Goal: Communication & Community: Answer question/provide support

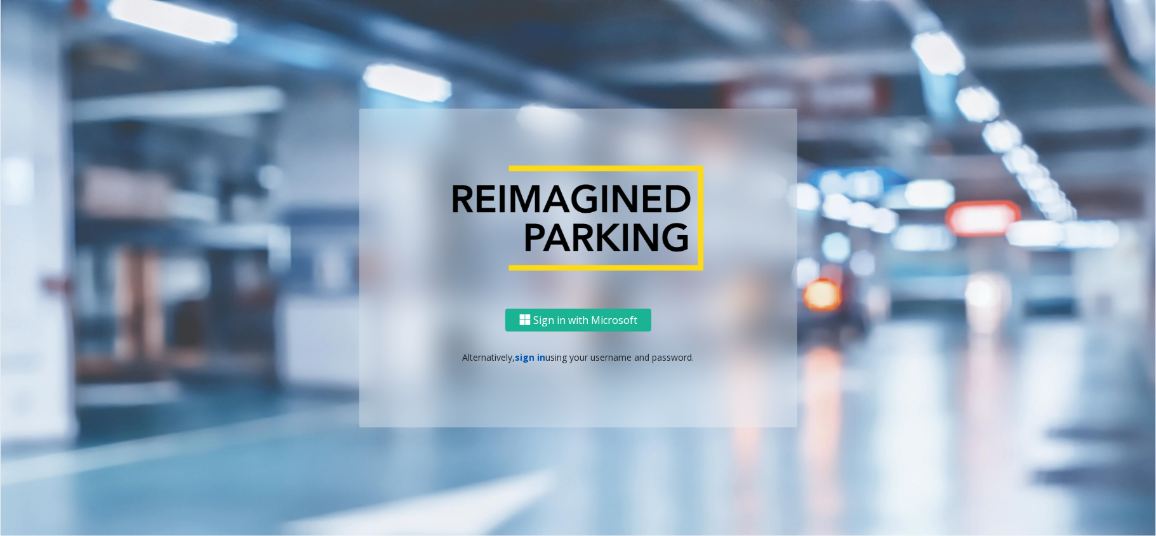
click at [541, 359] on link "sign in" at bounding box center [530, 357] width 30 height 12
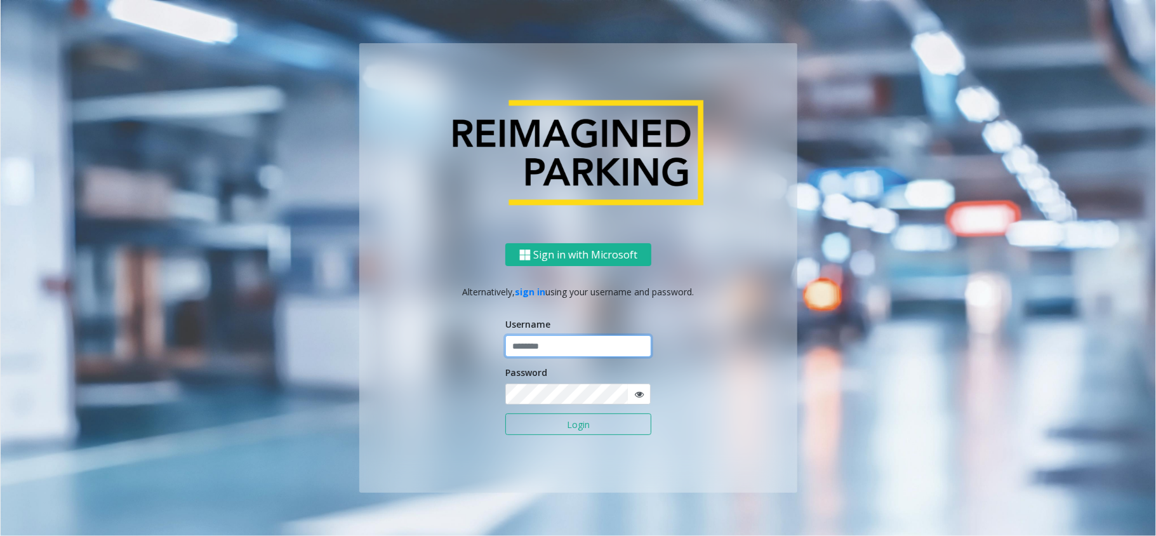
click at [541, 348] on input "text" at bounding box center [578, 346] width 146 height 22
type input "********"
click at [578, 424] on button "Login" at bounding box center [578, 424] width 146 height 22
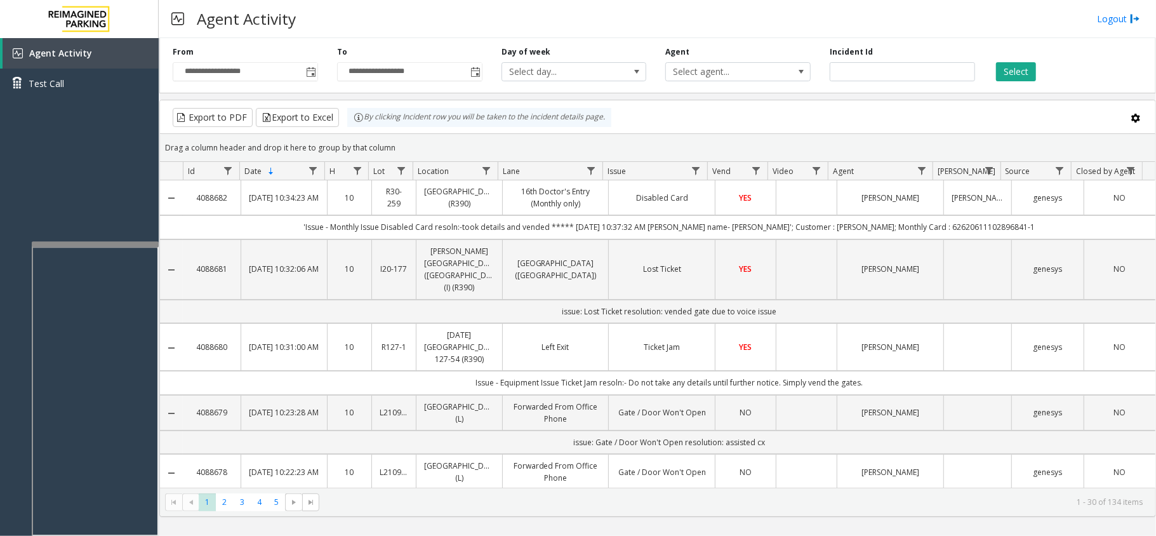
click at [125, 244] on div at bounding box center [95, 243] width 127 height 5
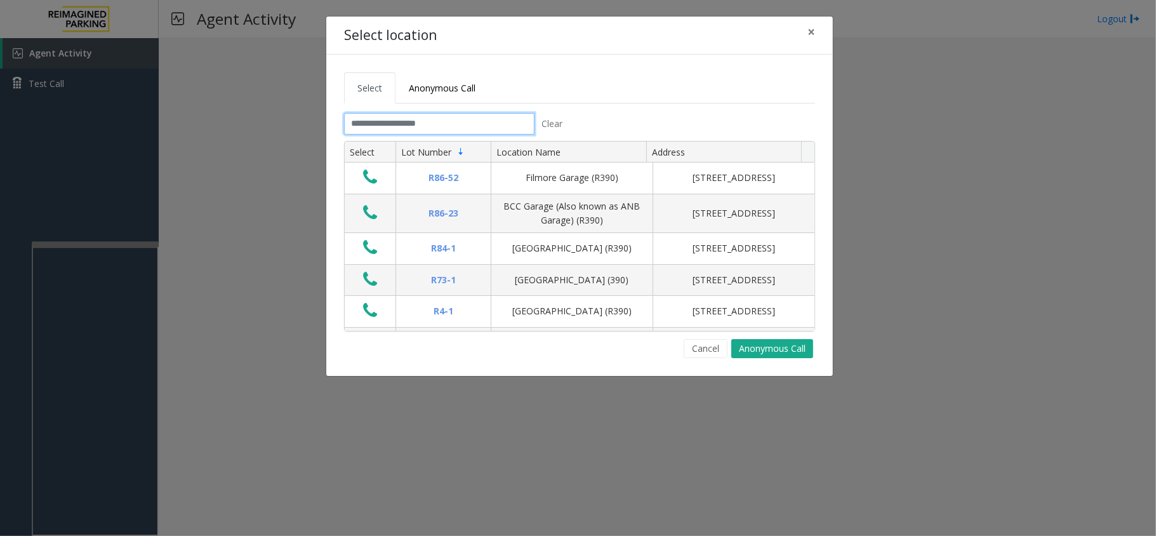
click at [407, 117] on input "text" at bounding box center [439, 124] width 190 height 22
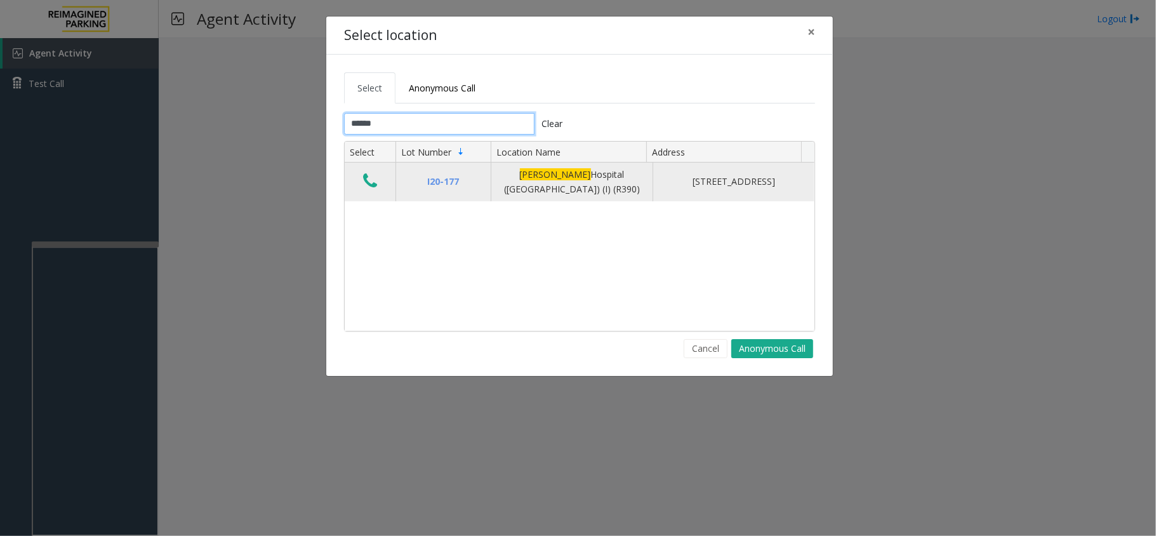
type input "******"
click at [371, 183] on icon "Data table" at bounding box center [370, 181] width 14 height 18
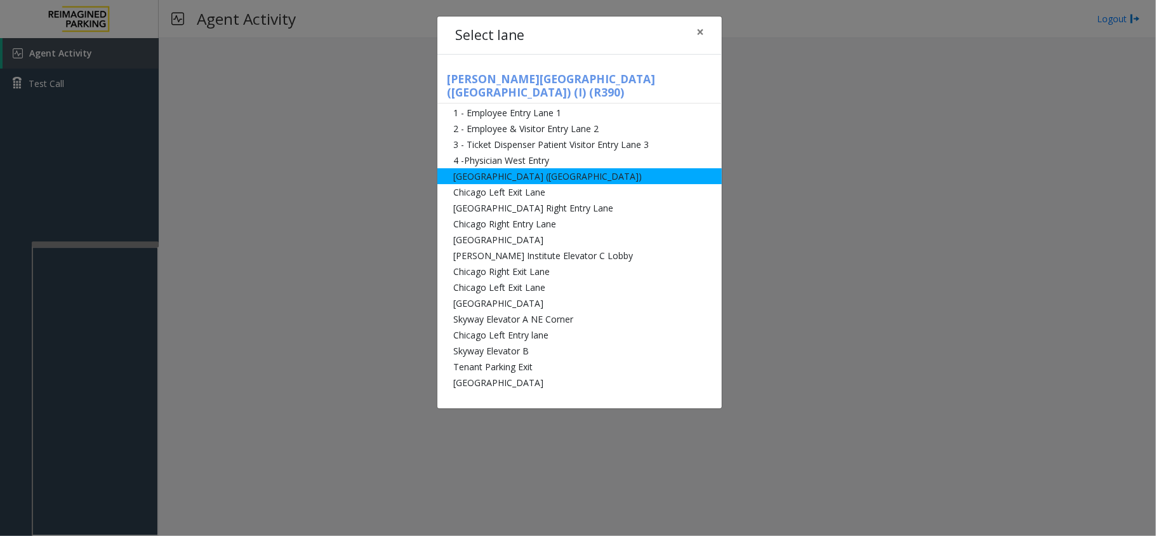
click at [539, 168] on li "[GEOGRAPHIC_DATA] ([GEOGRAPHIC_DATA])" at bounding box center [579, 176] width 284 height 16
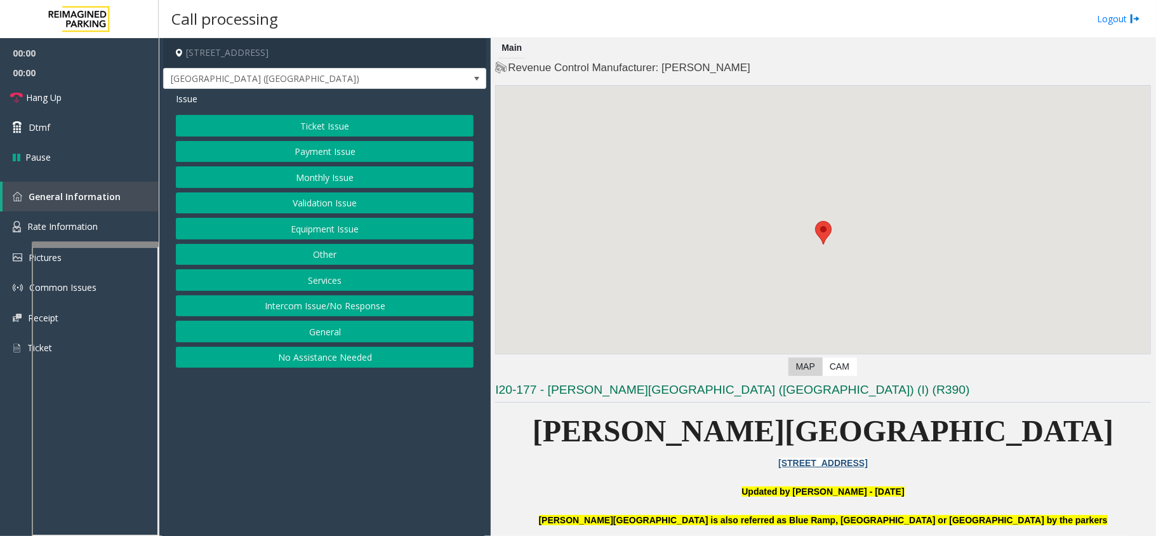
scroll to position [169, 0]
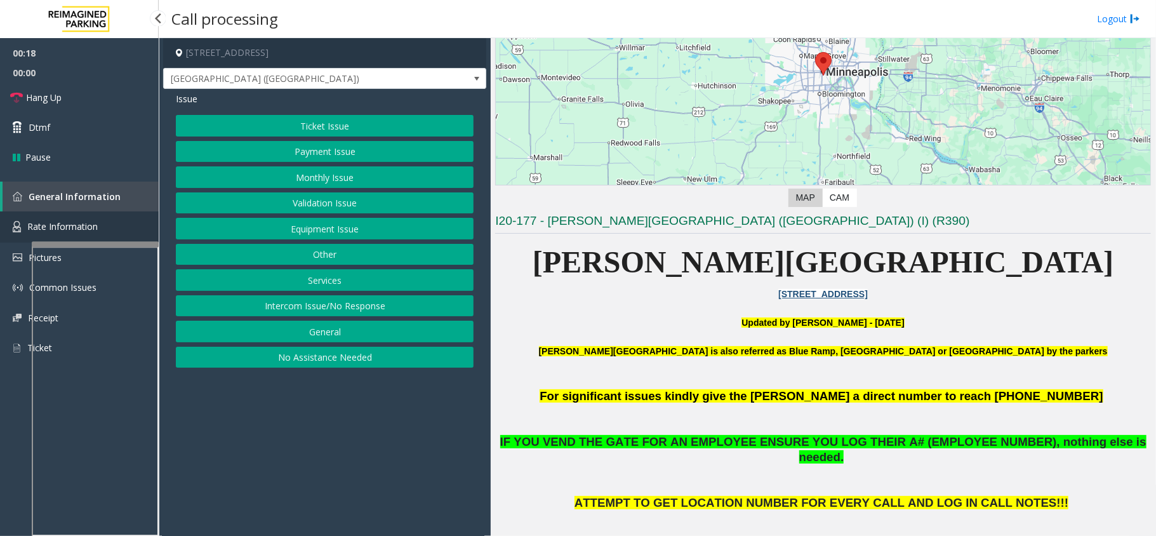
click at [36, 221] on span "Rate Information" at bounding box center [62, 226] width 70 height 12
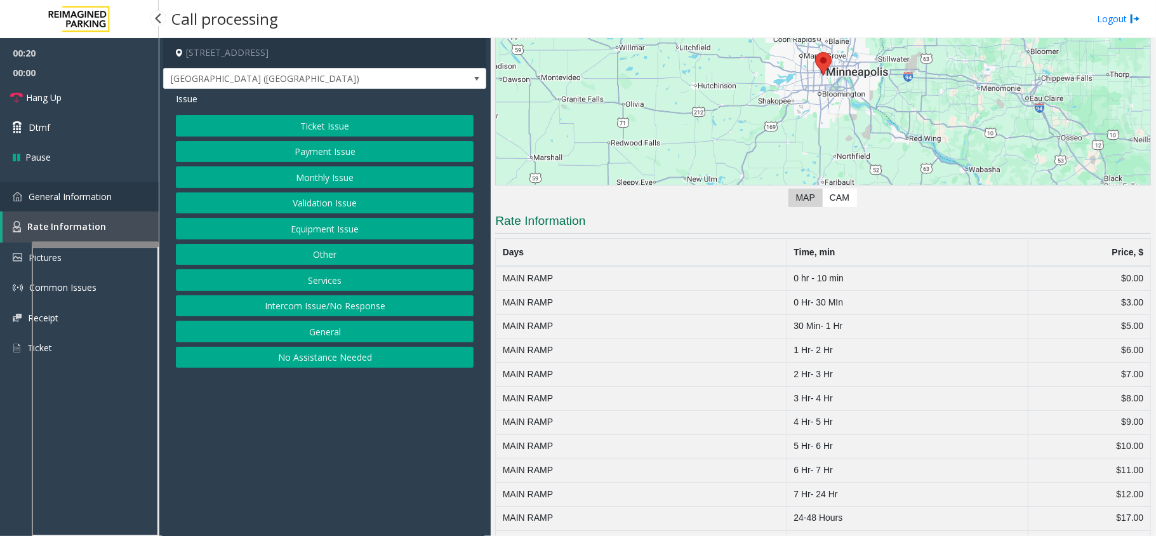
click at [56, 204] on link "General Information" at bounding box center [79, 197] width 159 height 30
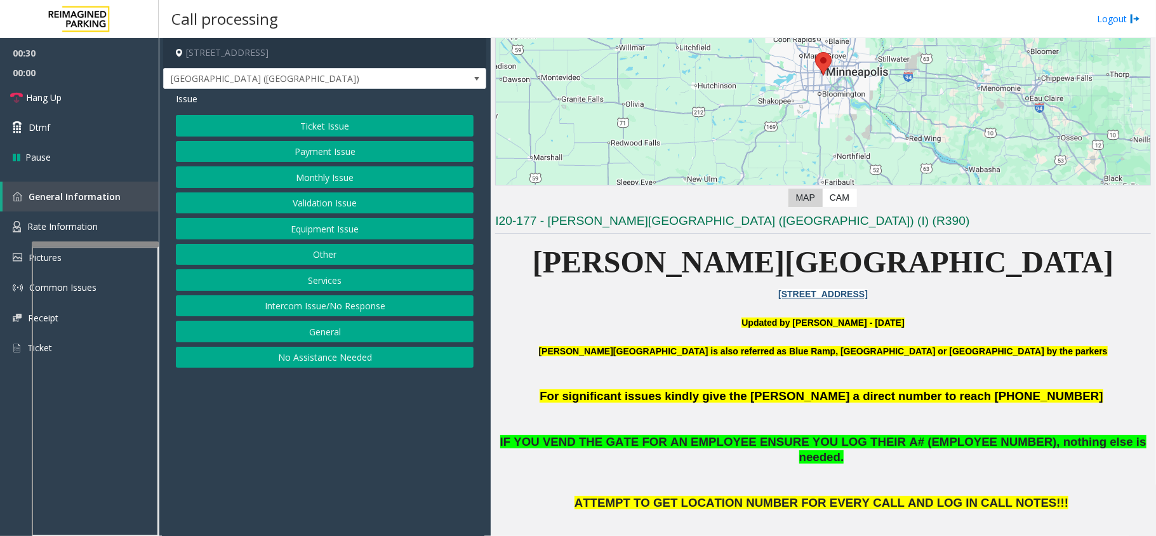
click at [380, 232] on button "Equipment Issue" at bounding box center [325, 229] width 298 height 22
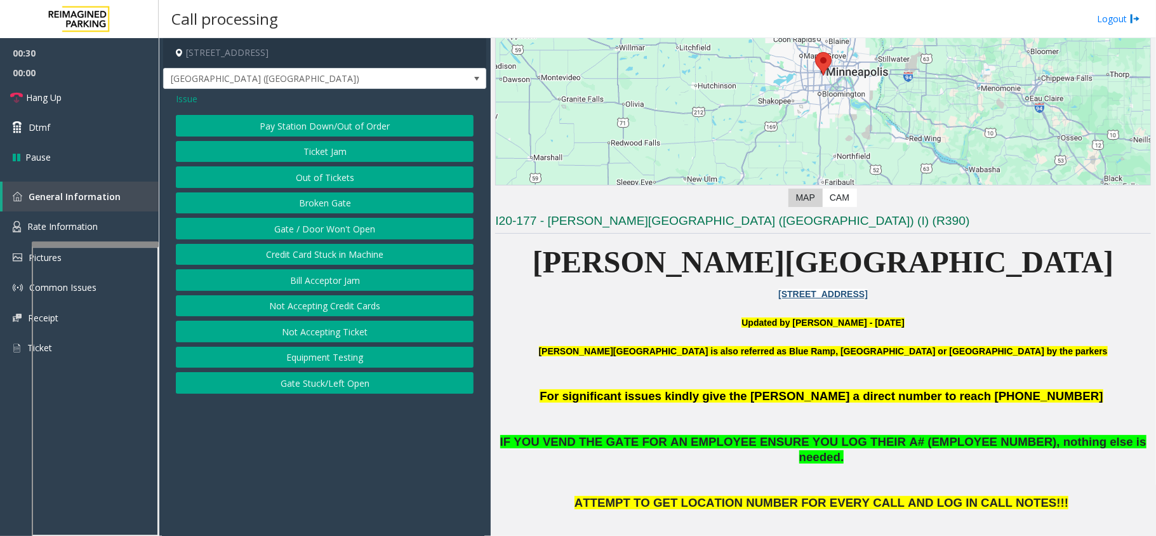
click at [380, 232] on button "Gate / Door Won't Open" at bounding box center [325, 229] width 298 height 22
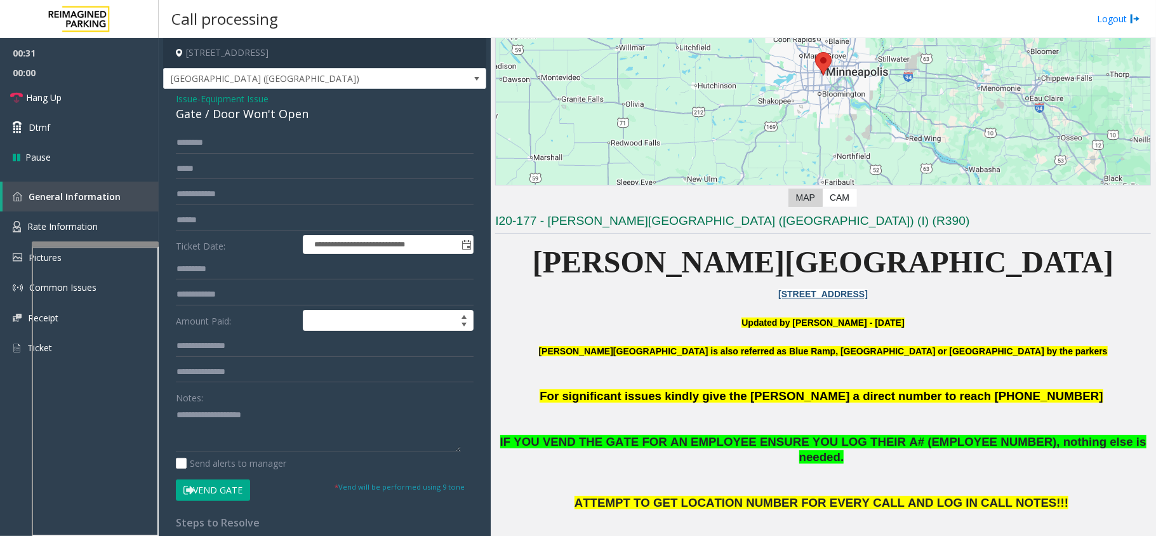
click at [231, 486] on button "Vend Gate" at bounding box center [213, 490] width 74 height 22
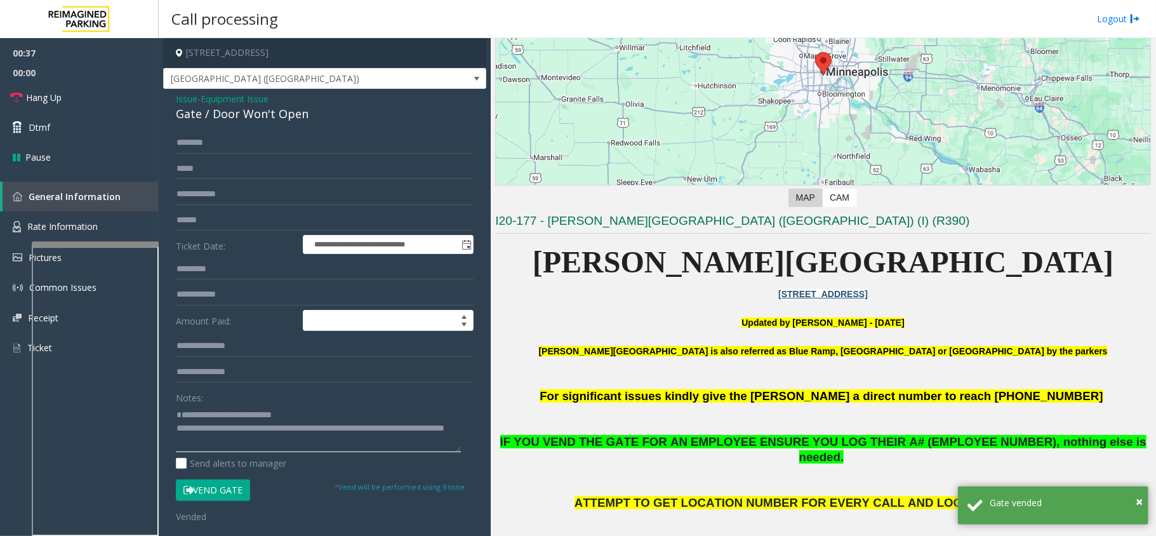
click at [353, 425] on textarea at bounding box center [318, 428] width 285 height 48
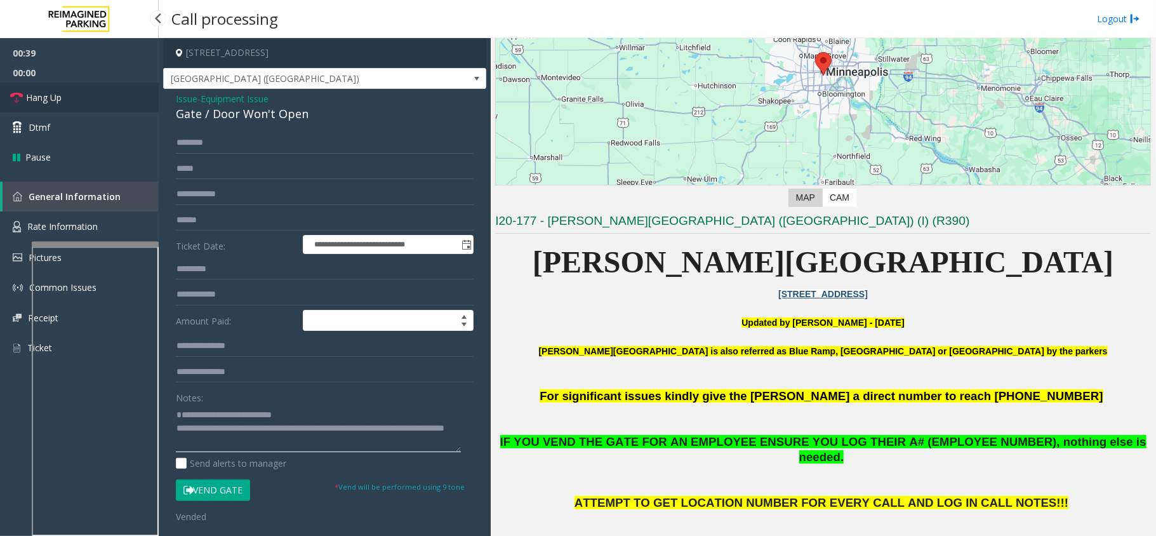
type textarea "**********"
click at [110, 85] on link "Hang Up" at bounding box center [79, 98] width 159 height 30
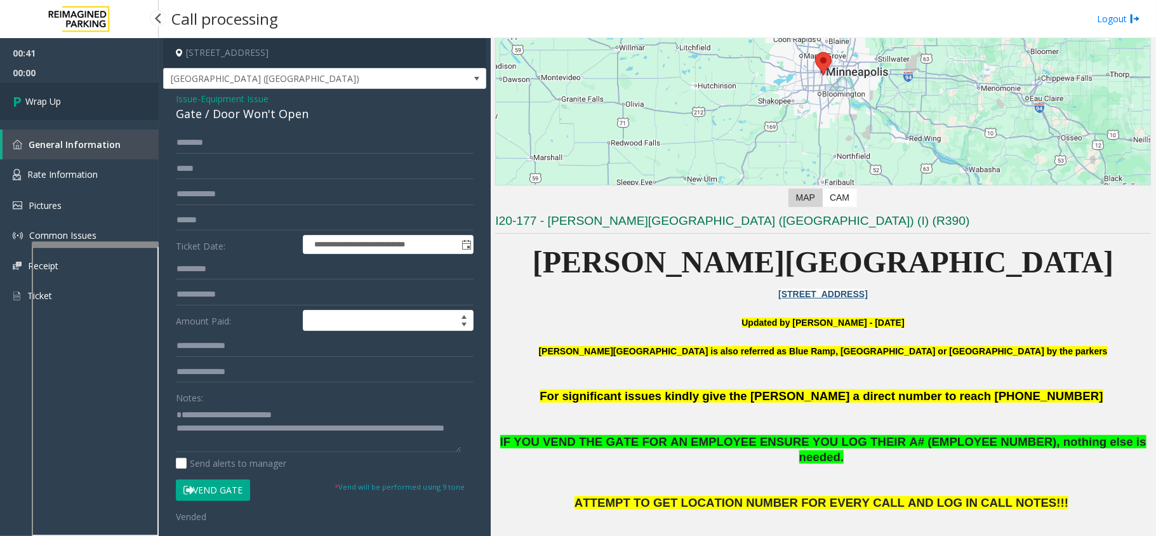
click at [85, 99] on link "Wrap Up" at bounding box center [79, 101] width 159 height 37
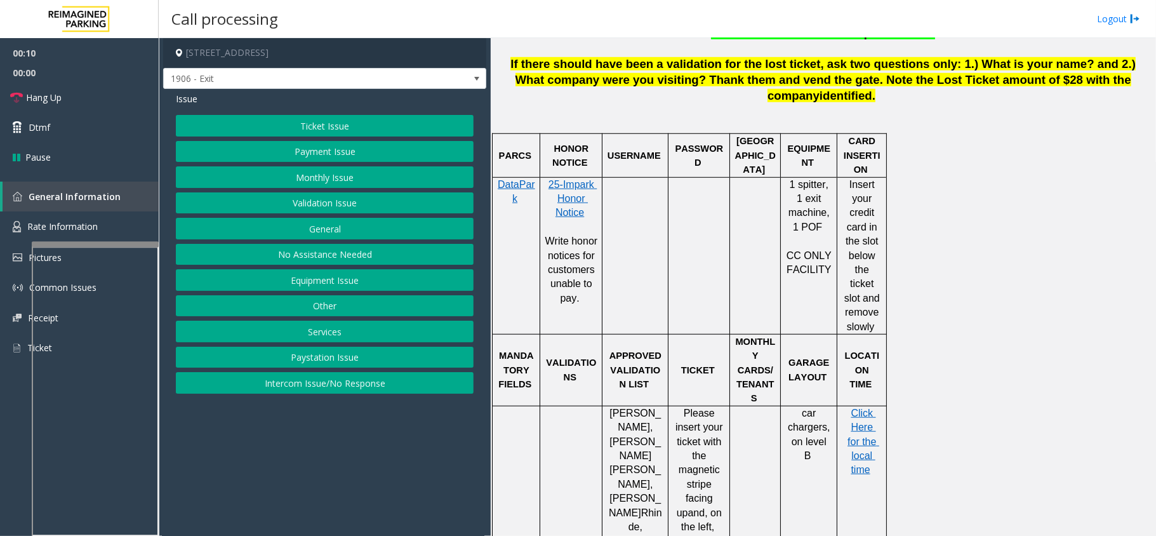
scroll to position [762, 0]
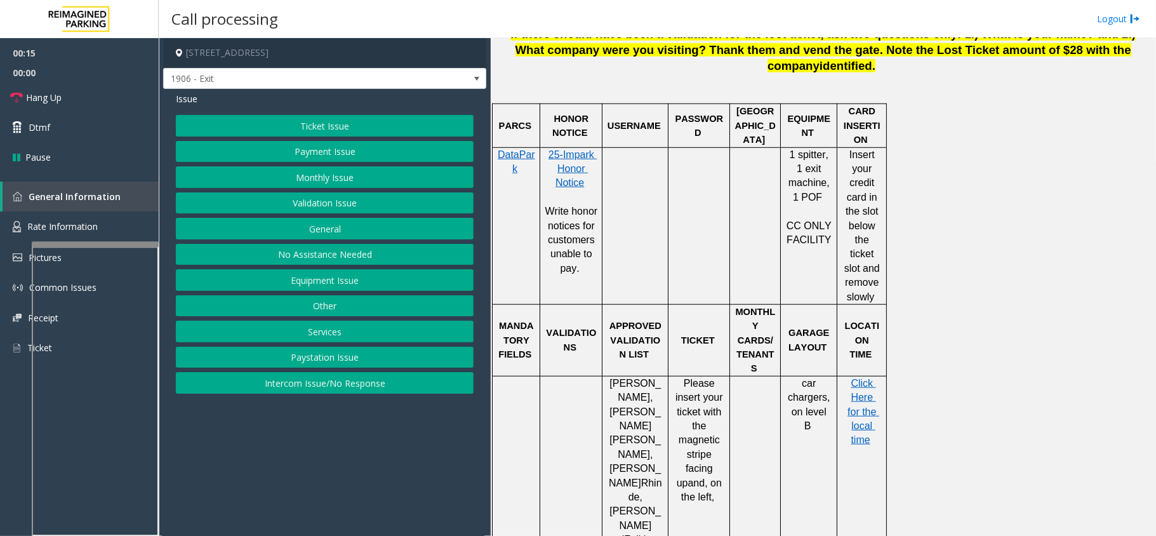
click at [401, 131] on button "Ticket Issue" at bounding box center [325, 126] width 298 height 22
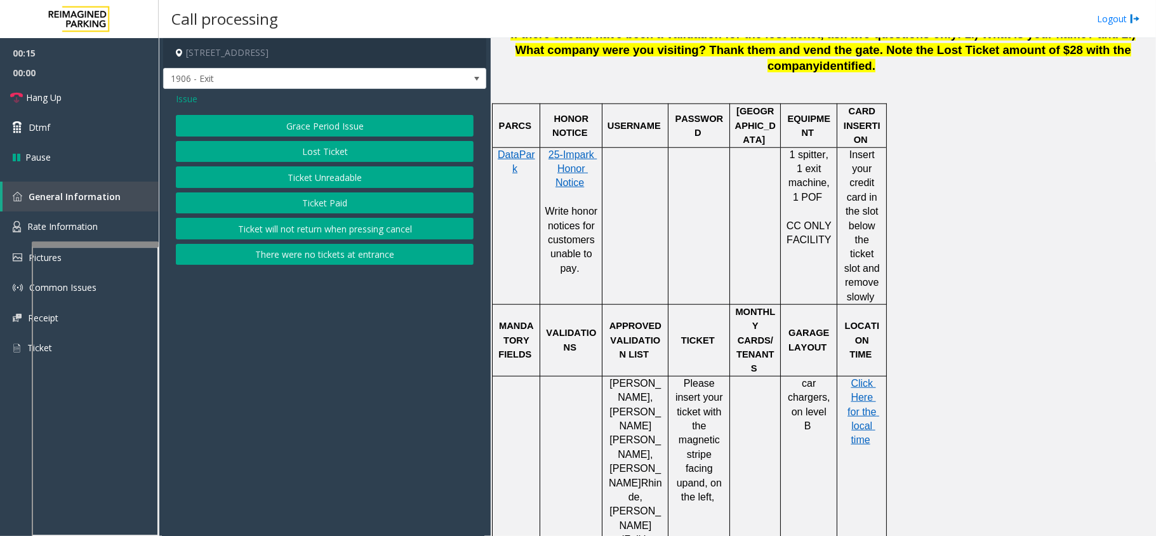
click at [385, 176] on button "Ticket Unreadable" at bounding box center [325, 177] width 298 height 22
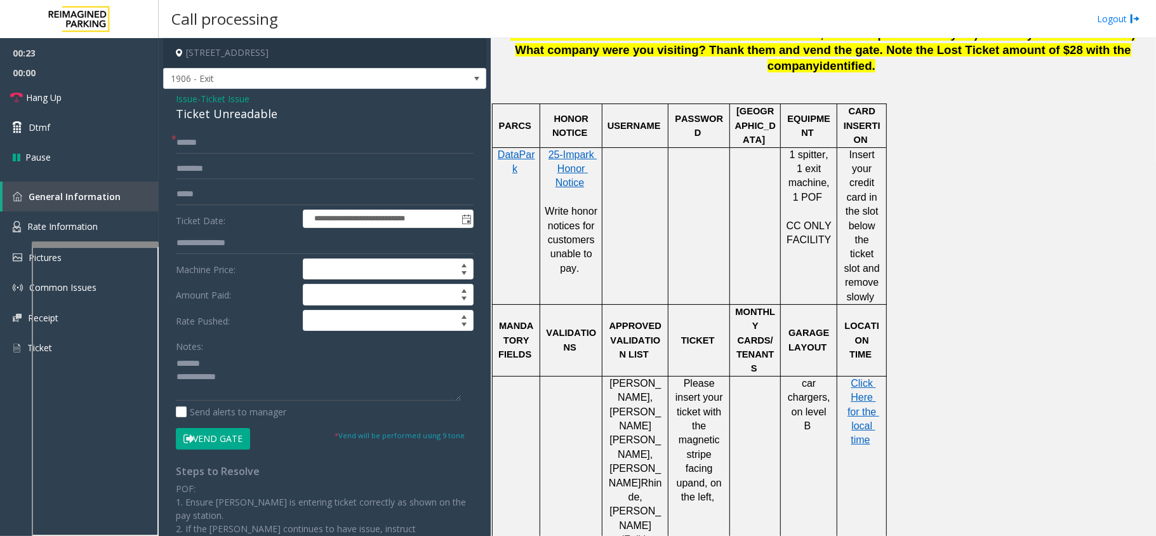
click at [221, 119] on div "Ticket Unreadable" at bounding box center [325, 113] width 298 height 17
click at [277, 380] on textarea at bounding box center [318, 377] width 285 height 48
click at [273, 389] on textarea at bounding box center [318, 377] width 285 height 48
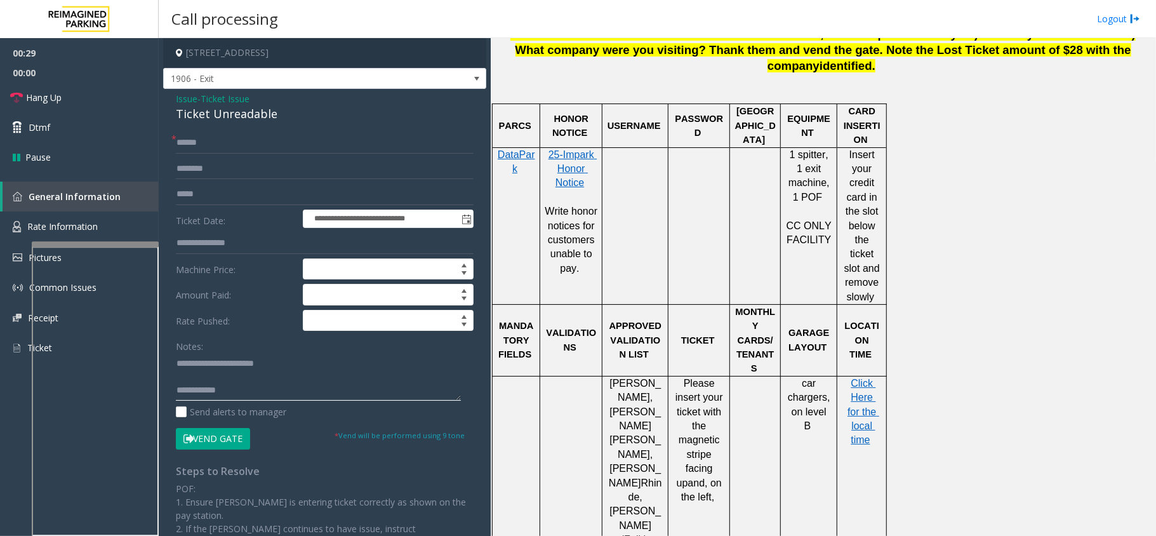
type textarea "**********"
click at [258, 149] on input "text" at bounding box center [325, 143] width 298 height 22
type input "*"
type input "**"
click at [107, 95] on link "Hang Up" at bounding box center [79, 98] width 159 height 30
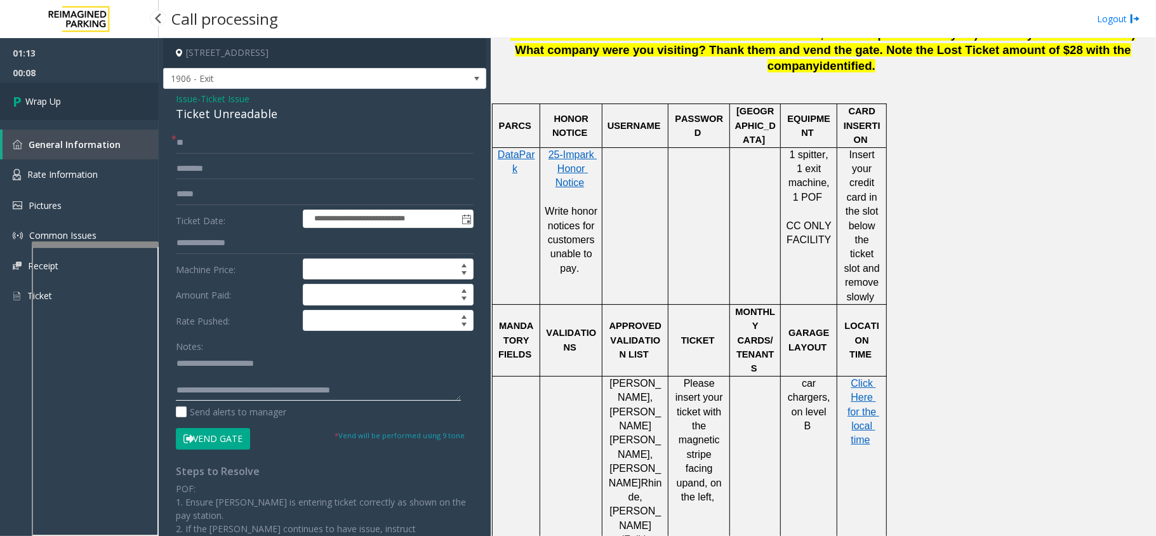
type textarea "**********"
click at [43, 100] on span "Wrap Up" at bounding box center [43, 101] width 36 height 13
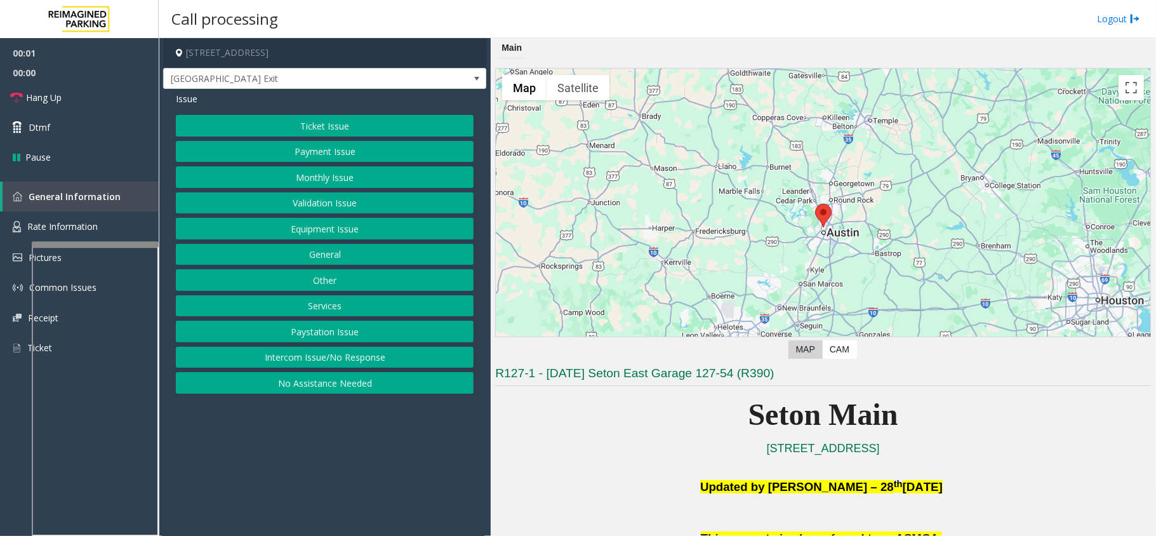
click at [425, 209] on button "Validation Issue" at bounding box center [325, 203] width 298 height 22
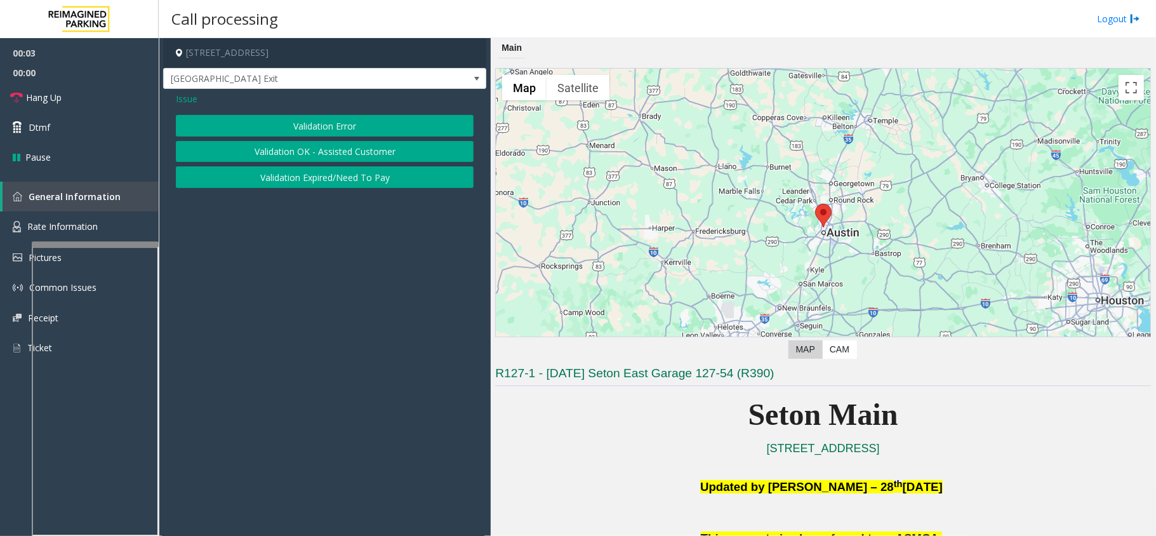
click at [201, 100] on div "Issue" at bounding box center [325, 98] width 298 height 13
click at [194, 100] on span "Issue" at bounding box center [187, 98] width 22 height 13
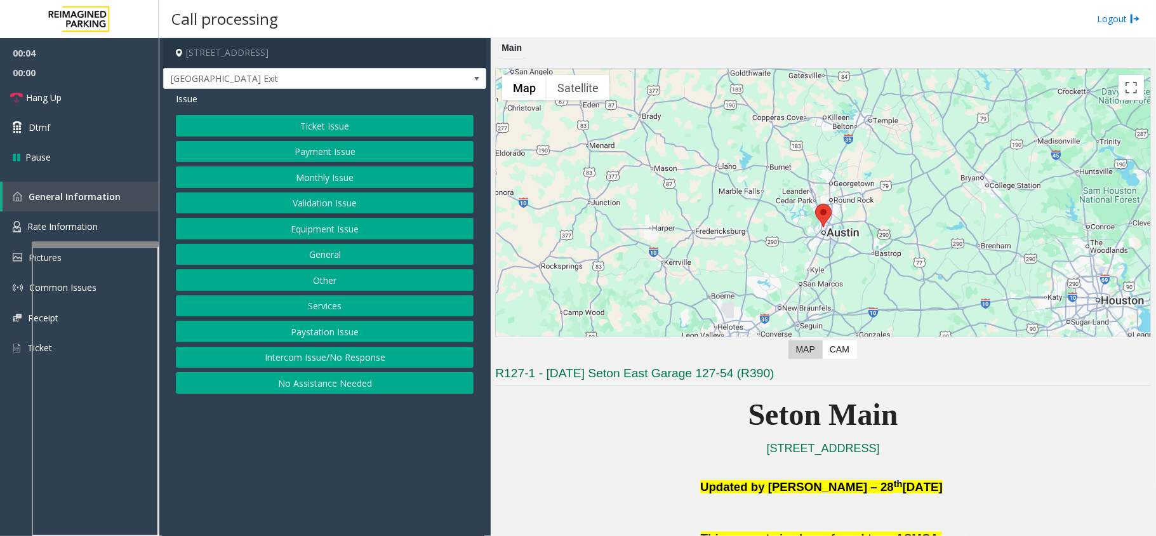
click at [341, 232] on button "Equipment Issue" at bounding box center [325, 229] width 298 height 22
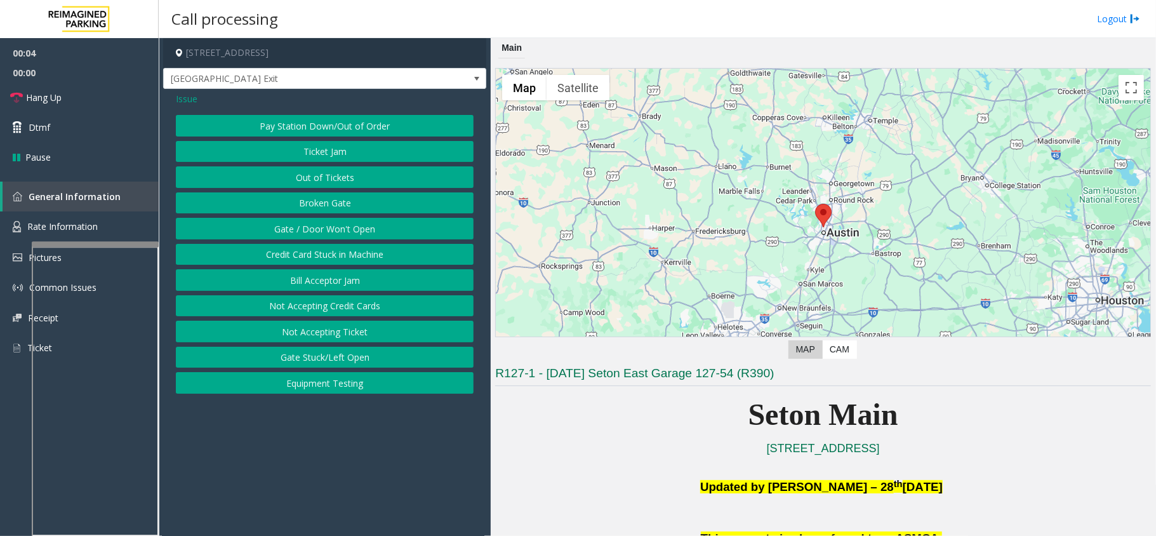
click at [343, 231] on button "Gate / Door Won't Open" at bounding box center [325, 229] width 298 height 22
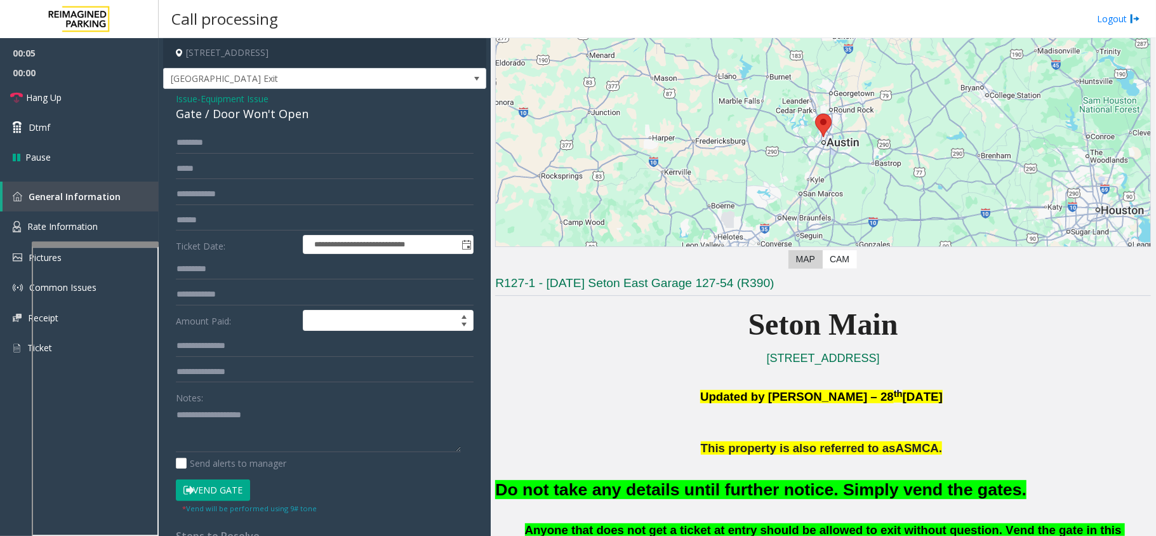
scroll to position [169, 0]
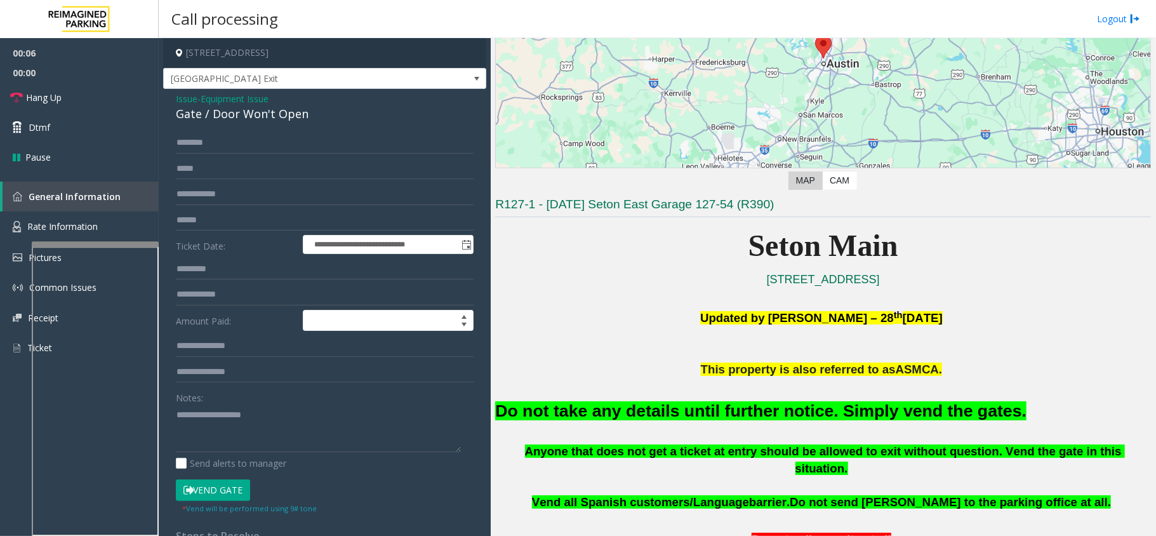
click at [231, 486] on button "Vend Gate" at bounding box center [213, 490] width 74 height 22
click at [618, 411] on font "Do not take any details until further notice. Simply vend the gates." at bounding box center [760, 410] width 531 height 19
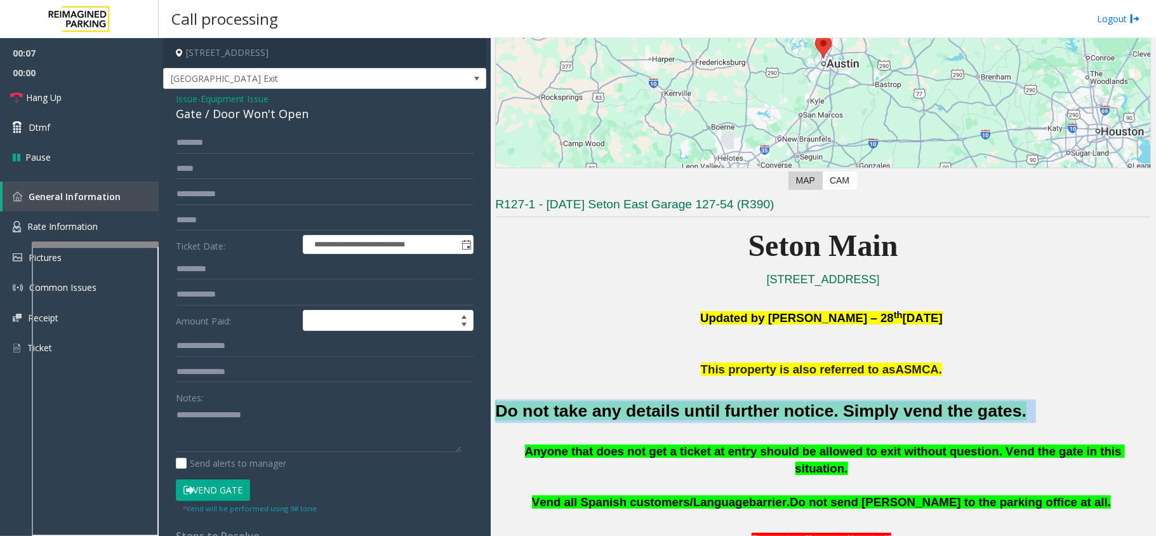
click at [618, 411] on font "Do not take any details until further notice. Simply vend the gates." at bounding box center [760, 410] width 531 height 19
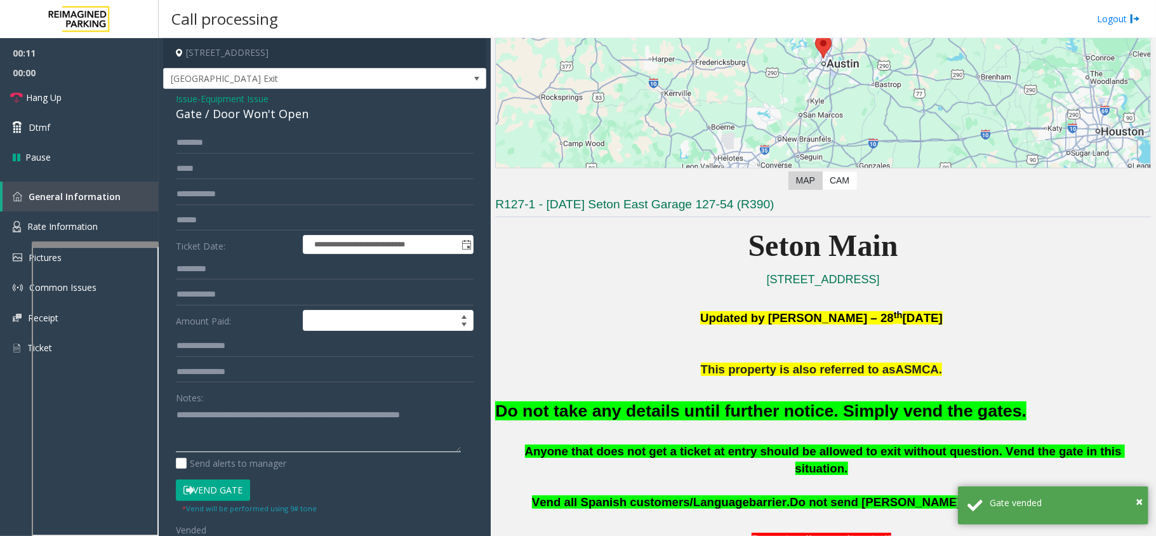
type textarea "**********"
click at [162, 87] on app-call-processing-form "**********" at bounding box center [325, 287] width 332 height 498
click at [119, 95] on link "Hang Up" at bounding box center [79, 98] width 159 height 30
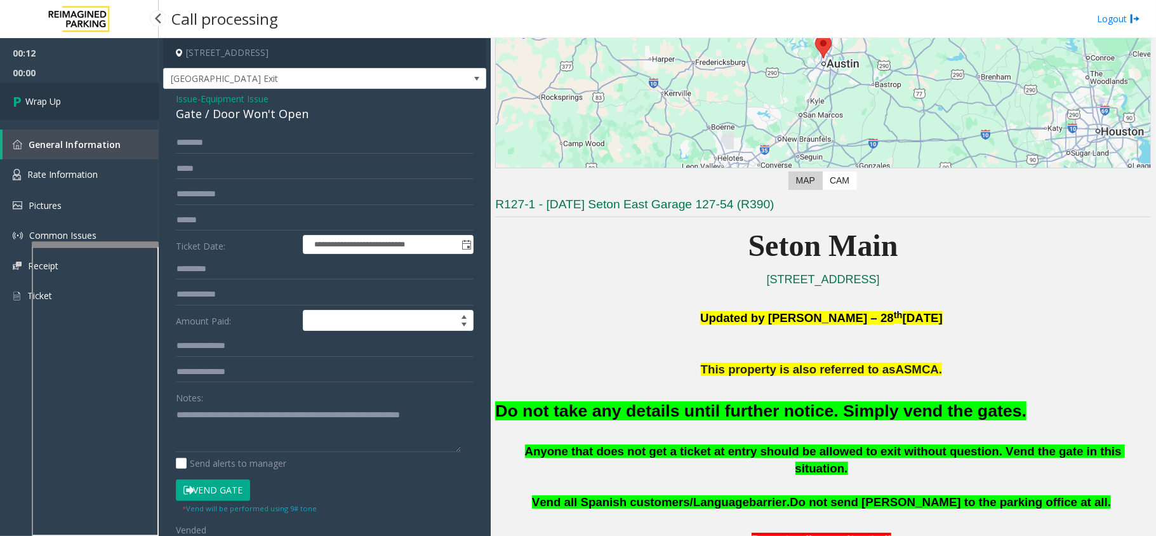
click at [119, 95] on link "Wrap Up" at bounding box center [79, 101] width 159 height 37
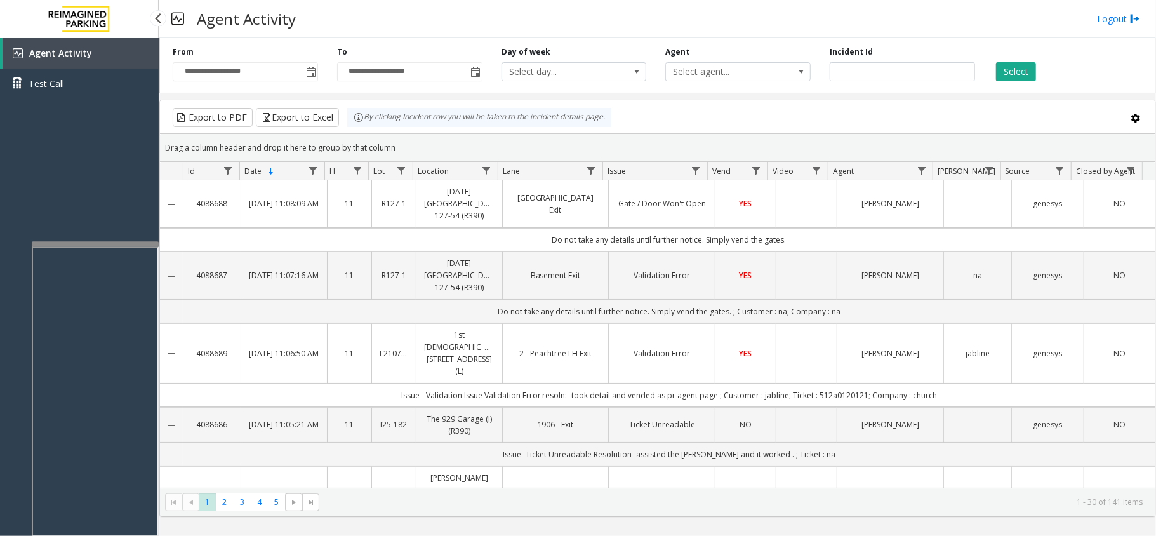
click at [131, 123] on div "Agent Activity Test Call" at bounding box center [79, 306] width 159 height 536
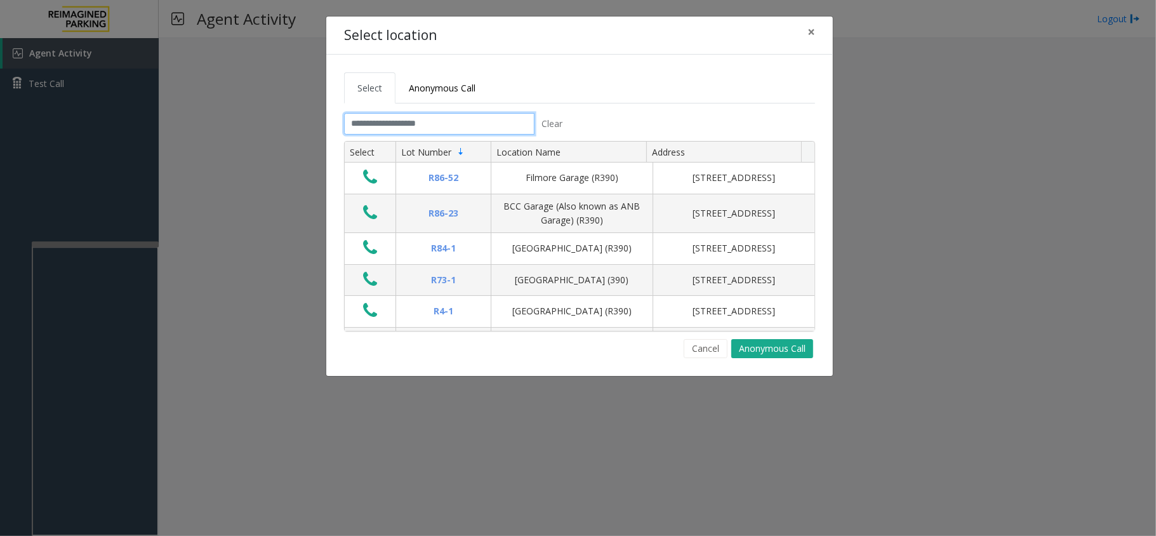
click at [481, 120] on input "text" at bounding box center [439, 124] width 190 height 22
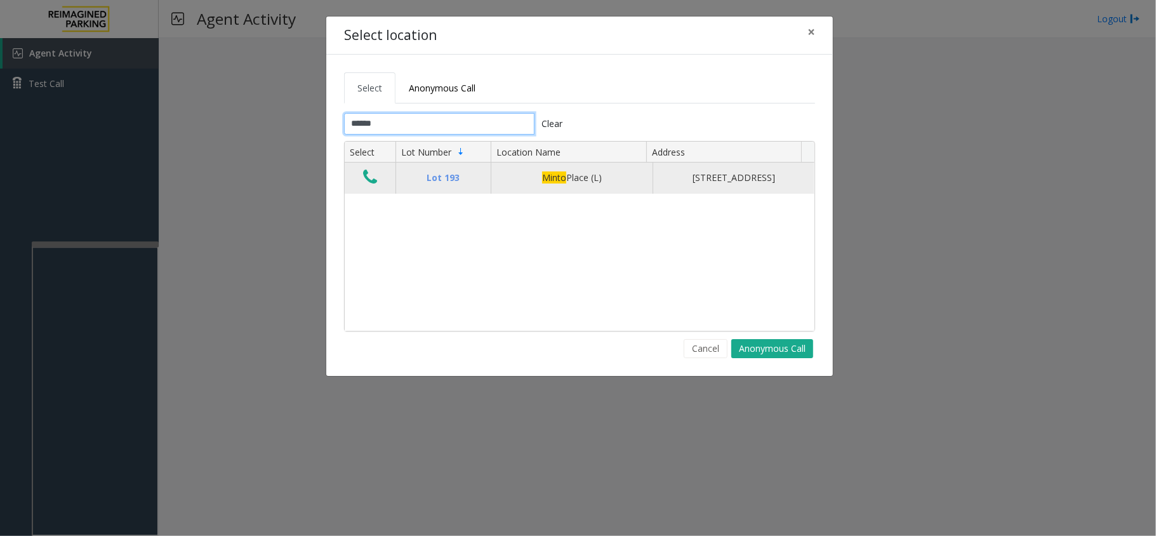
type input "*****"
click at [367, 186] on icon "Data table" at bounding box center [370, 177] width 14 height 18
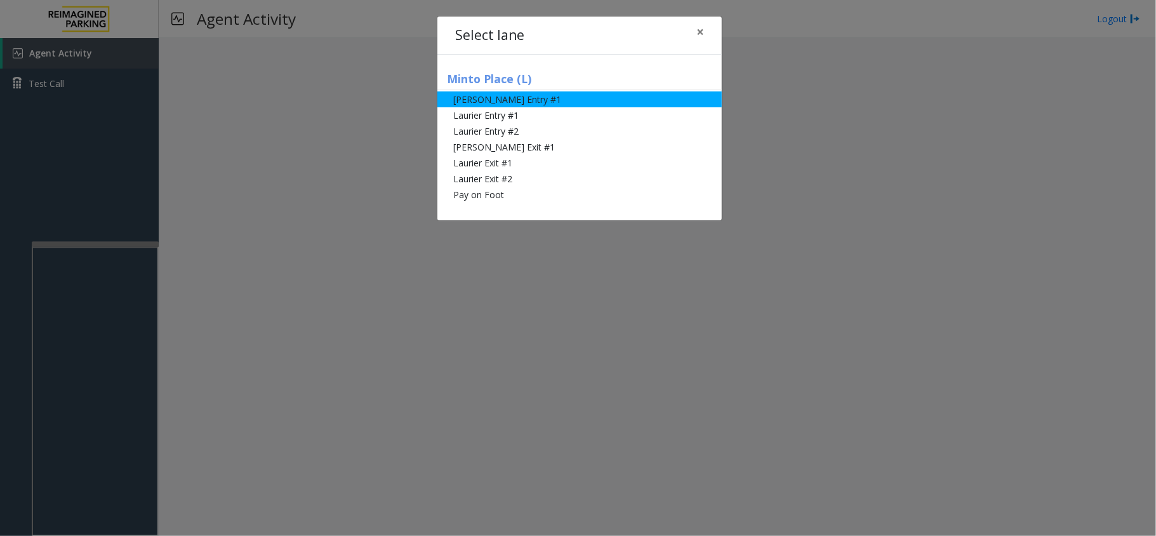
click at [501, 91] on li "[PERSON_NAME] Entry #1" at bounding box center [579, 99] width 284 height 16
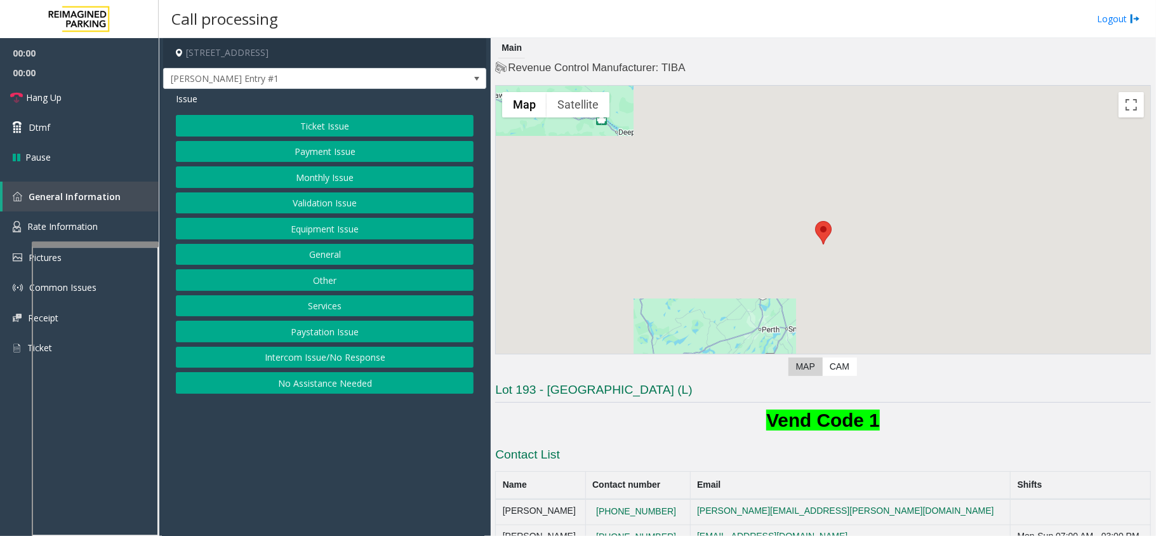
scroll to position [84, 0]
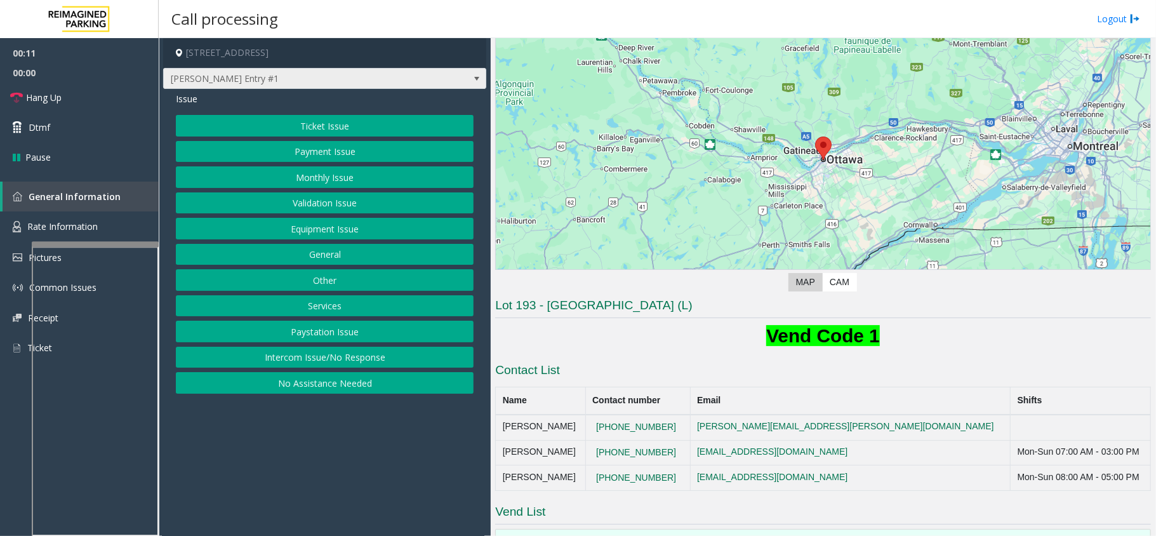
click at [447, 84] on span "[PERSON_NAME] Entry #1" at bounding box center [324, 79] width 323 height 22
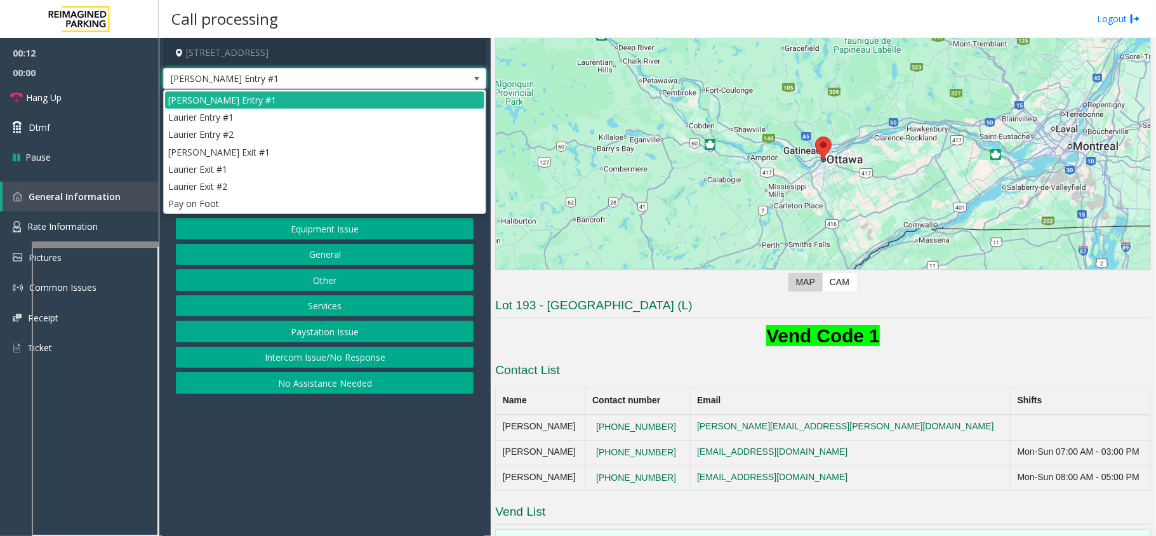
click at [447, 84] on span "[PERSON_NAME] Entry #1" at bounding box center [324, 79] width 323 height 22
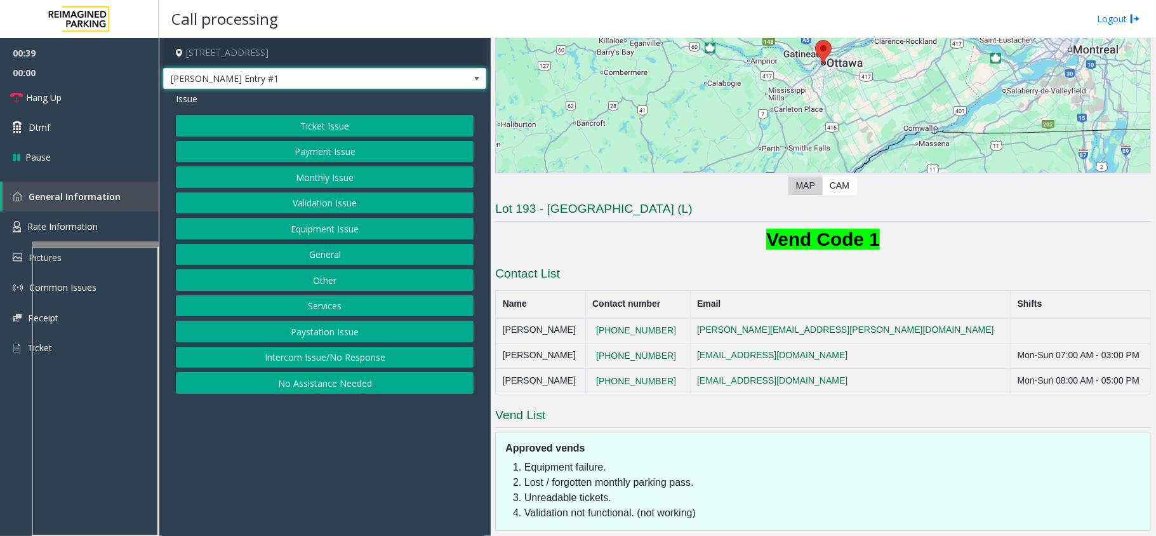
scroll to position [79, 0]
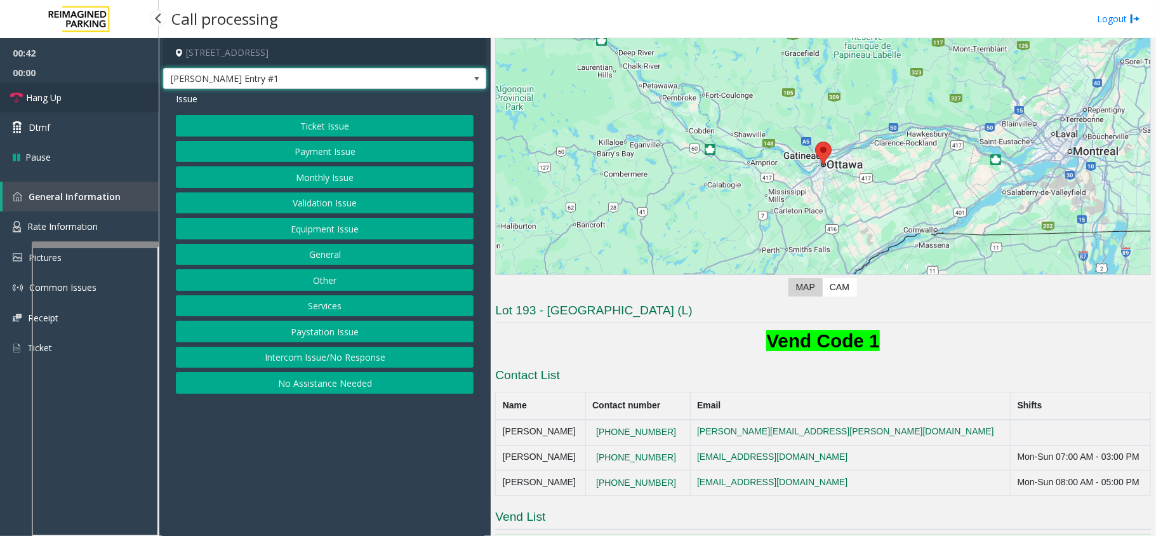
click at [121, 89] on link "Hang Up" at bounding box center [79, 98] width 159 height 30
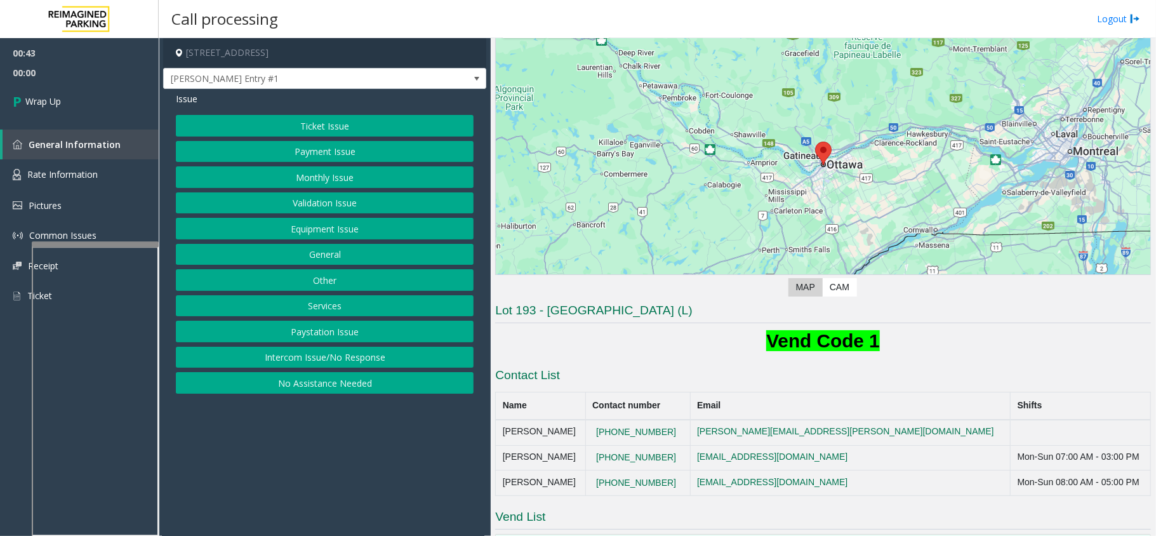
click at [331, 230] on button "Equipment Issue" at bounding box center [325, 229] width 298 height 22
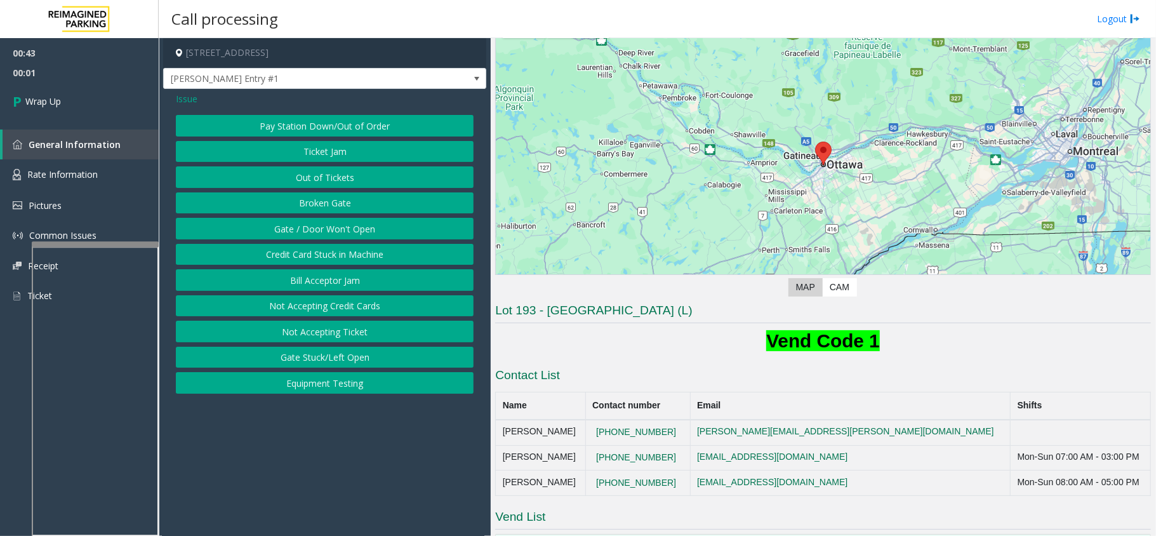
click at [183, 96] on span "Issue" at bounding box center [187, 98] width 22 height 13
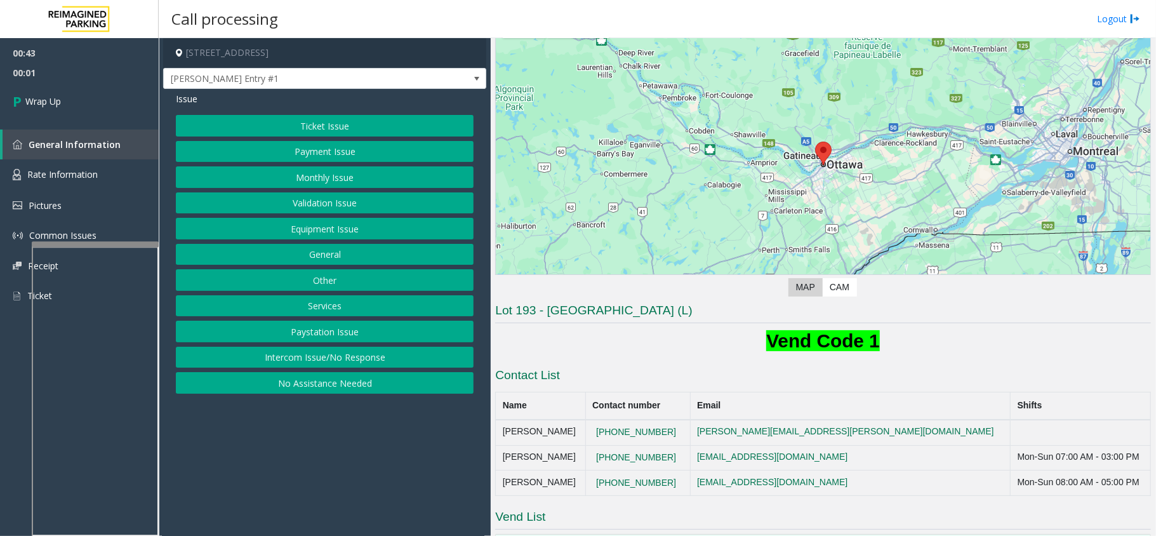
click at [270, 127] on button "Ticket Issue" at bounding box center [325, 126] width 298 height 22
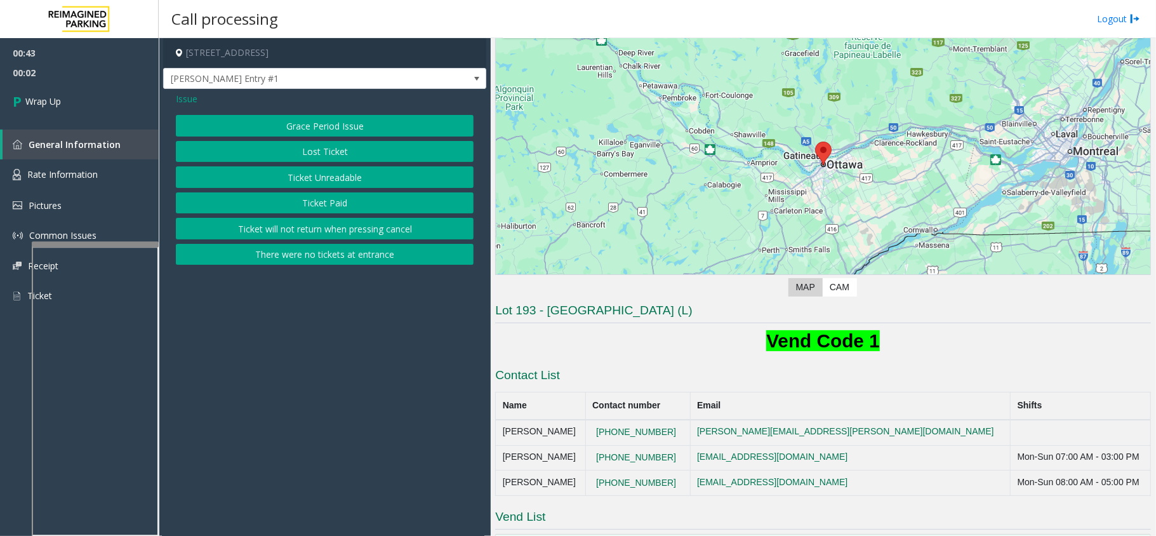
click at [334, 254] on button "There were no tickets at entrance" at bounding box center [325, 255] width 298 height 22
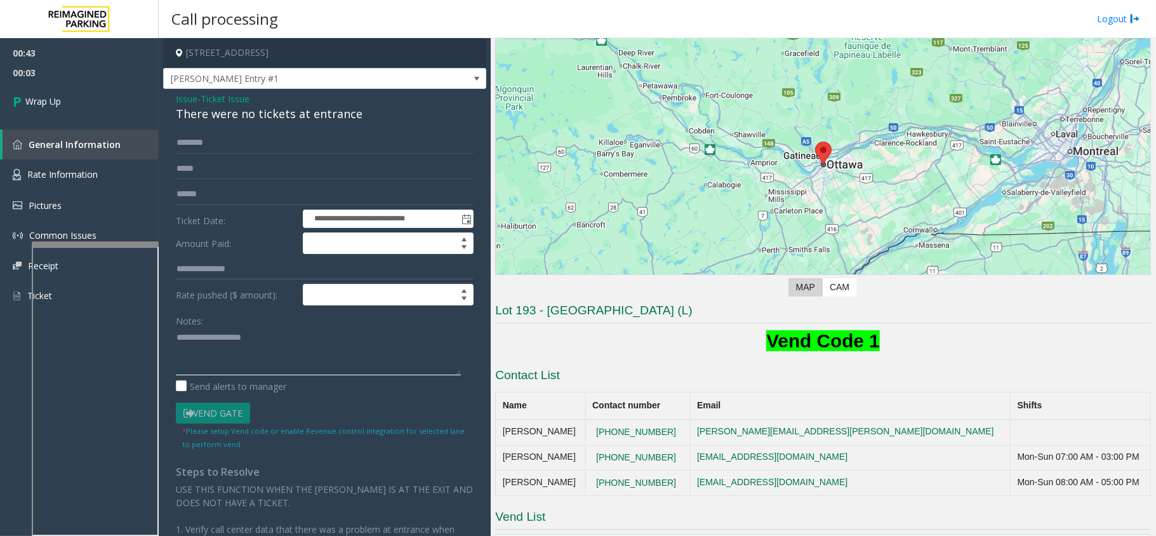
click at [232, 353] on textarea at bounding box center [318, 351] width 285 height 48
click at [264, 346] on textarea at bounding box center [318, 351] width 285 height 48
click at [264, 336] on textarea at bounding box center [318, 351] width 285 height 48
click at [250, 113] on div "There were no tickets at entrance" at bounding box center [325, 113] width 298 height 17
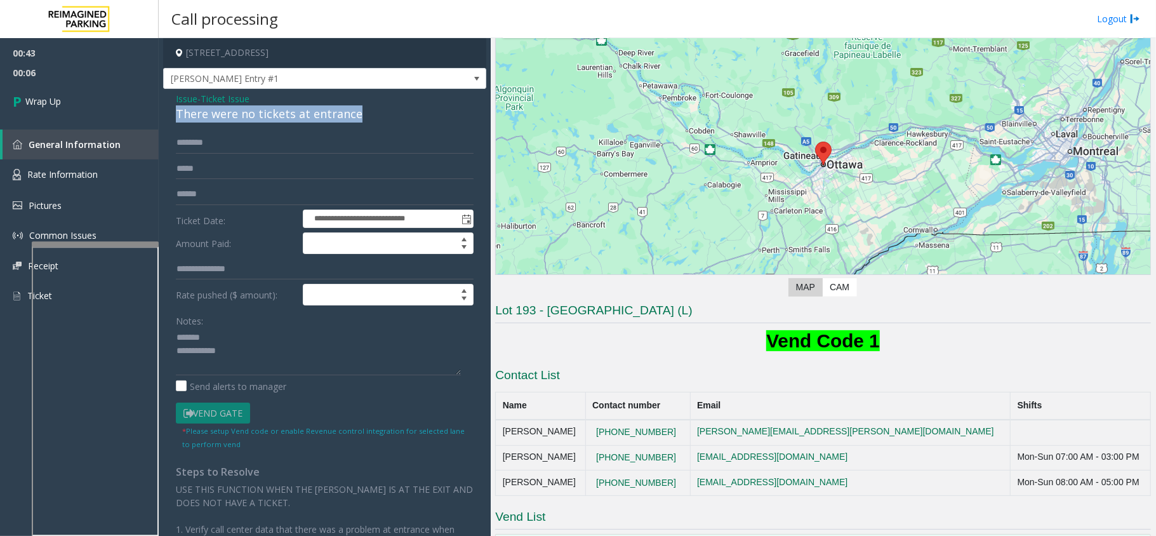
click at [250, 113] on div "There were no tickets at entrance" at bounding box center [325, 113] width 298 height 17
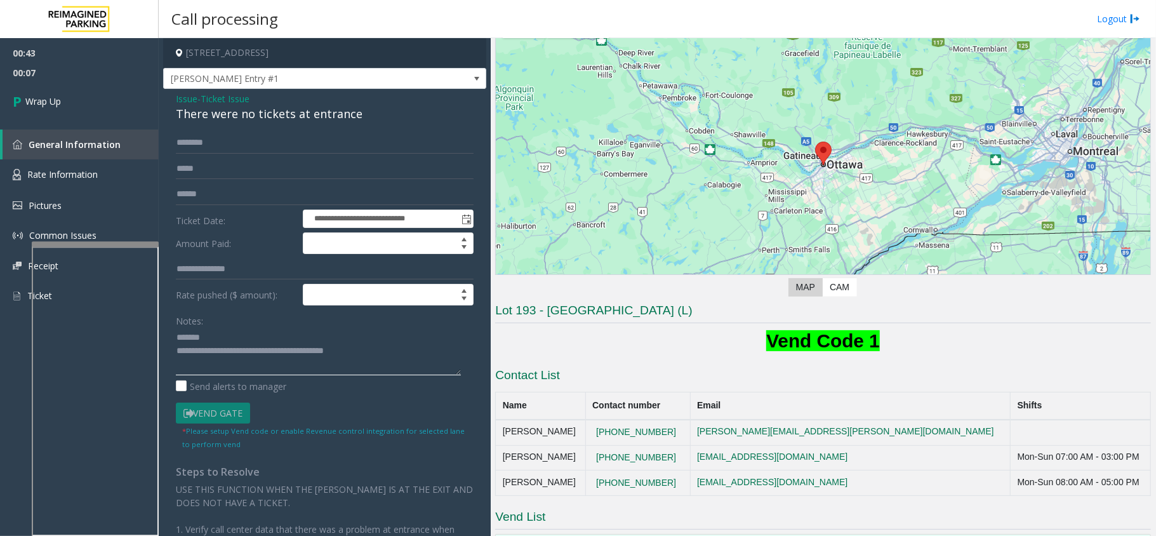
click at [320, 367] on textarea at bounding box center [318, 351] width 285 height 48
click at [236, 362] on textarea at bounding box center [318, 351] width 285 height 48
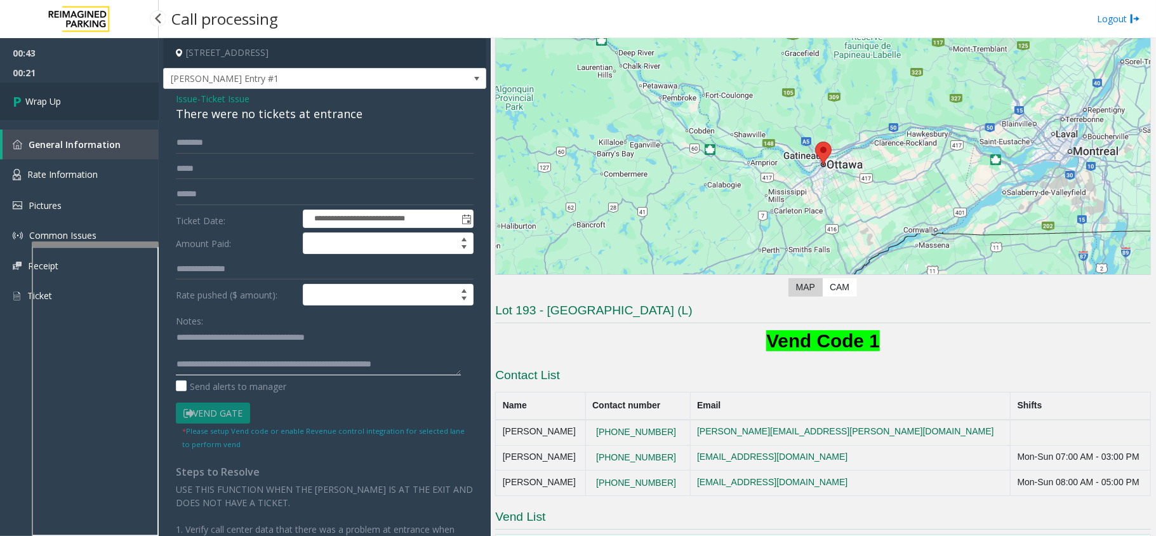
type textarea "**********"
click at [88, 110] on link "Wrap Up" at bounding box center [79, 101] width 159 height 37
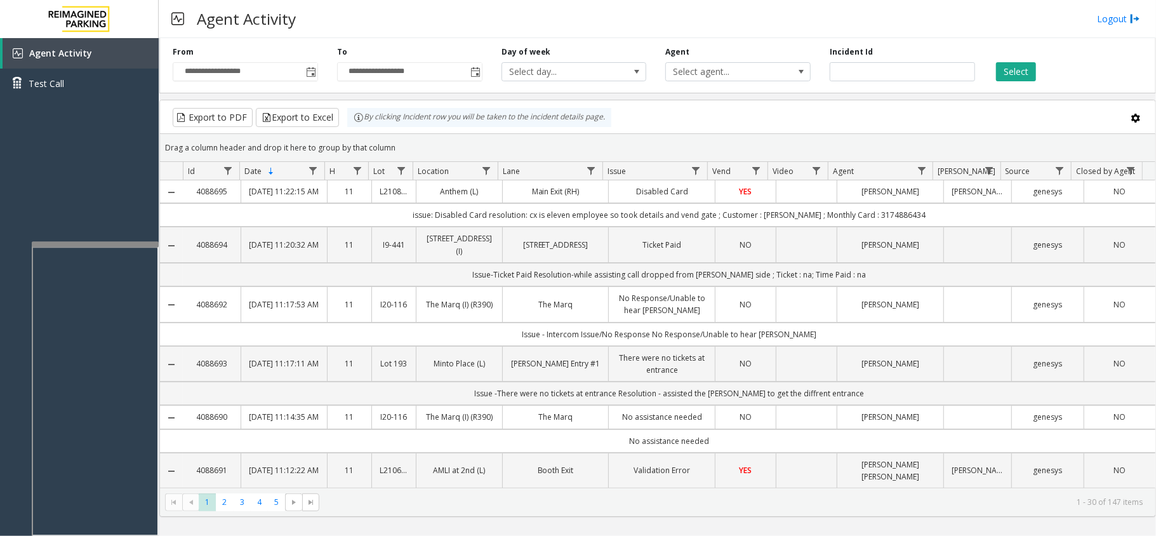
click at [569, 149] on div "Drag a column header and drop it here to group by that column" at bounding box center [657, 147] width 995 height 22
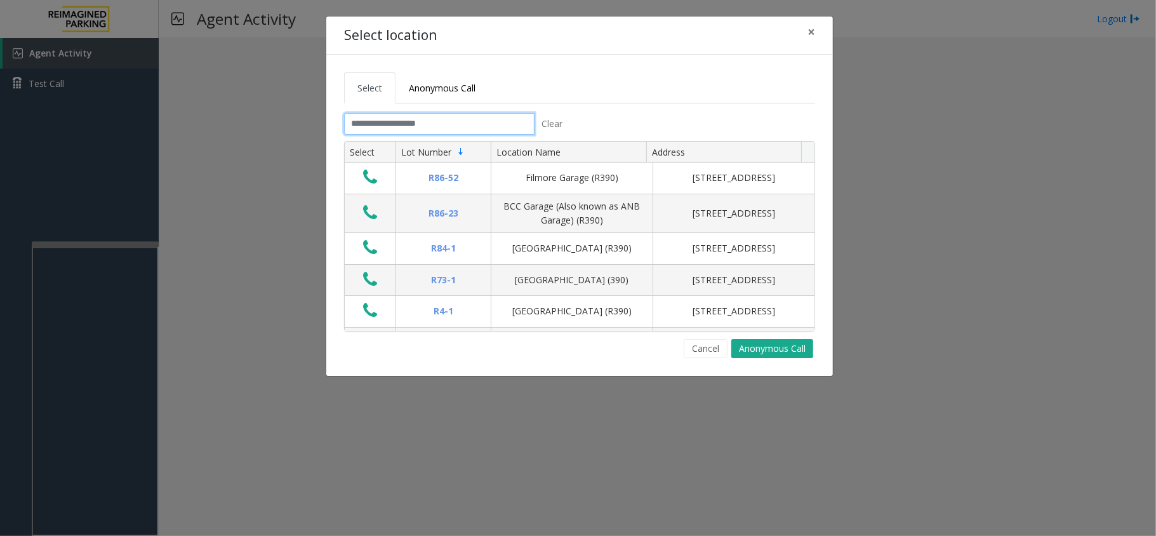
click at [496, 135] on input "text" at bounding box center [439, 124] width 190 height 22
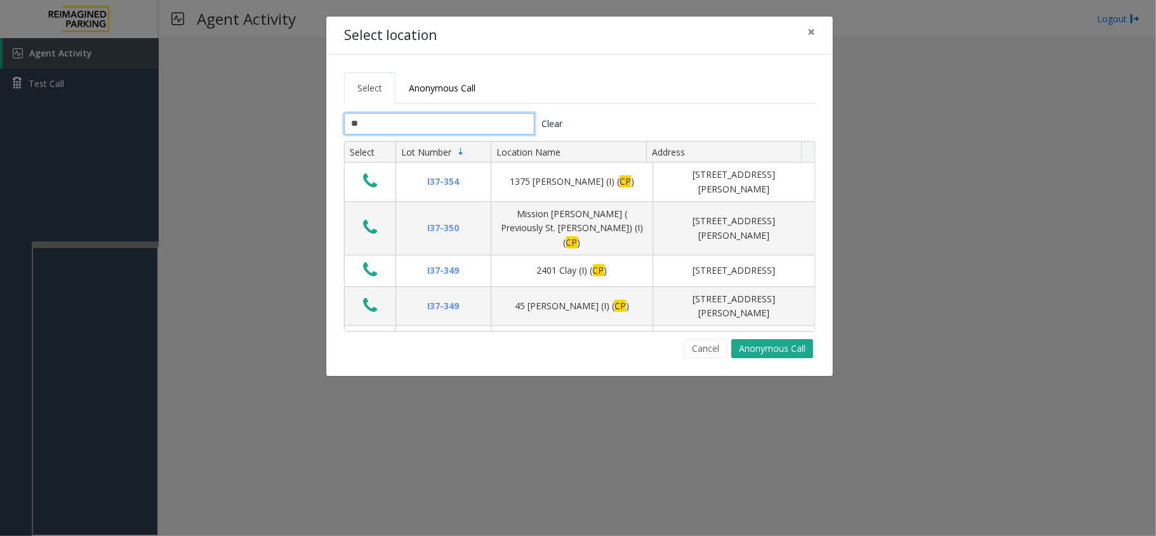
type input "*"
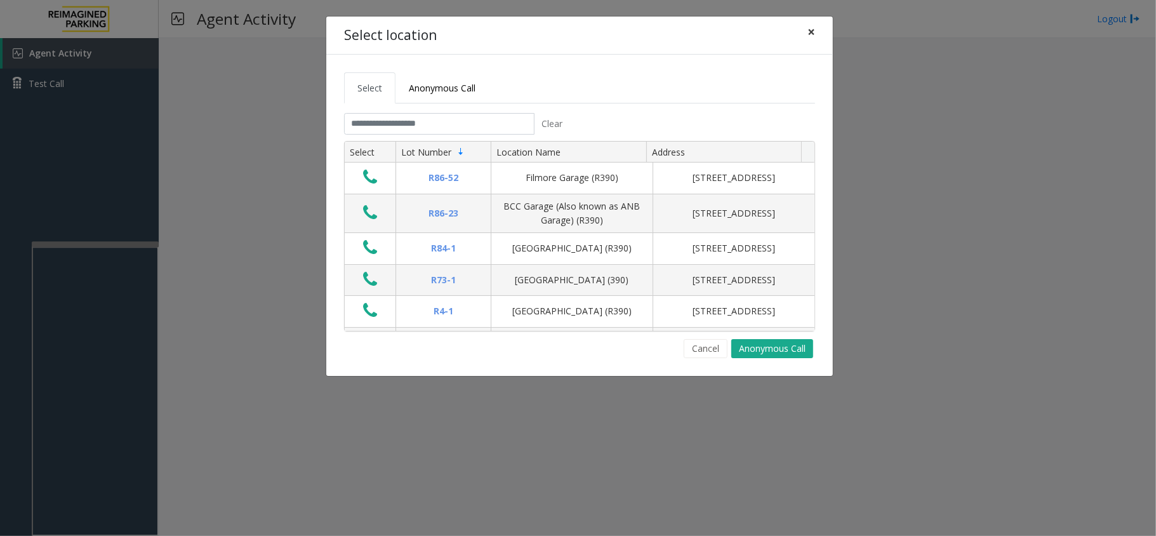
click at [813, 30] on span "×" at bounding box center [811, 32] width 8 height 18
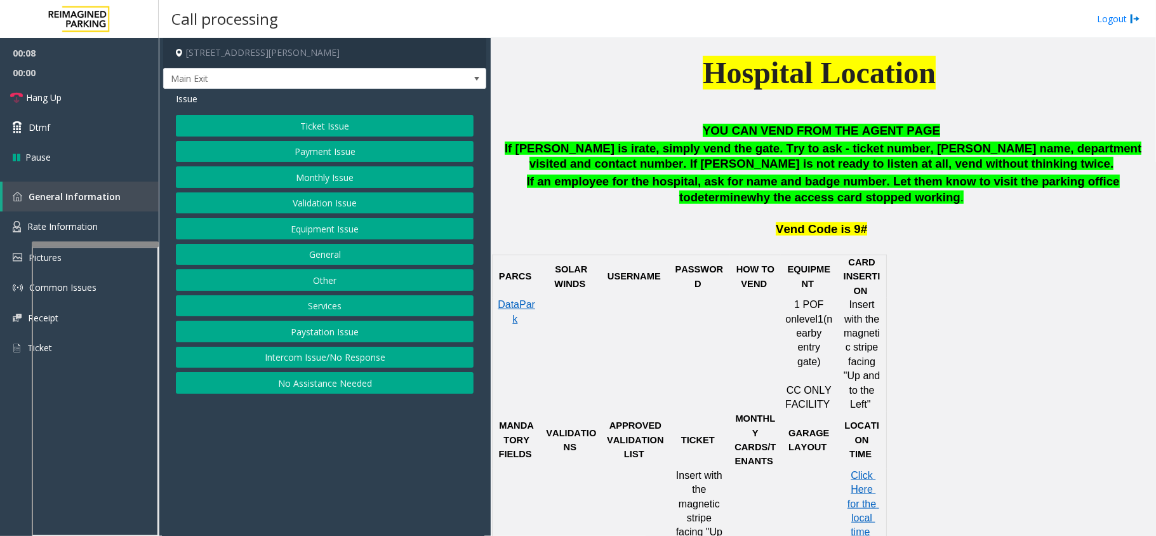
scroll to position [592, 0]
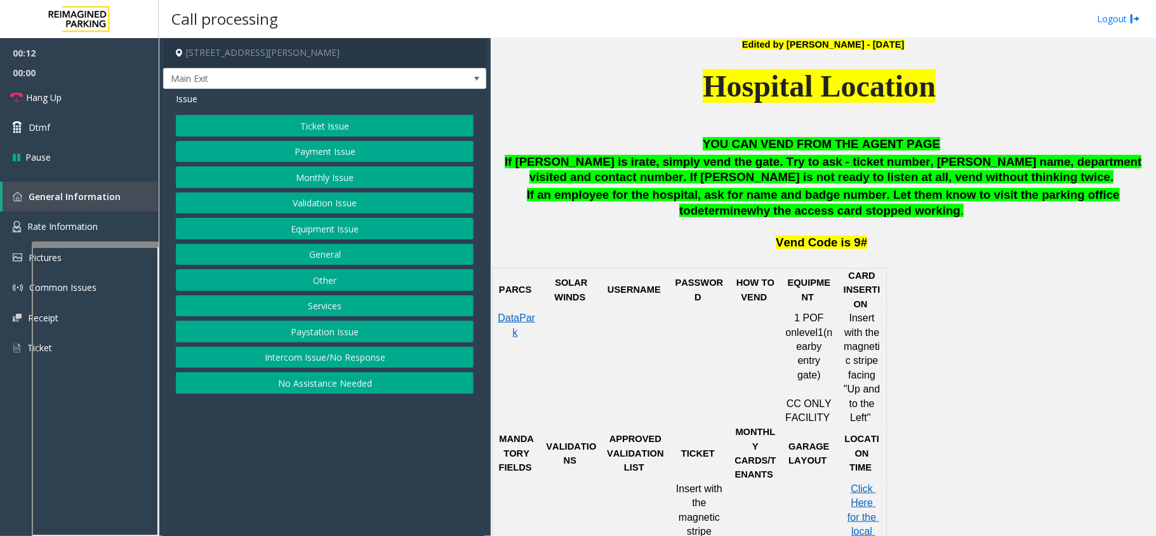
click at [353, 128] on button "Ticket Issue" at bounding box center [325, 126] width 298 height 22
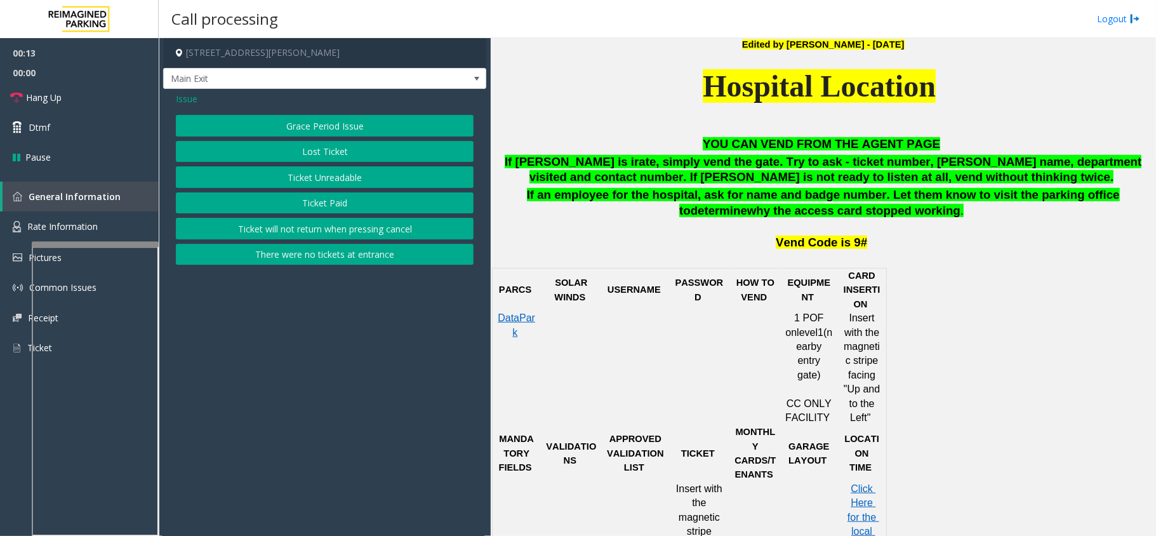
click at [310, 146] on button "Lost Ticket" at bounding box center [325, 152] width 298 height 22
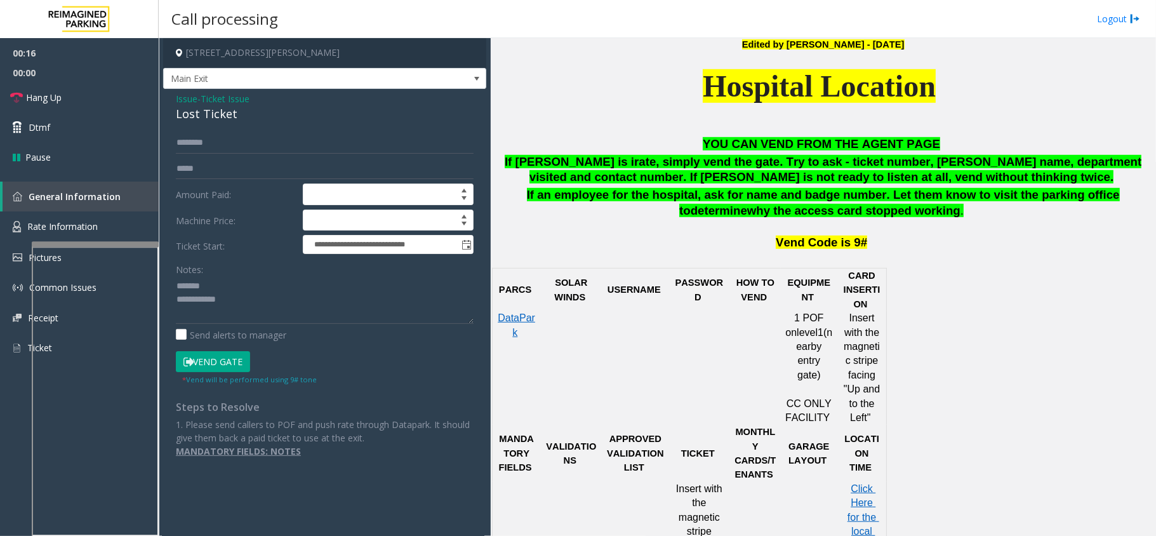
click at [198, 112] on div "Lost Ticket" at bounding box center [325, 113] width 298 height 17
click at [270, 315] on textarea at bounding box center [325, 300] width 298 height 48
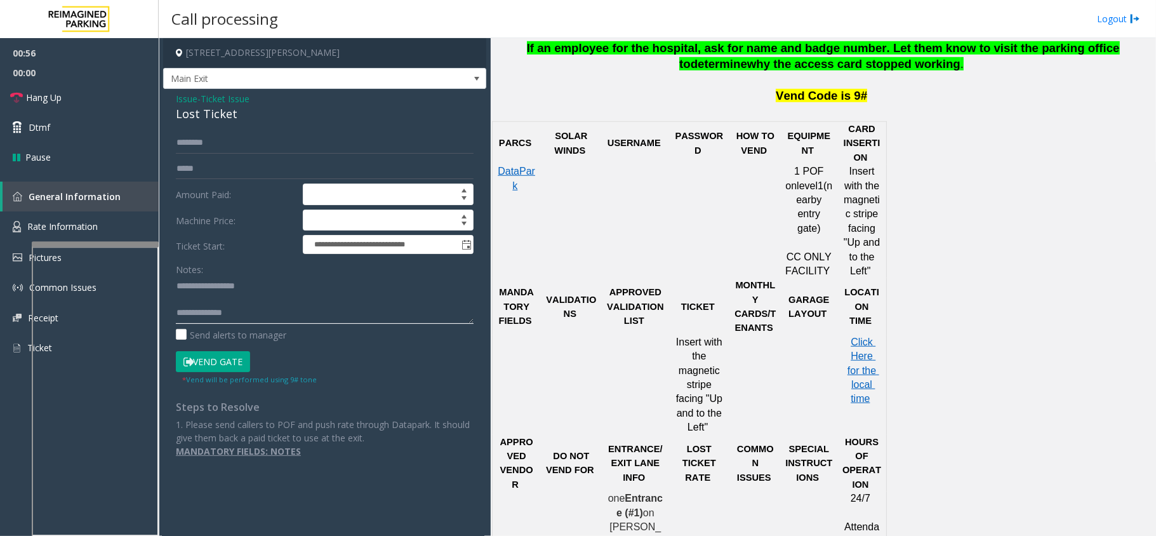
scroll to position [654, 0]
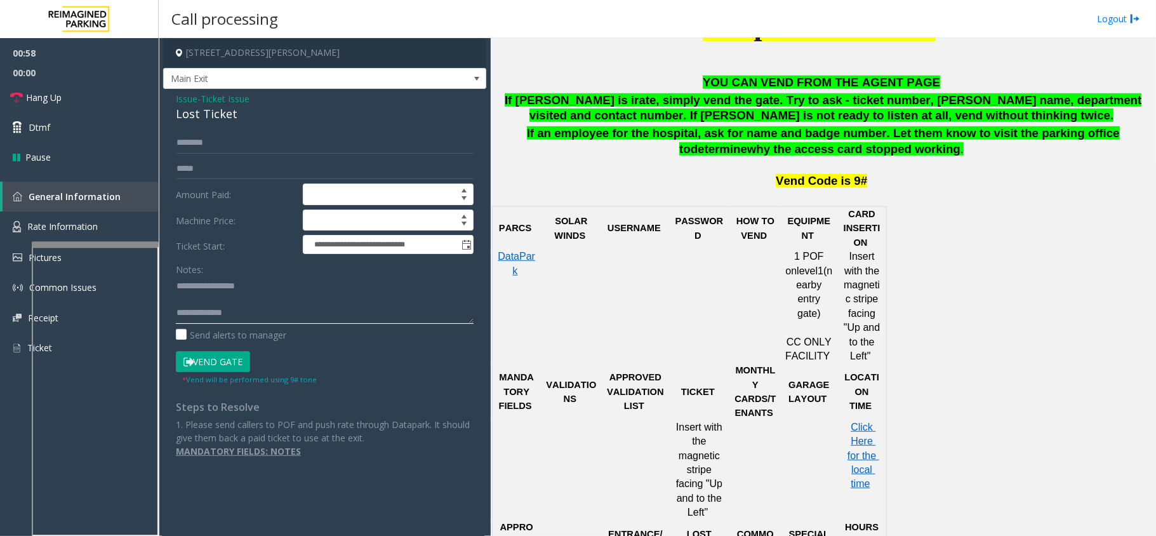
type textarea "**********"
click at [244, 150] on input "text" at bounding box center [325, 143] width 298 height 22
click at [252, 315] on textarea at bounding box center [325, 300] width 298 height 48
click at [209, 148] on input "text" at bounding box center [325, 143] width 298 height 22
type input "****"
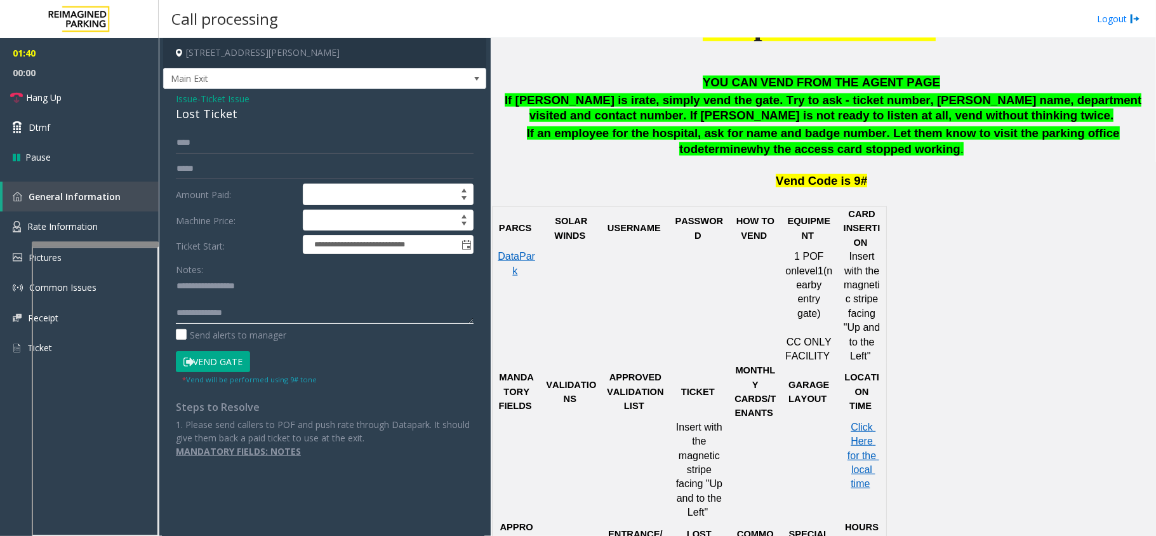
click at [235, 315] on textarea at bounding box center [325, 300] width 298 height 48
click at [232, 300] on textarea at bounding box center [325, 300] width 298 height 48
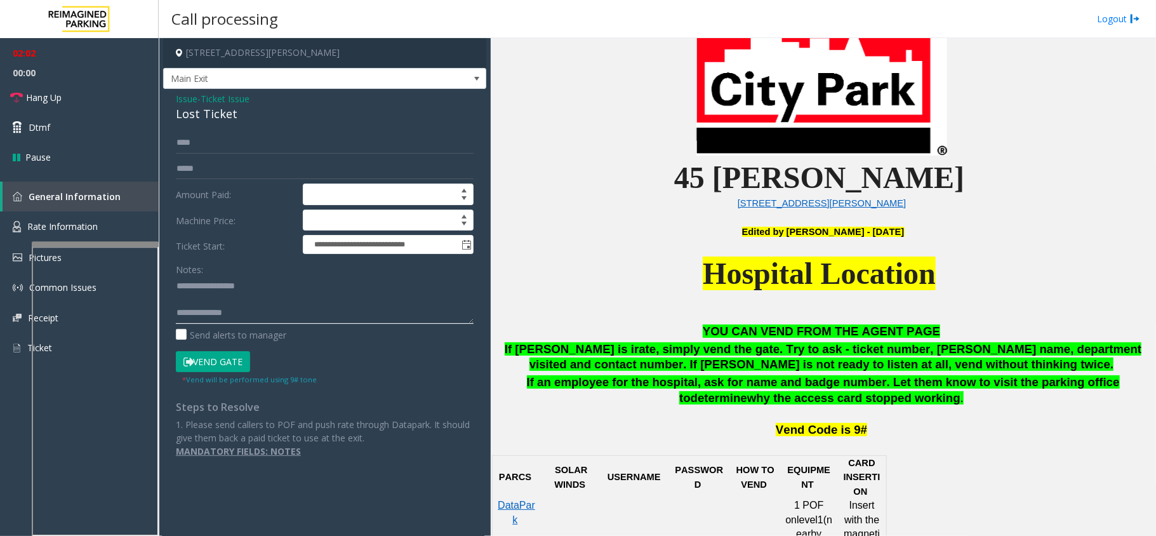
scroll to position [400, 0]
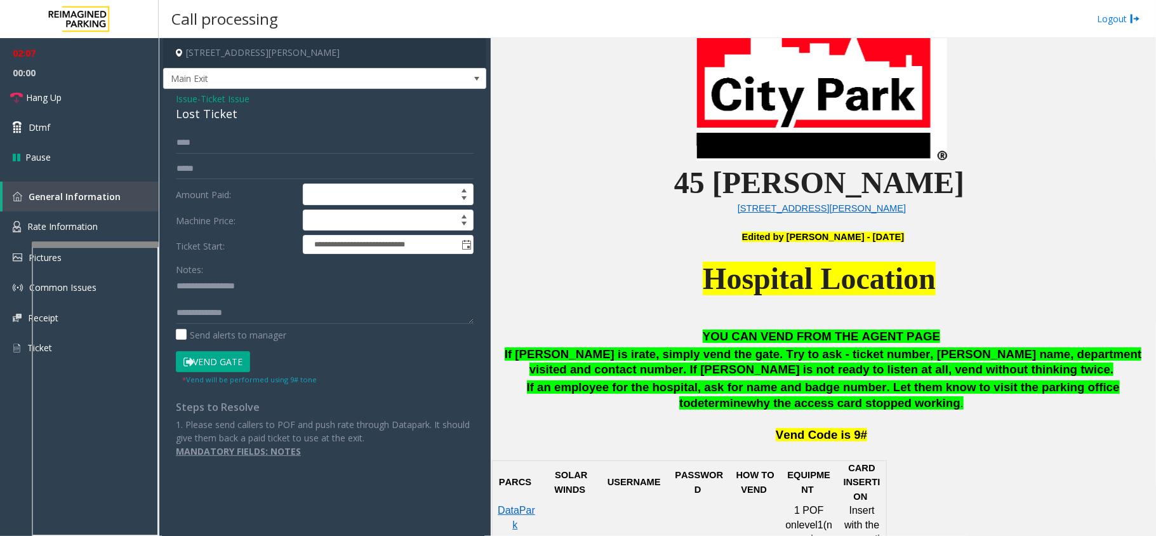
click at [226, 371] on button "Vend Gate" at bounding box center [213, 362] width 74 height 22
click at [267, 318] on textarea at bounding box center [325, 300] width 298 height 48
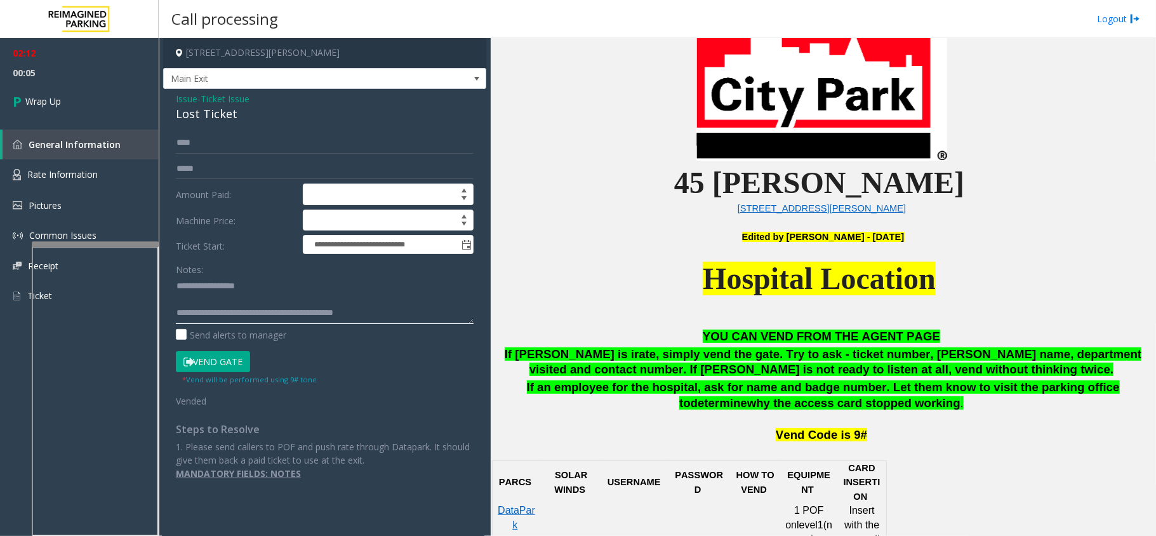
click at [369, 317] on textarea at bounding box center [325, 300] width 298 height 48
click at [392, 316] on textarea at bounding box center [325, 300] width 298 height 48
type textarea "**********"
click at [52, 89] on link "Wrap Up" at bounding box center [79, 101] width 159 height 37
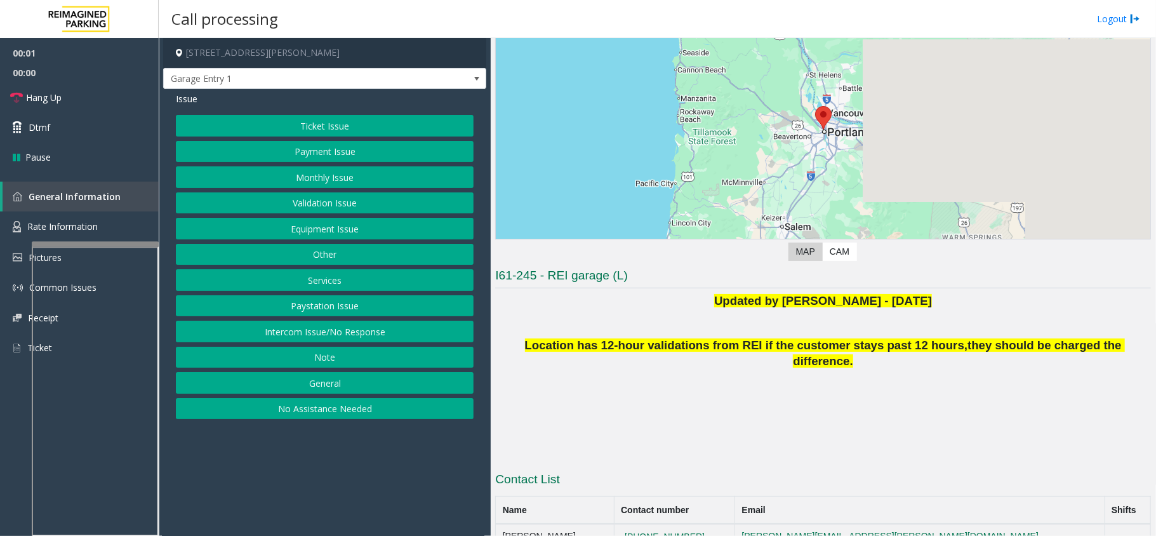
scroll to position [135, 0]
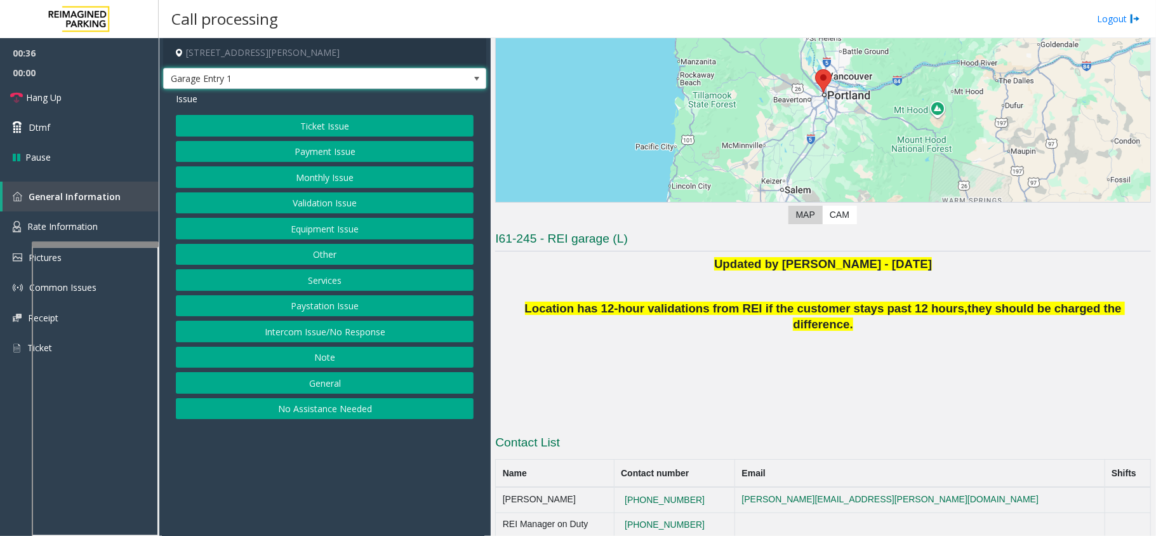
click at [477, 84] on span at bounding box center [477, 79] width 18 height 20
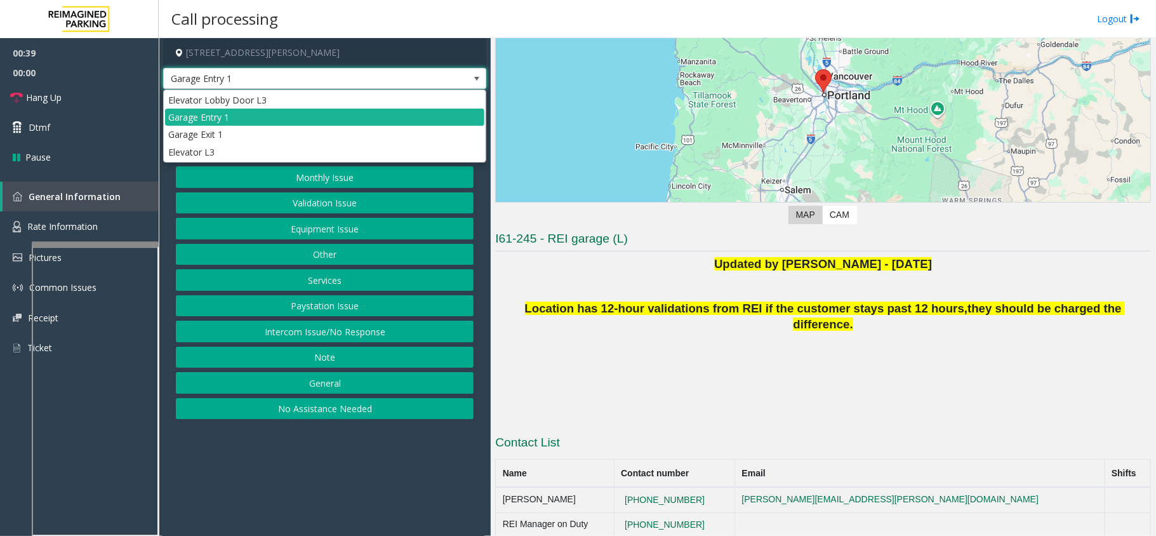
click at [477, 84] on span at bounding box center [477, 79] width 18 height 20
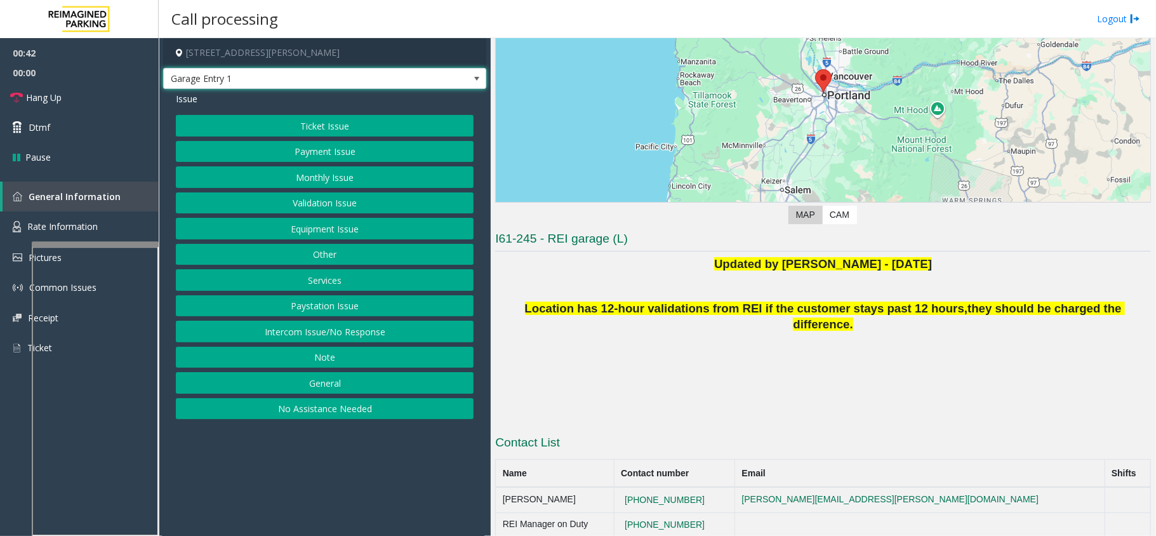
click at [339, 171] on button "Monthly Issue" at bounding box center [325, 177] width 298 height 22
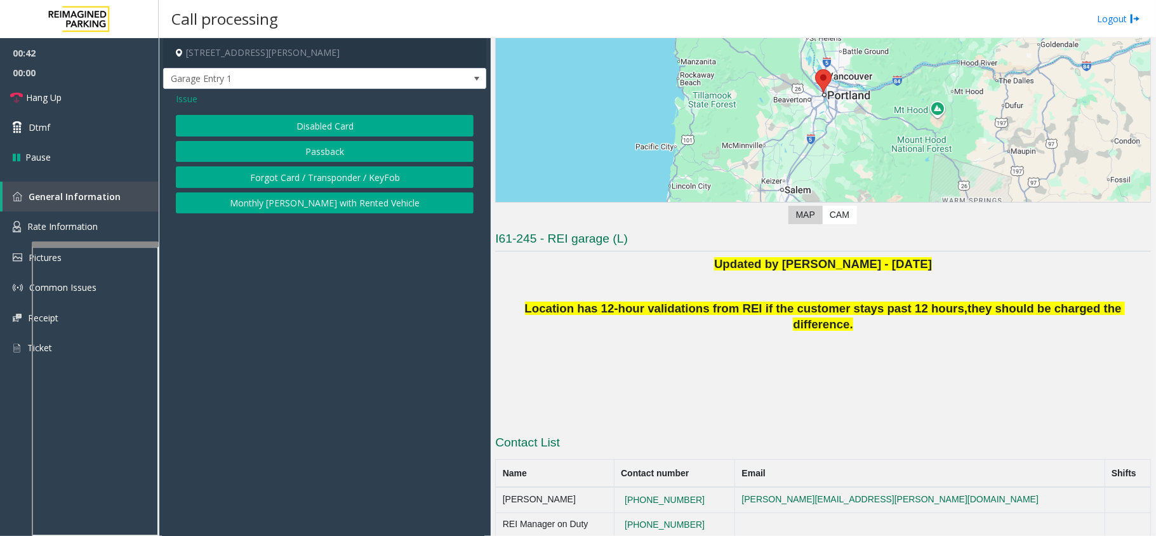
click at [333, 135] on button "Disabled Card" at bounding box center [325, 126] width 298 height 22
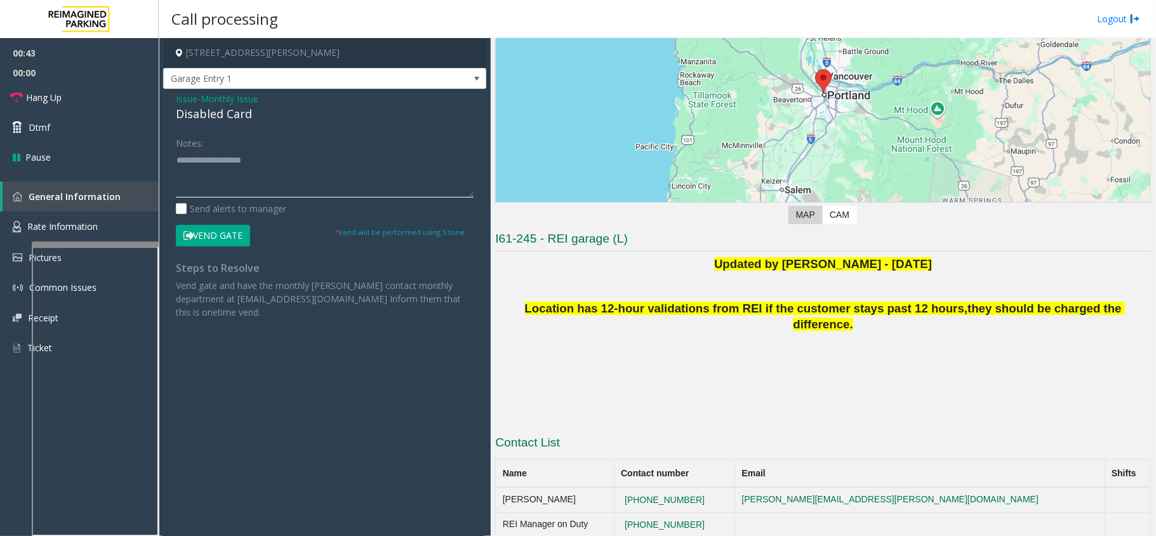
click at [267, 176] on textarea at bounding box center [325, 174] width 298 height 48
type textarea "*"
click at [251, 176] on textarea at bounding box center [325, 174] width 298 height 48
click at [275, 173] on textarea at bounding box center [325, 174] width 298 height 48
click at [230, 235] on button "Vend Gate" at bounding box center [213, 236] width 74 height 22
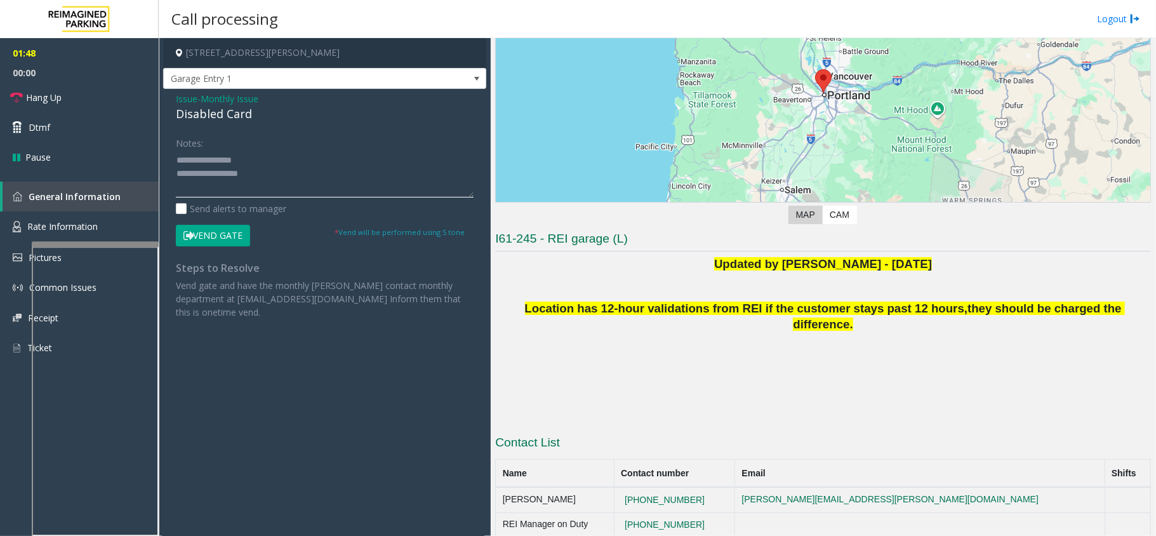
click at [290, 161] on textarea at bounding box center [325, 174] width 298 height 48
click at [286, 176] on textarea at bounding box center [325, 174] width 298 height 48
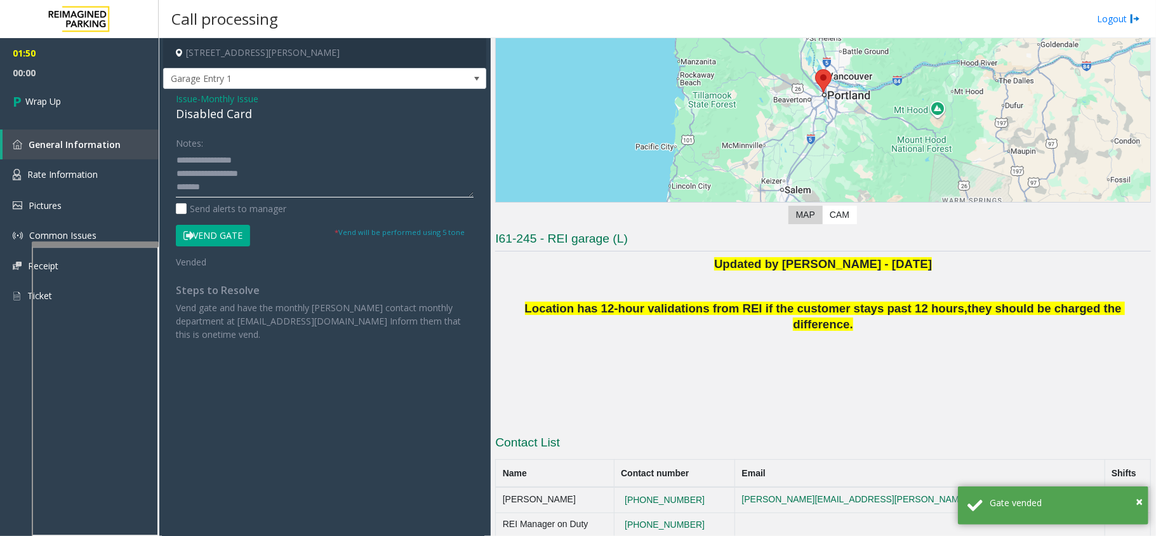
click at [230, 185] on textarea at bounding box center [325, 174] width 298 height 48
click at [221, 112] on div "Disabled Card" at bounding box center [325, 113] width 298 height 17
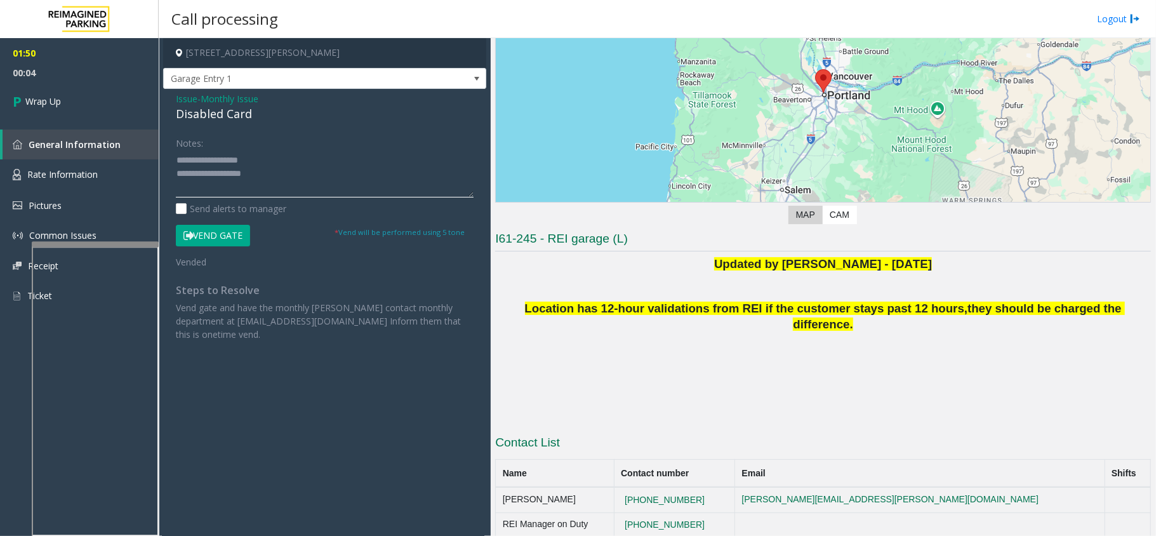
click at [281, 190] on textarea at bounding box center [325, 174] width 298 height 48
click at [284, 178] on textarea at bounding box center [325, 174] width 298 height 48
click at [283, 188] on textarea at bounding box center [325, 174] width 298 height 48
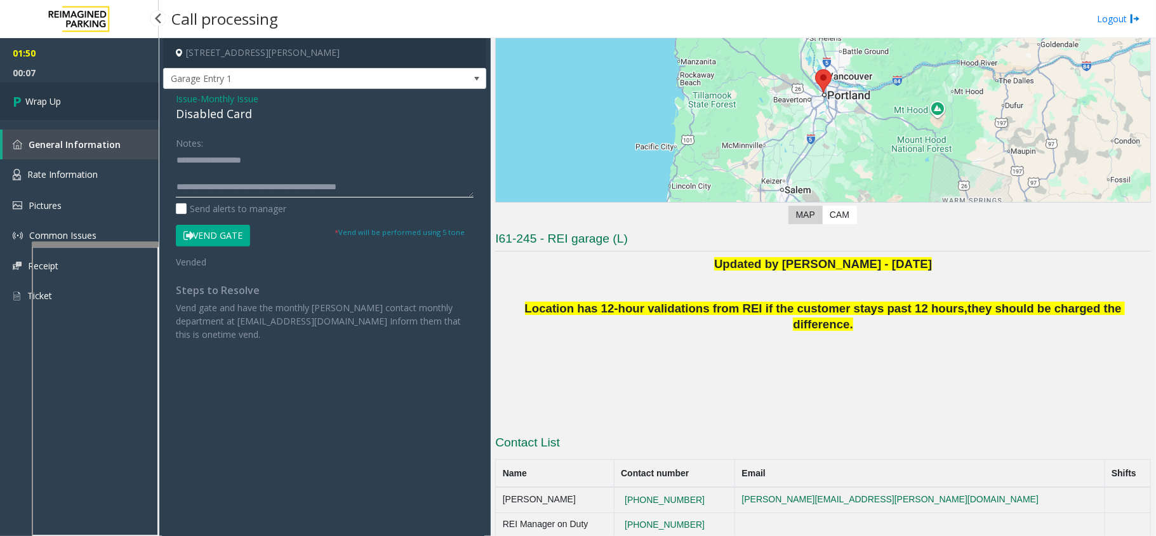
type textarea "**********"
click at [107, 110] on link "Wrap Up" at bounding box center [79, 101] width 159 height 37
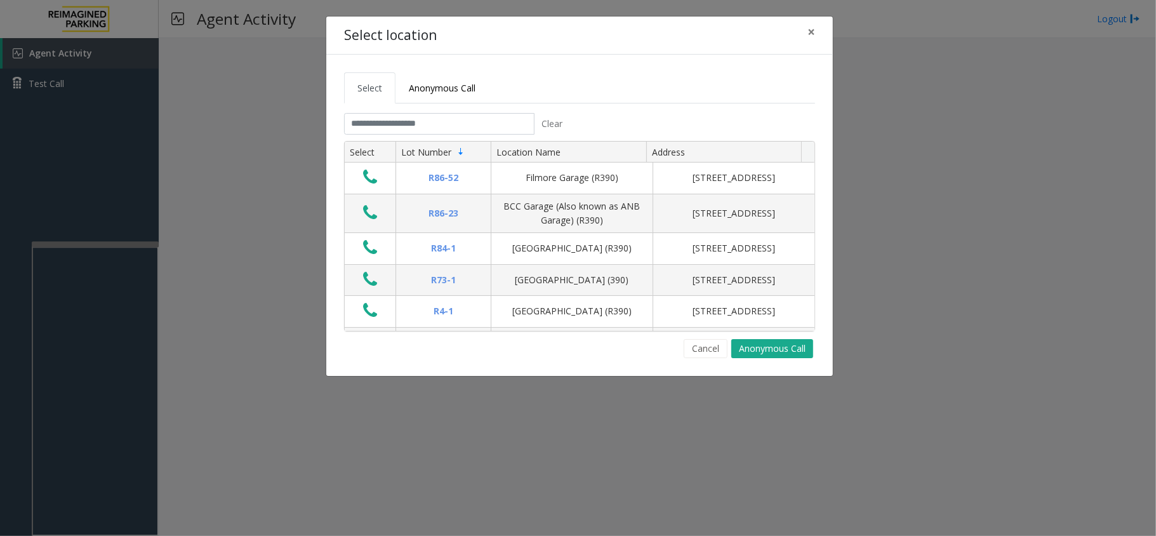
click at [430, 110] on tabset "Select Anonymous Call Clear Select Lot Number Location Name Address R86-52 Film…" at bounding box center [579, 215] width 471 height 286
click at [430, 114] on input "text" at bounding box center [439, 124] width 190 height 22
click at [435, 125] on input "text" at bounding box center [439, 124] width 190 height 22
drag, startPoint x: 816, startPoint y: 34, endPoint x: 595, endPoint y: 155, distance: 251.9
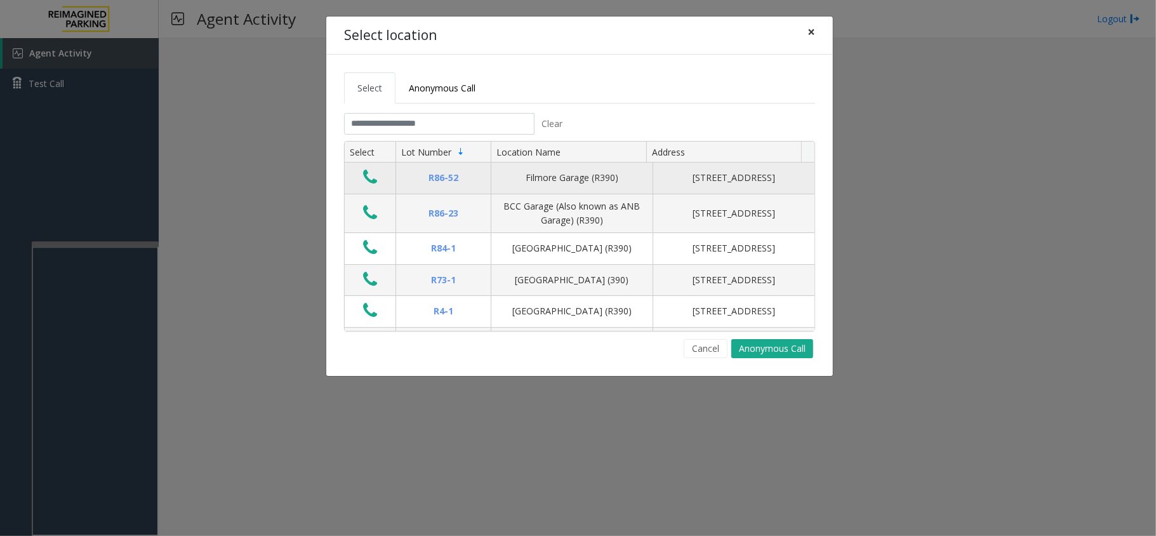
click at [816, 34] on button "×" at bounding box center [810, 32] width 25 height 31
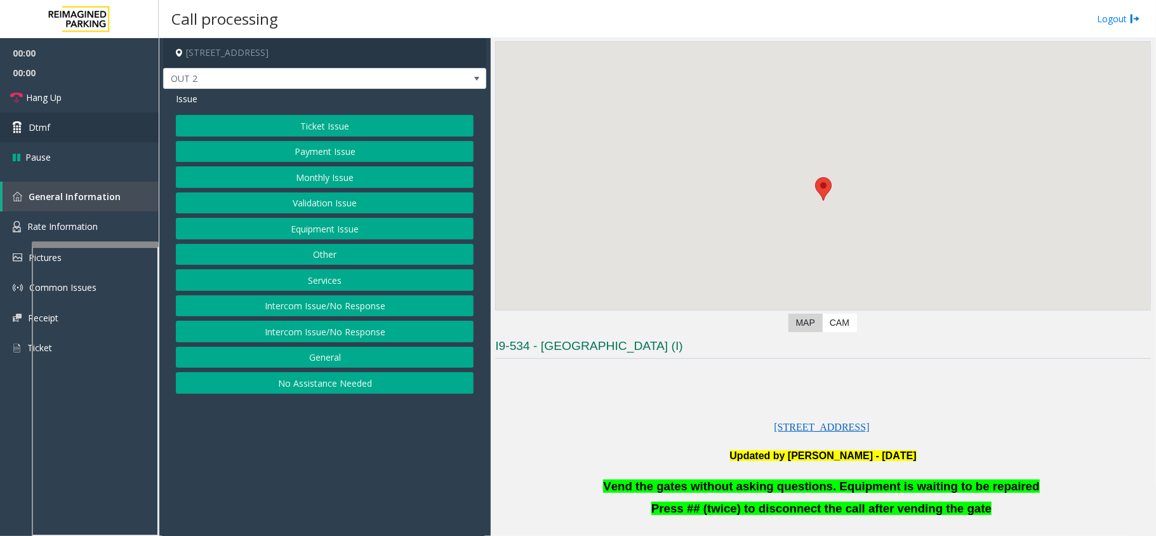
scroll to position [84, 0]
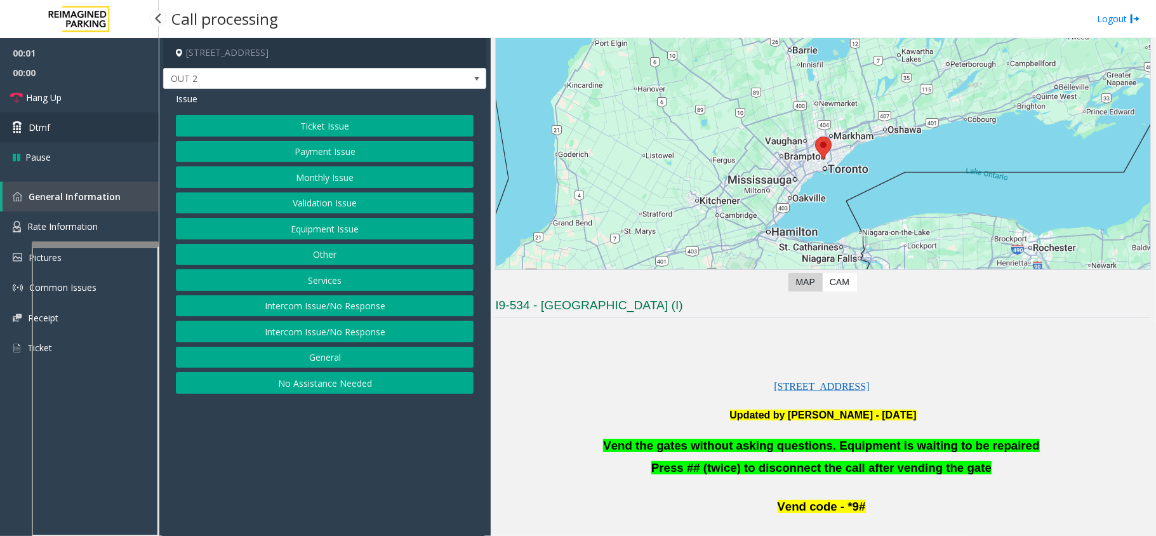
click at [95, 117] on link "Dtmf" at bounding box center [79, 127] width 159 height 30
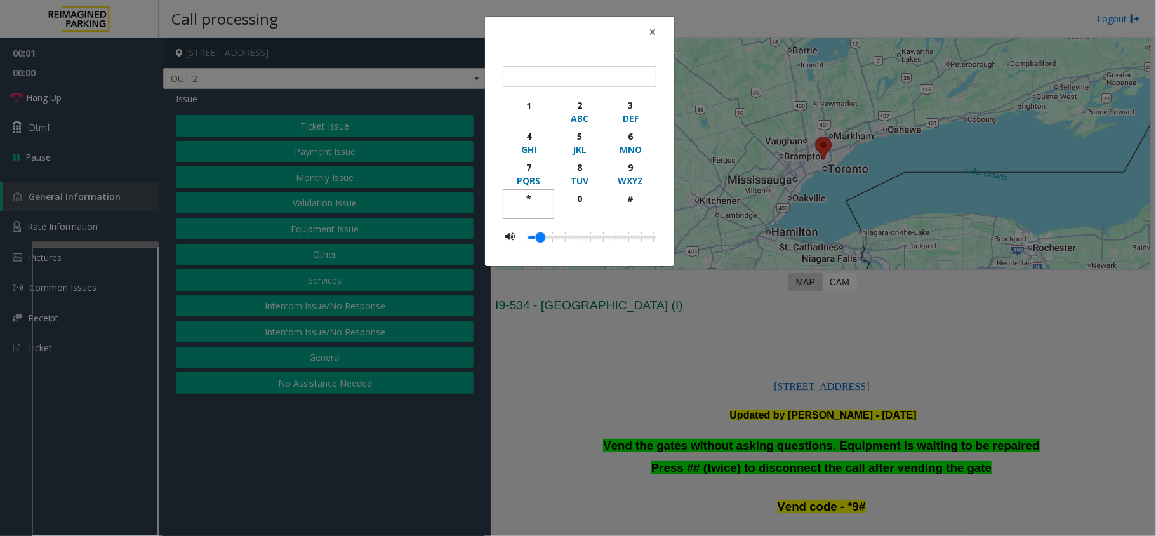
drag, startPoint x: 529, startPoint y: 201, endPoint x: 539, endPoint y: 199, distance: 10.2
click at [531, 202] on div "*" at bounding box center [528, 198] width 35 height 13
click at [627, 169] on div "9" at bounding box center [630, 167] width 35 height 13
click at [624, 204] on div "#" at bounding box center [630, 198] width 35 height 13
type input "***"
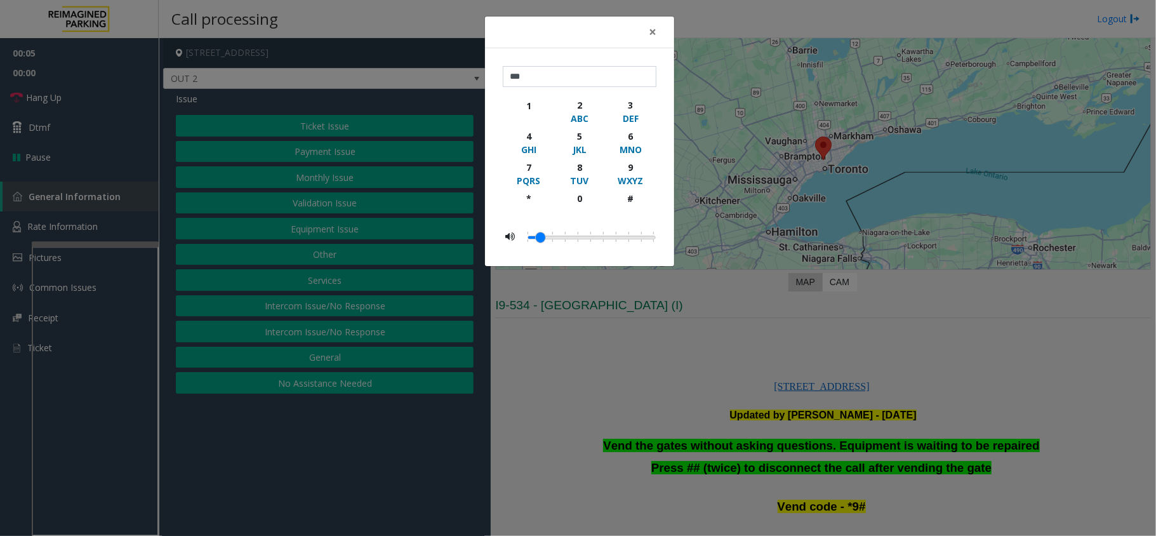
click at [970, 372] on div "× *** 1 2 ABC 3 DEF 4 GHI 5 JKL 6 MNO 7 PQRS 8 TUV 9 WXYZ * 0 #" at bounding box center [578, 268] width 1156 height 536
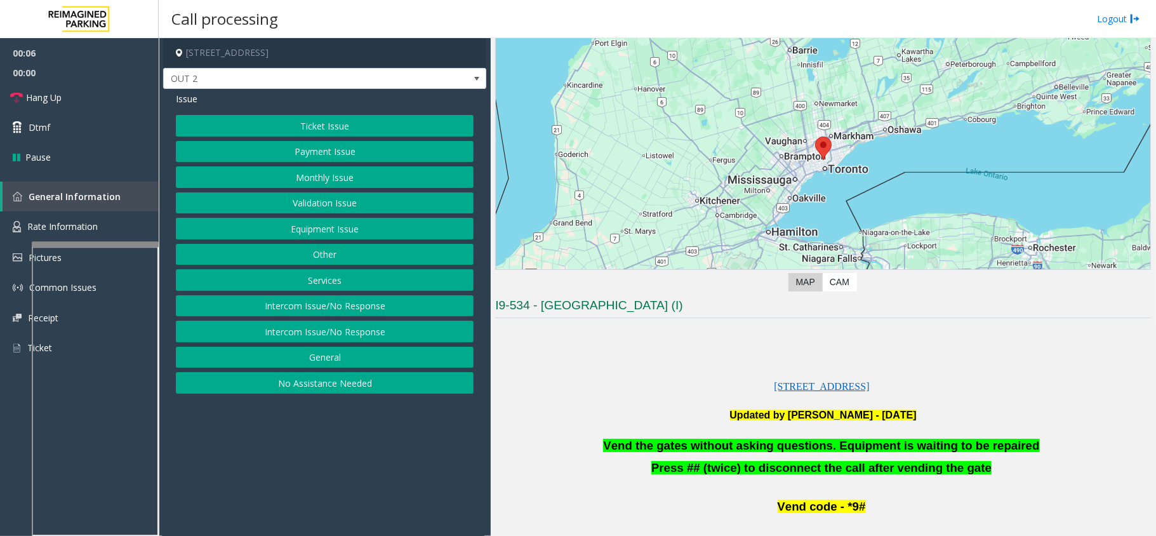
click at [409, 223] on button "Equipment Issue" at bounding box center [325, 229] width 298 height 22
click at [397, 234] on button "Gate / Door Won't Open" at bounding box center [325, 229] width 298 height 22
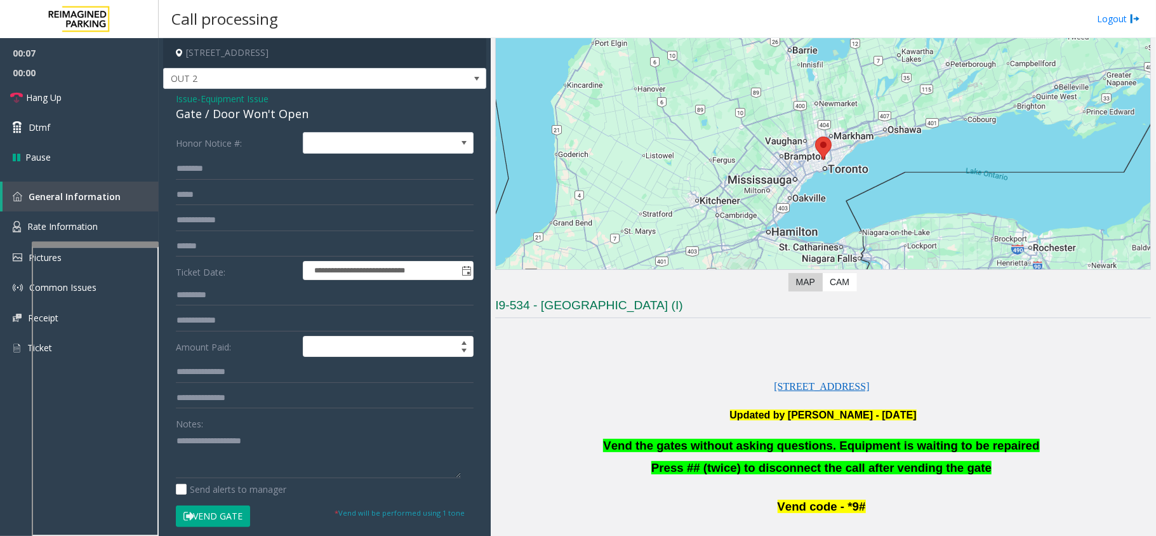
click at [727, 439] on span "Vend the gates without asking questions. Equipment is waiting to be repaired" at bounding box center [821, 445] width 436 height 13
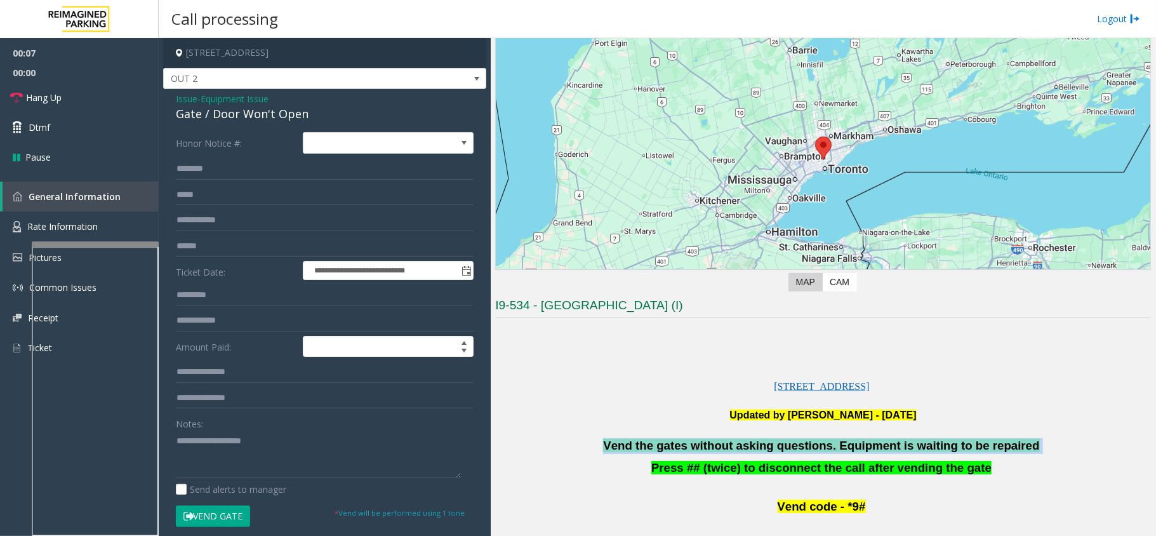
click at [727, 439] on span "Vend the gates without asking questions. Equipment is waiting to be repaired" at bounding box center [821, 445] width 436 height 13
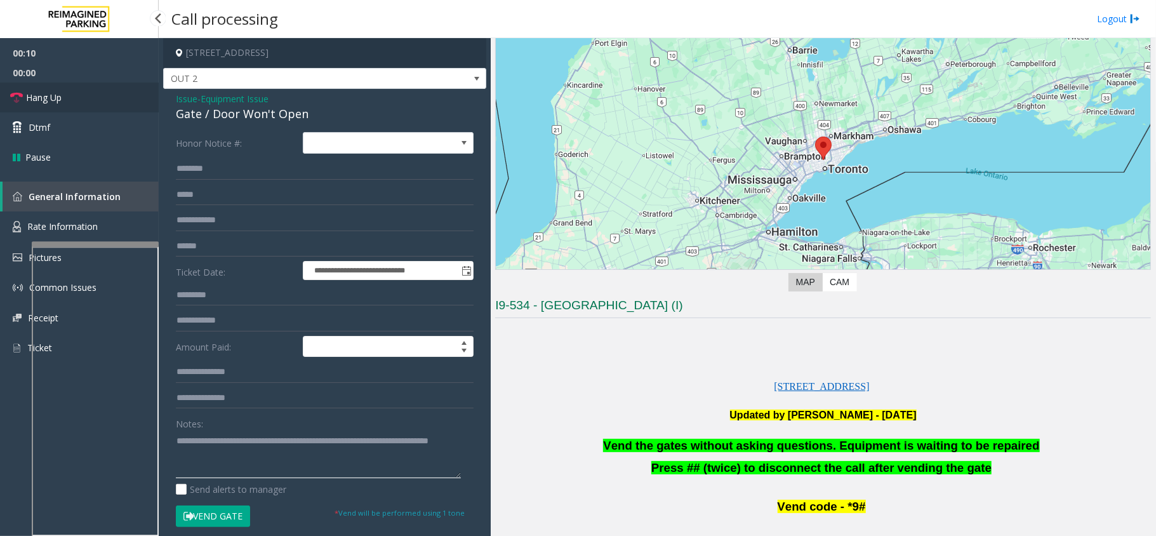
type textarea "**********"
click at [112, 89] on link "Hang Up" at bounding box center [79, 98] width 159 height 30
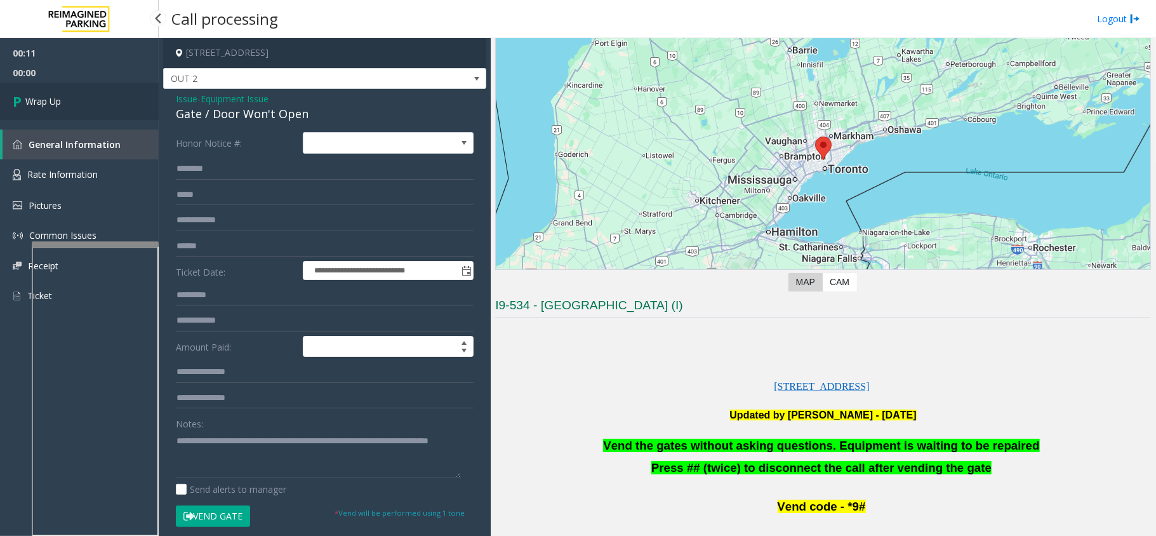
click at [65, 95] on link "Wrap Up" at bounding box center [79, 101] width 159 height 37
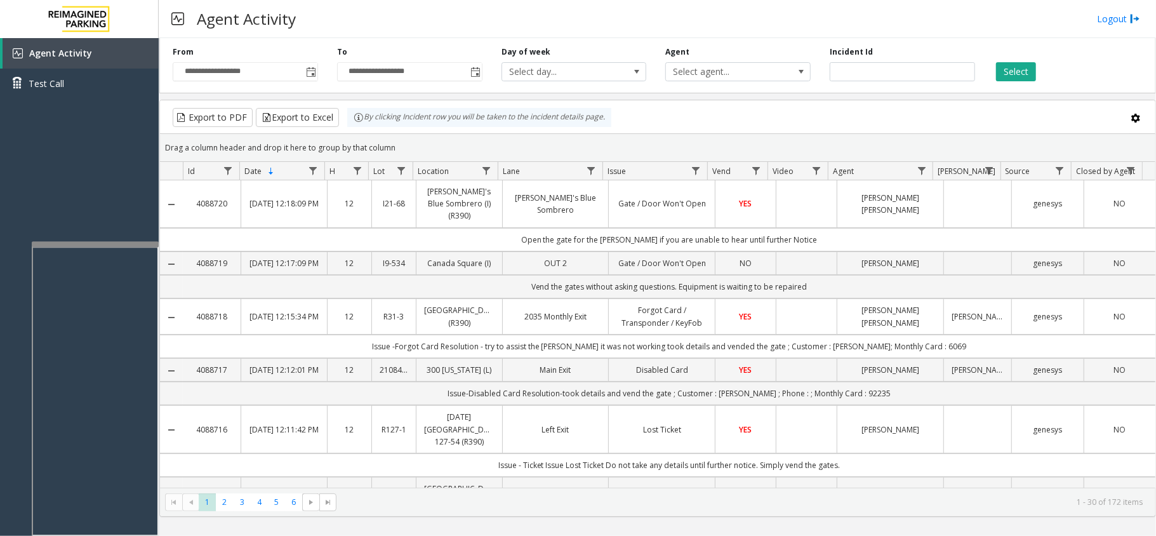
click at [522, 38] on div "**********" at bounding box center [657, 63] width 996 height 60
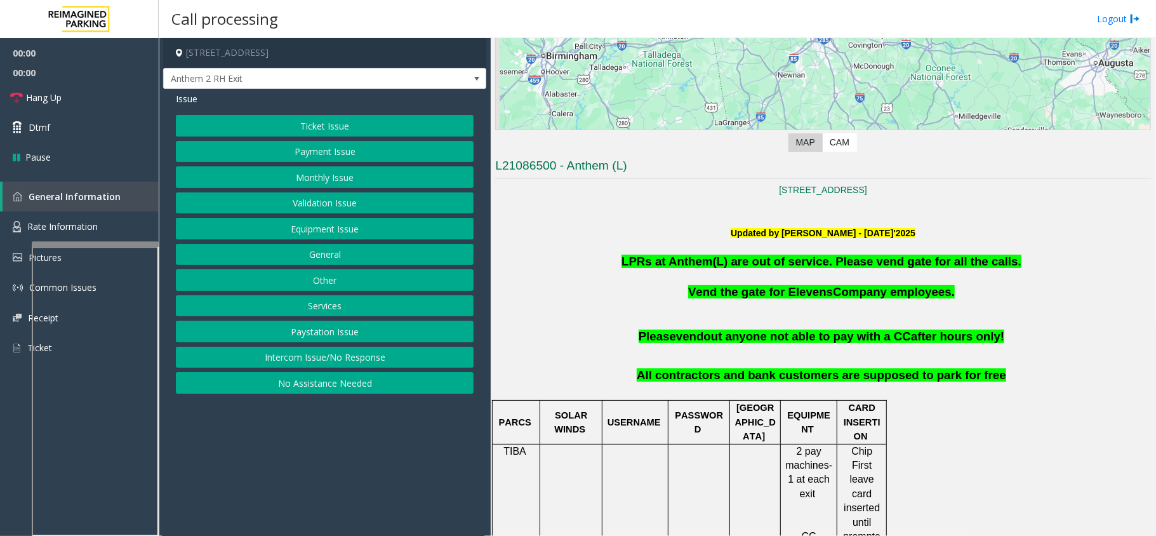
scroll to position [254, 0]
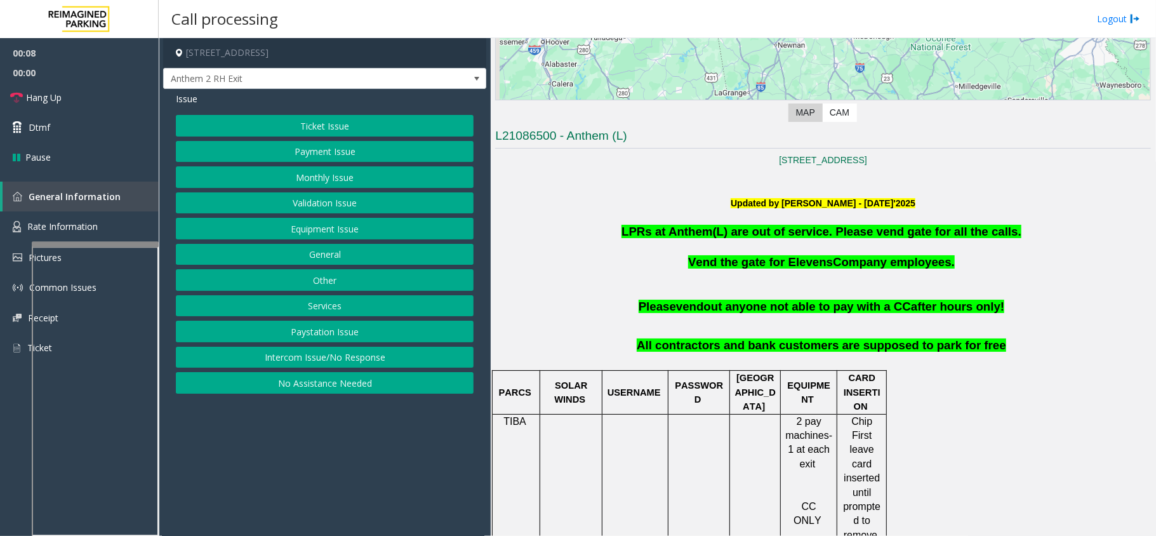
click at [400, 355] on button "Intercom Issue/No Response" at bounding box center [325, 358] width 298 height 22
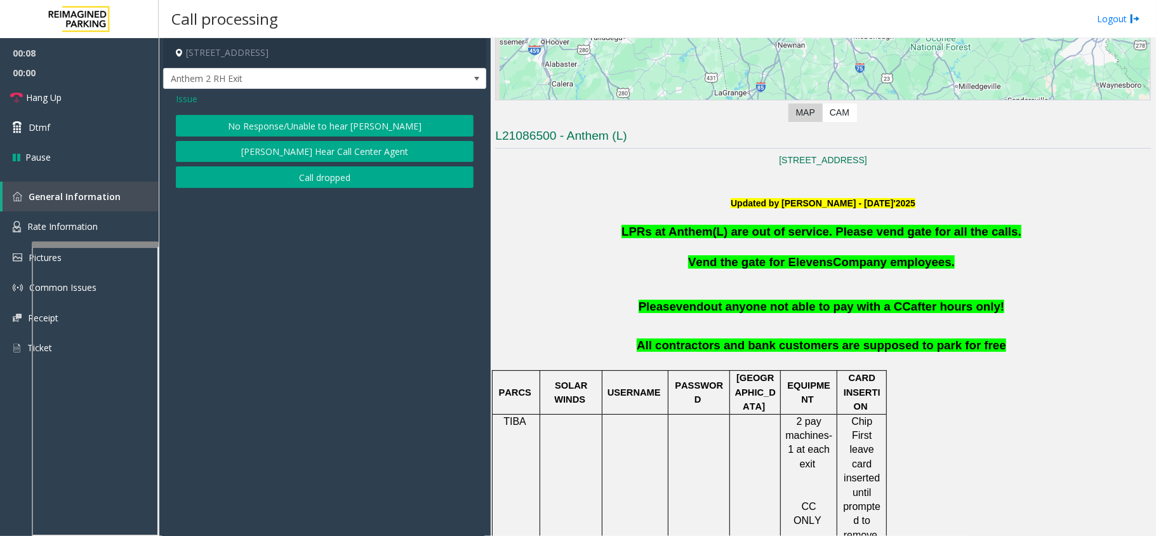
click at [433, 118] on button "No Response/Unable to hear [PERSON_NAME]" at bounding box center [325, 126] width 298 height 22
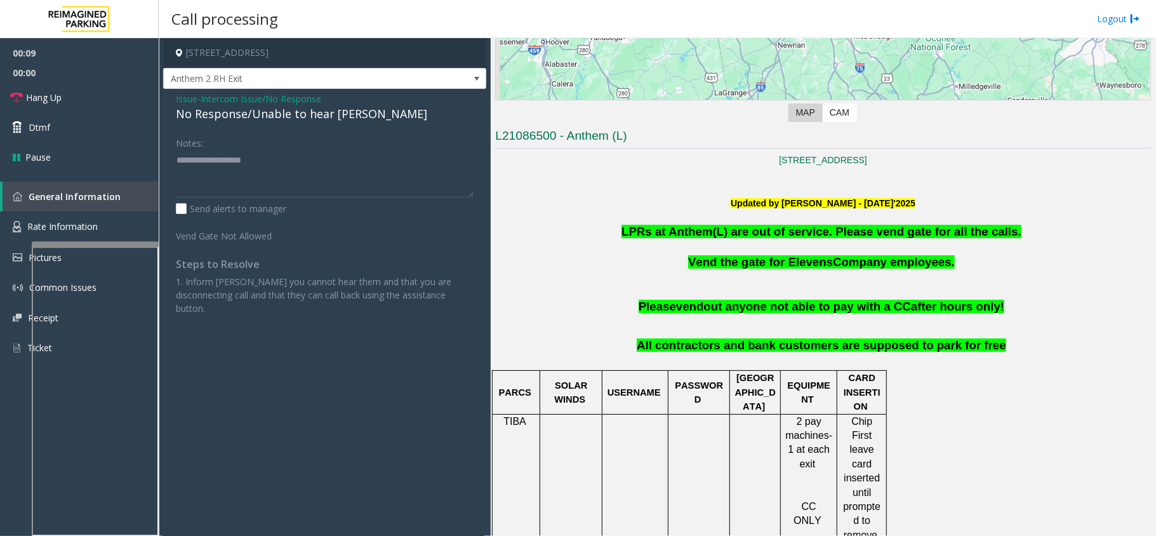
click at [341, 117] on div "No Response/Unable to hear [PERSON_NAME]" at bounding box center [325, 113] width 298 height 17
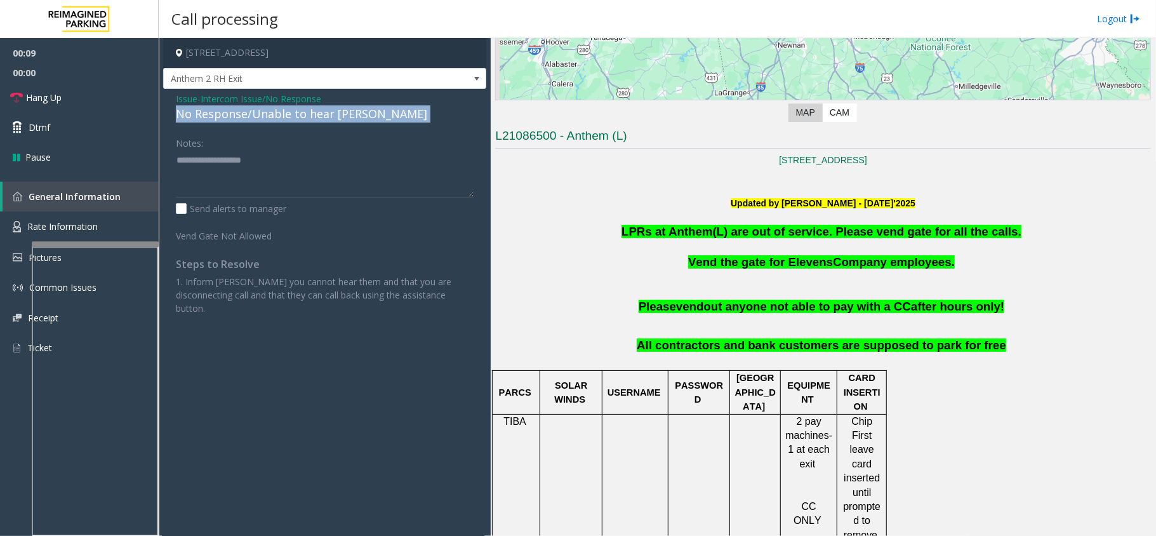
click at [341, 117] on div "No Response/Unable to hear [PERSON_NAME]" at bounding box center [325, 113] width 298 height 17
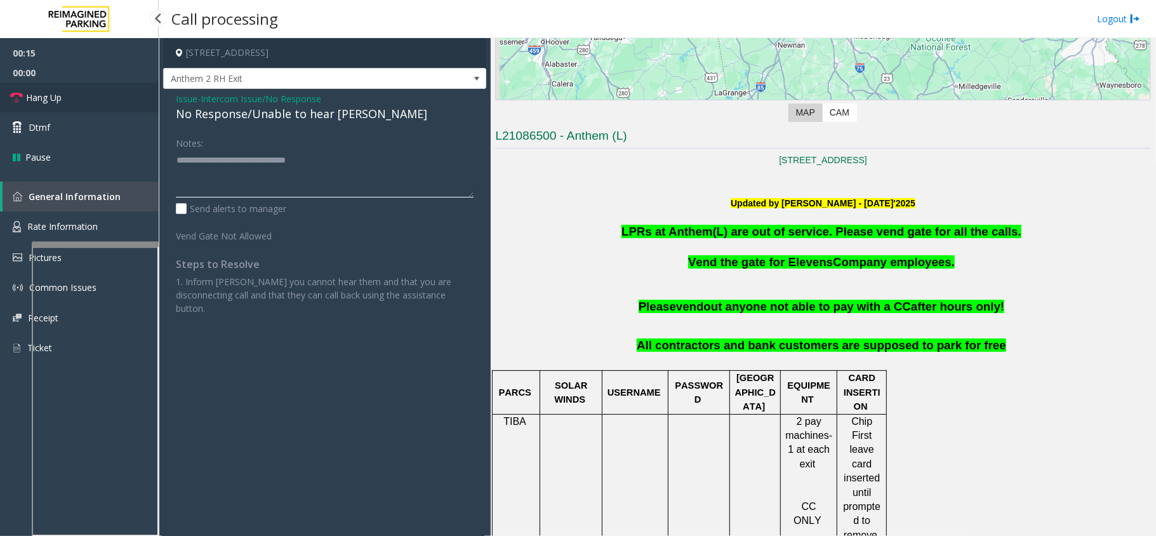
type textarea "**********"
click at [95, 93] on link "Hang Up" at bounding box center [79, 98] width 159 height 30
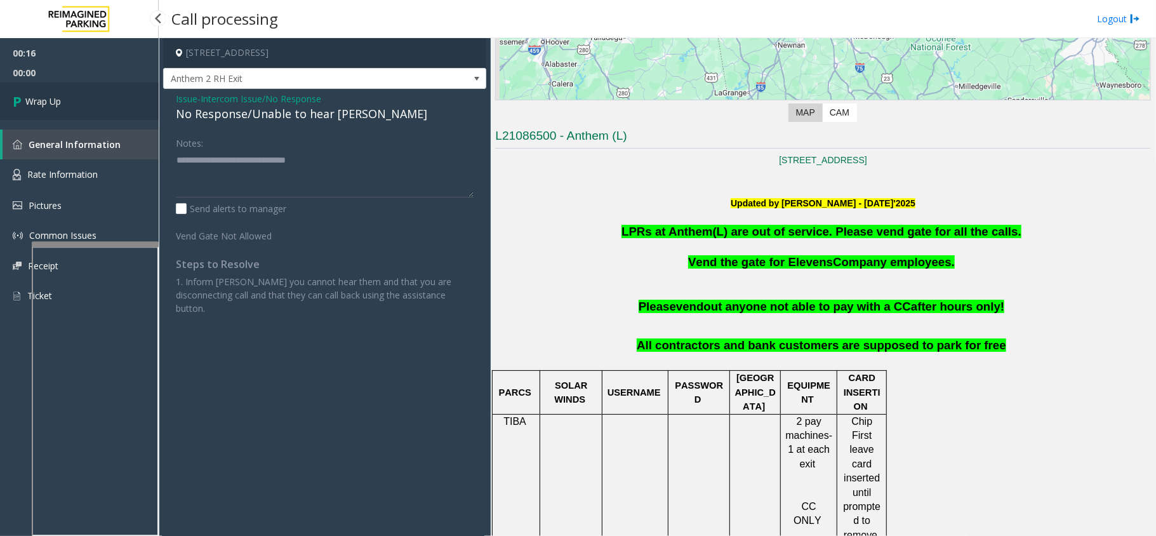
click at [95, 93] on link "Wrap Up" at bounding box center [79, 101] width 159 height 37
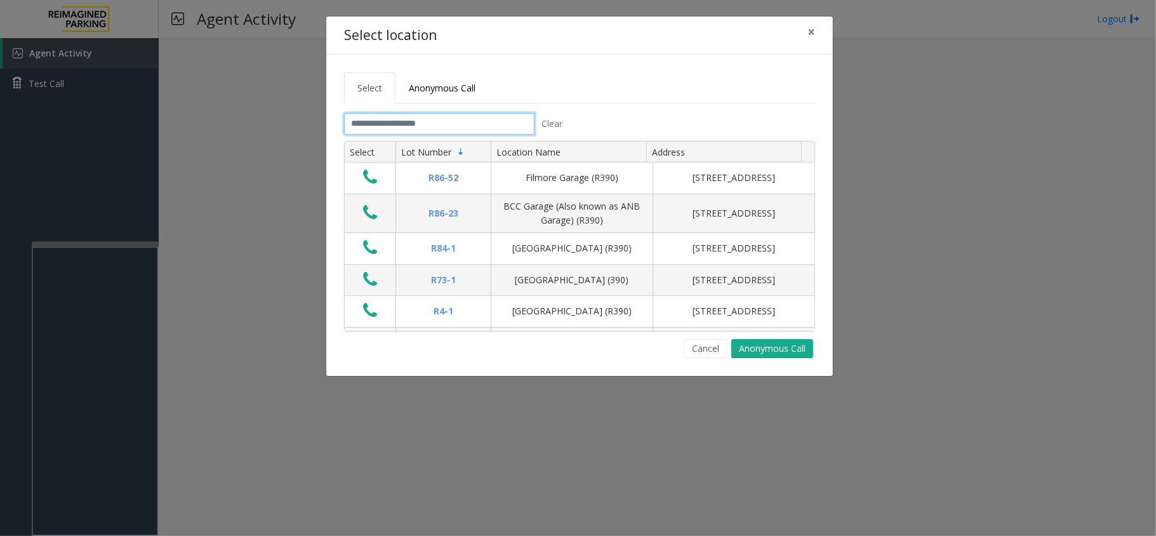
click at [500, 117] on input "text" at bounding box center [439, 124] width 190 height 22
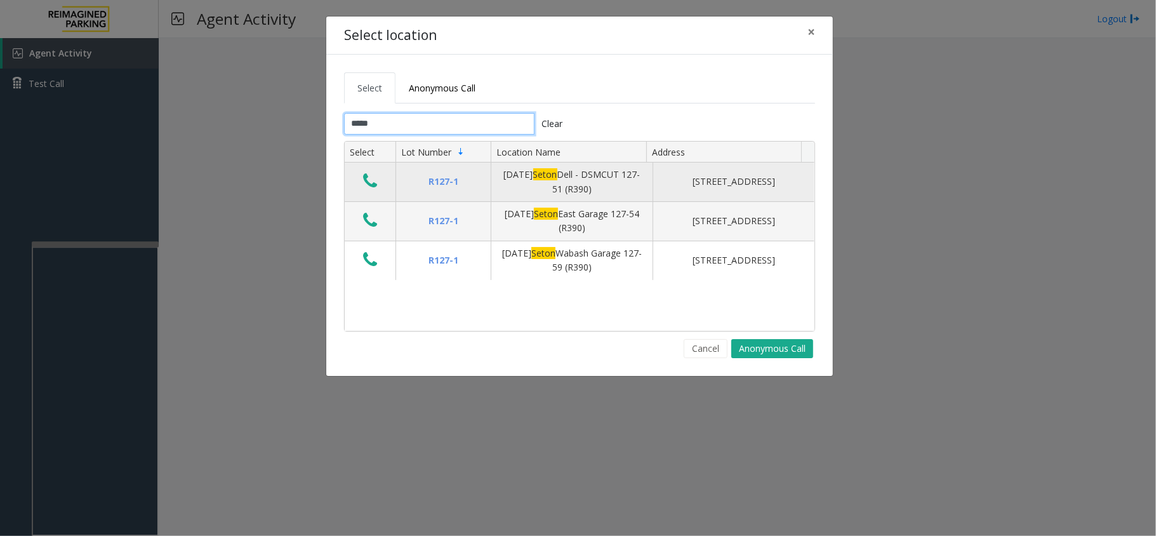
type input "*****"
click at [369, 197] on td "Data table" at bounding box center [370, 181] width 51 height 39
click at [371, 181] on icon "Data table" at bounding box center [370, 181] width 14 height 18
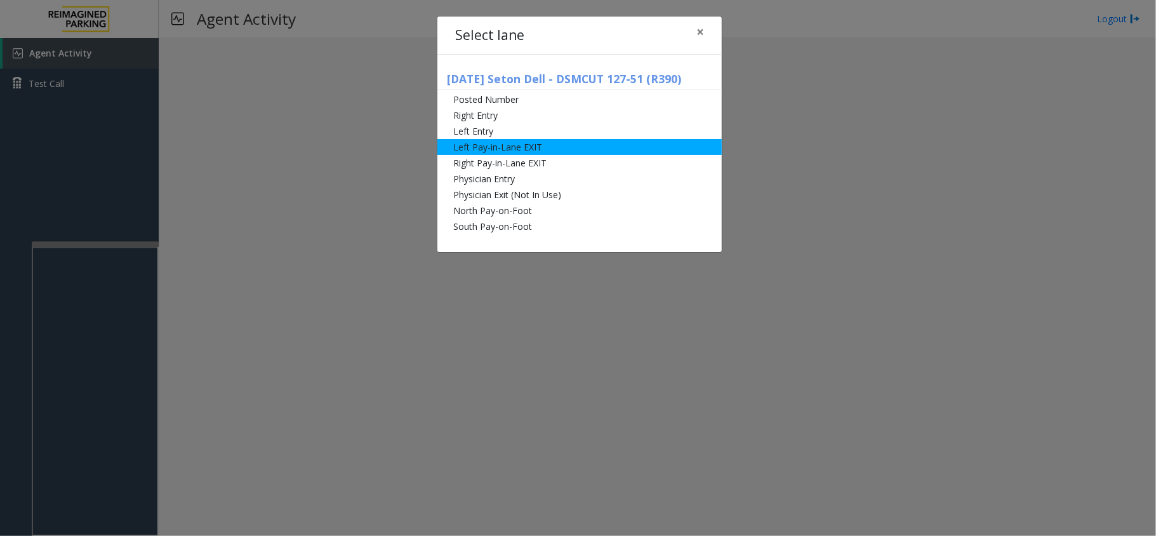
click at [521, 145] on li "Left Pay-in-Lane EXIT" at bounding box center [579, 147] width 284 height 16
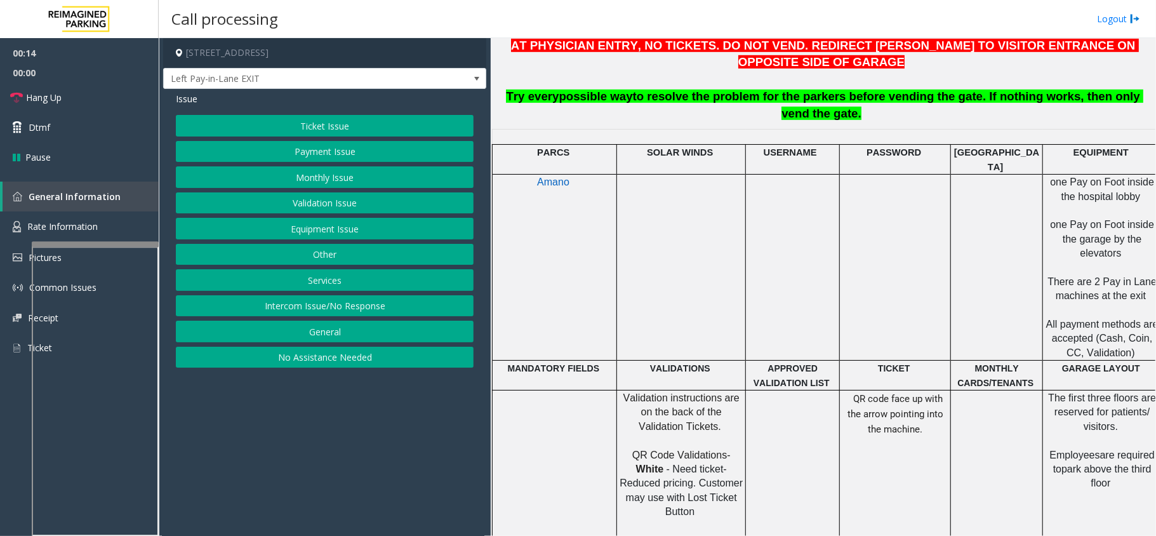
scroll to position [592, 0]
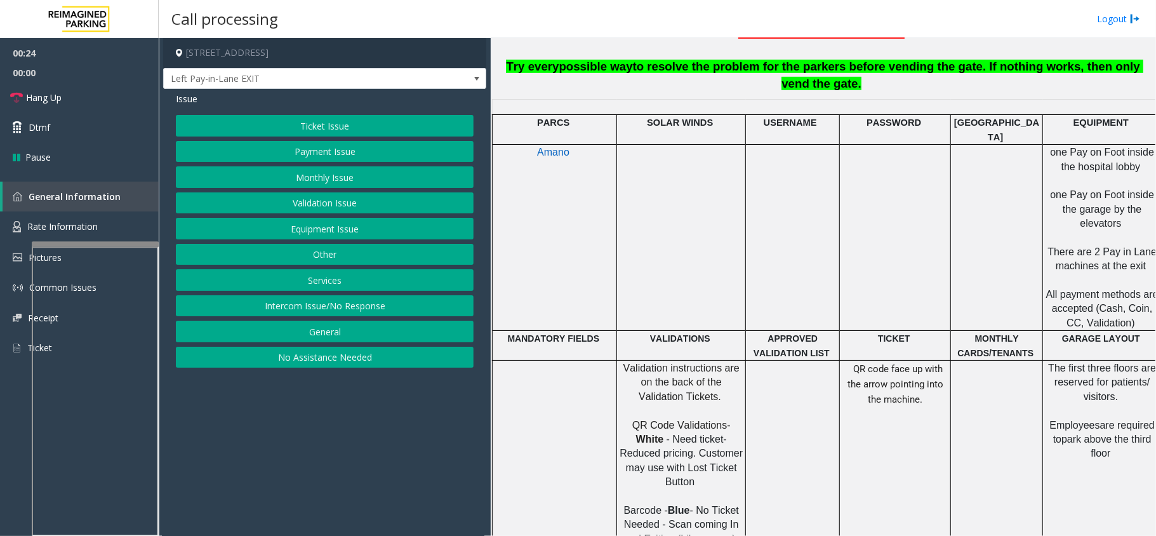
click at [421, 123] on button "Ticket Issue" at bounding box center [325, 126] width 298 height 22
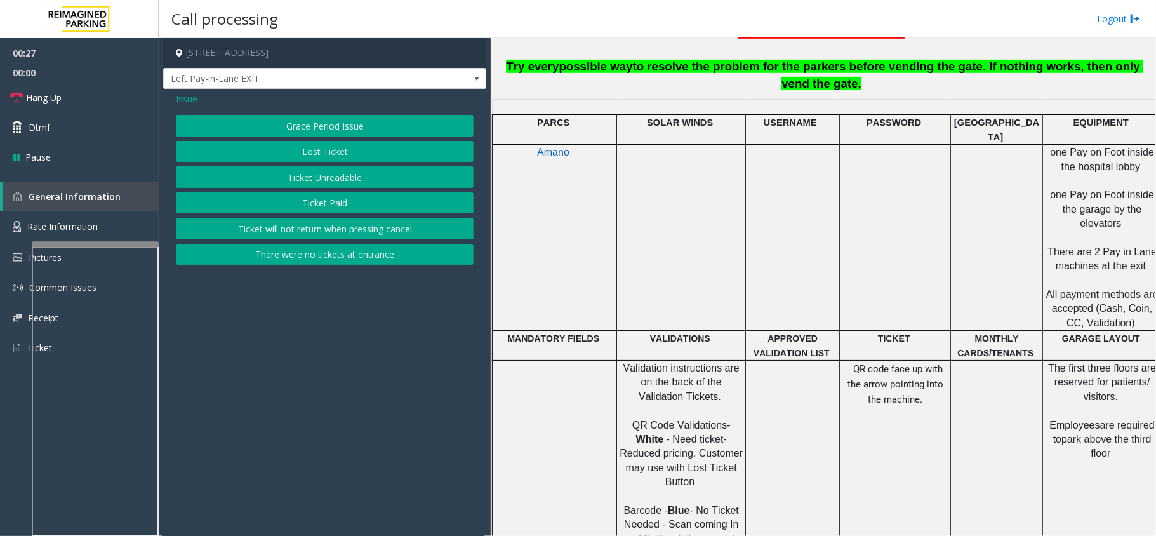
click at [312, 183] on button "Ticket Unreadable" at bounding box center [325, 177] width 298 height 22
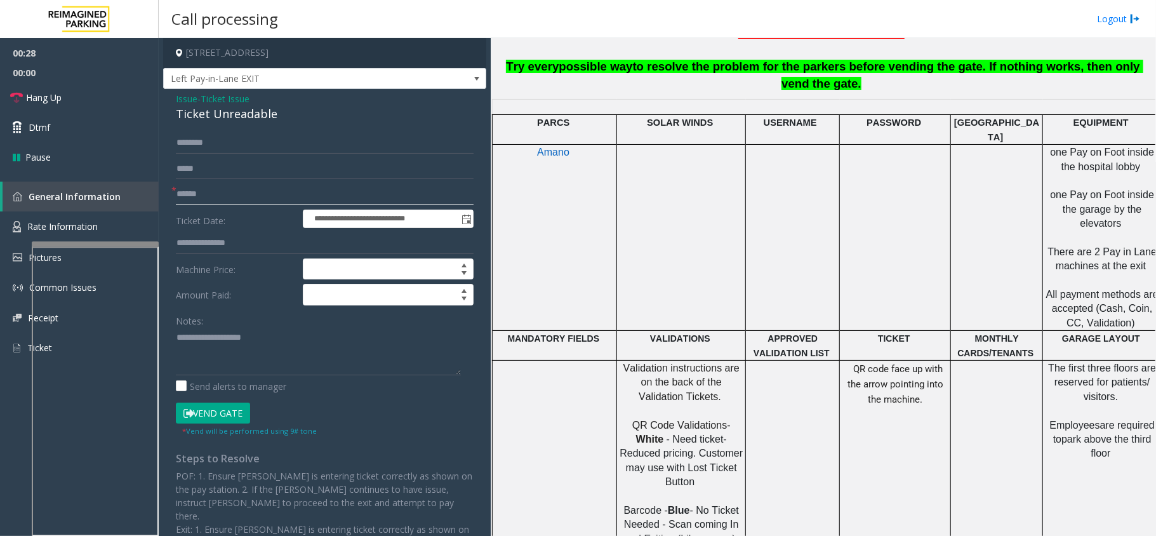
click at [277, 191] on input "text" at bounding box center [325, 194] width 298 height 22
click at [255, 343] on textarea at bounding box center [318, 351] width 285 height 48
click at [219, 116] on div "Ticket Unreadable" at bounding box center [325, 113] width 298 height 17
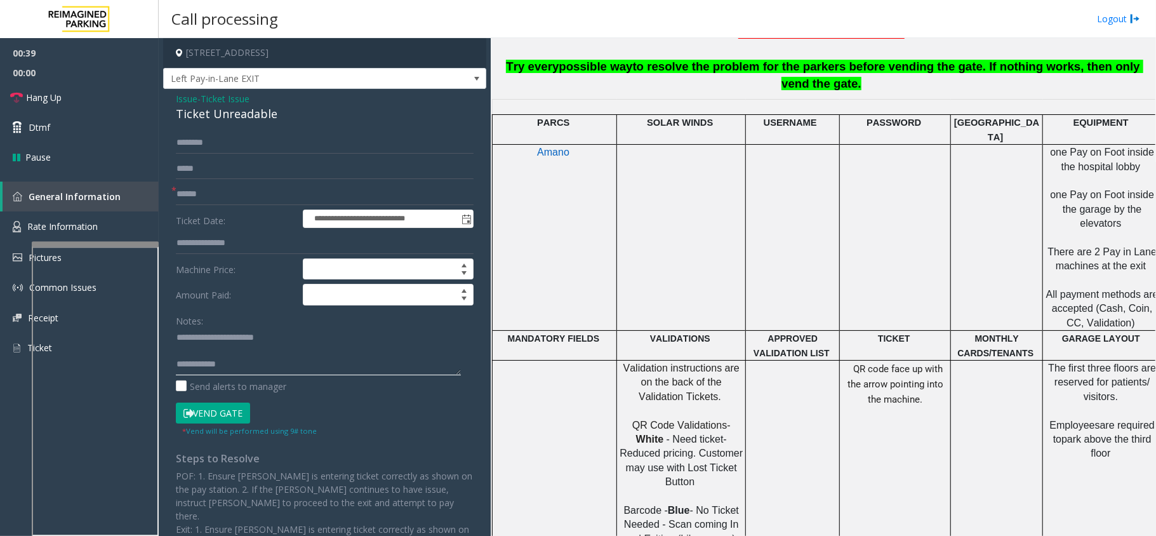
click at [278, 361] on textarea at bounding box center [318, 351] width 285 height 48
type textarea "**********"
click at [245, 188] on input "text" at bounding box center [325, 194] width 298 height 22
click at [326, 374] on textarea at bounding box center [318, 351] width 285 height 48
click at [245, 202] on input "text" at bounding box center [325, 194] width 298 height 22
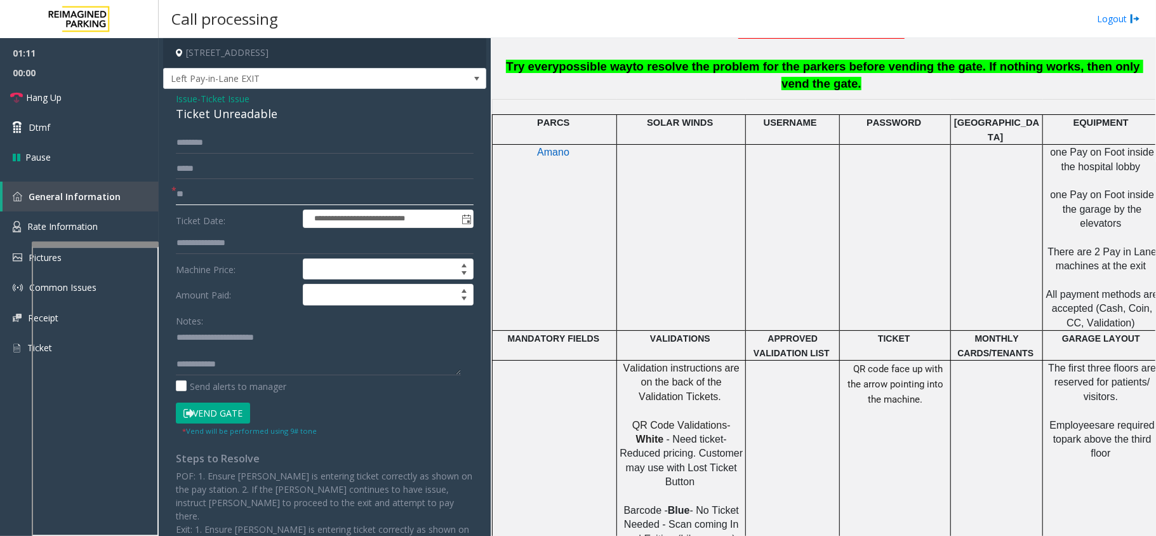
type input "**"
click at [229, 410] on button "Vend Gate" at bounding box center [213, 413] width 74 height 22
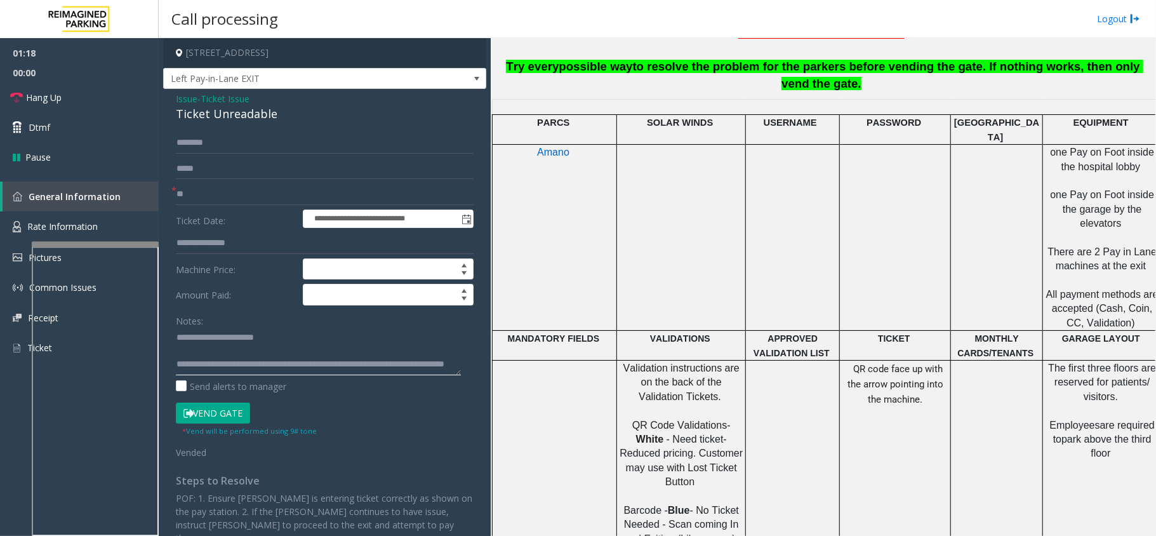
click at [359, 366] on textarea at bounding box center [318, 351] width 285 height 48
click at [262, 364] on textarea at bounding box center [318, 351] width 285 height 48
click at [95, 95] on link "Hang Up" at bounding box center [79, 98] width 159 height 30
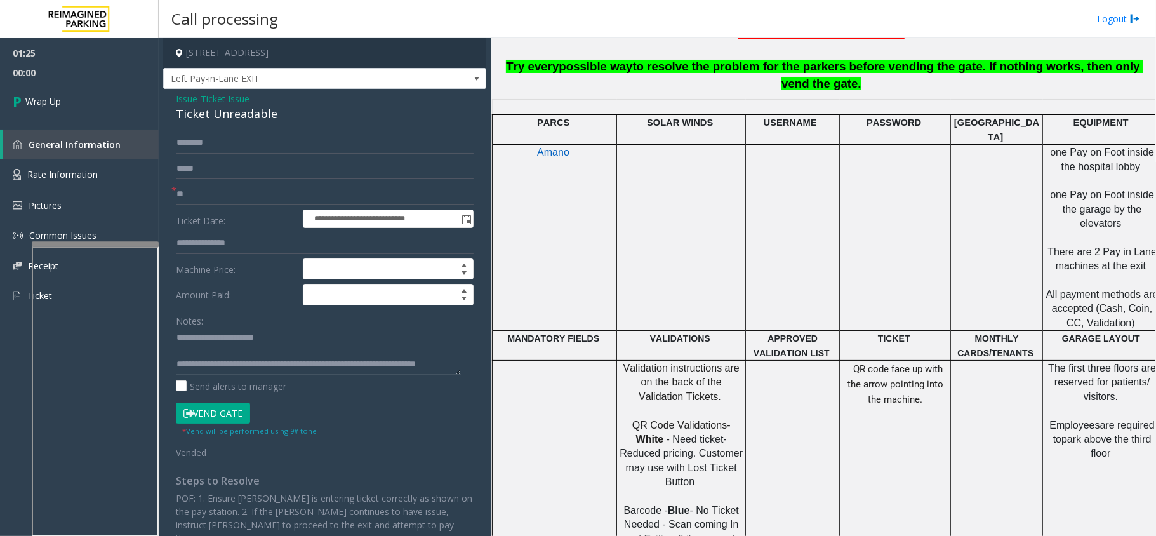
click at [229, 364] on textarea at bounding box center [318, 351] width 285 height 48
type textarea "**********"
click at [88, 87] on link "Wrap Up" at bounding box center [79, 101] width 159 height 37
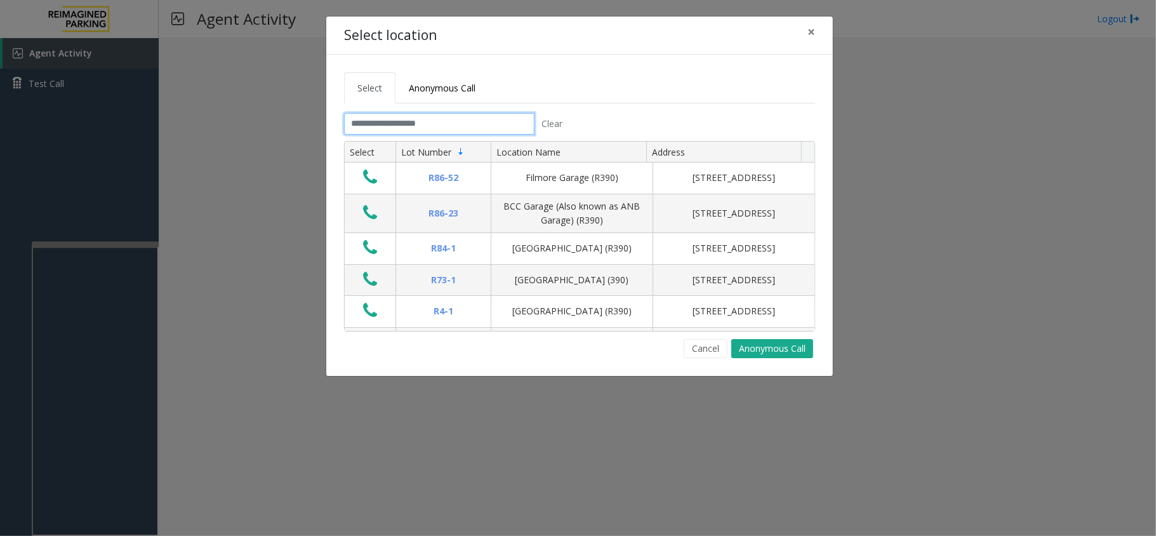
click at [440, 125] on input "text" at bounding box center [439, 124] width 190 height 22
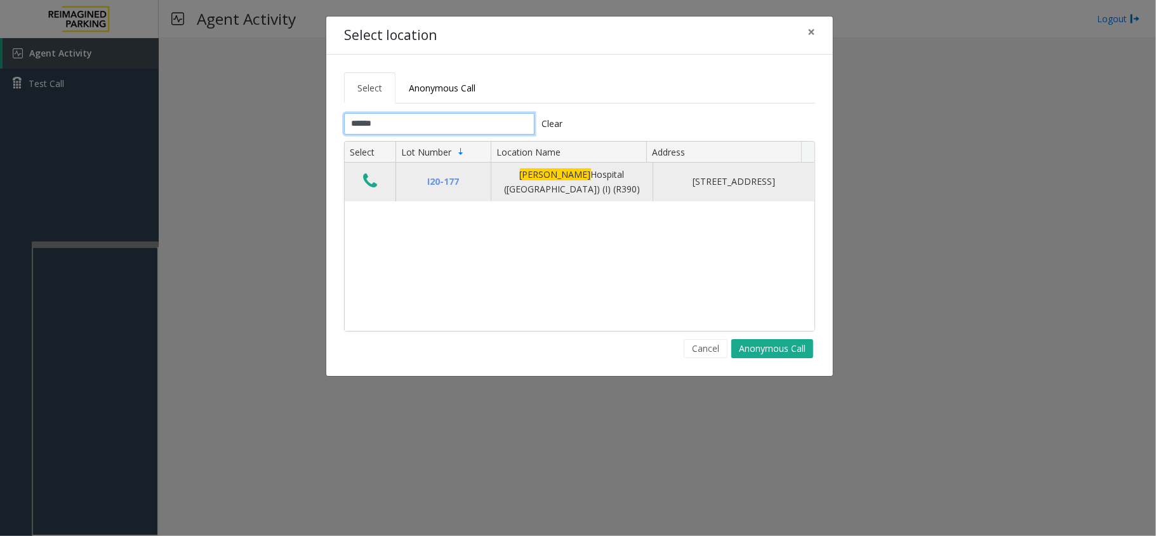
type input "******"
click at [369, 184] on icon "Data table" at bounding box center [370, 181] width 14 height 18
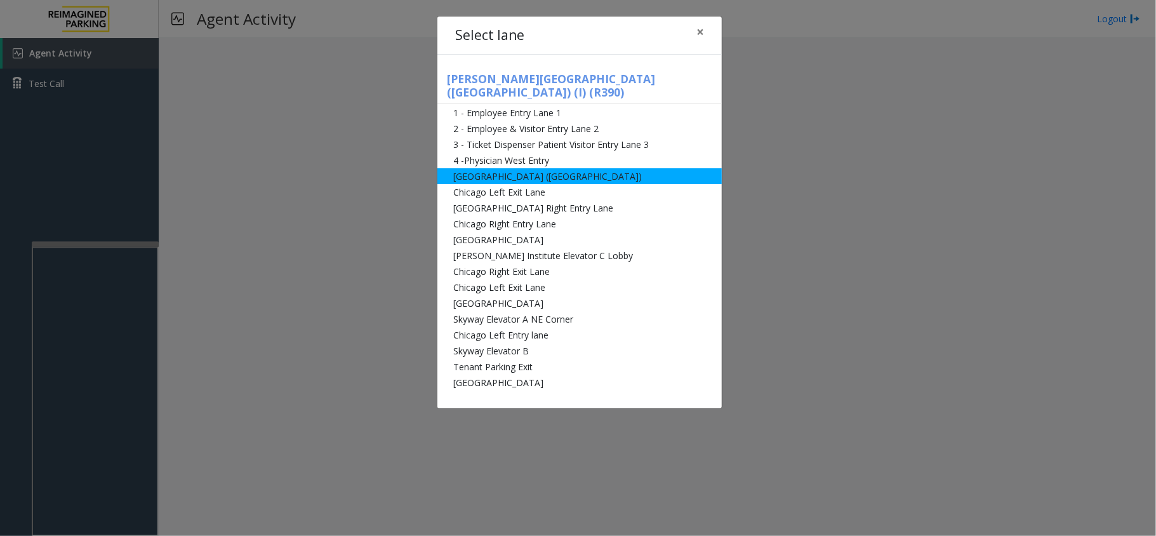
click at [498, 168] on li "[GEOGRAPHIC_DATA] ([GEOGRAPHIC_DATA])" at bounding box center [579, 176] width 284 height 16
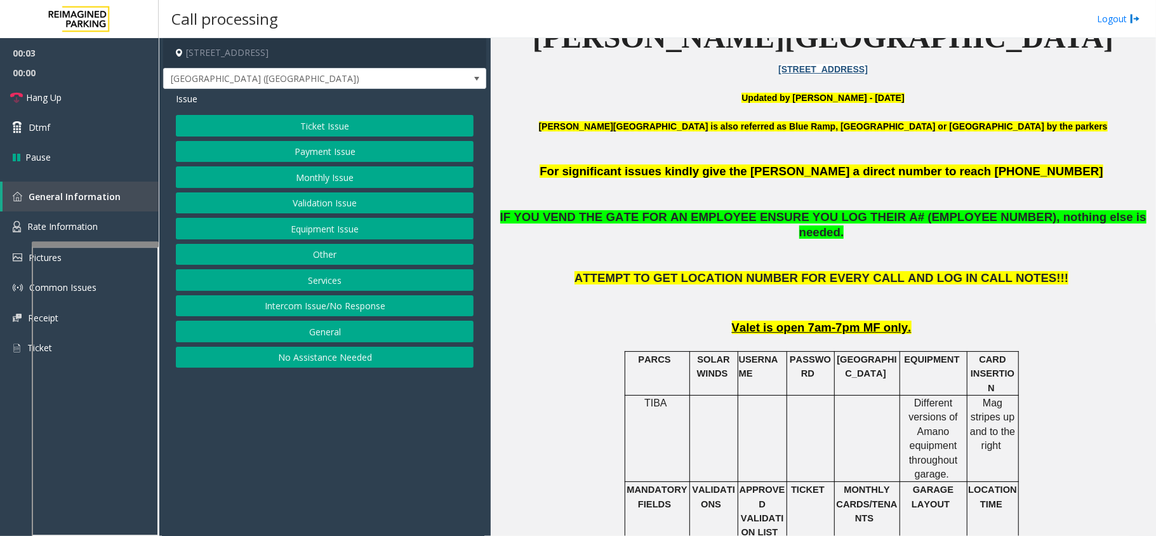
scroll to position [423, 0]
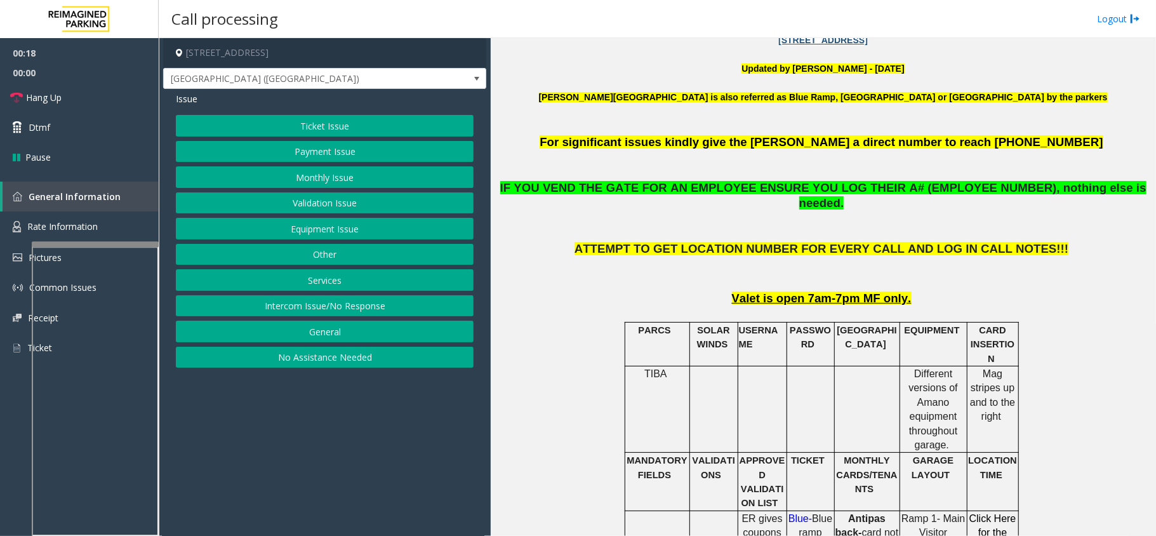
click at [334, 232] on button "Equipment Issue" at bounding box center [325, 229] width 298 height 22
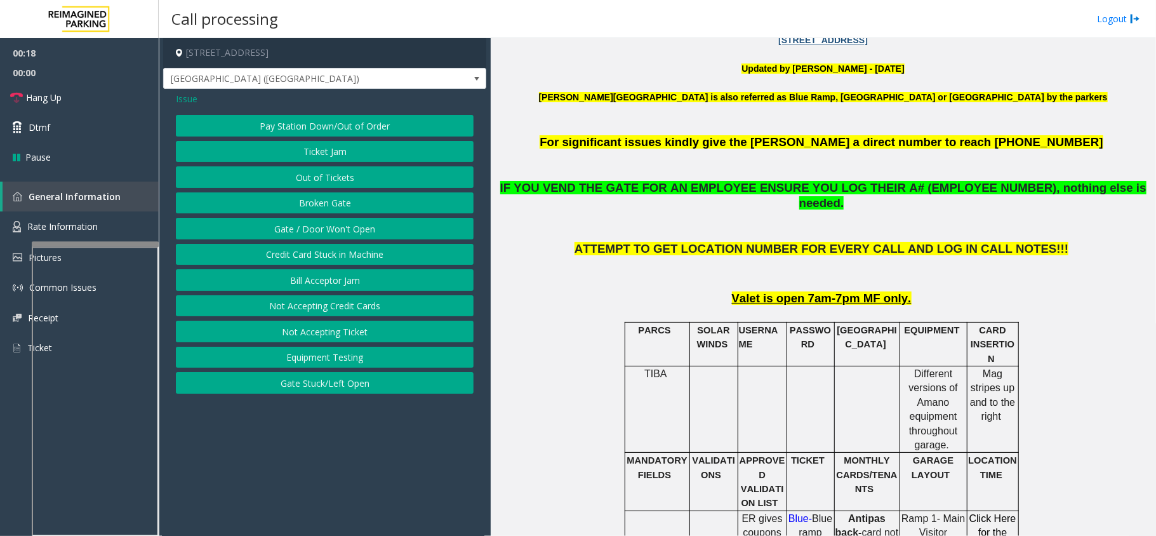
click at [334, 232] on button "Gate / Door Won't Open" at bounding box center [325, 229] width 298 height 22
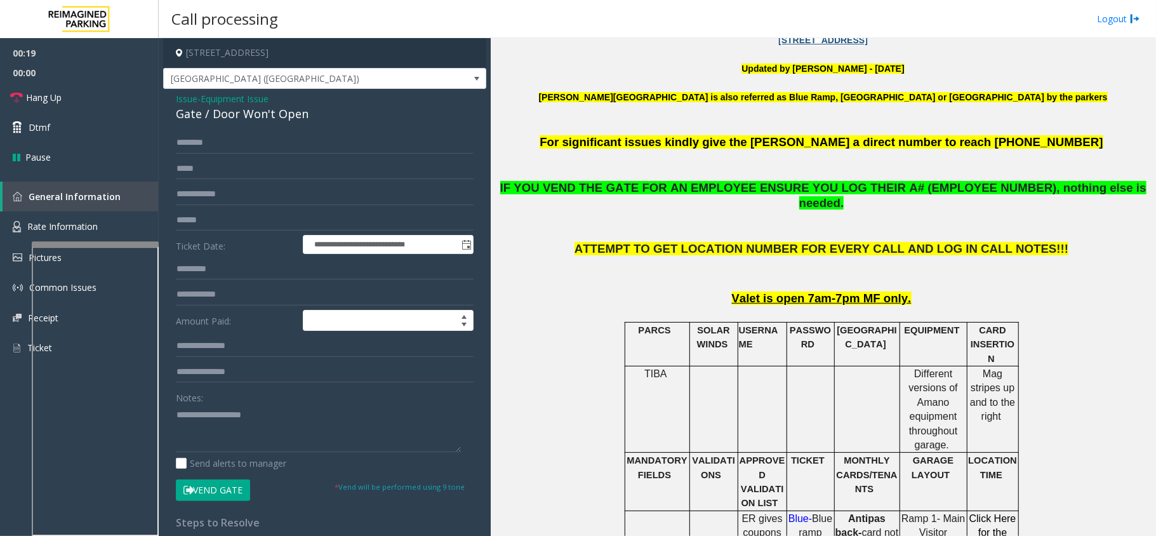
click at [239, 490] on button "Vend Gate" at bounding box center [213, 490] width 74 height 22
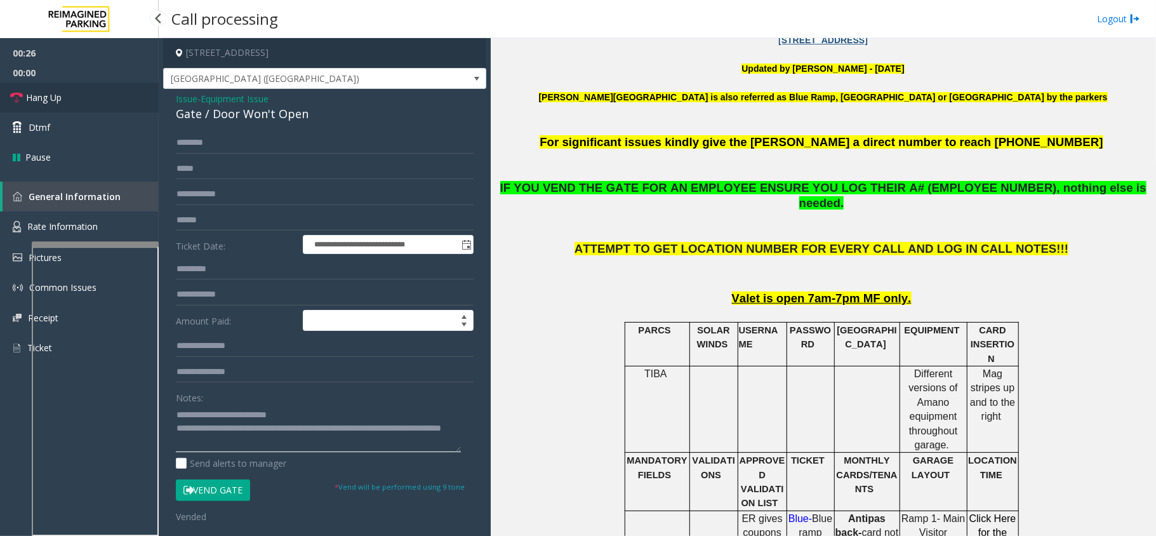
type textarea "**********"
click at [88, 94] on link "Hang Up" at bounding box center [79, 98] width 159 height 30
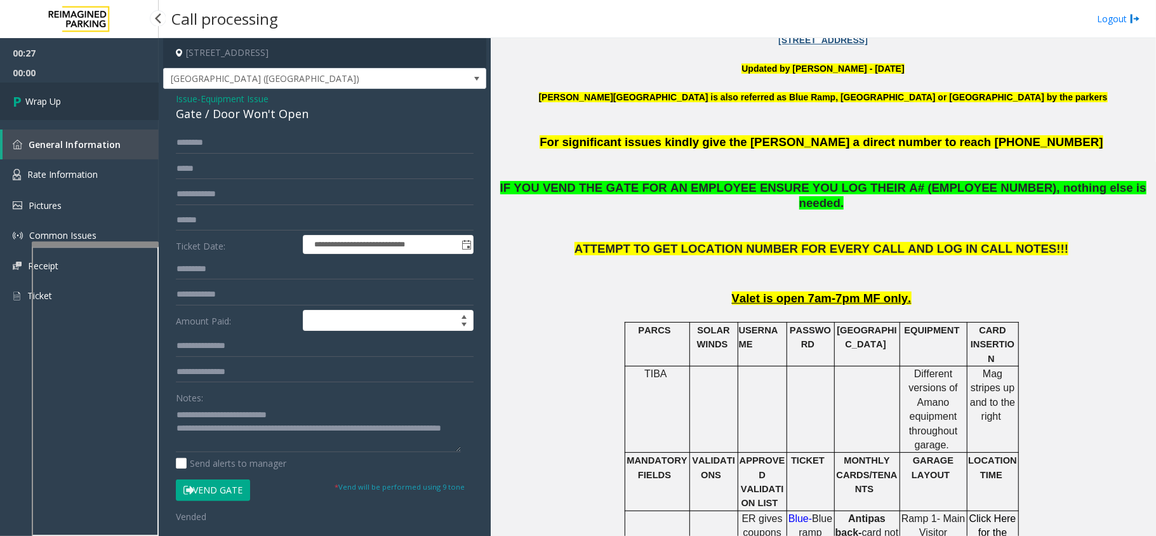
click at [48, 93] on link "Wrap Up" at bounding box center [79, 101] width 159 height 37
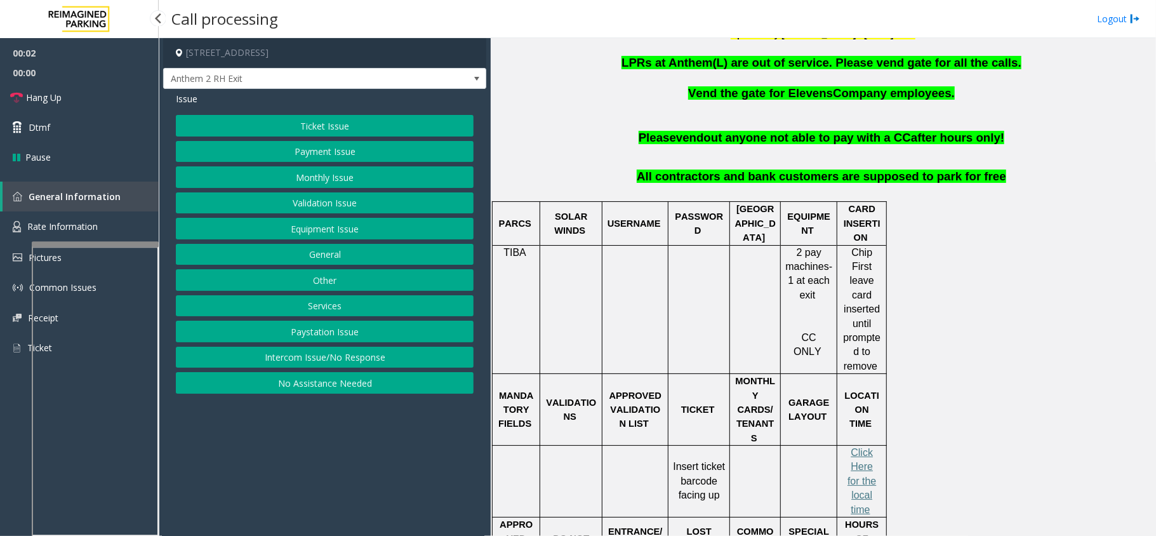
scroll to position [338, 0]
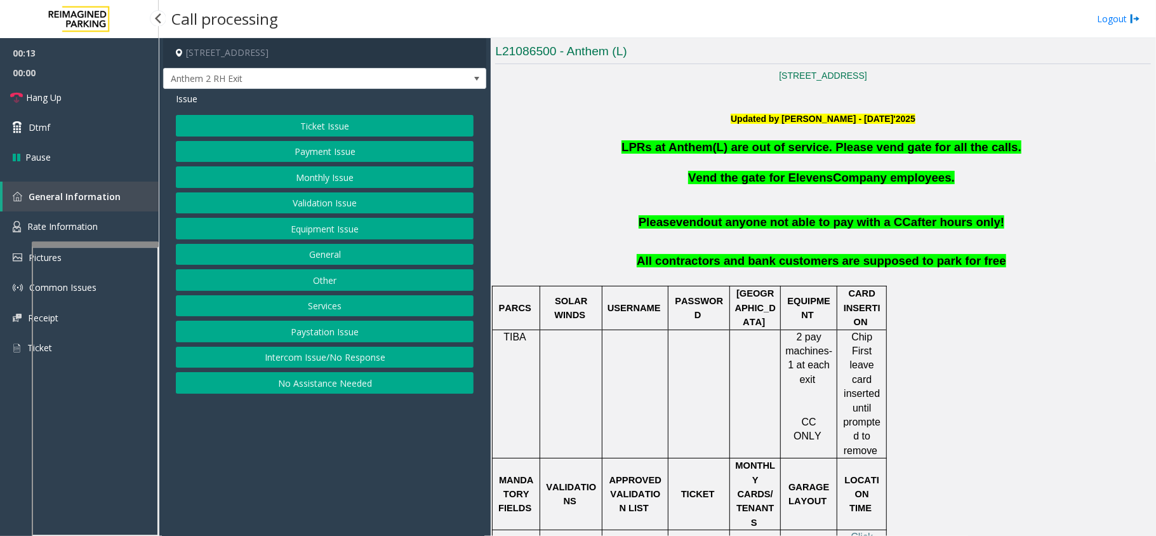
click at [376, 368] on button "Intercom Issue/No Response" at bounding box center [325, 358] width 298 height 22
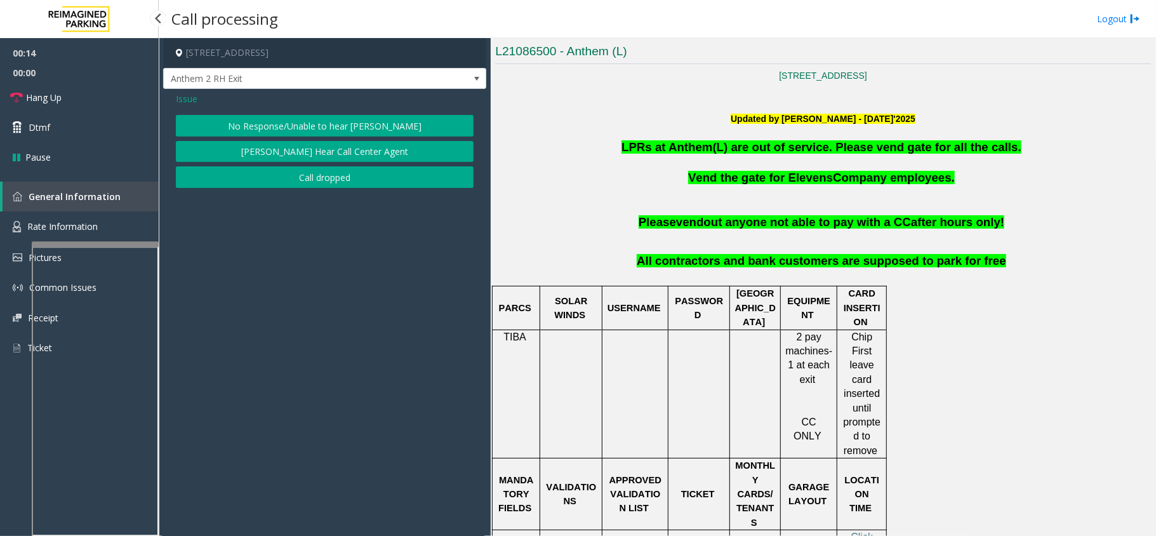
click at [400, 121] on button "No Response/Unable to hear [PERSON_NAME]" at bounding box center [325, 126] width 298 height 22
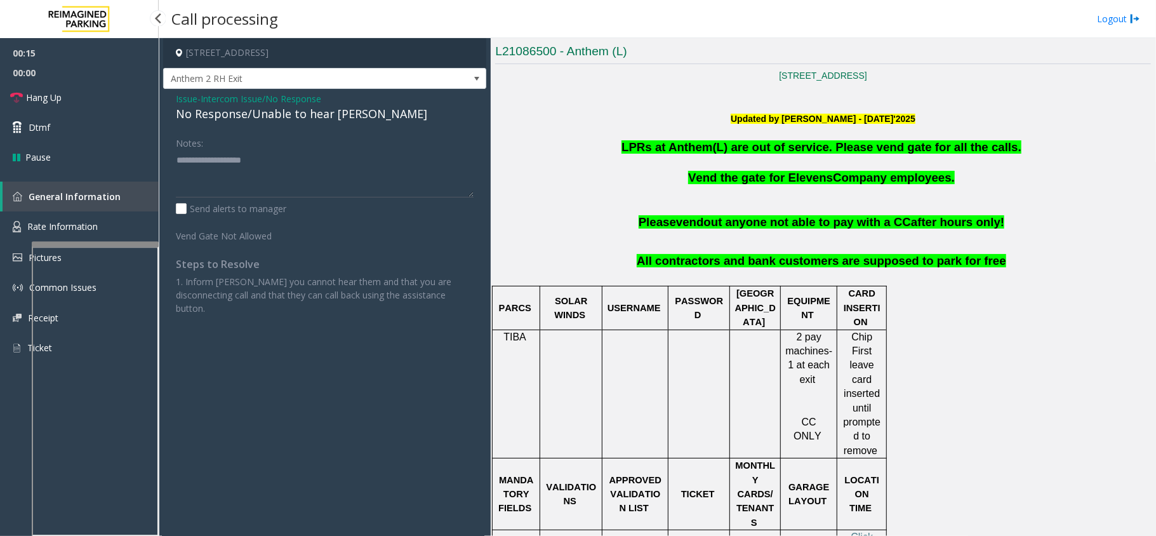
click at [306, 115] on div "No Response/Unable to hear [PERSON_NAME]" at bounding box center [325, 113] width 298 height 17
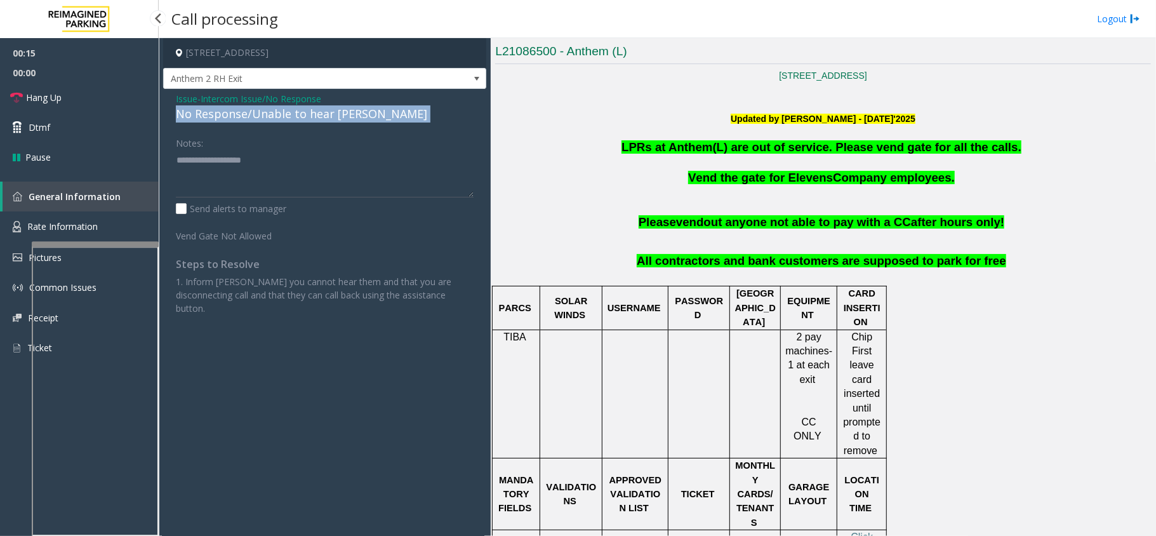
click at [306, 115] on div "No Response/Unable to hear [PERSON_NAME]" at bounding box center [325, 113] width 298 height 17
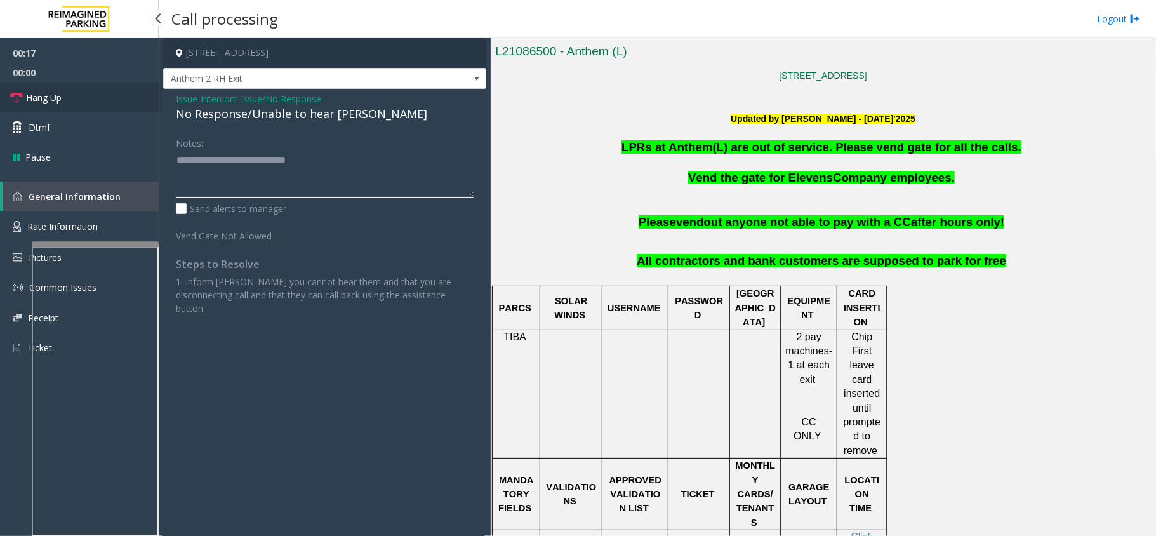
type textarea "**********"
click at [129, 104] on link "Hang Up" at bounding box center [79, 98] width 159 height 30
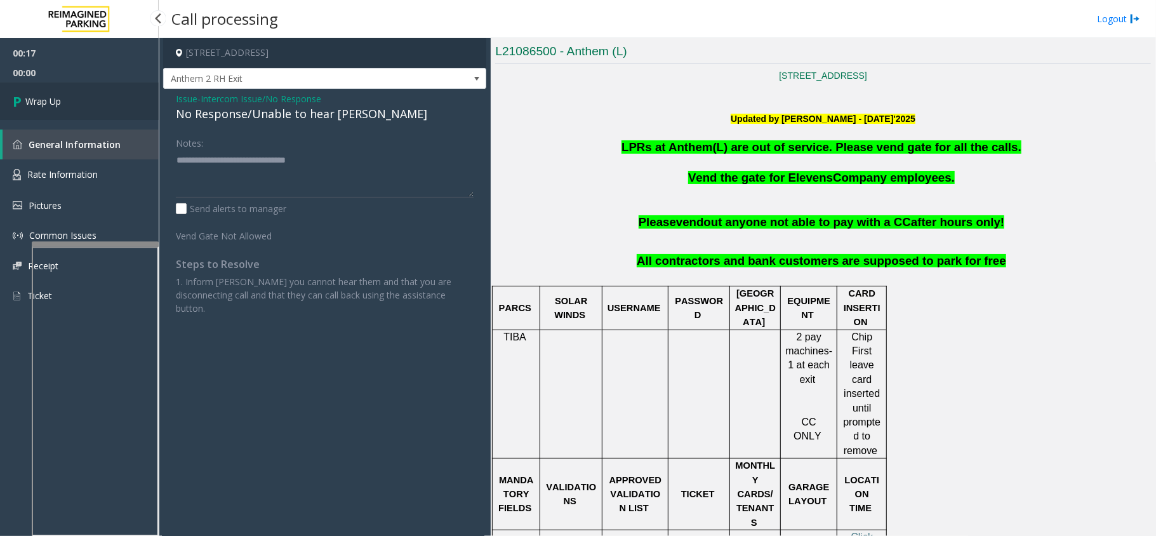
click at [84, 105] on link "Wrap Up" at bounding box center [79, 101] width 159 height 37
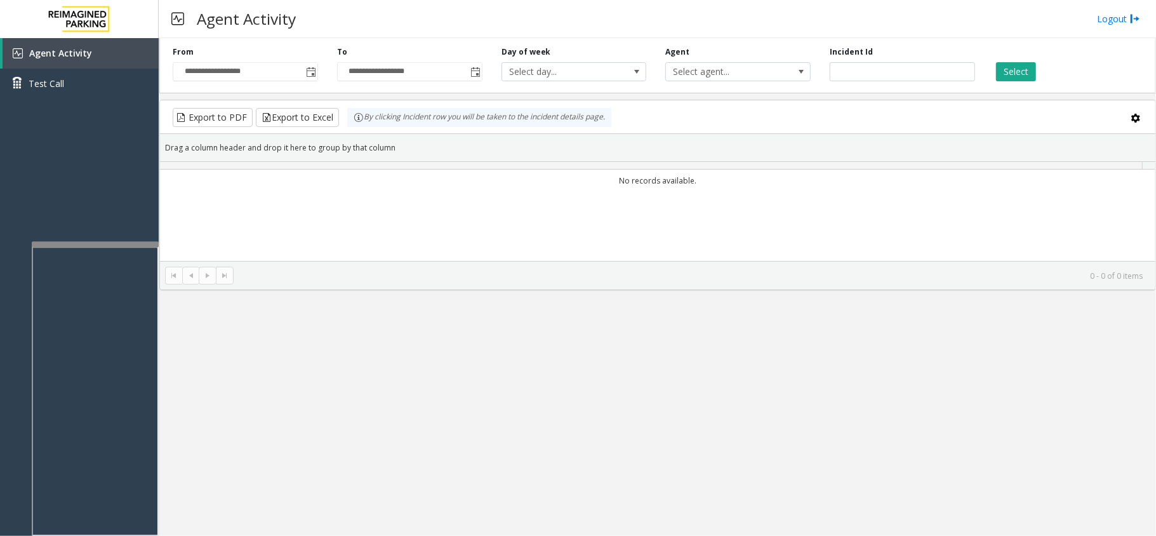
click at [593, 175] on td "No records available." at bounding box center [657, 180] width 995 height 22
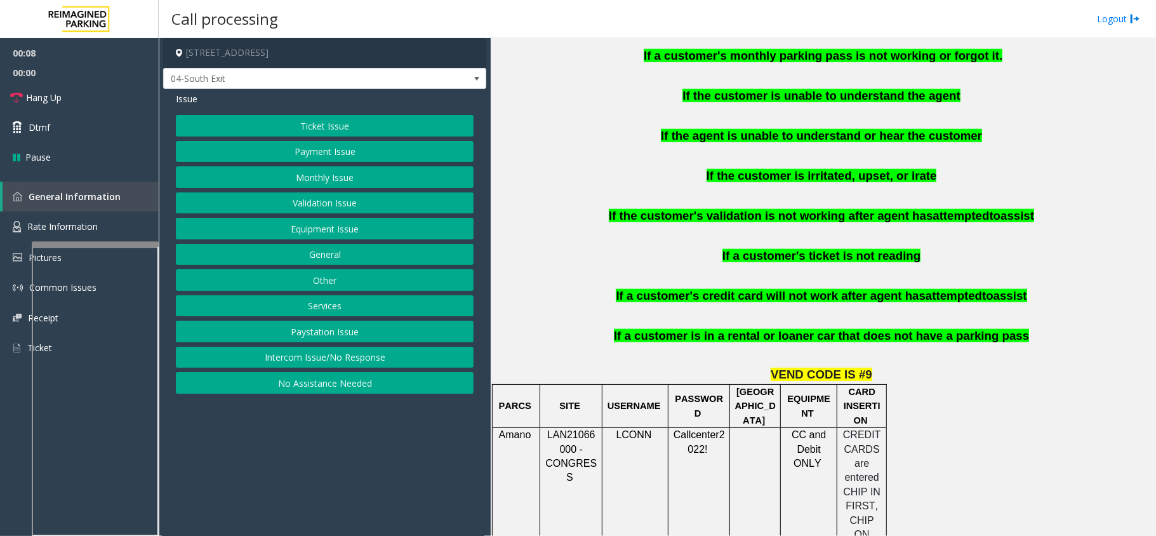
scroll to position [762, 0]
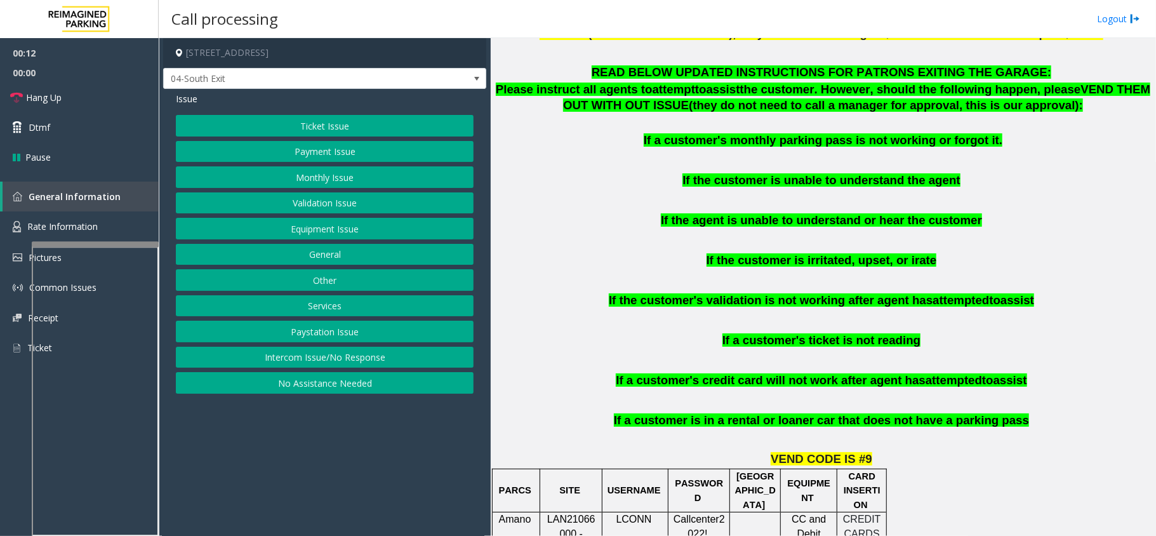
click at [354, 171] on button "Monthly Issue" at bounding box center [325, 177] width 298 height 22
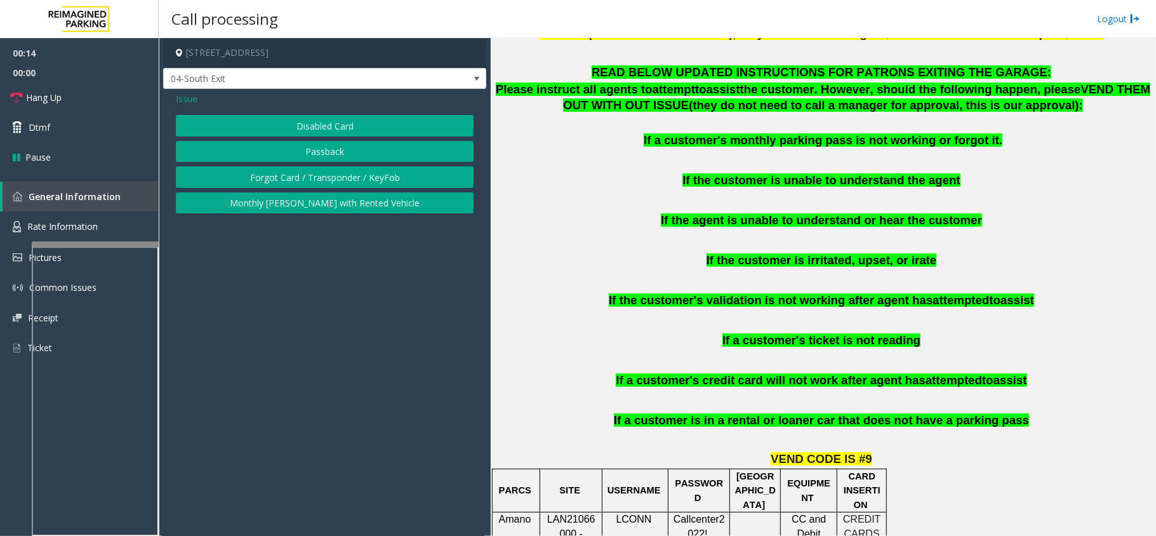
click at [363, 199] on button "Monthly [PERSON_NAME] with Rented Vehicle" at bounding box center [325, 203] width 298 height 22
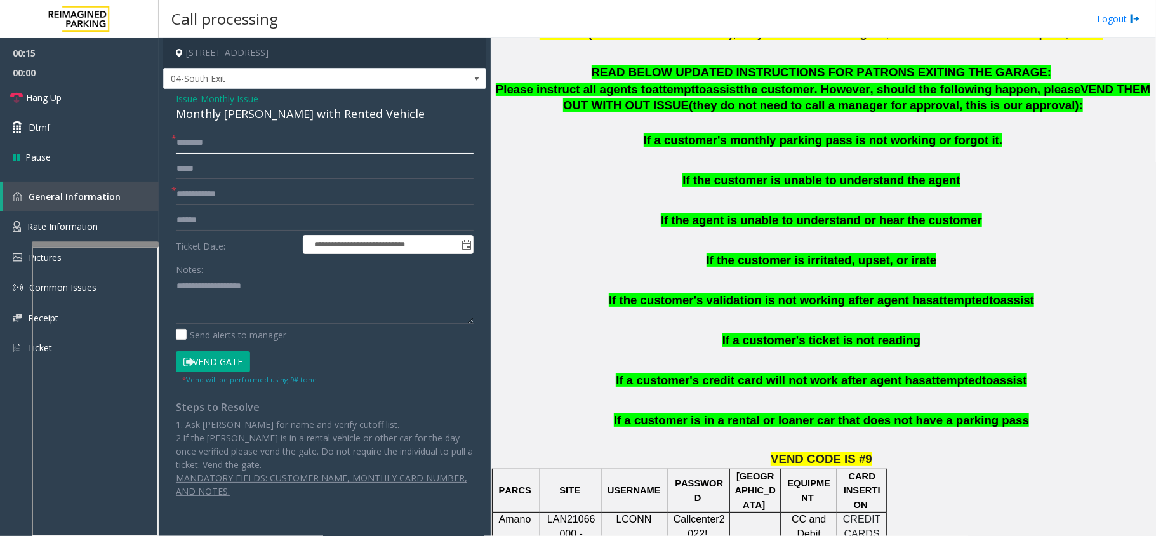
click at [234, 147] on input "text" at bounding box center [325, 143] width 298 height 22
type textarea "**********"
click at [213, 157] on form "**********" at bounding box center [325, 258] width 298 height 253
click at [219, 150] on input "text" at bounding box center [325, 143] width 298 height 22
click at [185, 143] on input "*******" at bounding box center [325, 143] width 298 height 22
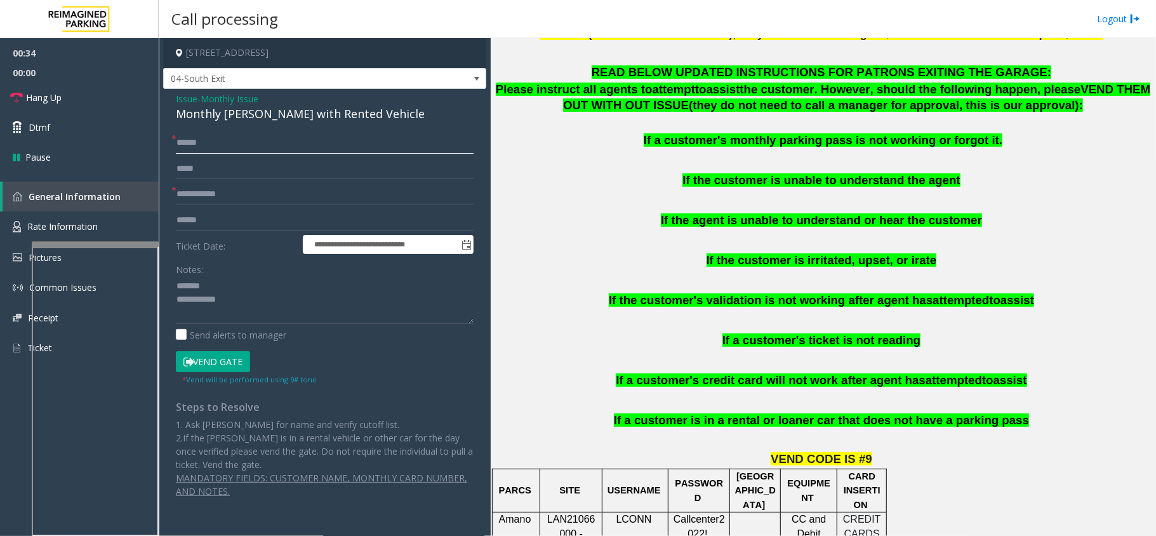
click at [185, 143] on input "******" at bounding box center [325, 143] width 298 height 22
click at [189, 143] on input "******" at bounding box center [325, 143] width 298 height 22
click at [194, 143] on input "******" at bounding box center [325, 143] width 298 height 22
click at [209, 143] on input "******" at bounding box center [325, 143] width 298 height 22
type input "******"
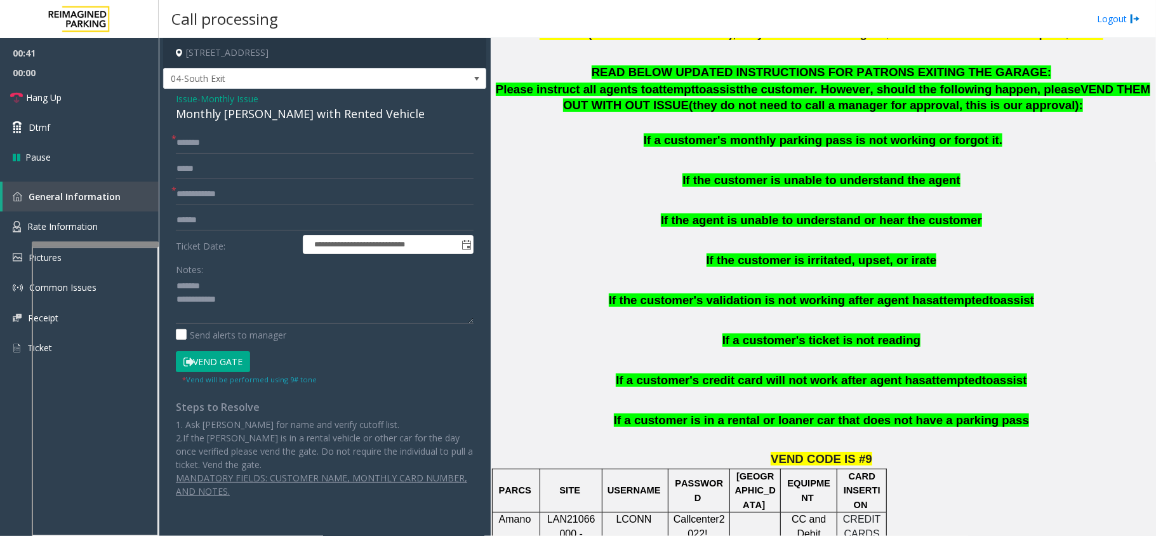
click at [241, 115] on div "Monthly [PERSON_NAME] with Rented Vehicle" at bounding box center [325, 113] width 298 height 17
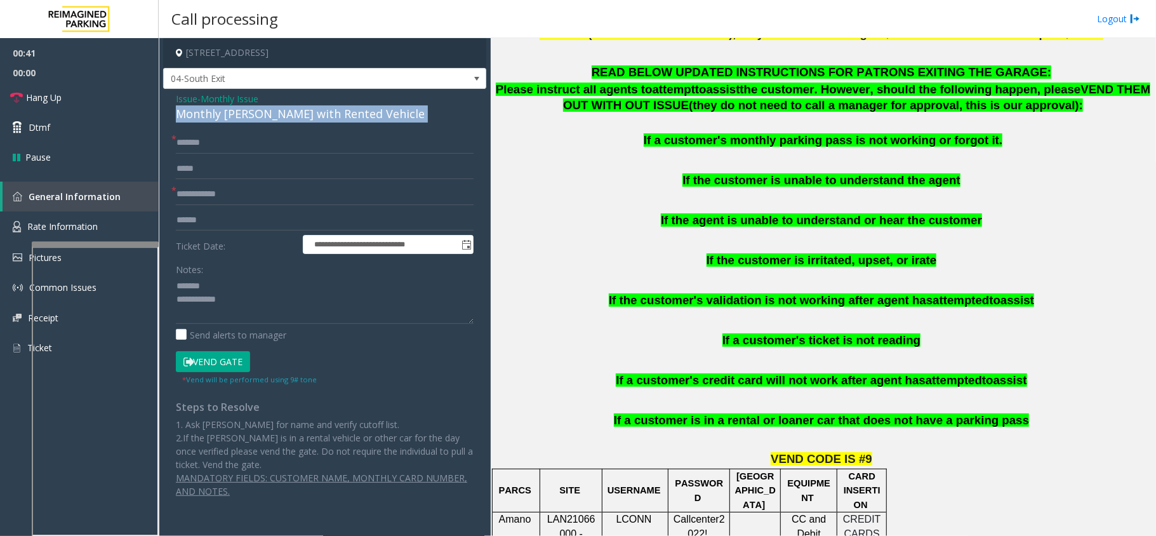
click at [241, 115] on div "Monthly [PERSON_NAME] with Rented Vehicle" at bounding box center [325, 113] width 298 height 17
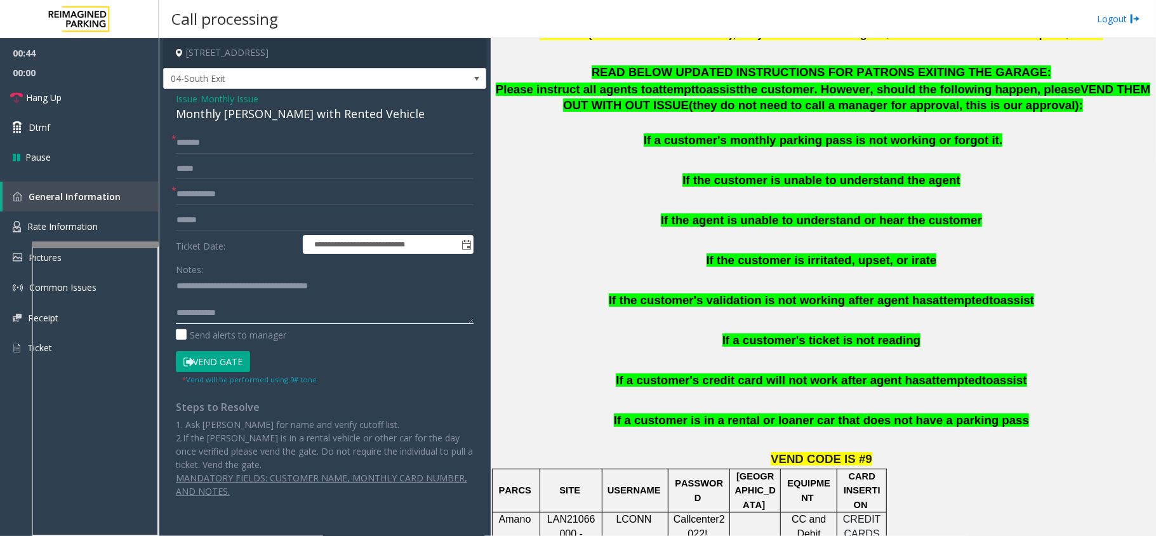
type textarea "**********"
click at [214, 143] on input "******" at bounding box center [325, 143] width 298 height 22
click at [182, 143] on input "******" at bounding box center [325, 143] width 298 height 22
click at [187, 140] on input "******" at bounding box center [325, 143] width 298 height 22
click at [189, 143] on input "******" at bounding box center [325, 143] width 298 height 22
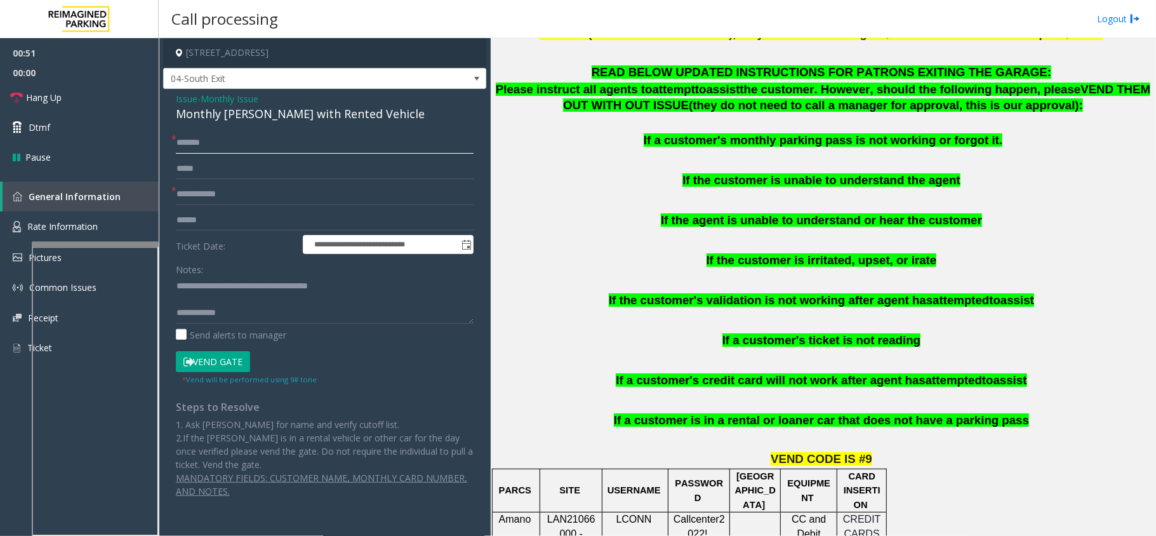
click at [194, 146] on input "******" at bounding box center [325, 143] width 298 height 22
click at [202, 146] on input "******" at bounding box center [325, 143] width 298 height 22
click at [186, 143] on input "******" at bounding box center [325, 143] width 298 height 22
click at [189, 143] on input "******" at bounding box center [325, 143] width 298 height 22
click at [232, 196] on input "text" at bounding box center [325, 194] width 298 height 22
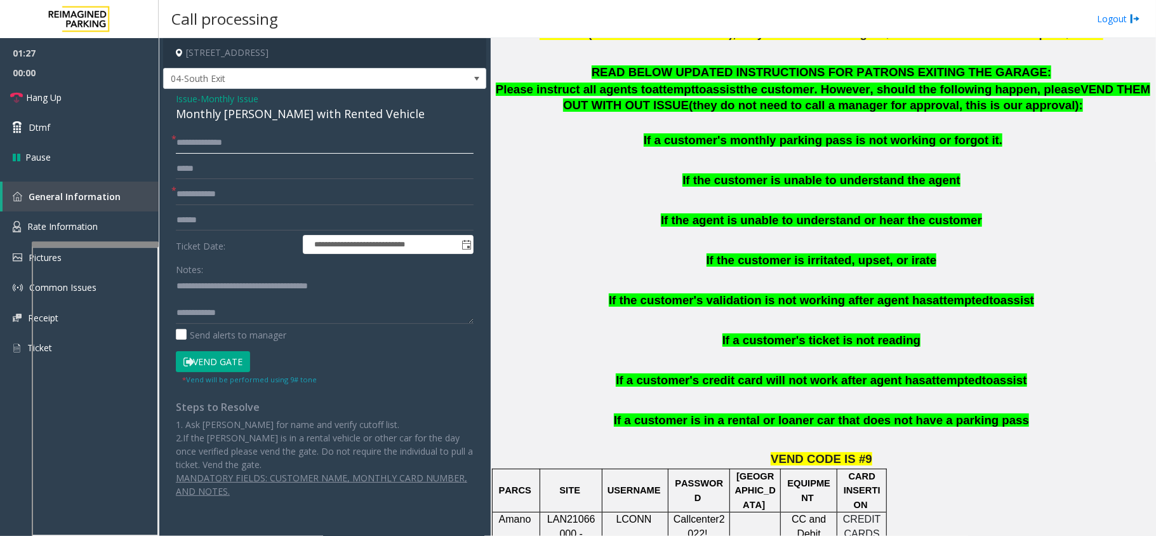
click at [206, 145] on input "**********" at bounding box center [325, 143] width 298 height 22
type input "**********"
click at [182, 185] on input "text" at bounding box center [325, 194] width 298 height 22
type textarea "**********"
click at [258, 196] on input "text" at bounding box center [325, 194] width 298 height 22
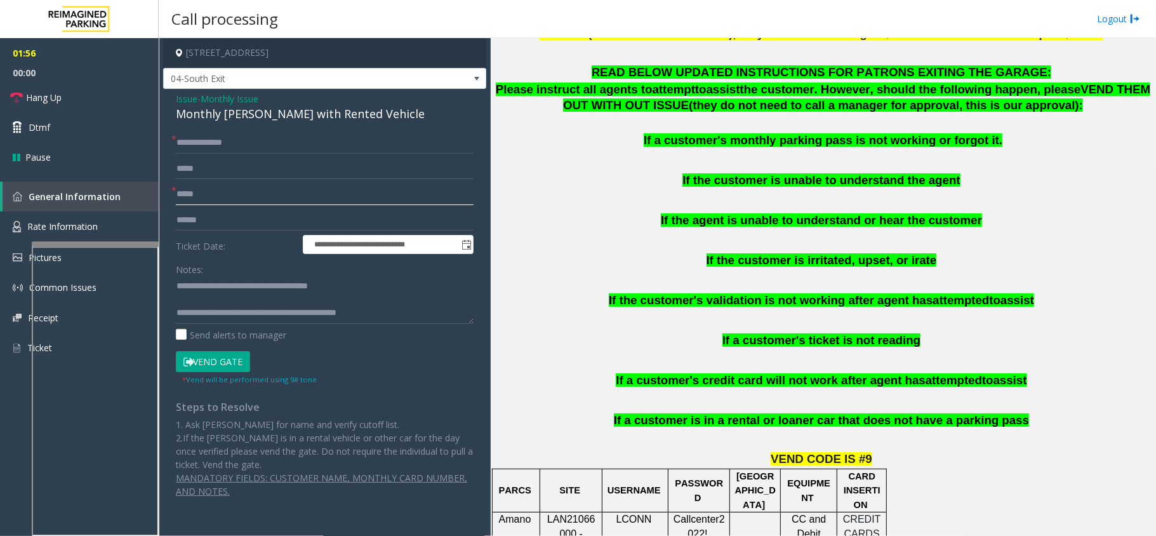
type input "*****"
click at [241, 361] on button "Vend Gate" at bounding box center [213, 362] width 74 height 22
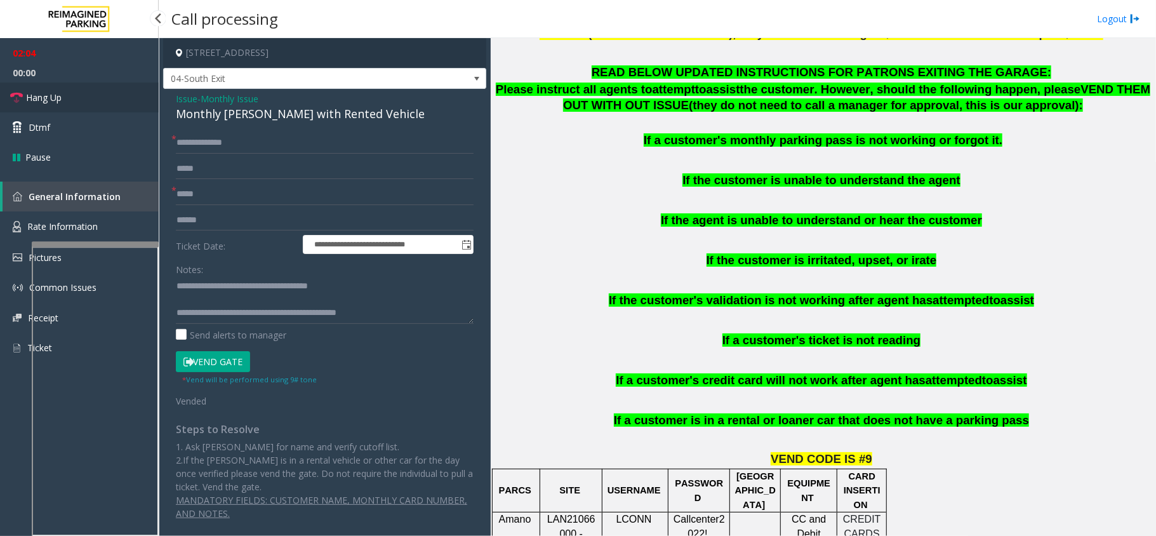
click at [84, 107] on link "Hang Up" at bounding box center [79, 98] width 159 height 30
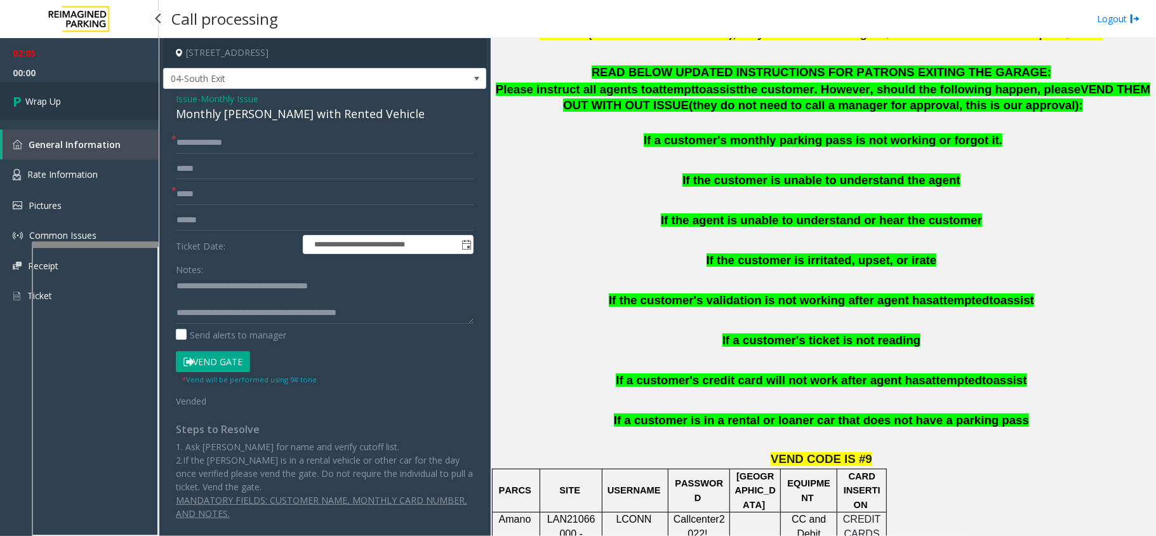
click at [84, 107] on link "Wrap Up" at bounding box center [79, 101] width 159 height 37
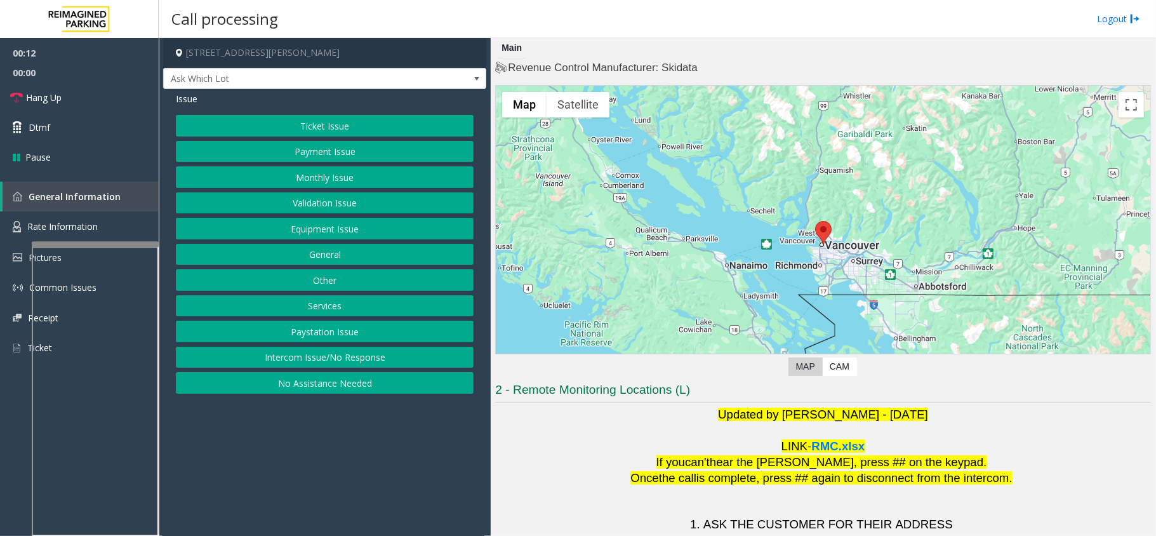
click at [374, 352] on button "Intercom Issue/No Response" at bounding box center [325, 358] width 298 height 22
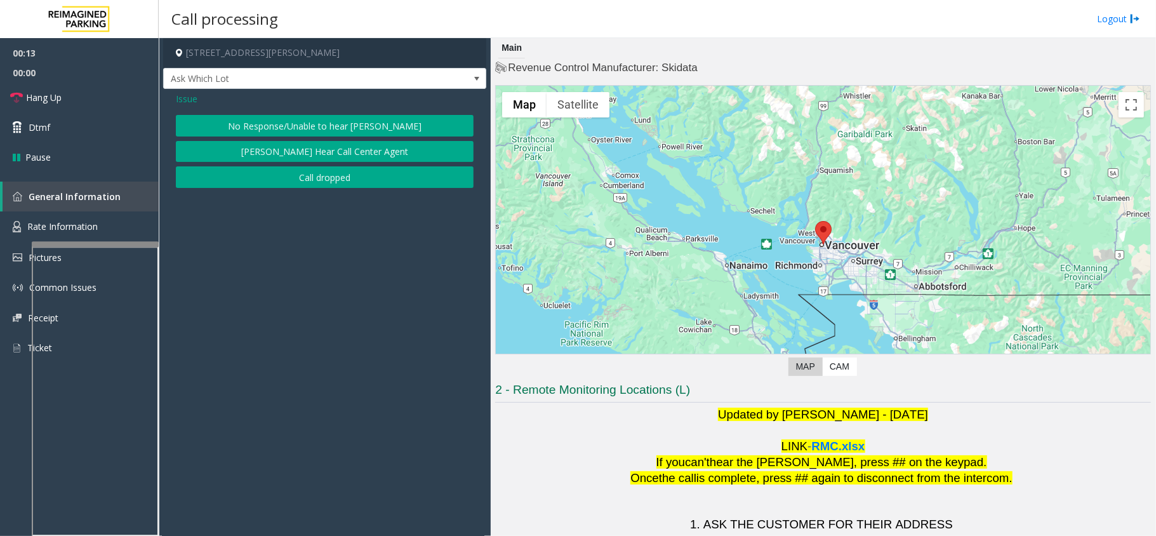
click at [352, 128] on button "No Response/Unable to hear [PERSON_NAME]" at bounding box center [325, 126] width 298 height 22
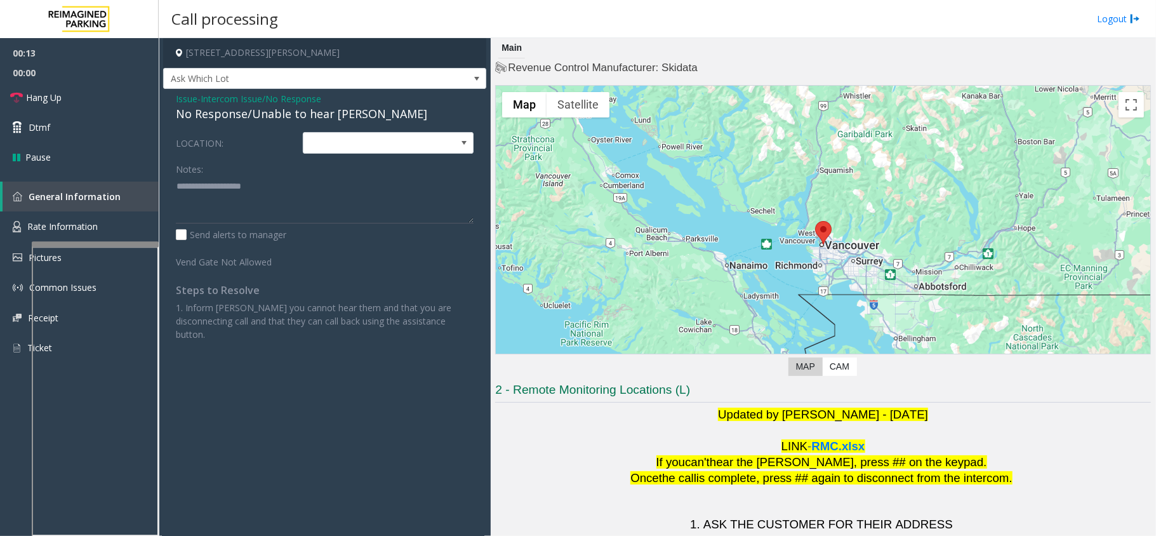
click at [303, 121] on div "No Response/Unable to hear [PERSON_NAME]" at bounding box center [325, 113] width 298 height 17
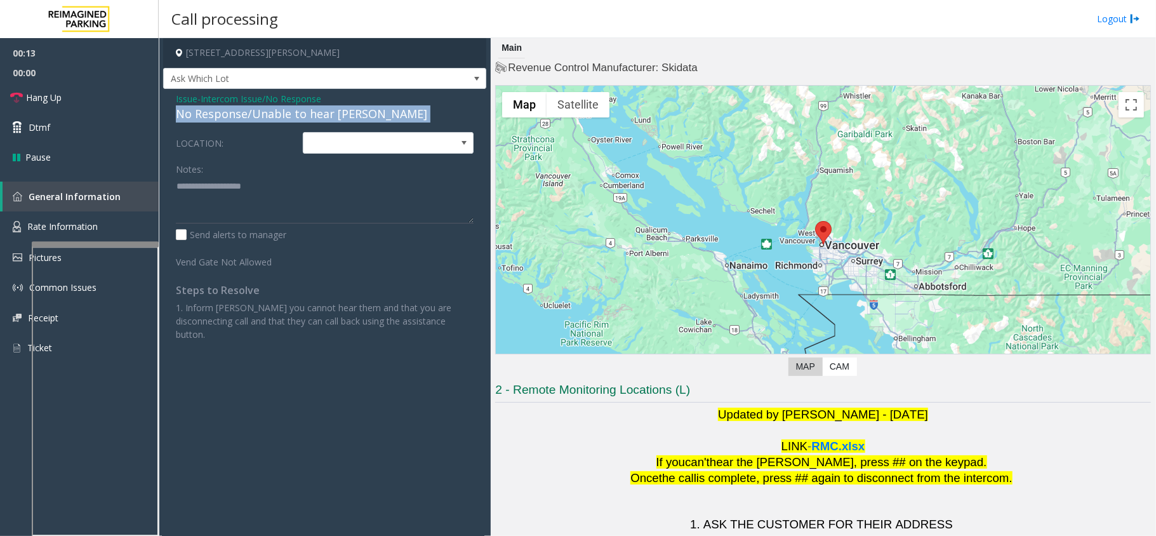
click at [303, 121] on div "No Response/Unable to hear [PERSON_NAME]" at bounding box center [325, 113] width 298 height 17
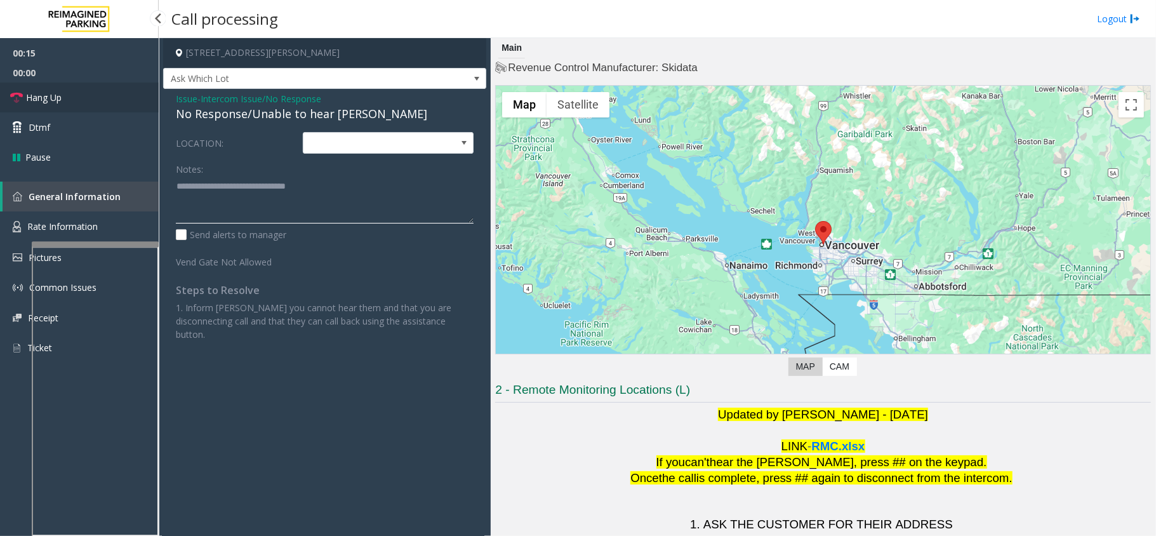
type textarea "**********"
click at [92, 97] on link "Hang Up" at bounding box center [79, 98] width 159 height 30
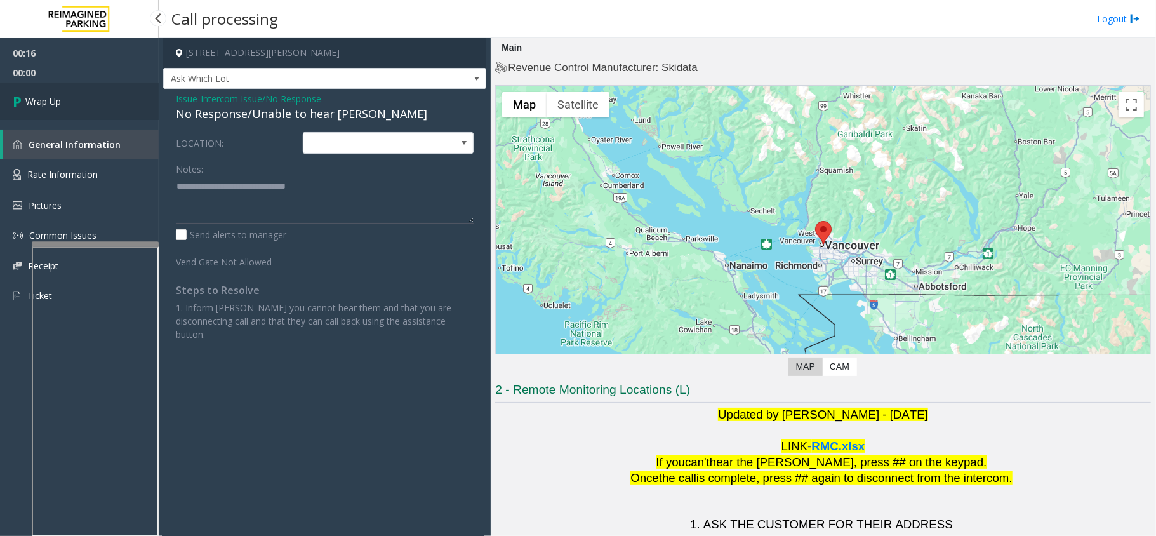
click at [92, 97] on link "Wrap Up" at bounding box center [79, 101] width 159 height 37
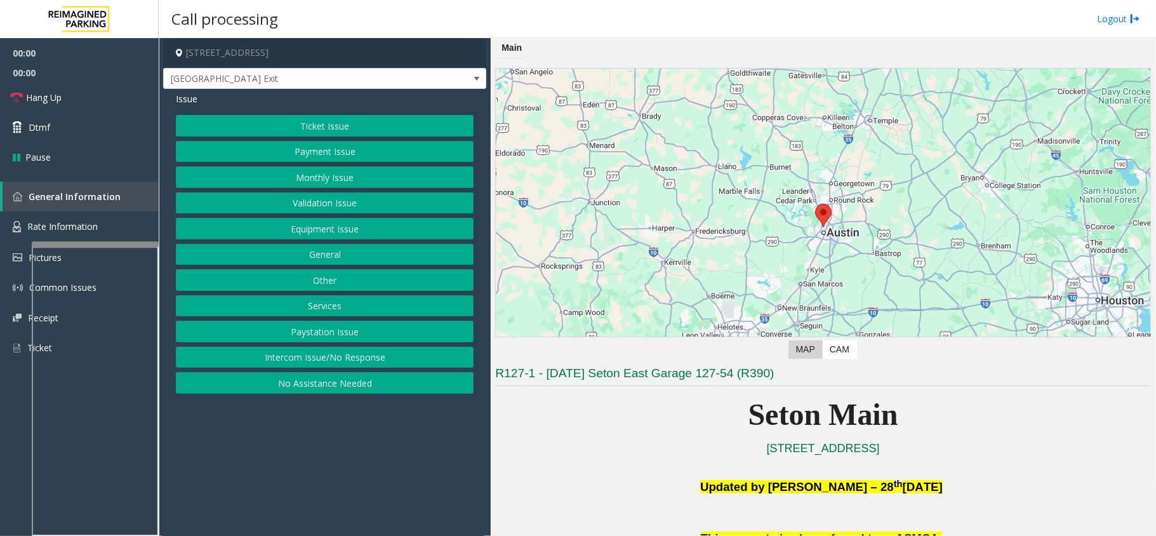
click at [310, 228] on button "Equipment Issue" at bounding box center [325, 229] width 298 height 22
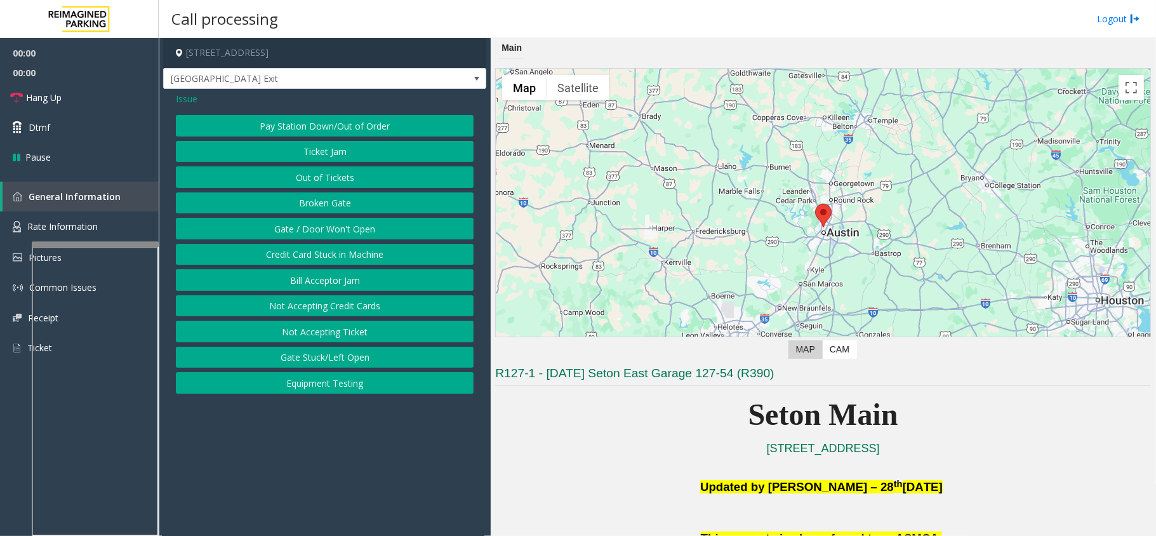
click at [310, 228] on button "Gate / Door Won't Open" at bounding box center [325, 229] width 298 height 22
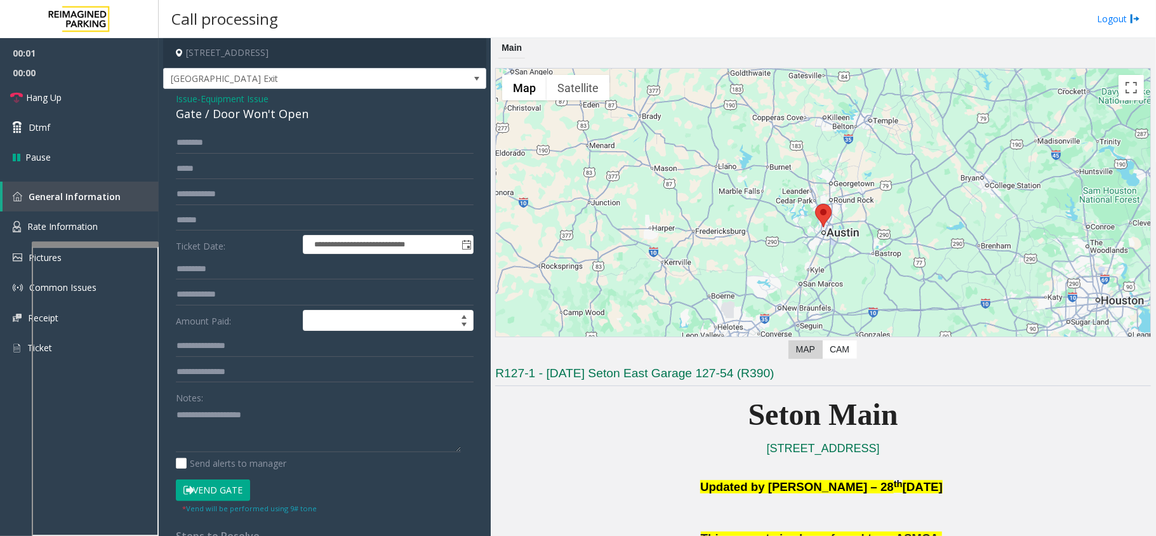
click at [236, 495] on button "Vend Gate" at bounding box center [213, 490] width 74 height 22
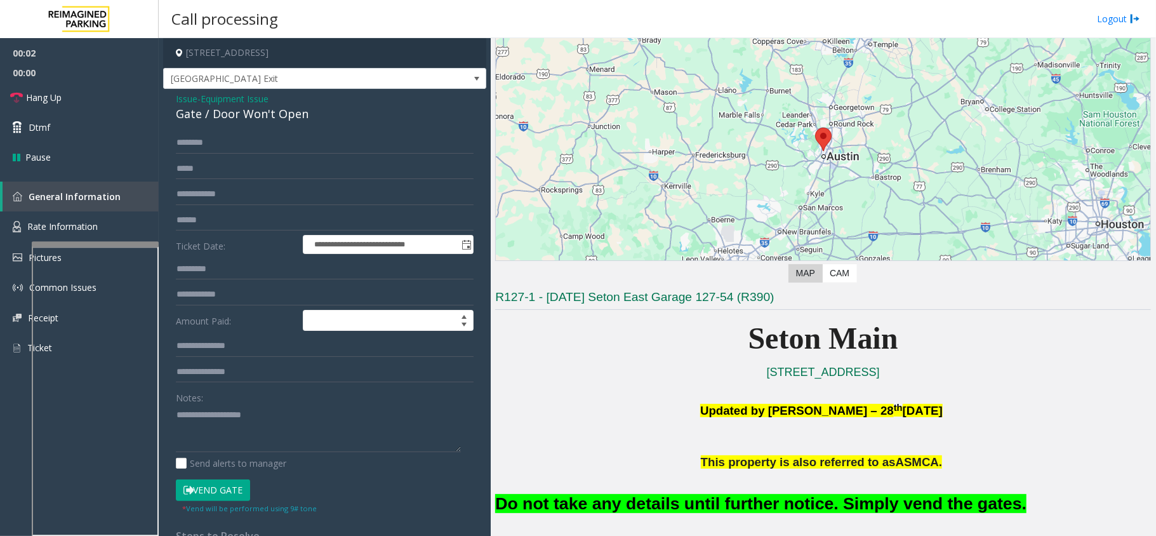
scroll to position [254, 0]
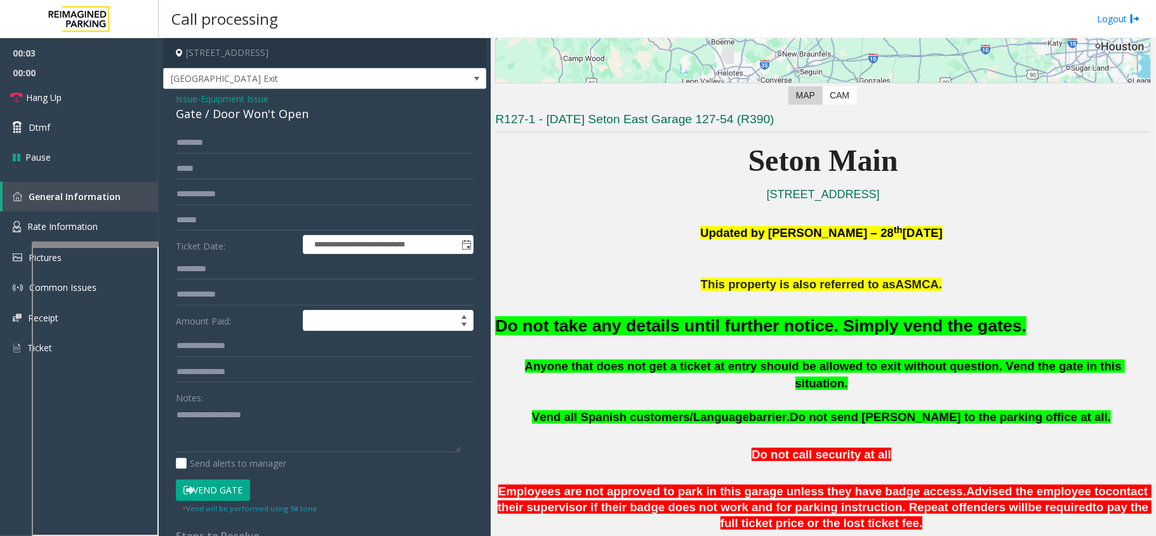
click at [736, 328] on font "Do not take any details until further notice. Simply vend the gates." at bounding box center [760, 325] width 531 height 19
click at [739, 328] on font "Do not take any details until further notice. Simply vend the gates." at bounding box center [760, 325] width 531 height 19
click at [772, 329] on font "Do not take any details until further notice. Simply vend the gates." at bounding box center [760, 325] width 531 height 19
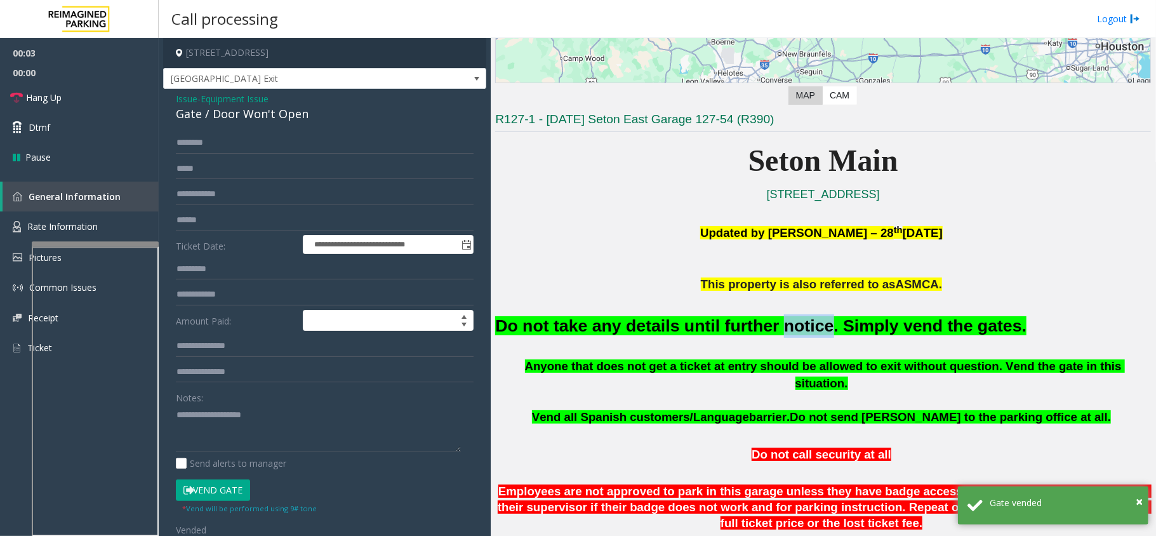
click at [772, 329] on font "Do not take any details until further notice. Simply vend the gates." at bounding box center [760, 325] width 531 height 19
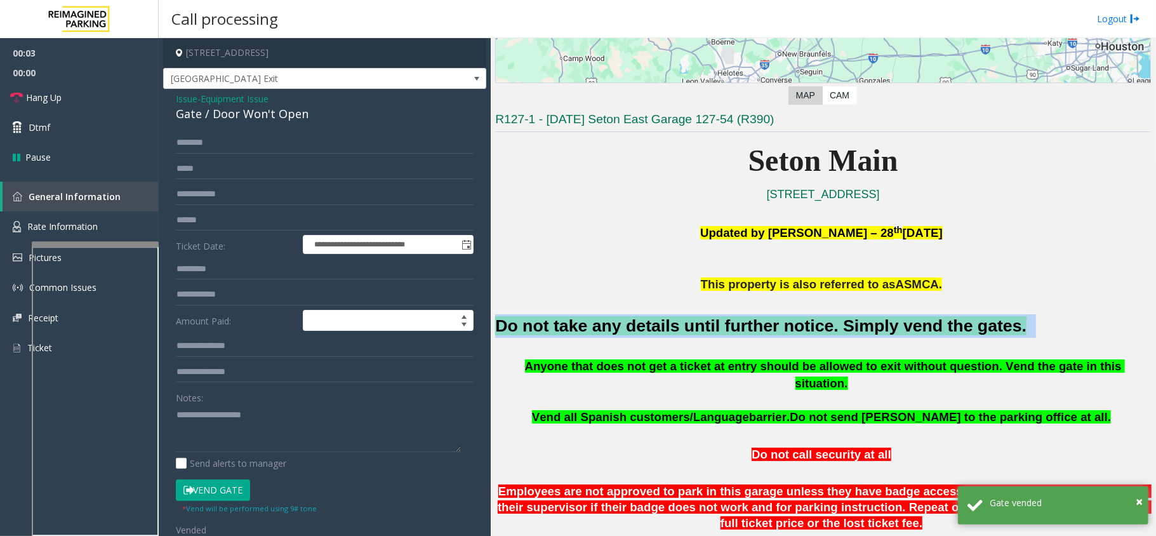
click at [772, 329] on font "Do not take any details until further notice. Simply vend the gates." at bounding box center [760, 325] width 531 height 19
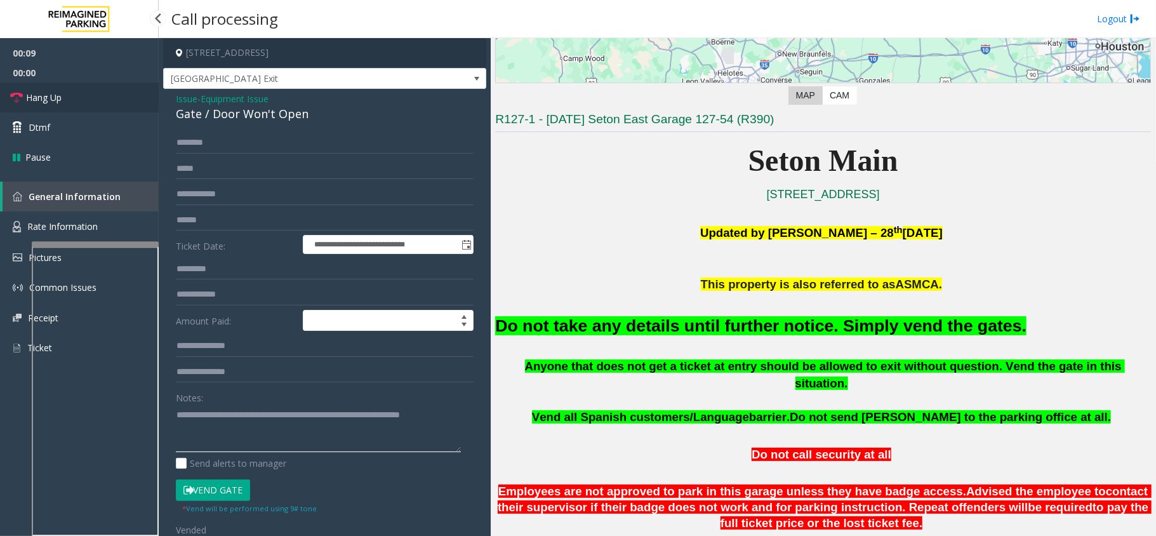
type textarea "**********"
click at [67, 105] on link "Hang Up" at bounding box center [79, 98] width 159 height 30
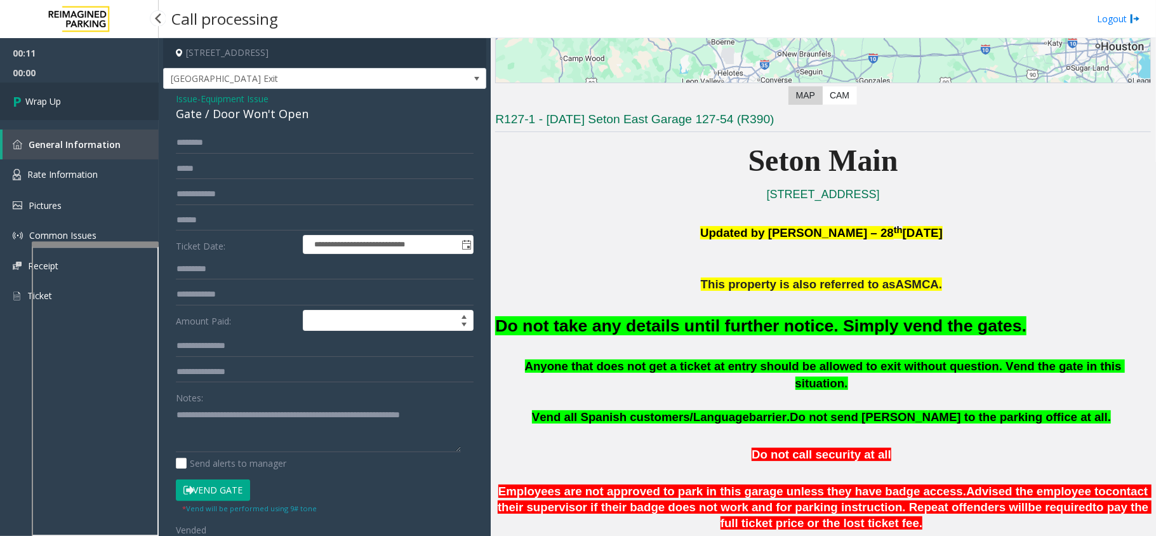
click at [67, 105] on link "Wrap Up" at bounding box center [79, 101] width 159 height 37
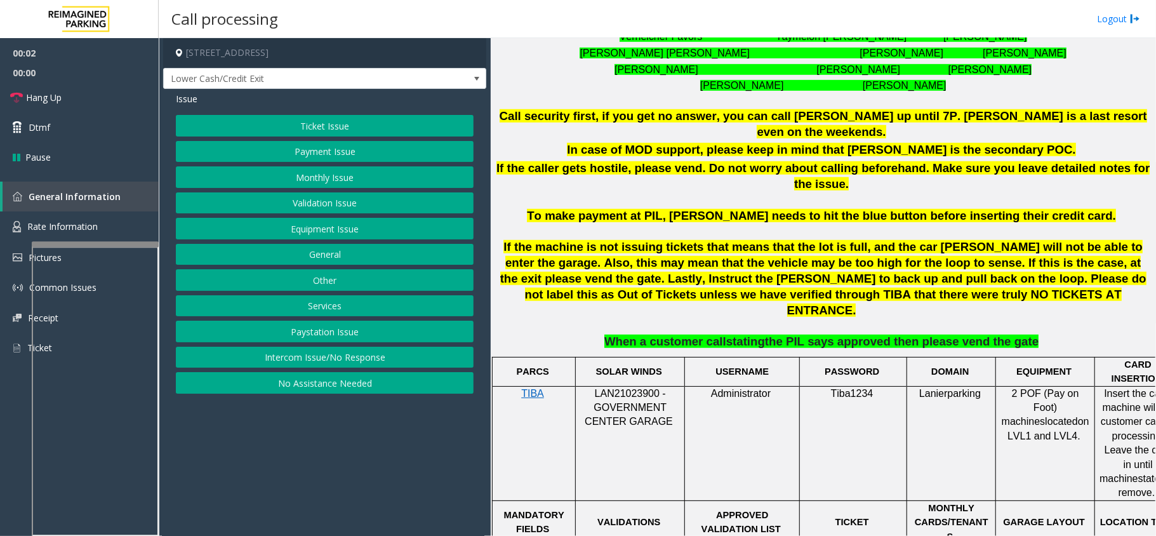
scroll to position [592, 0]
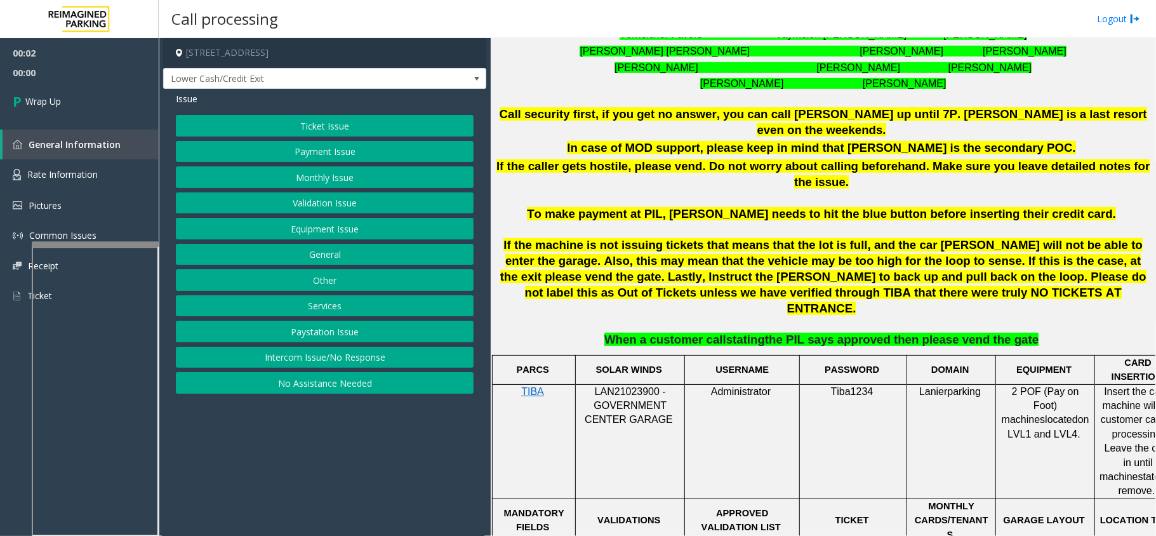
click at [407, 353] on button "Intercom Issue/No Response" at bounding box center [325, 358] width 298 height 22
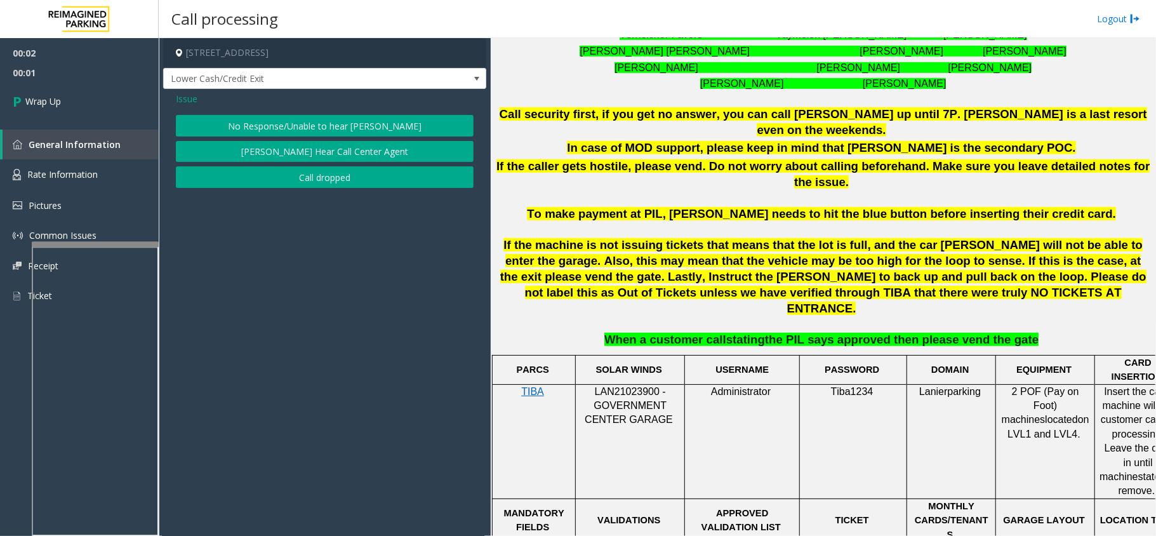
click at [364, 176] on button "Call dropped" at bounding box center [325, 177] width 298 height 22
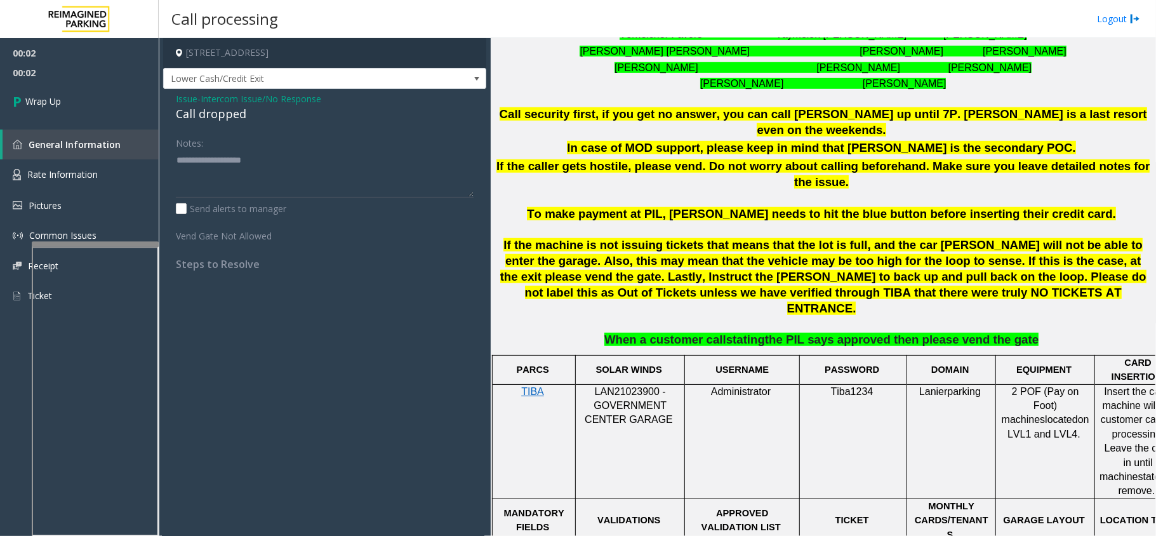
click at [194, 116] on div "Call dropped" at bounding box center [325, 113] width 298 height 17
type textarea "**********"
click at [121, 105] on link "Wrap Up" at bounding box center [79, 101] width 159 height 37
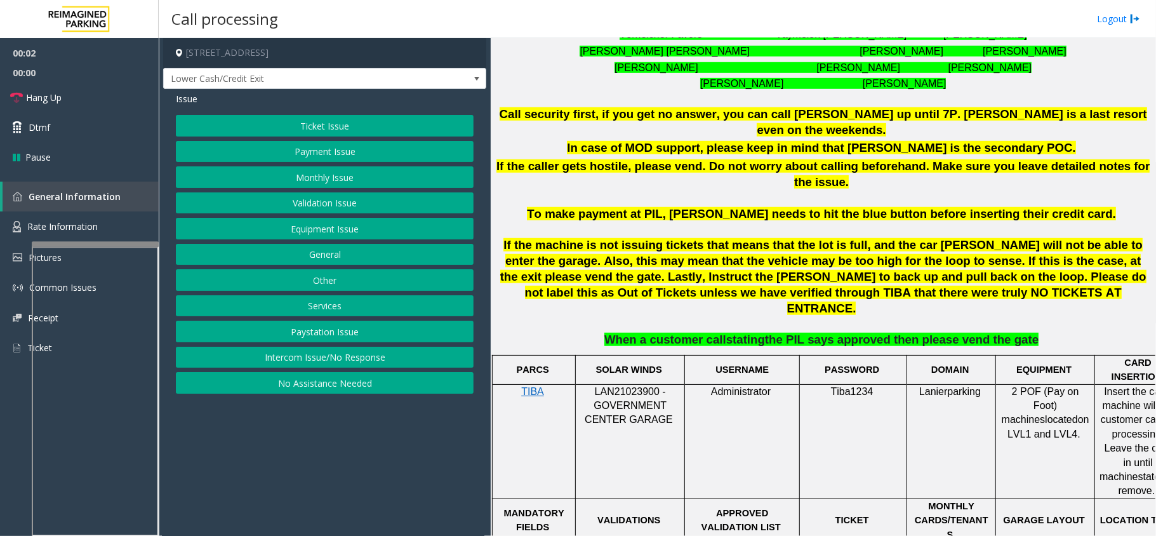
scroll to position [677, 0]
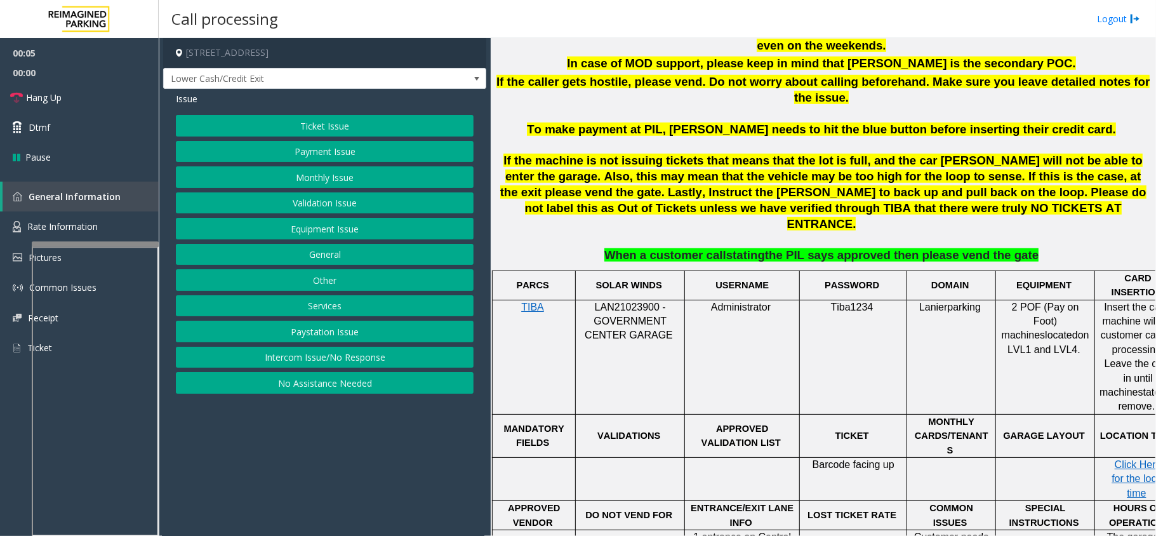
click at [645, 301] on span "LAN21023900 - GOVERNMENT CENTER GARAGE" at bounding box center [629, 320] width 88 height 39
click at [387, 357] on button "Intercom Issue/No Response" at bounding box center [325, 358] width 298 height 22
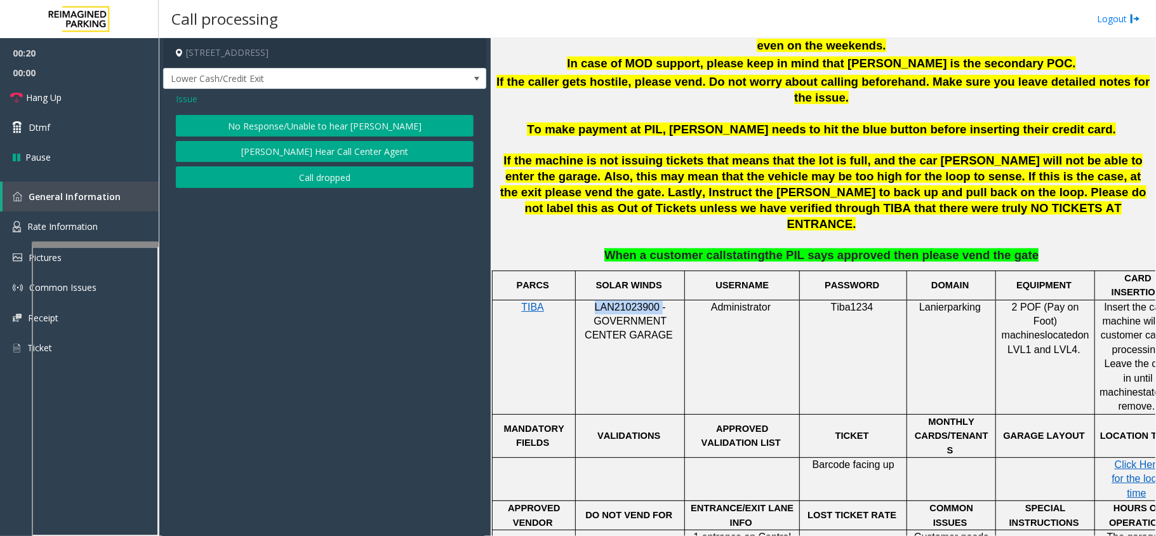
click at [387, 123] on button "No Response/Unable to hear [PERSON_NAME]" at bounding box center [325, 126] width 298 height 22
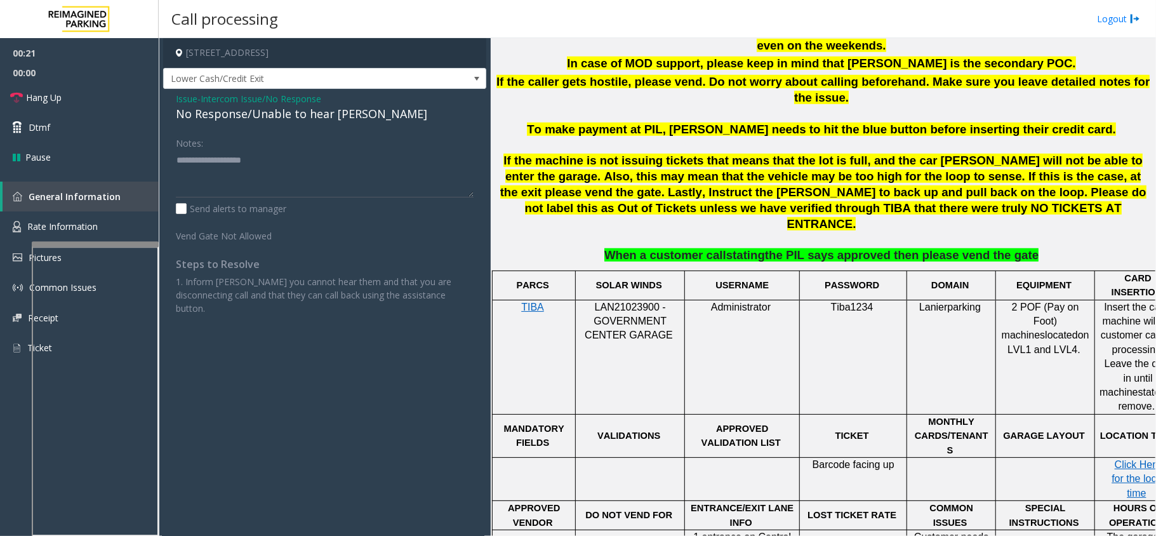
click at [303, 117] on div "No Response/Unable to hear [PERSON_NAME]" at bounding box center [325, 113] width 298 height 17
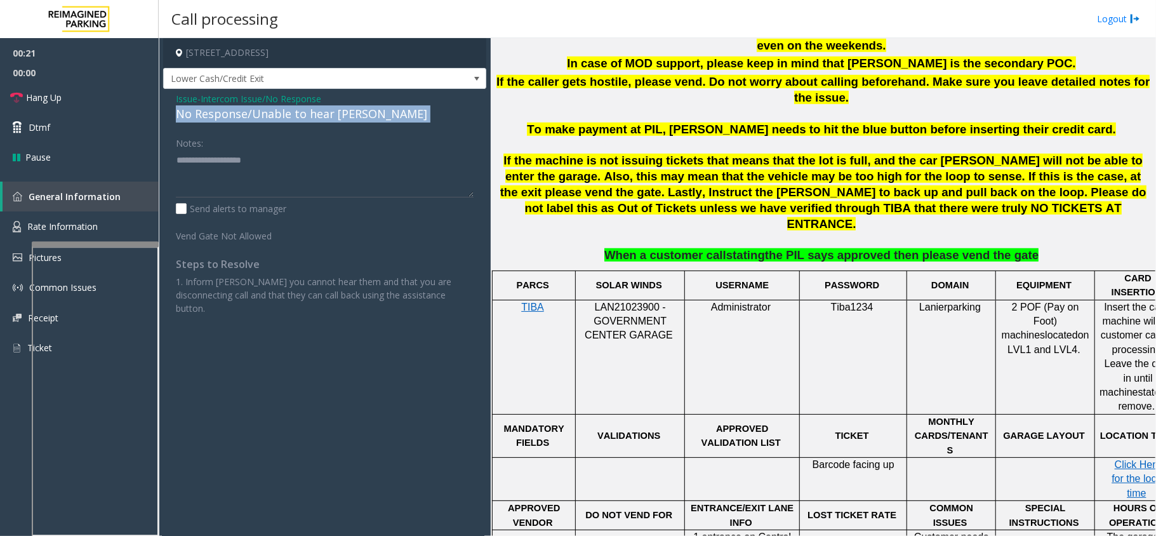
click at [303, 117] on div "No Response/Unable to hear [PERSON_NAME]" at bounding box center [325, 113] width 298 height 17
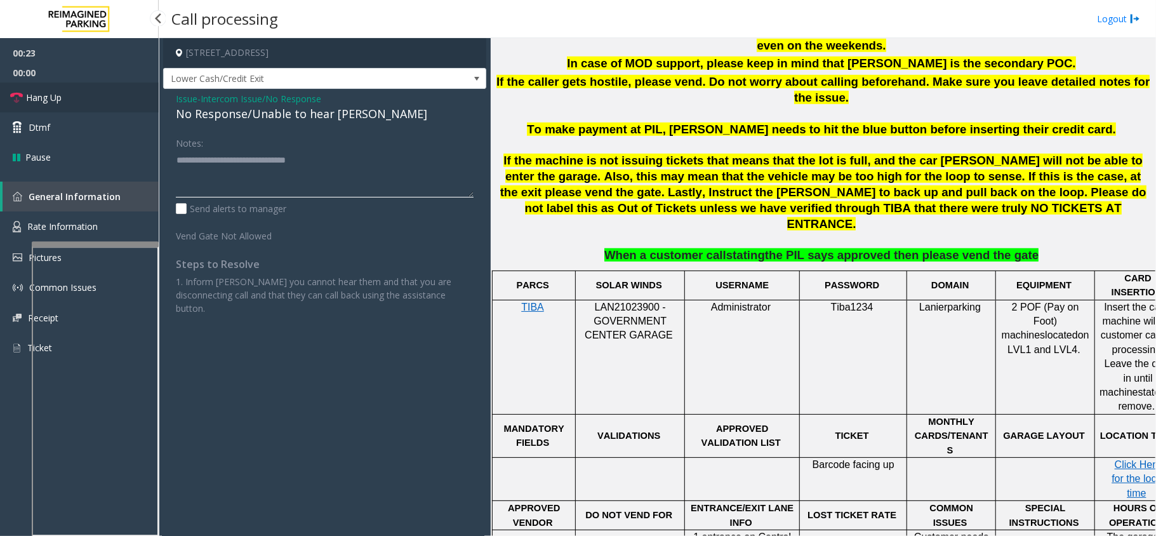
type textarea "**********"
click at [113, 102] on link "Hang Up" at bounding box center [79, 98] width 159 height 30
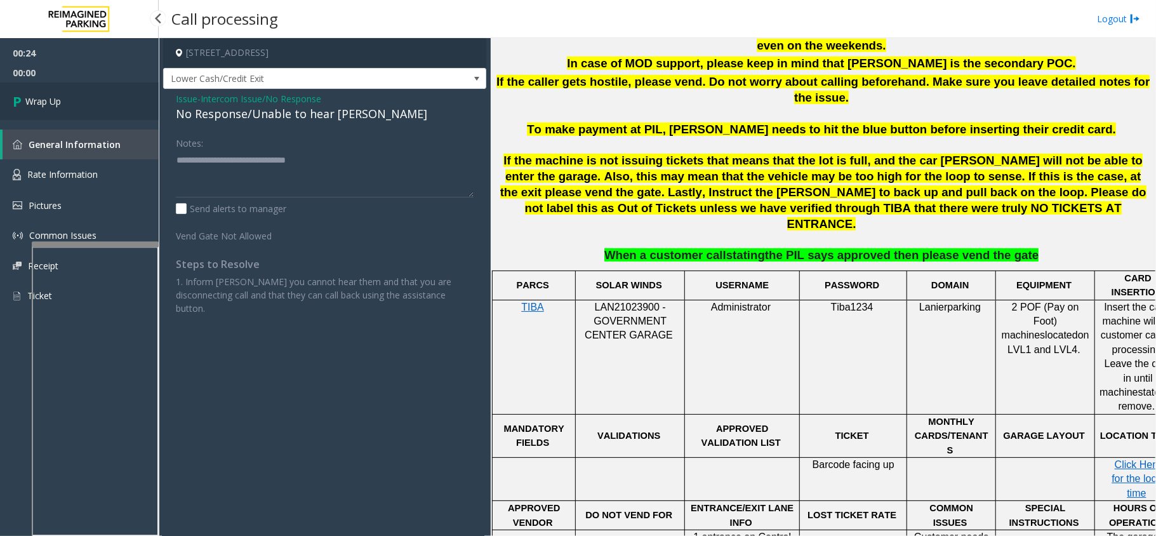
click at [113, 102] on link "Wrap Up" at bounding box center [79, 101] width 159 height 37
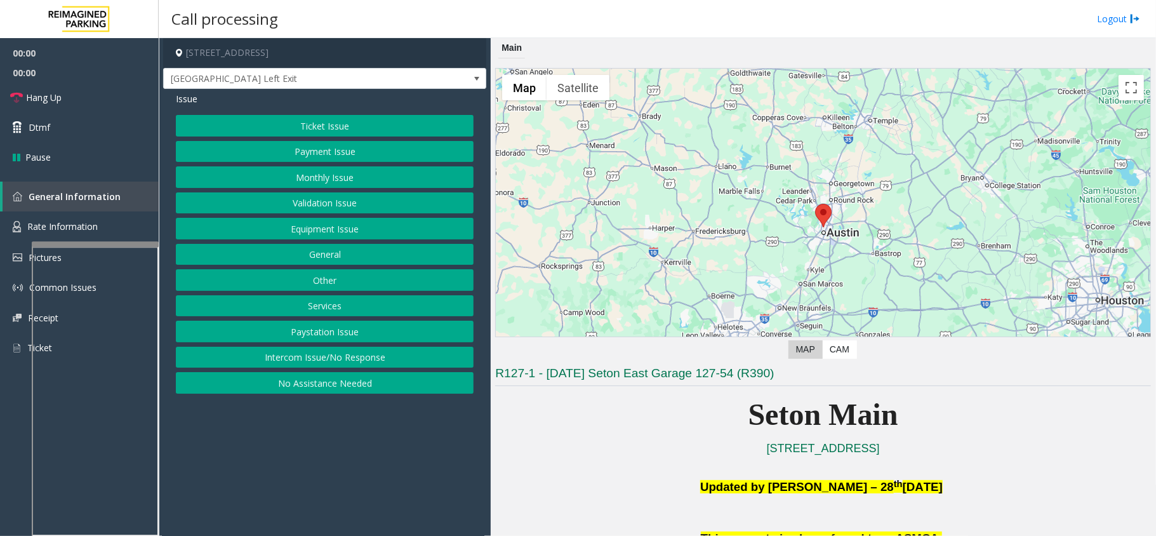
click at [333, 236] on button "Equipment Issue" at bounding box center [325, 229] width 298 height 22
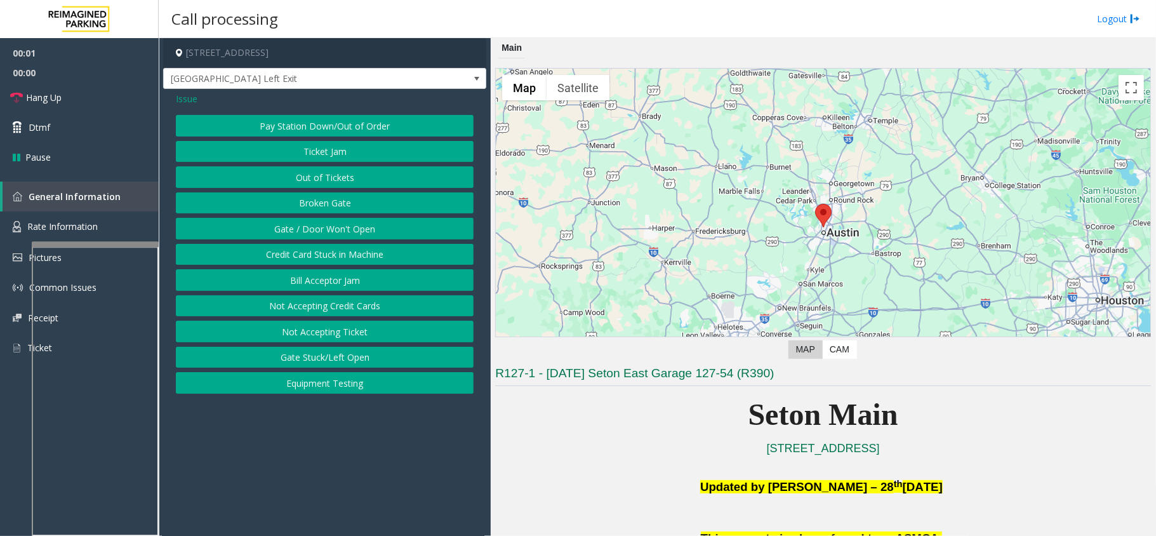
click at [333, 236] on button "Gate / Door Won't Open" at bounding box center [325, 229] width 298 height 22
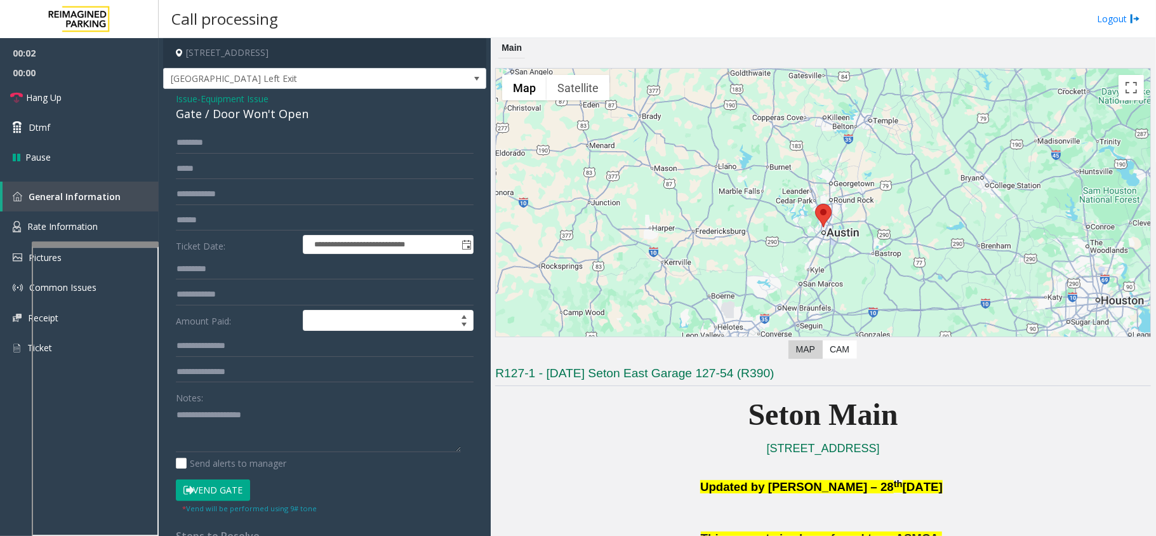
click at [211, 480] on button "Vend Gate" at bounding box center [213, 490] width 74 height 22
click at [211, 486] on button "Vend Gate" at bounding box center [213, 490] width 74 height 22
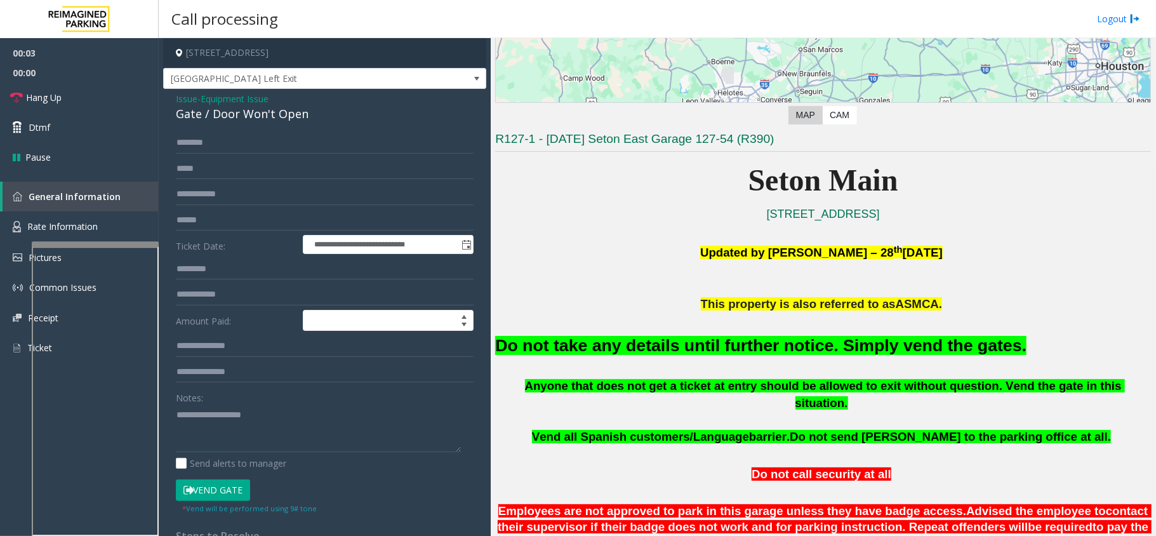
scroll to position [254, 0]
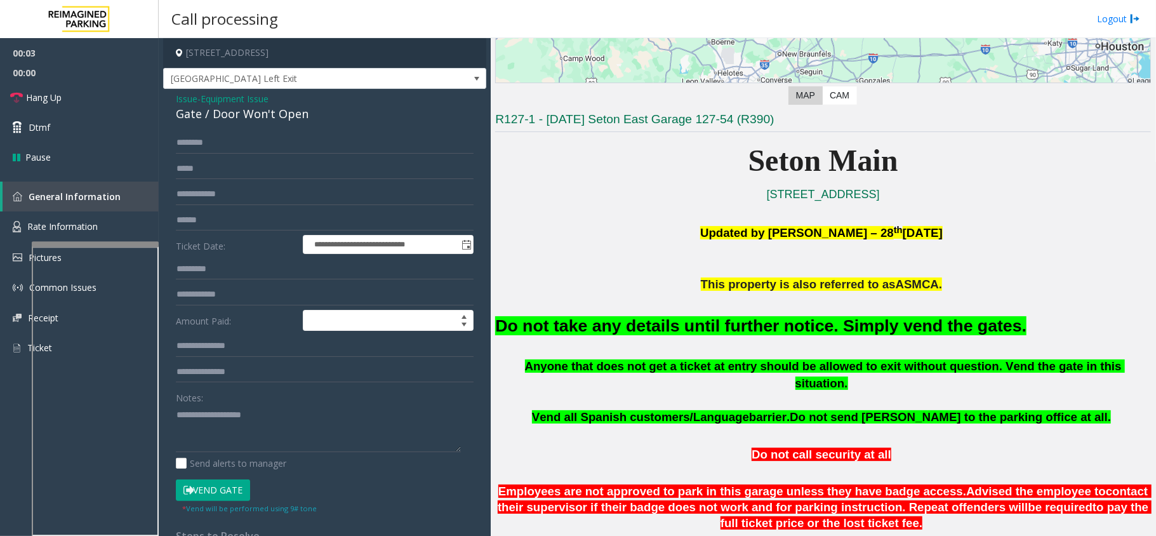
click at [729, 335] on font "Do not take any details until further notice. Simply vend the gates." at bounding box center [760, 325] width 531 height 19
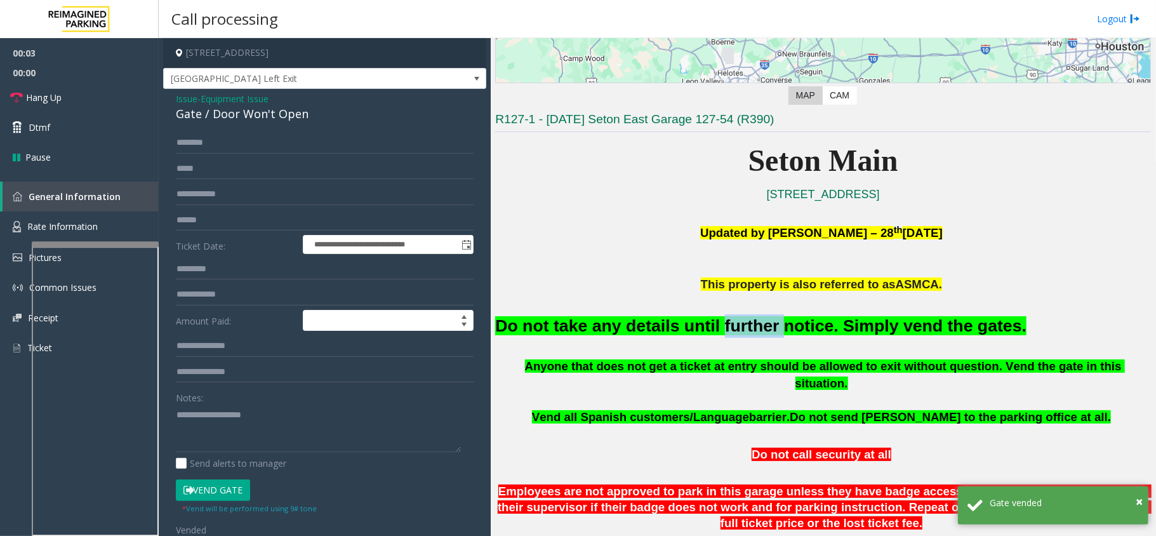
click at [729, 335] on font "Do not take any details until further notice. Simply vend the gates." at bounding box center [760, 325] width 531 height 19
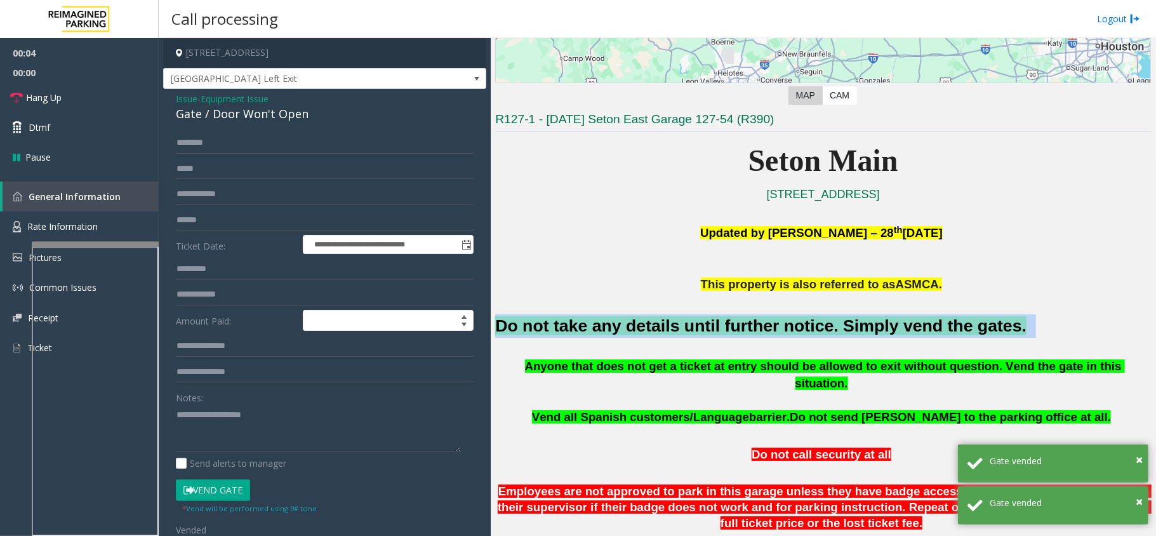
click at [729, 335] on font "Do not take any details until further notice. Simply vend the gates." at bounding box center [760, 325] width 531 height 19
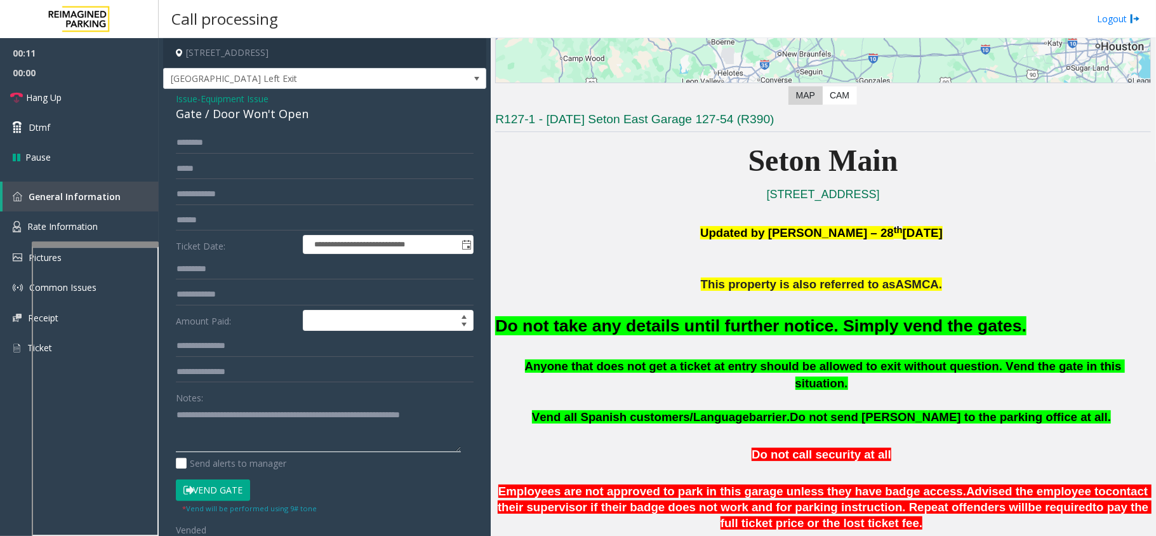
type textarea "**********"
click at [318, 399] on div "Notes:" at bounding box center [325, 419] width 298 height 65
click at [122, 88] on link "Hang Up" at bounding box center [79, 98] width 159 height 30
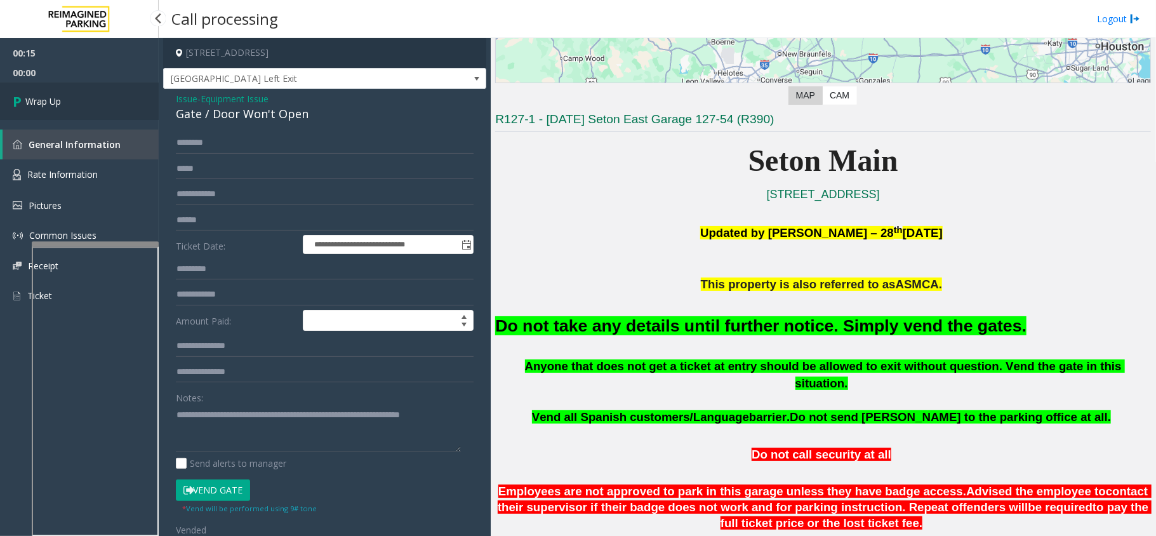
click at [92, 98] on link "Wrap Up" at bounding box center [79, 101] width 159 height 37
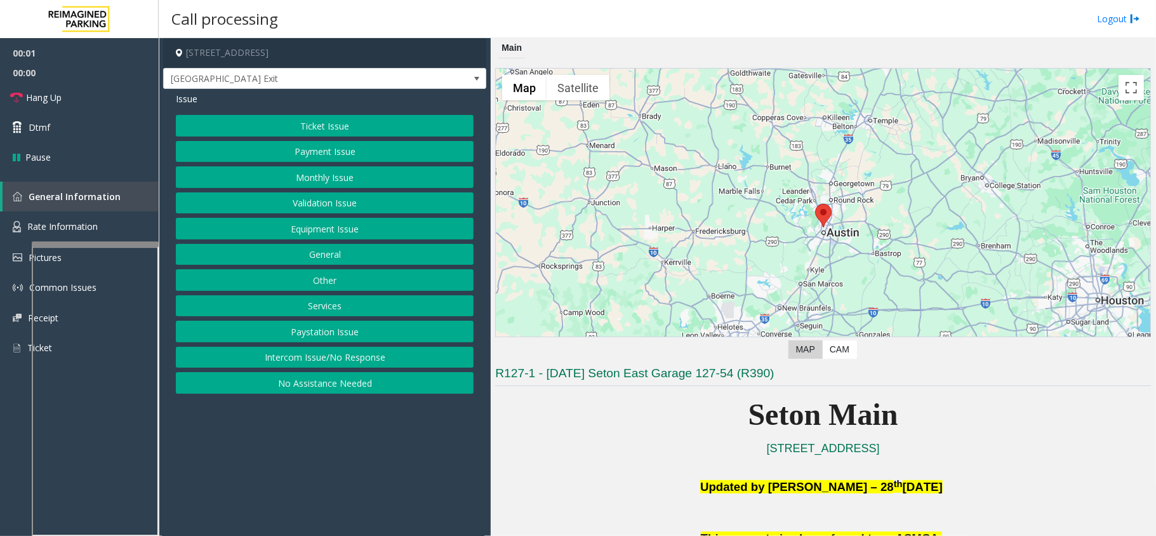
click at [367, 237] on button "Equipment Issue" at bounding box center [325, 229] width 298 height 22
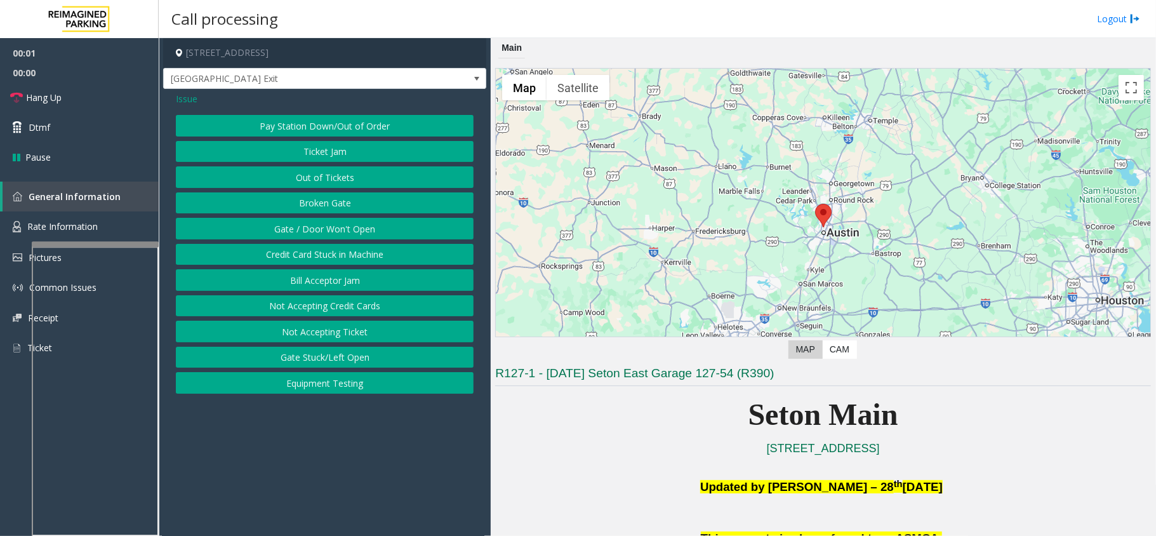
click at [367, 237] on button "Gate / Door Won't Open" at bounding box center [325, 229] width 298 height 22
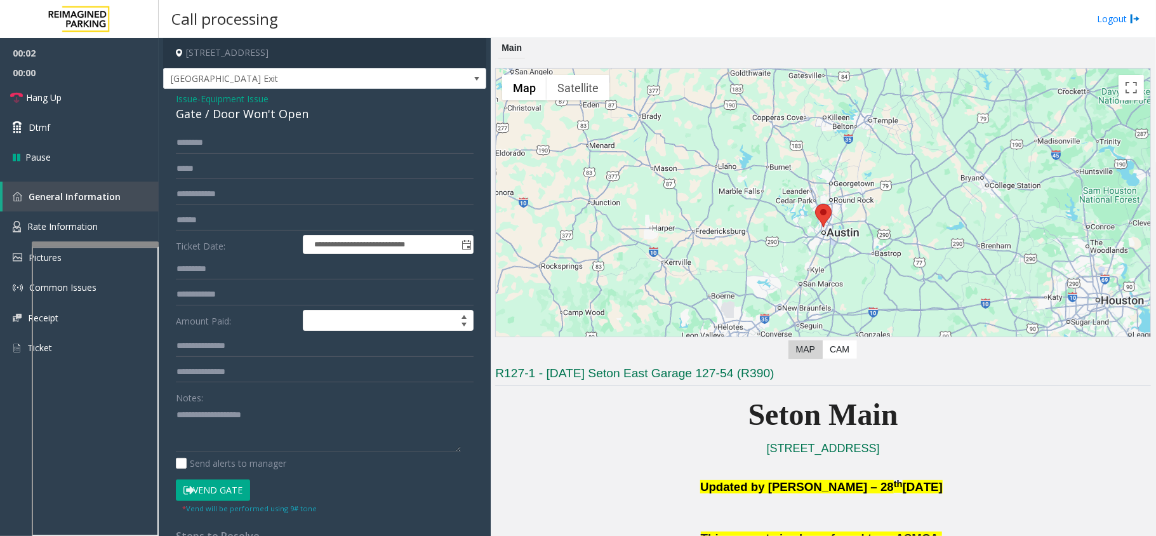
click at [219, 492] on button "Vend Gate" at bounding box center [213, 490] width 74 height 22
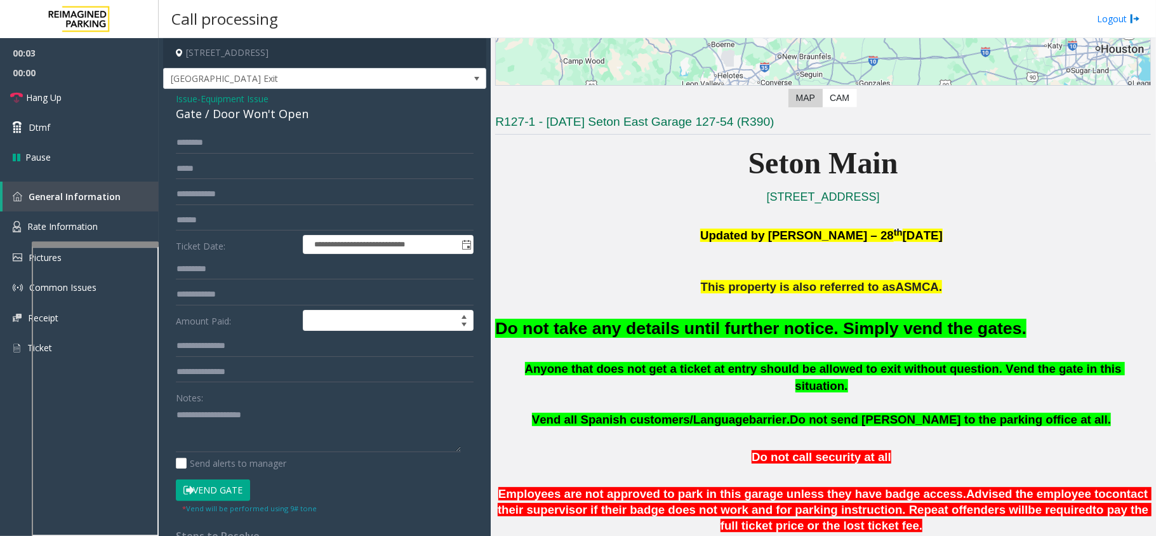
scroll to position [254, 0]
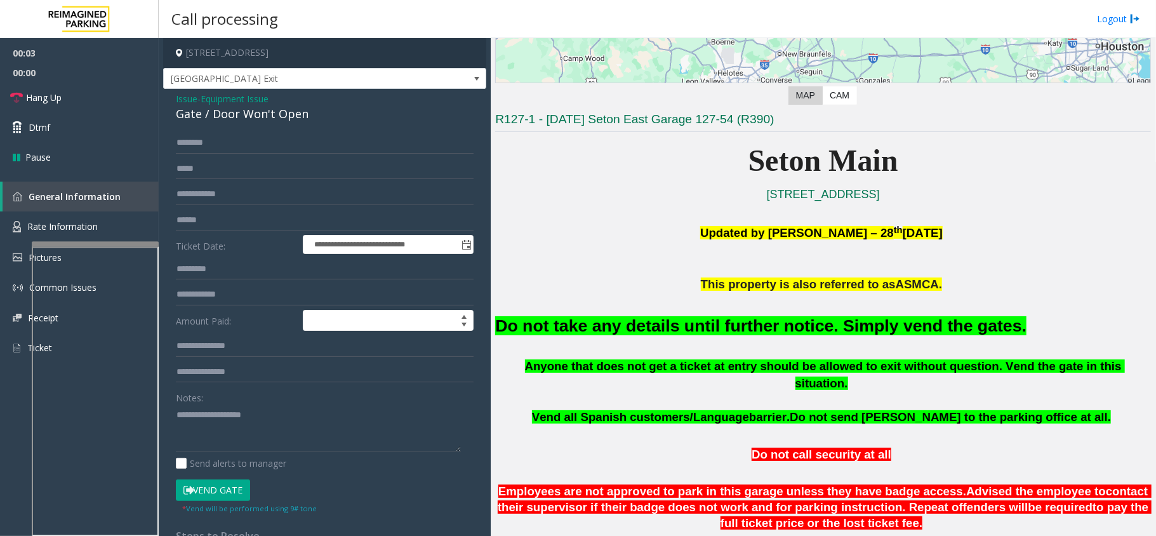
click at [681, 320] on font "Do not take any details until further notice. Simply vend the gates." at bounding box center [760, 325] width 531 height 19
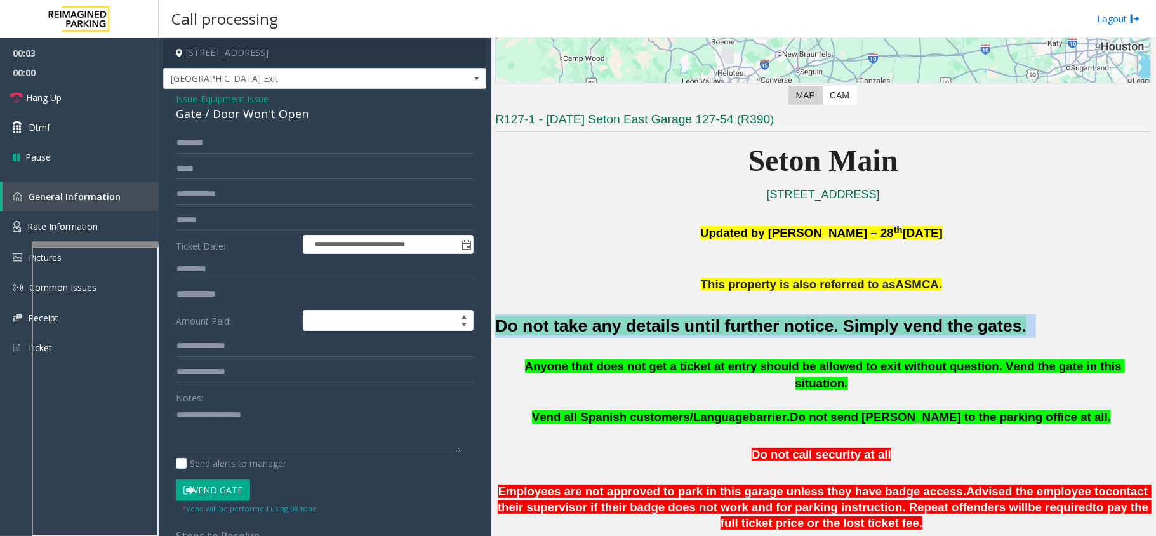
click at [681, 320] on font "Do not take any details until further notice. Simply vend the gates." at bounding box center [760, 325] width 531 height 19
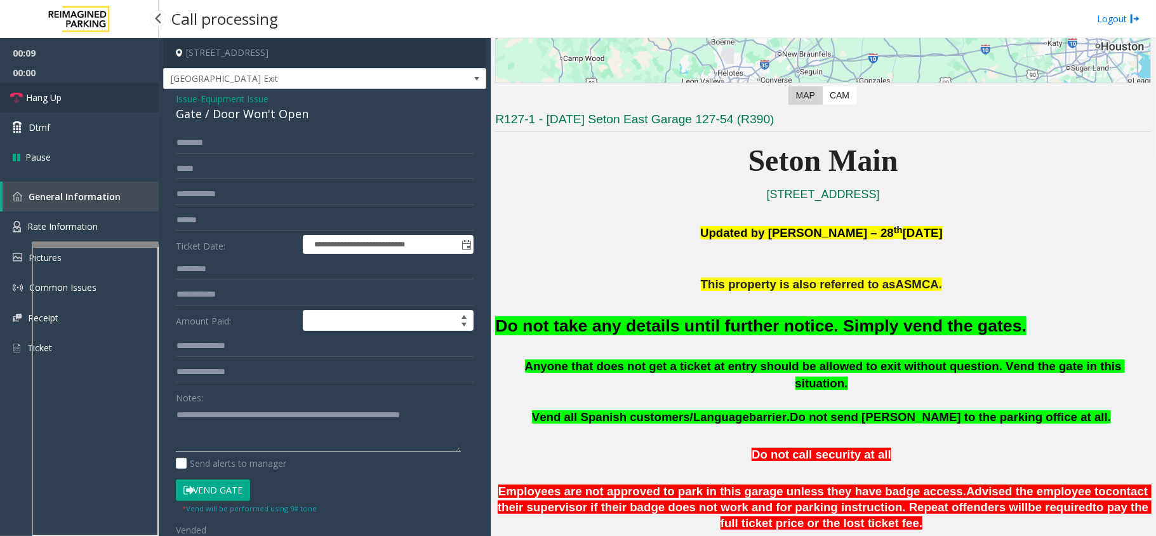
type textarea "**********"
click at [67, 93] on link "Hang Up" at bounding box center [79, 98] width 159 height 30
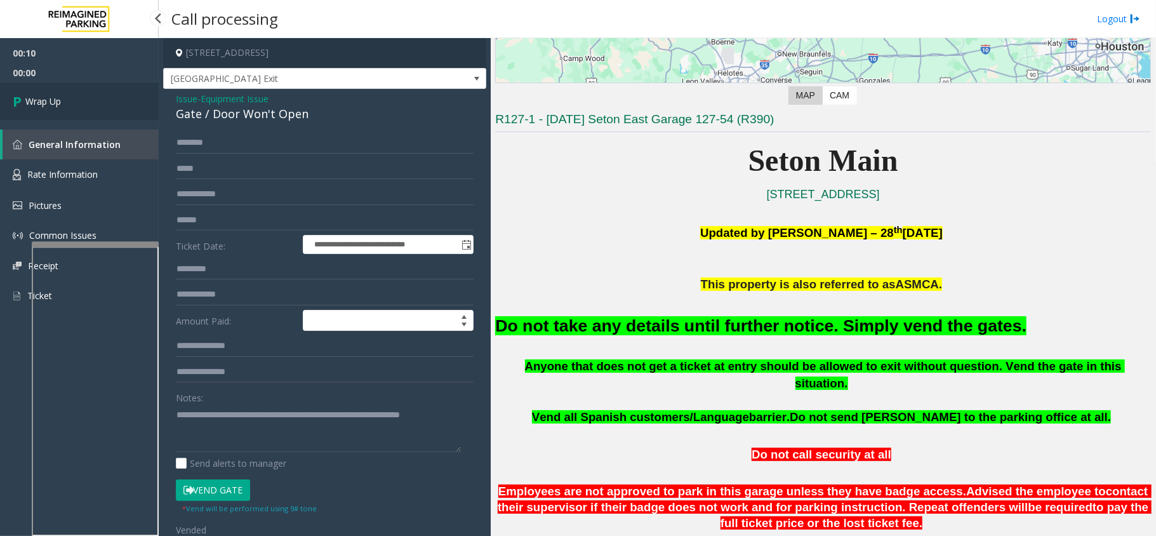
click at [67, 93] on link "Wrap Up" at bounding box center [79, 101] width 159 height 37
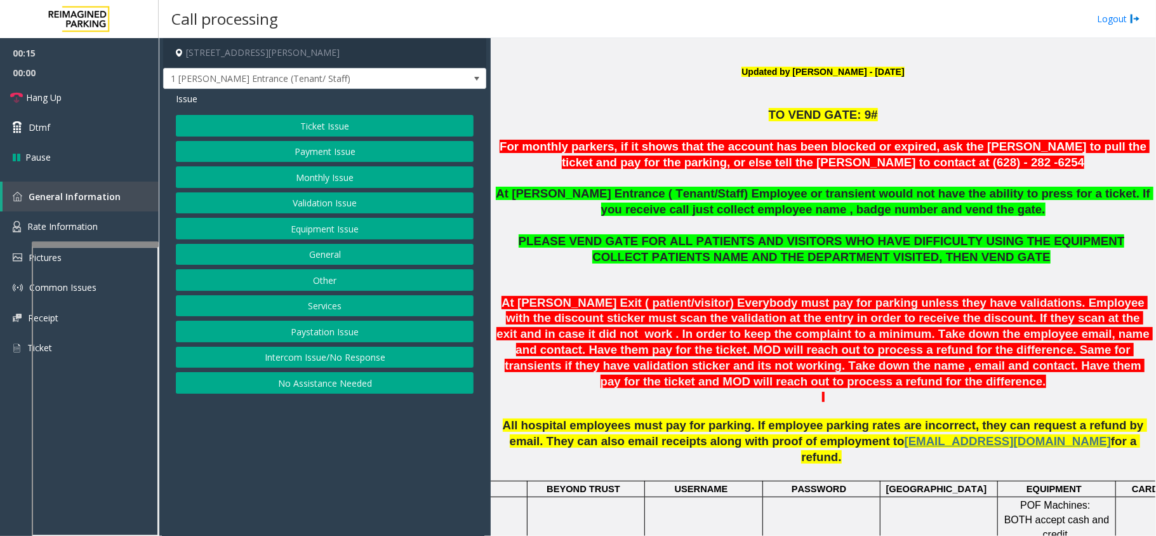
scroll to position [338, 0]
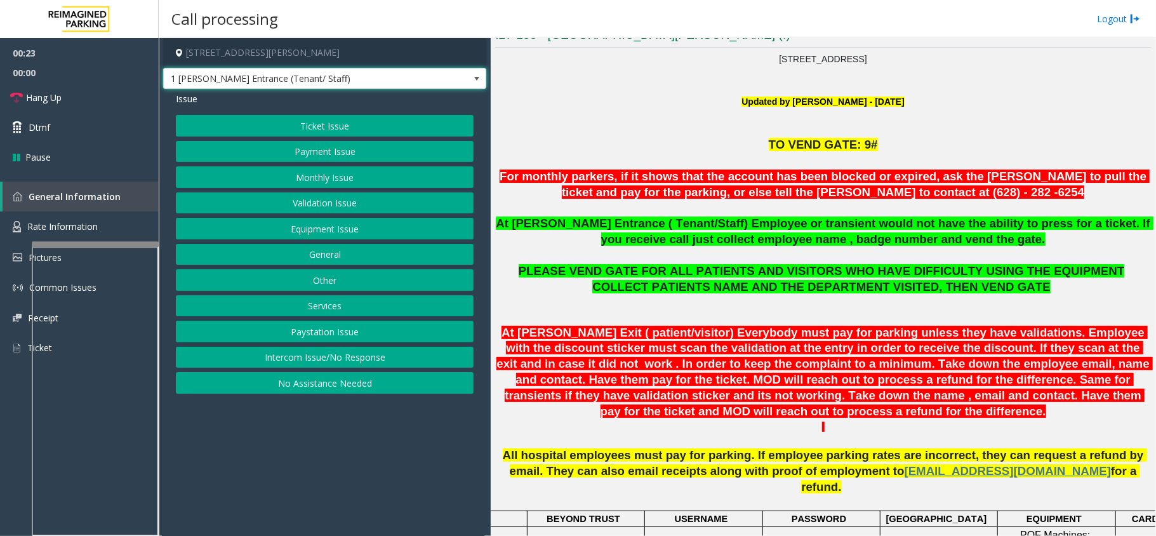
click at [477, 84] on span at bounding box center [477, 79] width 18 height 20
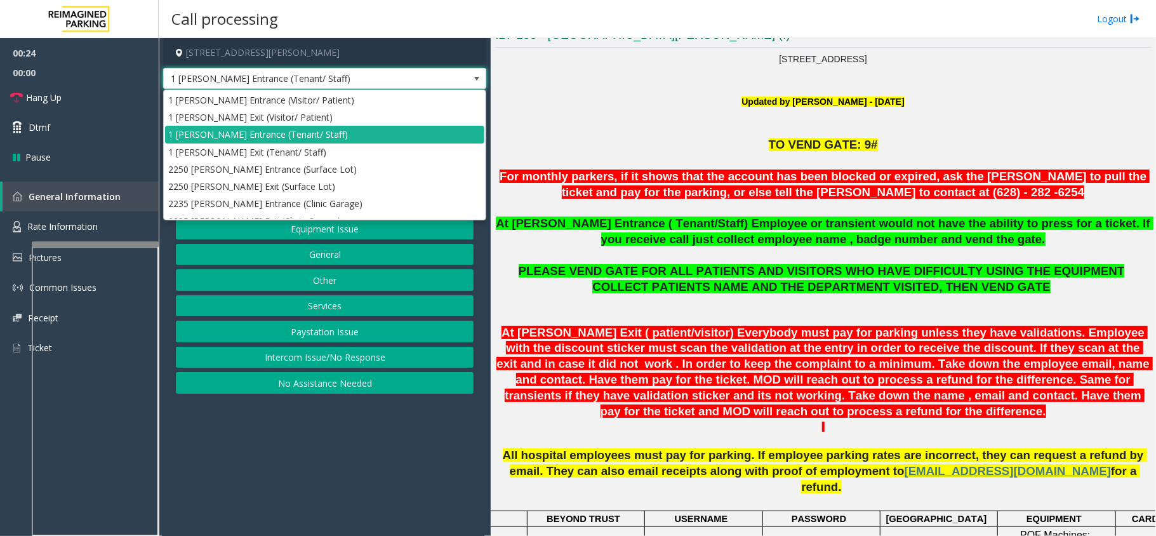
click at [477, 84] on span at bounding box center [477, 79] width 18 height 20
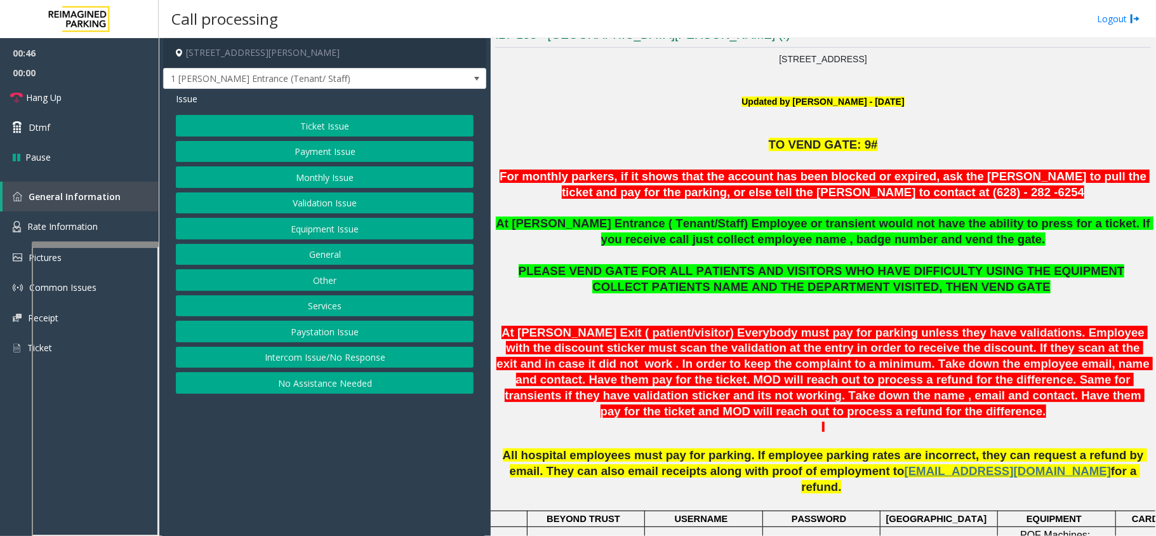
click at [312, 122] on button "Ticket Issue" at bounding box center [325, 126] width 298 height 22
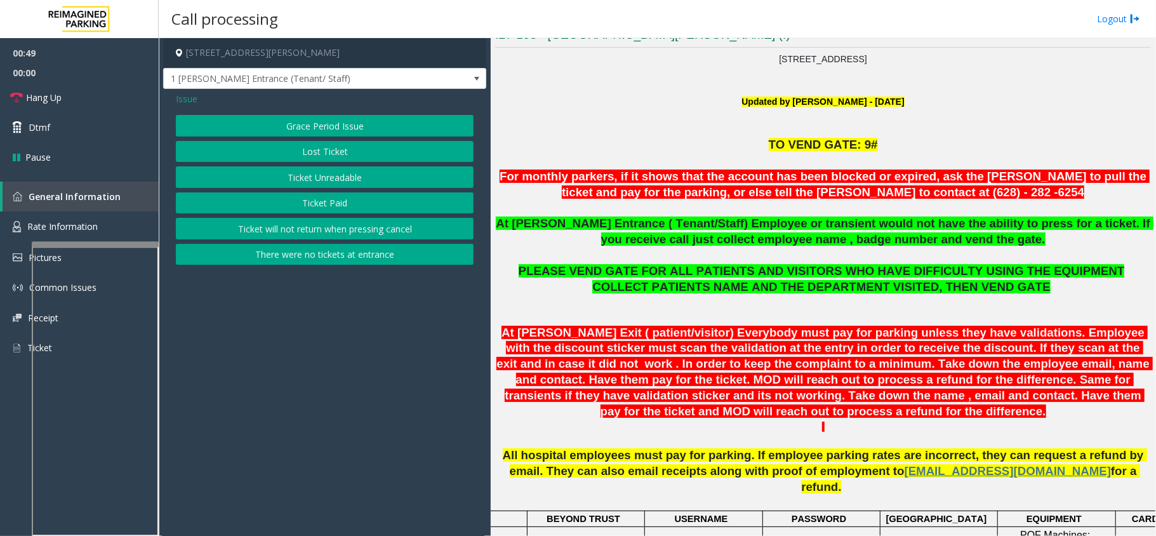
click at [320, 255] on button "There were no tickets at entrance" at bounding box center [325, 255] width 298 height 22
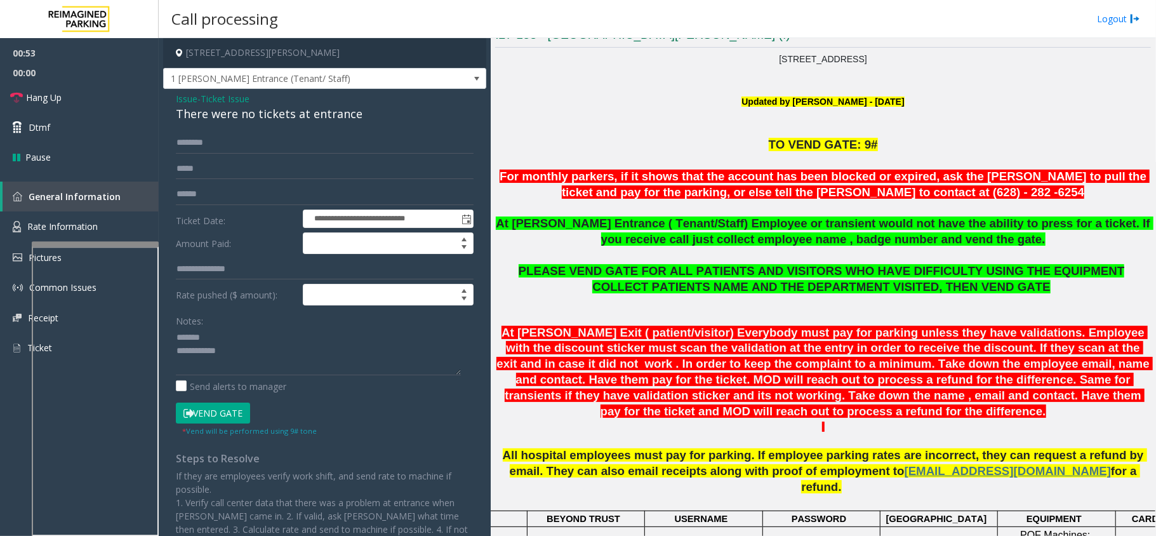
click at [251, 110] on div "There were no tickets at entrance" at bounding box center [325, 113] width 298 height 17
type textarea "**********"
click at [267, 151] on input "text" at bounding box center [325, 143] width 298 height 22
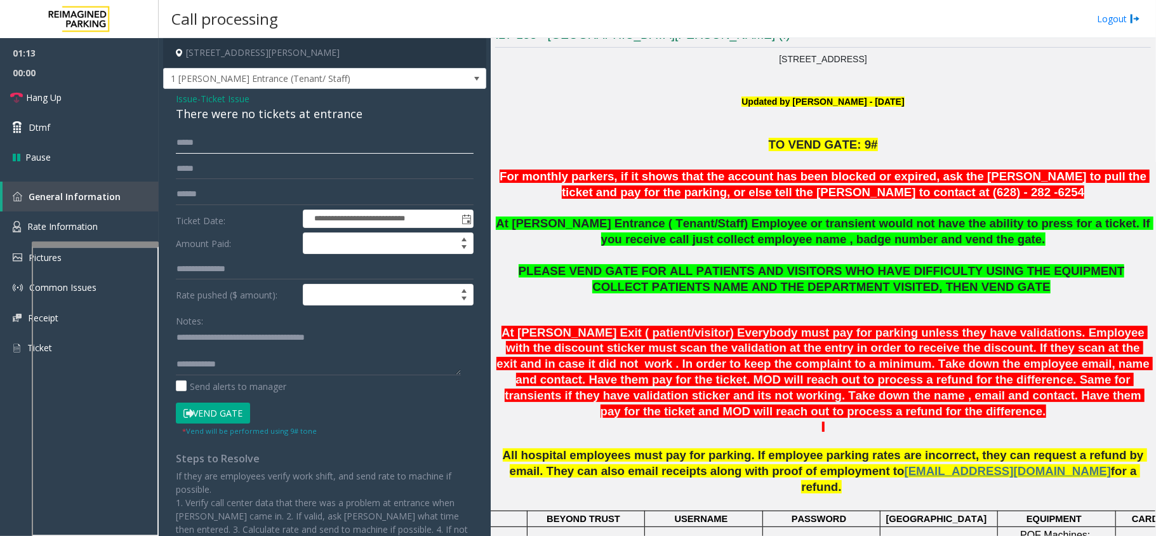
click at [194, 145] on input "*****" at bounding box center [325, 143] width 298 height 22
type input "******"
click at [234, 406] on button "Vend Gate" at bounding box center [213, 413] width 74 height 22
type textarea "**********"
click at [77, 88] on link "Hang Up" at bounding box center [79, 98] width 159 height 30
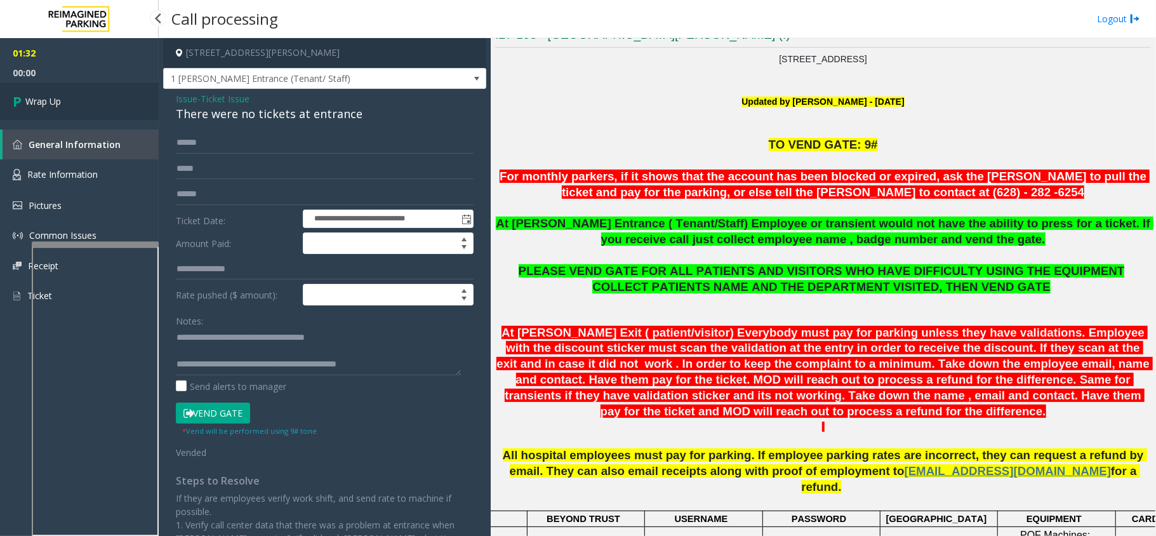
click at [84, 89] on link "Wrap Up" at bounding box center [79, 101] width 159 height 37
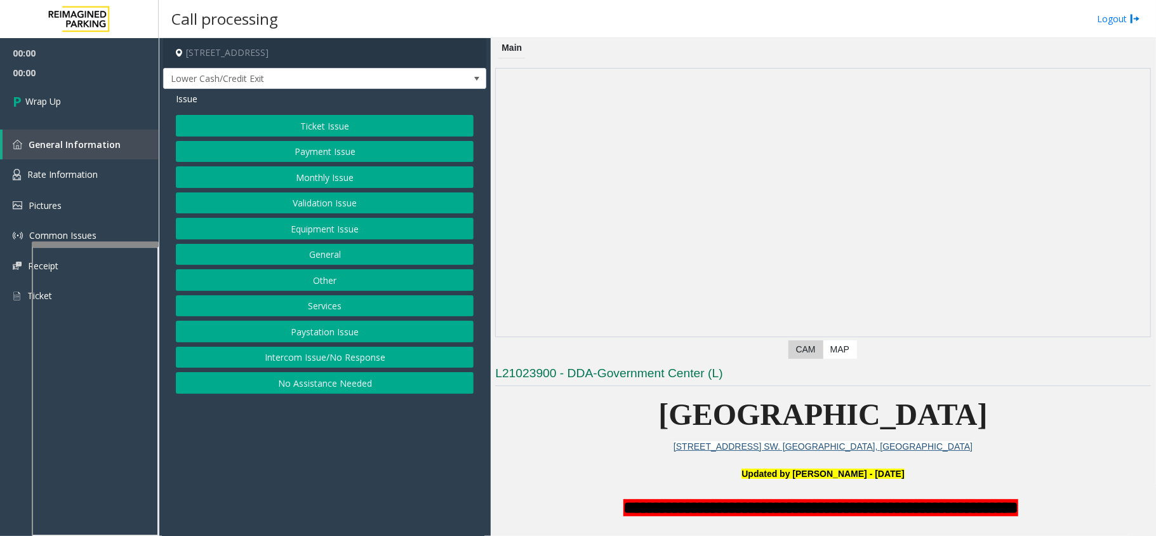
drag, startPoint x: 287, startPoint y: 357, endPoint x: 289, endPoint y: 321, distance: 35.6
click at [291, 359] on button "Intercom Issue/No Response" at bounding box center [325, 358] width 298 height 22
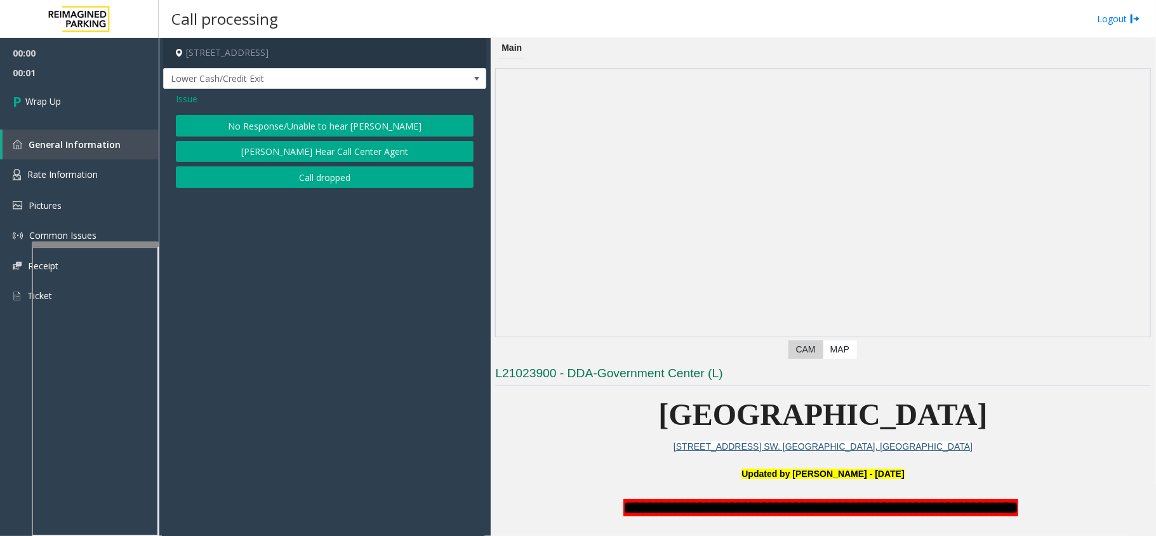
click at [305, 176] on button "Call dropped" at bounding box center [325, 177] width 298 height 22
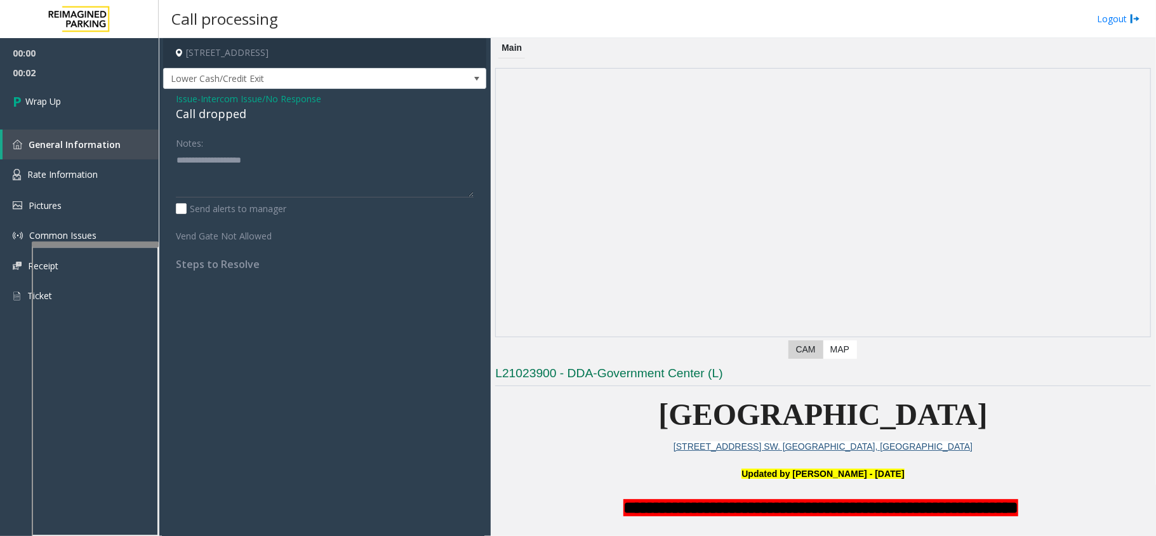
click at [201, 114] on div "Call dropped" at bounding box center [325, 113] width 298 height 17
type textarea "**********"
click at [74, 84] on link "Wrap Up" at bounding box center [79, 101] width 159 height 37
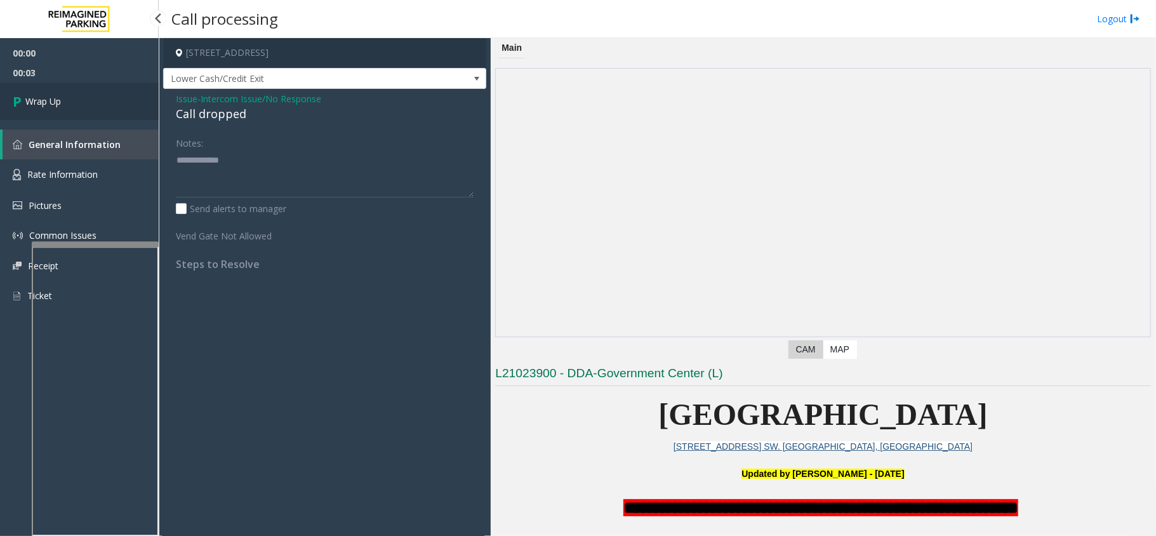
click at [79, 97] on link "Wrap Up" at bounding box center [79, 101] width 159 height 37
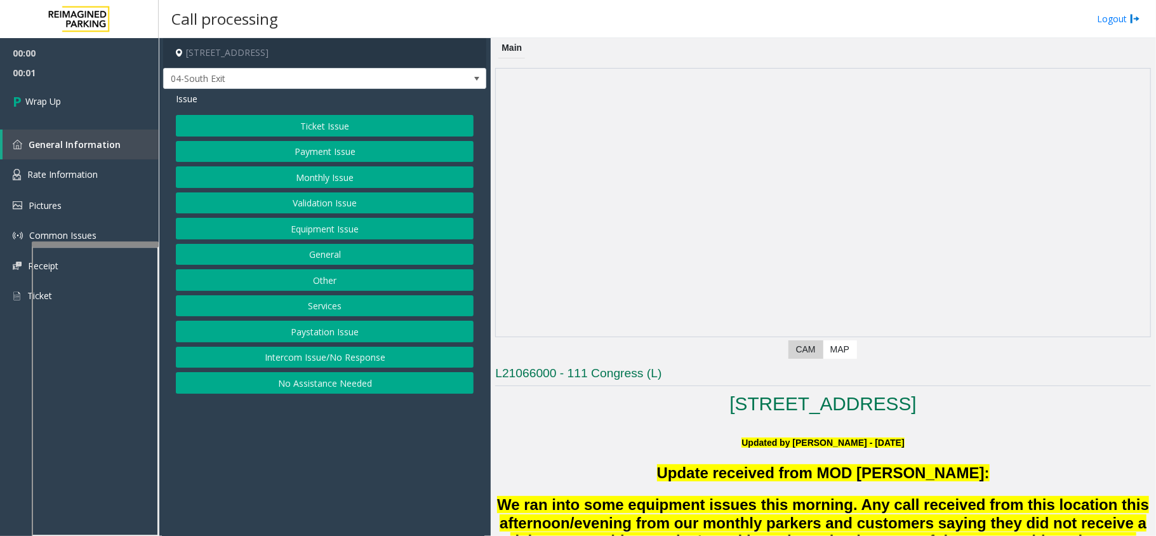
click at [405, 368] on button "Intercom Issue/No Response" at bounding box center [325, 358] width 298 height 22
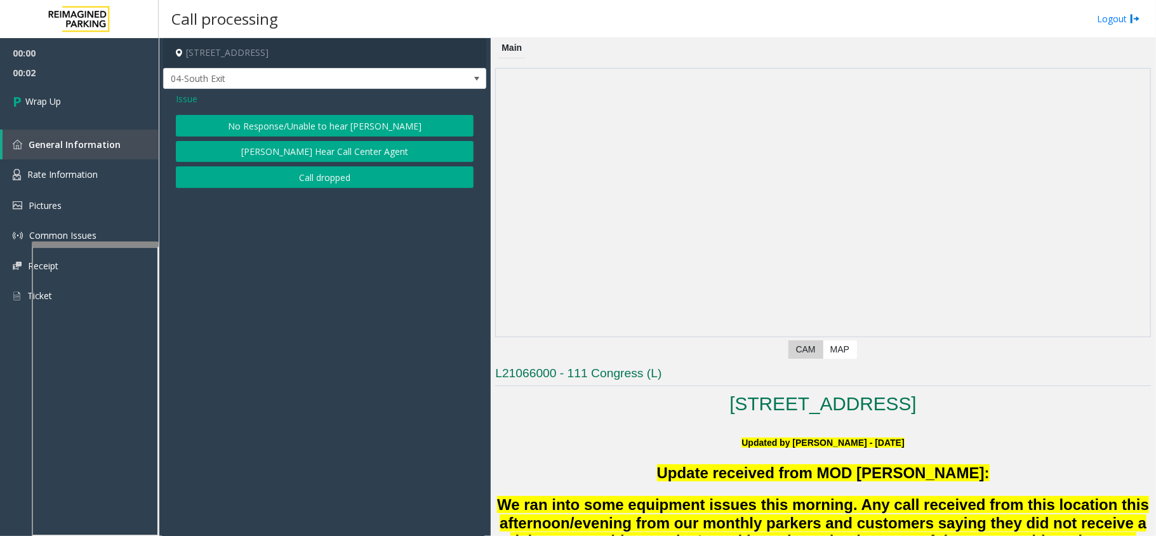
click at [289, 182] on button "Call dropped" at bounding box center [325, 177] width 298 height 22
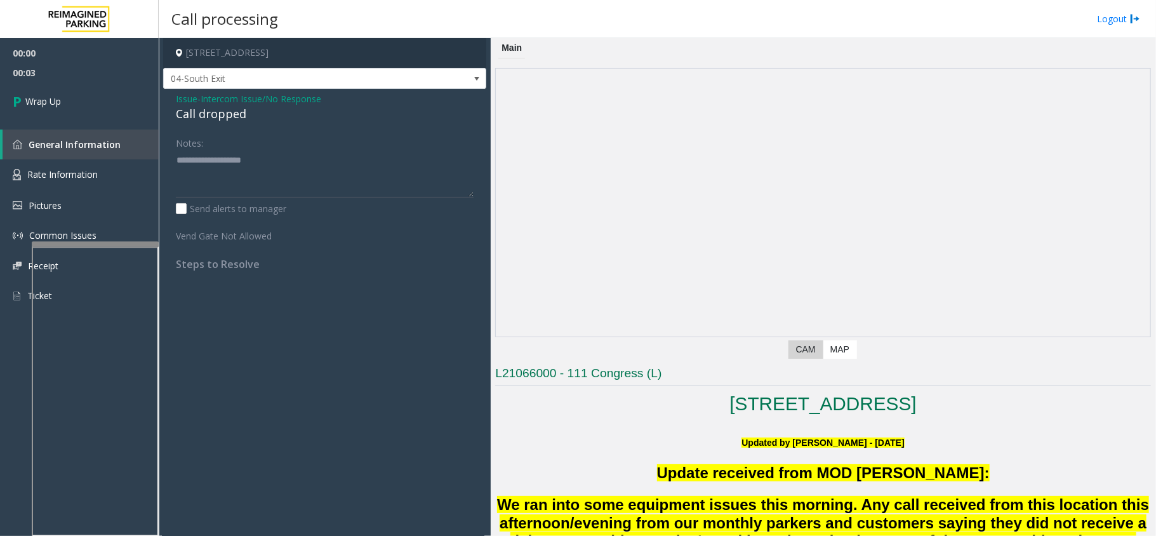
click at [218, 115] on div "Call dropped" at bounding box center [325, 113] width 298 height 17
type textarea "**********"
click at [95, 91] on link "Wrap Up" at bounding box center [79, 101] width 159 height 37
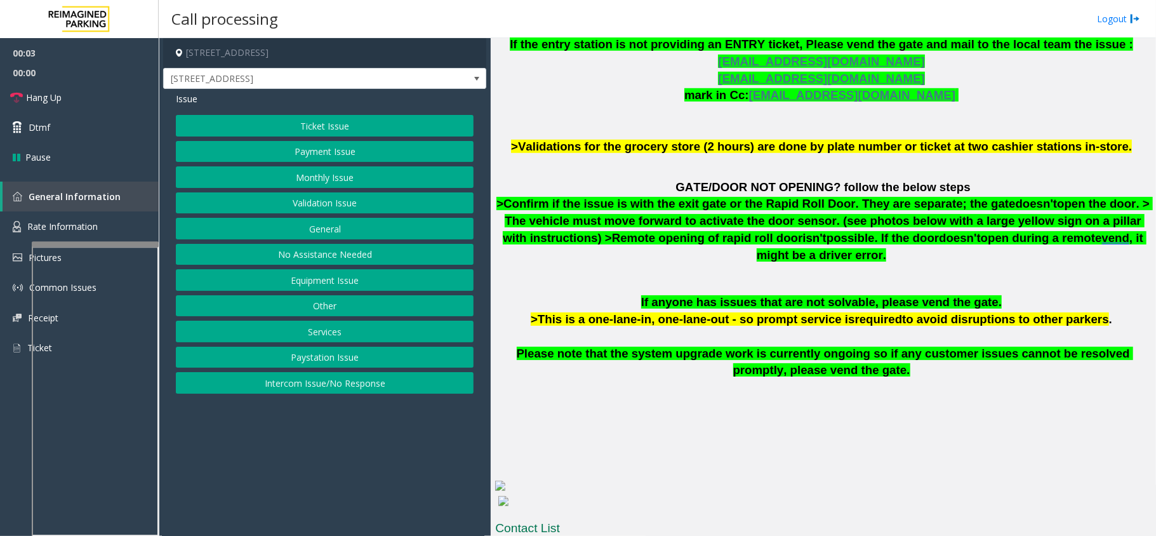
scroll to position [677, 0]
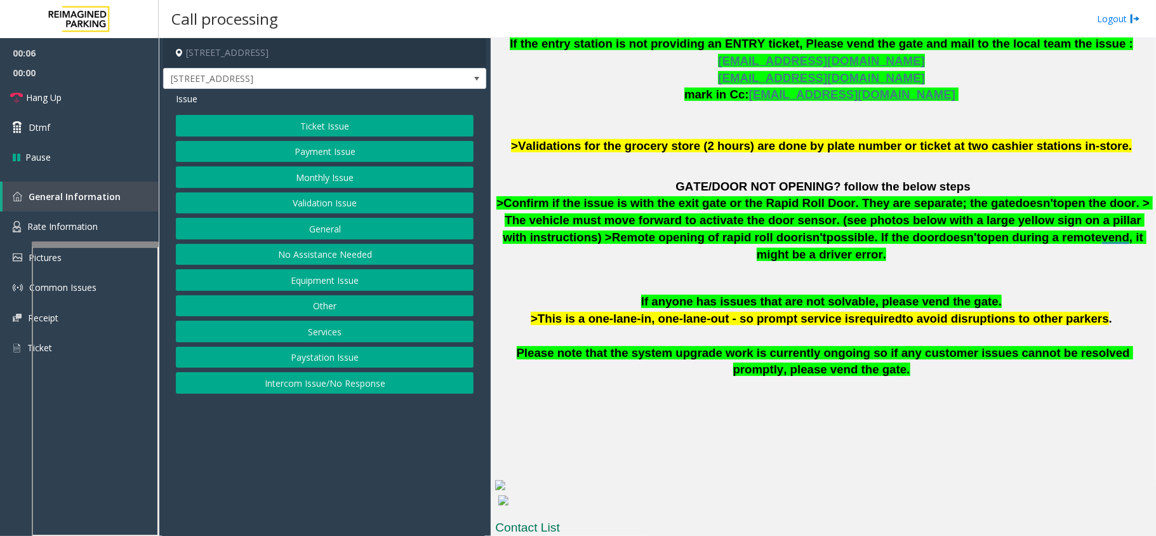
click at [346, 127] on button "Ticket Issue" at bounding box center [325, 126] width 298 height 22
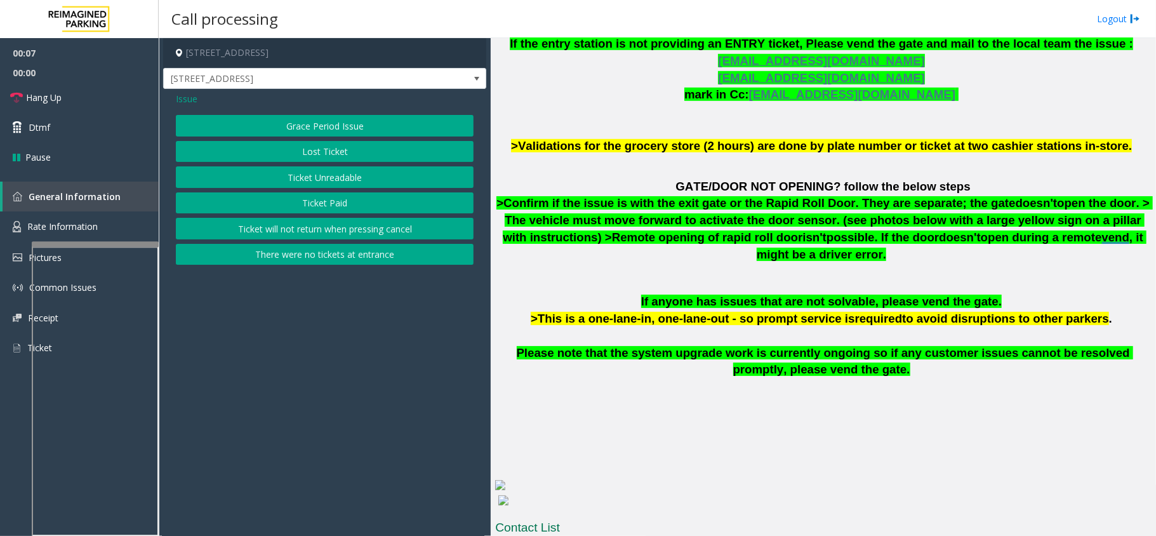
click at [331, 199] on button "Ticket Paid" at bounding box center [325, 203] width 298 height 22
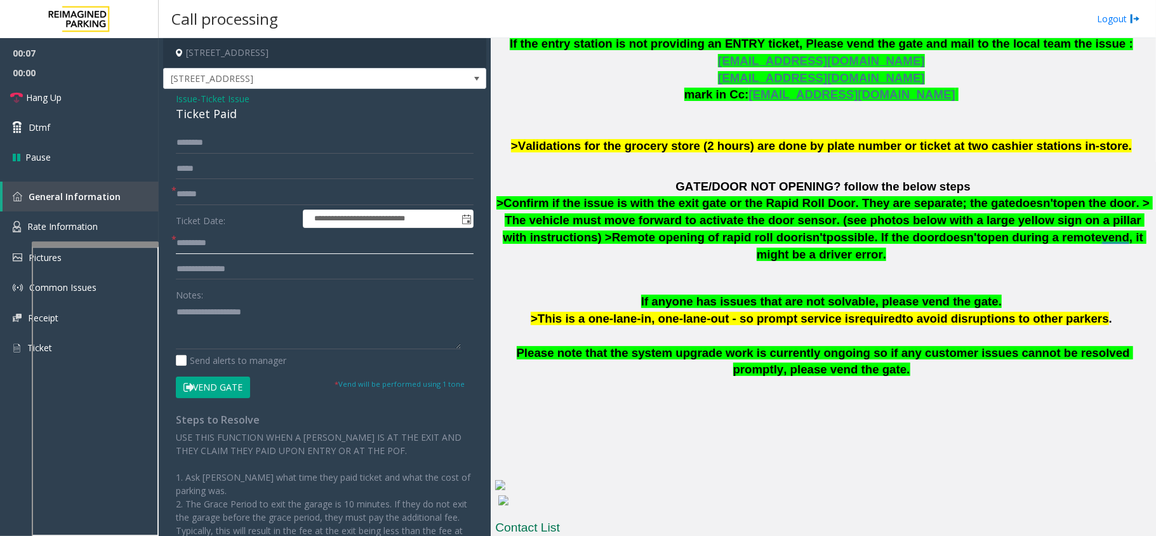
click at [226, 245] on input "text" at bounding box center [325, 243] width 298 height 22
type input "***"
click at [221, 117] on div "Ticket Paid" at bounding box center [325, 113] width 298 height 17
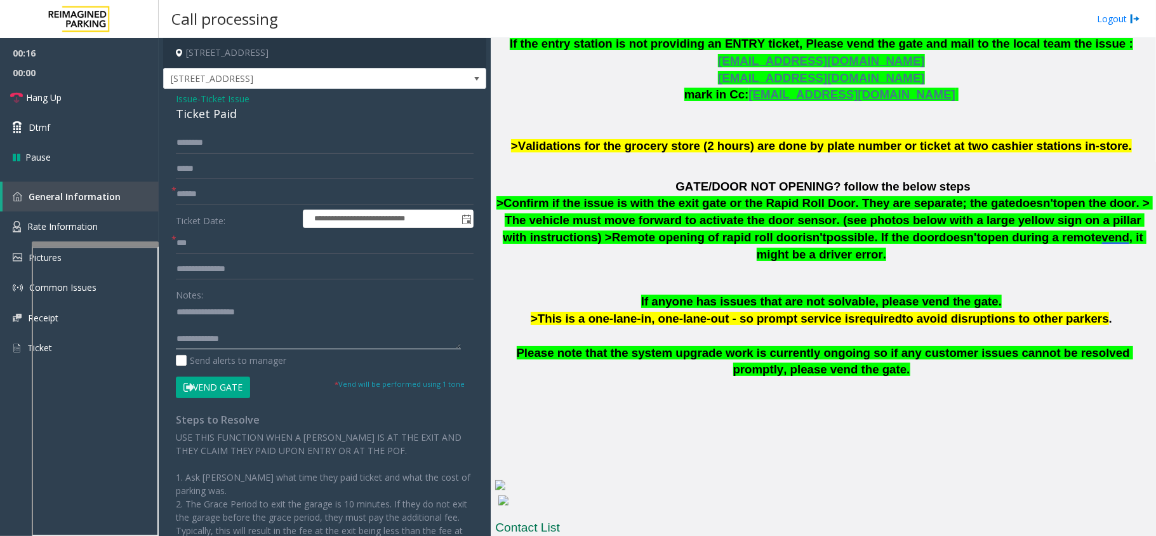
click at [310, 320] on textarea at bounding box center [318, 325] width 285 height 48
click at [208, 198] on input "text" at bounding box center [325, 194] width 298 height 22
click at [226, 325] on textarea at bounding box center [318, 325] width 285 height 48
click at [249, 194] on input "text" at bounding box center [325, 194] width 298 height 22
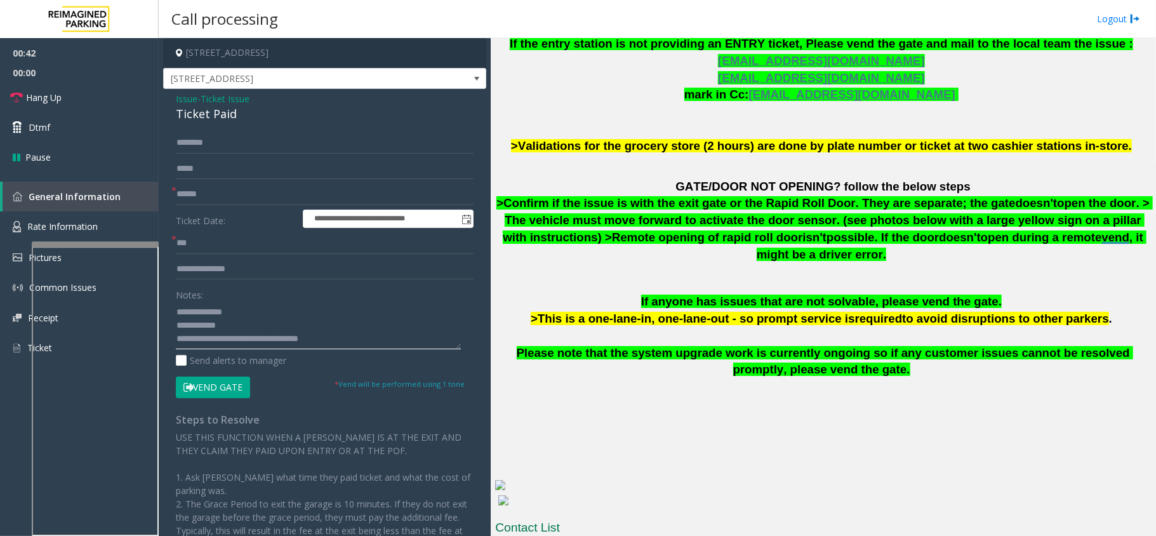
click at [246, 343] on textarea at bounding box center [318, 325] width 285 height 48
click at [248, 344] on textarea at bounding box center [318, 325] width 285 height 48
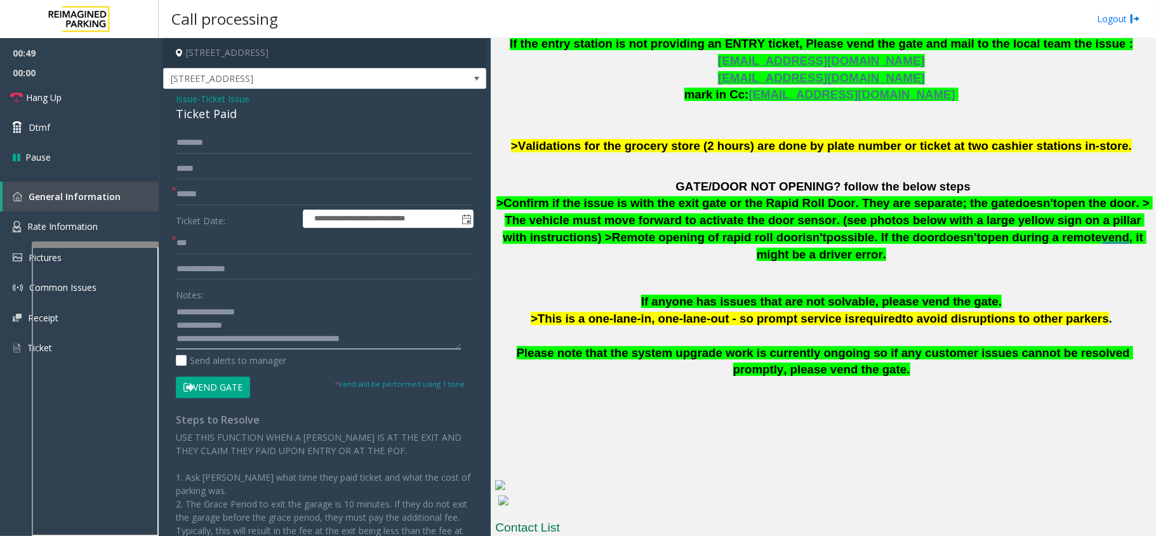
click at [275, 321] on textarea at bounding box center [318, 325] width 285 height 48
type textarea "**********"
click at [209, 202] on input "text" at bounding box center [325, 194] width 298 height 22
click at [232, 195] on input "******" at bounding box center [325, 194] width 298 height 22
type input "******"
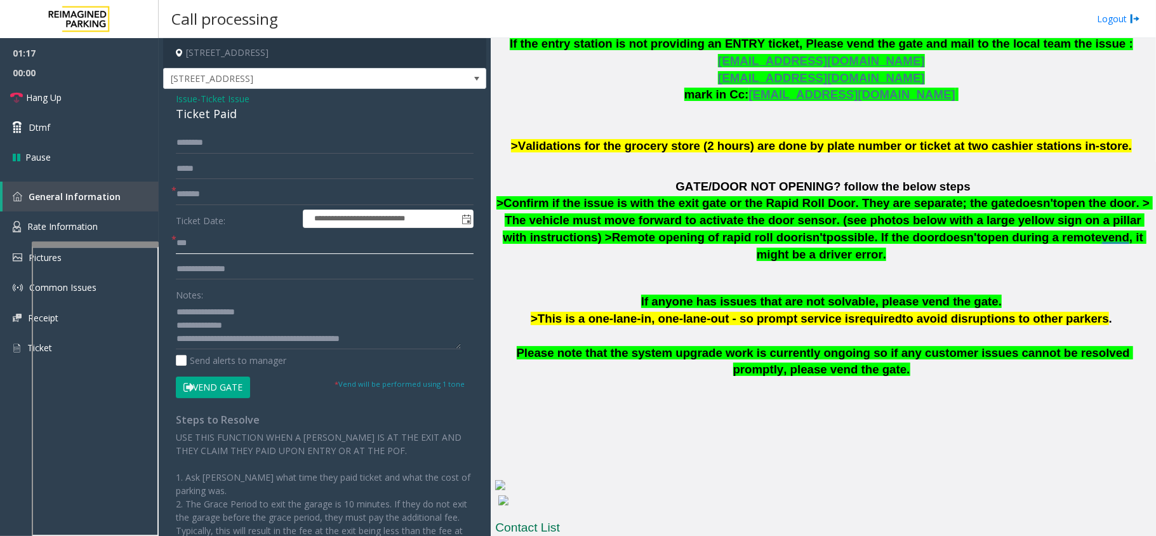
click at [227, 249] on input "***" at bounding box center [325, 243] width 298 height 22
click at [248, 321] on textarea at bounding box center [318, 325] width 285 height 48
type textarea "**********"
click at [257, 140] on input "text" at bounding box center [325, 143] width 298 height 22
click at [211, 142] on input "******" at bounding box center [325, 143] width 298 height 22
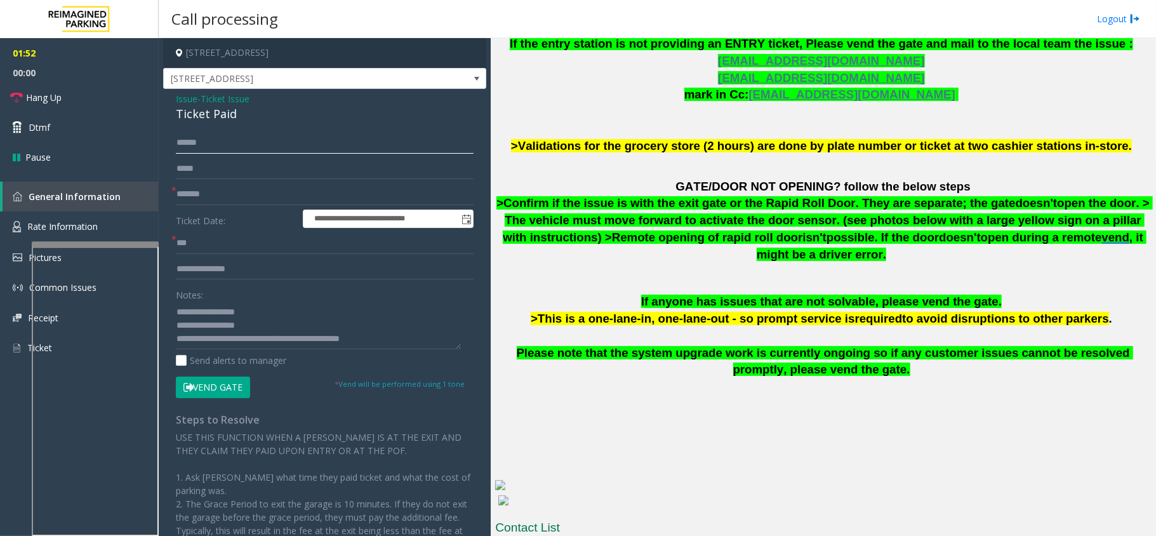
type input "******"
click at [225, 380] on button "Vend Gate" at bounding box center [213, 387] width 74 height 22
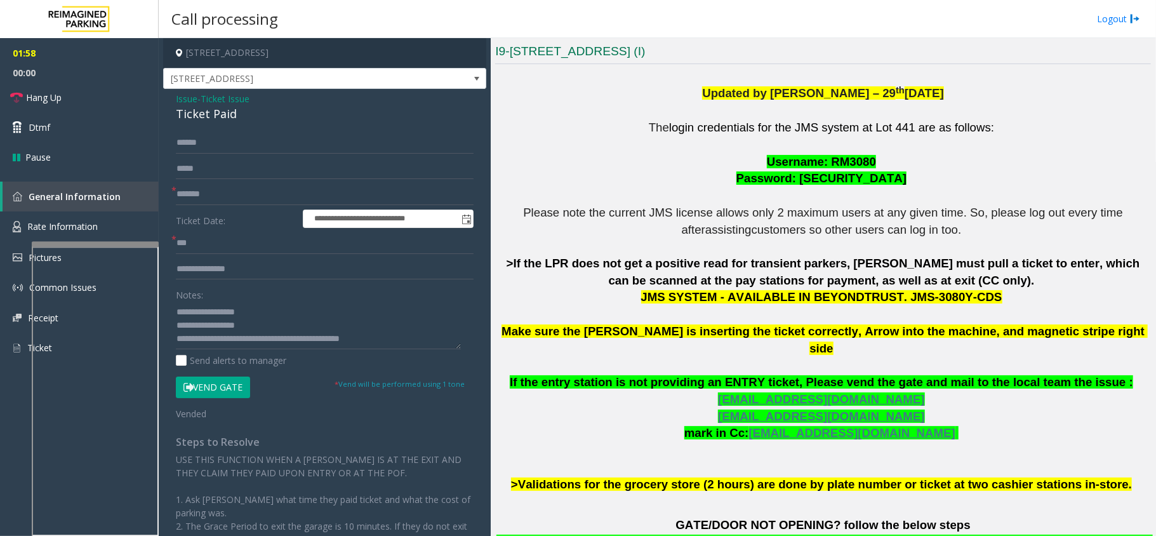
scroll to position [254, 0]
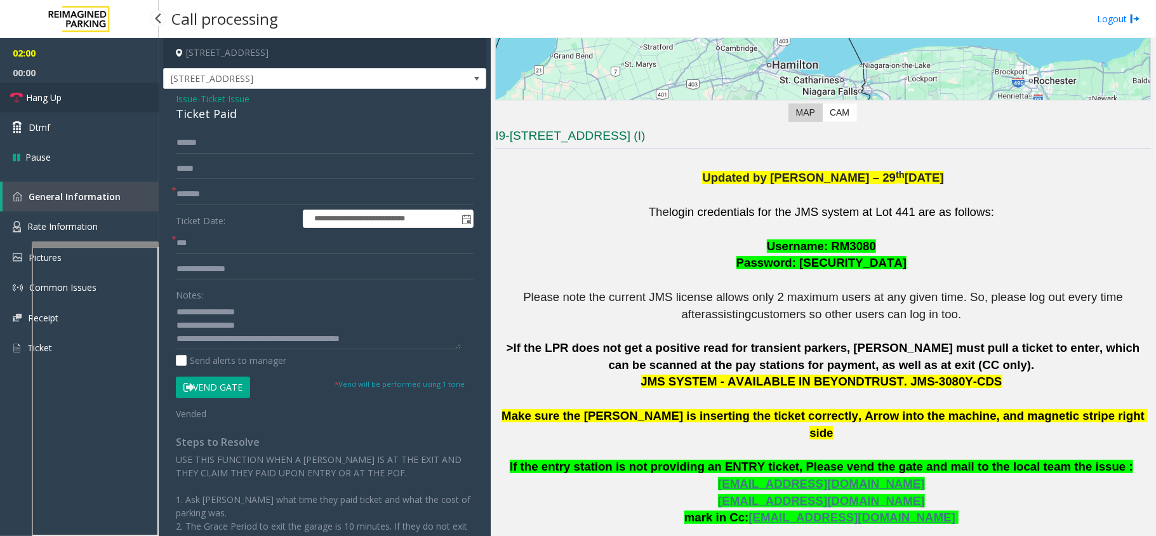
click at [83, 93] on link "Hang Up" at bounding box center [79, 98] width 159 height 30
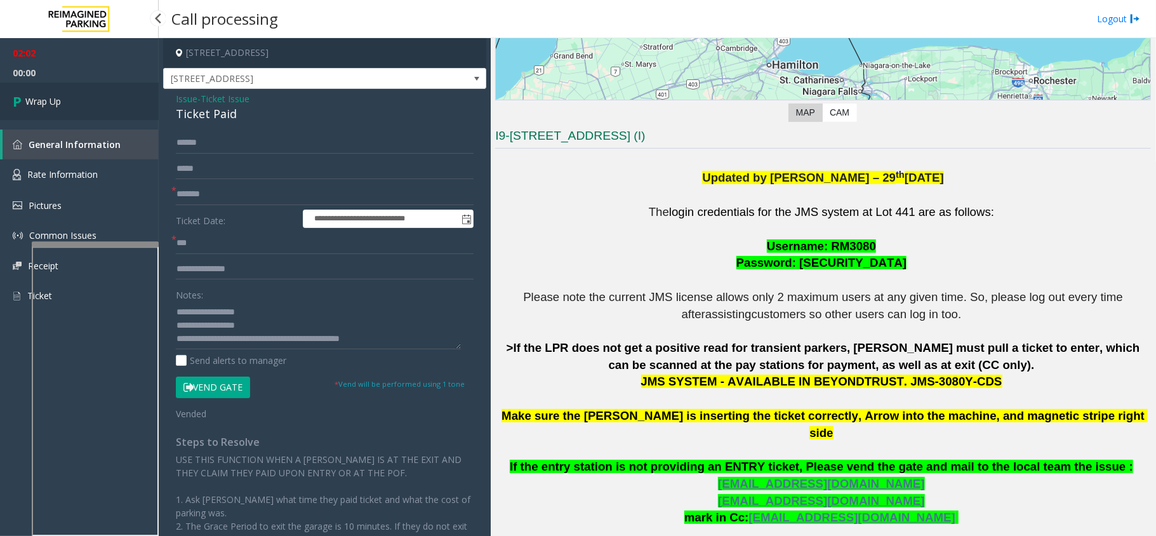
click at [83, 93] on link "Wrap Up" at bounding box center [79, 101] width 159 height 37
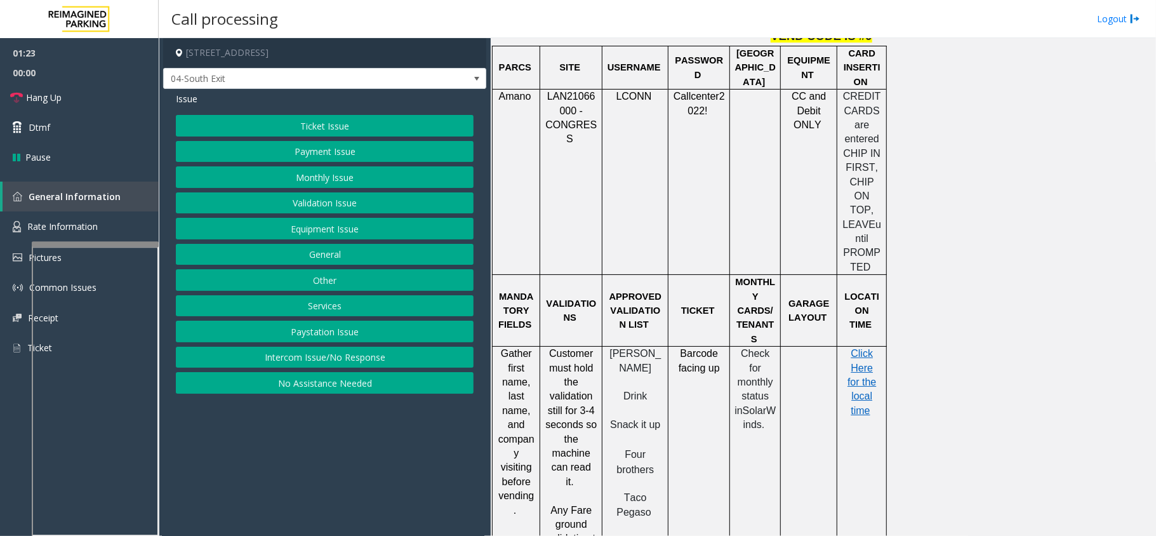
scroll to position [1269, 0]
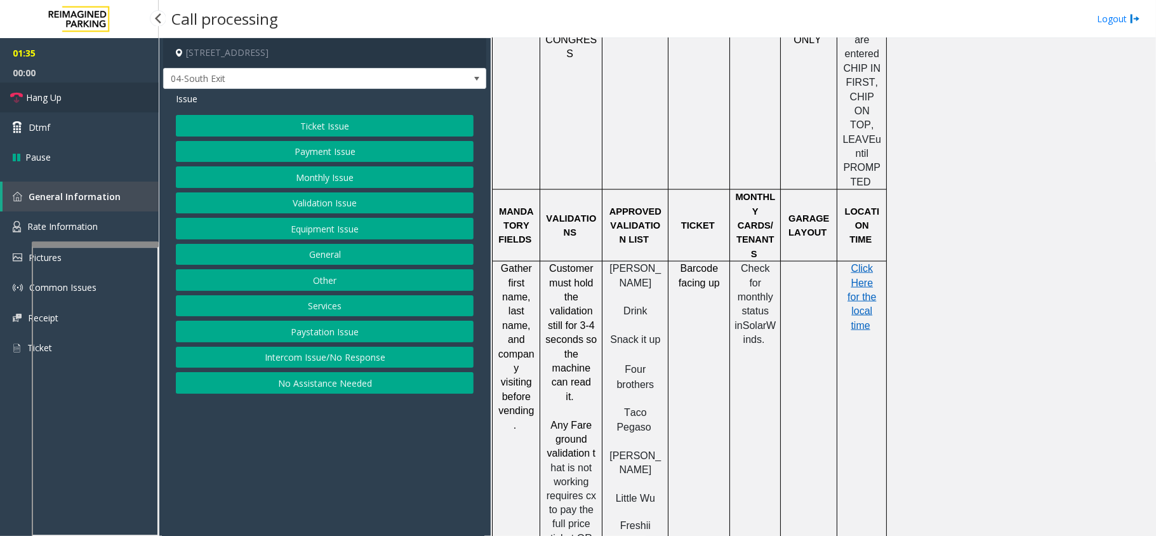
click at [39, 100] on span "Hang Up" at bounding box center [44, 97] width 36 height 13
click at [385, 197] on button "Validation Issue" at bounding box center [325, 203] width 298 height 22
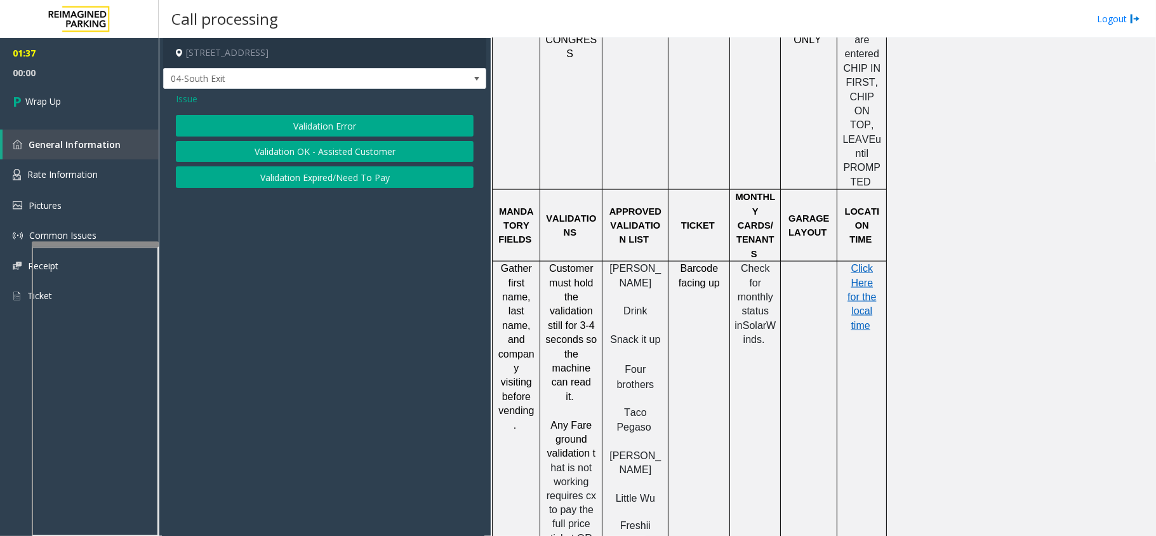
click at [376, 127] on button "Validation Error" at bounding box center [325, 126] width 298 height 22
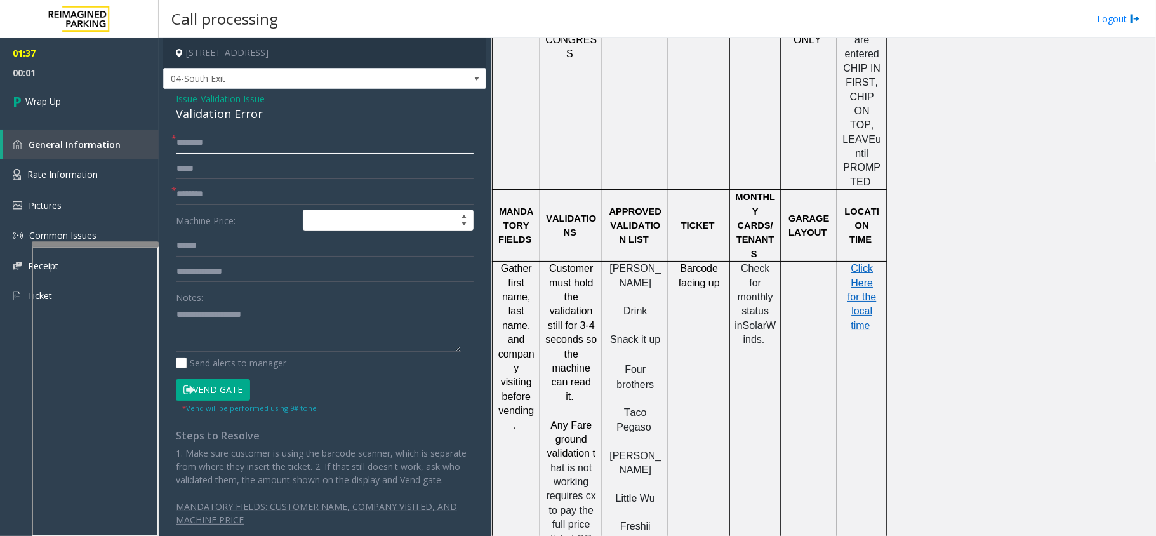
click at [263, 138] on input "text" at bounding box center [325, 143] width 298 height 22
type input "**"
click at [260, 189] on input "text" at bounding box center [325, 194] width 298 height 22
type input "**"
click at [216, 112] on div "Validation Error" at bounding box center [325, 113] width 298 height 17
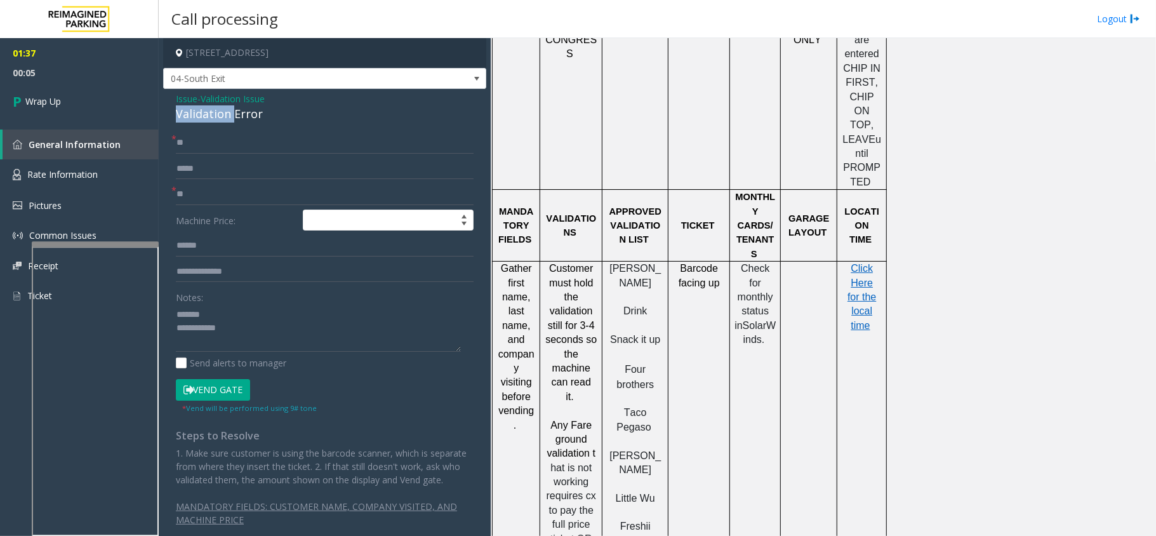
click at [216, 112] on div "Validation Error" at bounding box center [325, 113] width 298 height 17
click at [288, 343] on textarea at bounding box center [318, 328] width 285 height 48
click at [286, 340] on textarea at bounding box center [318, 328] width 285 height 48
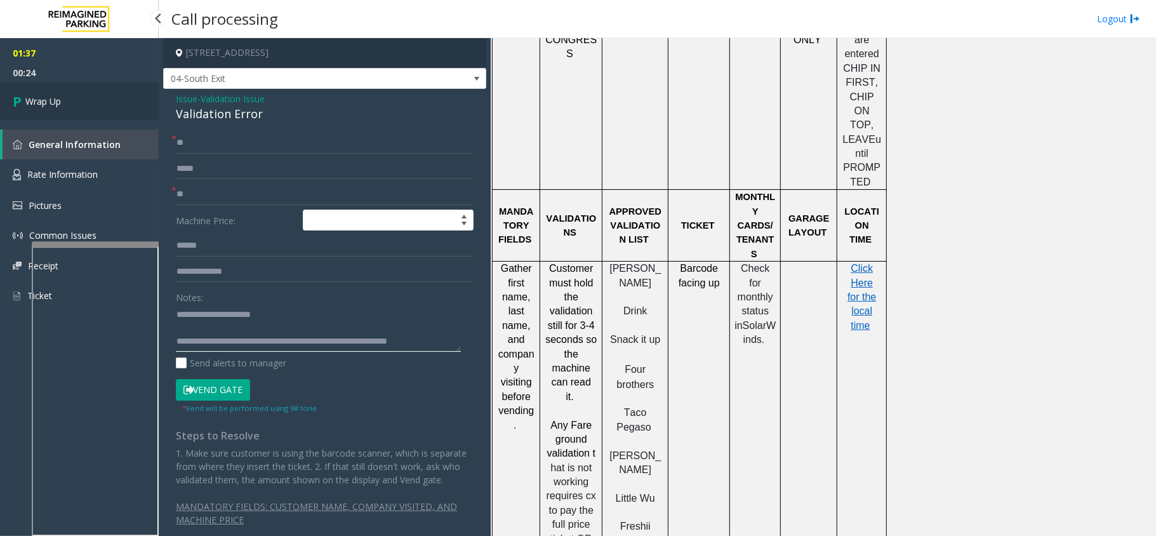
type textarea "**********"
click at [95, 112] on link "Wrap Up" at bounding box center [79, 101] width 159 height 37
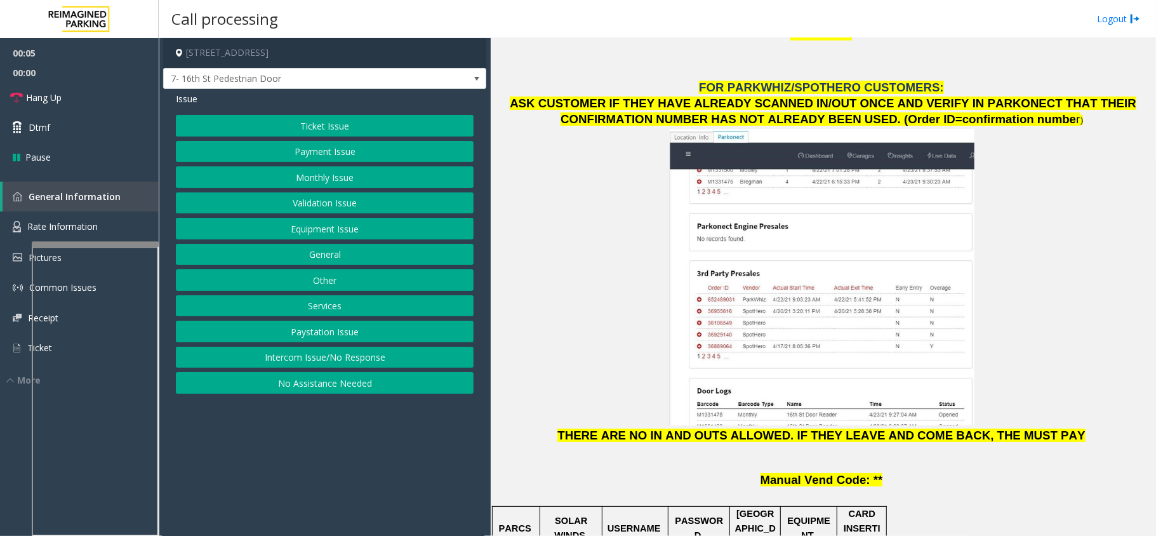
scroll to position [1438, 0]
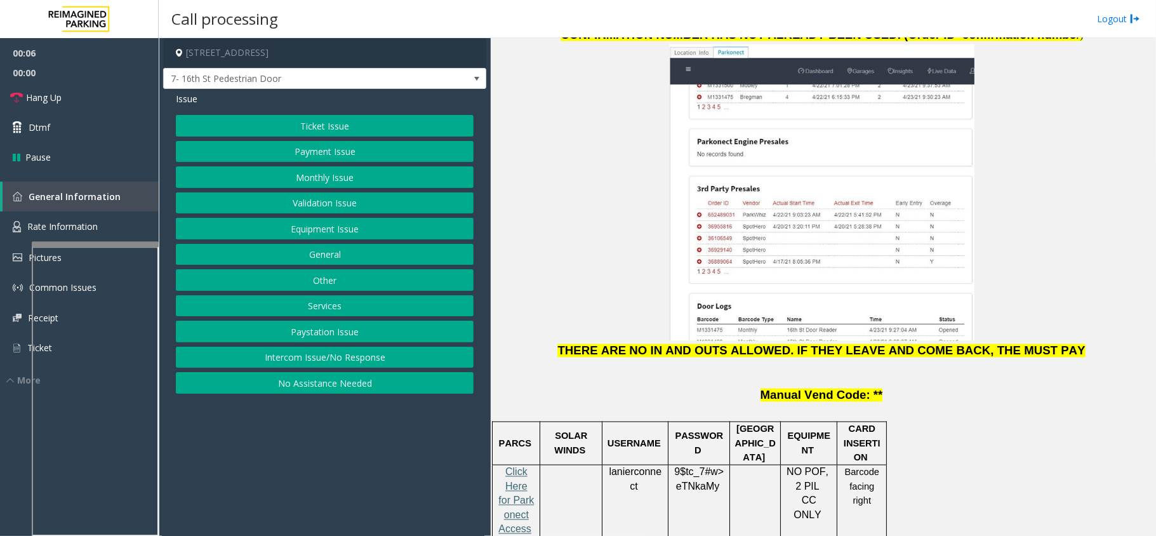
click at [519, 466] on span "Click Here for Parkonect Access" at bounding box center [516, 500] width 36 height 68
drag, startPoint x: 320, startPoint y: 387, endPoint x: 325, endPoint y: 261, distance: 125.8
click at [320, 387] on button "No Assistance Needed" at bounding box center [325, 383] width 298 height 22
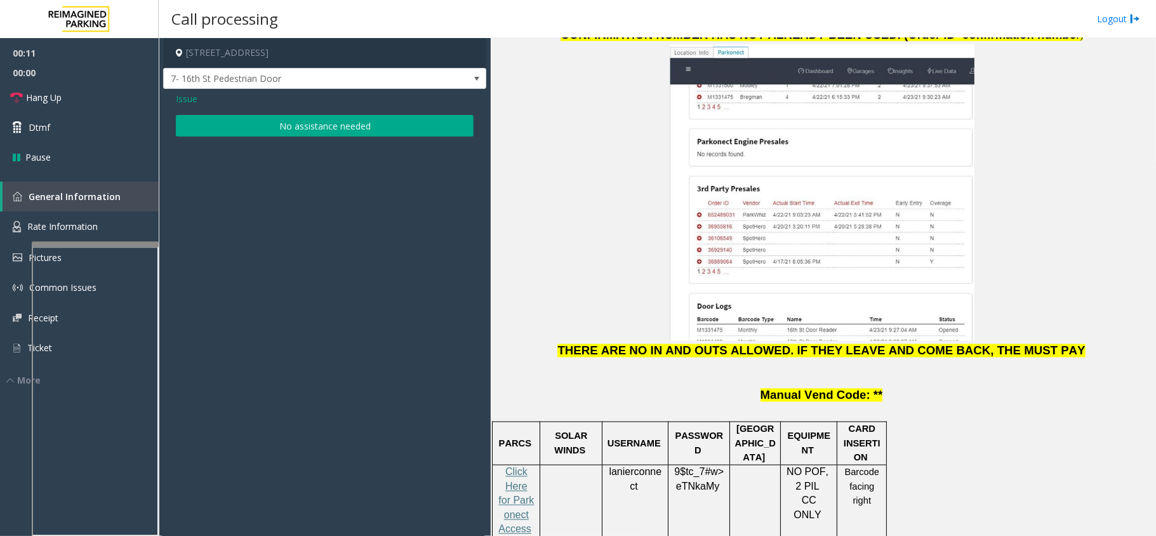
click at [333, 129] on button "No assistance needed" at bounding box center [325, 126] width 298 height 22
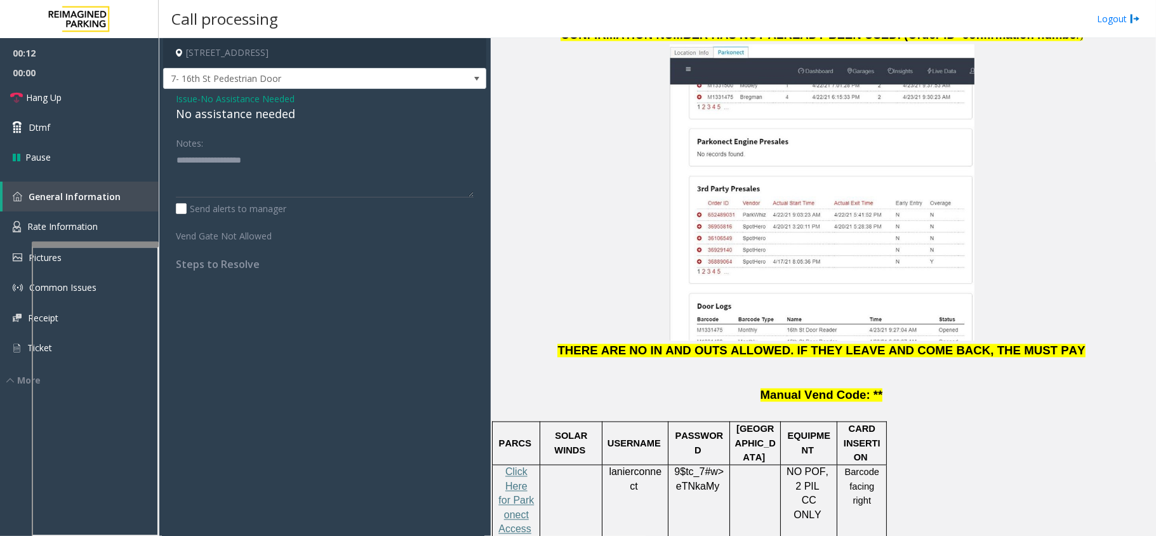
click at [282, 114] on div "No assistance needed" at bounding box center [325, 113] width 298 height 17
type textarea "**********"
click at [102, 105] on link "Hang Up" at bounding box center [79, 98] width 159 height 30
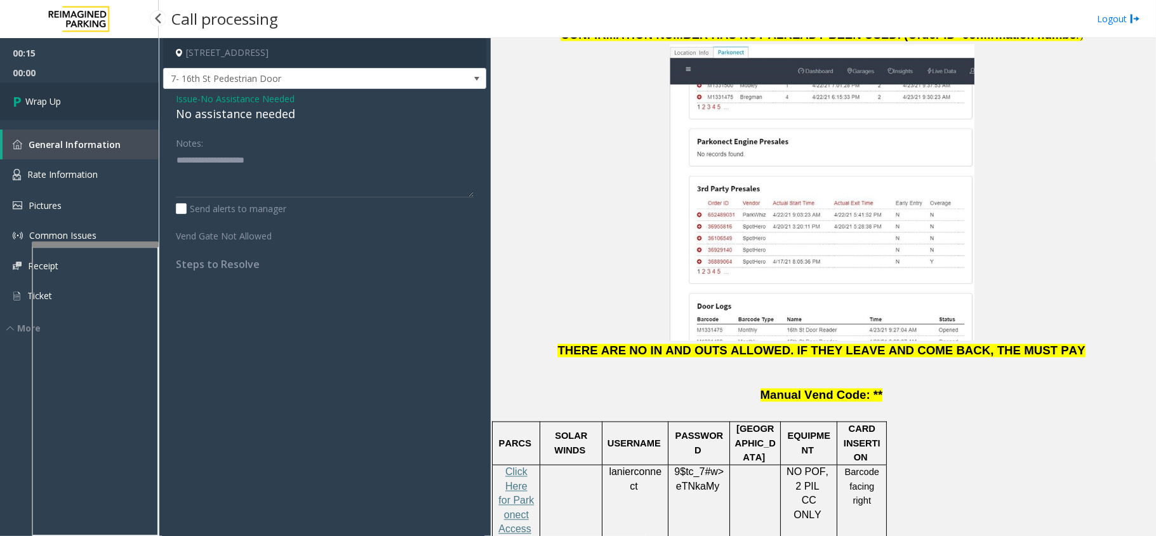
click at [102, 105] on link "Wrap Up" at bounding box center [79, 101] width 159 height 37
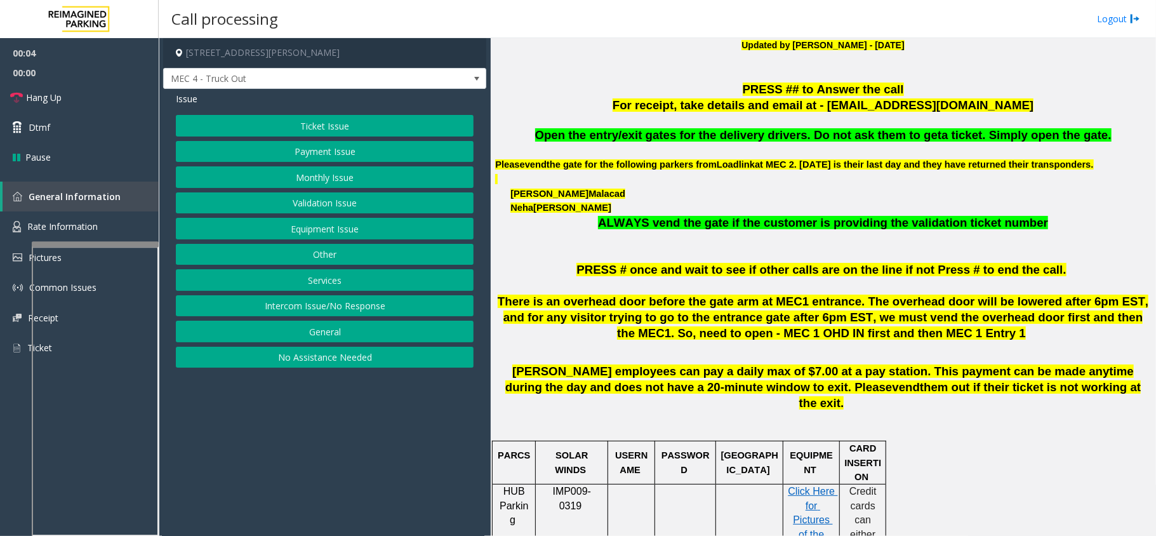
scroll to position [423, 0]
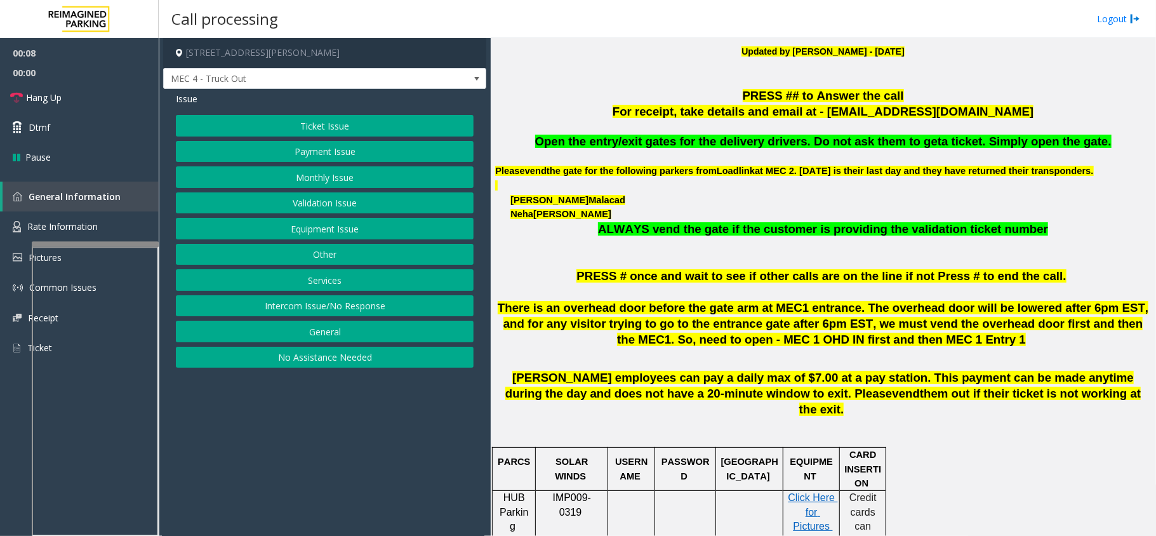
click at [334, 228] on button "Equipment Issue" at bounding box center [325, 229] width 298 height 22
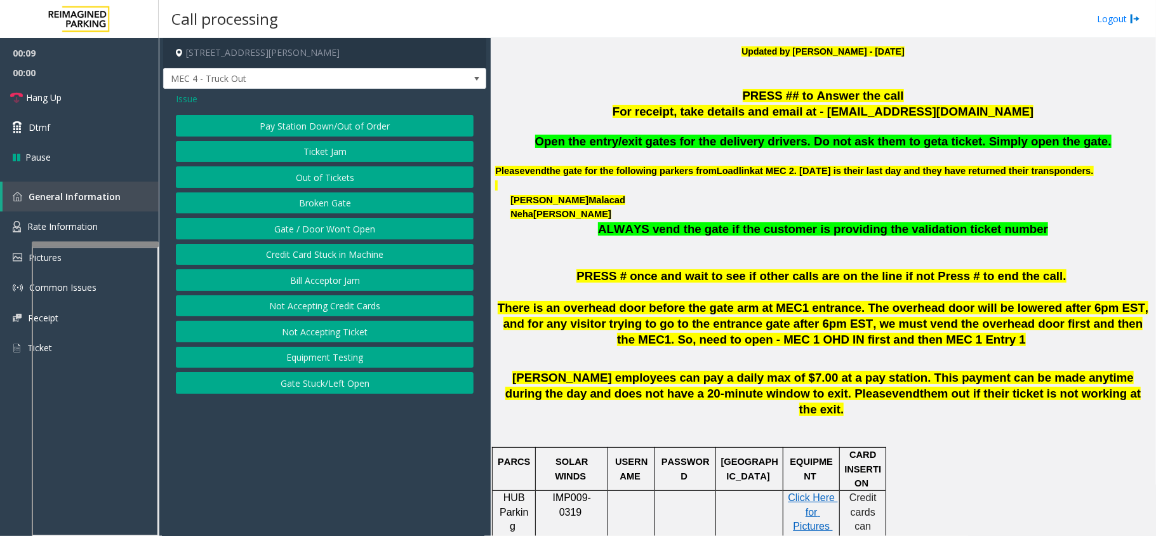
click at [334, 228] on button "Gate / Door Won't Open" at bounding box center [325, 229] width 298 height 22
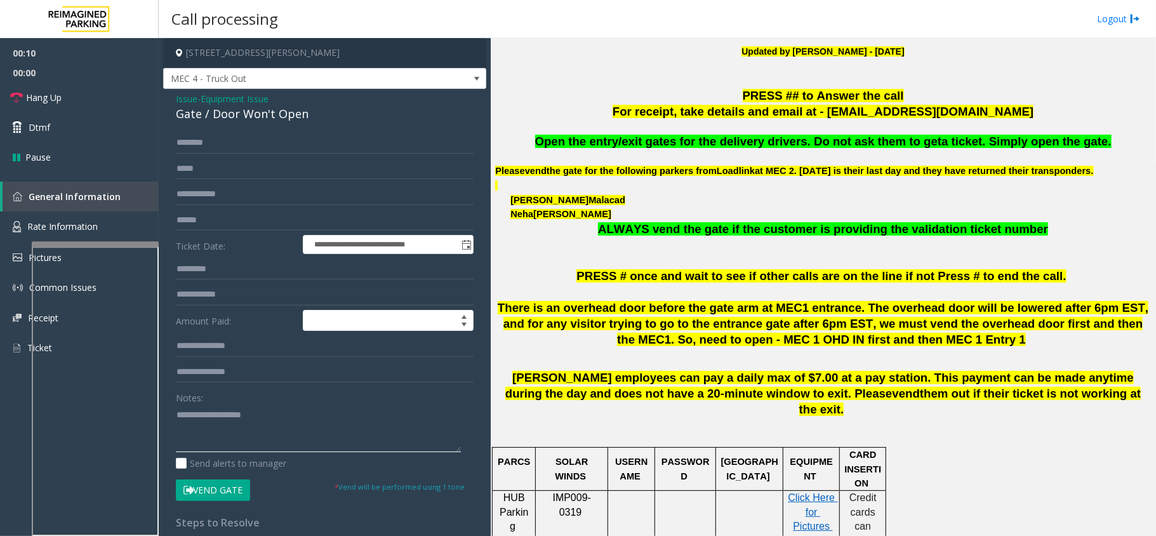
click at [232, 428] on textarea at bounding box center [318, 428] width 285 height 48
type textarea "**********"
click at [245, 147] on input "text" at bounding box center [325, 143] width 298 height 22
type input "*****"
click at [287, 117] on div "Gate / Door Won't Open" at bounding box center [325, 113] width 298 height 17
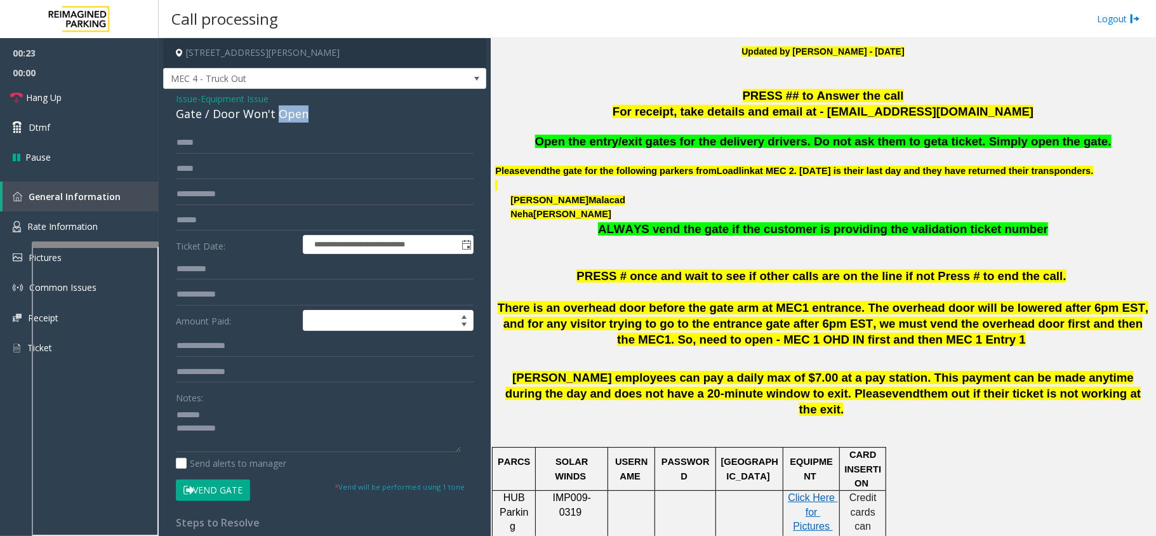
click at [287, 117] on div "Gate / Door Won't Open" at bounding box center [325, 113] width 298 height 17
click at [237, 491] on button "Vend Gate" at bounding box center [213, 490] width 74 height 22
click at [646, 140] on span "Open the entry/exit gates for the delivery drivers. Do not ask them to get" at bounding box center [738, 141] width 407 height 13
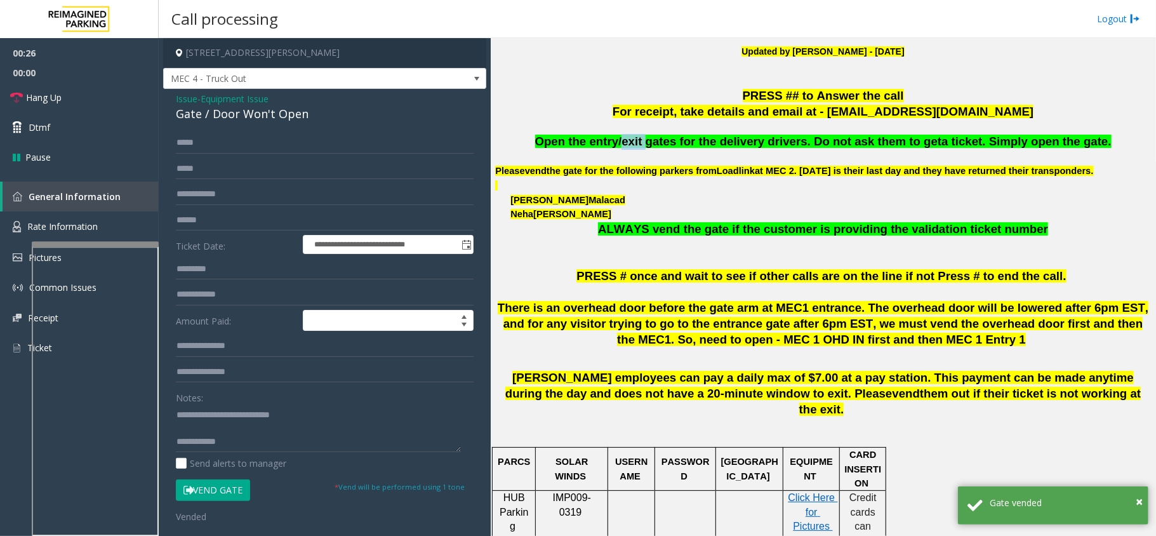
click at [646, 140] on span "Open the entry/exit gates for the delivery drivers. Do not ask them to get" at bounding box center [738, 141] width 407 height 13
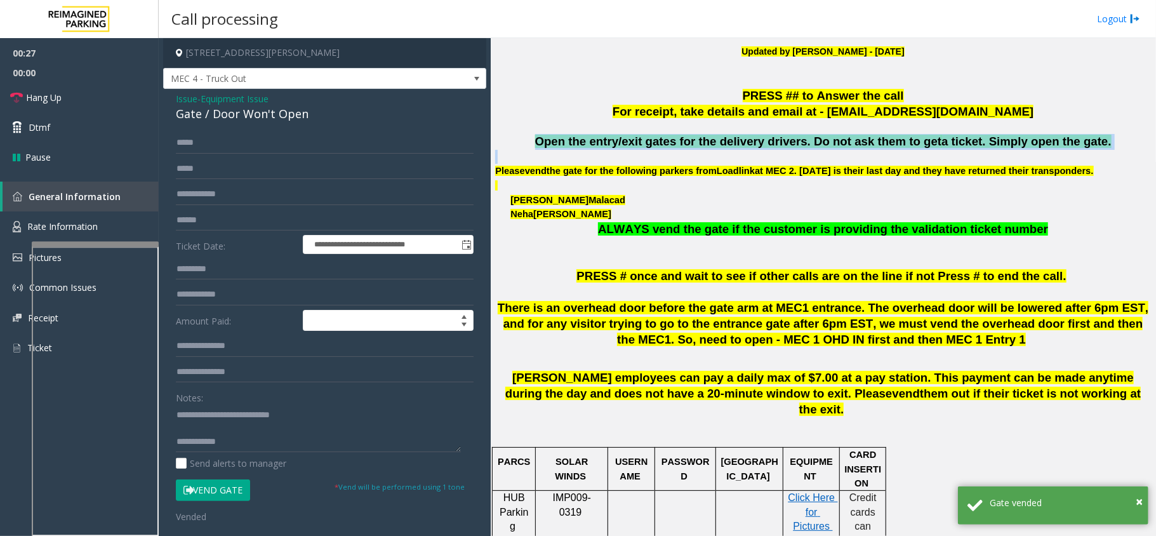
click at [646, 140] on span "Open the entry/exit gates for the delivery drivers. Do not ask them to get" at bounding box center [738, 141] width 407 height 13
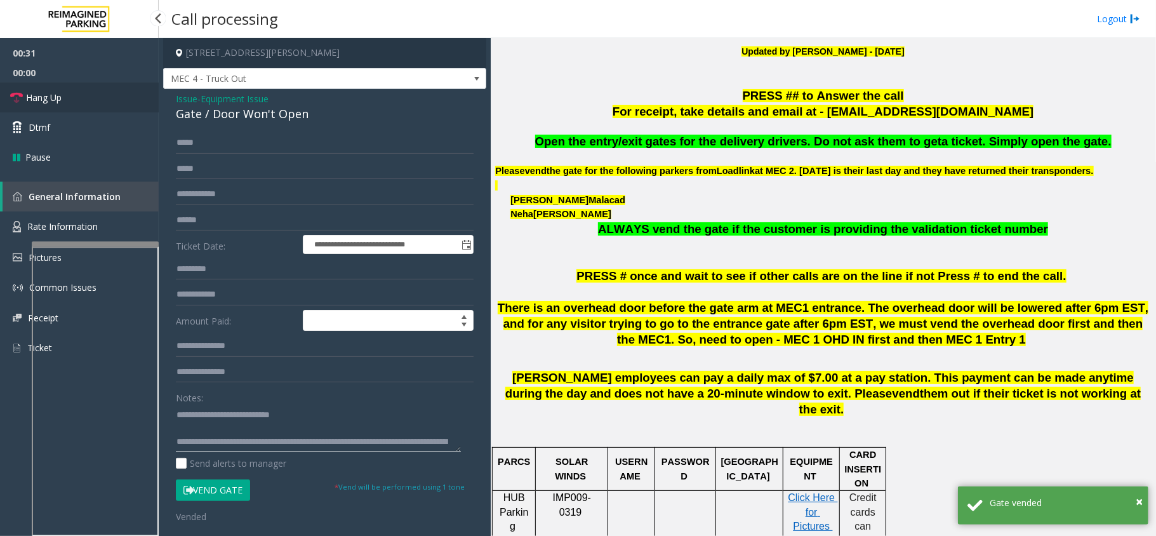
type textarea "**********"
click at [100, 99] on link "Hang Up" at bounding box center [79, 98] width 159 height 30
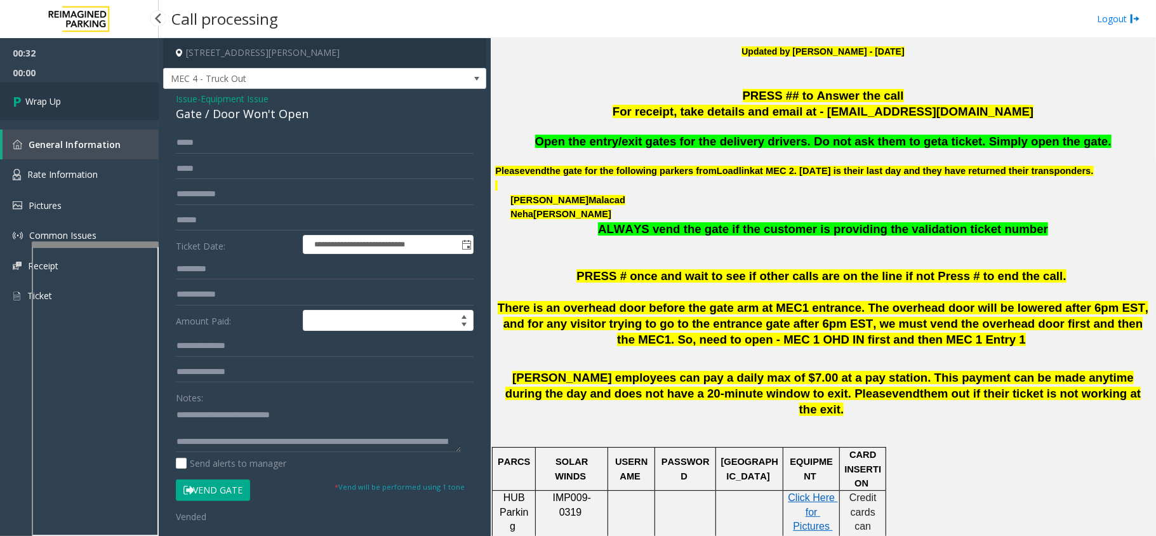
click at [100, 99] on link "Wrap Up" at bounding box center [79, 101] width 159 height 37
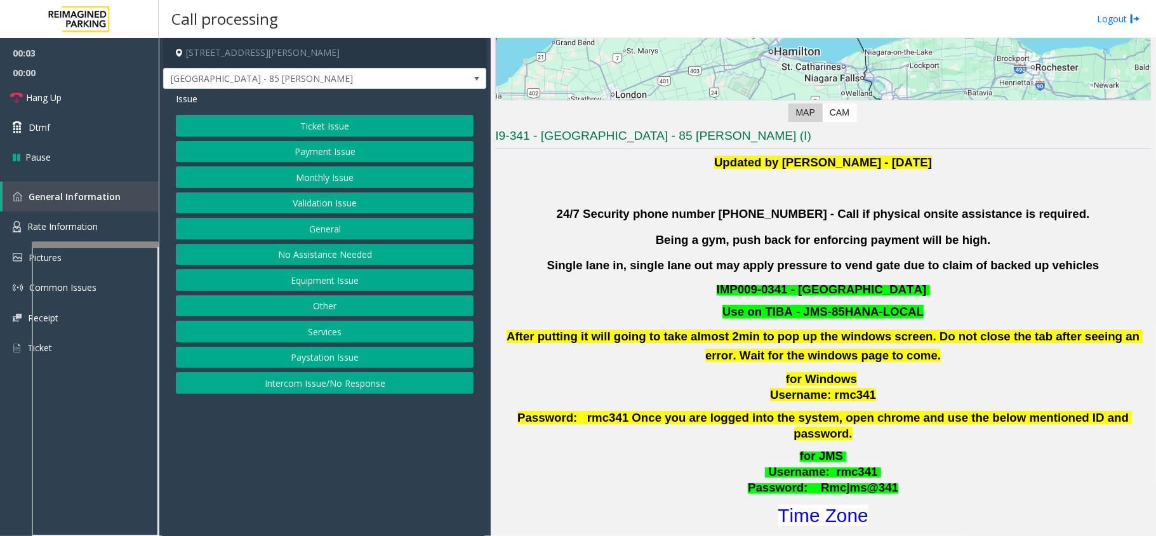
scroll to position [338, 0]
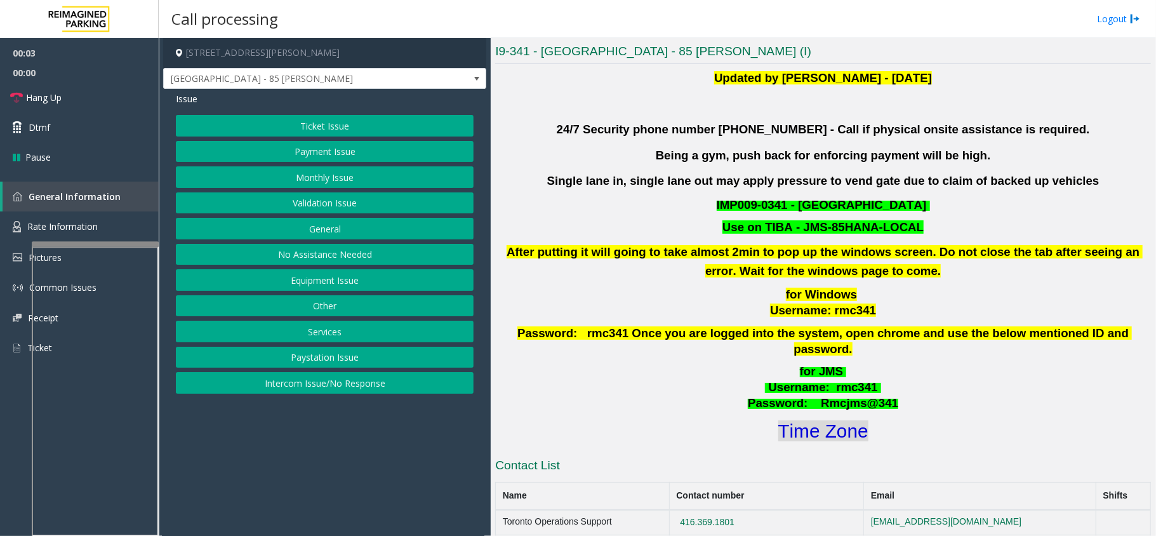
click at [816, 420] on font "Time Zone" at bounding box center [823, 430] width 90 height 21
click at [338, 203] on button "Validation Issue" at bounding box center [325, 203] width 298 height 22
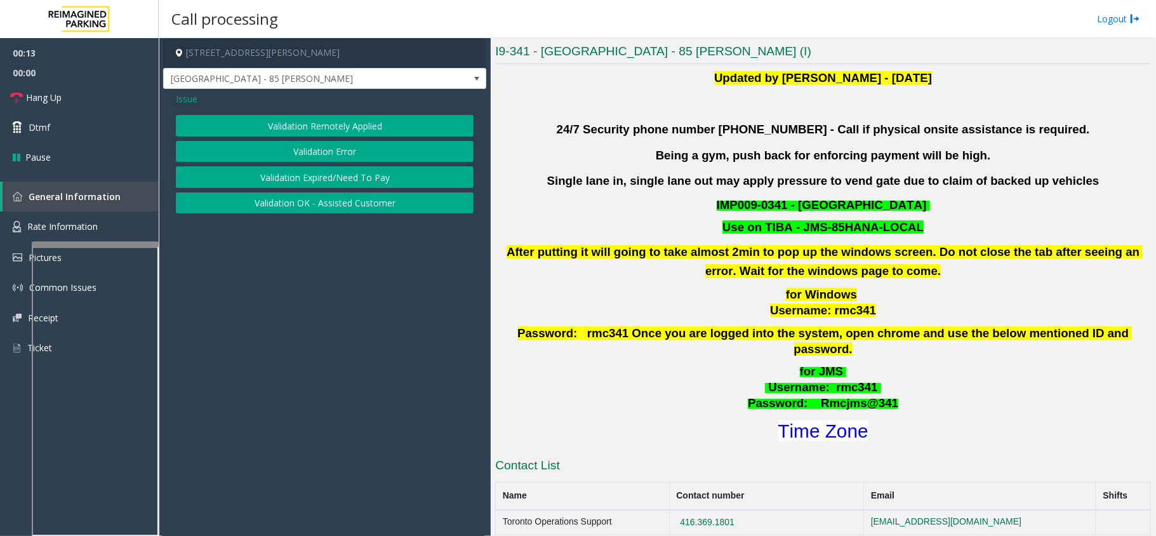
click at [361, 150] on button "Validation Error" at bounding box center [325, 152] width 298 height 22
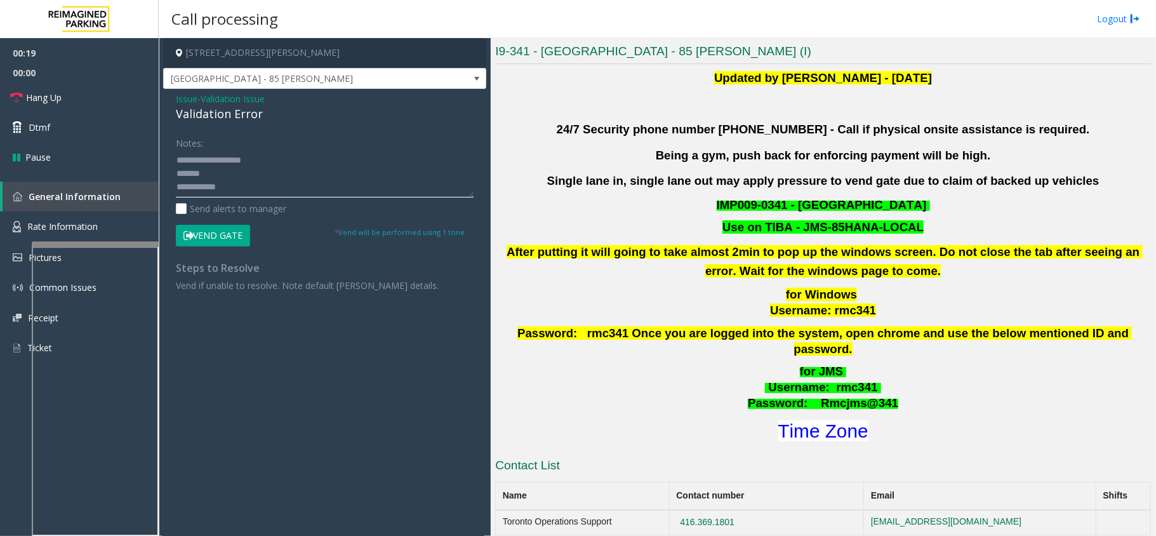
click at [256, 188] on textarea at bounding box center [325, 174] width 298 height 48
click at [249, 195] on textarea at bounding box center [325, 174] width 298 height 48
click at [252, 193] on textarea at bounding box center [325, 174] width 298 height 48
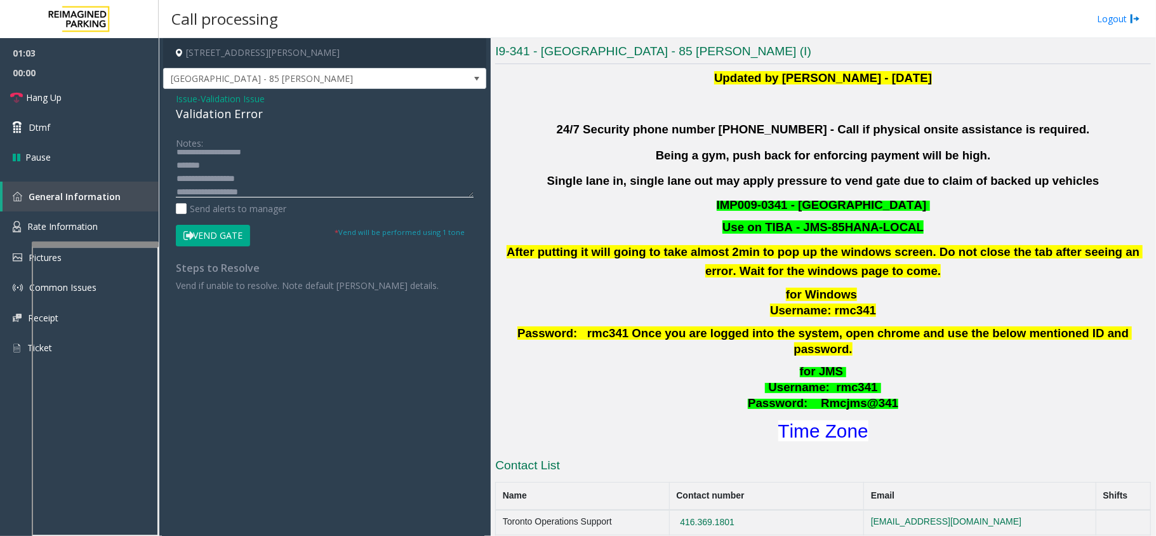
click at [249, 194] on textarea at bounding box center [325, 174] width 298 height 48
click at [255, 191] on textarea at bounding box center [325, 174] width 298 height 48
click at [272, 166] on textarea at bounding box center [325, 174] width 298 height 48
type textarea "**********"
click at [227, 236] on button "Vend Gate" at bounding box center [213, 236] width 74 height 22
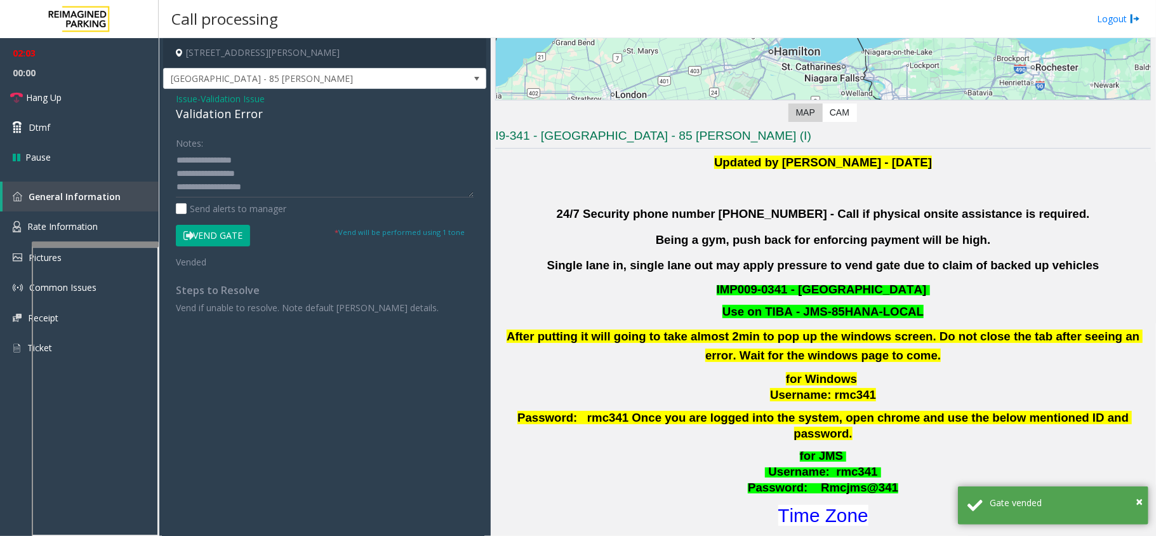
scroll to position [0, 0]
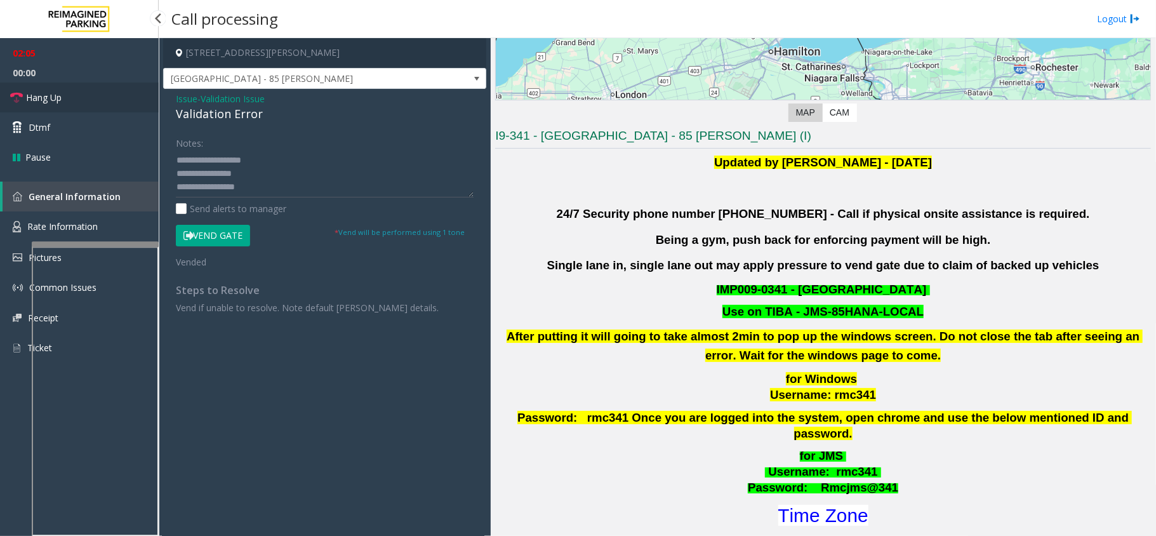
click at [84, 93] on link "Hang Up" at bounding box center [79, 98] width 159 height 30
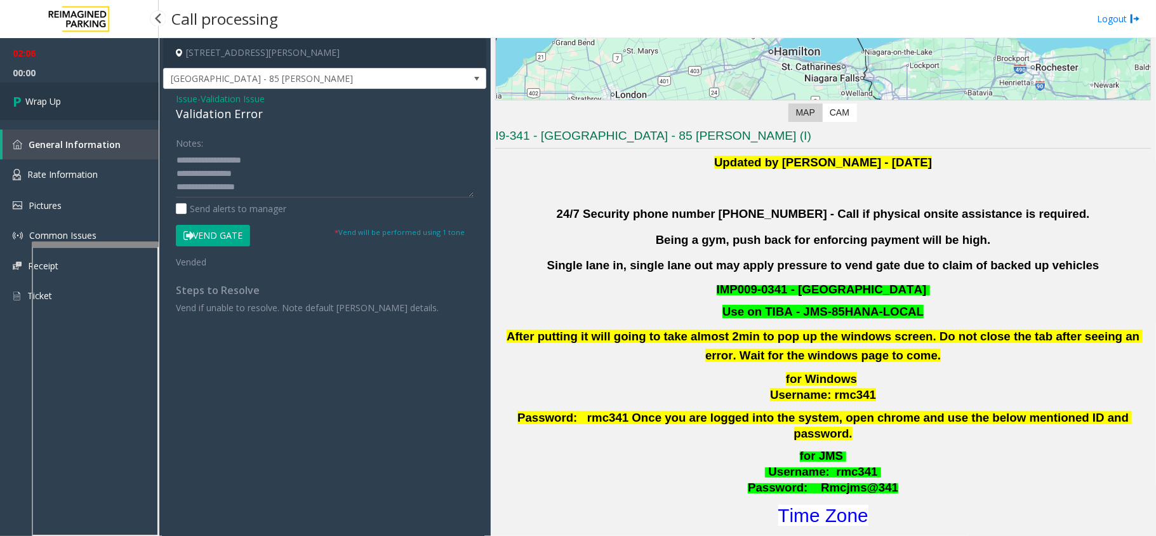
click at [84, 93] on link "Wrap Up" at bounding box center [79, 101] width 159 height 37
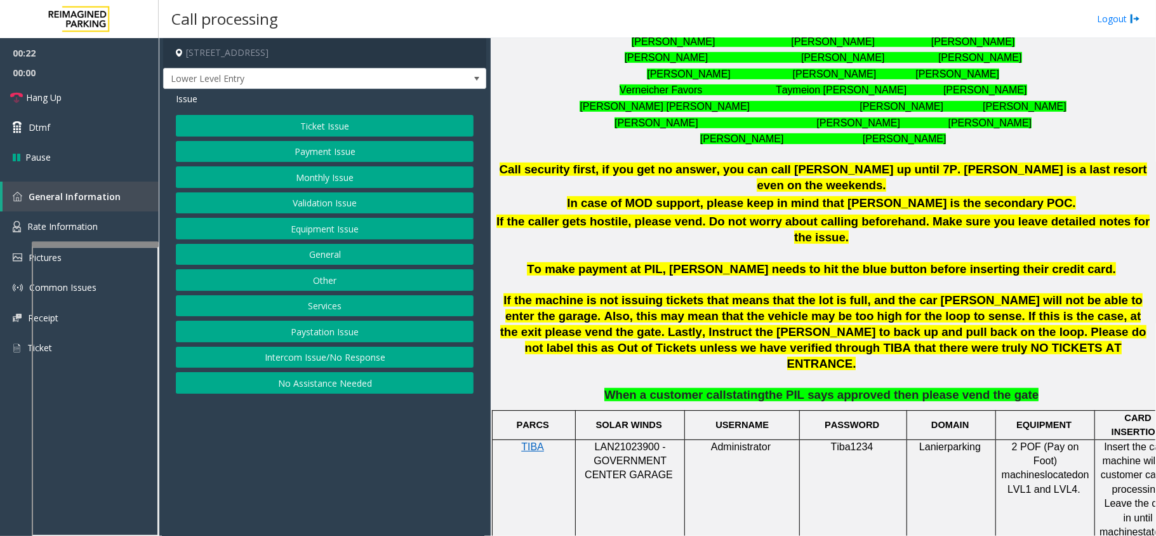
scroll to position [508, 0]
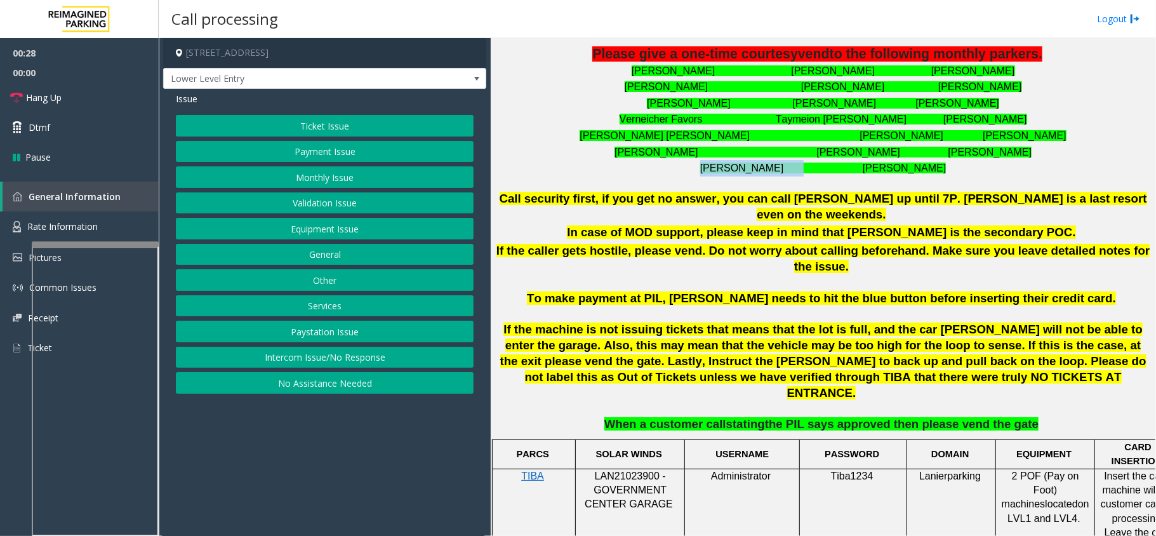
drag, startPoint x: 699, startPoint y: 169, endPoint x: 795, endPoint y: 166, distance: 95.9
click at [795, 166] on p "[PERSON_NAME] [PERSON_NAME]" at bounding box center [823, 168] width 656 height 17
click at [770, 175] on p "[PERSON_NAME] [PERSON_NAME]" at bounding box center [823, 168] width 656 height 17
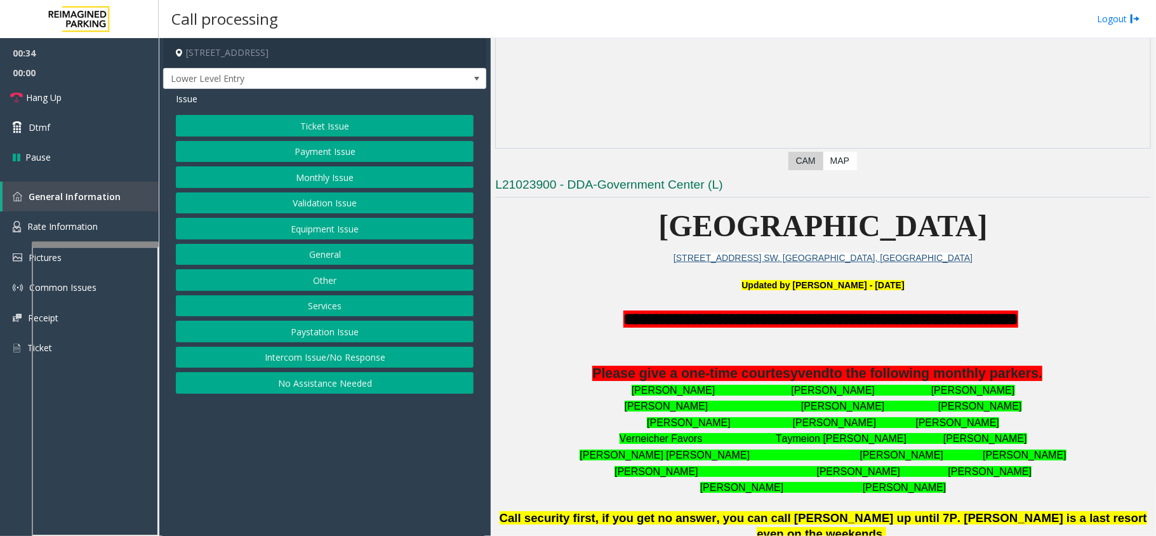
scroll to position [169, 0]
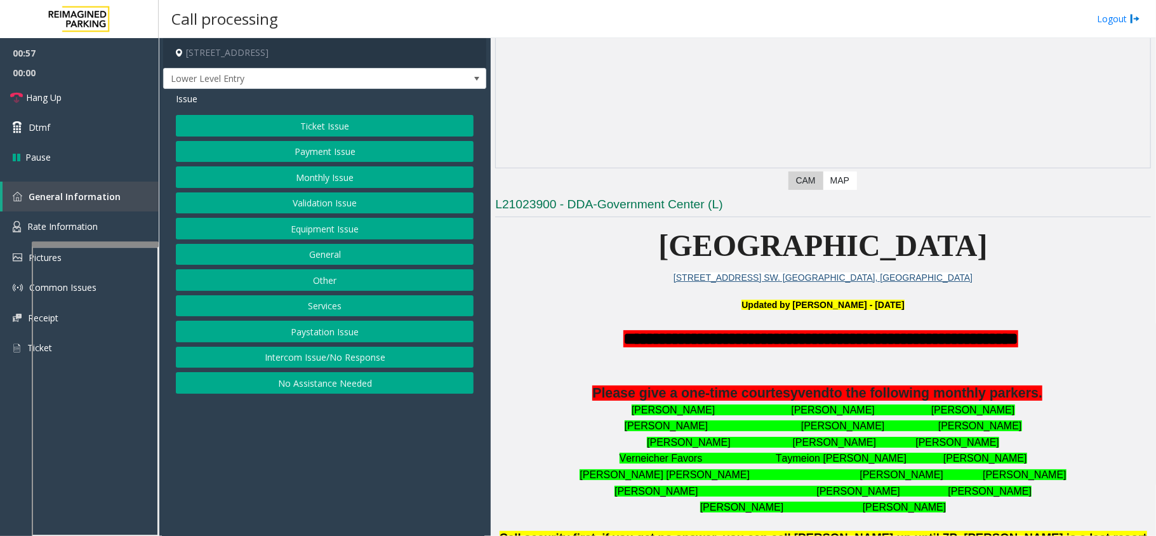
click at [407, 220] on button "Equipment Issue" at bounding box center [325, 229] width 298 height 22
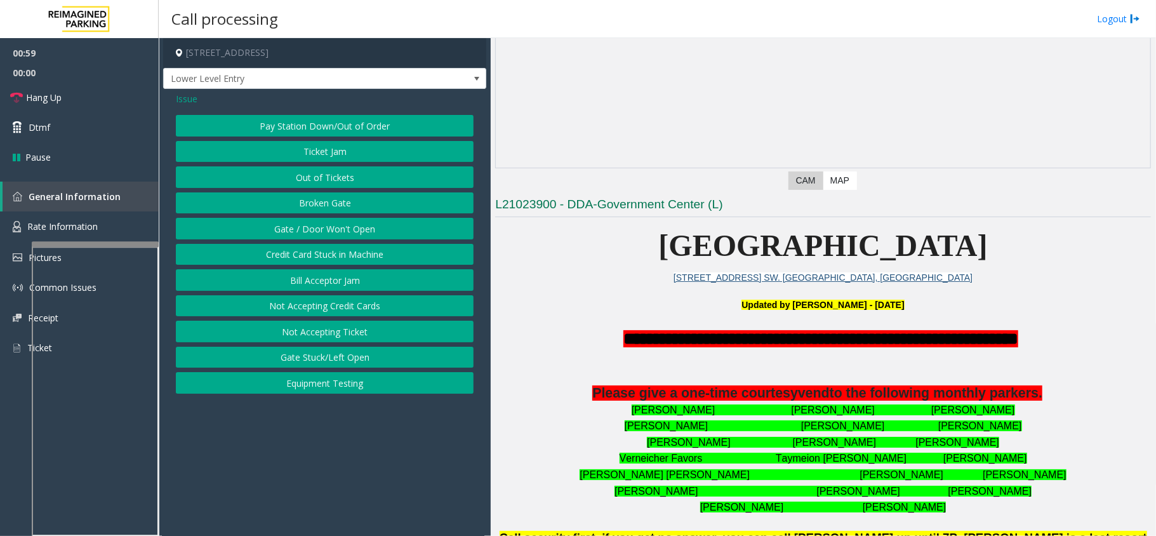
click at [323, 224] on button "Gate / Door Won't Open" at bounding box center [325, 229] width 298 height 22
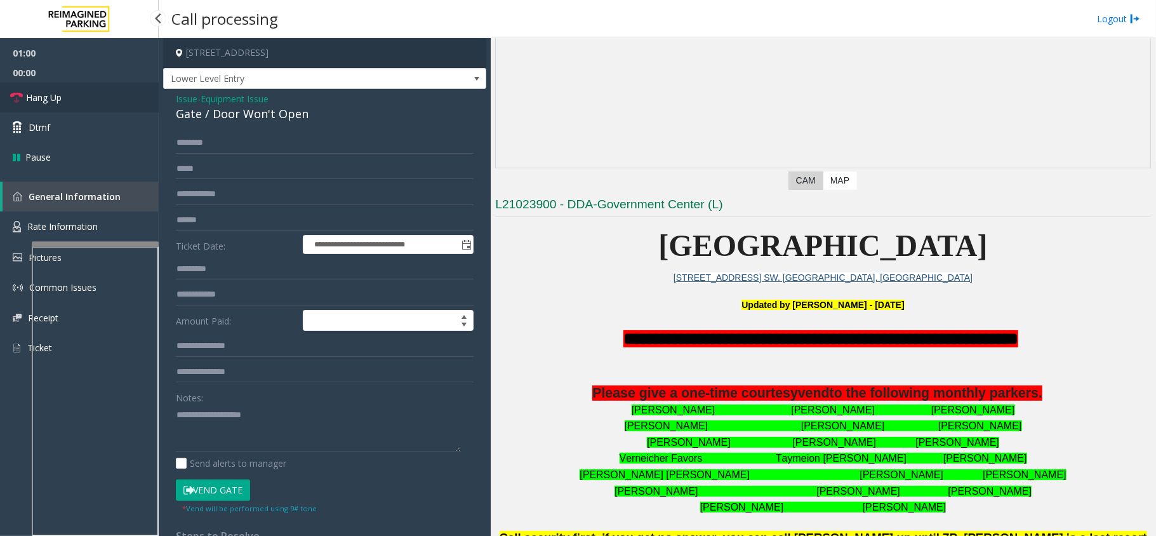
click at [33, 95] on span "Hang Up" at bounding box center [44, 97] width 36 height 13
click at [196, 95] on span "Issue" at bounding box center [187, 98] width 22 height 13
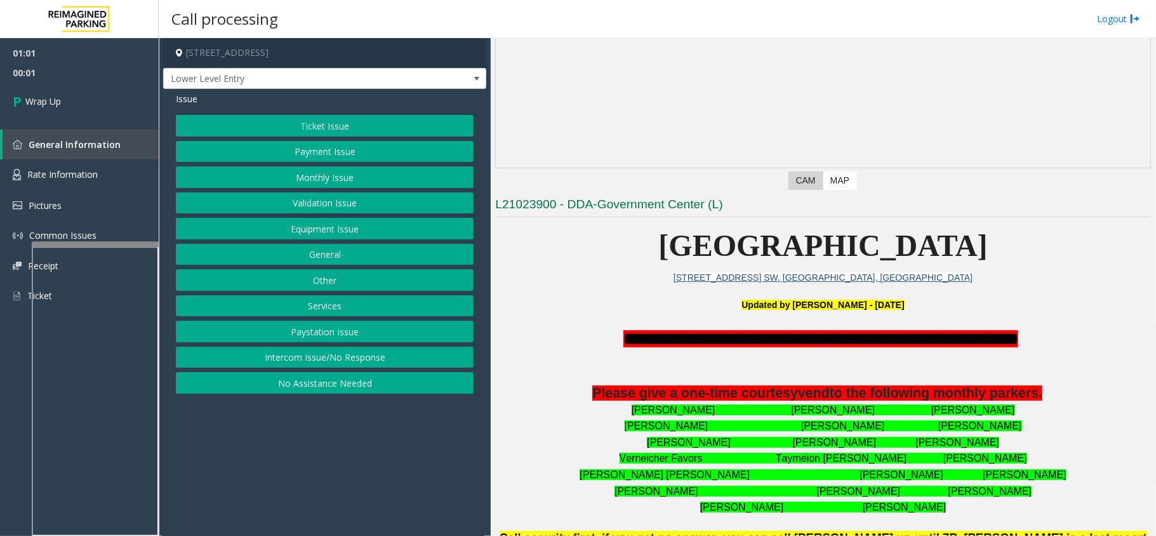
click at [331, 274] on button "Other" at bounding box center [325, 280] width 298 height 22
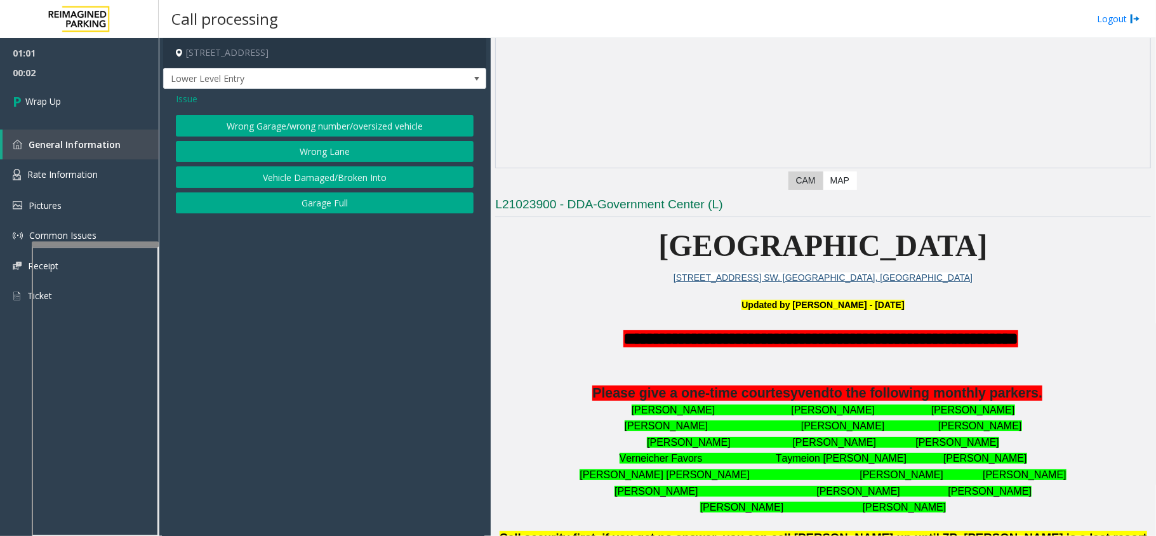
click at [317, 159] on button "Wrong Lane" at bounding box center [325, 152] width 298 height 22
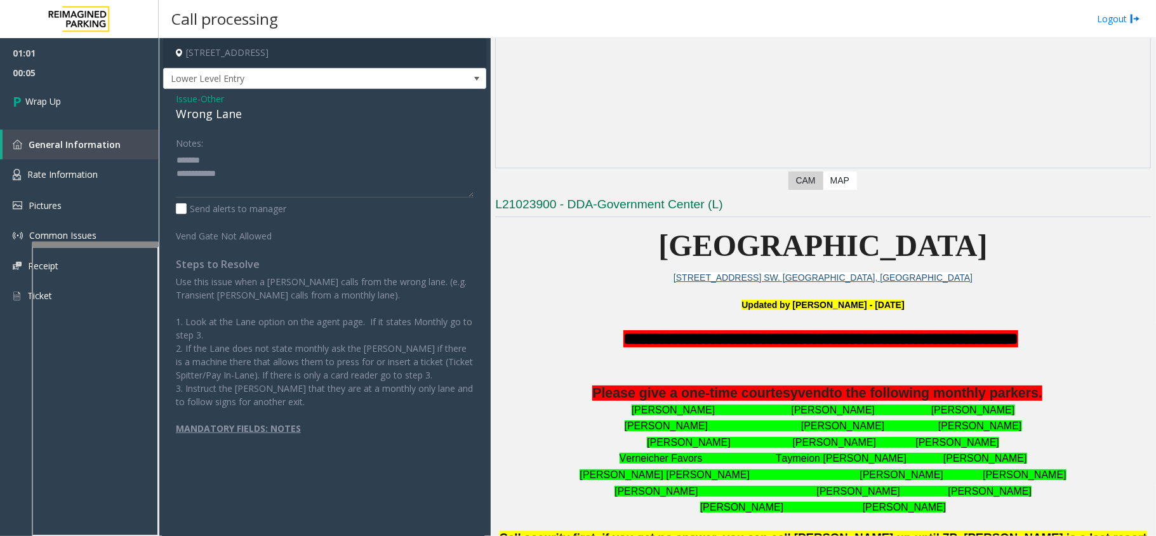
click at [229, 121] on div "Wrong Lane" at bounding box center [325, 113] width 298 height 17
click at [283, 181] on textarea at bounding box center [325, 174] width 298 height 48
drag, startPoint x: 254, startPoint y: 188, endPoint x: 263, endPoint y: 188, distance: 8.3
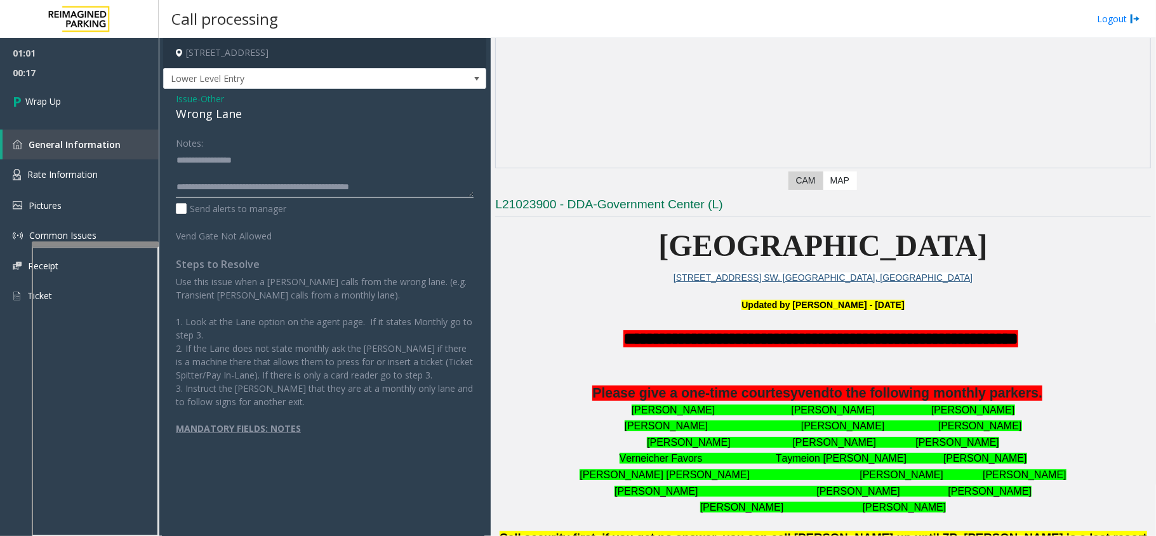
click at [254, 188] on textarea at bounding box center [325, 174] width 298 height 48
type textarea "**********"
click at [112, 100] on link "Wrap Up" at bounding box center [79, 101] width 159 height 37
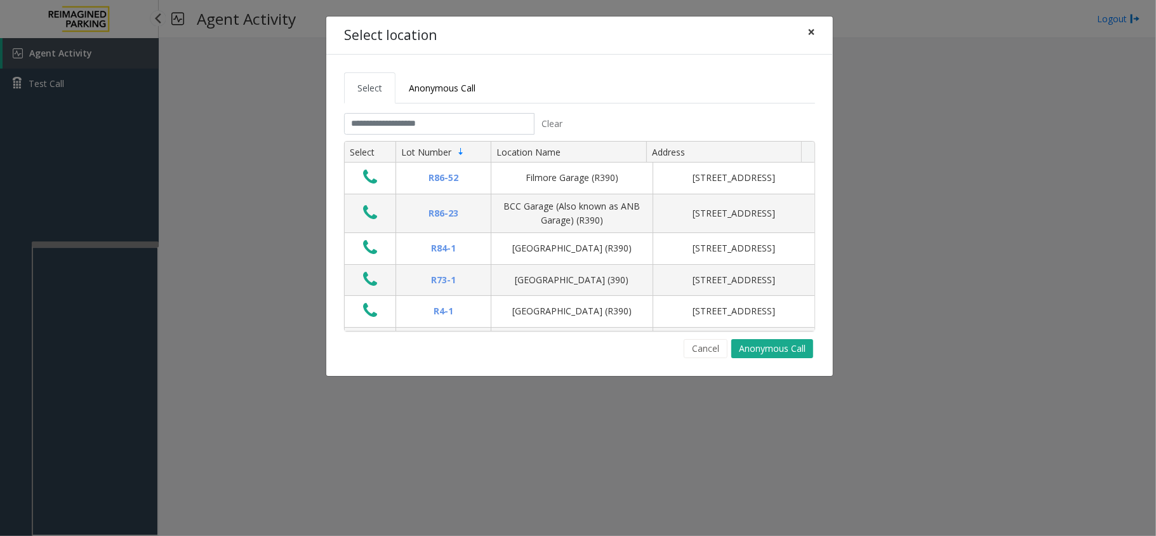
click at [815, 37] on button "×" at bounding box center [810, 32] width 25 height 31
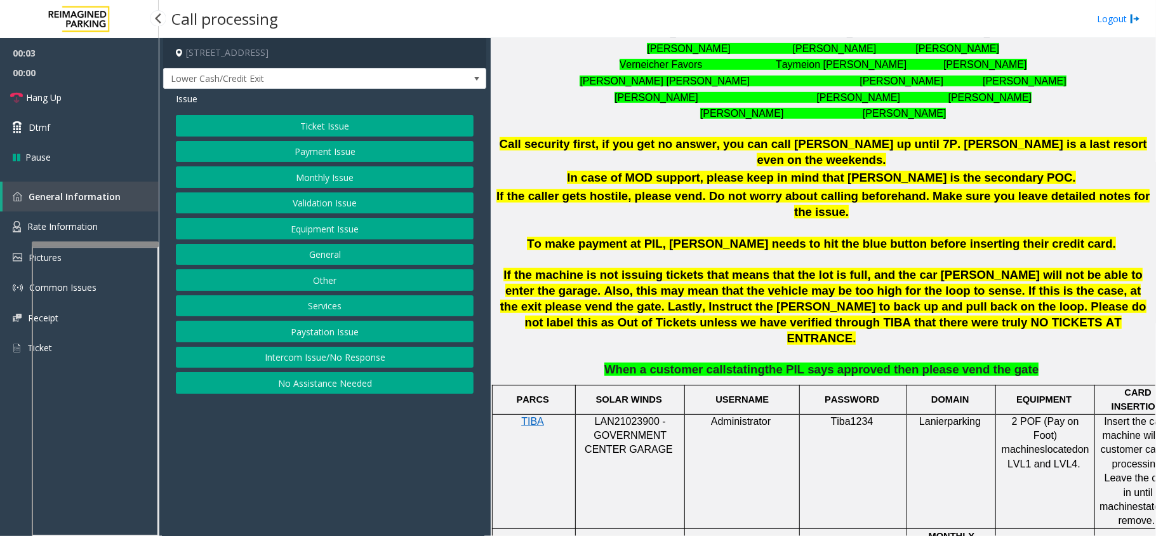
scroll to position [592, 0]
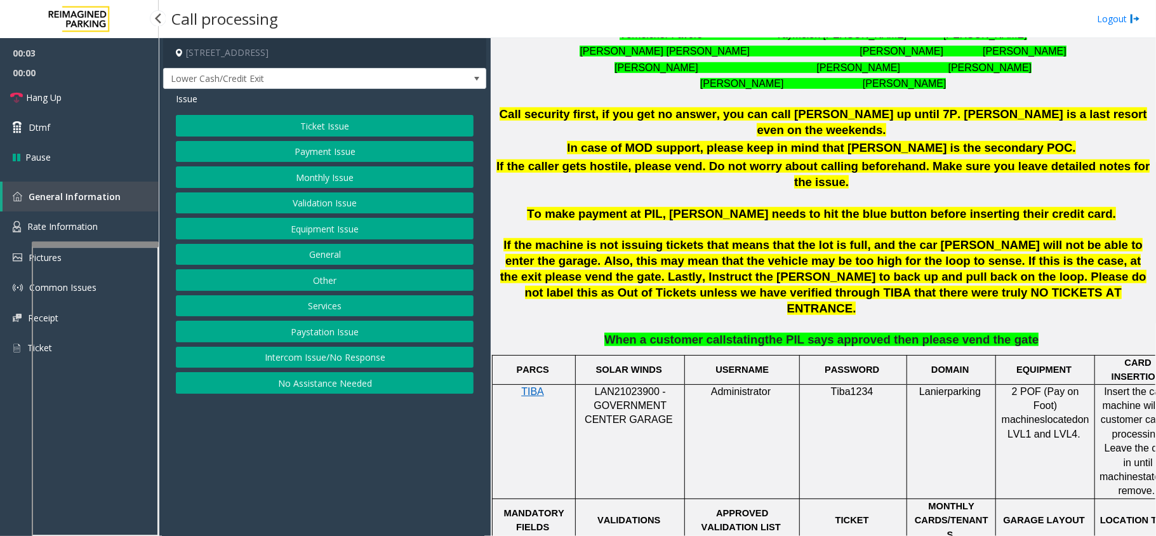
click at [640, 386] on span "LAN21023900 - GOVERNMENT CENTER GARAGE" at bounding box center [629, 405] width 88 height 39
copy span "LAN21023900"
click at [322, 358] on button "Intercom Issue/No Response" at bounding box center [325, 358] width 298 height 22
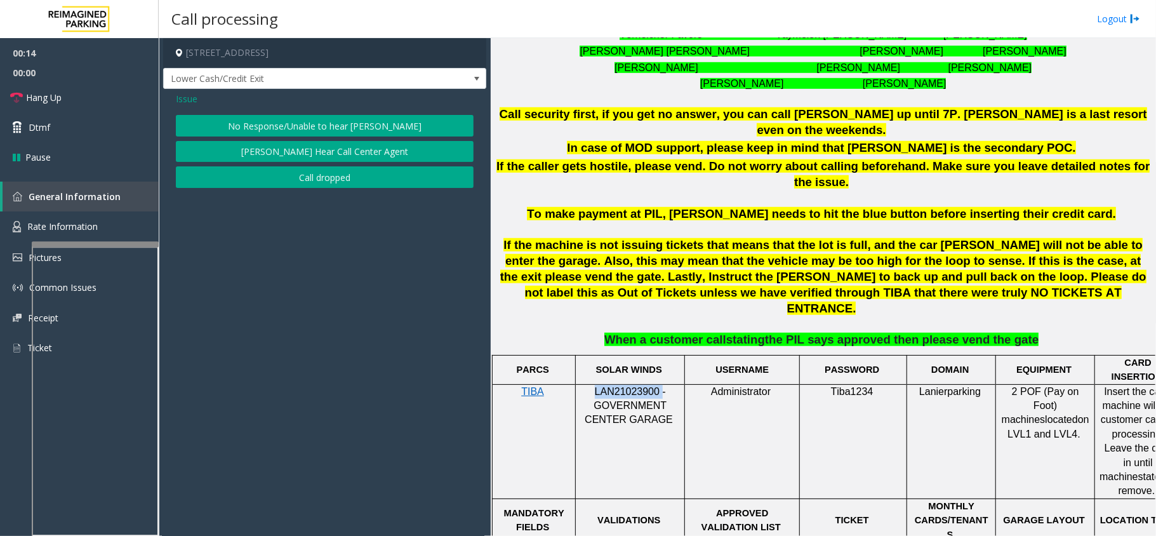
click at [325, 127] on button "No Response/Unable to hear [PERSON_NAME]" at bounding box center [325, 126] width 298 height 22
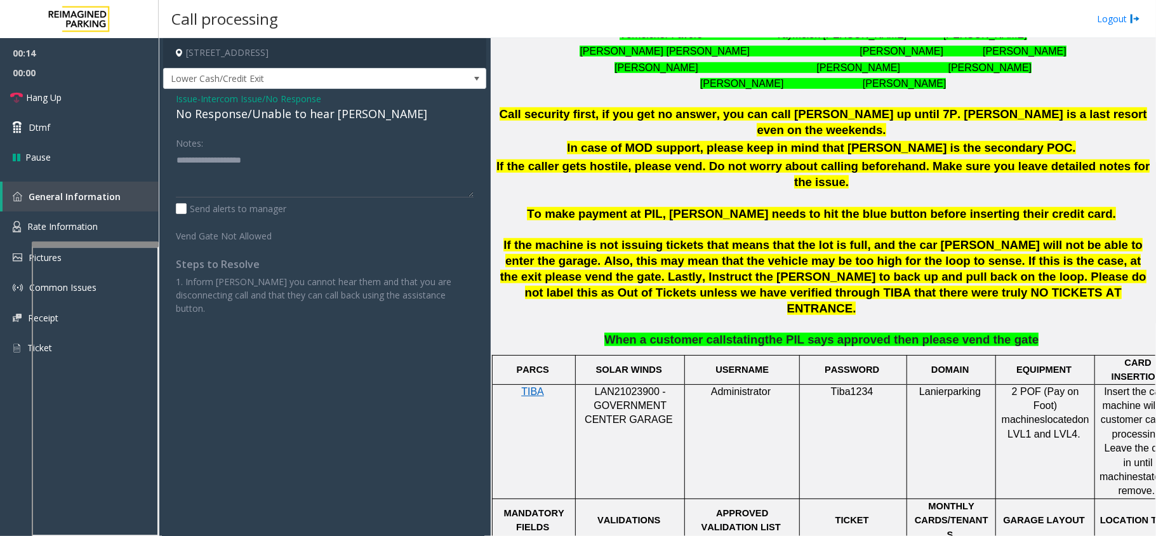
click at [265, 117] on div "No Response/Unable to hear [PERSON_NAME]" at bounding box center [325, 113] width 298 height 17
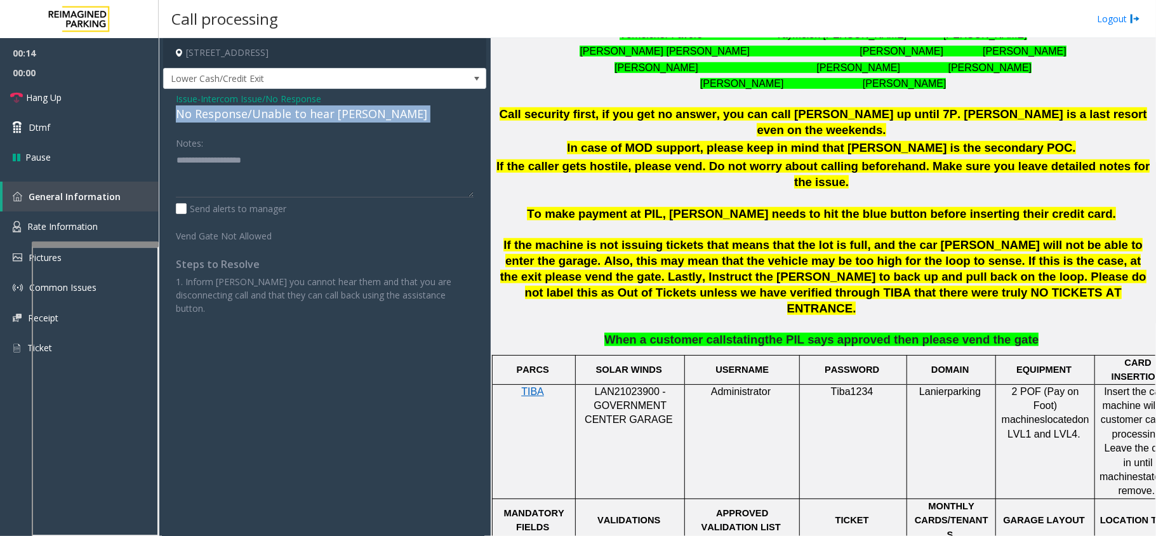
click at [265, 117] on div "No Response/Unable to hear [PERSON_NAME]" at bounding box center [325, 113] width 298 height 17
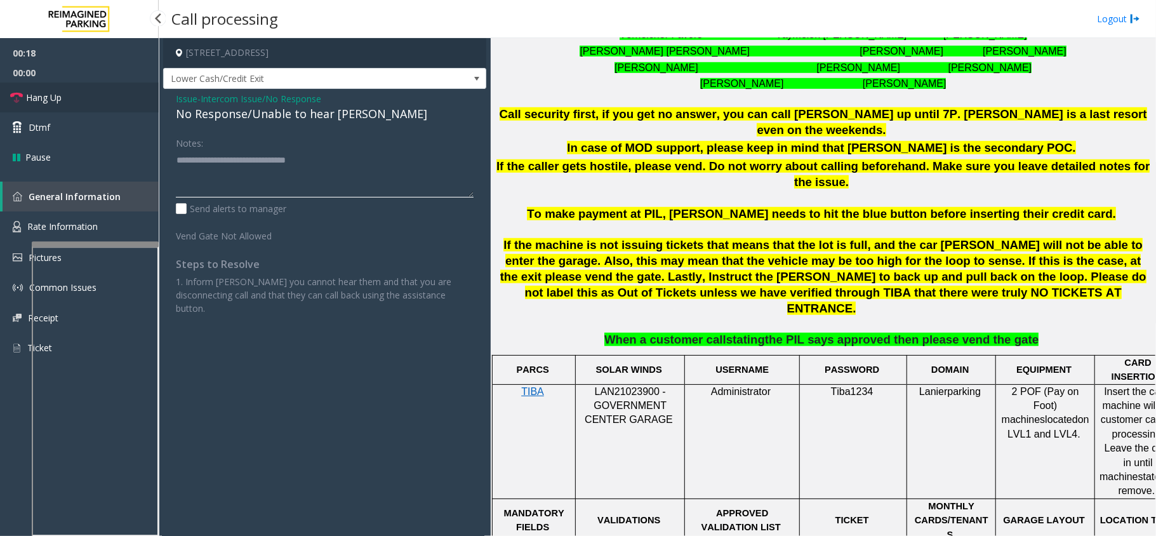
type textarea "**********"
click at [81, 110] on link "Hang Up" at bounding box center [79, 98] width 159 height 30
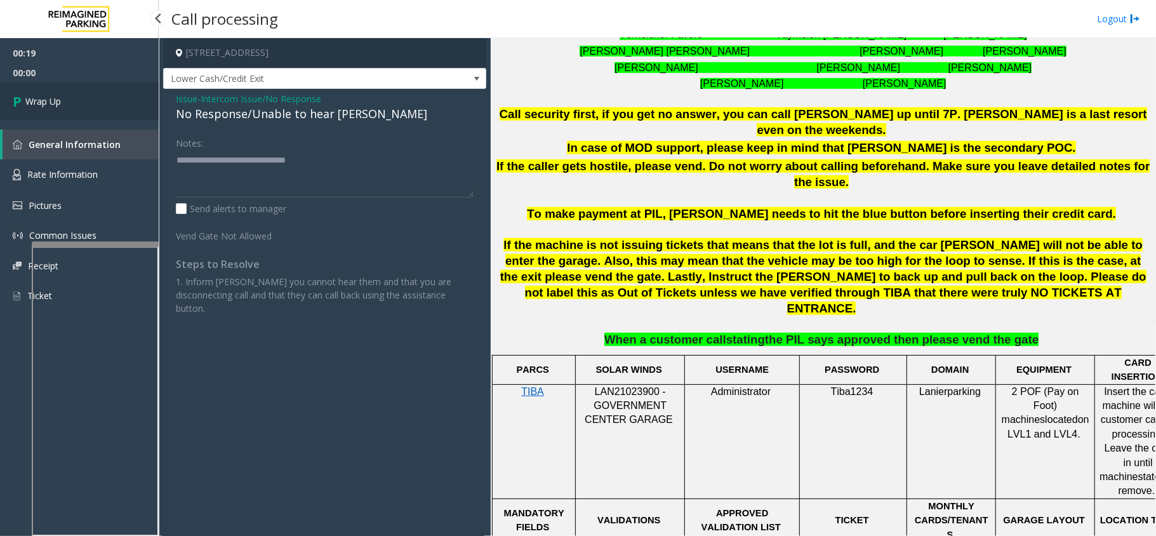
click at [83, 105] on link "Wrap Up" at bounding box center [79, 101] width 159 height 37
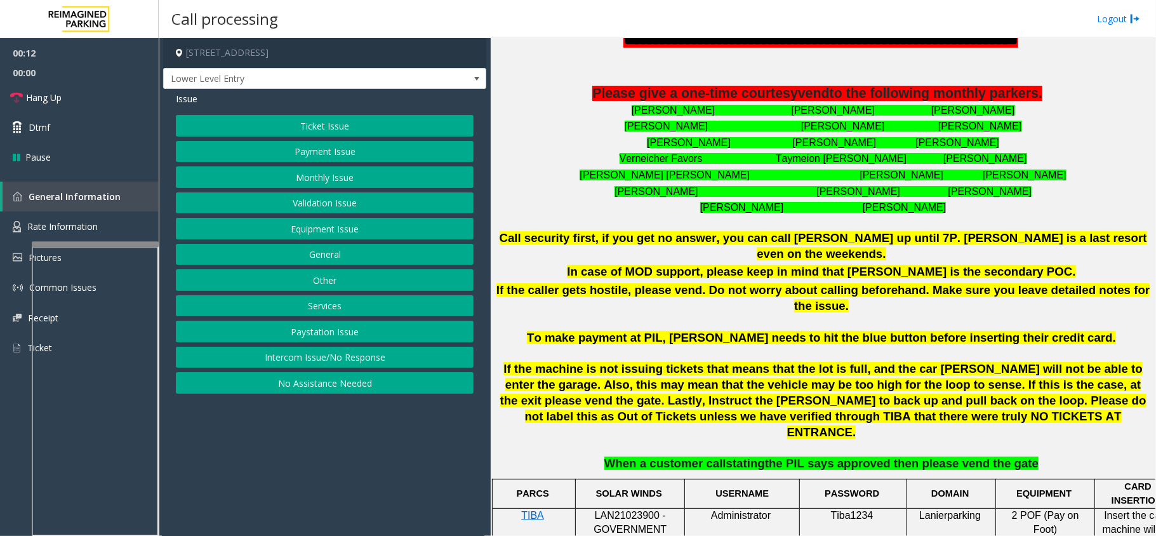
scroll to position [423, 0]
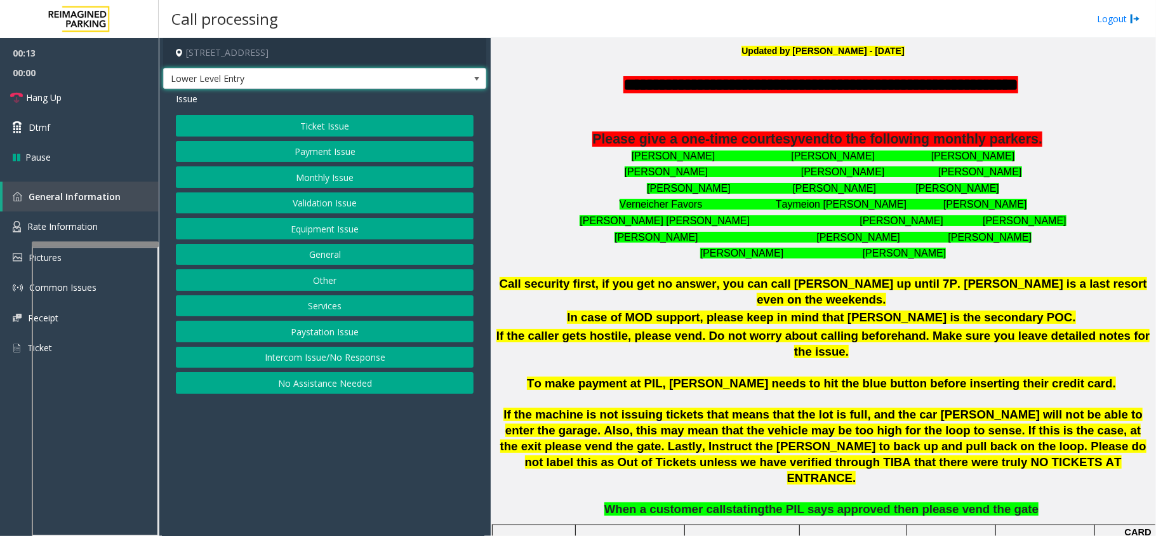
click at [465, 81] on span "Lower Level Entry" at bounding box center [324, 79] width 323 height 22
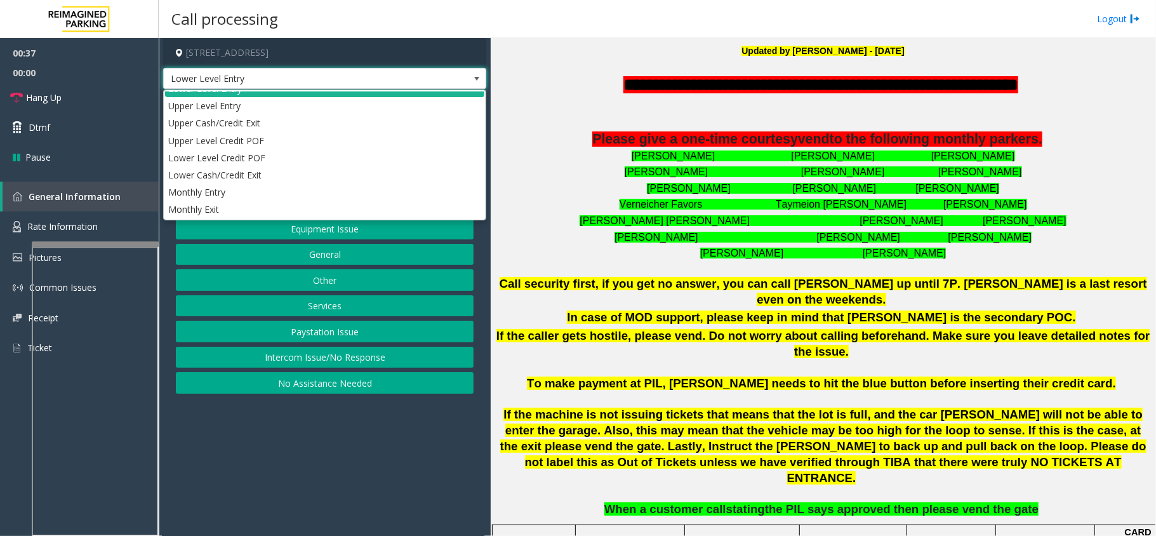
scroll to position [0, 0]
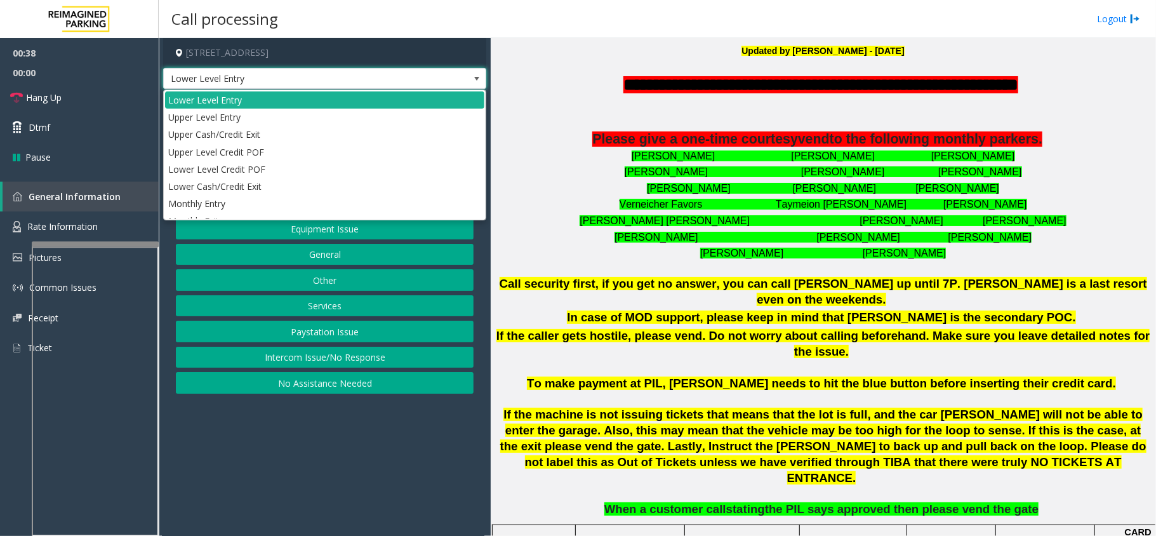
click at [466, 79] on span "Lower Level Entry" at bounding box center [324, 79] width 323 height 22
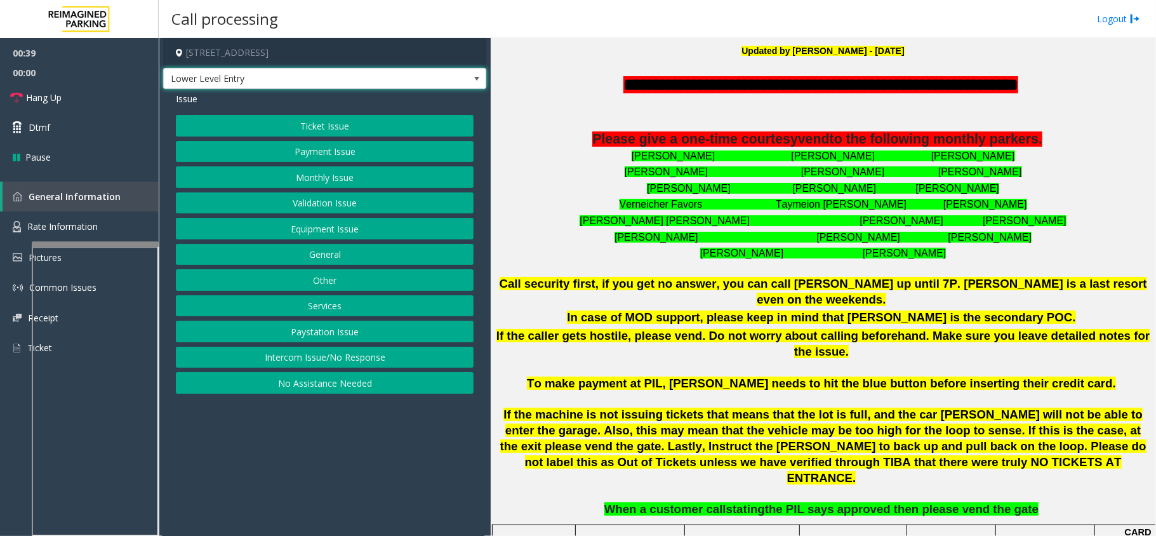
click at [353, 237] on button "Equipment Issue" at bounding box center [325, 229] width 298 height 22
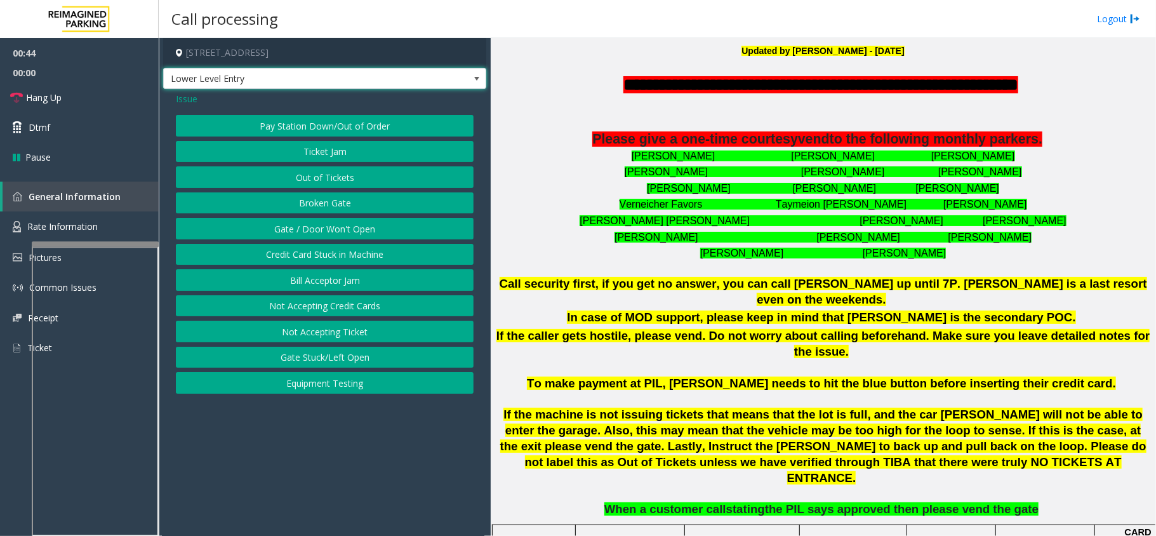
click at [478, 71] on span at bounding box center [477, 79] width 18 height 20
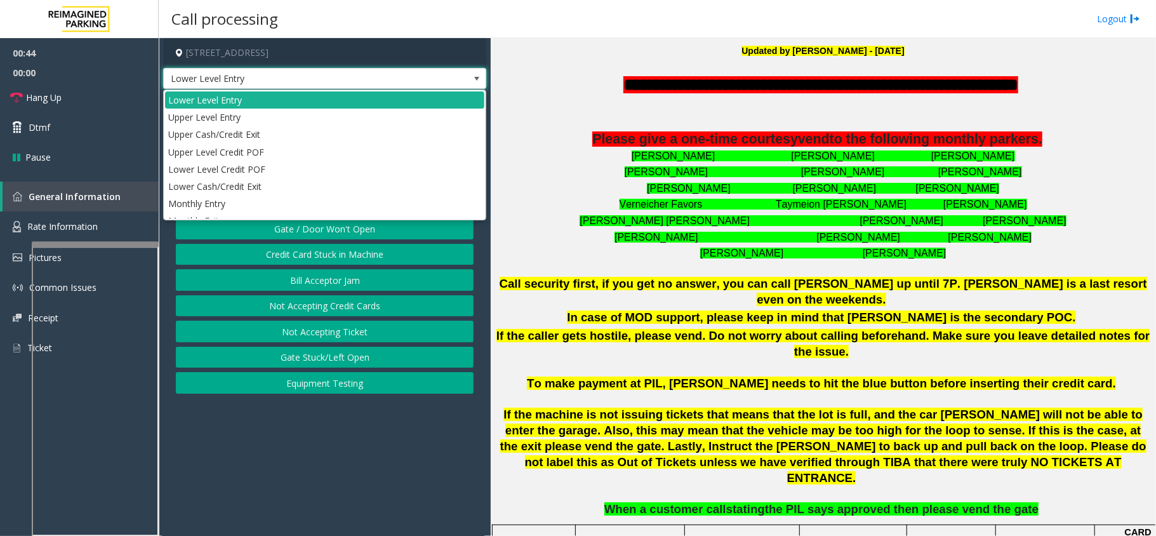
click at [478, 71] on span at bounding box center [477, 79] width 18 height 20
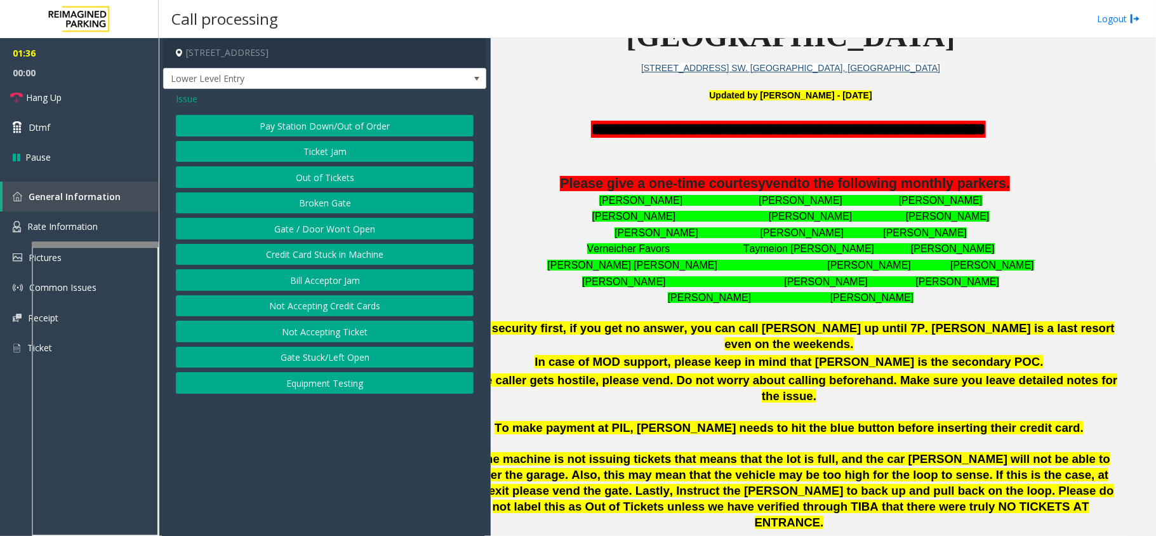
scroll to position [348, 44]
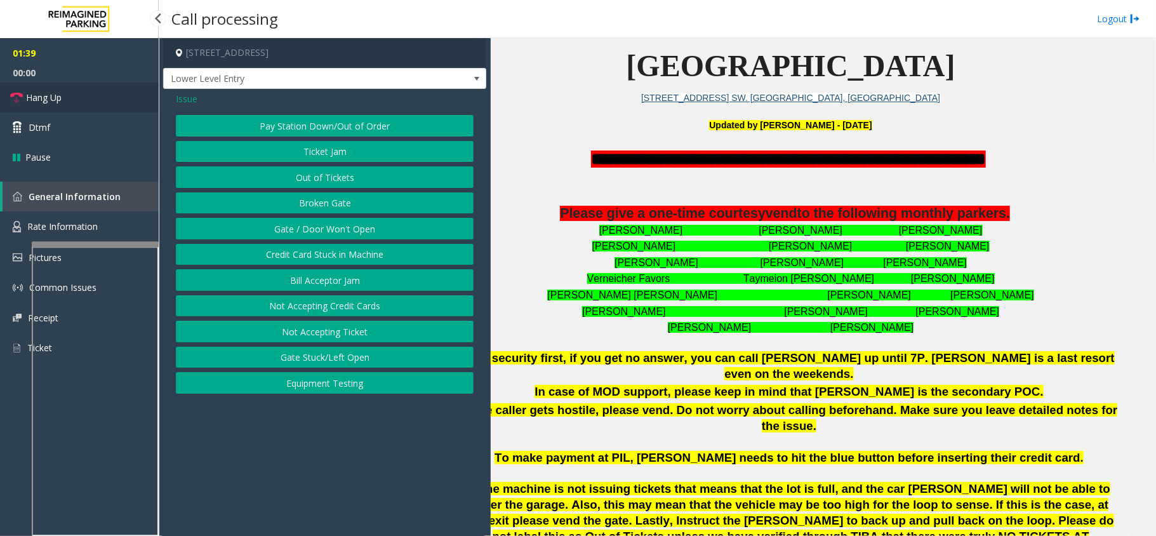
click at [36, 97] on span "Hang Up" at bounding box center [44, 97] width 36 height 13
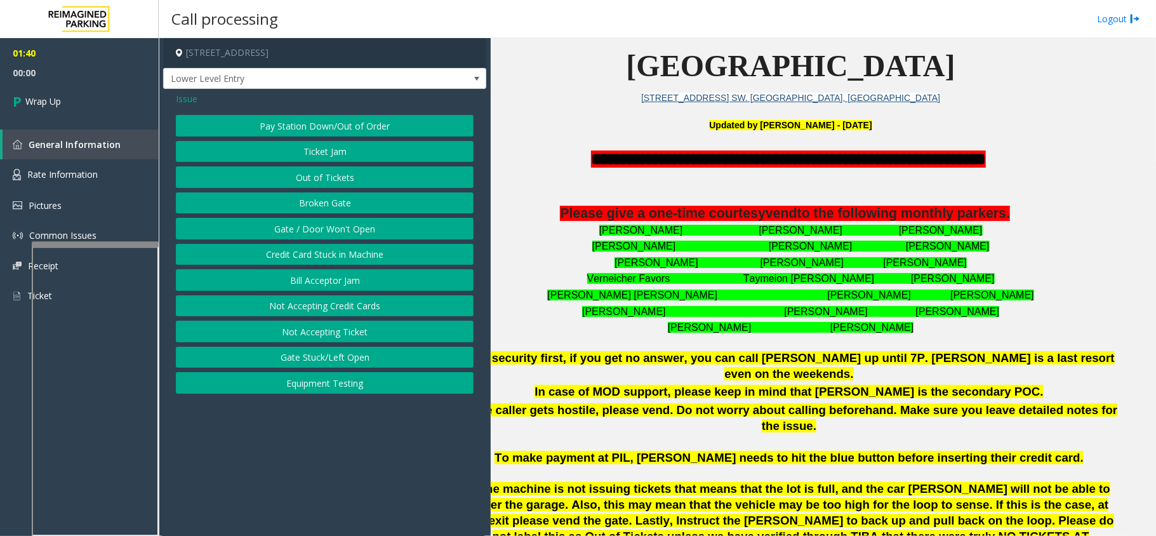
click at [326, 230] on button "Gate / Door Won't Open" at bounding box center [325, 229] width 298 height 22
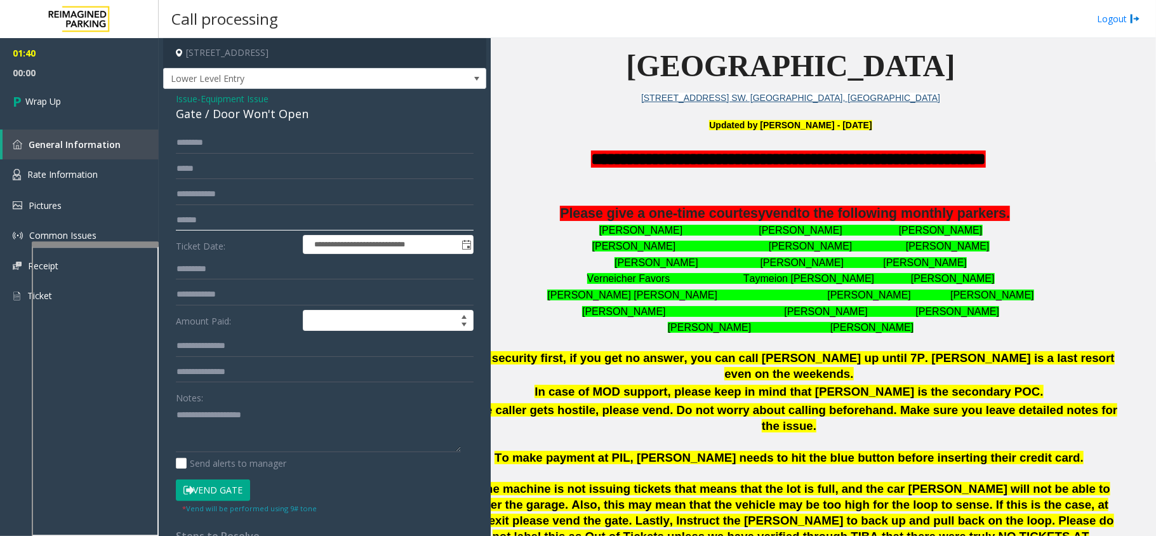
click at [326, 230] on input "text" at bounding box center [325, 220] width 298 height 22
click at [234, 423] on textarea at bounding box center [318, 428] width 285 height 48
click at [254, 117] on div "Gate / Door Won't Open" at bounding box center [325, 113] width 298 height 17
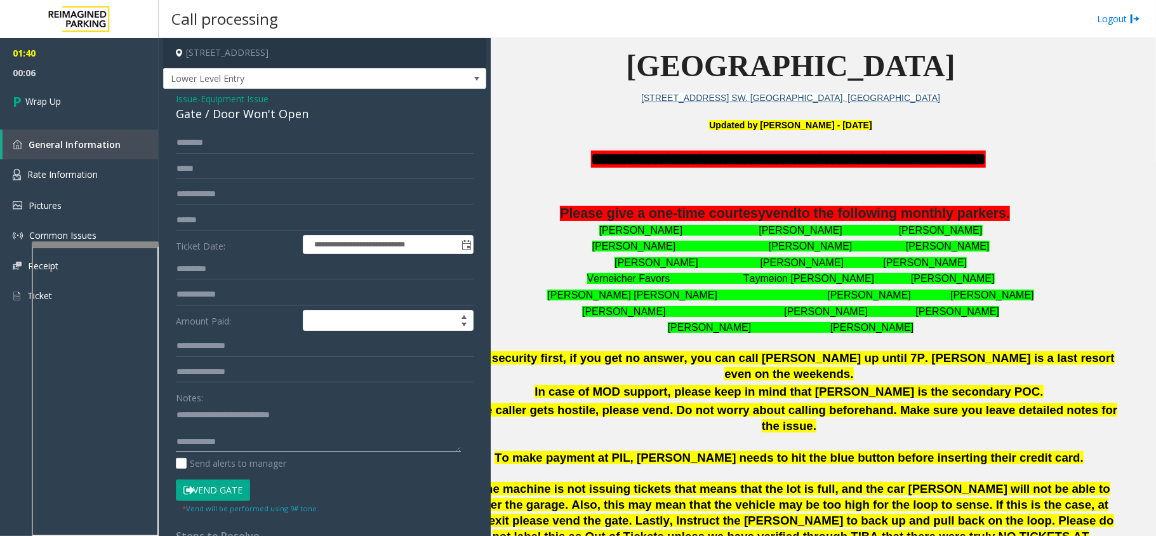
click at [315, 450] on textarea at bounding box center [318, 428] width 285 height 48
type textarea "**********"
click at [62, 107] on link "Wrap Up" at bounding box center [79, 101] width 159 height 37
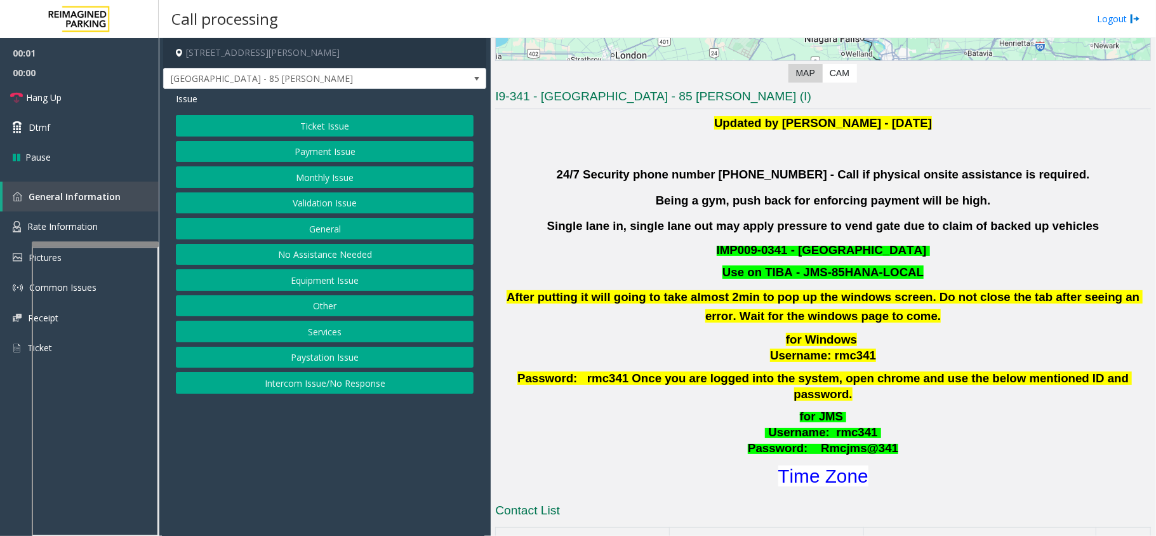
scroll to position [423, 0]
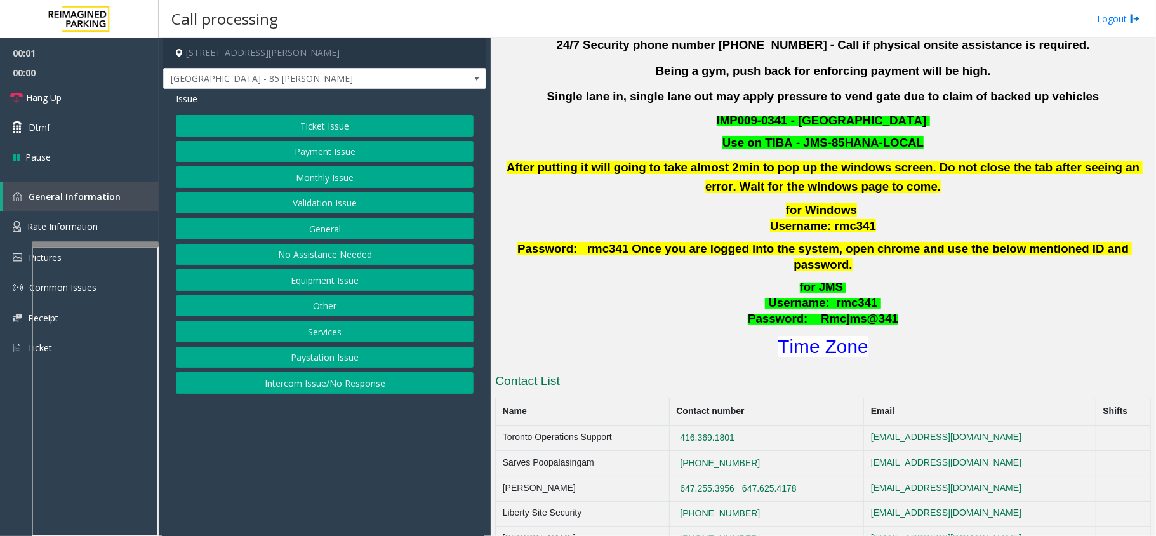
click at [813, 346] on div "I9-341 - Liberty Village - 85 Hanna (I) Updated by Pranav Babbar - 28th Jan 202…" at bounding box center [823, 407] width 656 height 897
click at [815, 343] on h1 "Time Zone" at bounding box center [823, 346] width 658 height 27
click at [790, 336] on font "Time Zone" at bounding box center [823, 346] width 90 height 21
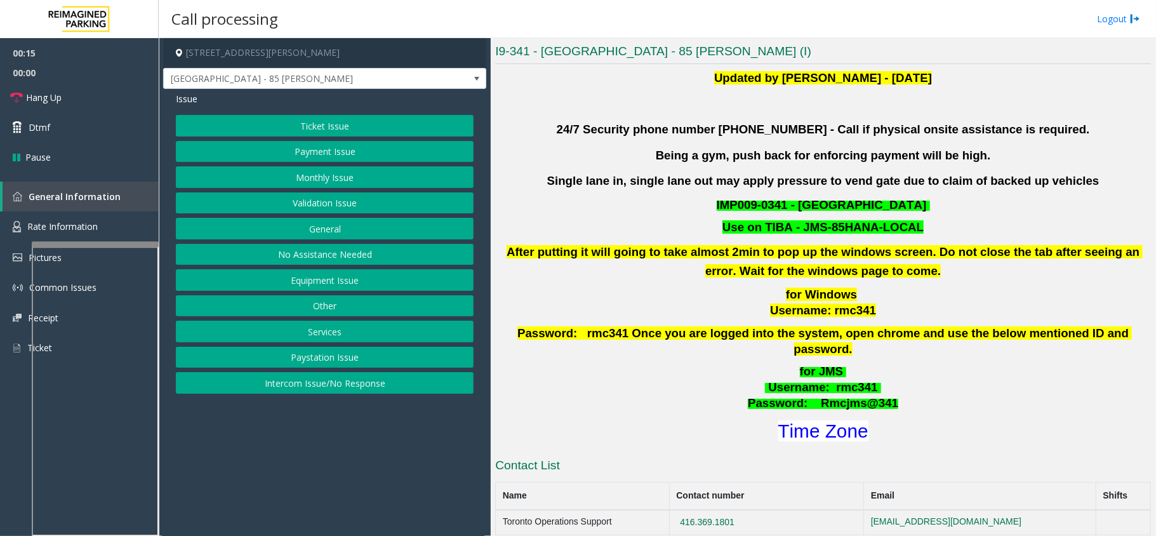
click at [362, 155] on button "Payment Issue" at bounding box center [325, 152] width 298 height 22
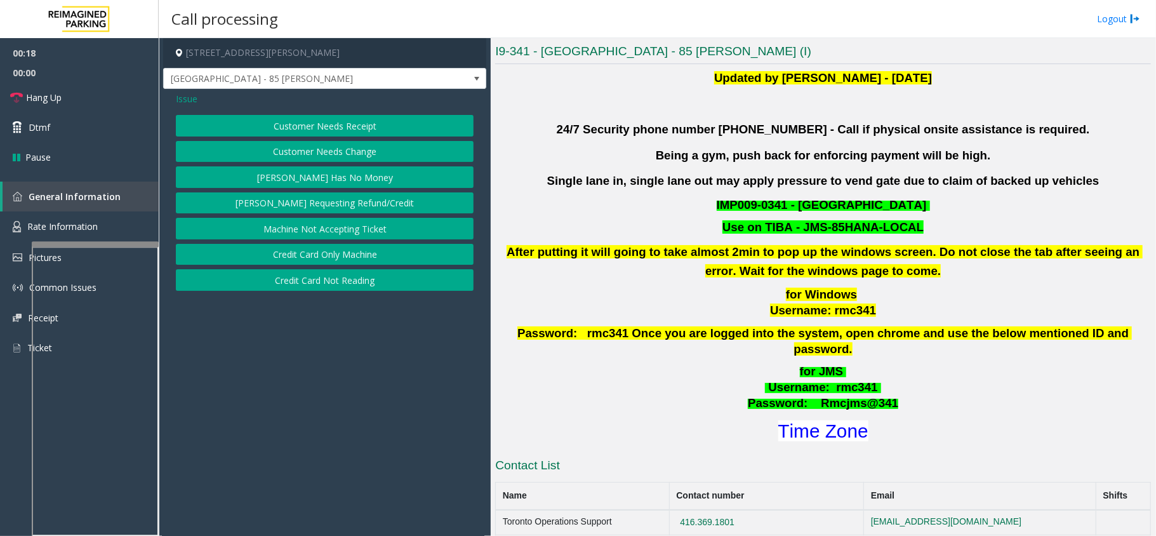
click at [359, 277] on button "Credit Card Not Reading" at bounding box center [325, 280] width 298 height 22
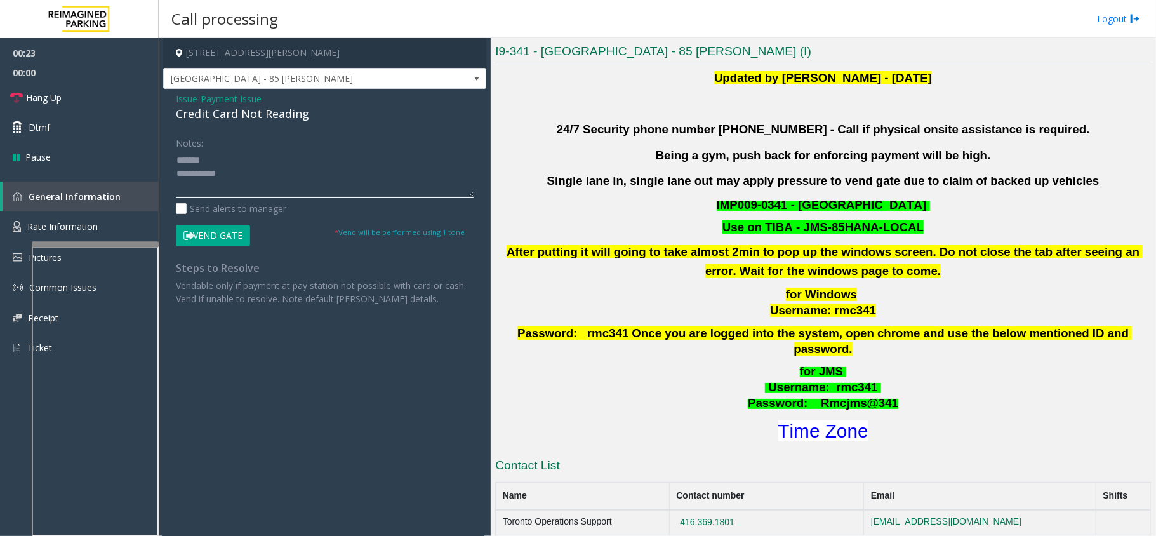
click at [249, 154] on textarea at bounding box center [325, 174] width 298 height 48
click at [275, 115] on div "Credit Card Not Reading" at bounding box center [325, 113] width 298 height 17
click at [317, 185] on textarea at bounding box center [325, 174] width 298 height 48
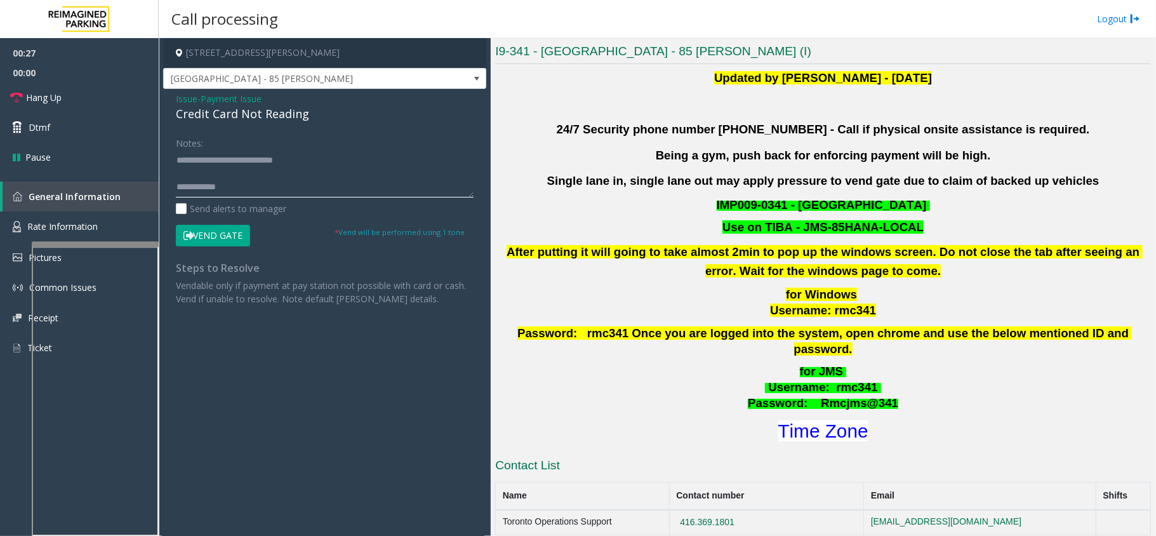
click at [240, 184] on textarea at bounding box center [325, 174] width 298 height 48
click at [98, 93] on link "Hang Up" at bounding box center [79, 98] width 159 height 30
click at [298, 188] on textarea at bounding box center [325, 174] width 298 height 48
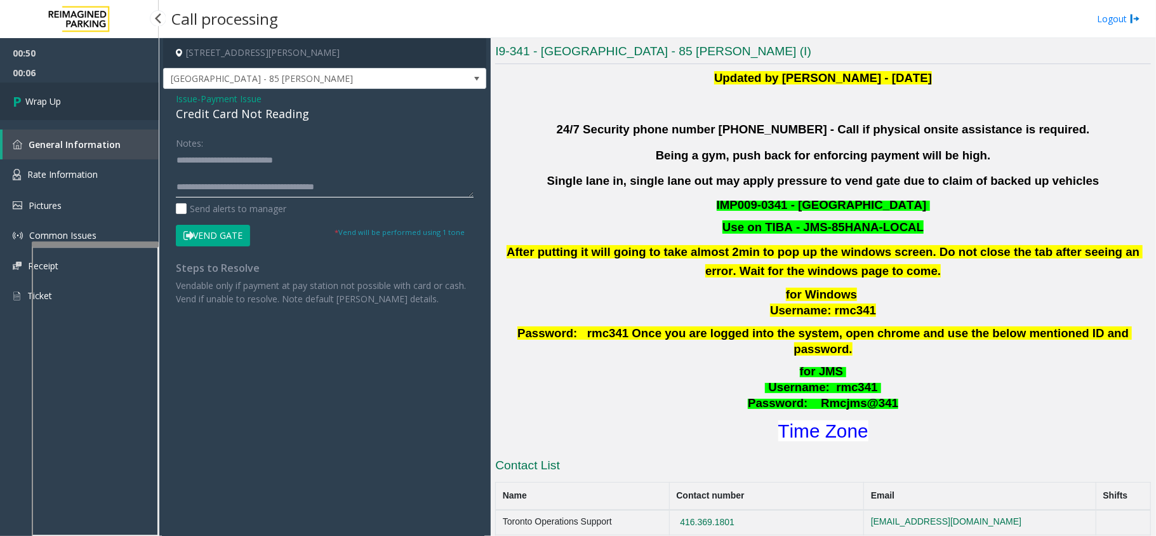
type textarea "**********"
click at [75, 95] on link "Wrap Up" at bounding box center [79, 101] width 159 height 37
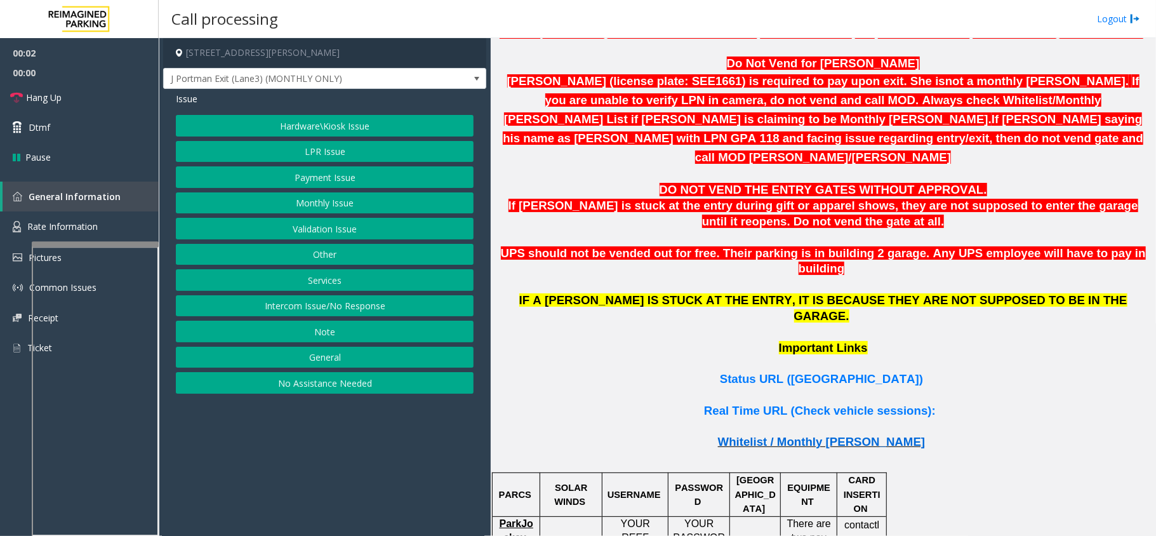
scroll to position [762, 0]
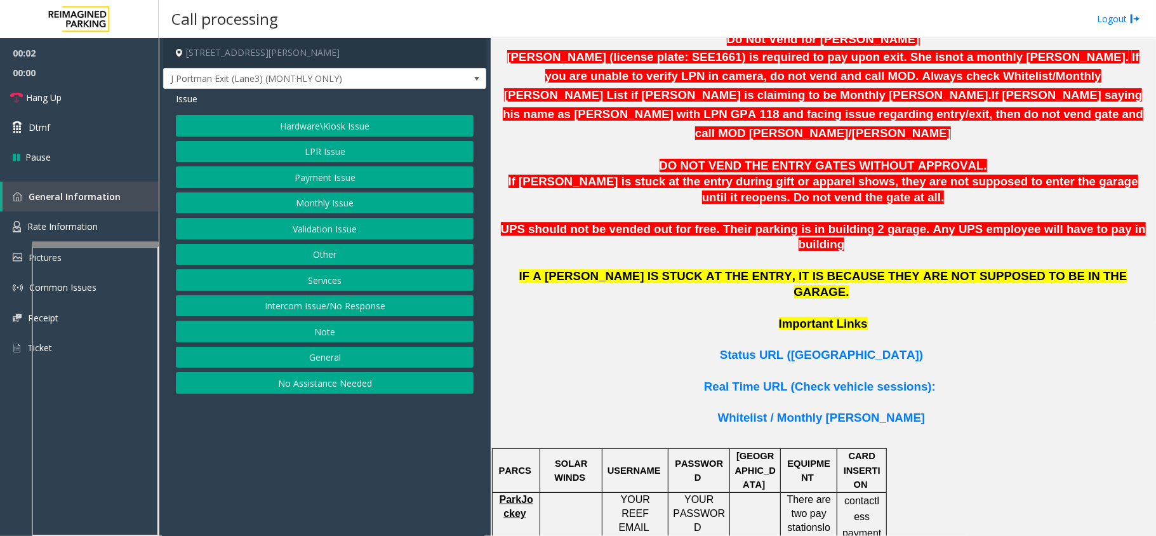
click at [838, 363] on p at bounding box center [823, 371] width 656 height 16
click at [839, 348] on span "Status URL (Vend Gate)" at bounding box center [821, 354] width 203 height 13
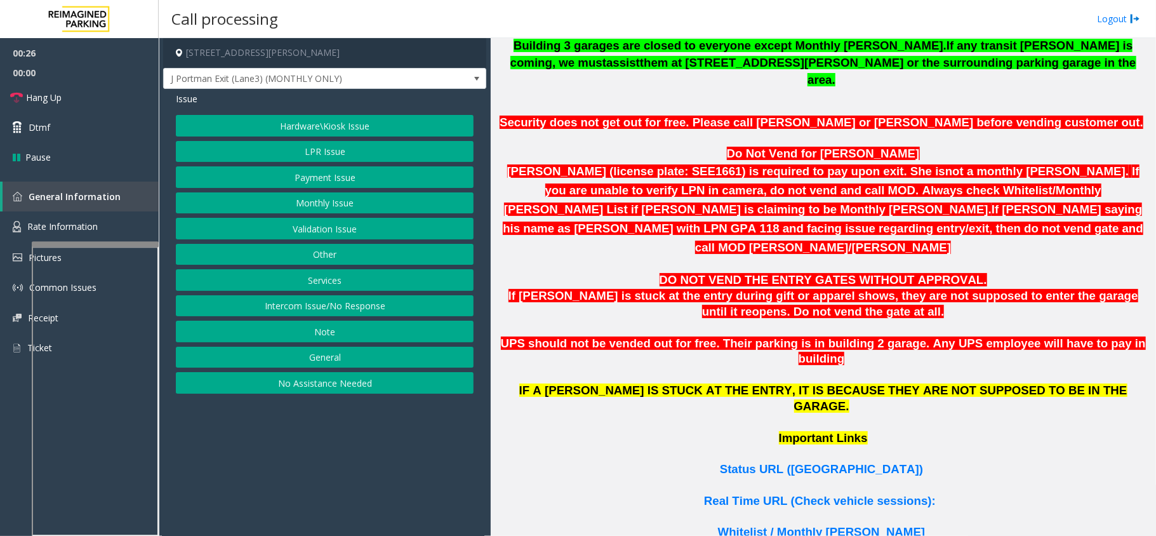
scroll to position [677, 0]
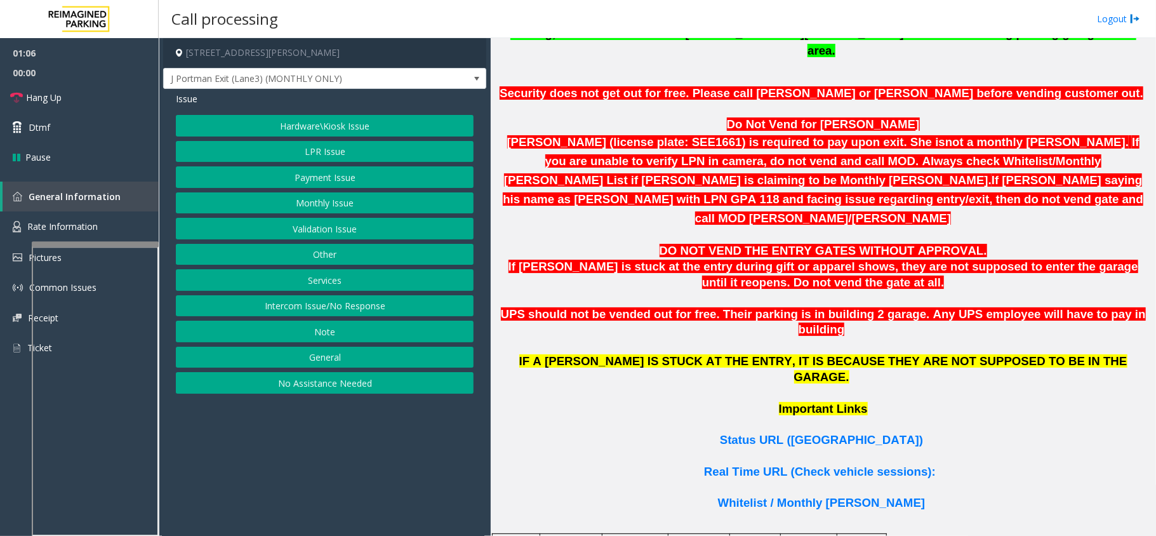
click at [348, 160] on button "LPR Issue" at bounding box center [325, 152] width 298 height 22
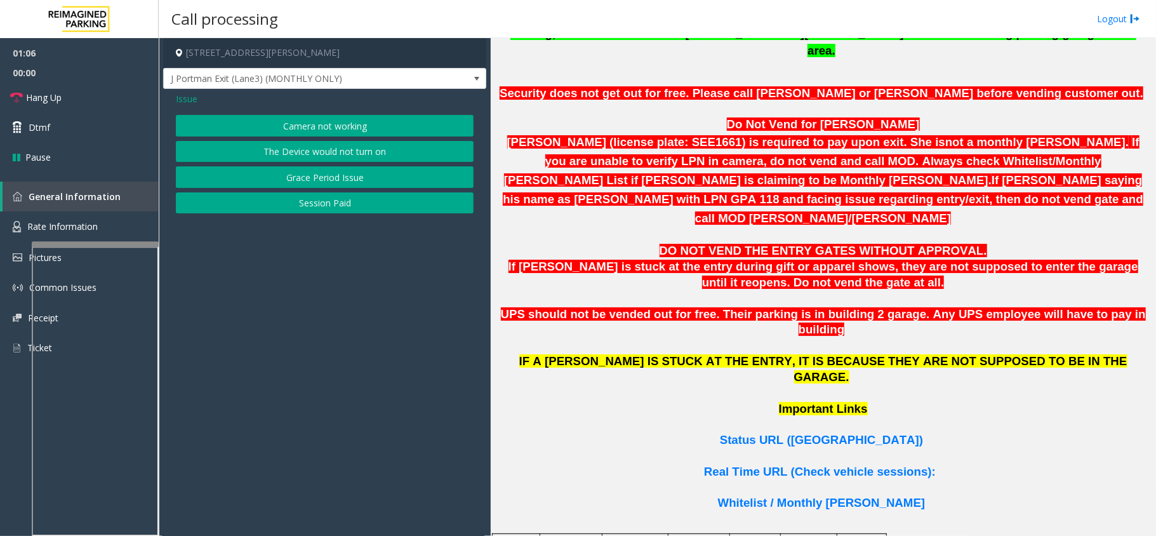
click at [364, 121] on button "Camera not working" at bounding box center [325, 126] width 298 height 22
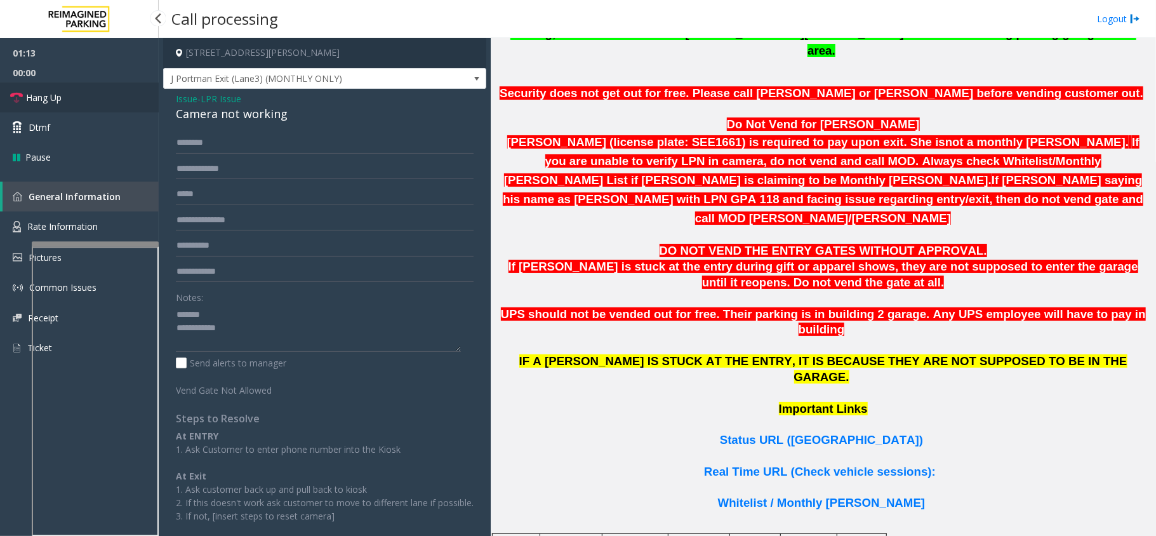
click at [109, 105] on link "Hang Up" at bounding box center [79, 98] width 159 height 30
click at [216, 123] on div "Issue - LPR Issue Camera not working Notes: Send alerts to manager Vend Gate No…" at bounding box center [324, 325] width 323 height 473
click at [232, 117] on div "Camera not working" at bounding box center [325, 113] width 298 height 17
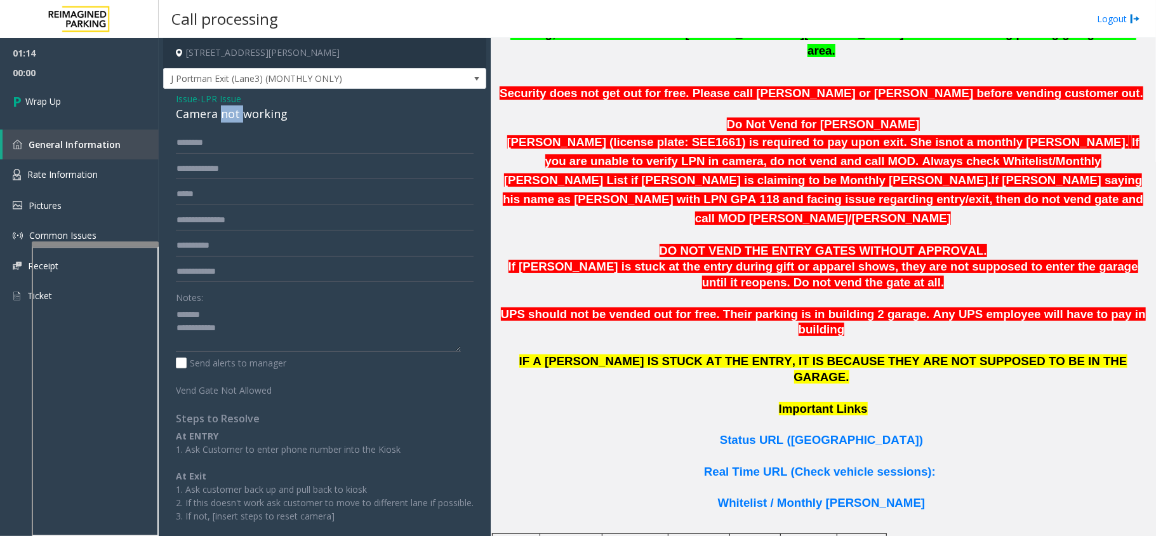
click at [232, 117] on div "Camera not working" at bounding box center [325, 113] width 298 height 17
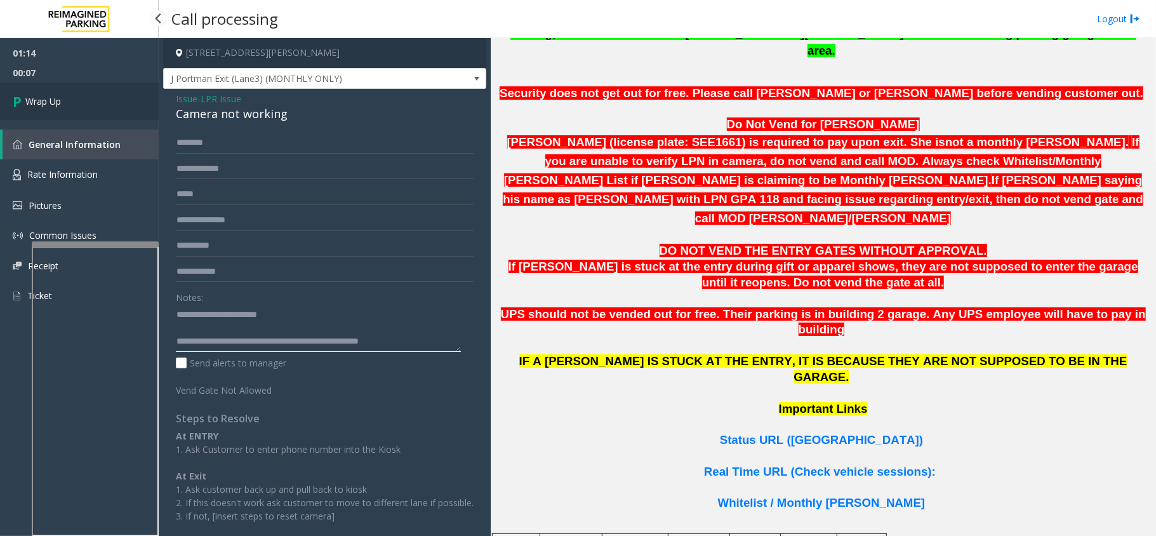
type textarea "**********"
click at [62, 86] on link "Wrap Up" at bounding box center [79, 101] width 159 height 37
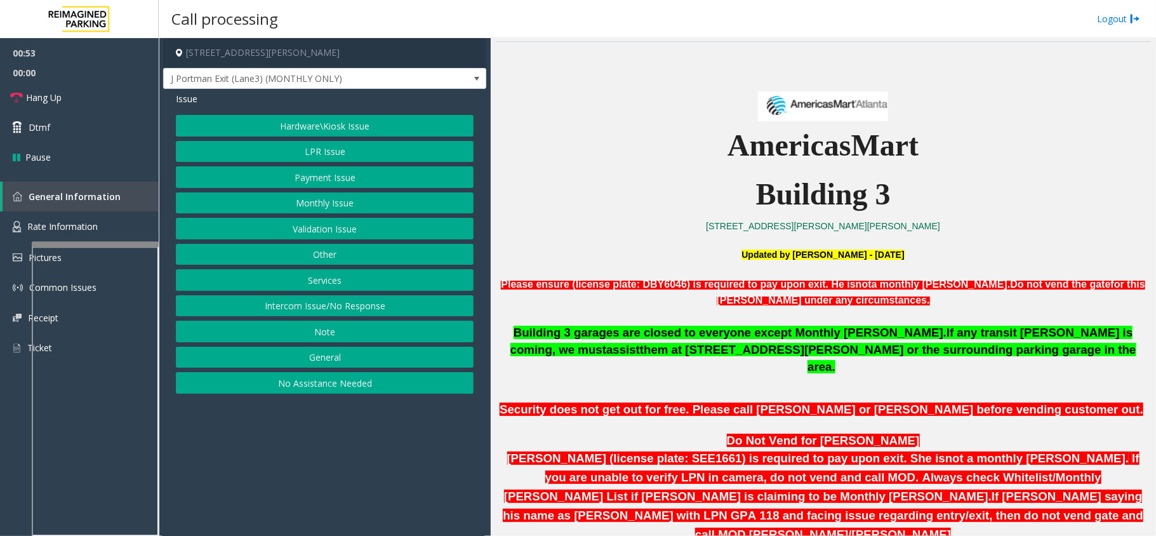
scroll to position [338, 0]
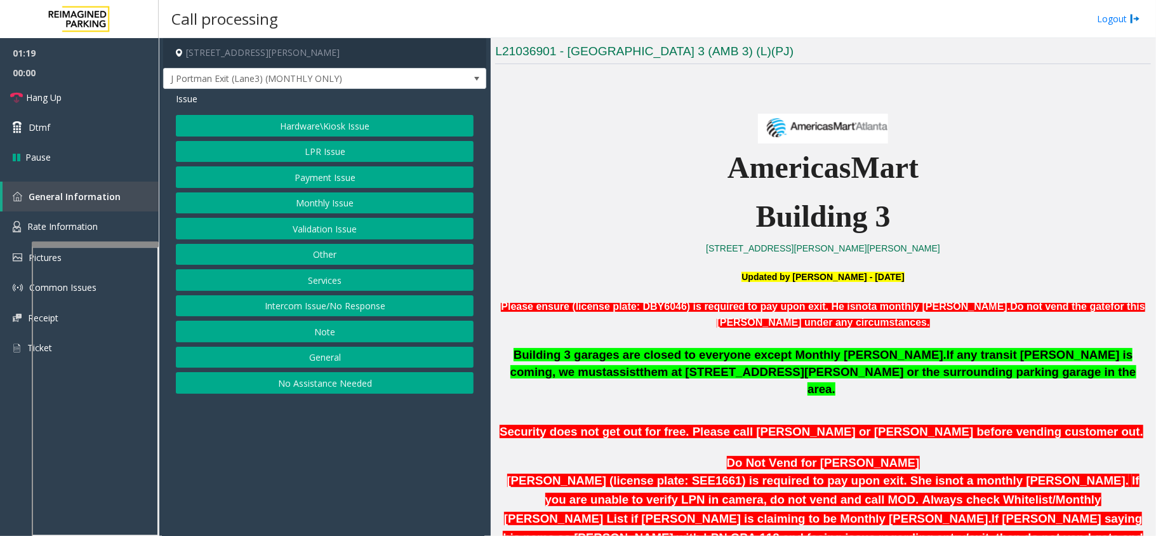
click at [319, 310] on button "Intercom Issue/No Response" at bounding box center [325, 306] width 298 height 22
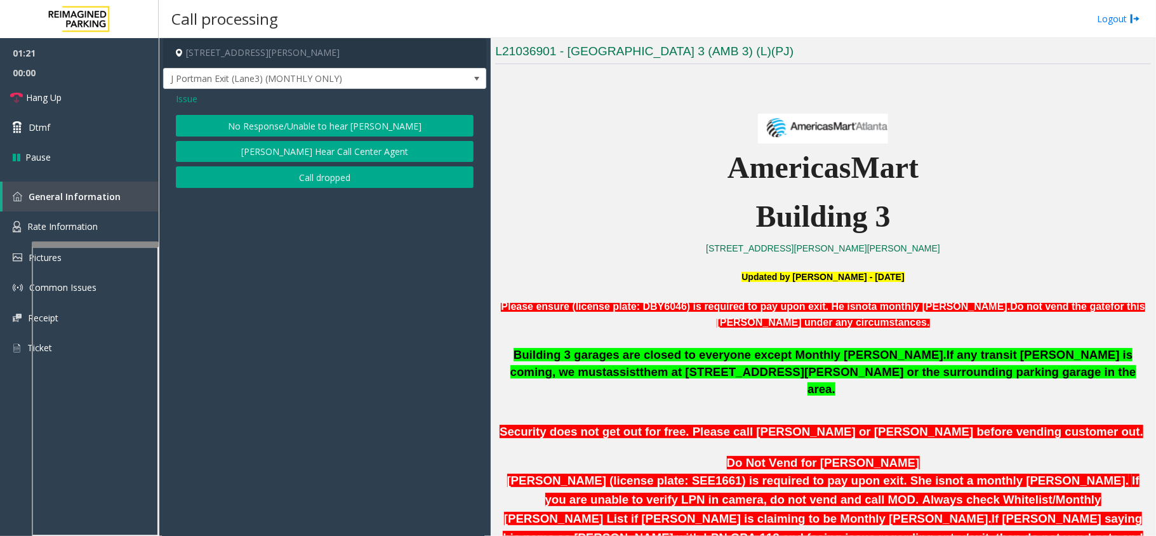
click at [190, 103] on span "Issue" at bounding box center [187, 98] width 22 height 13
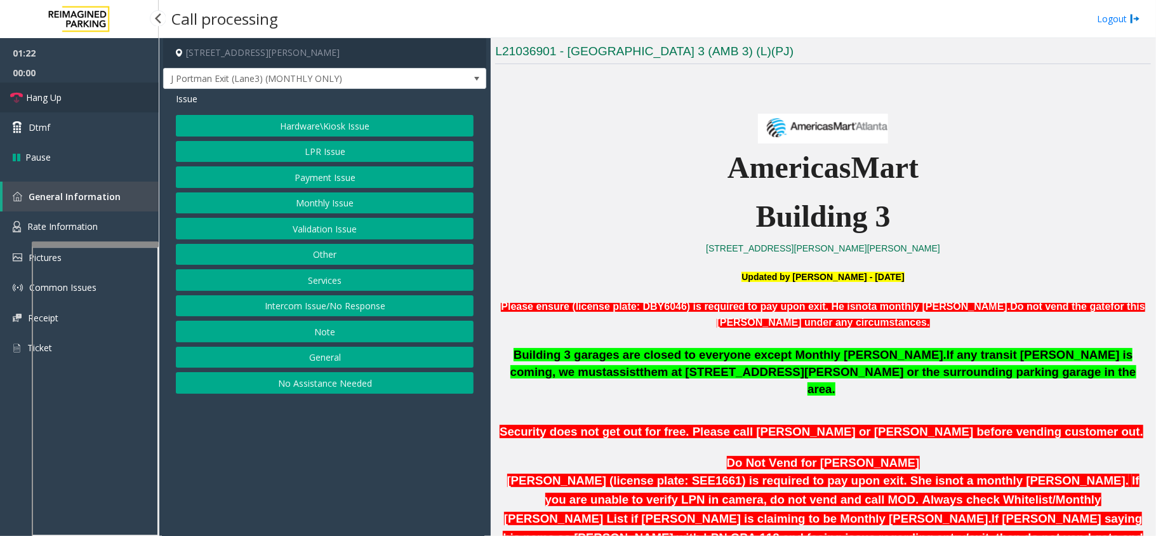
click at [108, 102] on link "Hang Up" at bounding box center [79, 98] width 159 height 30
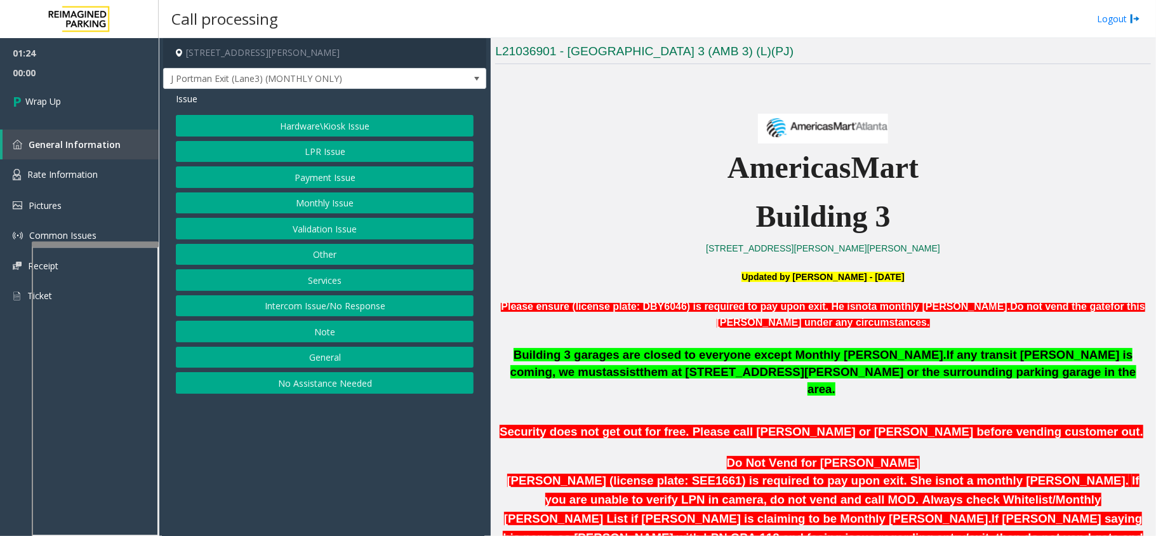
click at [325, 135] on button "Hardware\Kiosk Issue" at bounding box center [325, 126] width 298 height 22
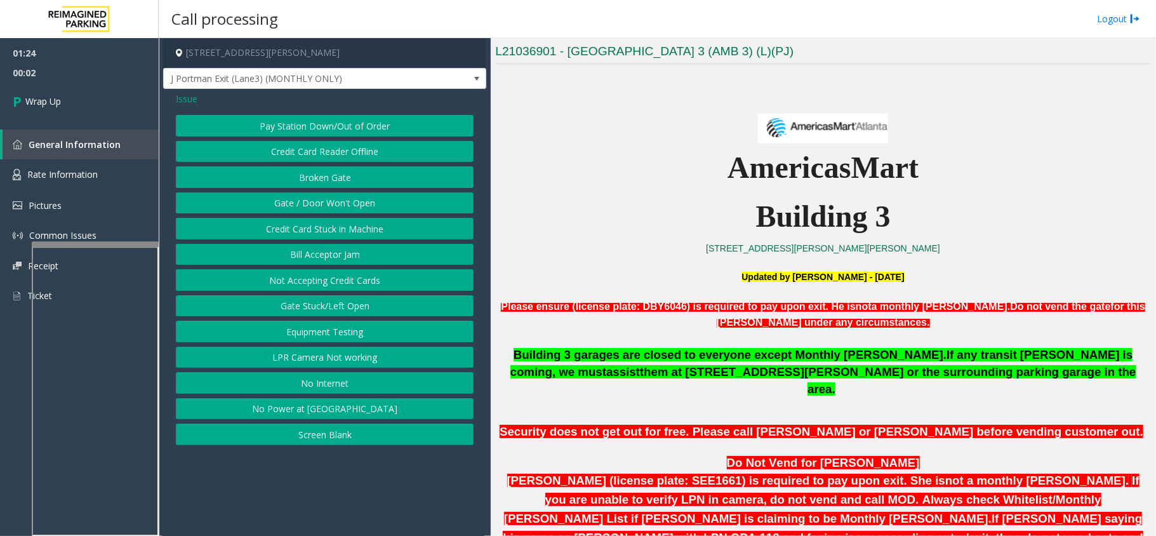
click at [351, 208] on button "Gate / Door Won't Open" at bounding box center [325, 203] width 298 height 22
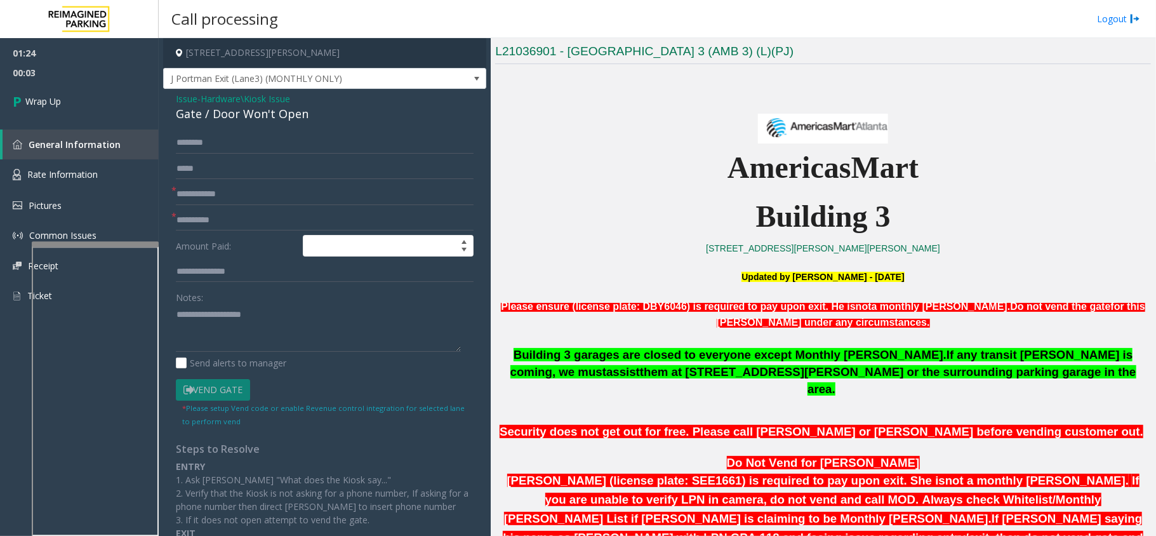
click at [262, 126] on div "Issue - Hardware\Kiosk Issue Gate / Door Won't Open * * Amount Paid: Notes: Sen…" at bounding box center [324, 367] width 323 height 556
click at [265, 120] on div "Gate / Door Won't Open" at bounding box center [325, 113] width 298 height 17
click at [169, 314] on div "* * Amount Paid: Notes: Send alerts to manager Vend Gate * Please setup Vend co…" at bounding box center [324, 382] width 317 height 500
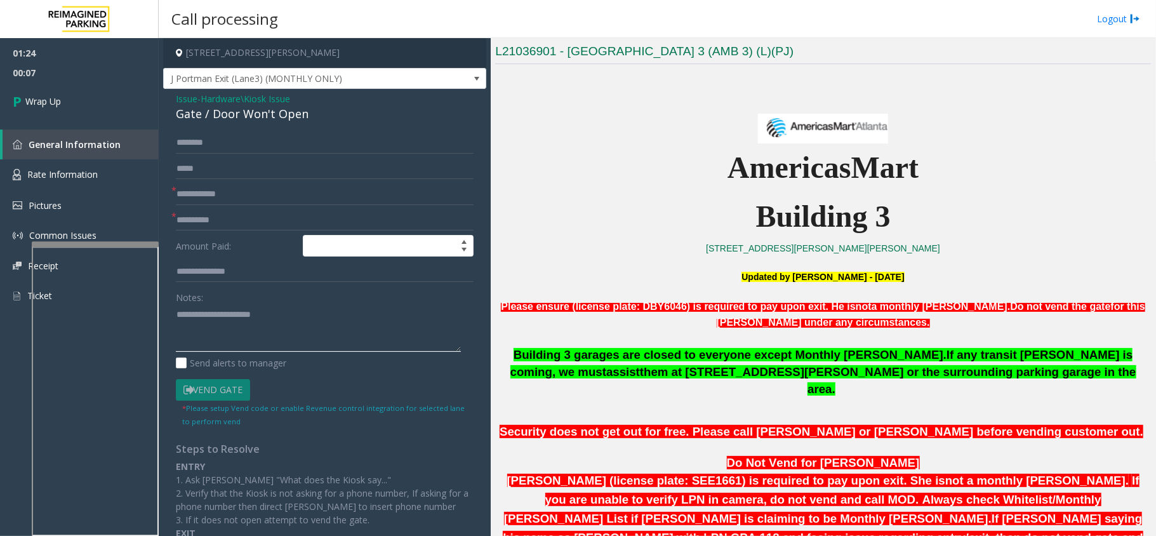
click at [176, 314] on textarea at bounding box center [318, 328] width 285 height 48
type textarea "**********"
click at [209, 188] on input "text" at bounding box center [325, 194] width 298 height 22
type input "**"
click at [207, 212] on input "text" at bounding box center [325, 220] width 298 height 22
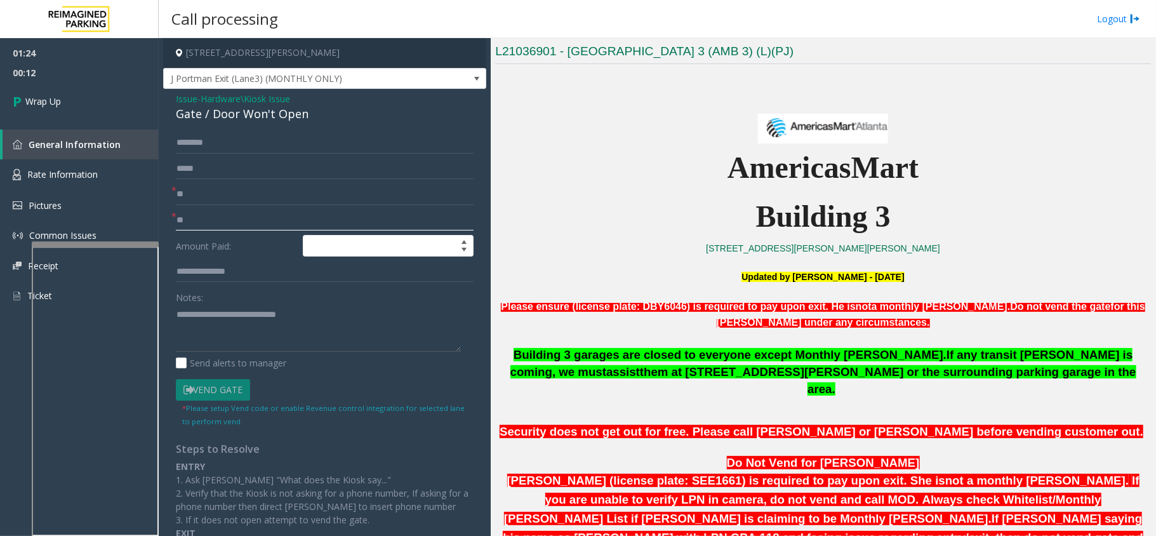
type input "**"
click at [313, 315] on textarea at bounding box center [318, 328] width 285 height 48
type textarea "**********"
click at [86, 99] on link "Wrap Up" at bounding box center [79, 101] width 159 height 37
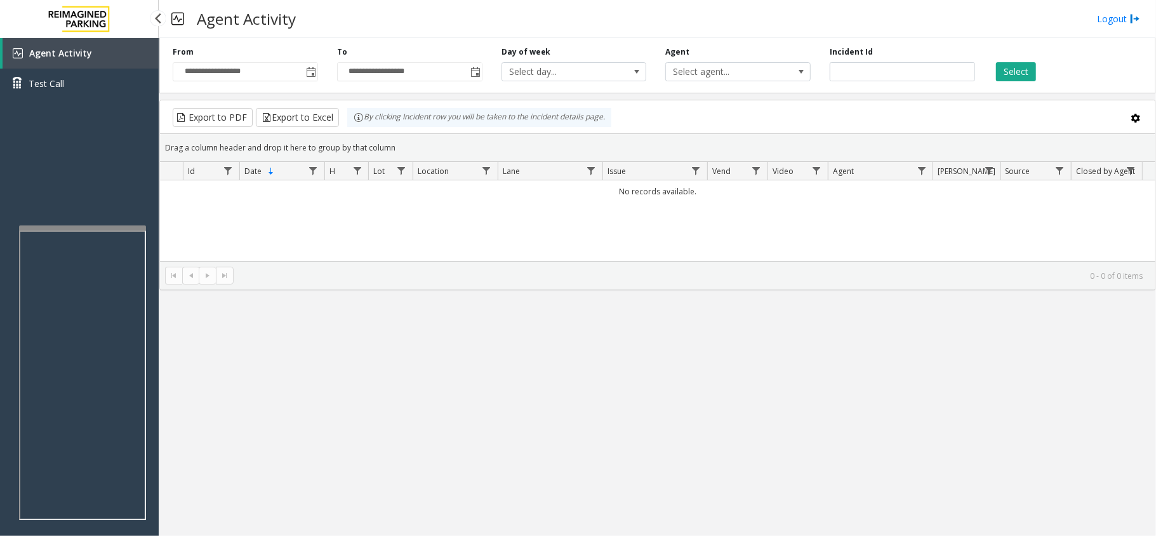
click at [113, 222] on div "Agent Activity Test Call" at bounding box center [79, 306] width 159 height 536
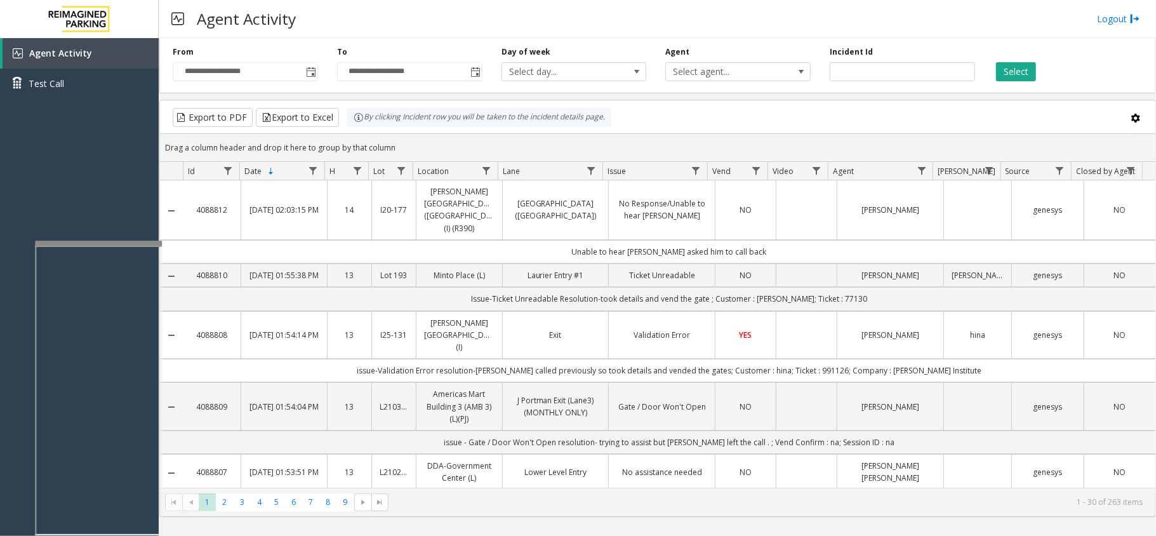
click at [103, 244] on div at bounding box center [98, 243] width 127 height 5
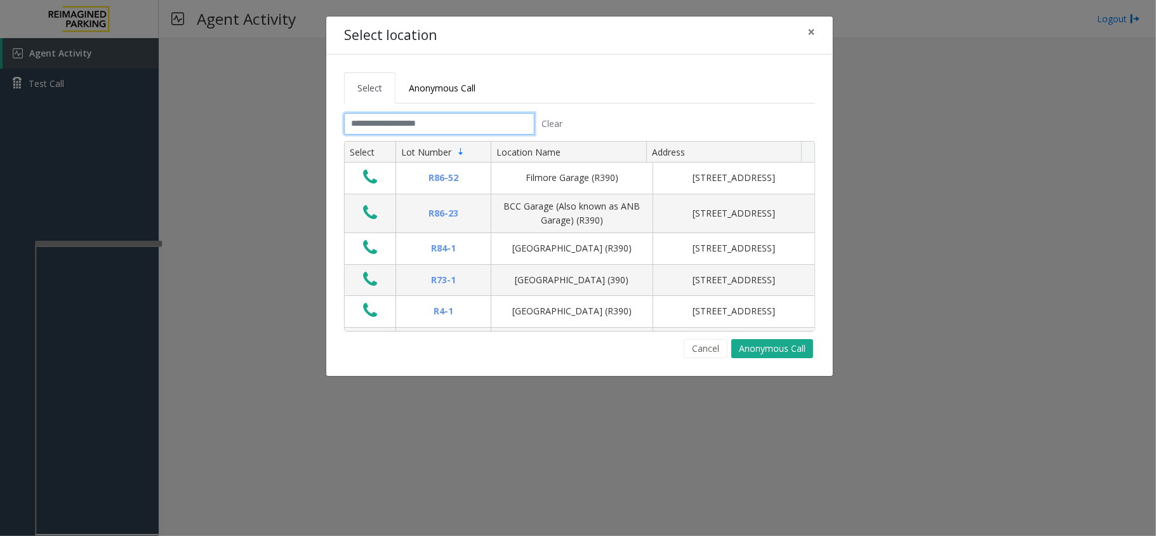
click at [418, 122] on input "text" at bounding box center [439, 124] width 190 height 22
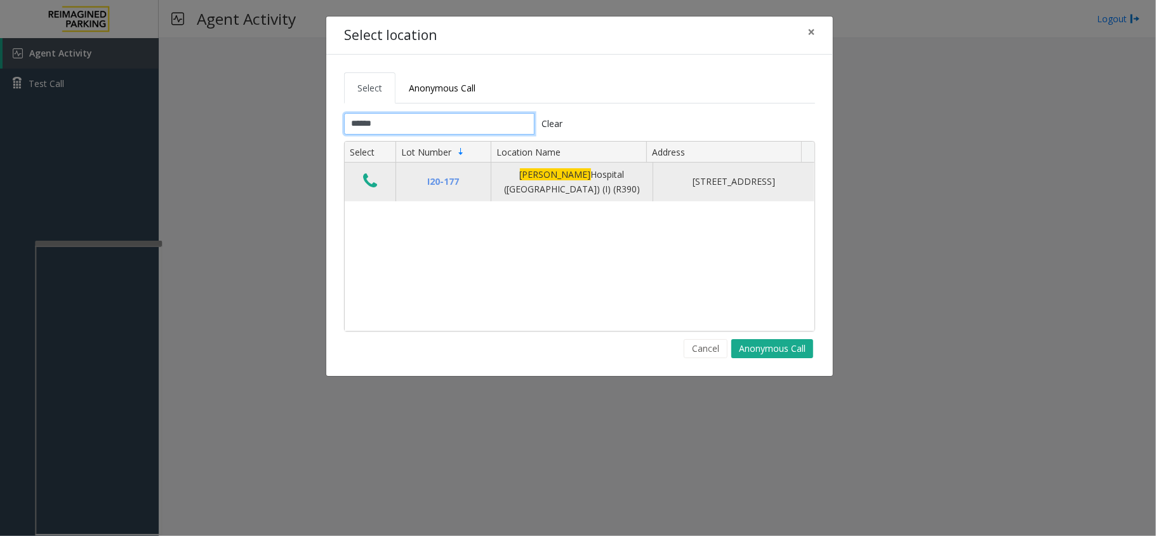
type input "******"
click at [369, 181] on icon "Data table" at bounding box center [370, 181] width 14 height 18
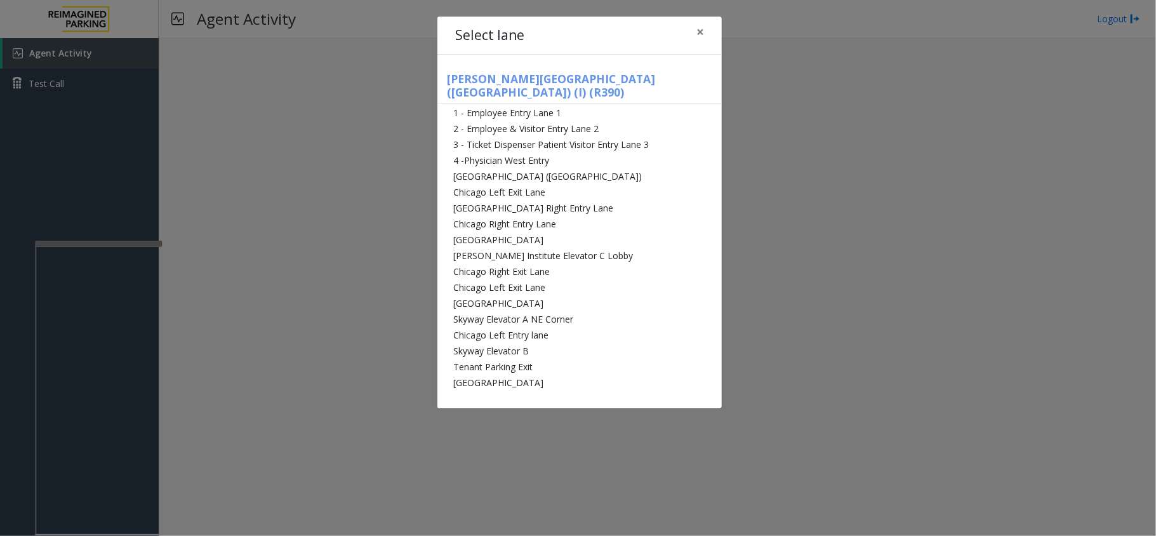
click at [504, 168] on li "[GEOGRAPHIC_DATA] ([GEOGRAPHIC_DATA])" at bounding box center [579, 176] width 284 height 16
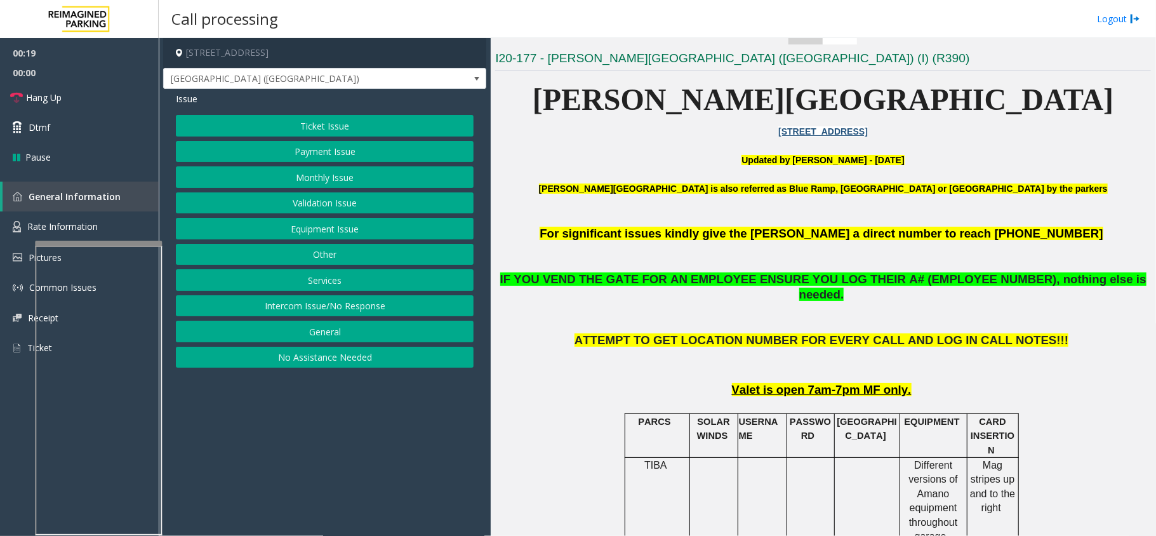
scroll to position [338, 0]
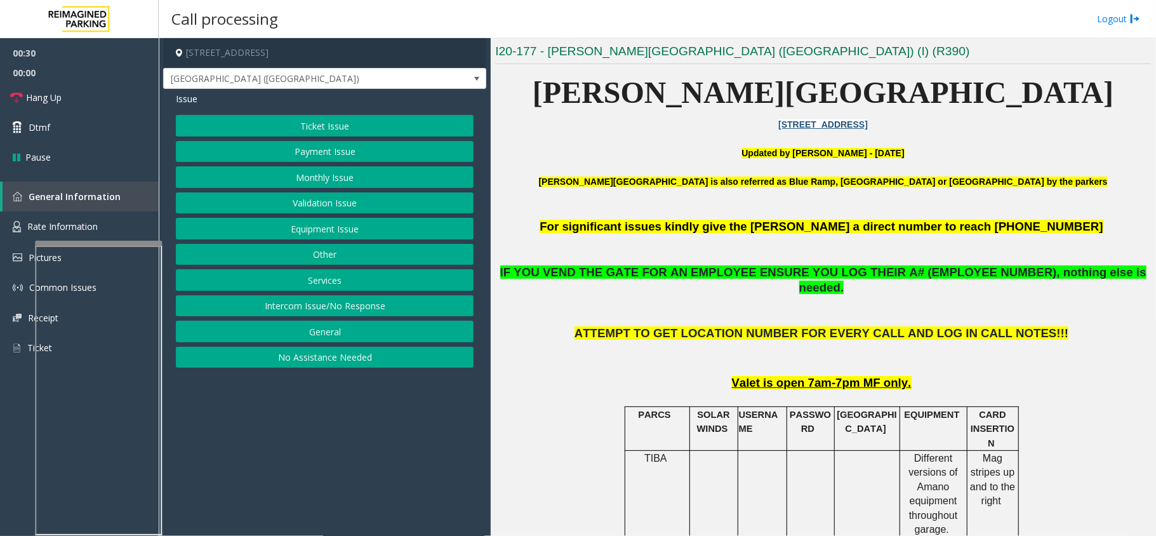
click at [416, 305] on button "Intercom Issue/No Response" at bounding box center [325, 306] width 298 height 22
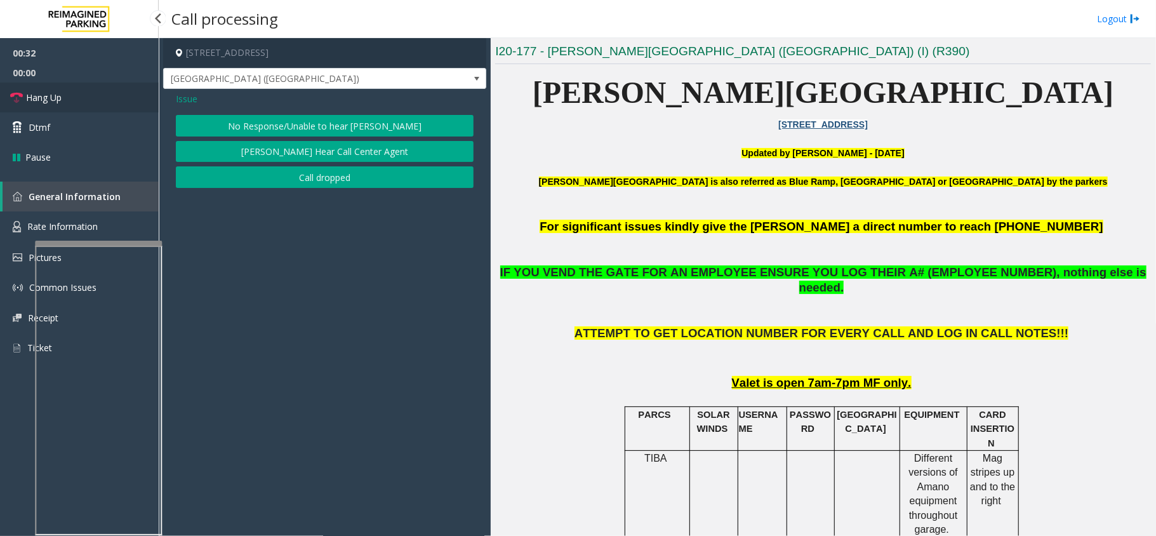
click at [112, 99] on link "Hang Up" at bounding box center [79, 98] width 159 height 30
click at [239, 120] on button "No Response/Unable to hear [PERSON_NAME]" at bounding box center [325, 126] width 298 height 22
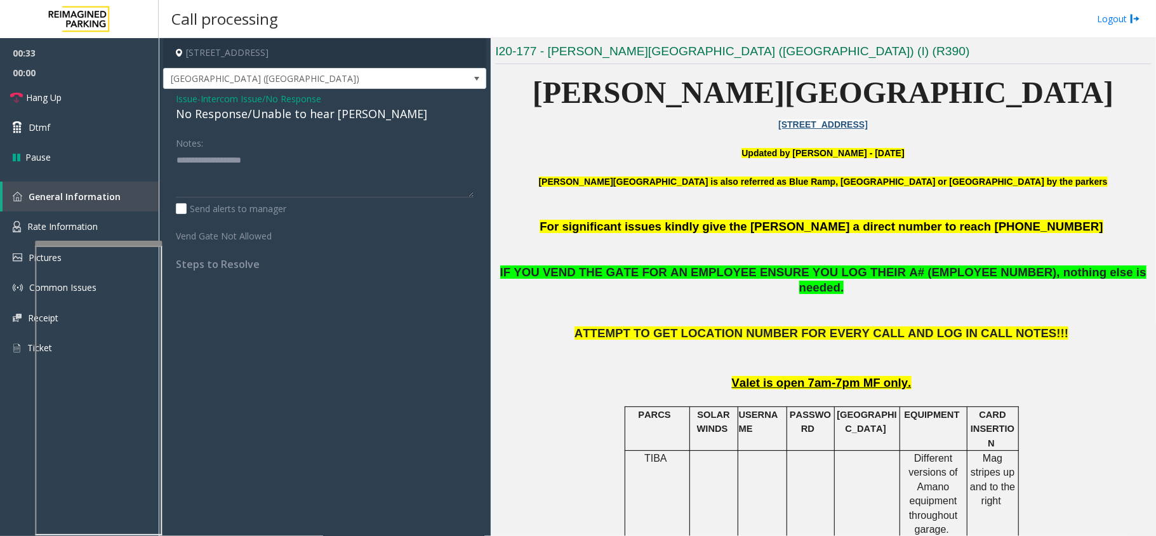
click at [265, 117] on div "No Response/Unable to hear [PERSON_NAME]" at bounding box center [325, 113] width 298 height 17
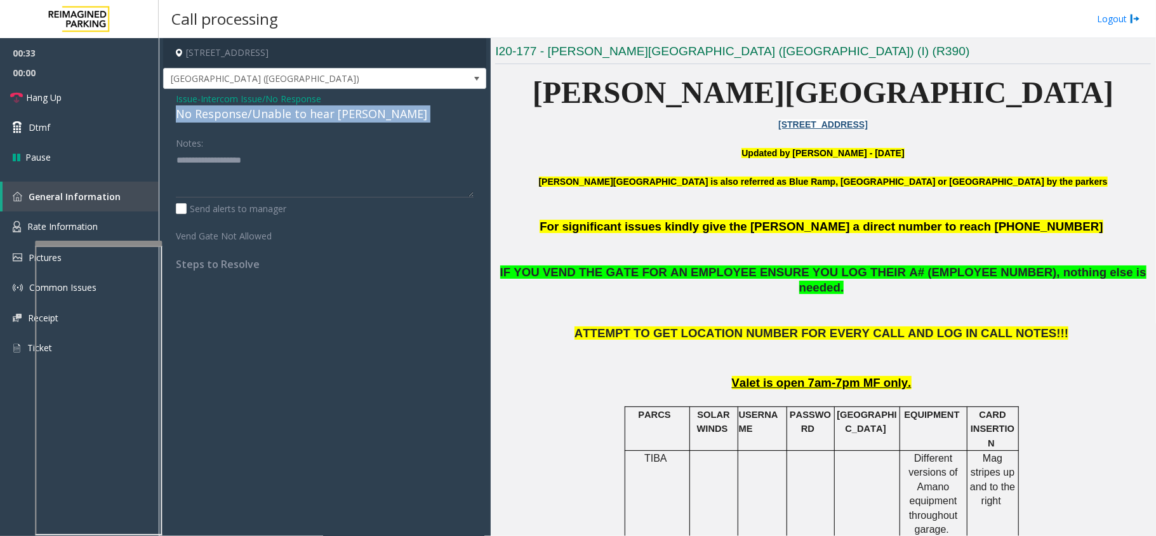
click at [265, 117] on div "No Response/Unable to hear [PERSON_NAME]" at bounding box center [325, 113] width 298 height 17
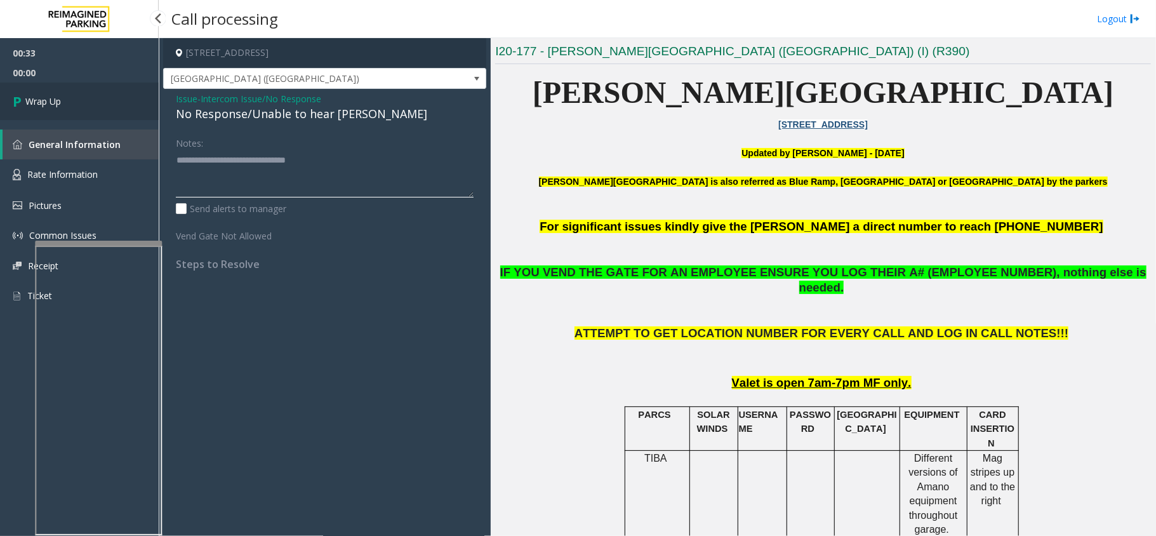
type textarea "**********"
click at [125, 116] on link "Wrap Up" at bounding box center [79, 101] width 159 height 37
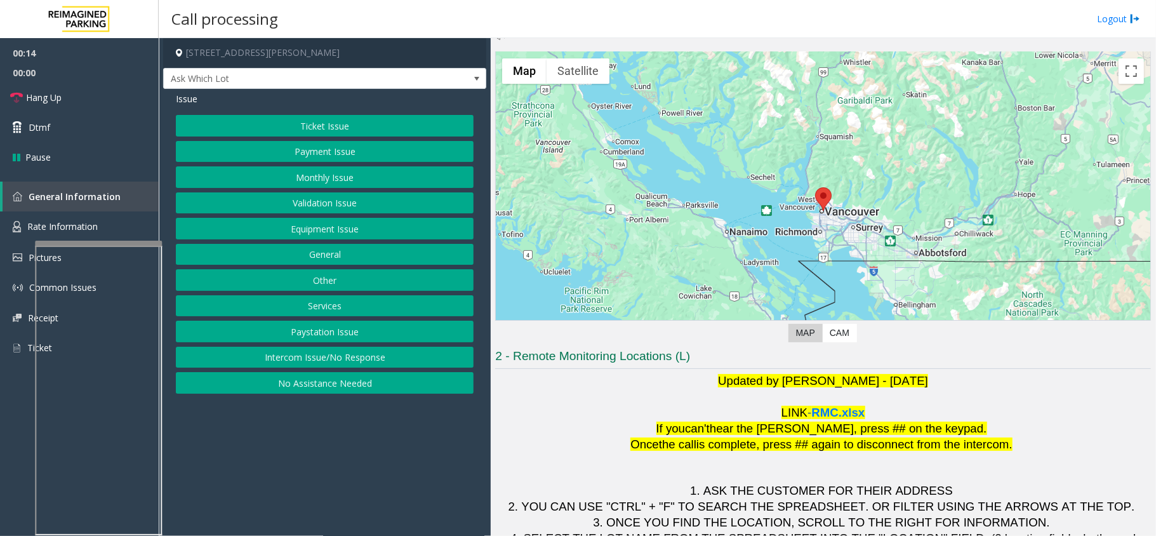
scroll to position [4, 0]
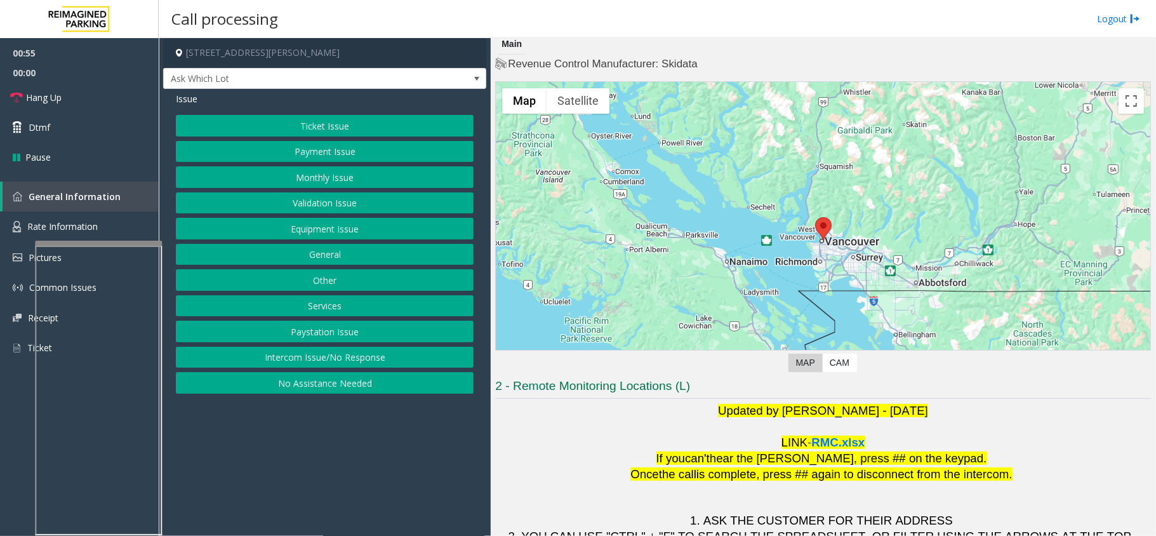
click at [415, 115] on button "Ticket Issue" at bounding box center [325, 126] width 298 height 22
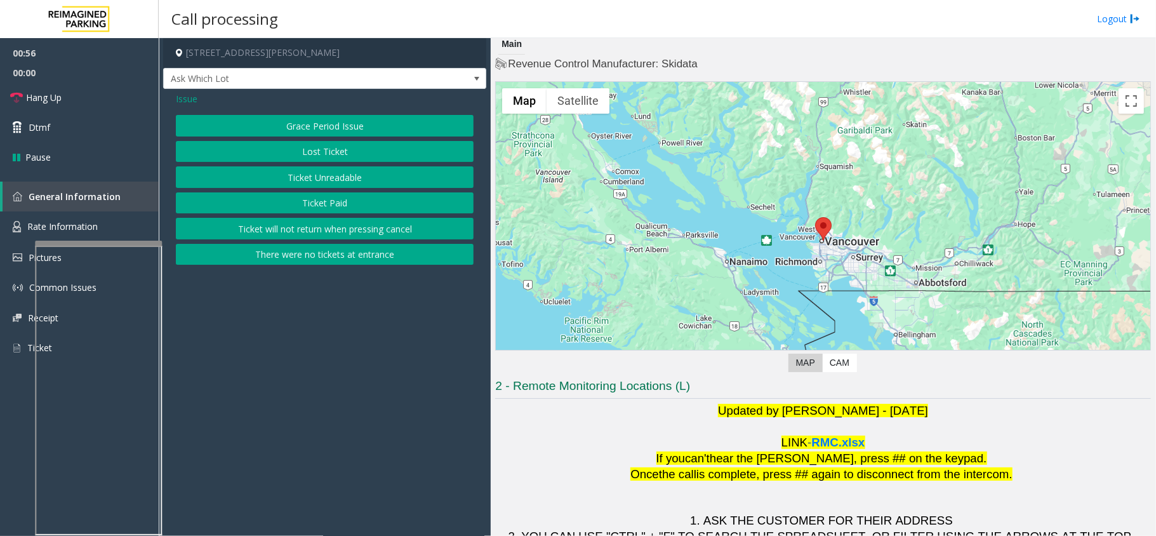
click at [355, 179] on button "Ticket Unreadable" at bounding box center [325, 177] width 298 height 22
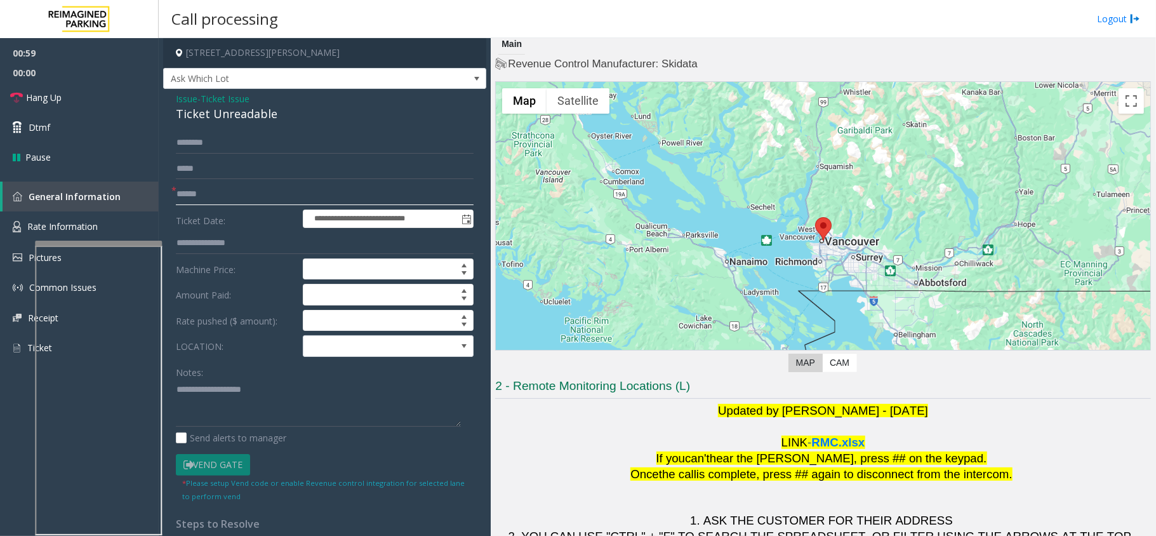
click at [260, 192] on input "text" at bounding box center [325, 194] width 298 height 22
click at [195, 193] on input "text" at bounding box center [325, 194] width 298 height 22
type input "********"
click at [187, 117] on div "Ticket Unreadable" at bounding box center [325, 113] width 298 height 17
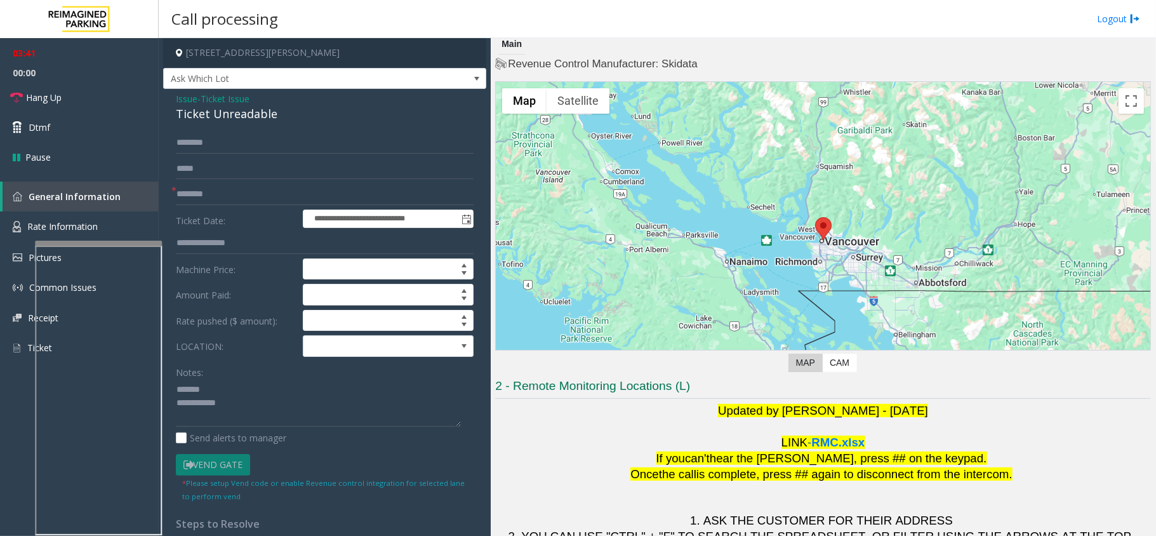
click at [244, 117] on div "Ticket Unreadable" at bounding box center [325, 113] width 298 height 17
drag, startPoint x: 254, startPoint y: 112, endPoint x: 254, endPoint y: 153, distance: 41.3
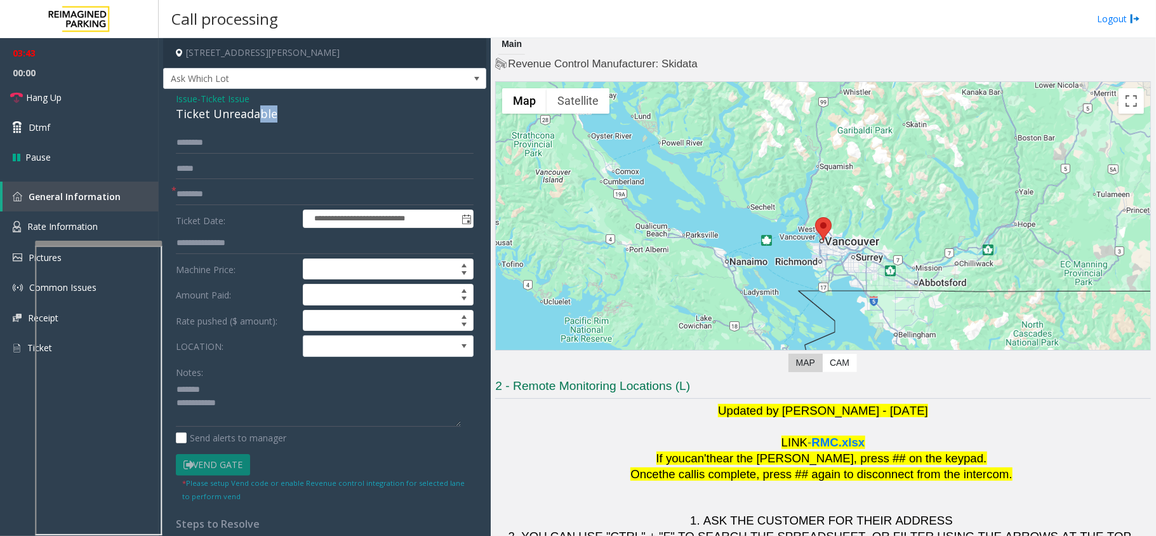
click at [254, 153] on div "**********" at bounding box center [324, 384] width 323 height 591
click at [242, 118] on div "Ticket Unreadable" at bounding box center [325, 113] width 298 height 17
click at [297, 407] on textarea at bounding box center [318, 403] width 285 height 48
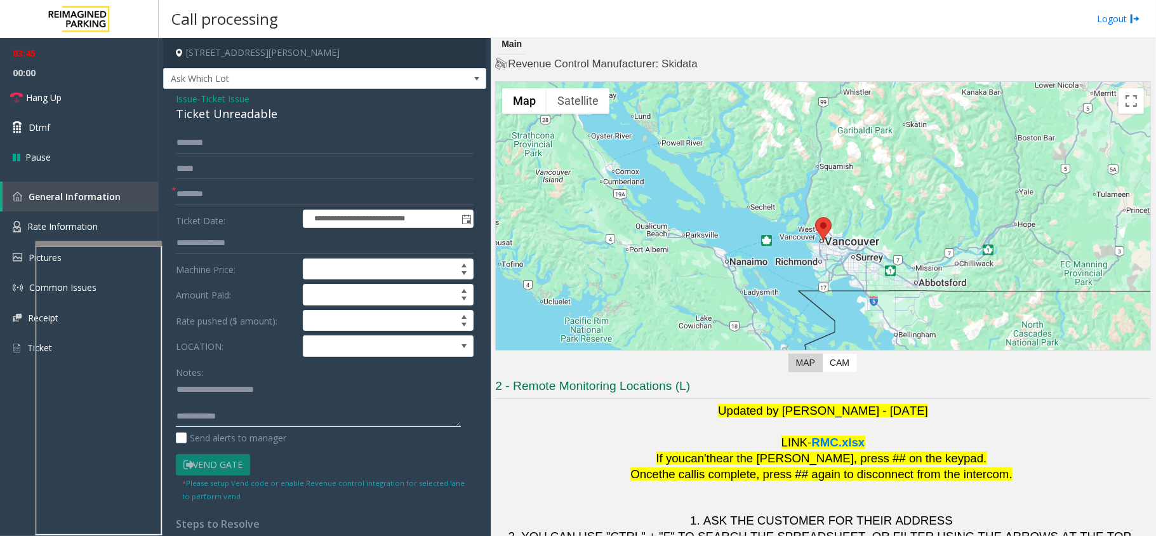
click at [294, 414] on textarea at bounding box center [318, 403] width 285 height 48
click at [112, 107] on link "Hang Up" at bounding box center [79, 98] width 159 height 30
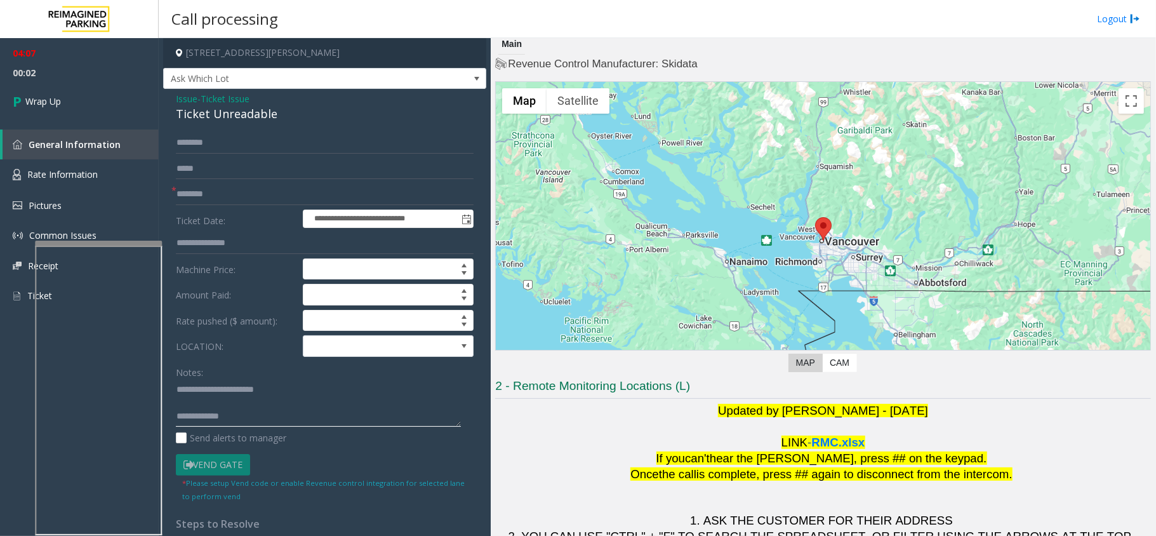
click at [237, 419] on textarea at bounding box center [318, 403] width 285 height 48
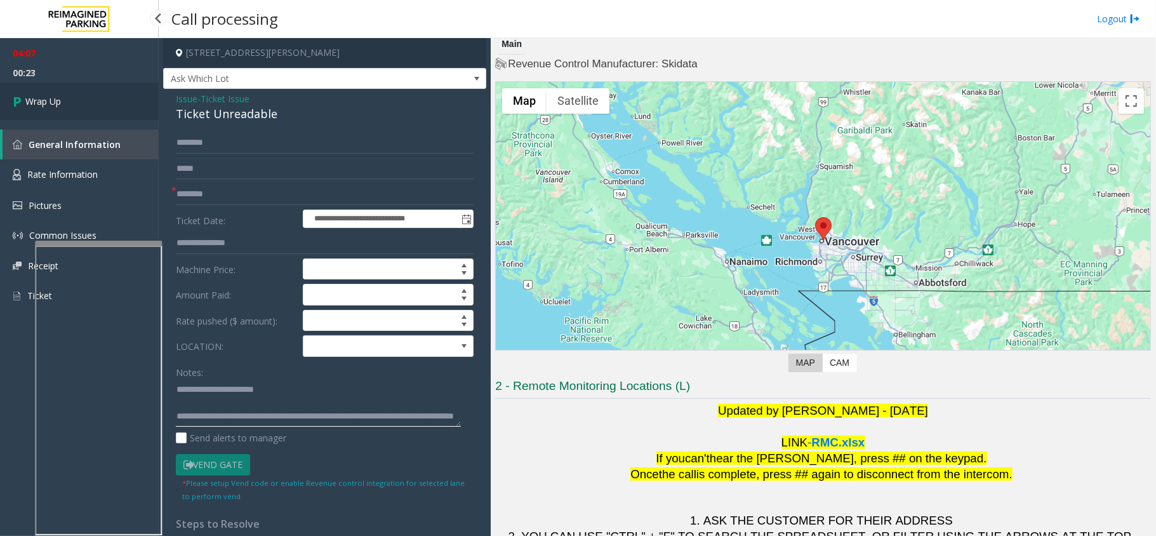
type textarea "**********"
click at [53, 103] on span "Wrap Up" at bounding box center [43, 101] width 36 height 13
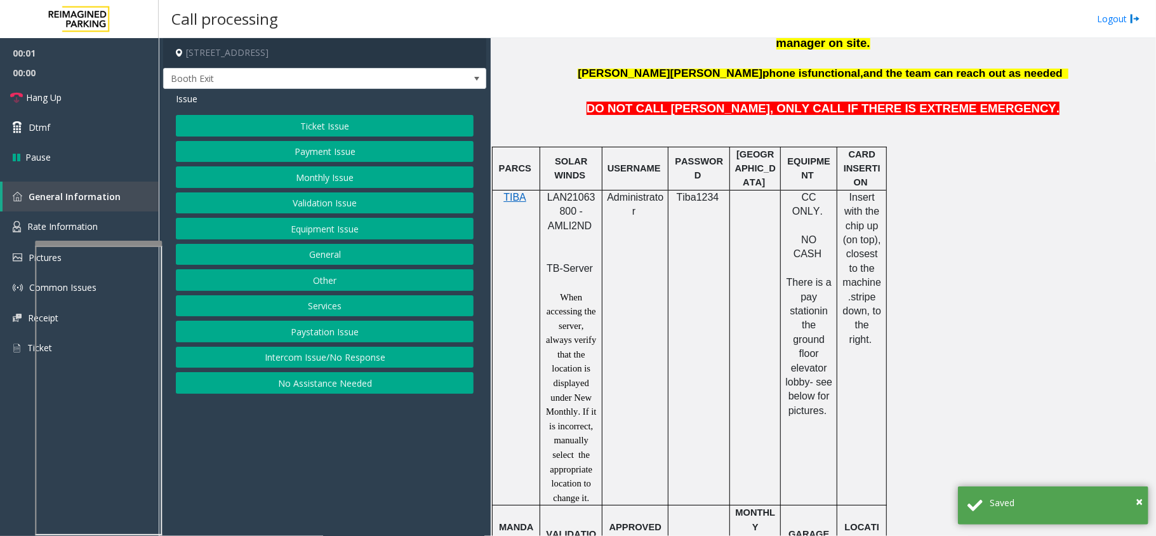
scroll to position [677, 0]
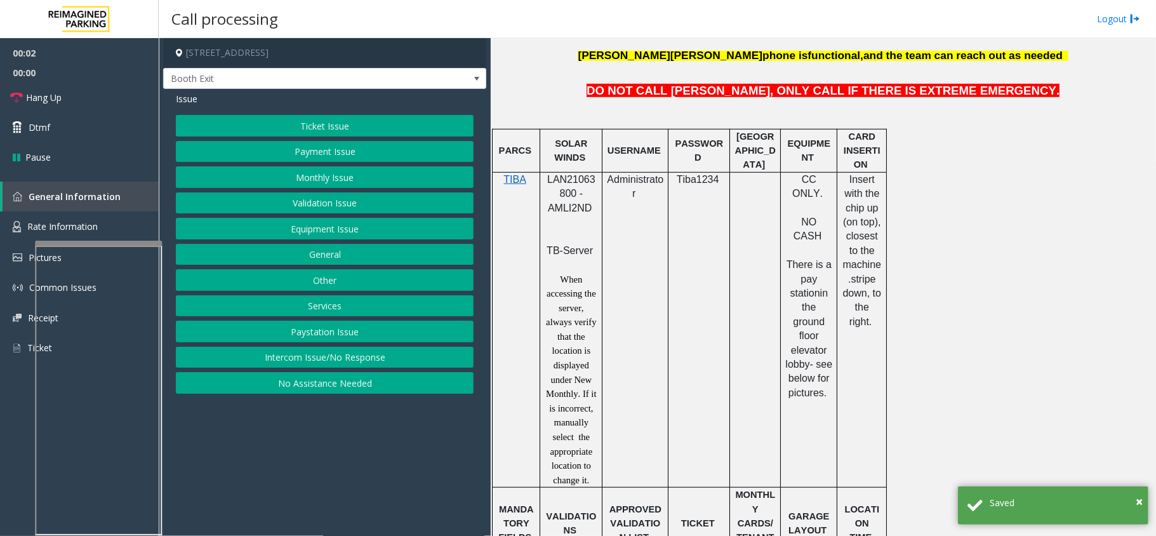
click at [569, 169] on div at bounding box center [571, 171] width 62 height 4
click at [570, 174] on span "LAN21063800 - AMLI2ND" at bounding box center [571, 193] width 48 height 39
copy span "LAN21063800"
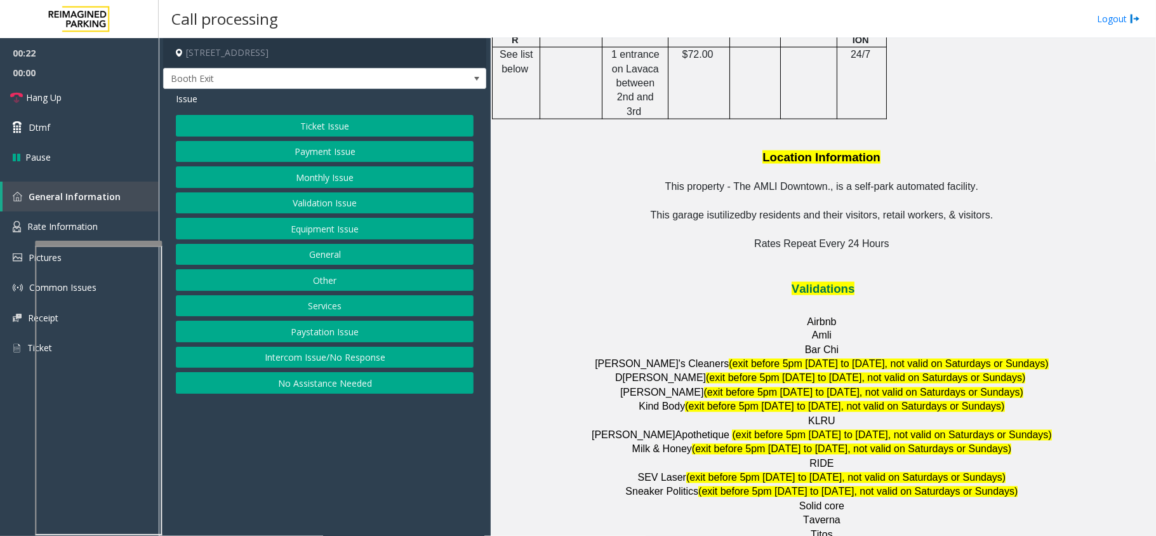
scroll to position [1438, 0]
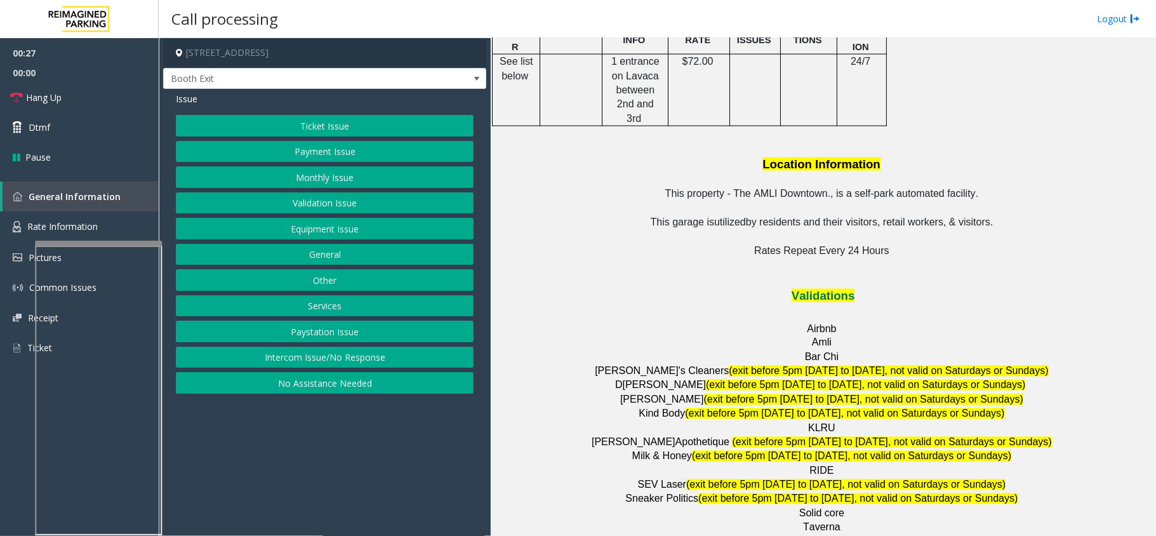
click at [315, 206] on button "Validation Issue" at bounding box center [325, 203] width 298 height 22
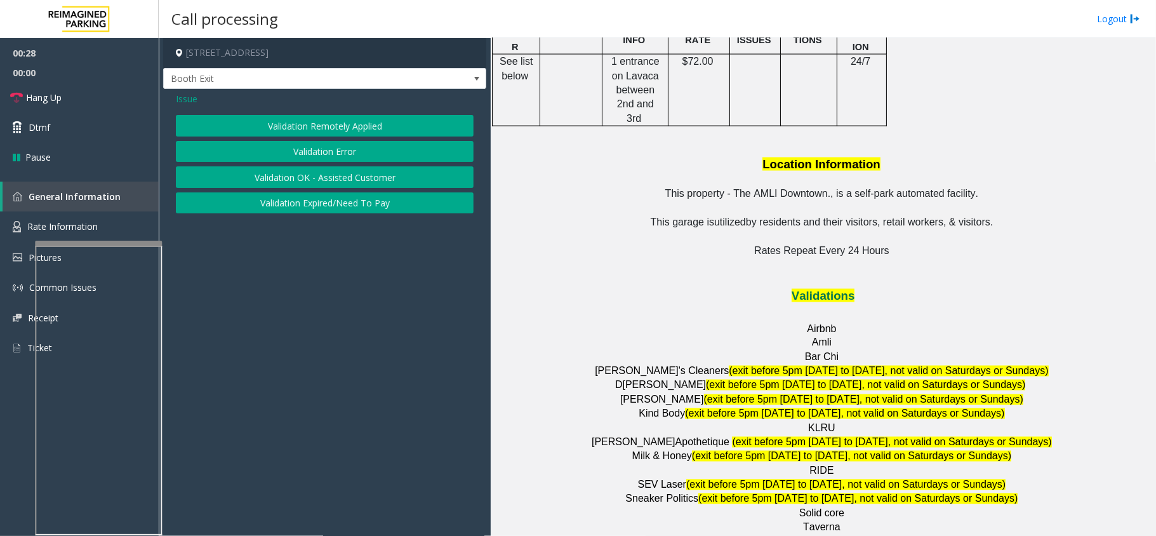
click at [284, 161] on button "Validation Error" at bounding box center [325, 152] width 298 height 22
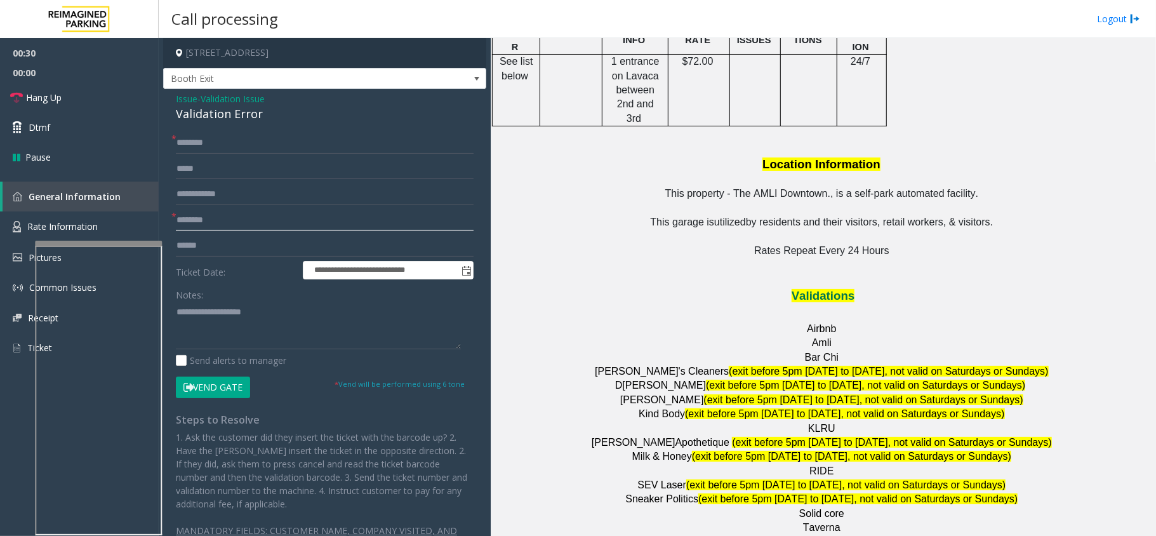
click at [202, 215] on input "text" at bounding box center [325, 220] width 298 height 22
type input "**********"
click at [212, 247] on input "text" at bounding box center [325, 246] width 298 height 22
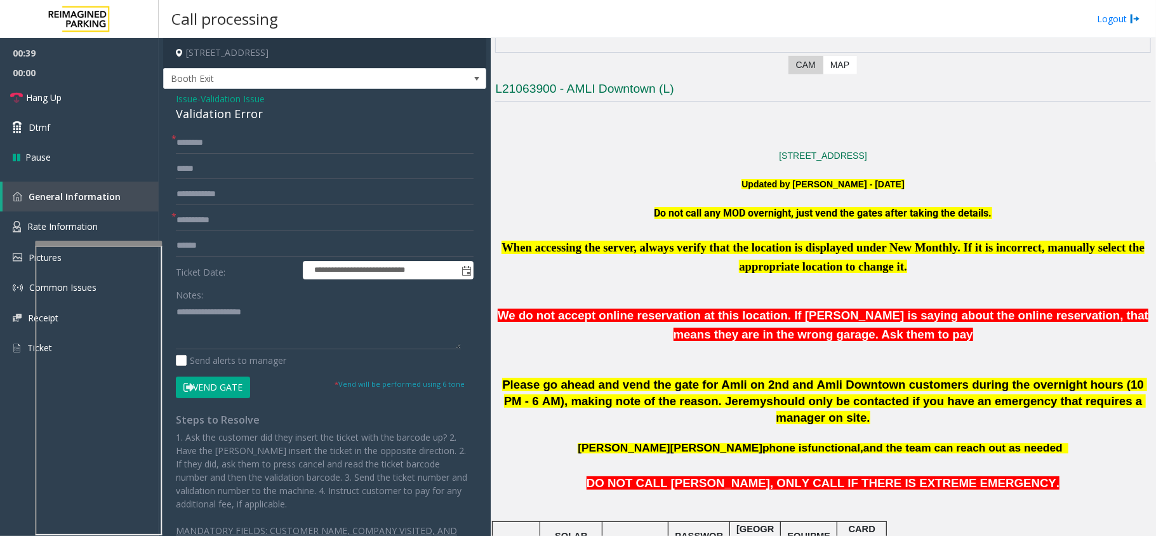
scroll to position [254, 0]
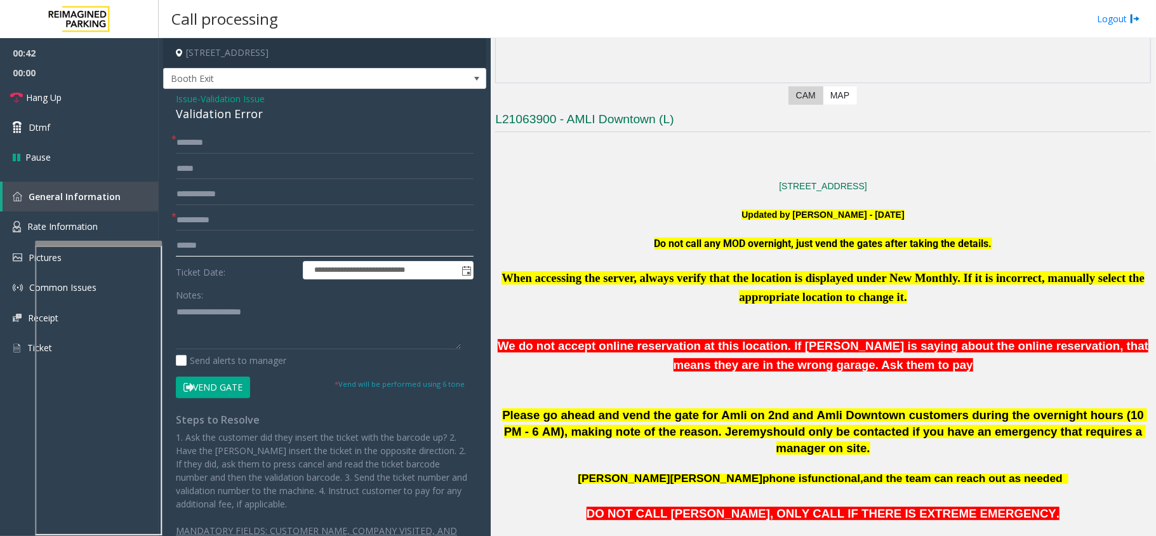
click at [254, 253] on input "text" at bounding box center [325, 246] width 298 height 22
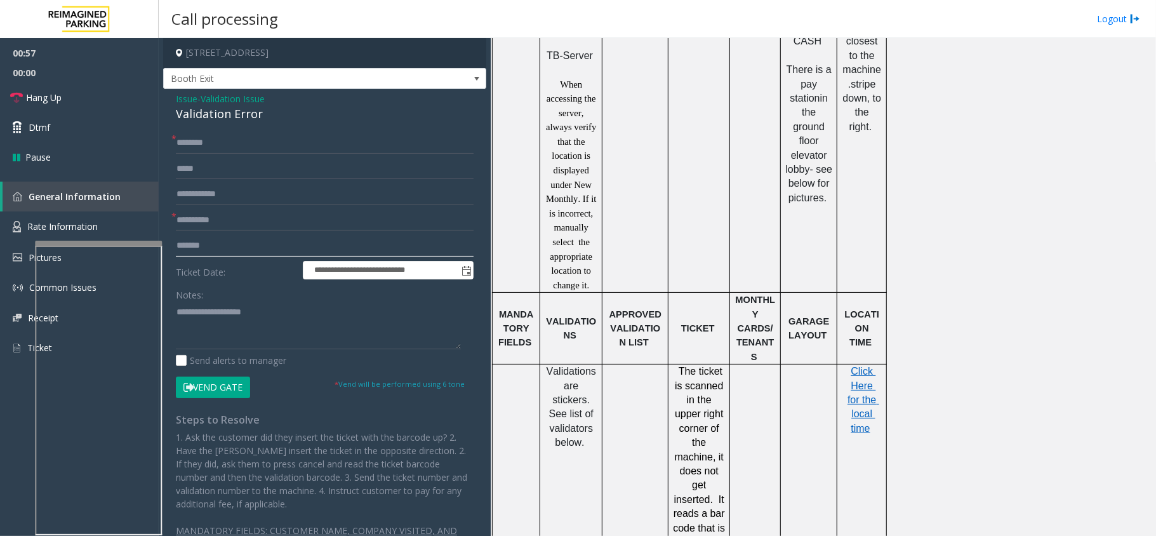
scroll to position [846, 0]
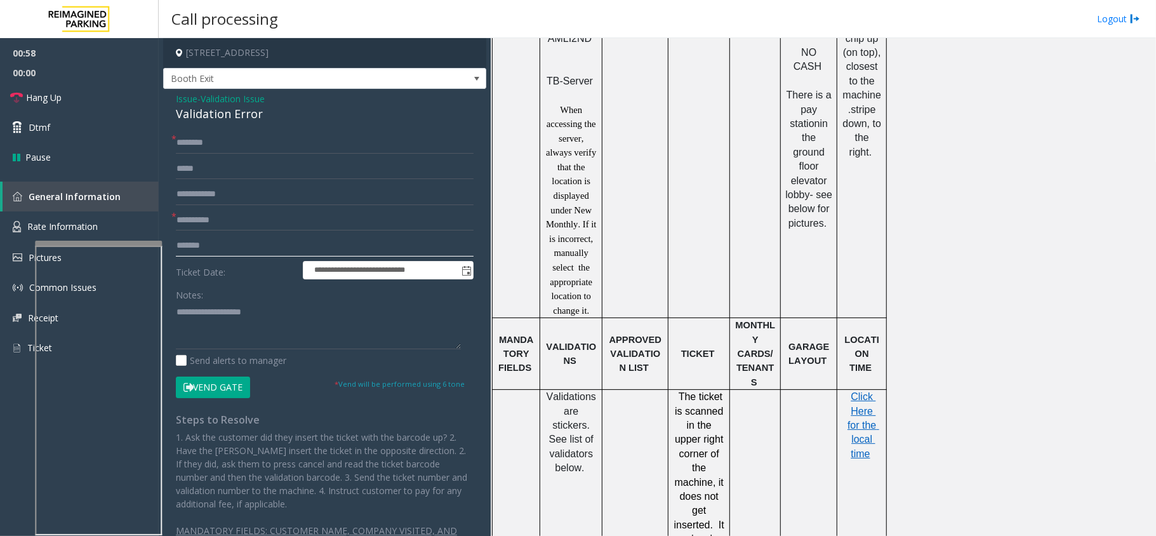
type input "*******"
click at [298, 330] on textarea at bounding box center [318, 325] width 285 height 48
click at [181, 315] on textarea at bounding box center [318, 325] width 285 height 48
click at [236, 138] on input "text" at bounding box center [325, 143] width 298 height 22
click at [310, 294] on div "Notes:" at bounding box center [325, 316] width 298 height 65
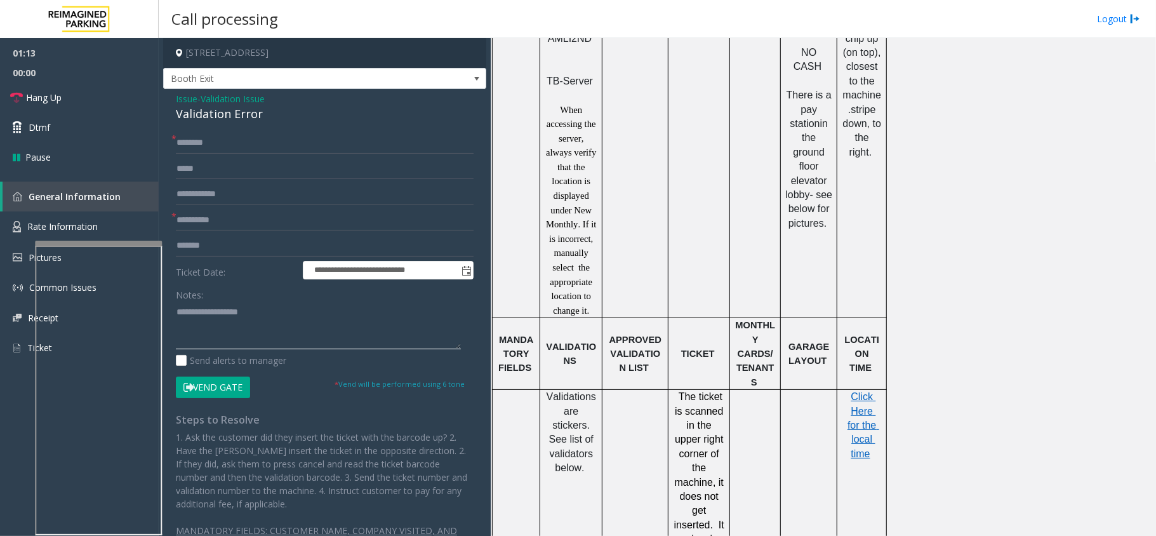
click at [287, 323] on textarea at bounding box center [318, 325] width 285 height 48
type textarea "**********"
click at [185, 141] on input "text" at bounding box center [325, 143] width 298 height 22
type input "****"
click at [280, 314] on textarea at bounding box center [318, 325] width 285 height 48
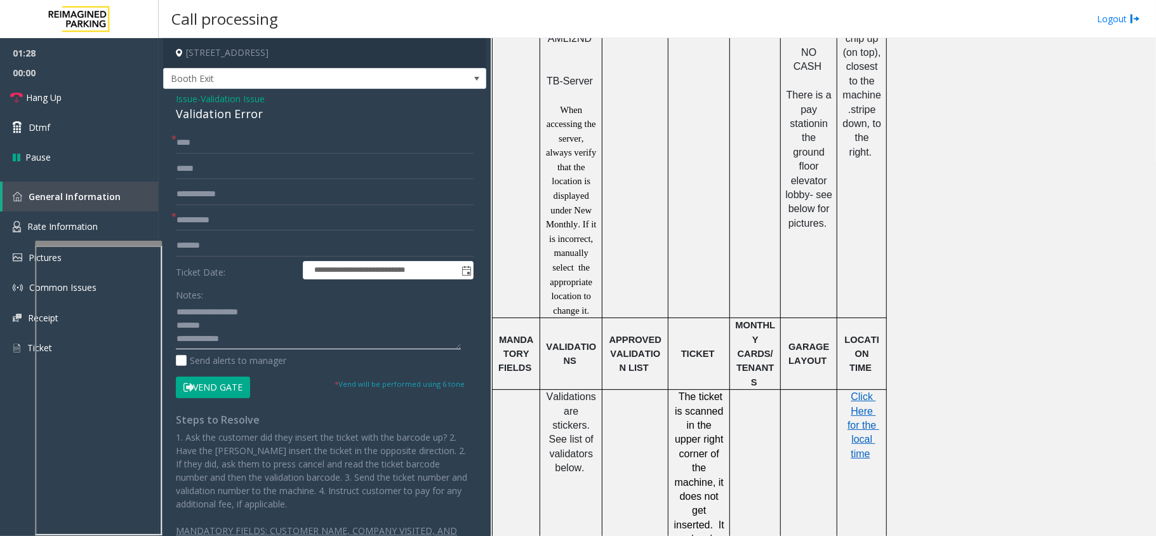
click at [228, 327] on textarea at bounding box center [318, 325] width 285 height 48
click at [206, 126] on div "**********" at bounding box center [324, 332] width 323 height 487
click at [209, 124] on div "**********" at bounding box center [324, 332] width 323 height 487
click at [239, 113] on div "Validation Error" at bounding box center [325, 113] width 298 height 17
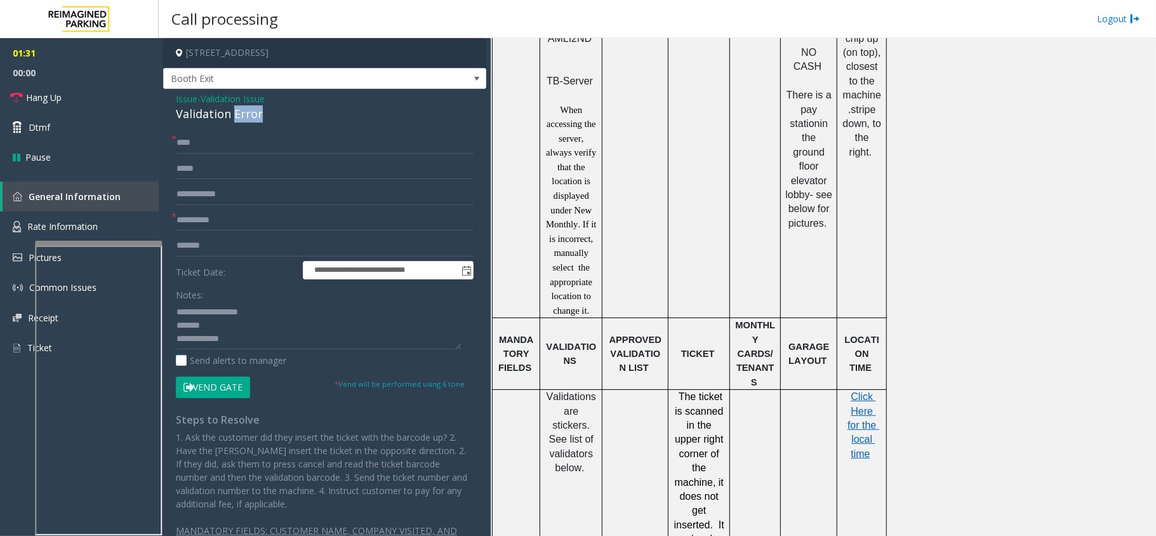
click at [239, 113] on div "Validation Error" at bounding box center [325, 113] width 298 height 17
click at [862, 391] on span "Click Here for the local time" at bounding box center [863, 425] width 32 height 68
click at [282, 325] on textarea at bounding box center [318, 325] width 285 height 48
click at [241, 338] on textarea at bounding box center [318, 325] width 285 height 48
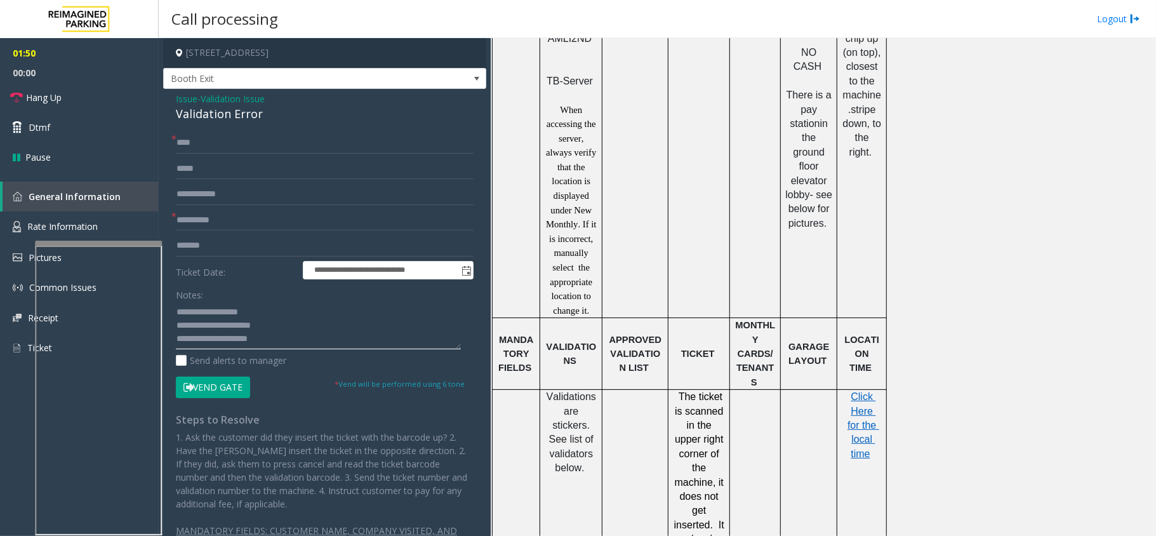
click at [251, 343] on textarea at bounding box center [318, 325] width 285 height 48
click at [257, 343] on textarea at bounding box center [318, 325] width 285 height 48
click at [283, 328] on textarea at bounding box center [318, 325] width 285 height 48
type textarea "**********"
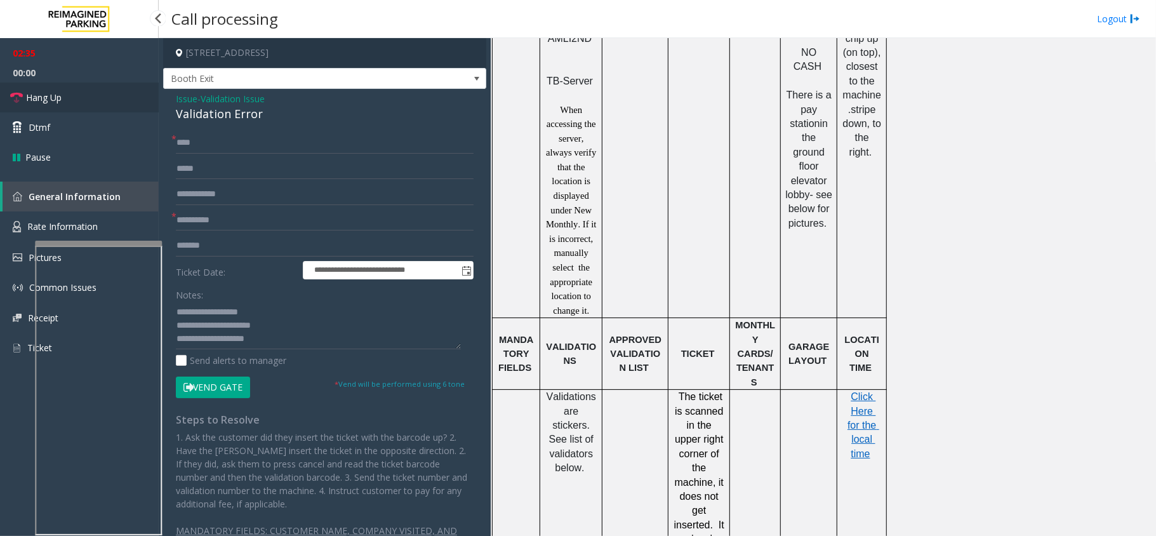
click at [95, 89] on link "Hang Up" at bounding box center [79, 98] width 159 height 30
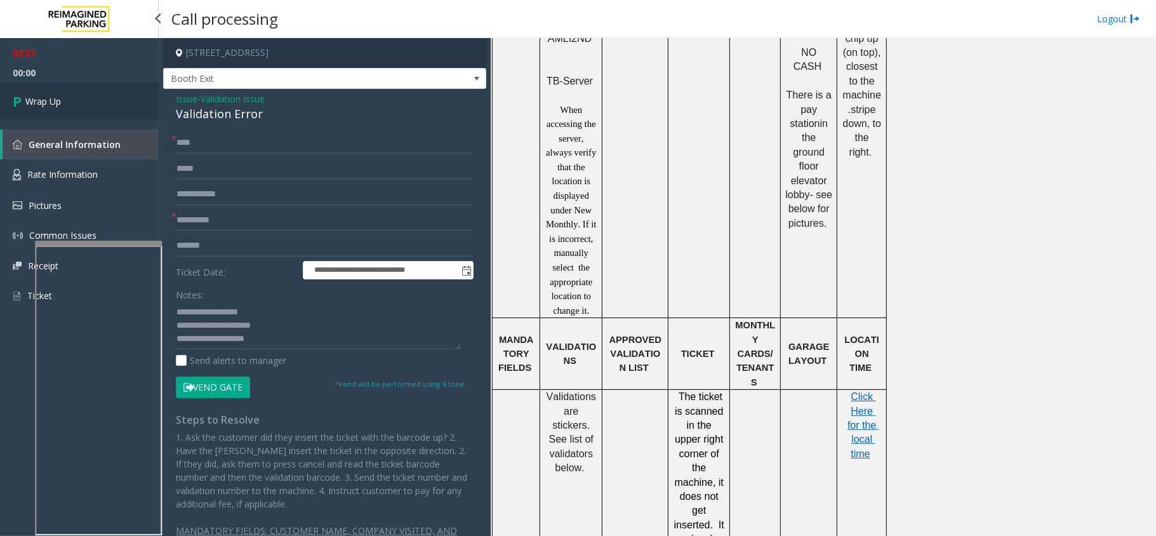
click at [124, 109] on link "Wrap Up" at bounding box center [79, 101] width 159 height 37
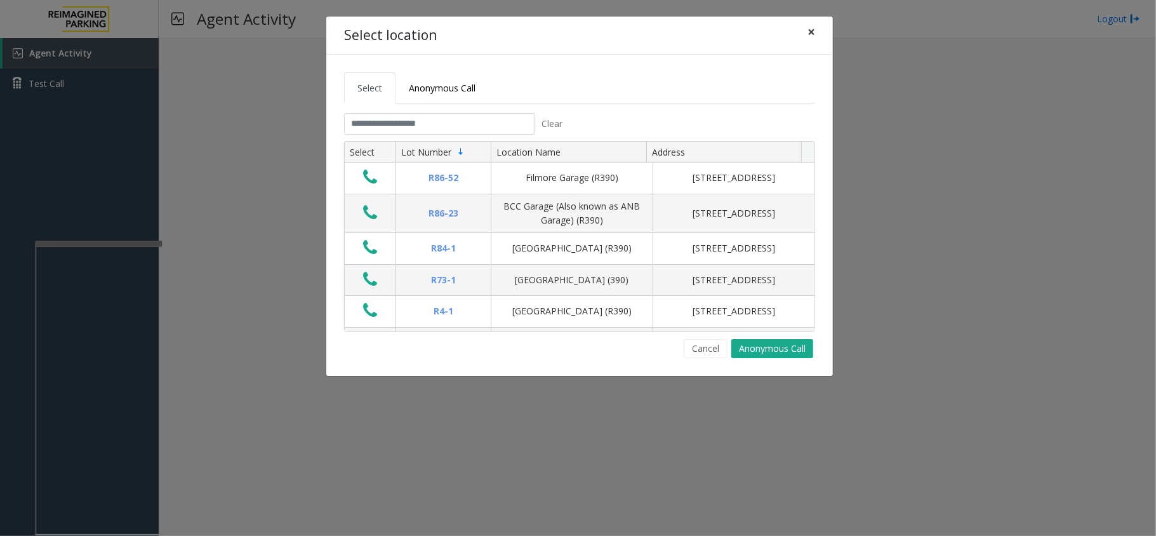
click at [802, 29] on button "×" at bounding box center [810, 32] width 25 height 31
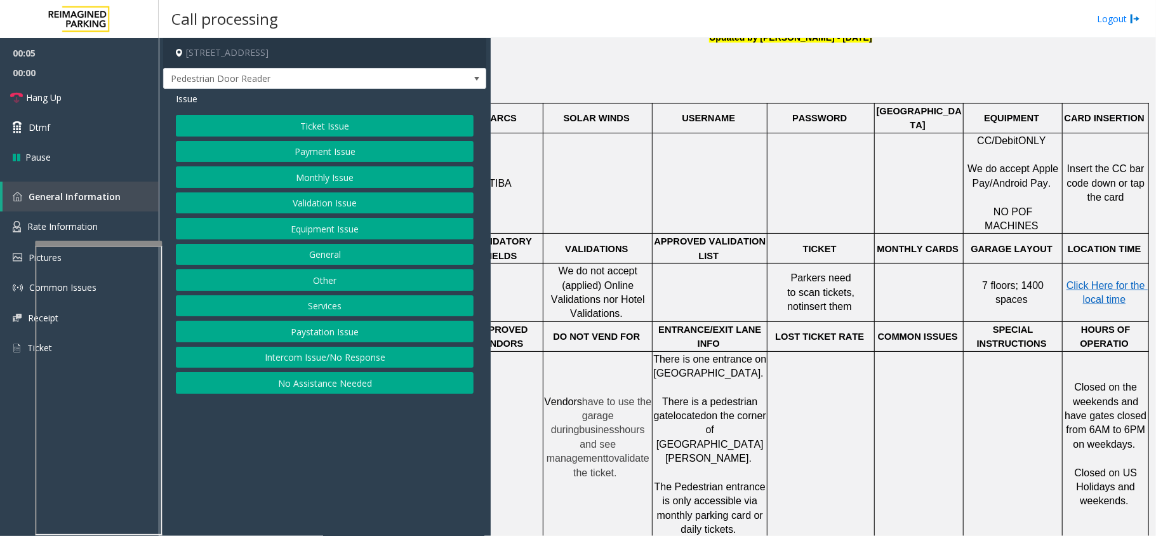
scroll to position [380, 44]
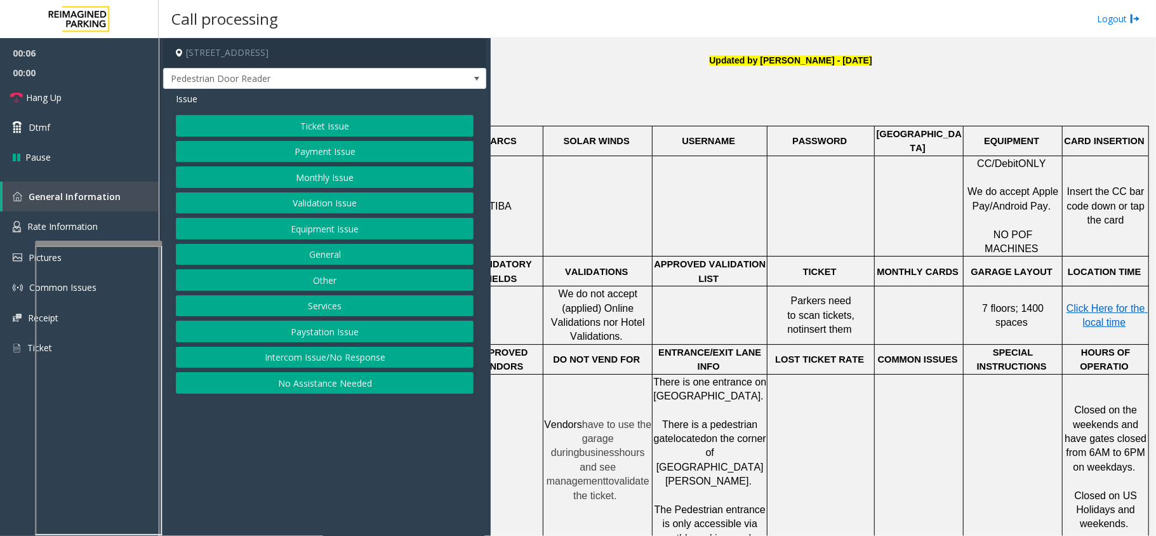
click at [279, 391] on button "No Assistance Needed" at bounding box center [325, 383] width 298 height 22
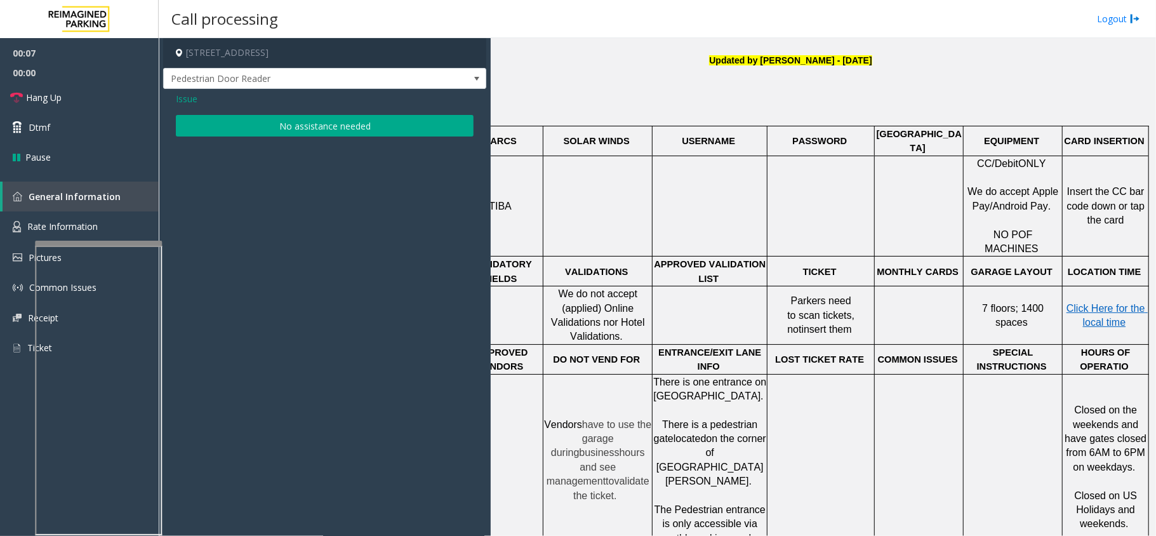
click at [353, 124] on button "No assistance needed" at bounding box center [325, 126] width 298 height 22
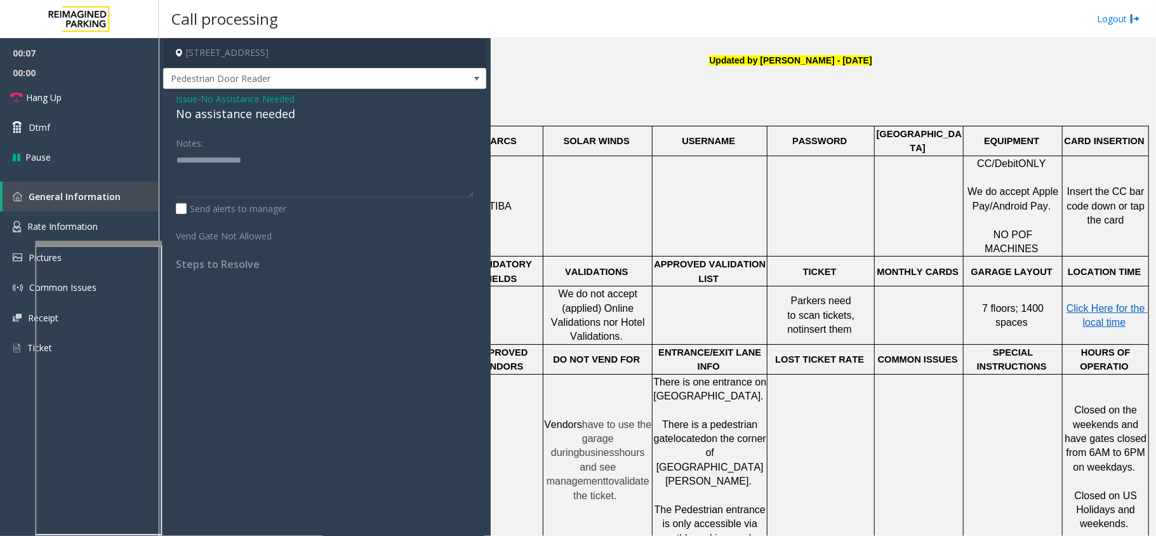
click at [291, 107] on div "No assistance needed" at bounding box center [325, 113] width 298 height 17
click at [263, 124] on div "Issue - No Assistance Needed No assistance needed Notes: Send alerts to manager…" at bounding box center [324, 186] width 323 height 194
click at [264, 118] on div "No assistance needed" at bounding box center [325, 113] width 298 height 17
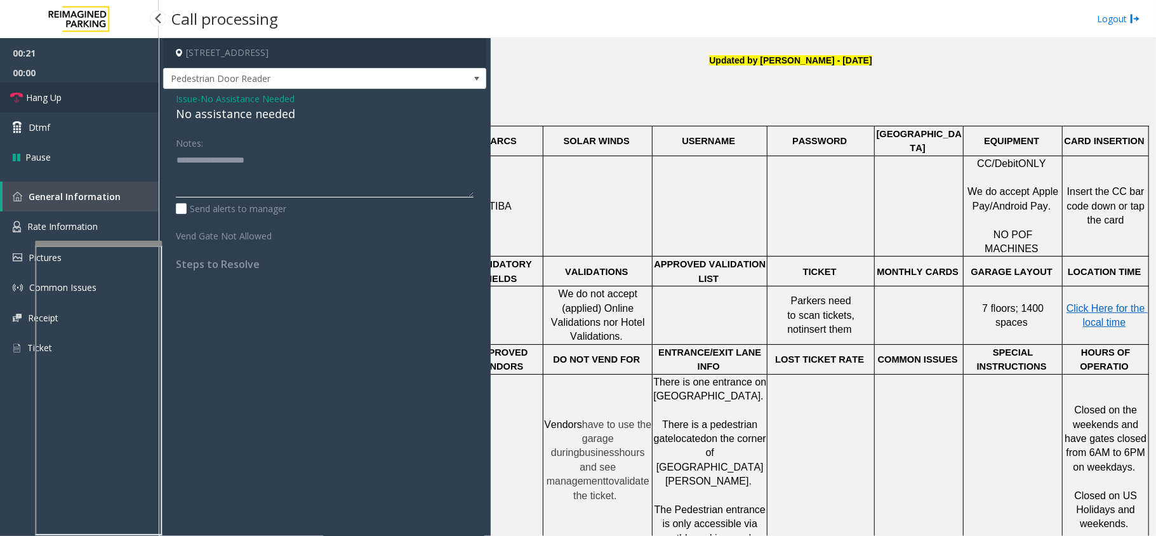
type textarea "**********"
click at [81, 99] on link "Hang Up" at bounding box center [79, 98] width 159 height 30
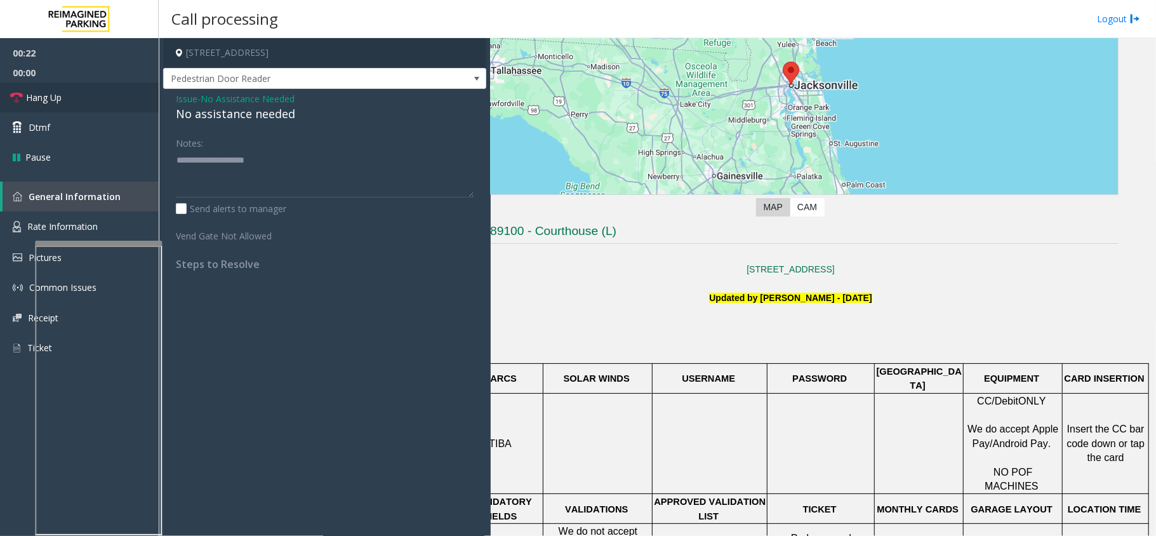
scroll to position [126, 44]
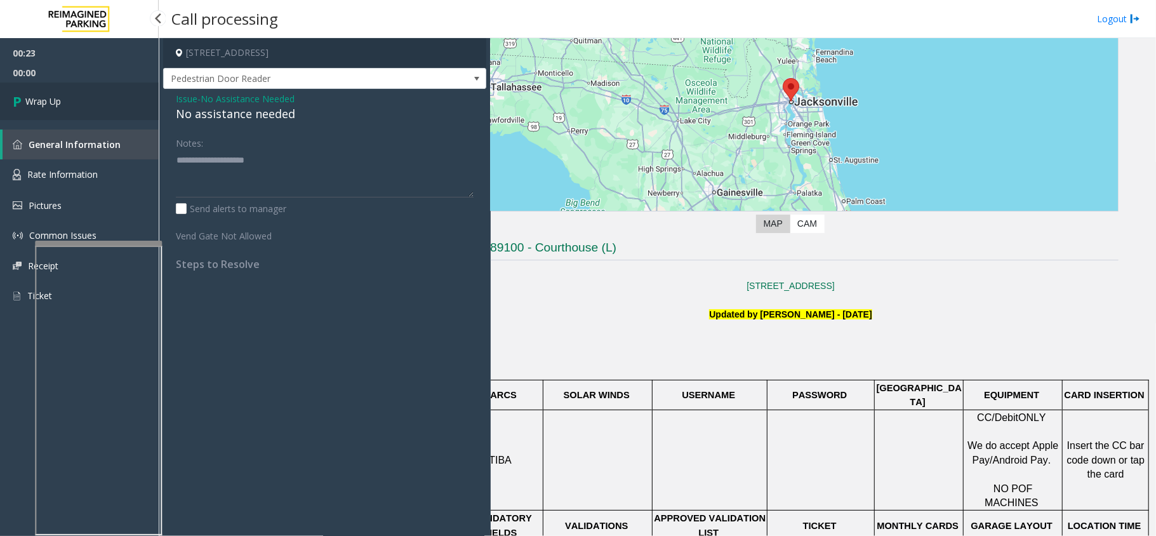
click at [91, 93] on link "Wrap Up" at bounding box center [79, 101] width 159 height 37
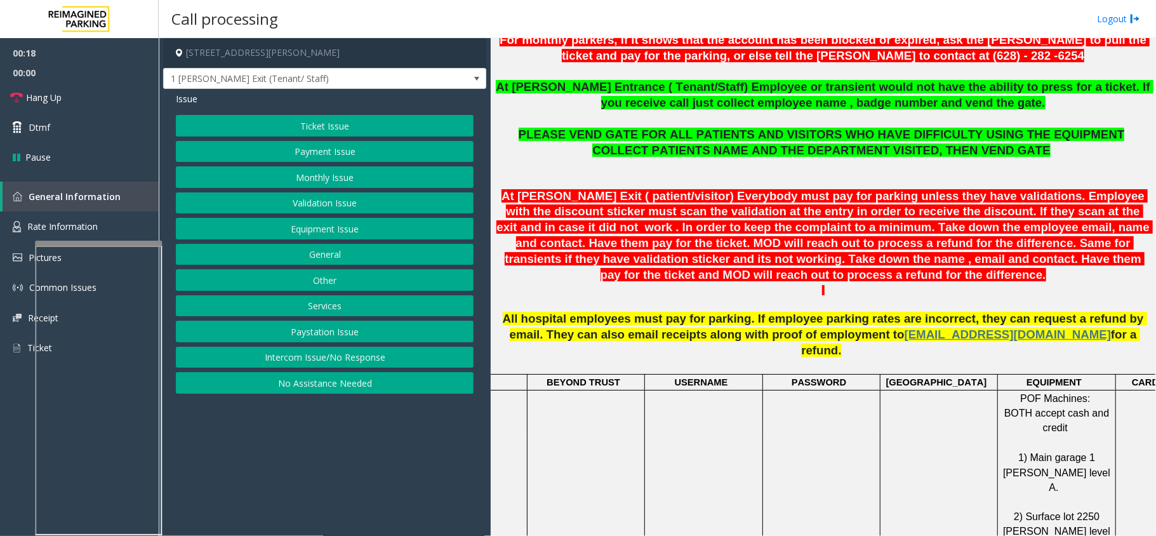
scroll to position [445, 0]
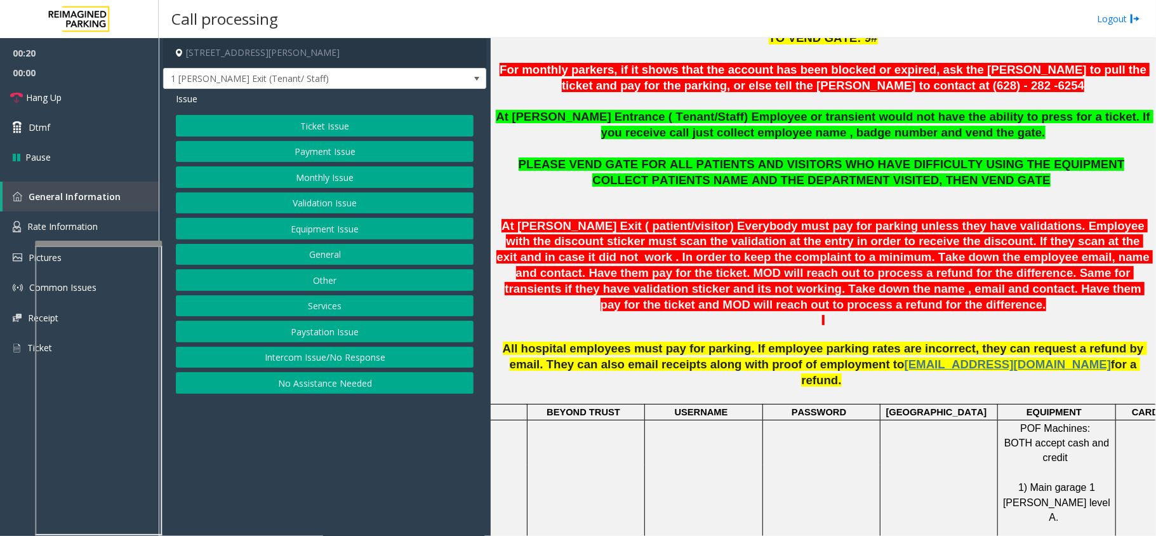
click at [310, 127] on button "Ticket Issue" at bounding box center [325, 126] width 298 height 22
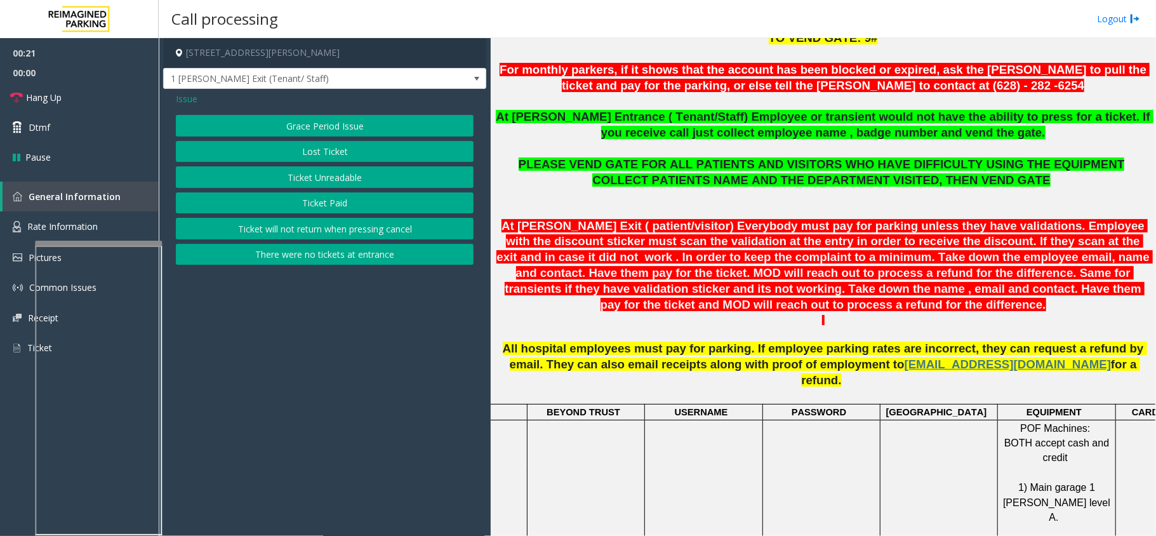
click at [327, 255] on button "There were no tickets at entrance" at bounding box center [325, 255] width 298 height 22
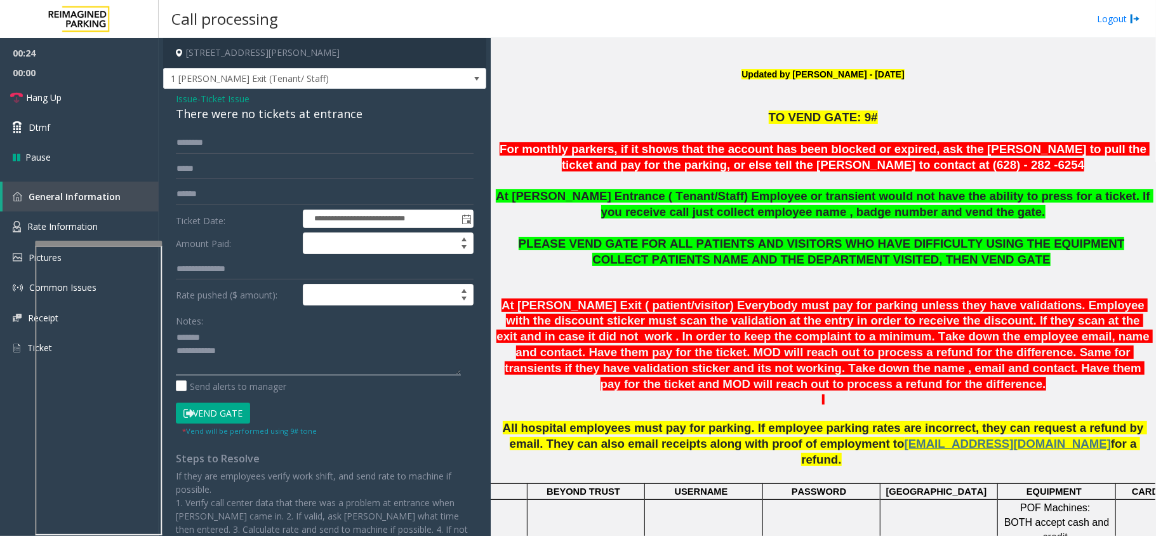
scroll to position [275, 0]
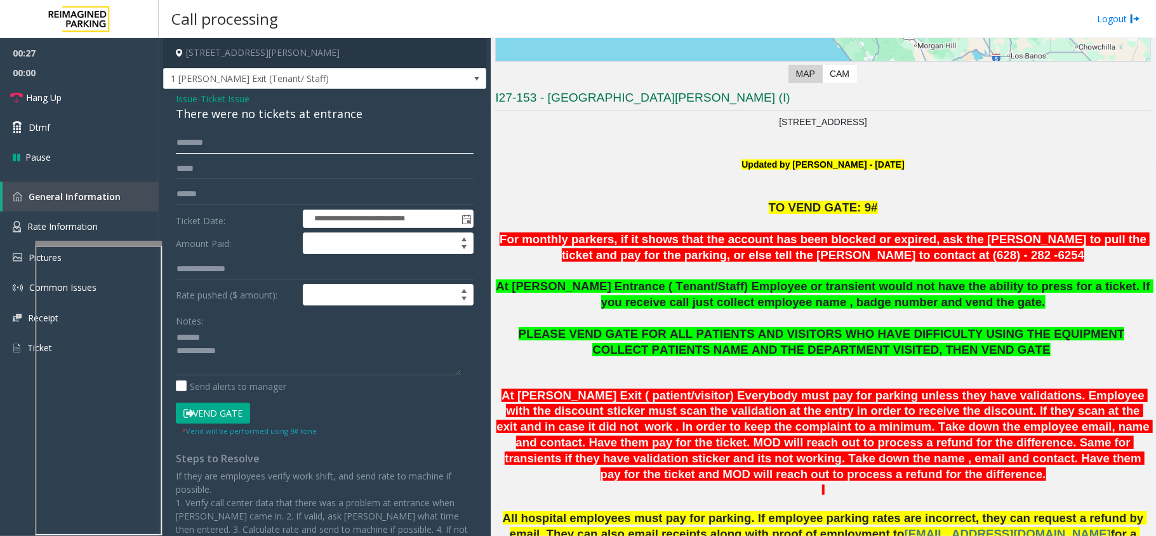
click at [206, 140] on input "text" at bounding box center [325, 143] width 298 height 22
click at [241, 117] on div "There were no tickets at entrance" at bounding box center [325, 113] width 298 height 17
type textarea "**********"
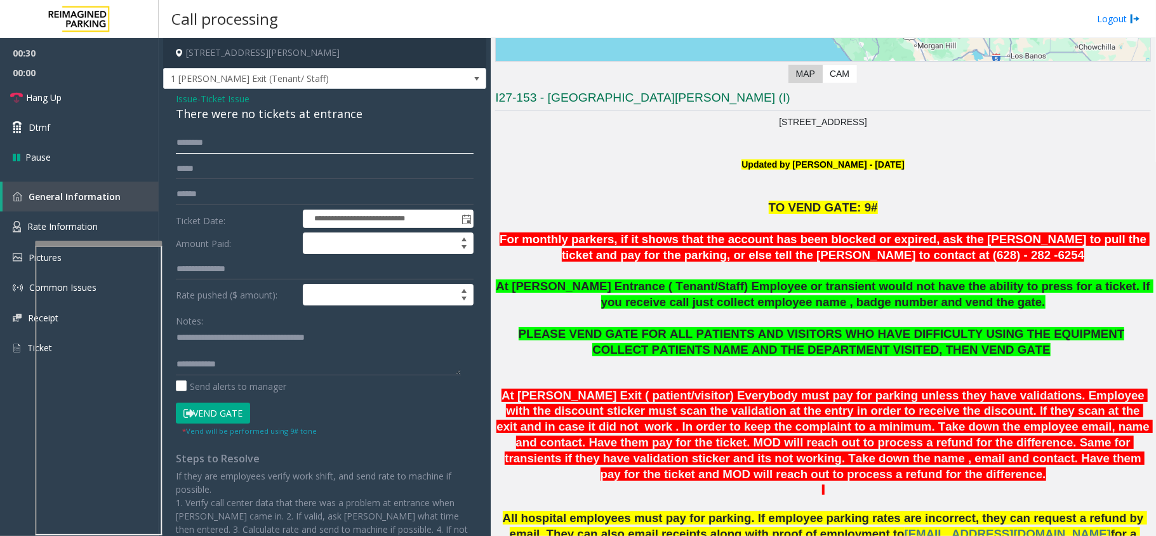
click at [277, 145] on input "text" at bounding box center [325, 143] width 298 height 22
type input "******"
click at [206, 407] on button "Vend Gate" at bounding box center [213, 413] width 74 height 22
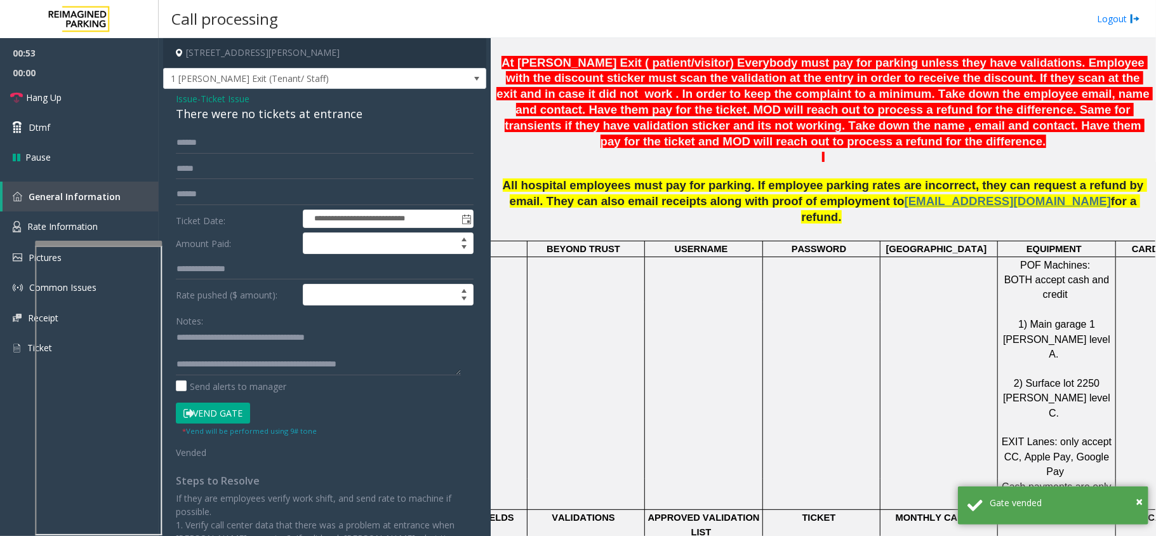
scroll to position [614, 0]
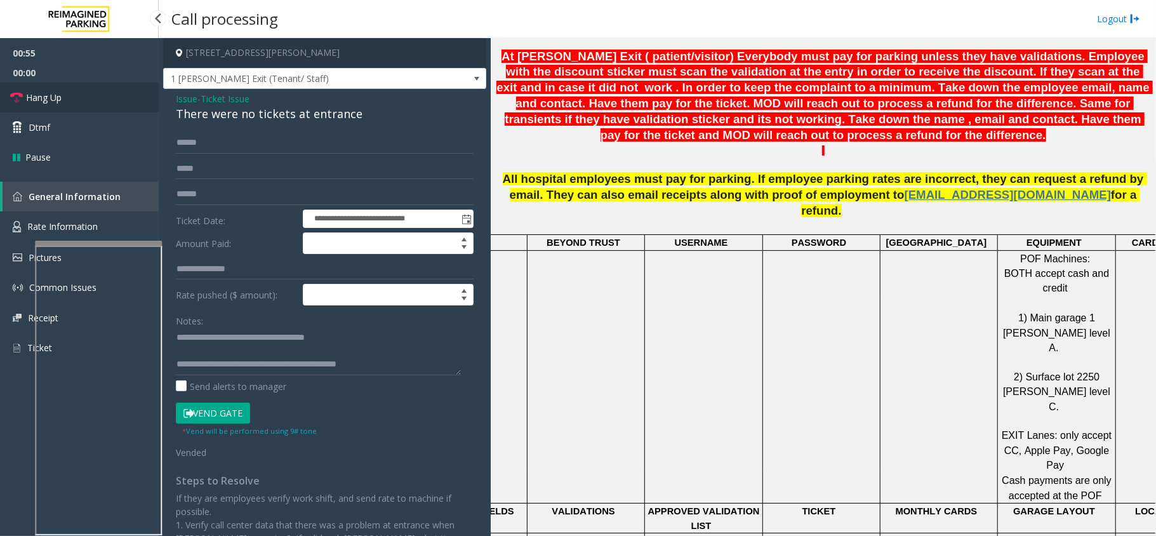
click at [72, 104] on link "Hang Up" at bounding box center [79, 98] width 159 height 30
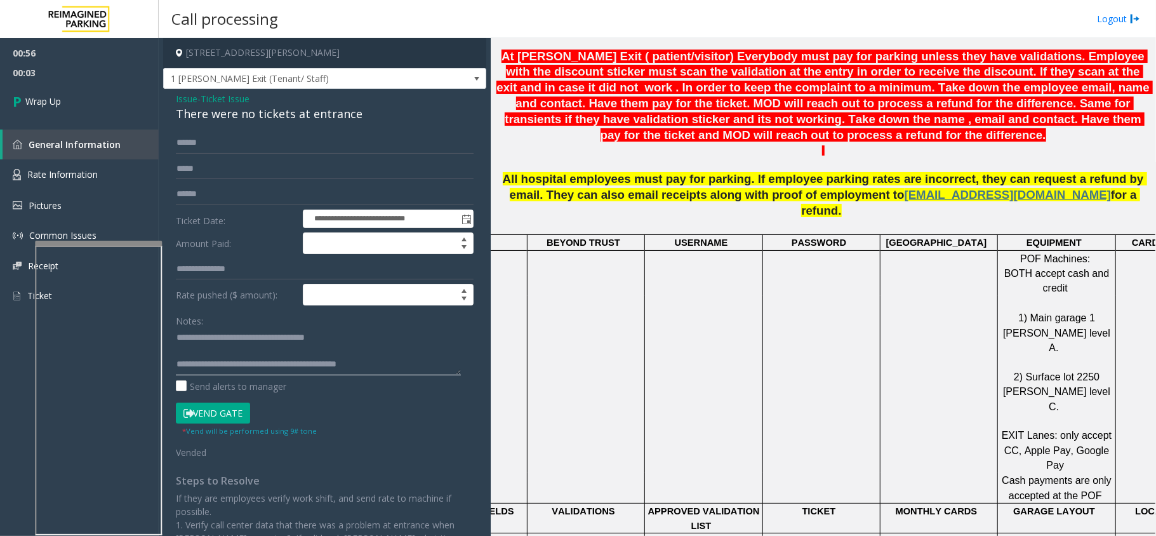
click at [424, 362] on textarea at bounding box center [318, 351] width 285 height 48
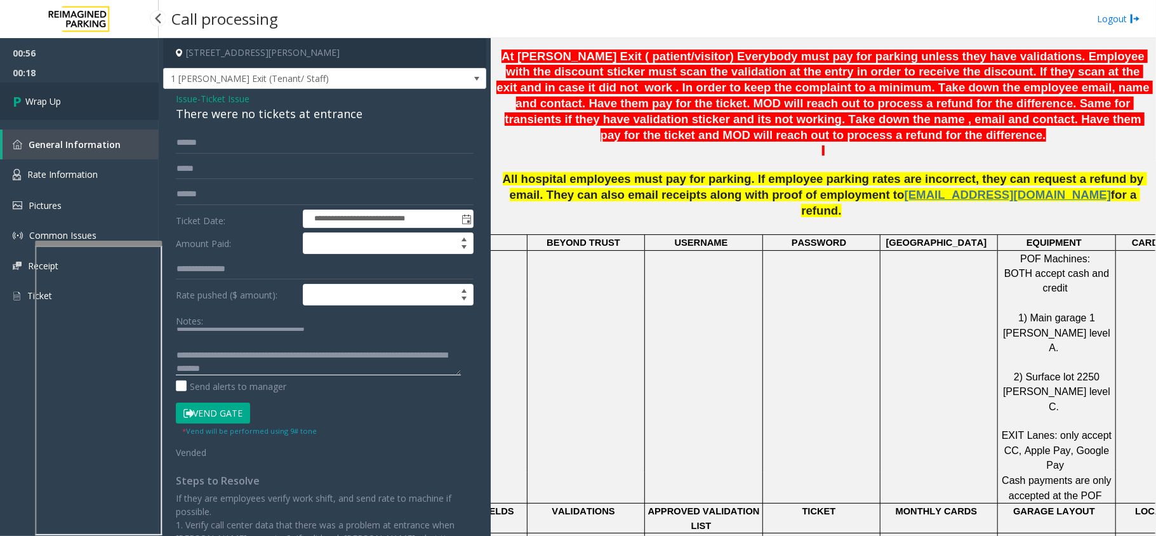
type textarea "**********"
click at [102, 108] on link "Wrap Up" at bounding box center [79, 101] width 159 height 37
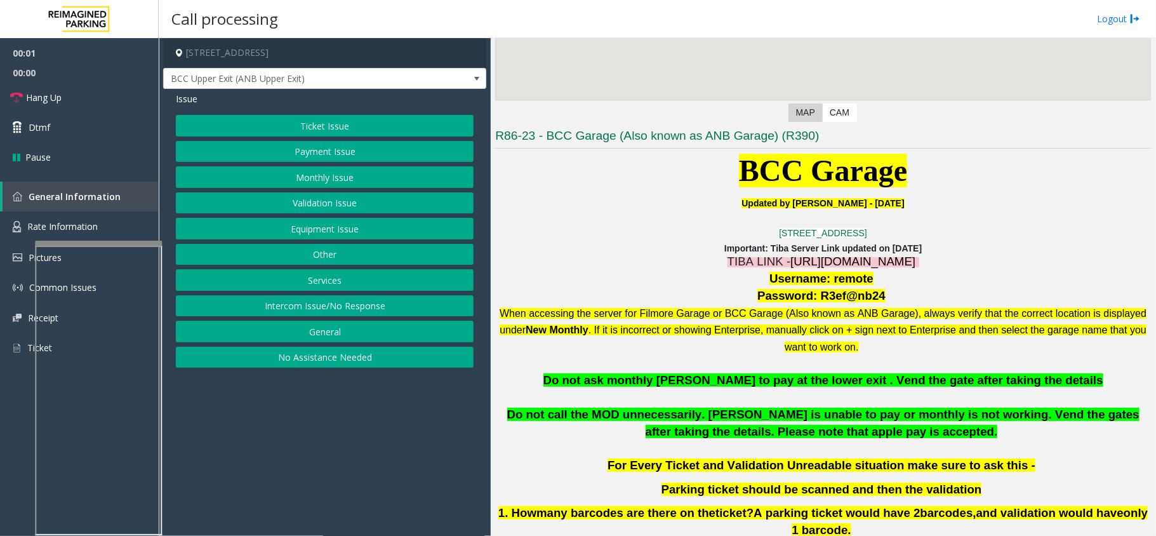
scroll to position [338, 0]
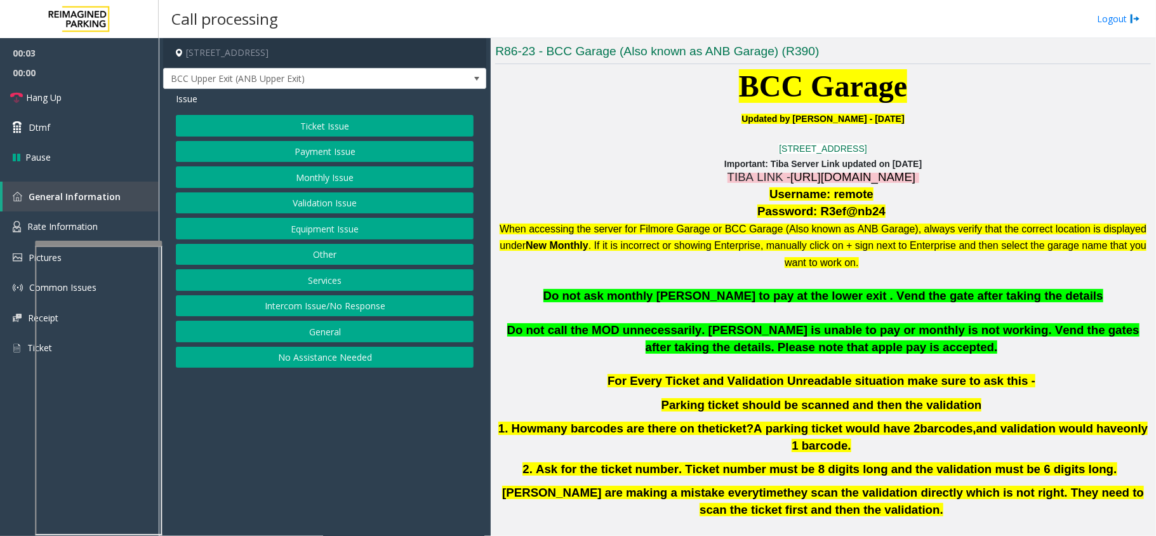
click at [817, 176] on span "https://fillmore-web.sp.tibaparking.net/" at bounding box center [852, 176] width 125 height 13
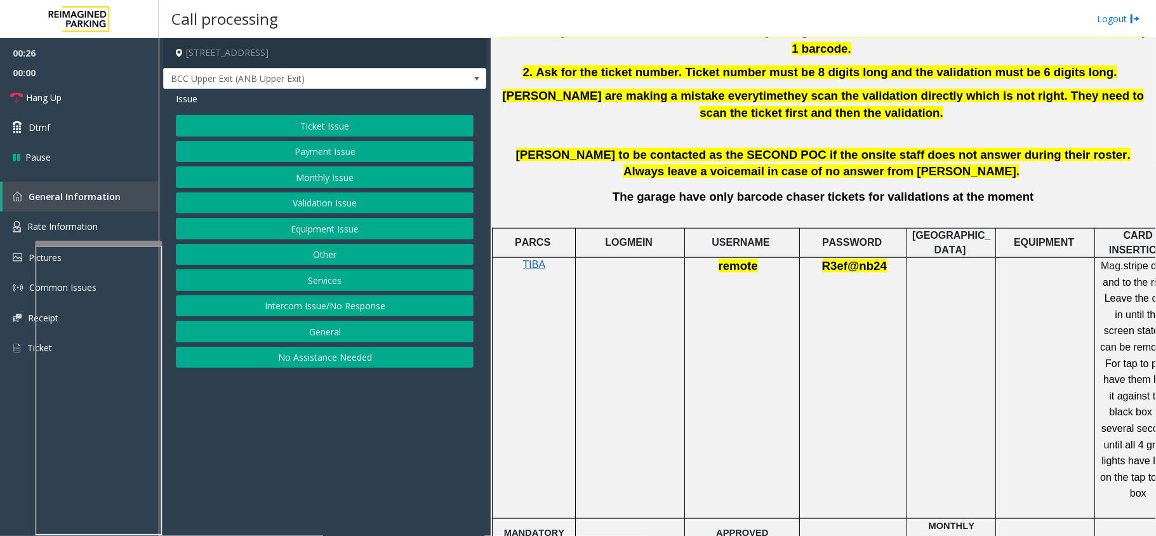
scroll to position [762, 0]
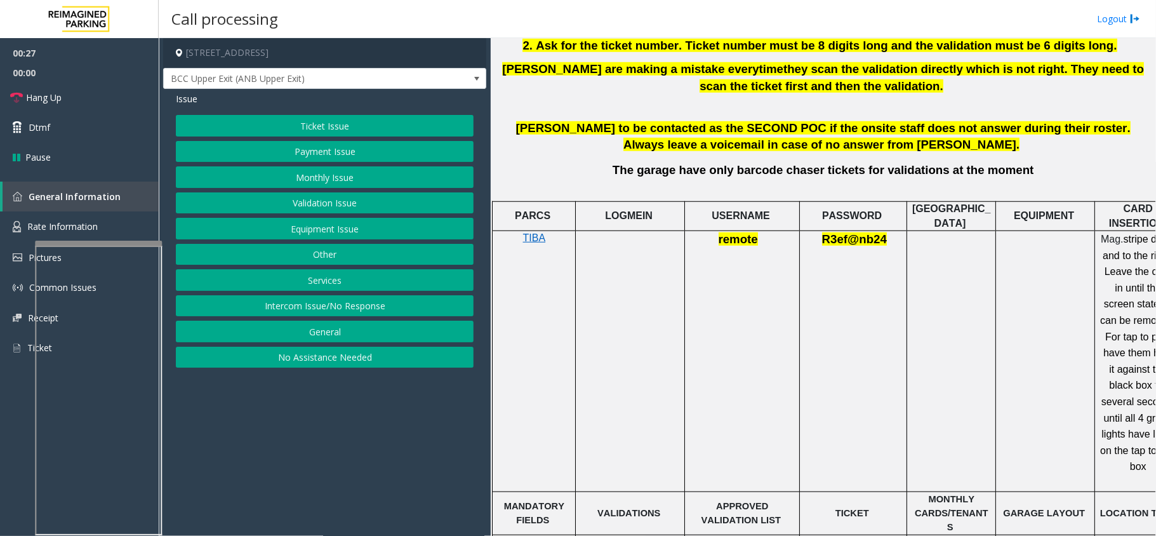
click at [747, 236] on span "remote" at bounding box center [737, 238] width 39 height 13
click at [840, 237] on span "R3ef@nb24" at bounding box center [854, 238] width 65 height 13
click at [863, 237] on span "R3ef@nb24" at bounding box center [854, 238] width 65 height 13
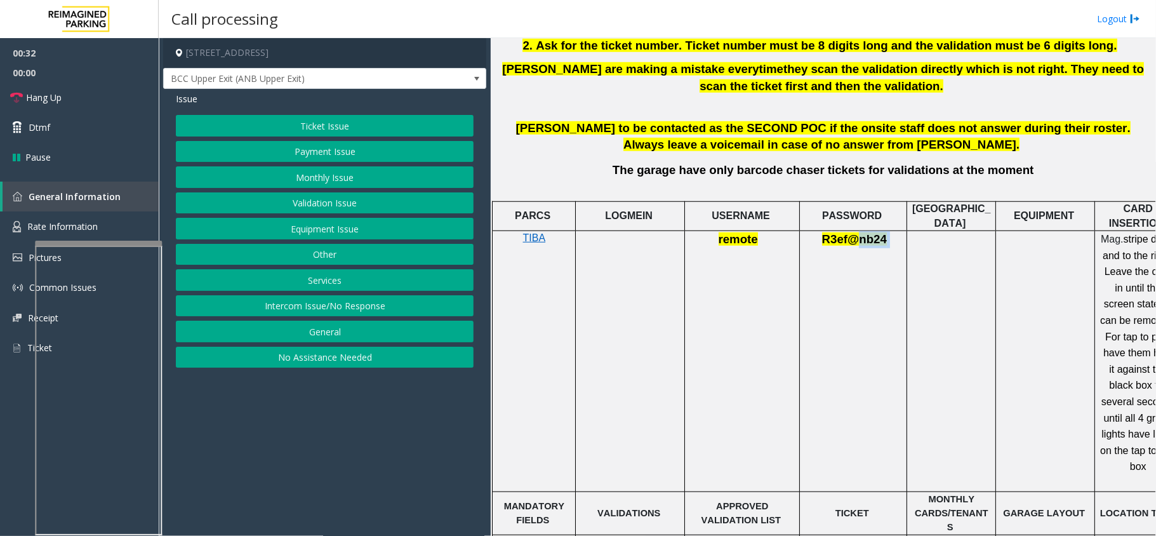
click at [863, 237] on span "R3ef@nb24" at bounding box center [854, 238] width 65 height 13
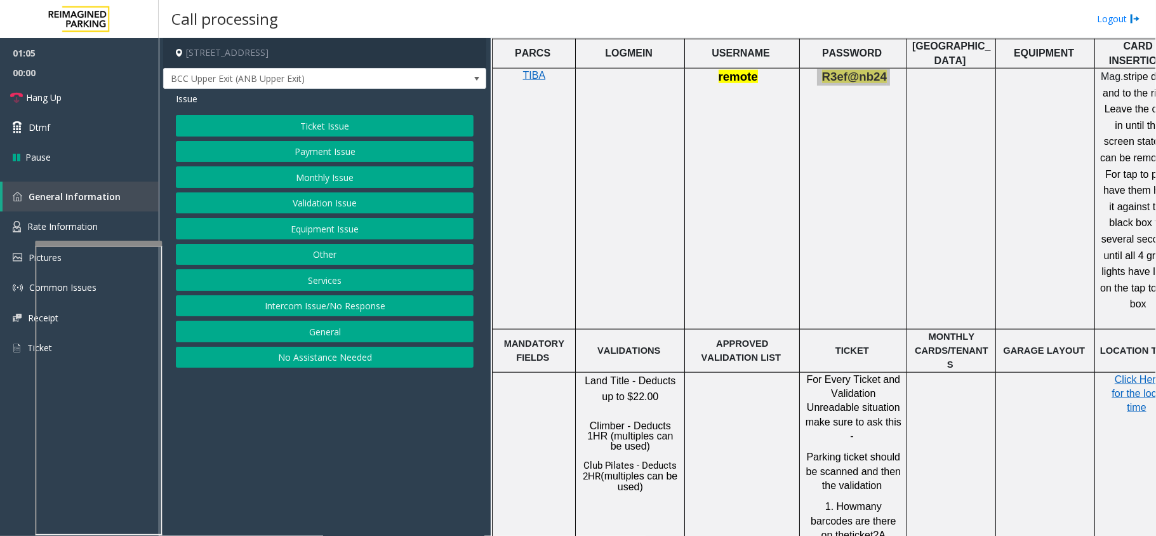
scroll to position [883, 0]
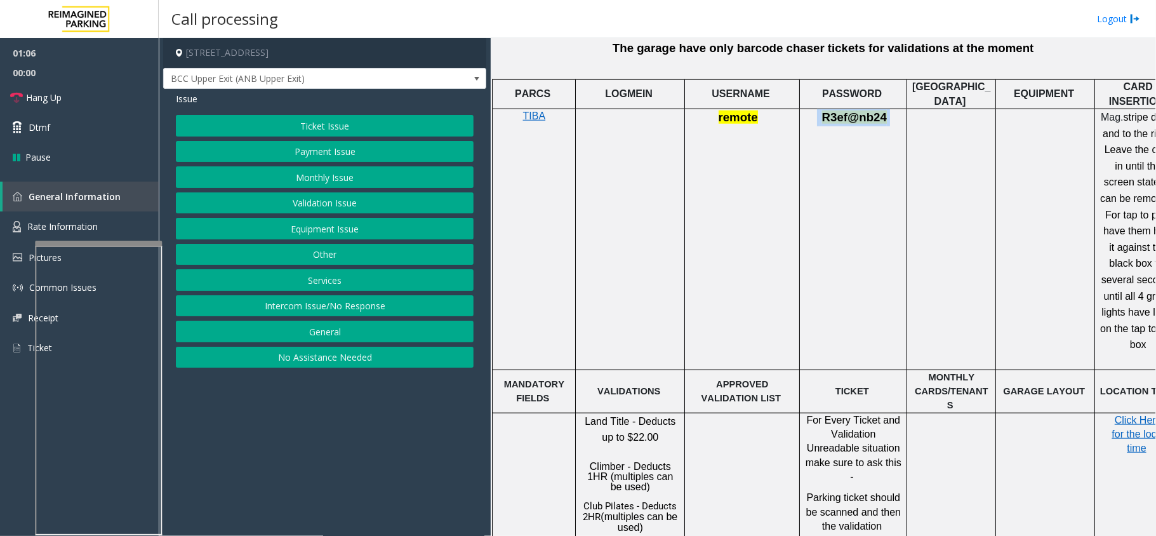
click at [858, 127] on td "R3ef@nb24" at bounding box center [853, 239] width 107 height 261
click at [858, 125] on p "R3ef@nb24" at bounding box center [853, 117] width 98 height 17
drag, startPoint x: 623, startPoint y: 393, endPoint x: 579, endPoint y: 395, distance: 44.4
click at [579, 413] on div "Land Title - Deducts up to $22.00 Climber - Deducts 1HR (multiples can be used)…" at bounding box center [630, 473] width 109 height 120
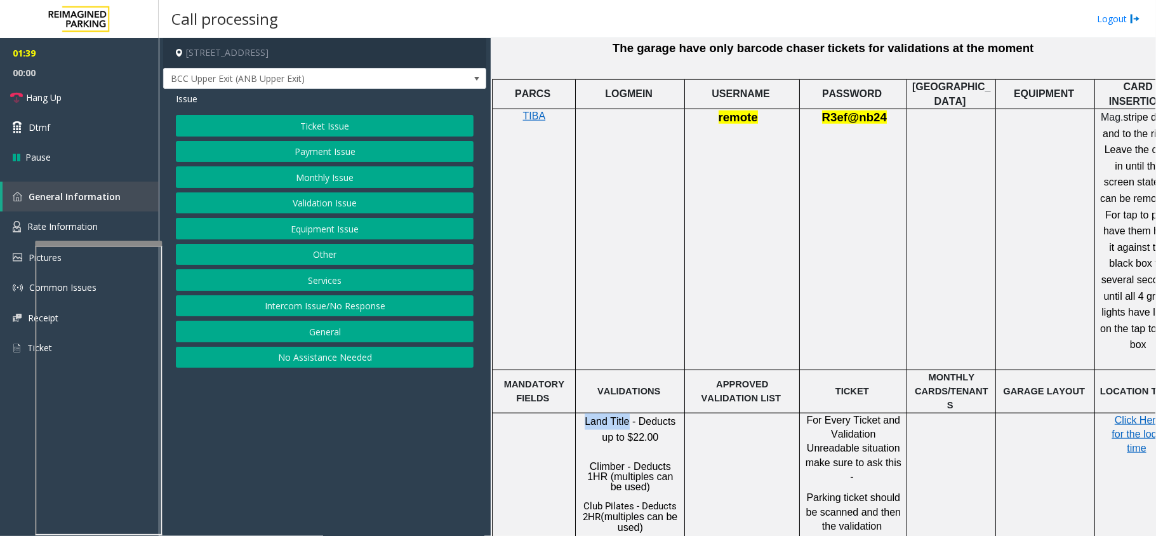
click at [338, 203] on button "Validation Issue" at bounding box center [325, 203] width 298 height 22
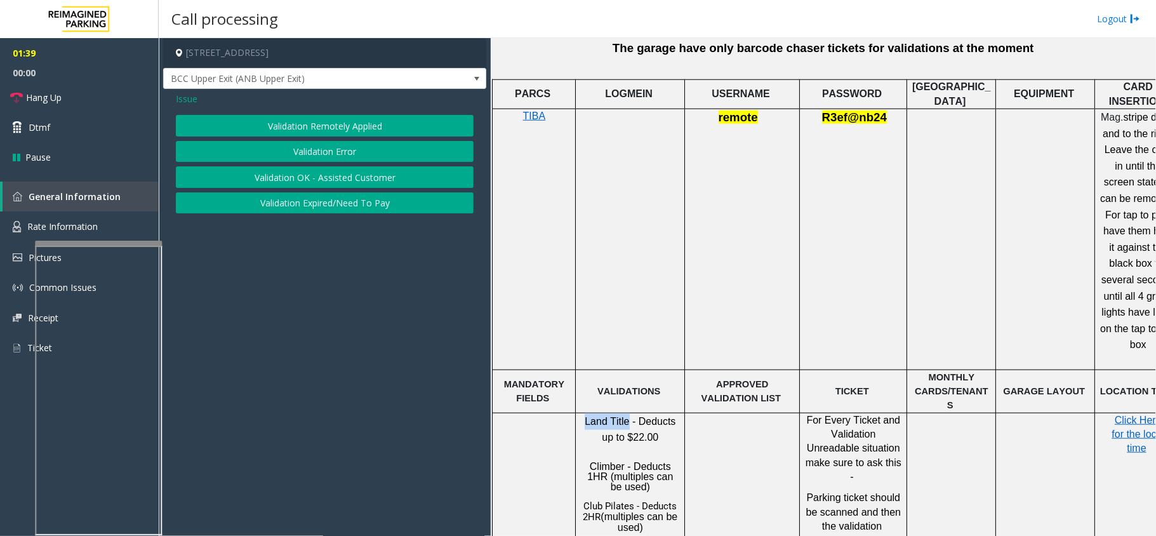
click at [353, 145] on button "Validation Error" at bounding box center [325, 152] width 298 height 22
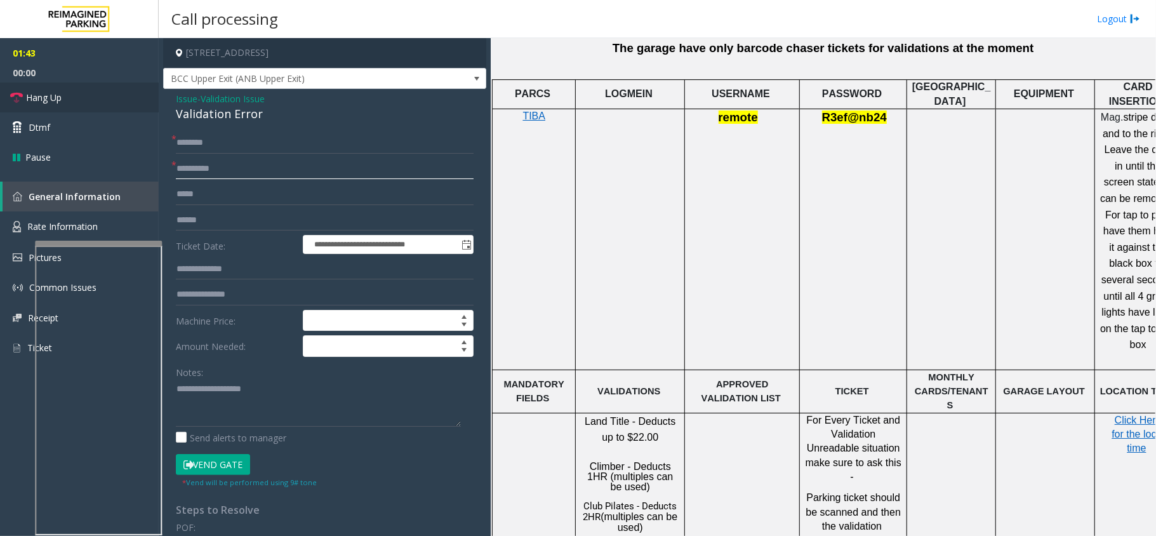
type input "**********"
click at [206, 115] on div "Validation Error" at bounding box center [325, 113] width 298 height 17
type textarea "**********"
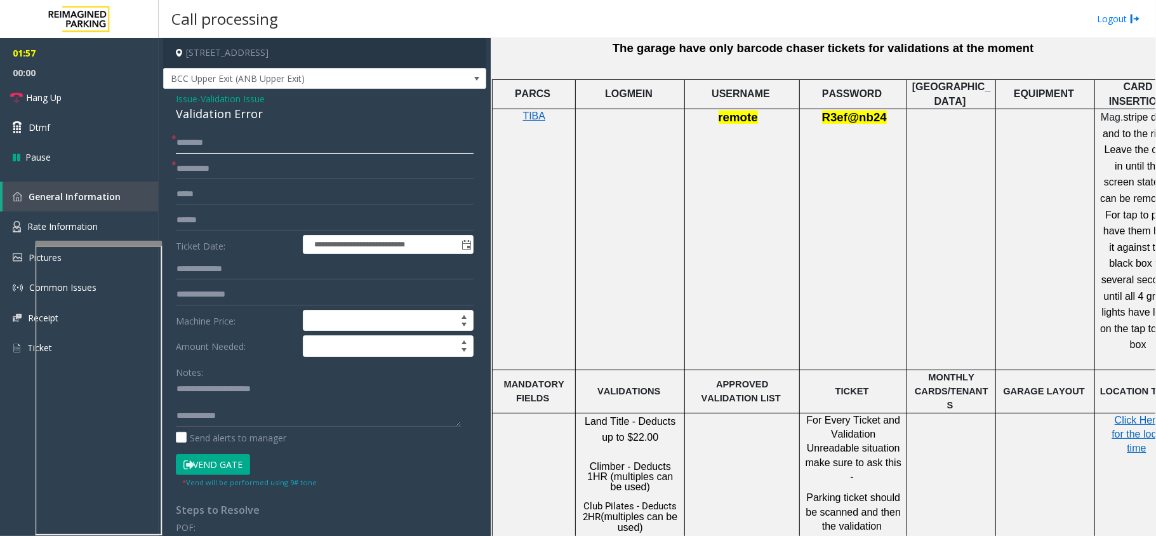
click at [221, 141] on input "text" at bounding box center [325, 143] width 298 height 22
click at [232, 211] on input "text" at bounding box center [325, 220] width 298 height 22
click at [119, 220] on link "Rate Information" at bounding box center [79, 226] width 159 height 31
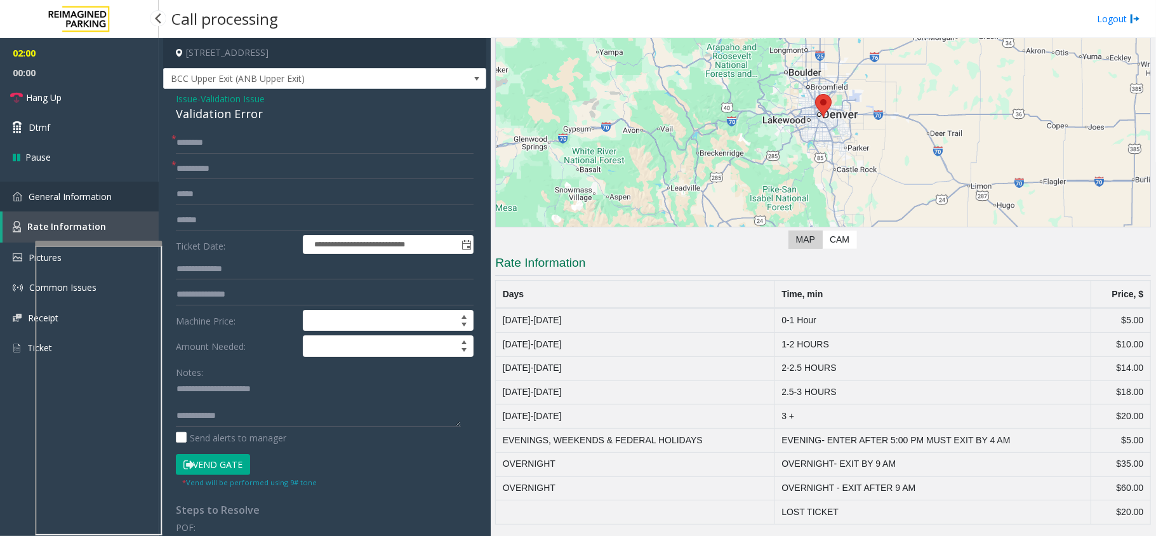
click at [126, 207] on link "General Information" at bounding box center [79, 197] width 159 height 30
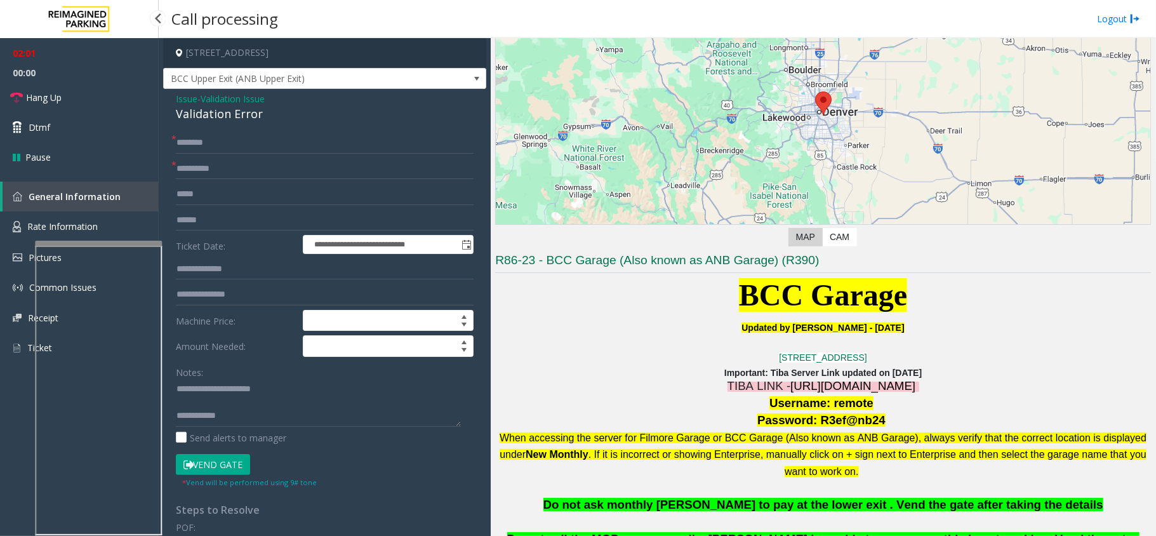
scroll to position [883, 0]
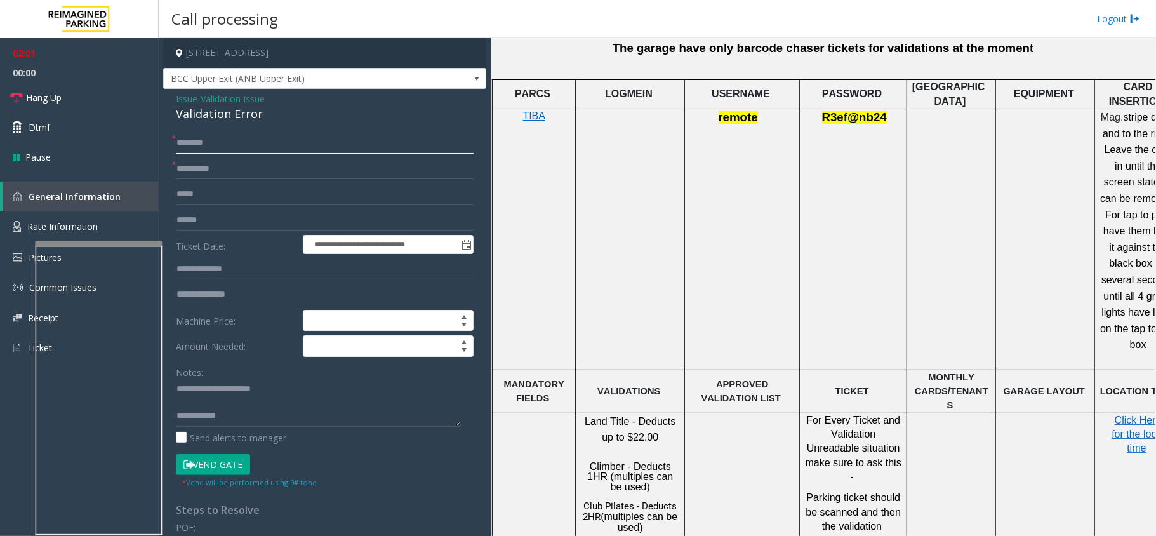
click at [212, 143] on input "text" at bounding box center [325, 143] width 298 height 22
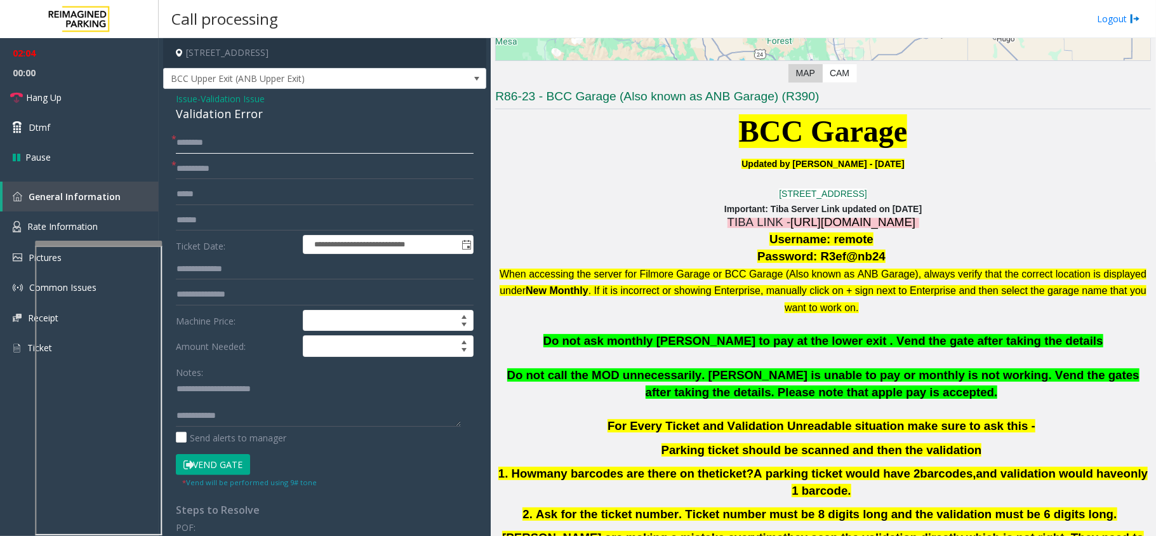
scroll to position [291, 0]
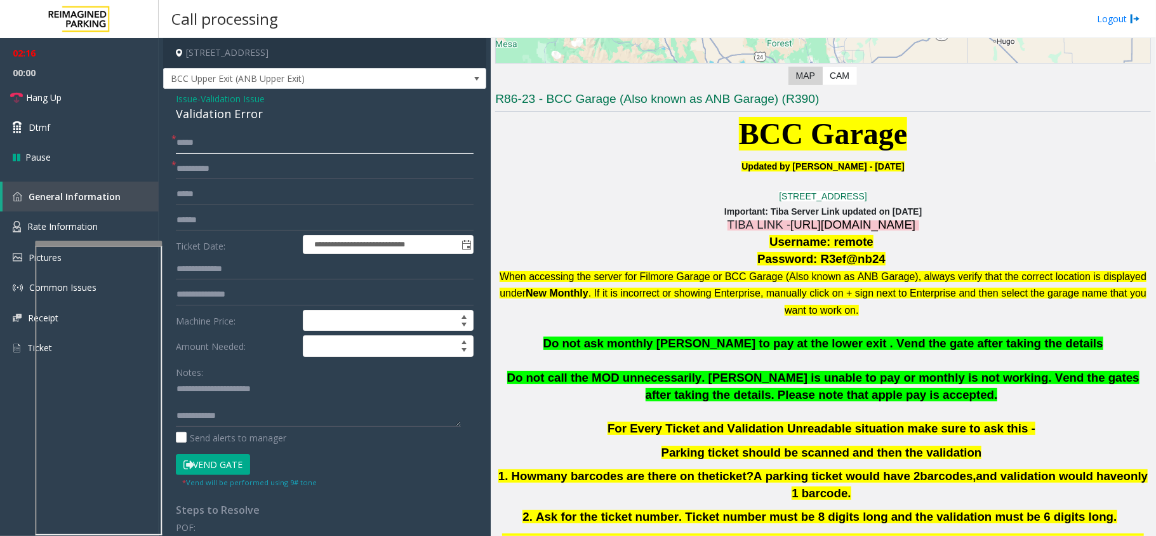
click at [181, 143] on input "*****" at bounding box center [325, 143] width 298 height 22
type input "*****"
click at [211, 225] on input "text" at bounding box center [325, 220] width 298 height 22
type textarea "**********"
click at [265, 227] on input "text" at bounding box center [325, 220] width 298 height 22
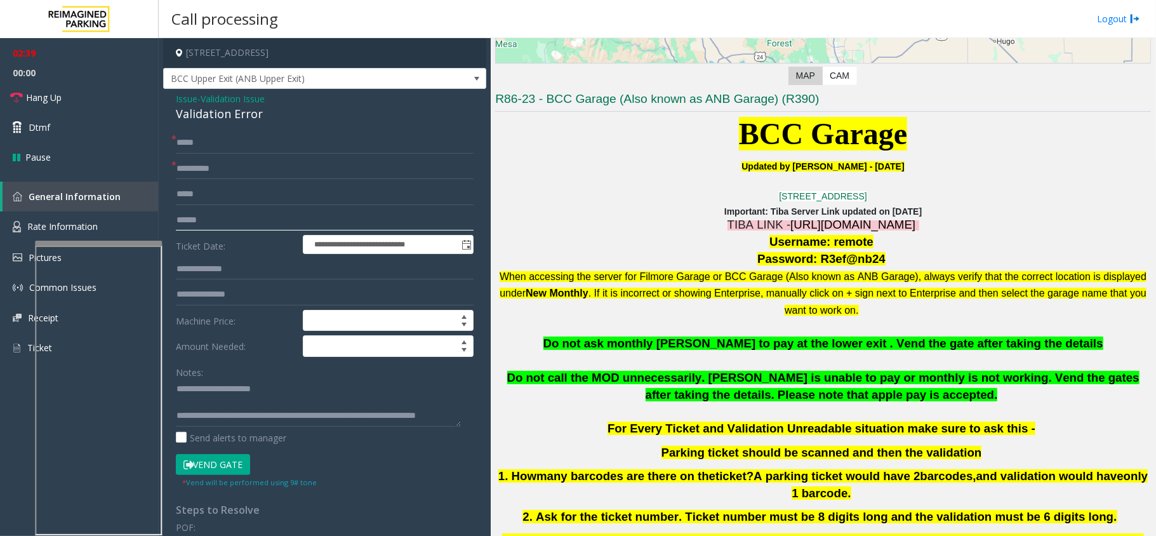
click at [270, 226] on input "text" at bounding box center [325, 220] width 298 height 22
click at [228, 229] on input "text" at bounding box center [325, 220] width 298 height 22
click at [318, 402] on textarea at bounding box center [318, 403] width 285 height 48
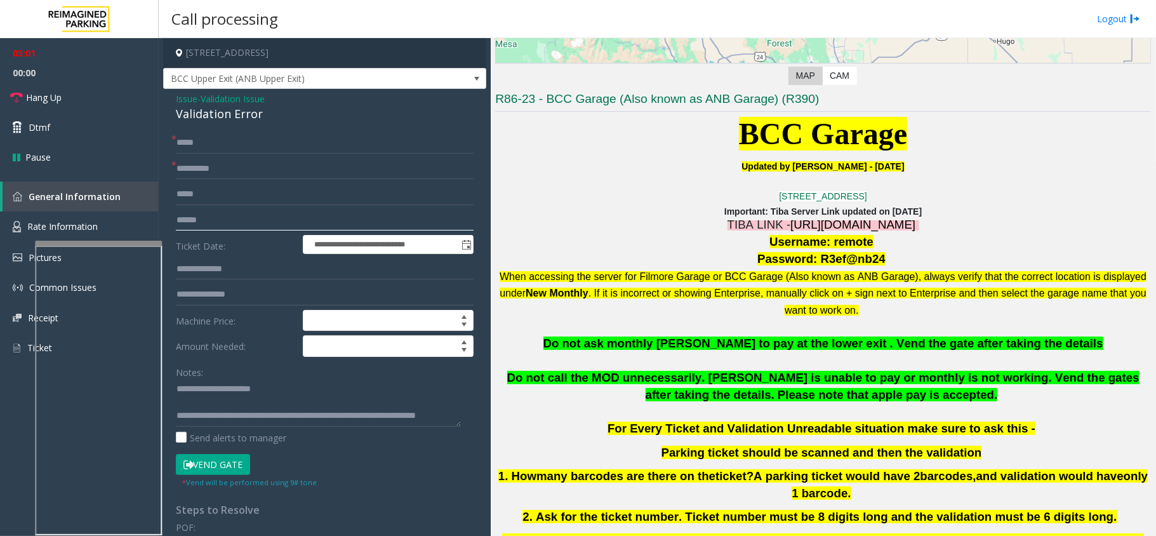
click at [221, 217] on input "text" at bounding box center [325, 220] width 298 height 22
type input "**********"
click at [204, 471] on button "Vend Gate" at bounding box center [213, 465] width 74 height 22
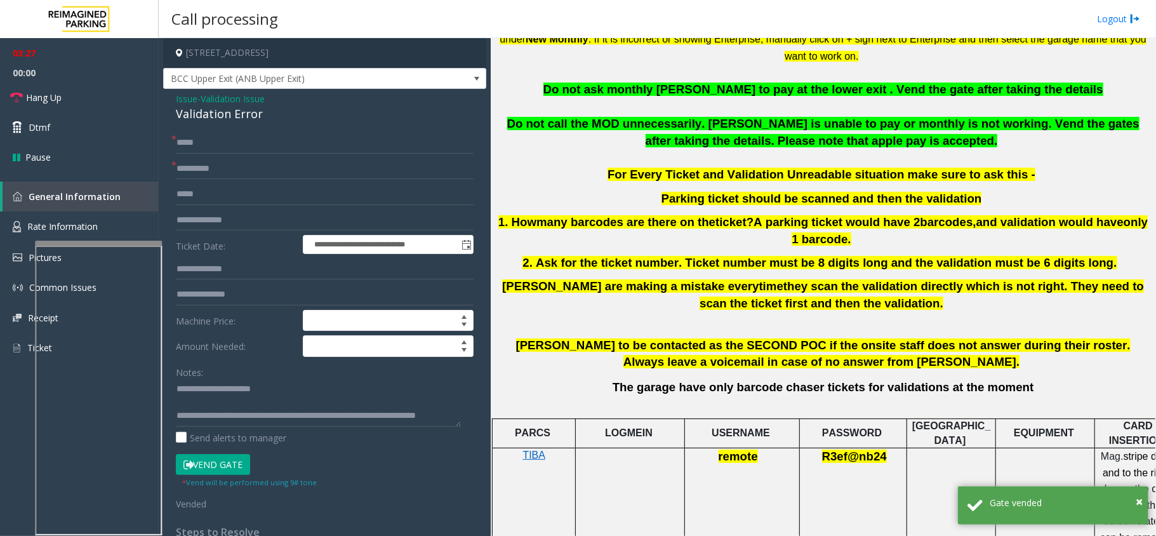
scroll to position [26, 0]
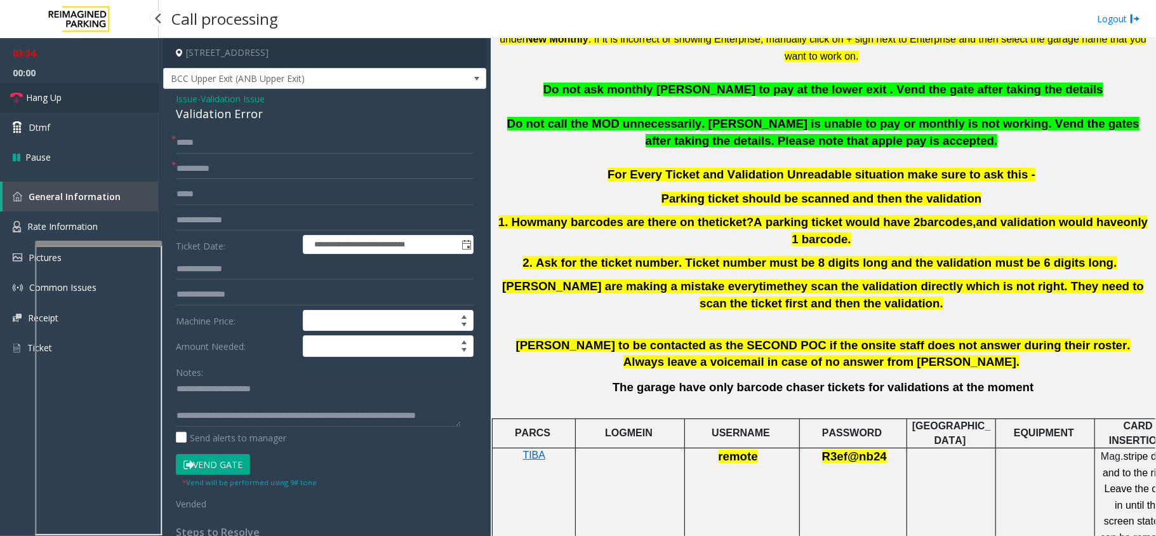
click at [117, 110] on link "Hang Up" at bounding box center [79, 98] width 159 height 30
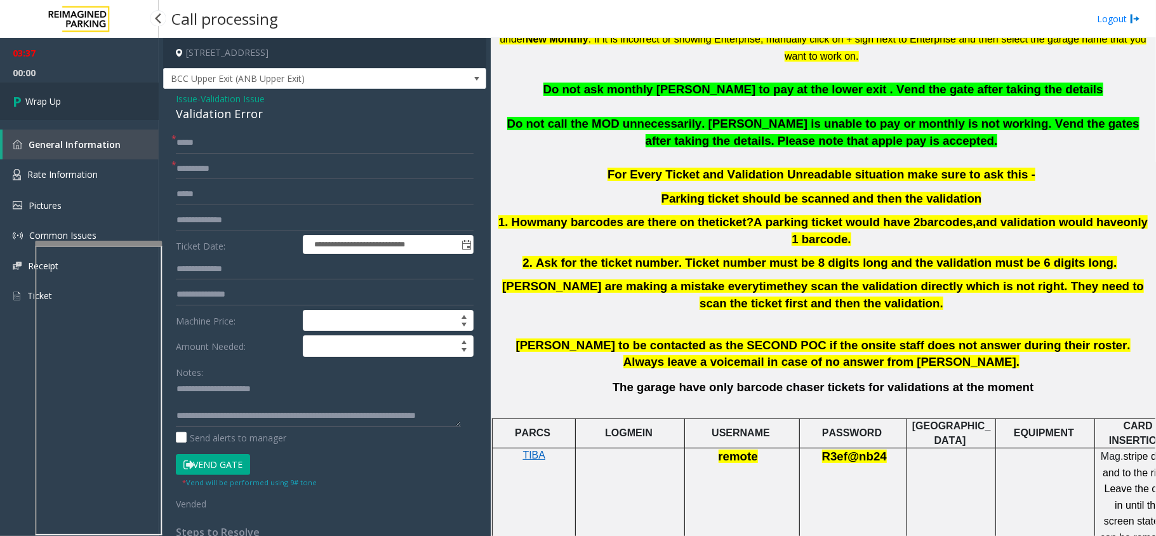
click at [70, 97] on link "Wrap Up" at bounding box center [79, 101] width 159 height 37
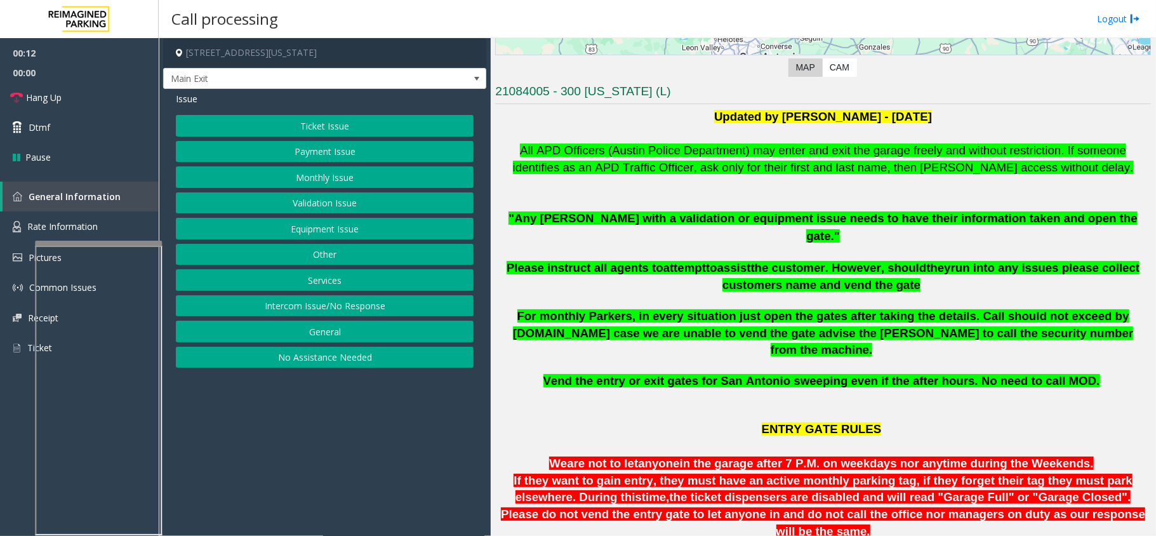
scroll to position [254, 0]
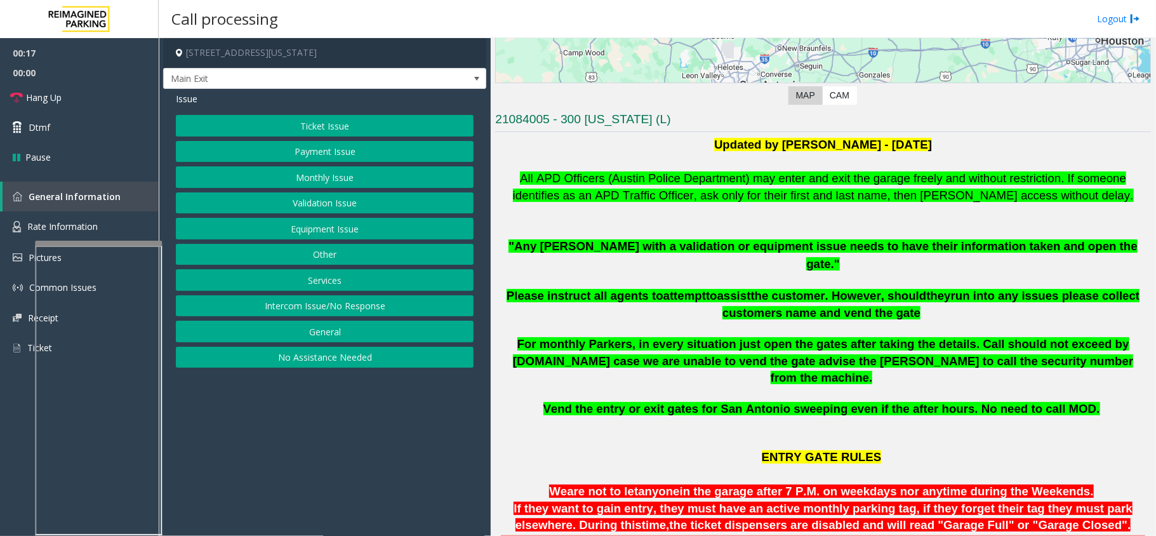
click at [376, 178] on button "Monthly Issue" at bounding box center [325, 177] width 298 height 22
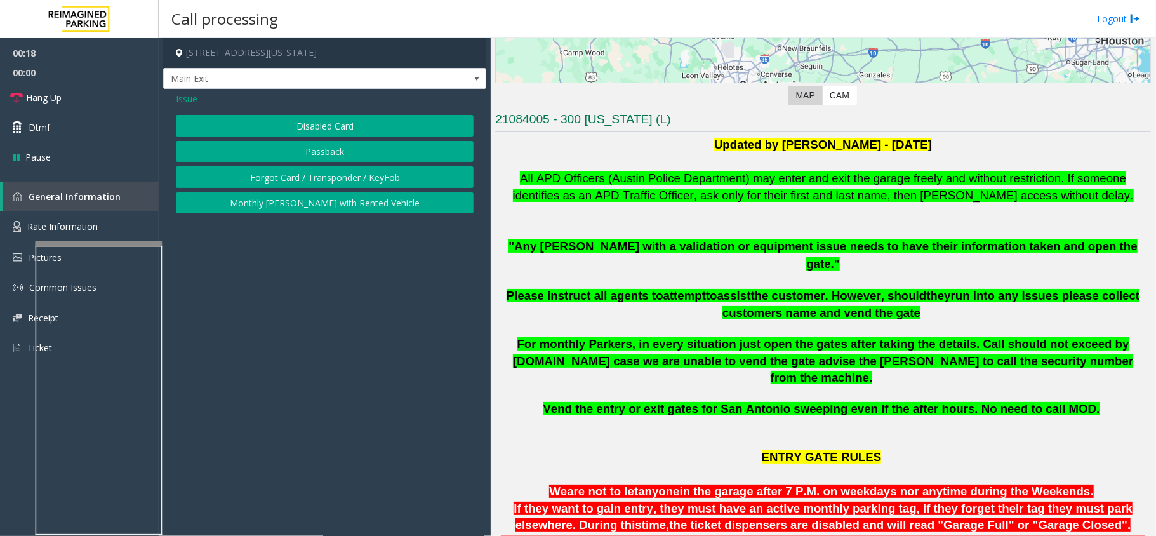
click at [333, 118] on button "Disabled Card" at bounding box center [325, 126] width 298 height 22
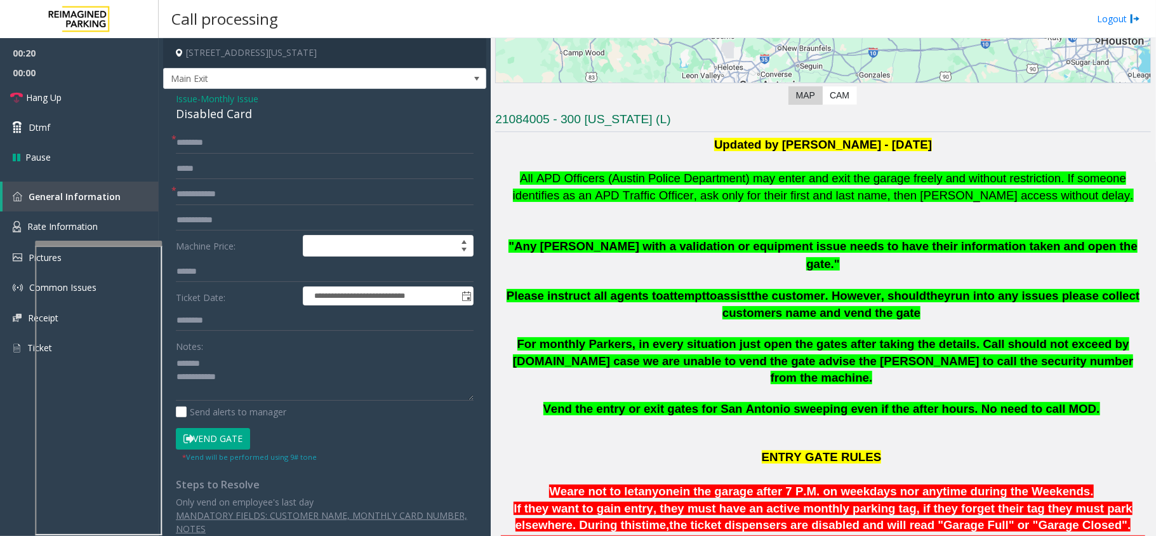
click at [226, 122] on div "Disabled Card" at bounding box center [325, 113] width 298 height 17
type textarea "**********"
click at [257, 176] on input "text" at bounding box center [325, 169] width 298 height 22
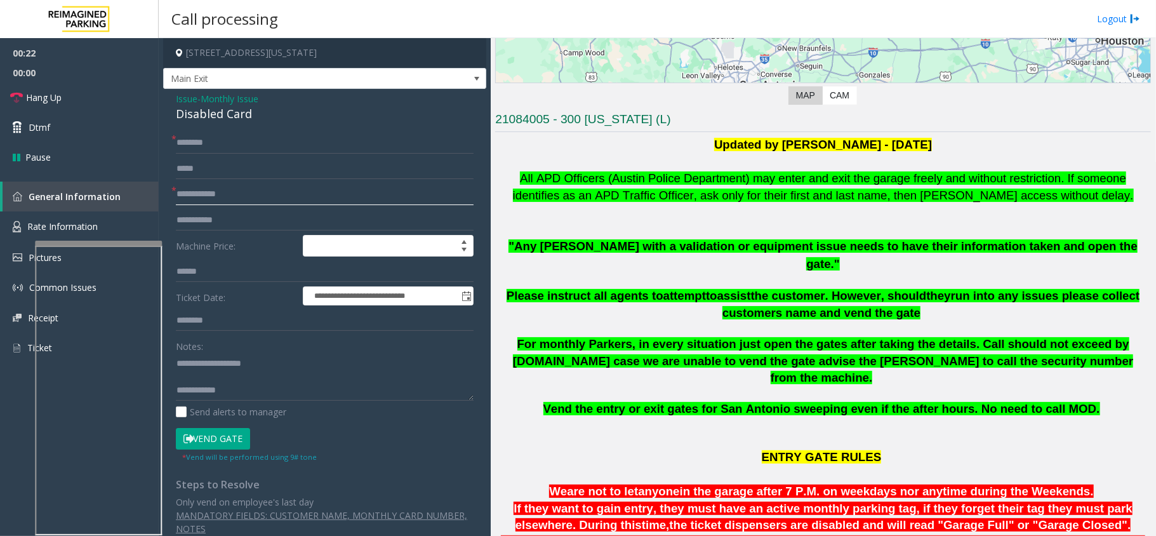
click at [217, 196] on input "text" at bounding box center [325, 194] width 298 height 22
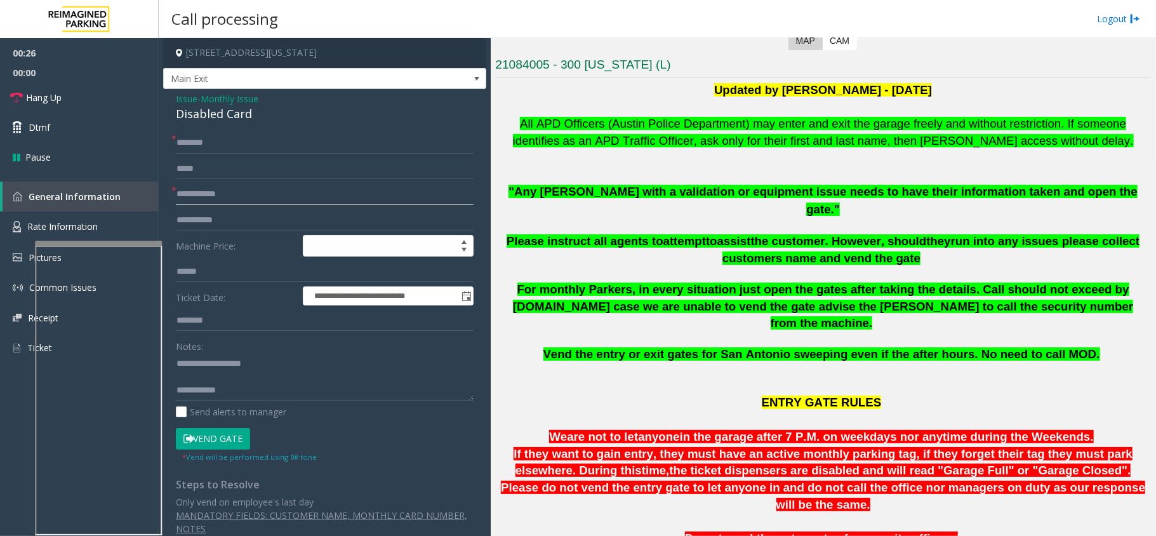
scroll to position [338, 0]
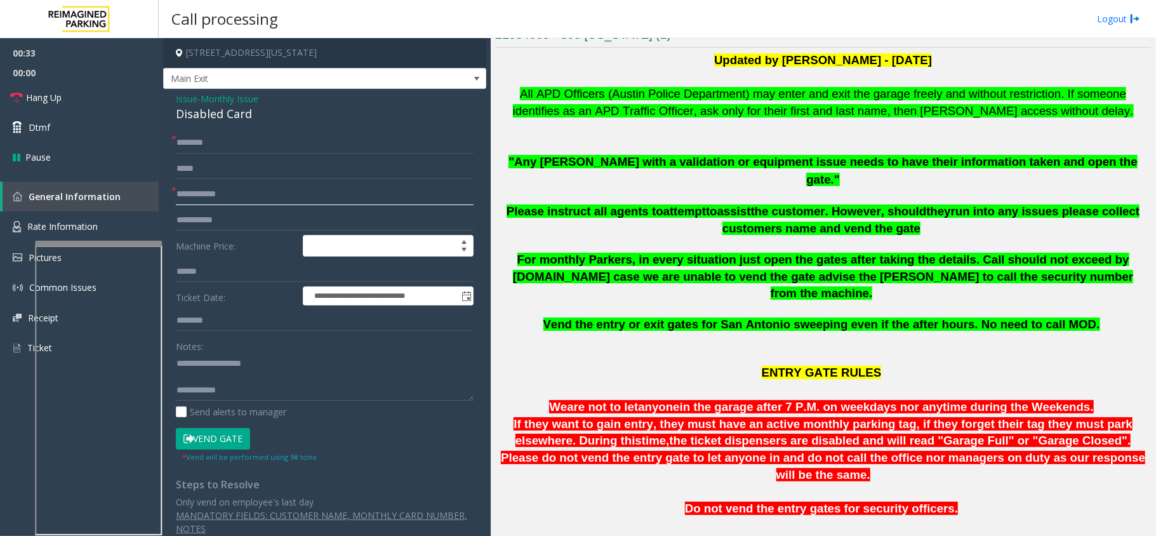
click at [261, 188] on input "text" at bounding box center [325, 194] width 298 height 22
click at [264, 147] on input "text" at bounding box center [325, 143] width 298 height 22
click at [244, 191] on input "******" at bounding box center [325, 194] width 298 height 22
type input "*"
type input "**"
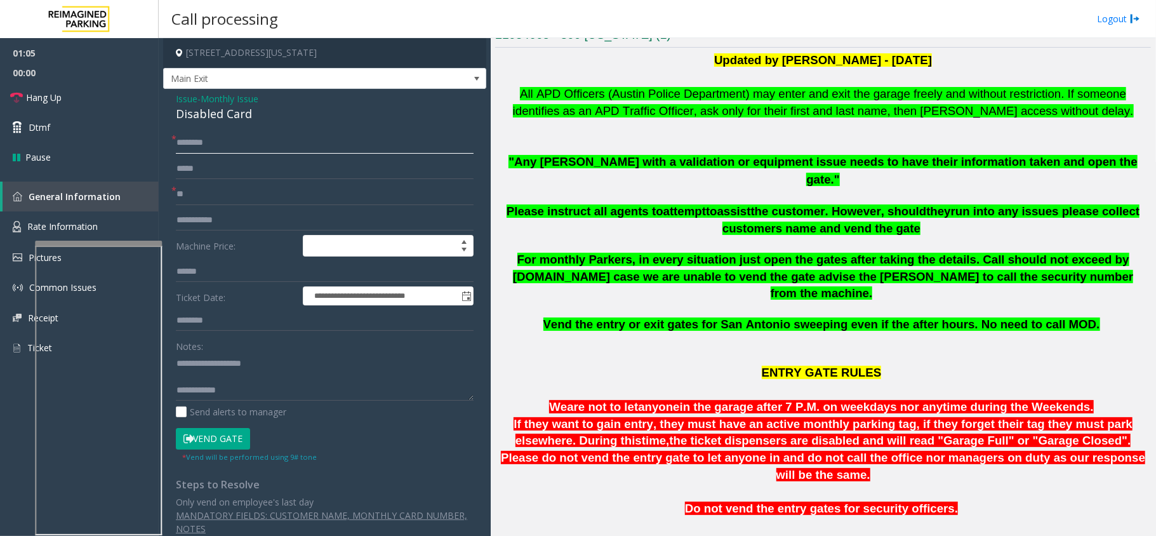
click at [301, 137] on input "text" at bounding box center [325, 143] width 298 height 22
type input "**"
click at [261, 397] on textarea at bounding box center [325, 377] width 298 height 48
type textarea "**********"
click at [130, 110] on link "Hang Up" at bounding box center [79, 98] width 159 height 30
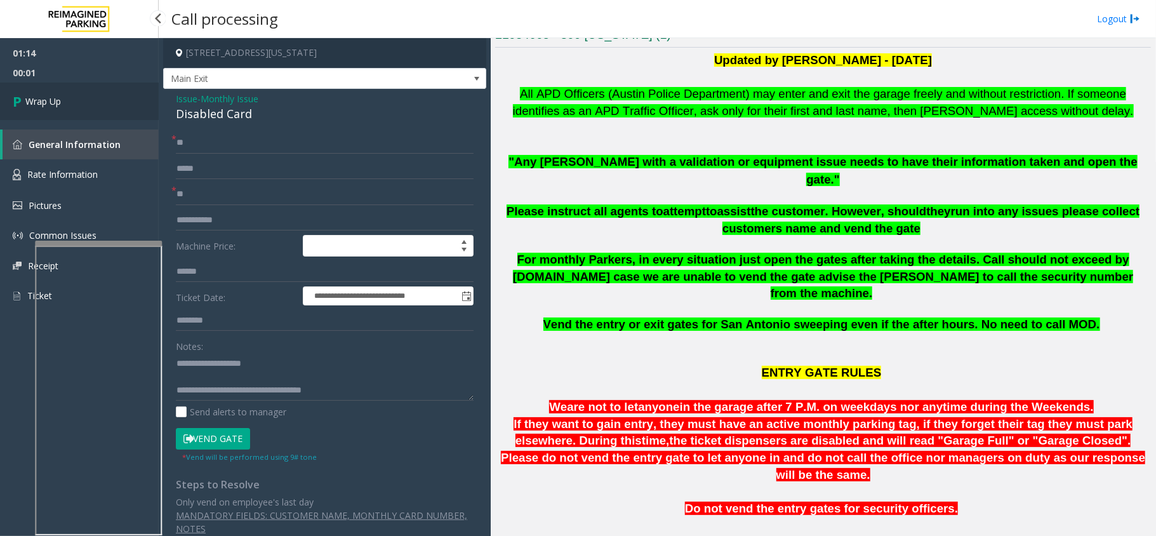
click at [96, 93] on link "Wrap Up" at bounding box center [79, 101] width 159 height 37
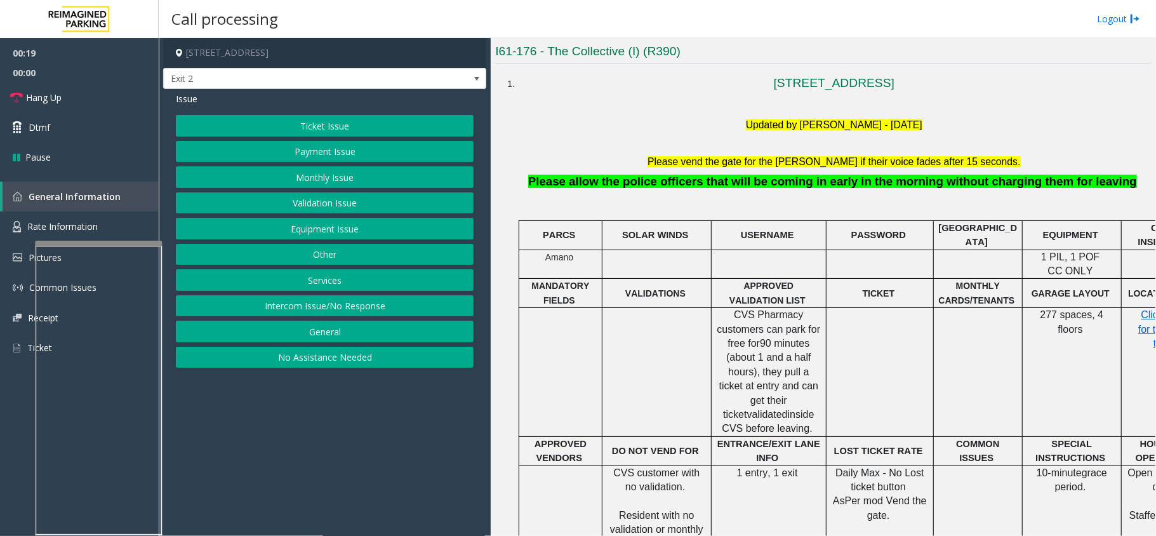
scroll to position [423, 0]
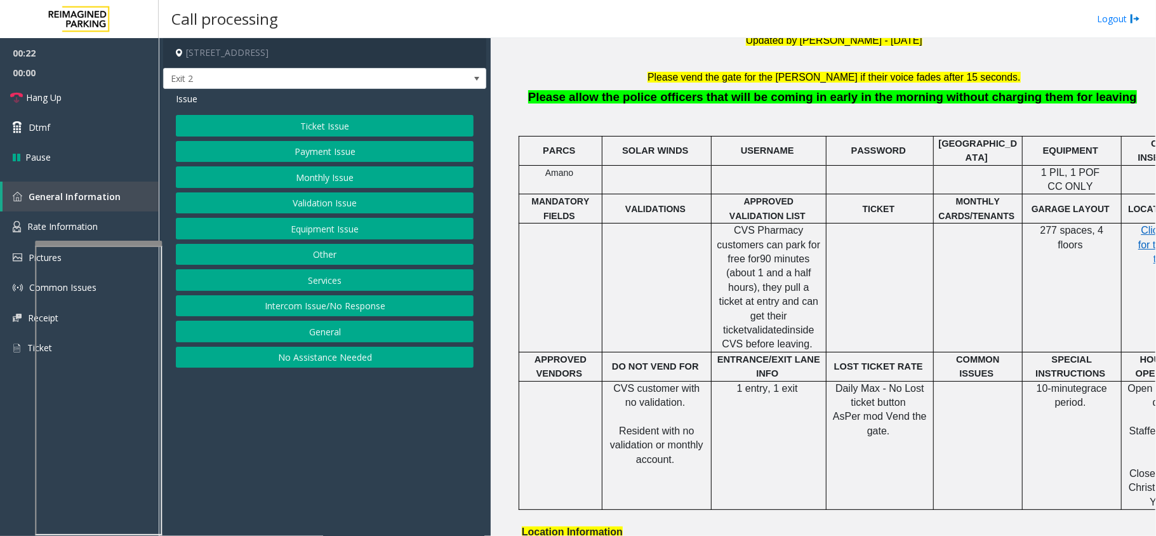
click at [333, 183] on button "Monthly Issue" at bounding box center [325, 177] width 298 height 22
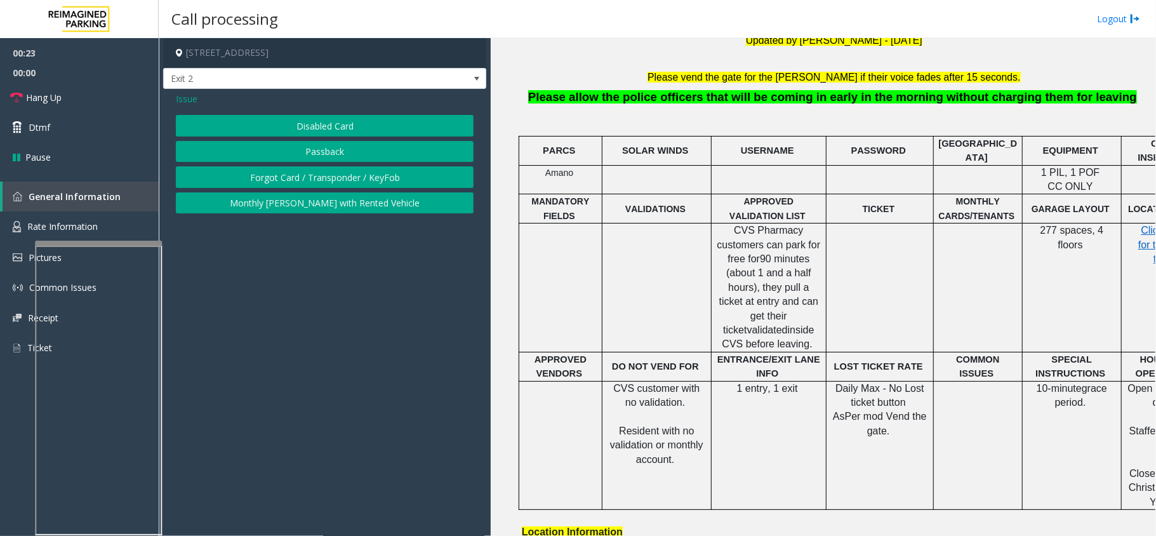
click at [307, 123] on button "Disabled Card" at bounding box center [325, 126] width 298 height 22
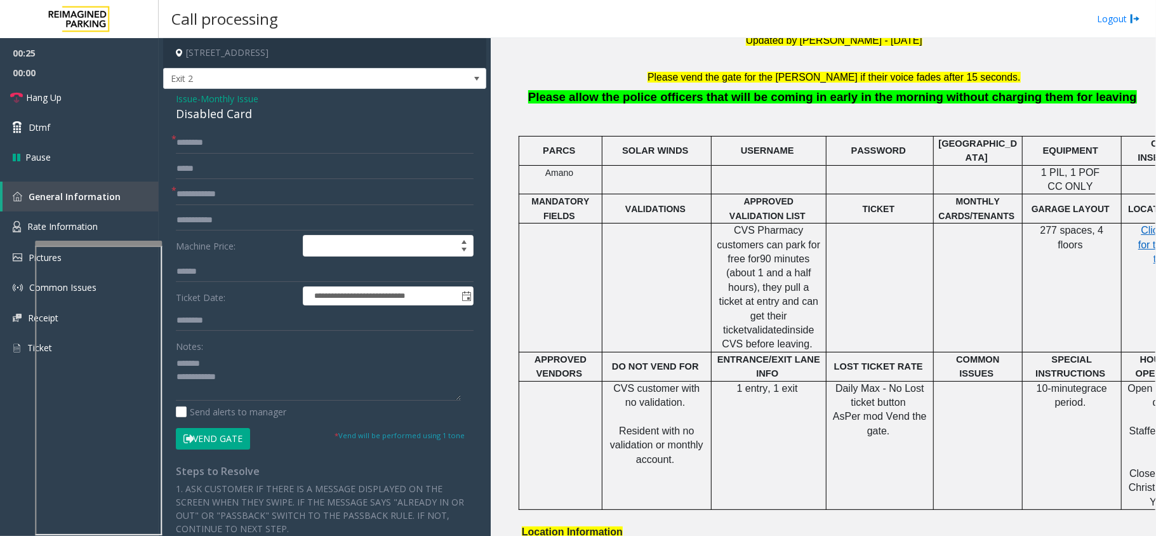
click at [211, 206] on form "**********" at bounding box center [325, 290] width 298 height 317
click at [206, 199] on input "text" at bounding box center [325, 194] width 298 height 22
click at [198, 115] on div "Disabled Card" at bounding box center [325, 113] width 298 height 17
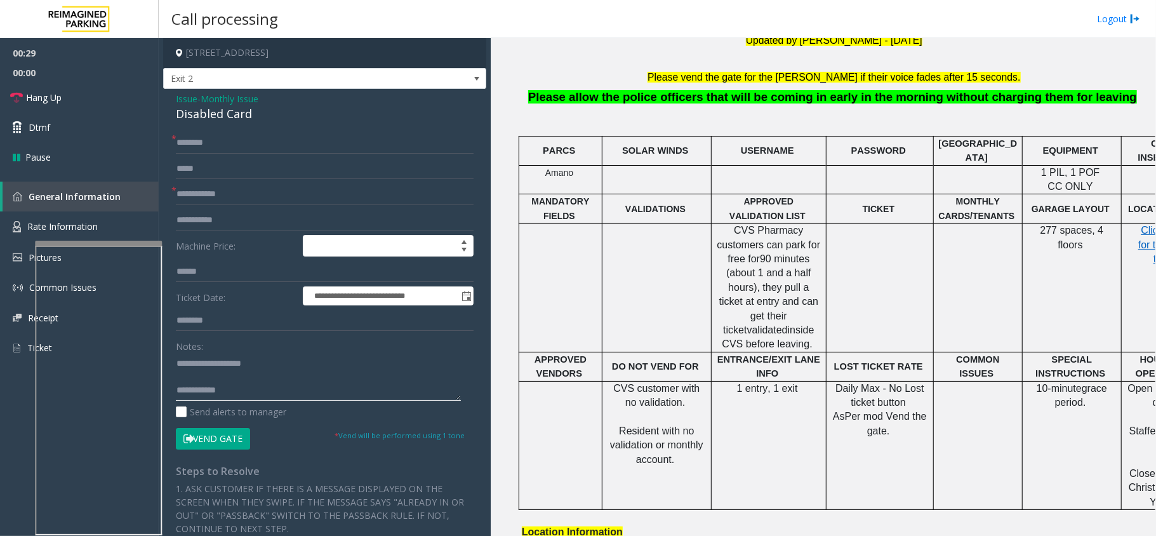
type textarea "**********"
click at [232, 201] on input "text" at bounding box center [325, 194] width 298 height 22
click at [211, 198] on input "********" at bounding box center [325, 194] width 298 height 22
click at [216, 197] on input "*********" at bounding box center [325, 194] width 298 height 22
type input "*********"
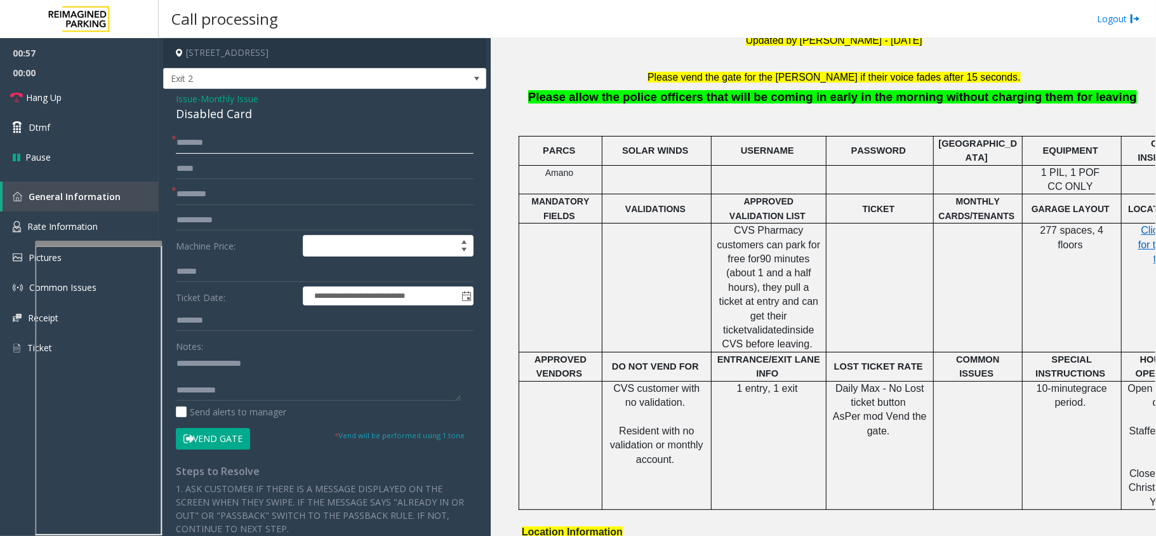
click at [201, 153] on input "text" at bounding box center [325, 143] width 298 height 22
click at [244, 143] on input "**********" at bounding box center [325, 143] width 298 height 22
click at [185, 143] on input "**********" at bounding box center [325, 143] width 298 height 22
click at [255, 147] on input "**********" at bounding box center [325, 143] width 298 height 22
type input "*"
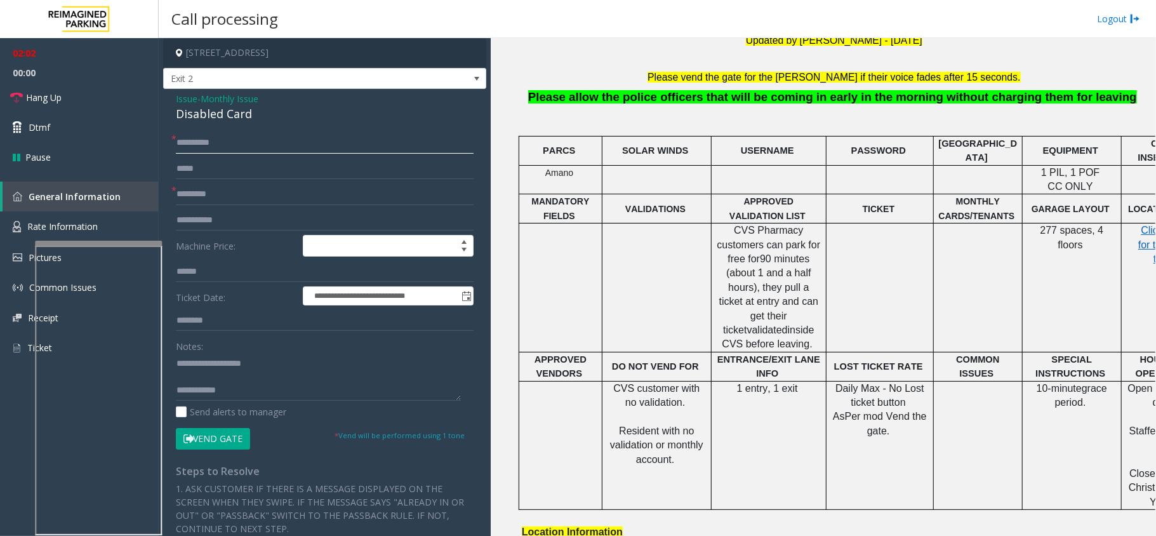
click at [241, 146] on input "**********" at bounding box center [325, 143] width 298 height 22
click at [226, 136] on input "**********" at bounding box center [325, 143] width 298 height 22
click at [230, 143] on input "**********" at bounding box center [325, 143] width 298 height 22
type input "**********"
click at [219, 435] on button "Vend Gate" at bounding box center [213, 439] width 74 height 22
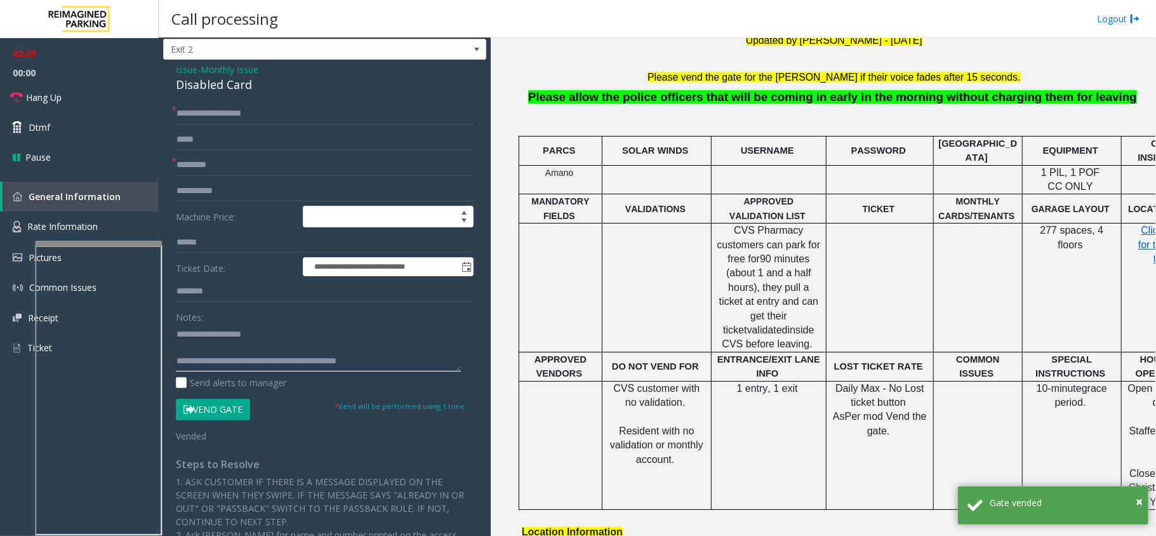
scroll to position [0, 0]
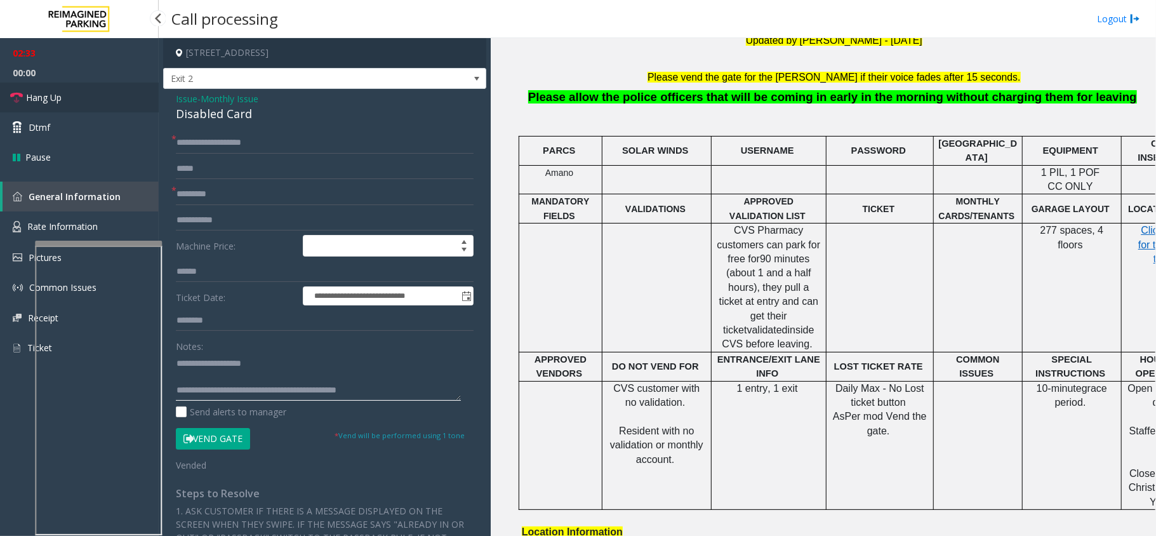
type textarea "**********"
click at [99, 96] on link "Hang Up" at bounding box center [79, 98] width 159 height 30
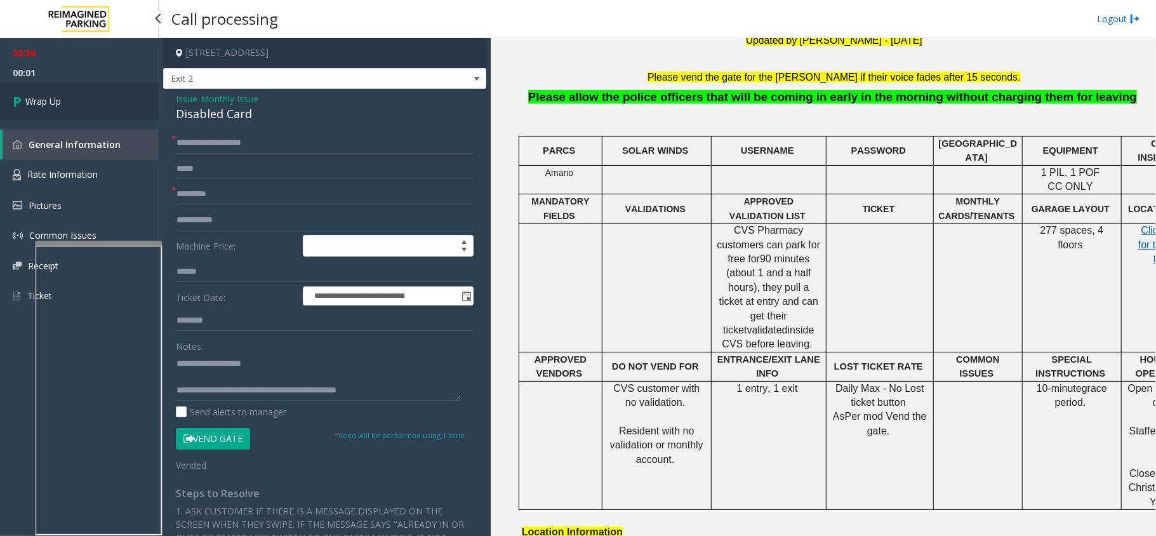
click at [92, 96] on link "Wrap Up" at bounding box center [79, 101] width 159 height 37
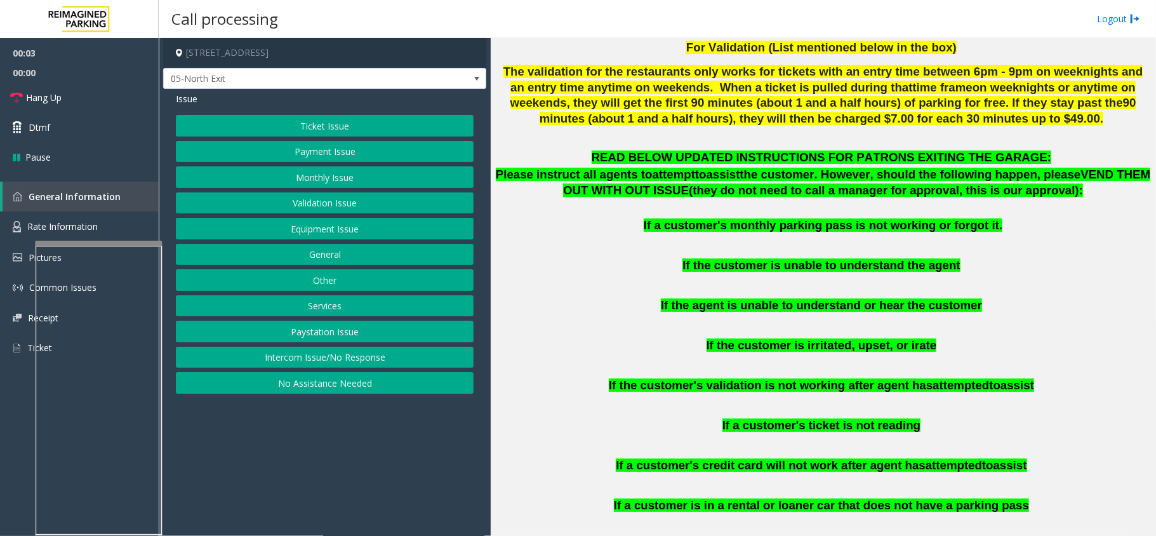
scroll to position [762, 0]
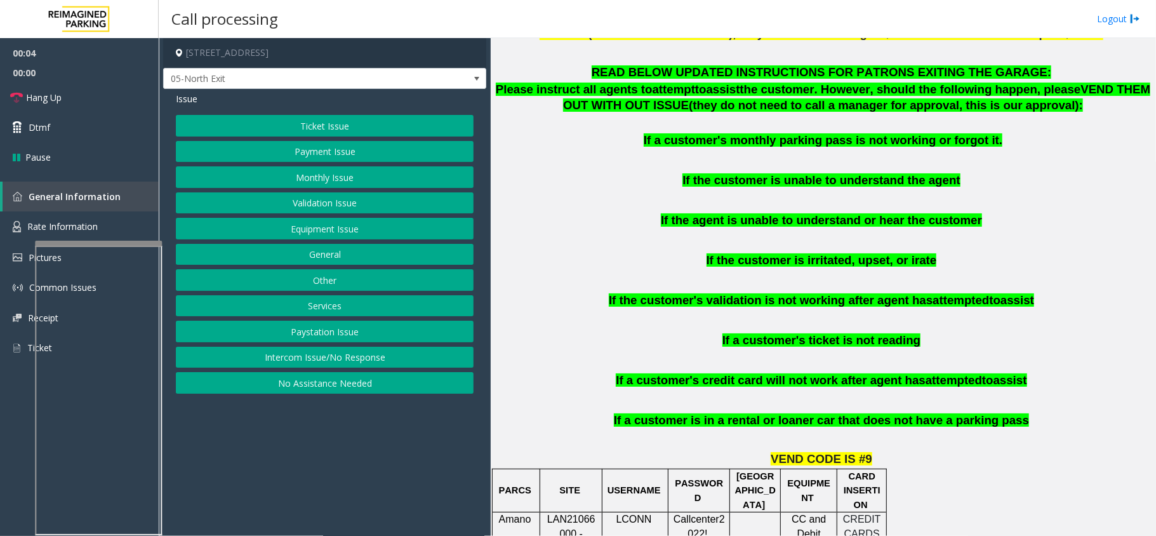
click at [350, 171] on button "Monthly Issue" at bounding box center [325, 177] width 298 height 22
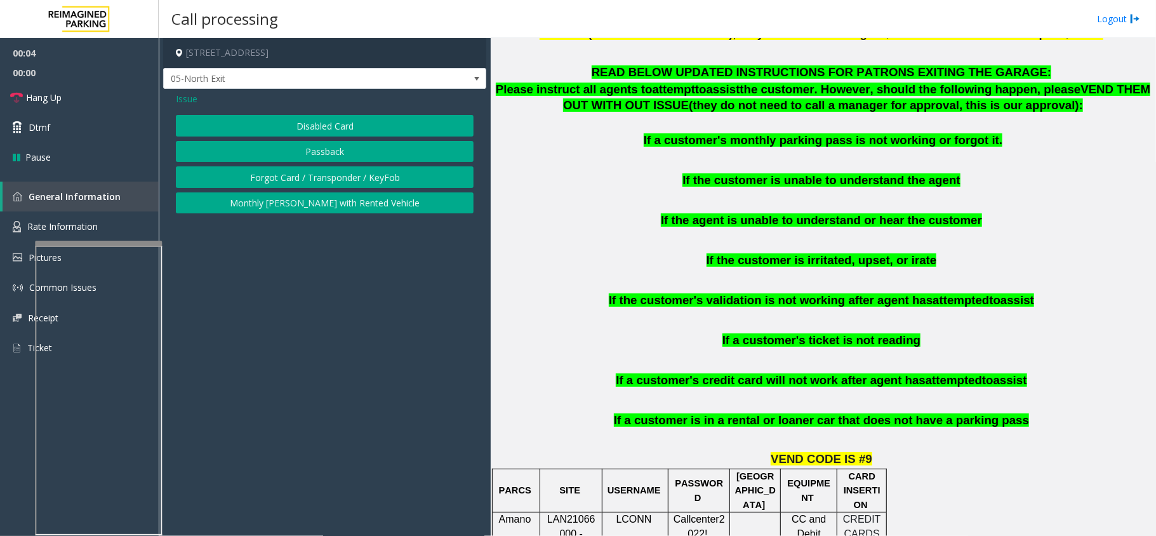
click at [352, 110] on div "Issue Disabled Card Passback Forgot Card / Transponder / KeyFob Monthly Parker …" at bounding box center [324, 154] width 323 height 131
click at [348, 120] on button "Disabled Card" at bounding box center [325, 126] width 298 height 22
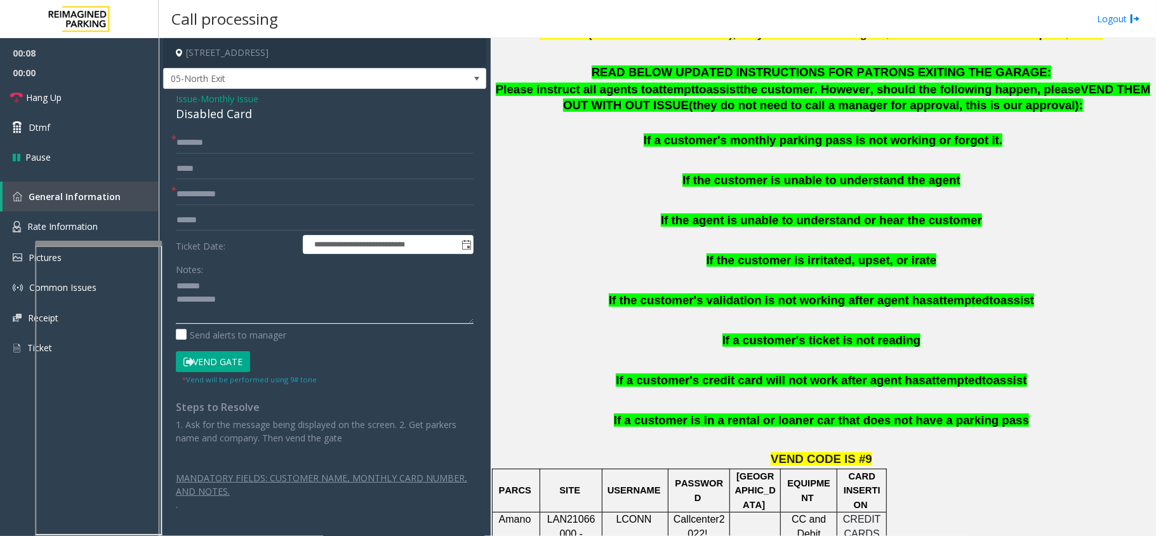
type textarea "**********"
click at [225, 183] on input "text" at bounding box center [325, 194] width 298 height 22
type input "********"
click at [208, 114] on div "Disabled Card" at bounding box center [325, 113] width 298 height 17
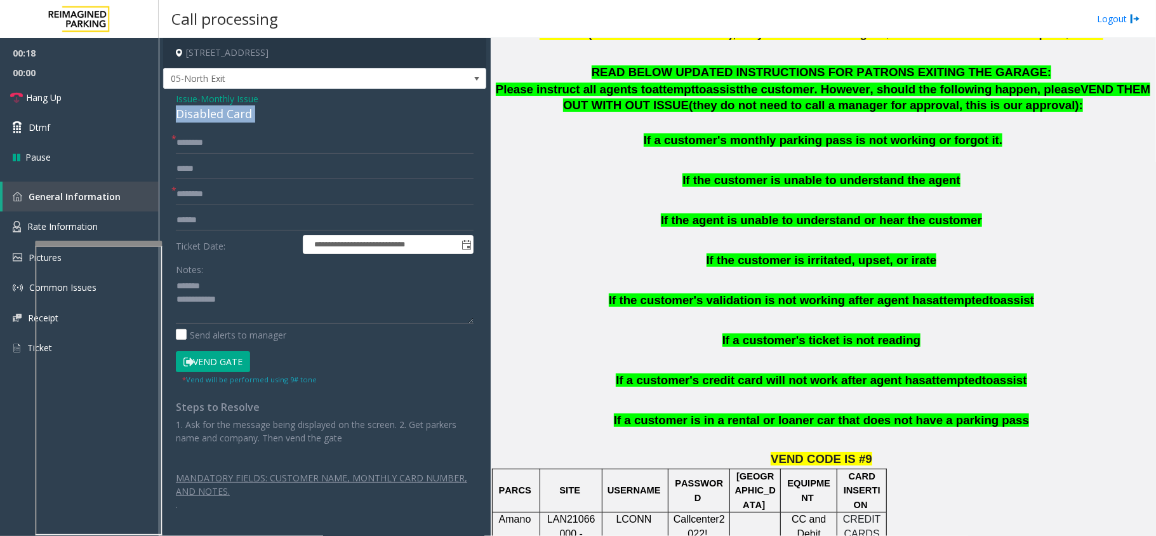
click at [208, 114] on div "Disabled Card" at bounding box center [325, 113] width 298 height 17
click at [303, 315] on textarea at bounding box center [325, 300] width 298 height 48
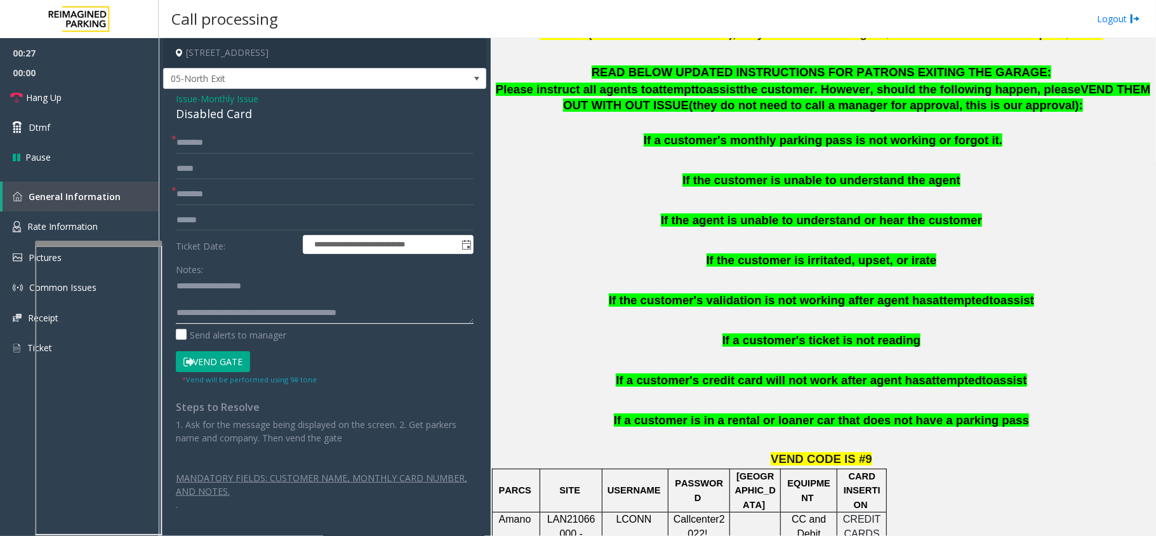
type textarea "**********"
click at [255, 149] on input "text" at bounding box center [325, 143] width 298 height 22
click at [305, 151] on input "*****" at bounding box center [325, 143] width 298 height 22
type input "*****"
click at [224, 366] on button "Vend Gate" at bounding box center [213, 362] width 74 height 22
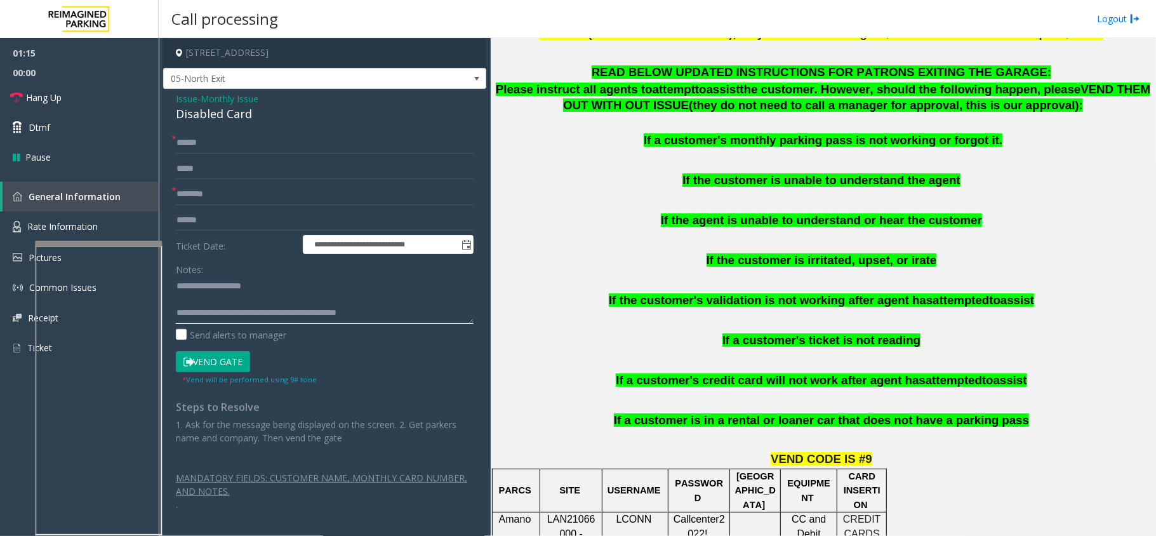
click at [421, 315] on textarea at bounding box center [325, 300] width 298 height 48
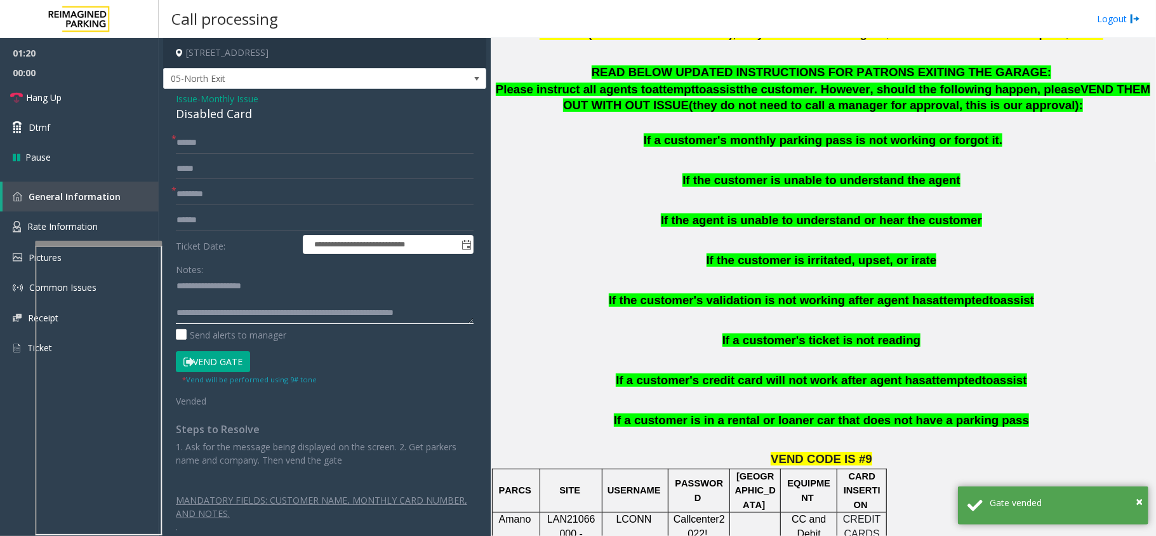
scroll to position [9, 0]
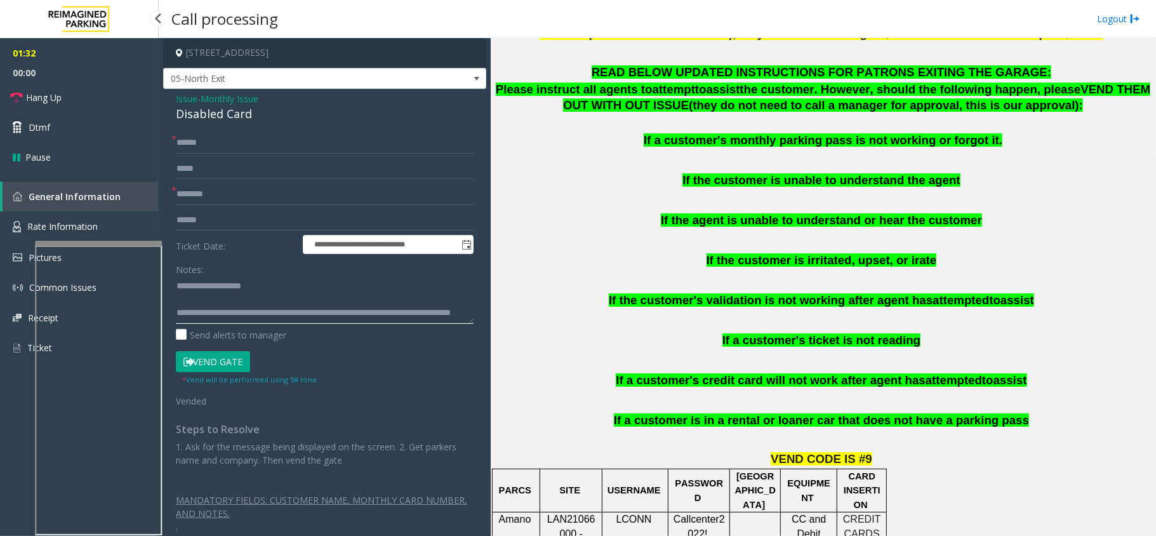
type textarea "**********"
click at [74, 81] on span "00:00" at bounding box center [79, 73] width 159 height 20
click at [93, 104] on link "Hang Up" at bounding box center [79, 98] width 159 height 30
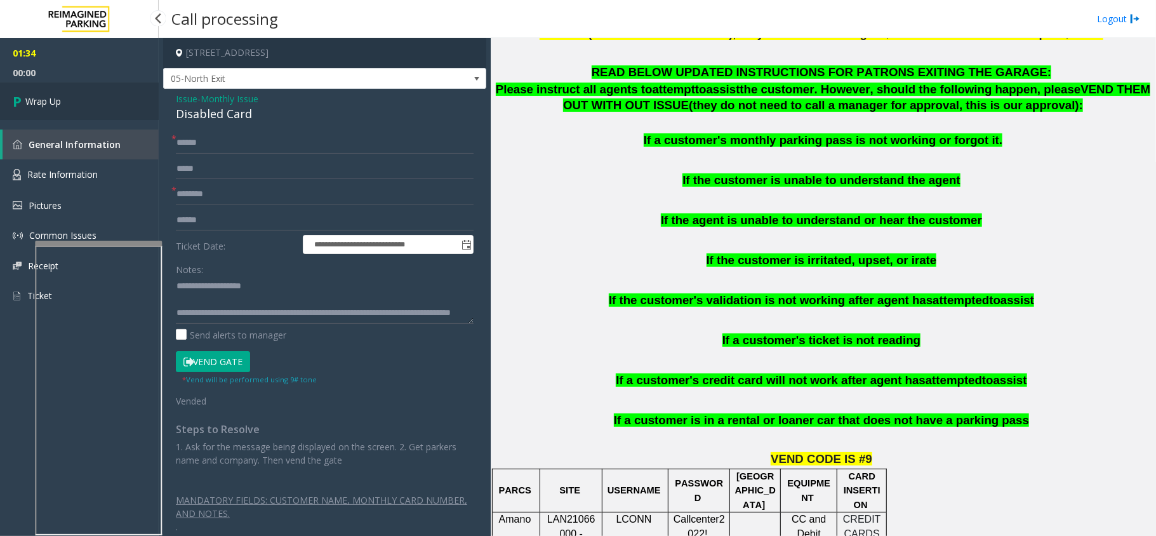
click at [93, 104] on link "Wrap Up" at bounding box center [79, 101] width 159 height 37
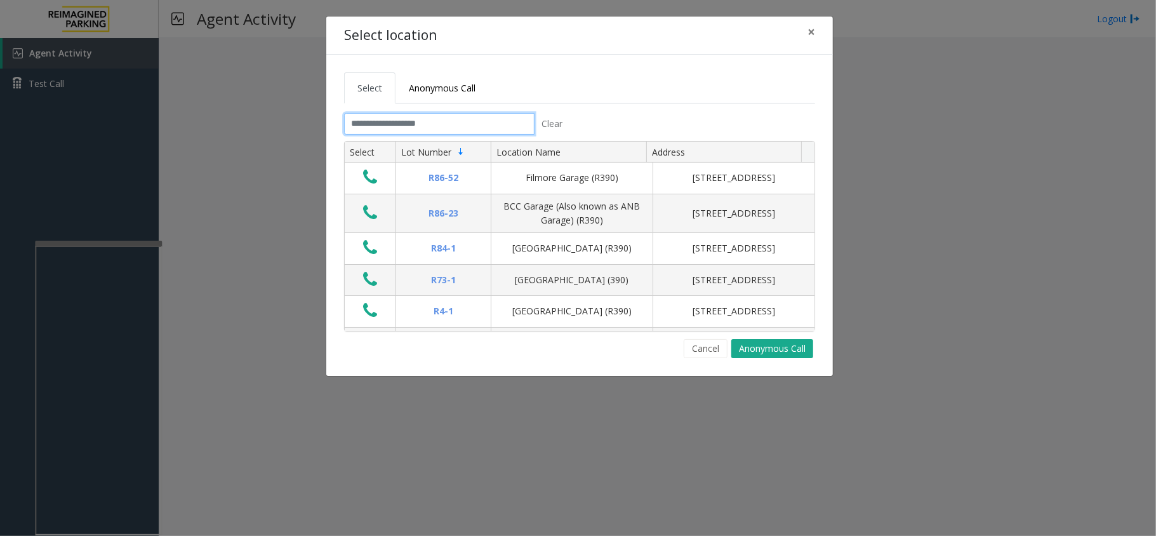
click at [376, 127] on input "text" at bounding box center [439, 124] width 190 height 22
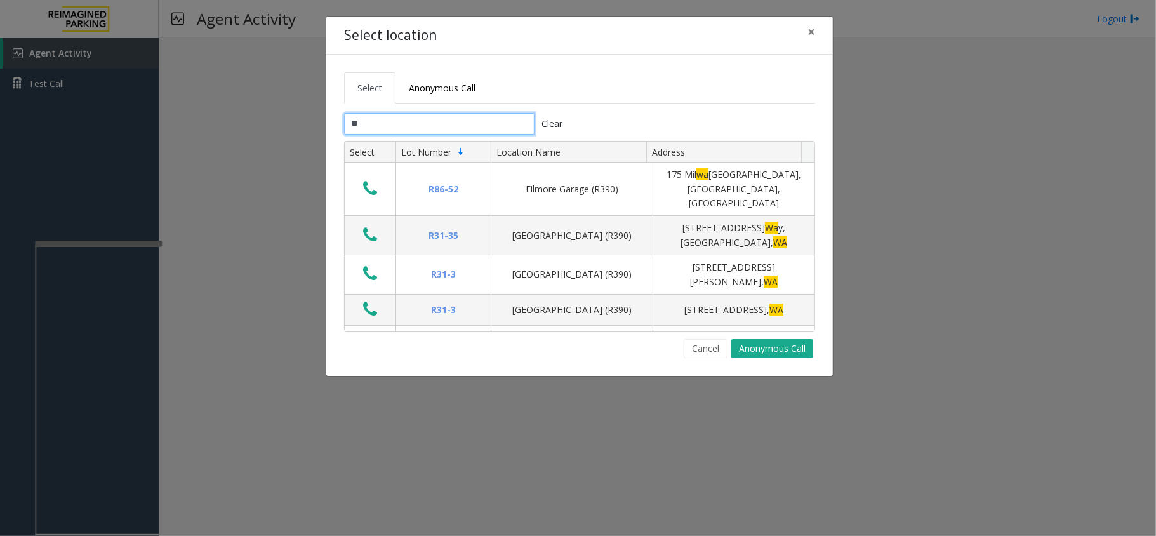
type input "*"
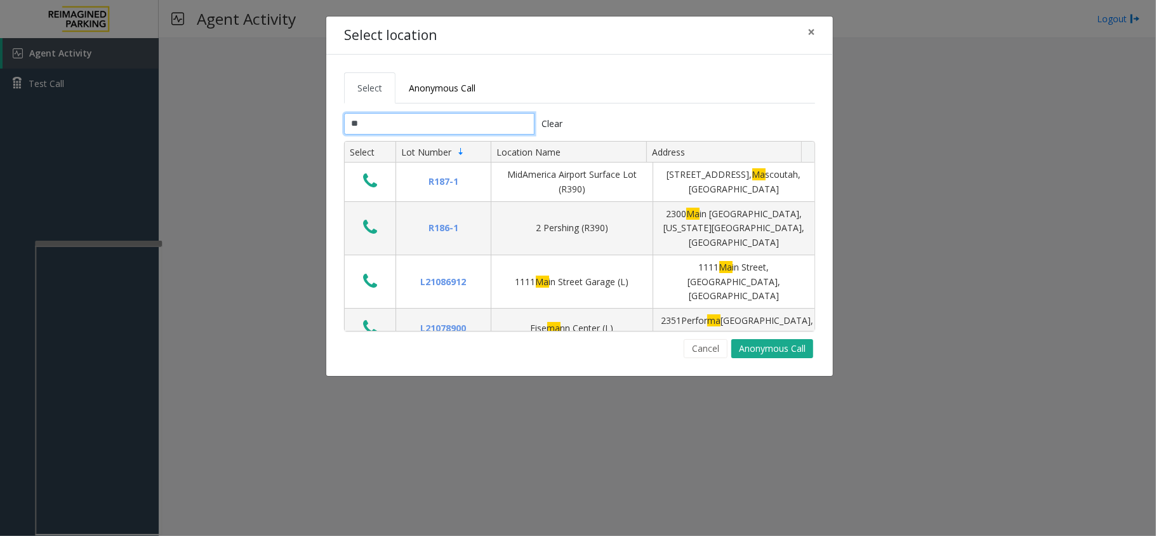
type input "*"
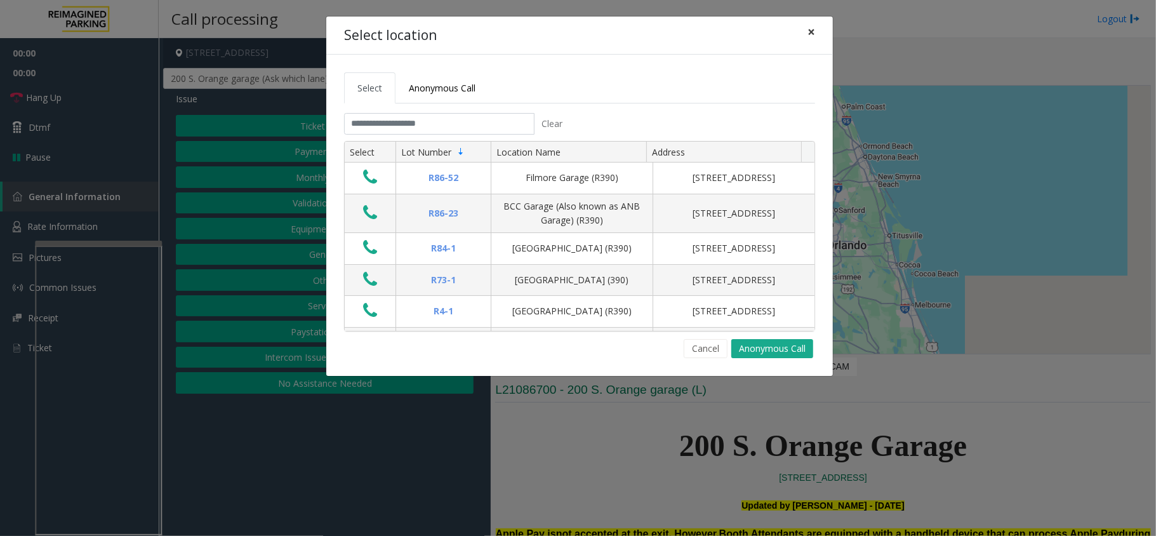
click at [805, 27] on button "×" at bounding box center [810, 32] width 25 height 31
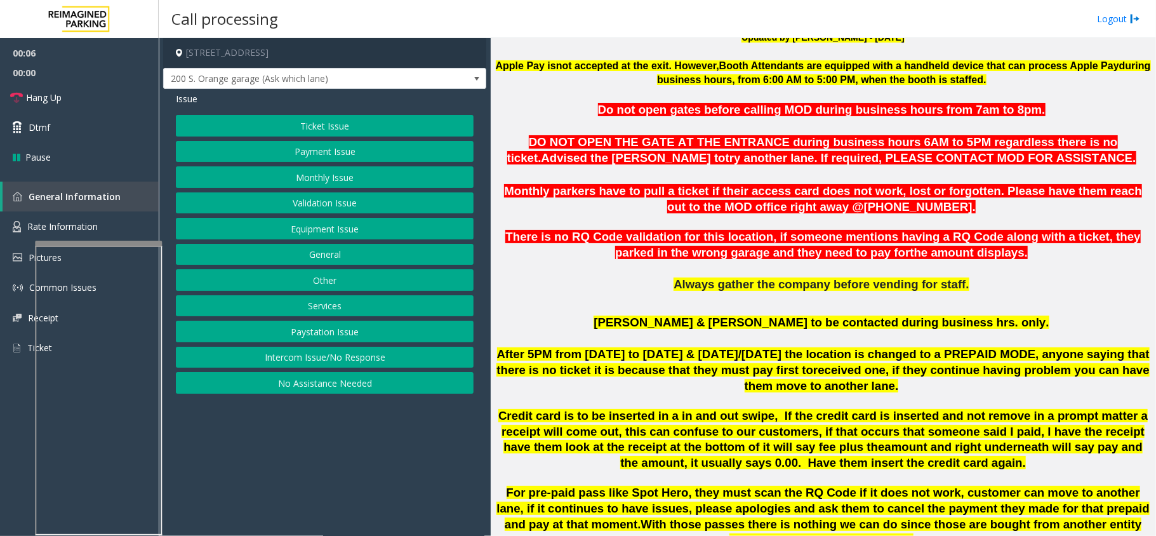
scroll to position [423, 0]
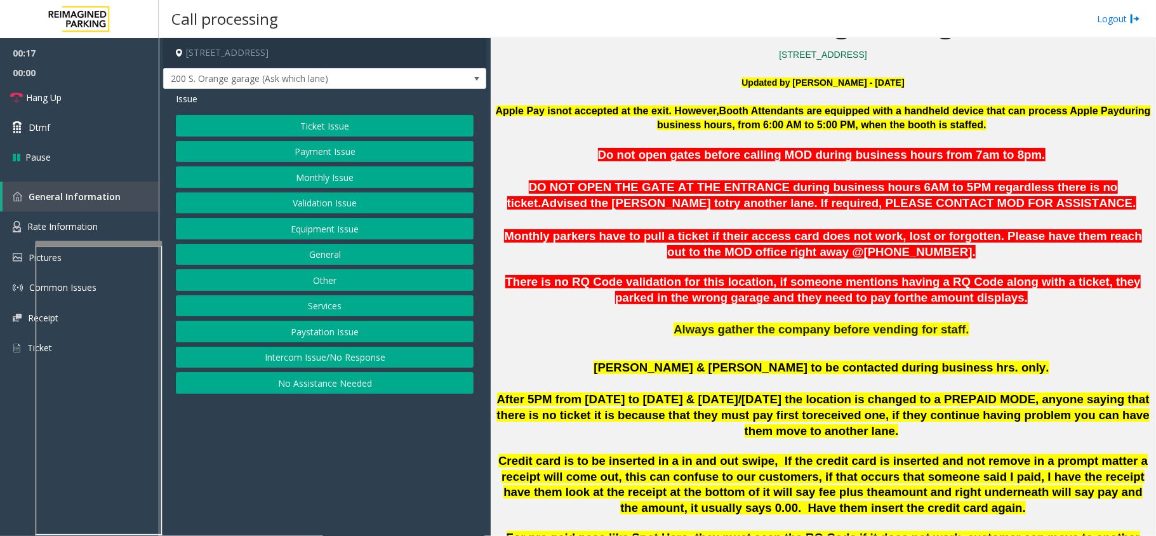
click at [311, 121] on button "Ticket Issue" at bounding box center [325, 126] width 298 height 22
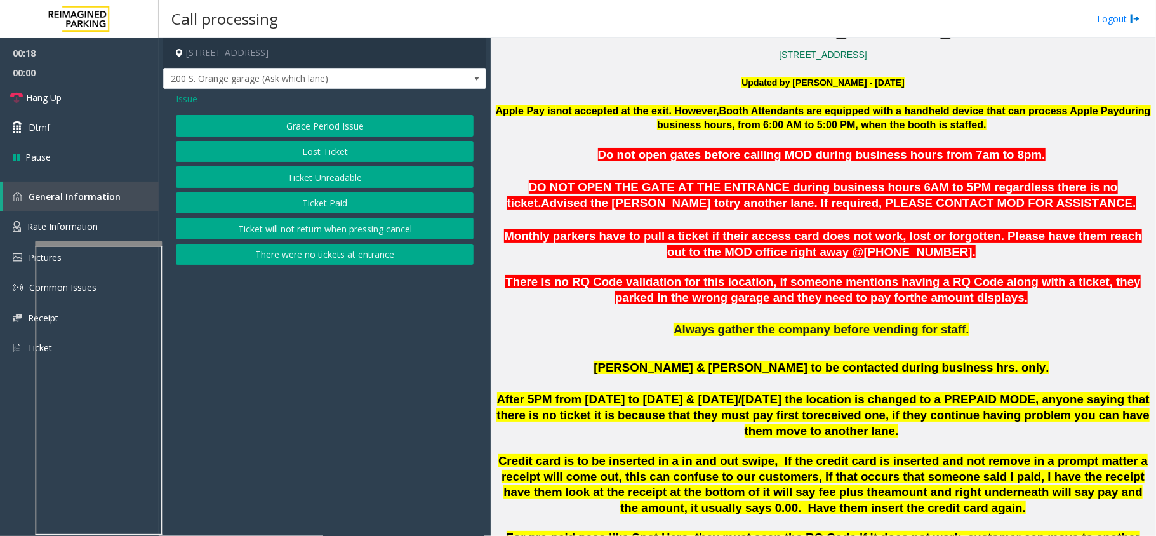
click at [314, 199] on button "Ticket Paid" at bounding box center [325, 203] width 298 height 22
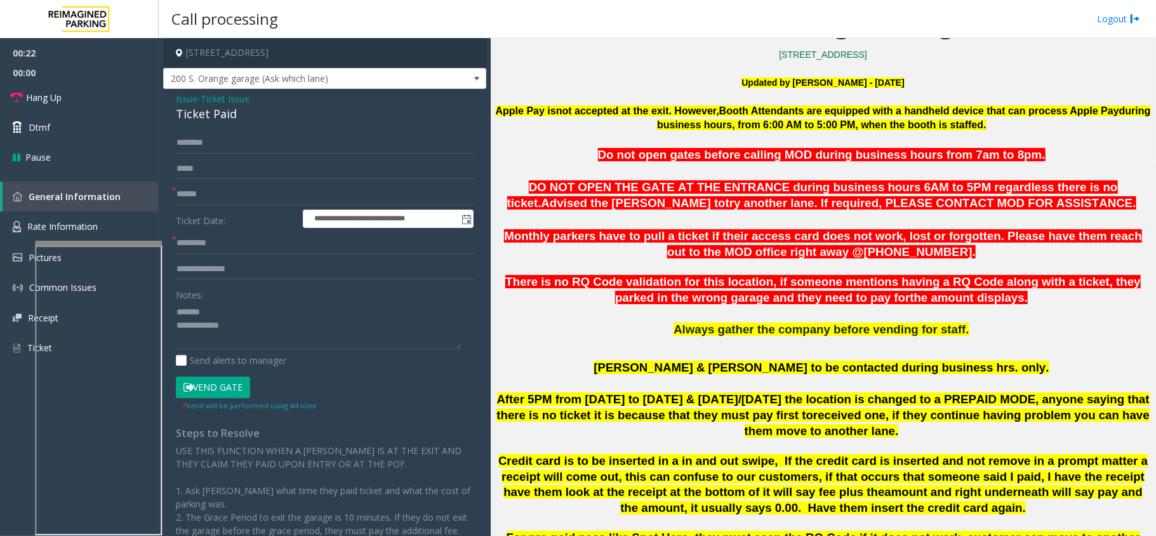
click at [207, 110] on div "Ticket Paid" at bounding box center [325, 113] width 298 height 17
click at [206, 118] on div "Ticket Paid" at bounding box center [325, 113] width 298 height 17
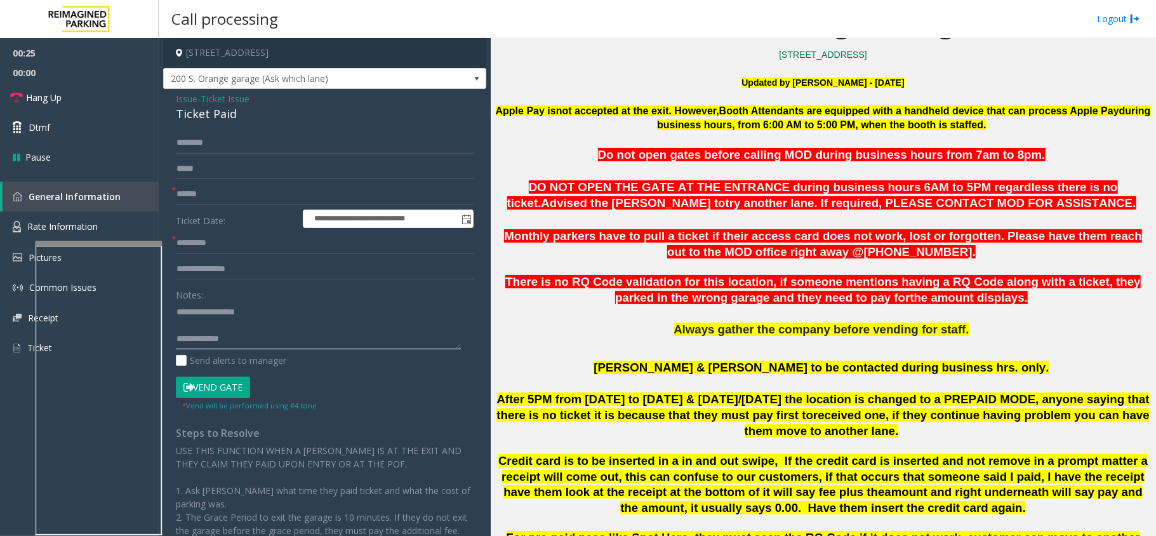
click at [261, 331] on textarea at bounding box center [318, 325] width 285 height 48
click at [263, 333] on textarea at bounding box center [318, 325] width 285 height 48
type textarea "**********"
click at [206, 201] on input "text" at bounding box center [325, 194] width 298 height 22
type input "**"
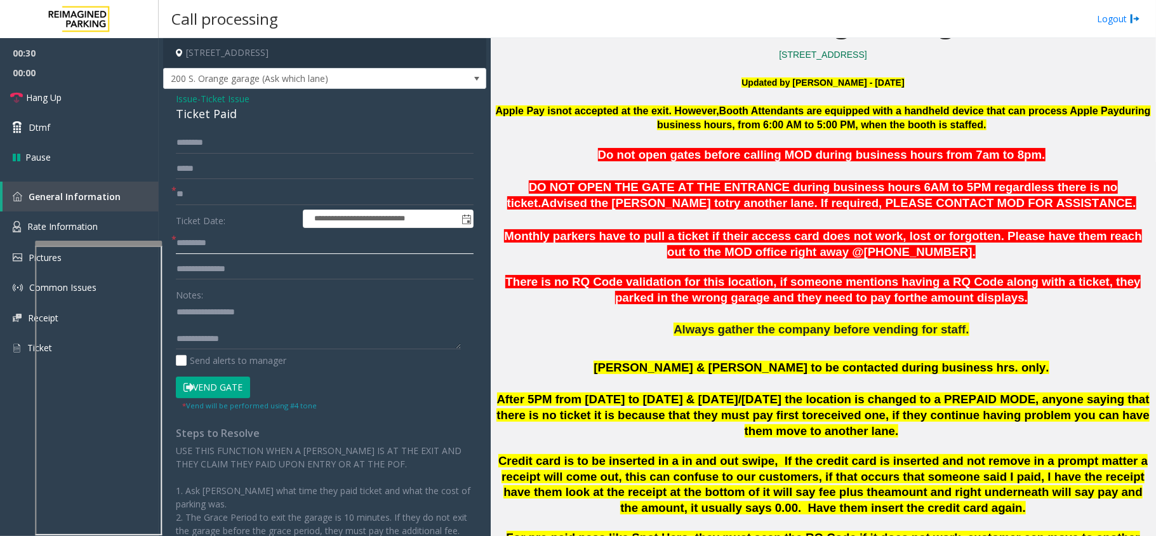
click at [209, 242] on input "text" at bounding box center [325, 243] width 298 height 22
type input "**"
click at [232, 331] on textarea at bounding box center [318, 325] width 285 height 48
click at [133, 107] on link "Hang Up" at bounding box center [79, 98] width 159 height 30
click at [225, 100] on span "Ticket Issue" at bounding box center [225, 98] width 49 height 13
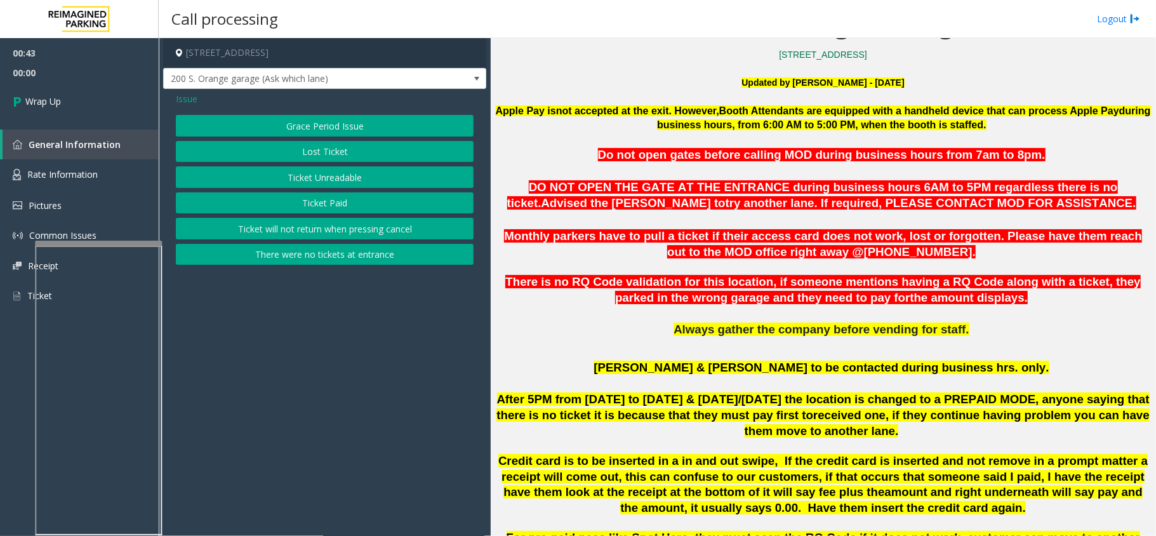
click at [180, 99] on span "Issue" at bounding box center [187, 98] width 22 height 13
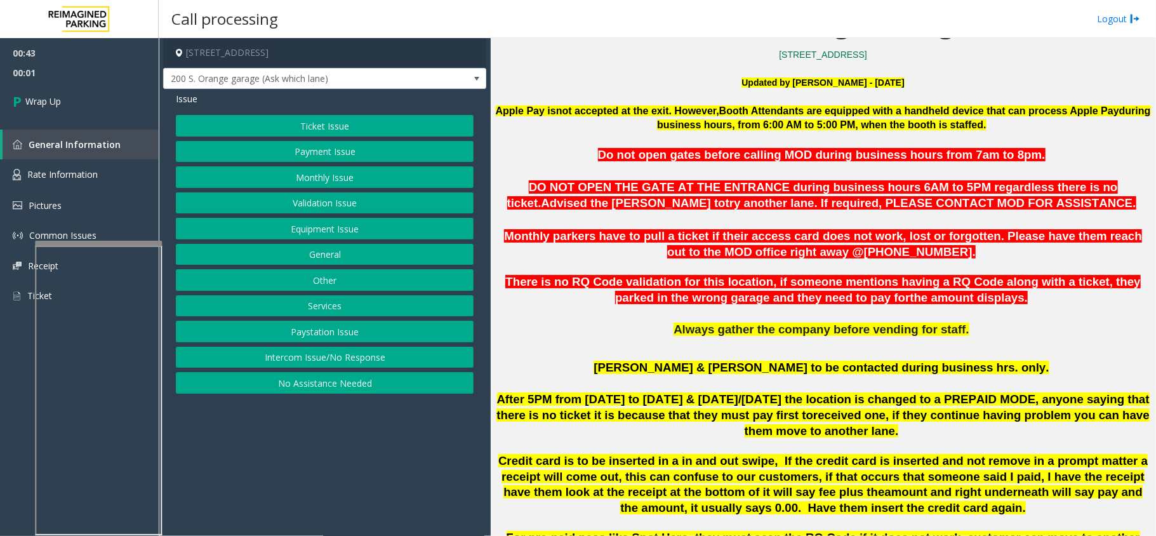
click at [348, 387] on button "No Assistance Needed" at bounding box center [325, 383] width 298 height 22
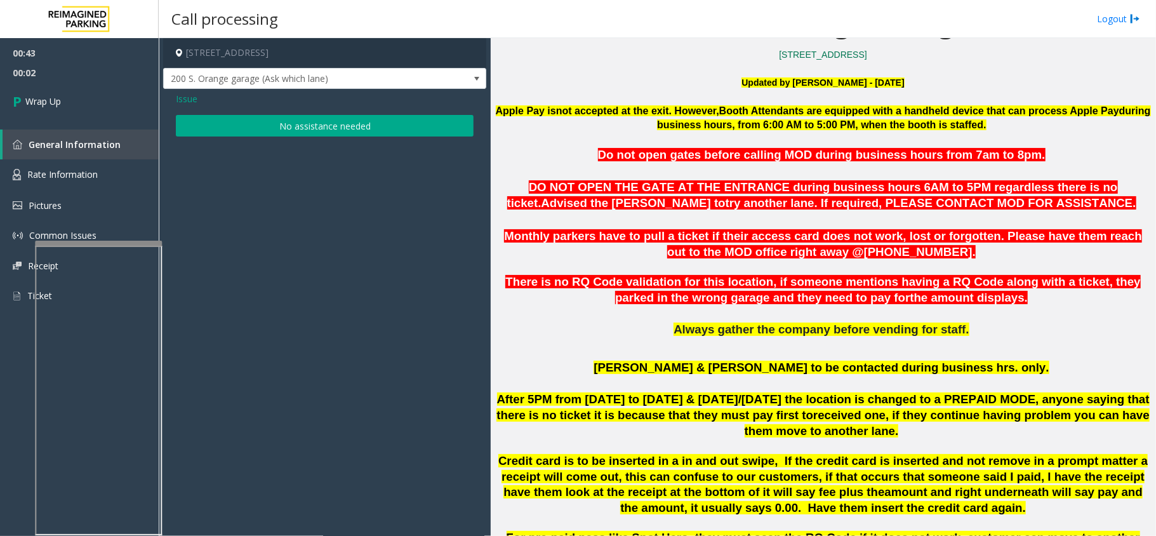
click at [283, 133] on button "No assistance needed" at bounding box center [325, 126] width 298 height 22
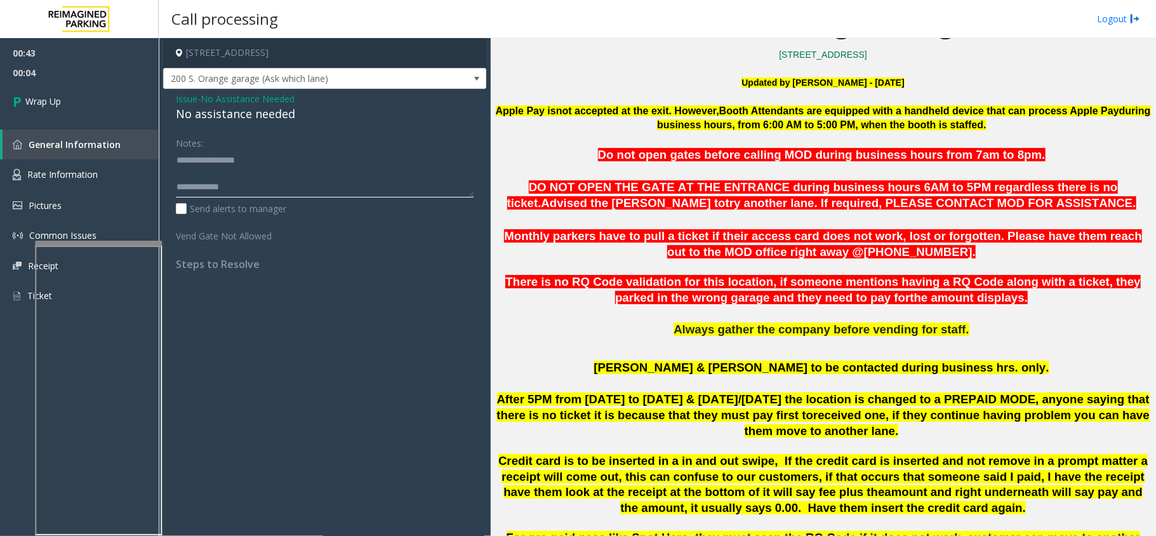
drag, startPoint x: 254, startPoint y: 188, endPoint x: 169, endPoint y: 141, distance: 97.1
click at [169, 141] on div "Notes: Send alerts to manager Vend Gate Not Allowed Steps to Resolve" at bounding box center [324, 201] width 317 height 138
click at [277, 114] on div "No assistance needed" at bounding box center [325, 113] width 298 height 17
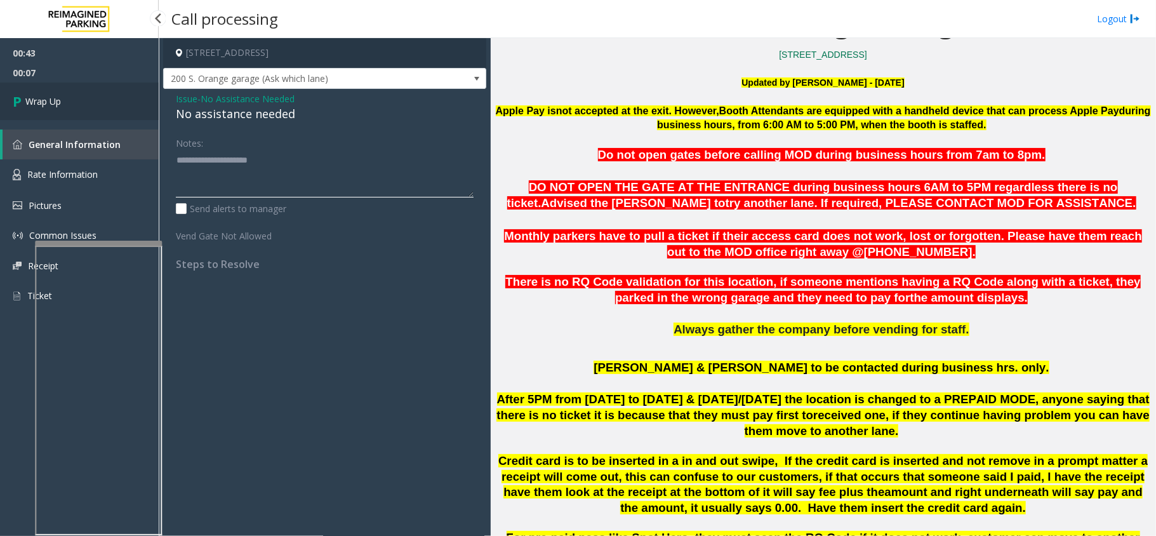
type textarea "**********"
click at [125, 105] on link "Wrap Up" at bounding box center [79, 101] width 159 height 37
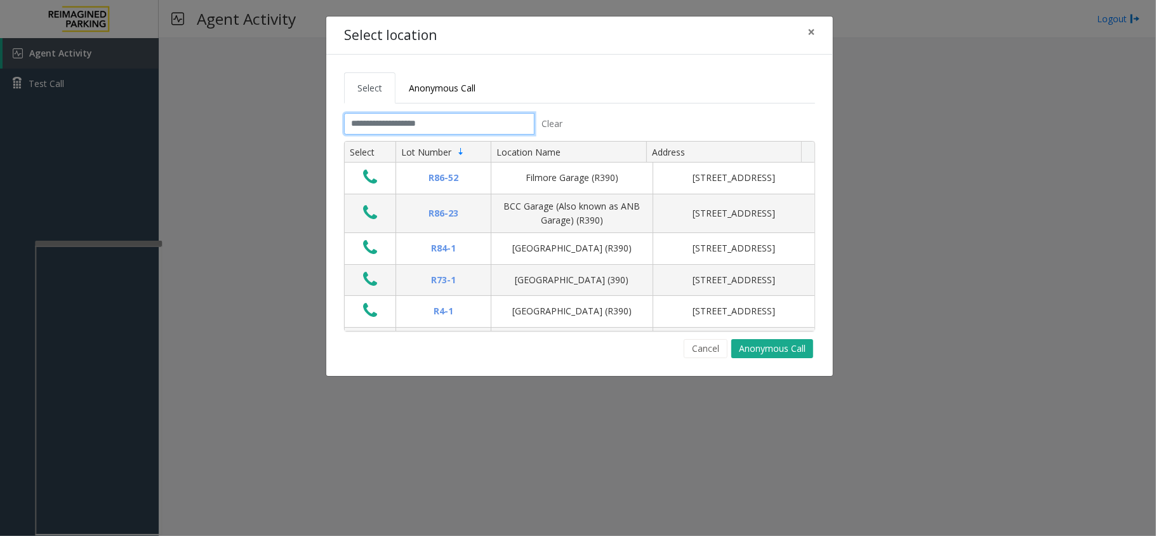
click at [483, 133] on input "text" at bounding box center [439, 124] width 190 height 22
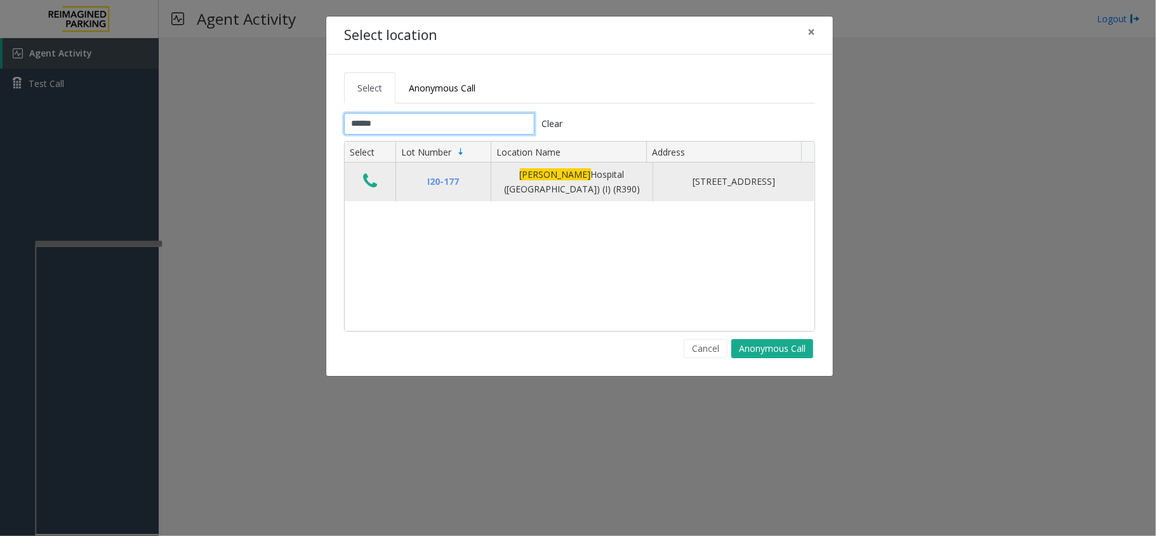
type input "******"
click at [377, 188] on icon "Data table" at bounding box center [370, 181] width 14 height 18
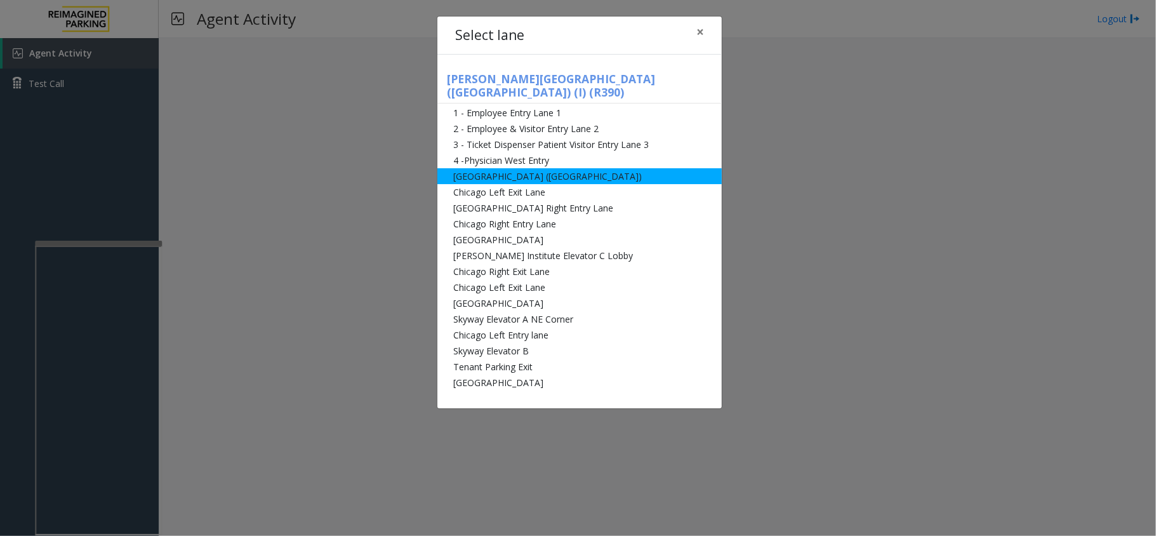
click at [524, 168] on li "[GEOGRAPHIC_DATA] ([GEOGRAPHIC_DATA])" at bounding box center [579, 176] width 284 height 16
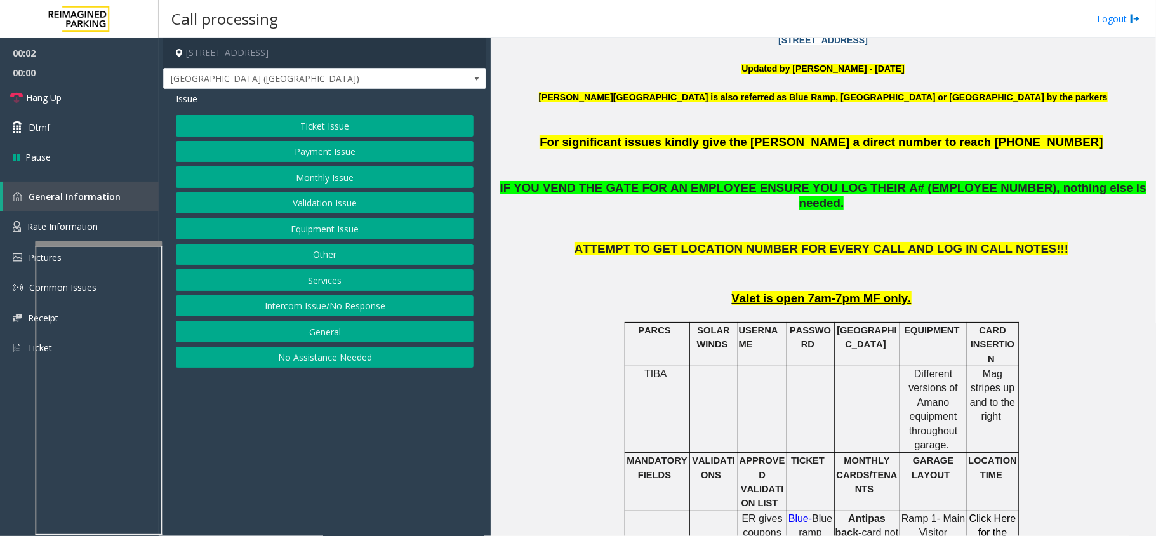
scroll to position [508, 0]
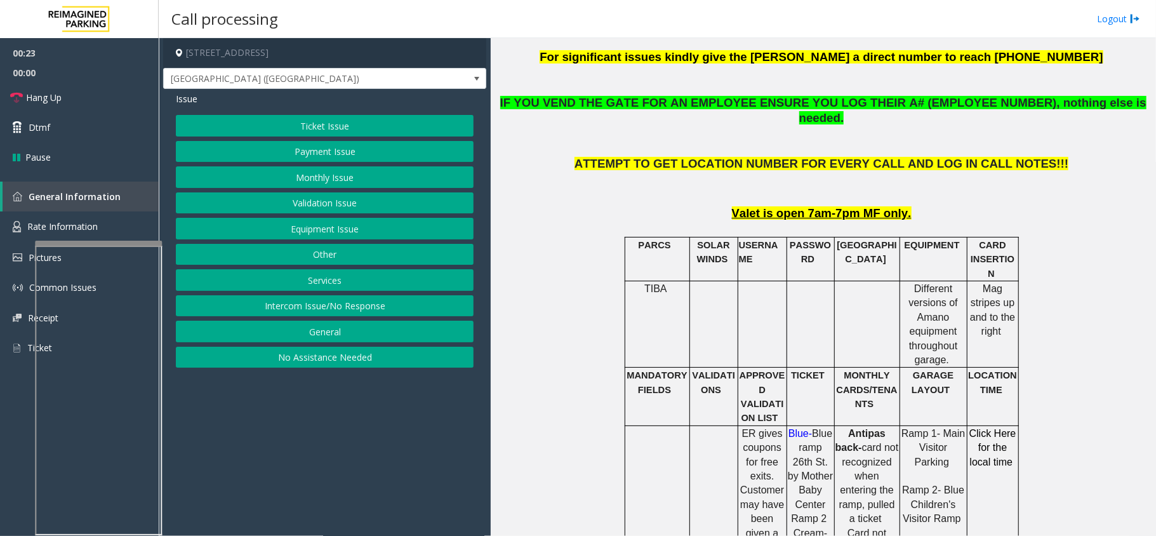
click at [366, 222] on button "Equipment Issue" at bounding box center [325, 229] width 298 height 22
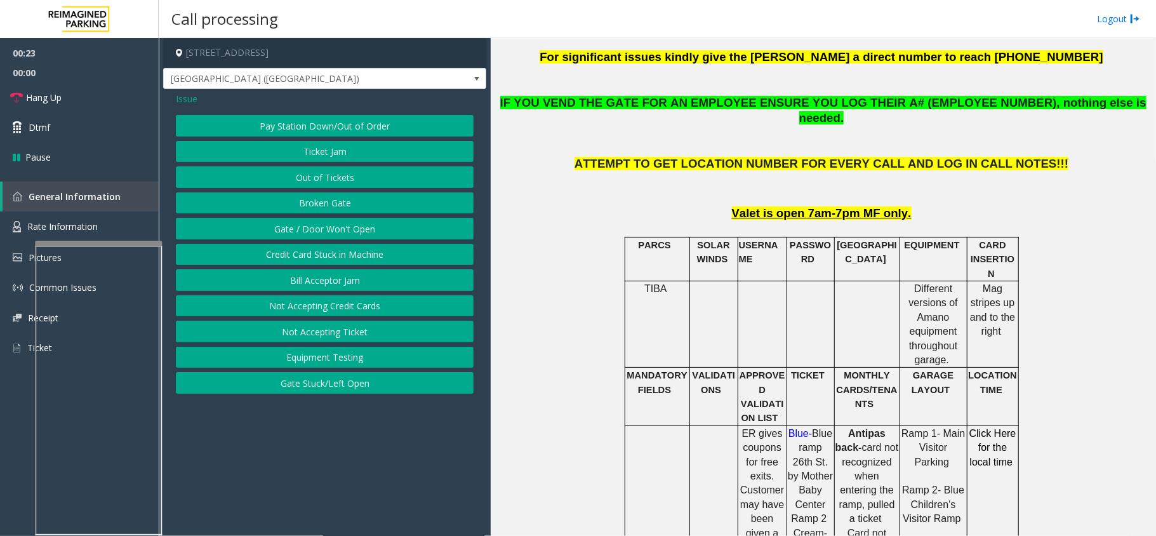
click at [366, 222] on button "Gate / Door Won't Open" at bounding box center [325, 229] width 298 height 22
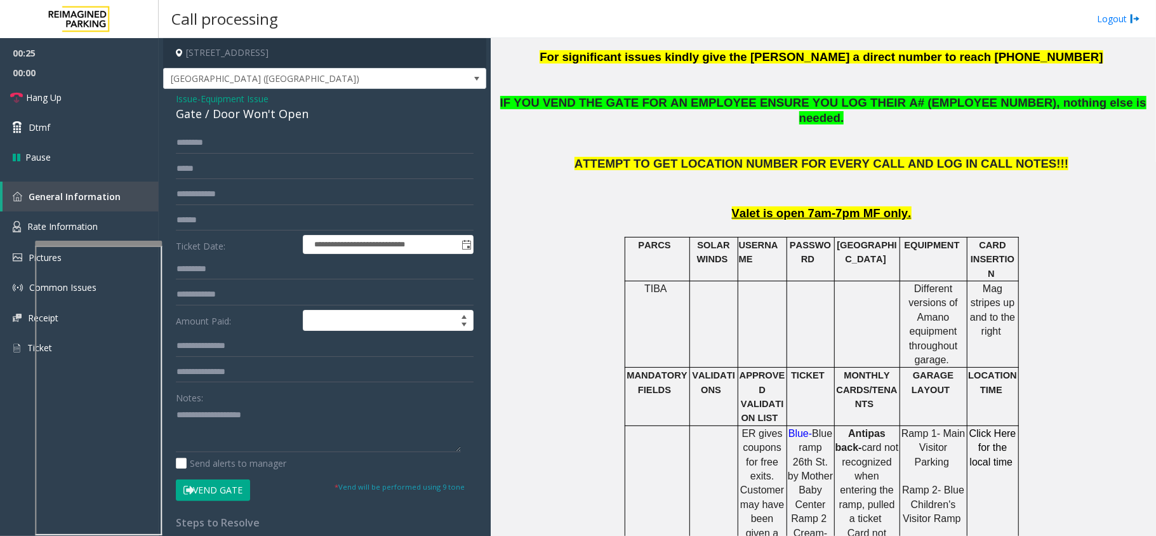
click at [237, 490] on button "Vend Gate" at bounding box center [213, 490] width 74 height 22
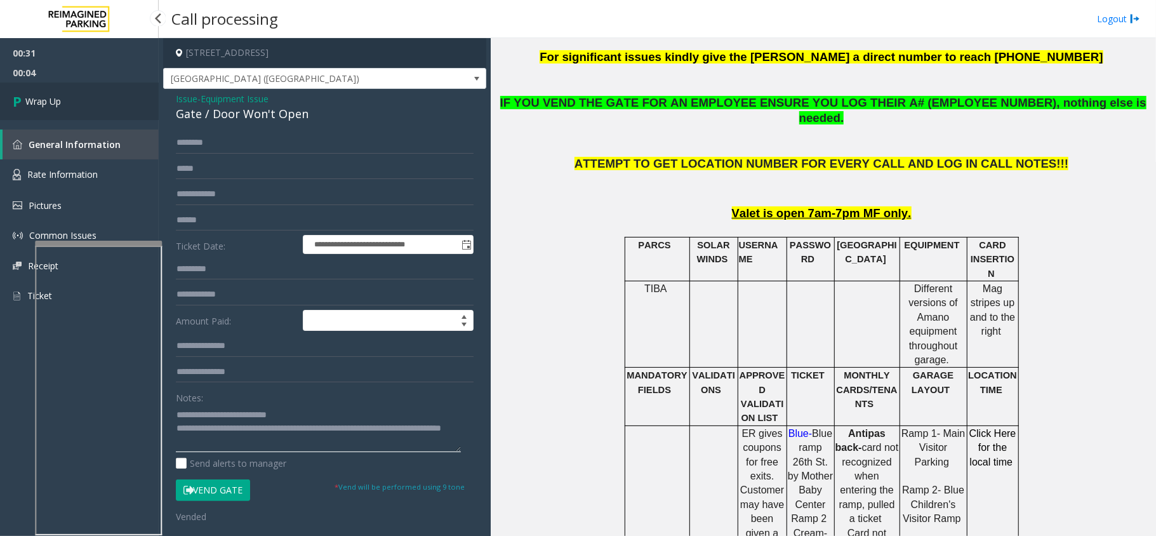
type textarea "**********"
click at [89, 102] on link "Wrap Up" at bounding box center [79, 101] width 159 height 37
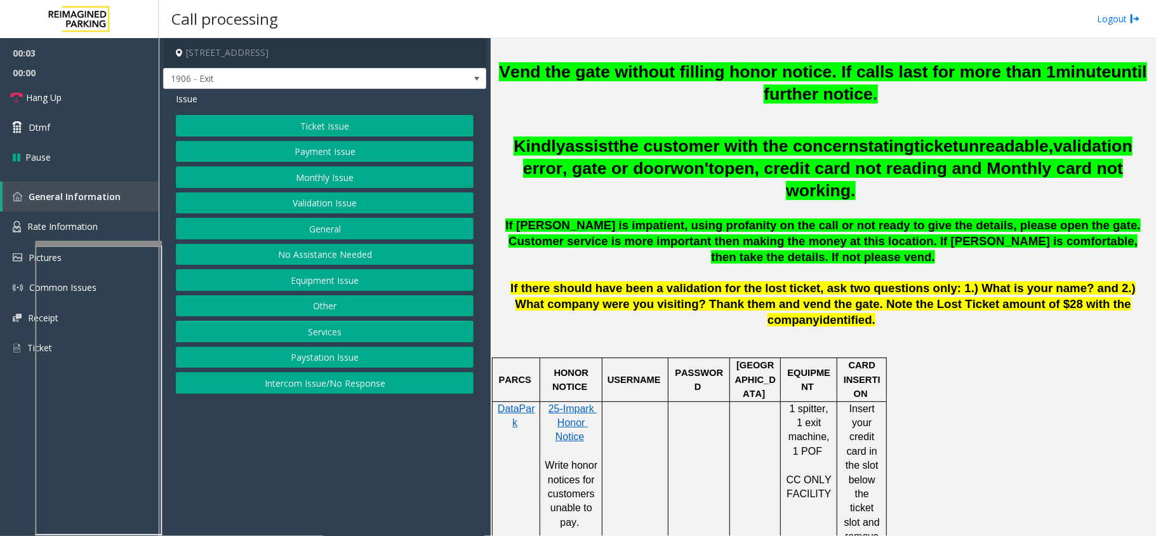
scroll to position [423, 0]
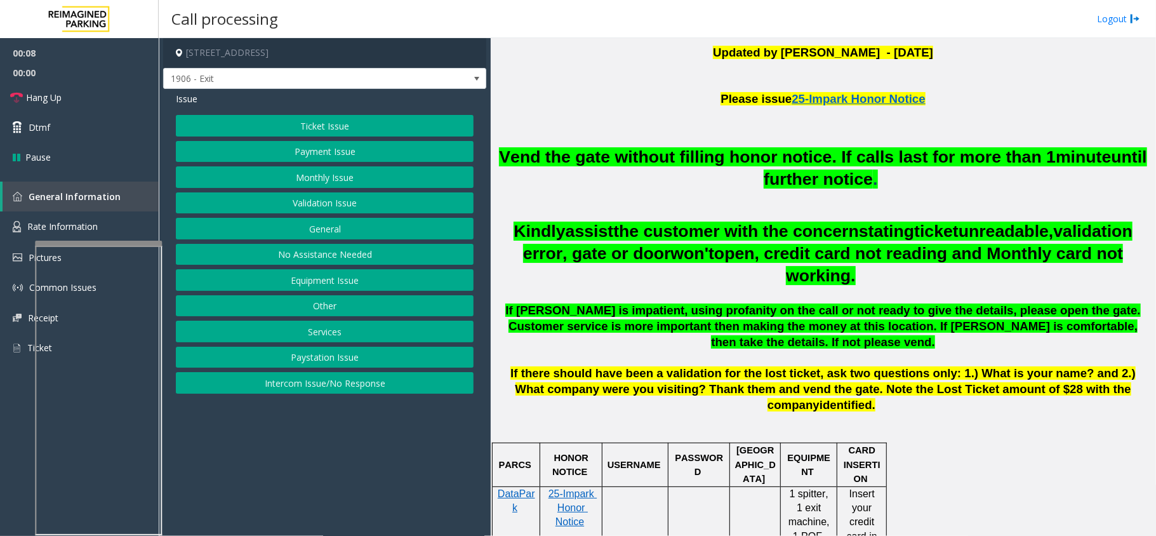
drag, startPoint x: 440, startPoint y: 397, endPoint x: 435, endPoint y: 376, distance: 20.8
click at [440, 393] on button "Intercom Issue/No Response" at bounding box center [325, 383] width 298 height 22
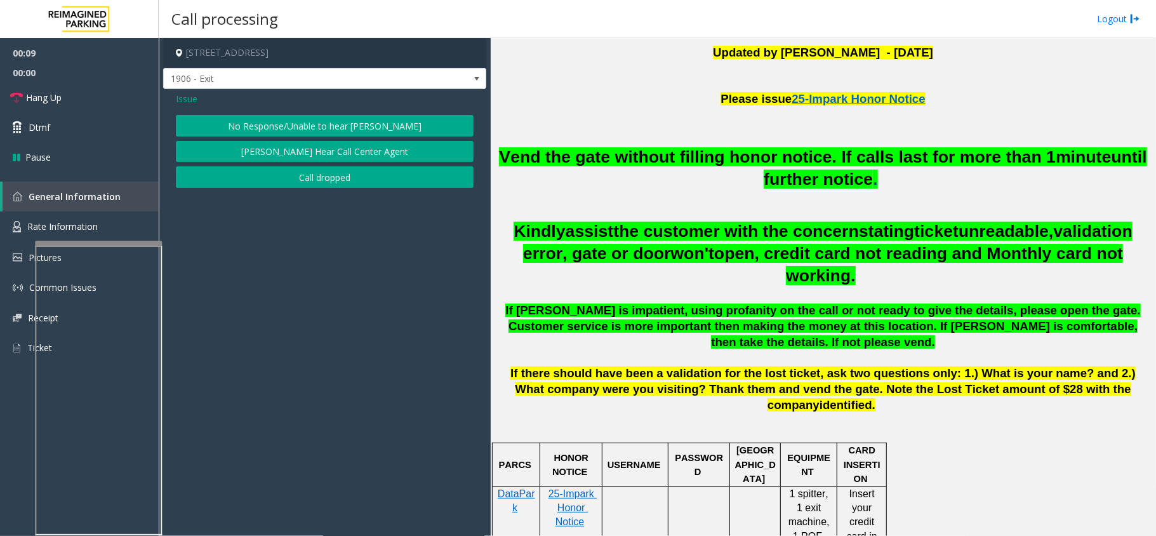
click at [321, 121] on button "No Response/Unable to hear [PERSON_NAME]" at bounding box center [325, 126] width 298 height 22
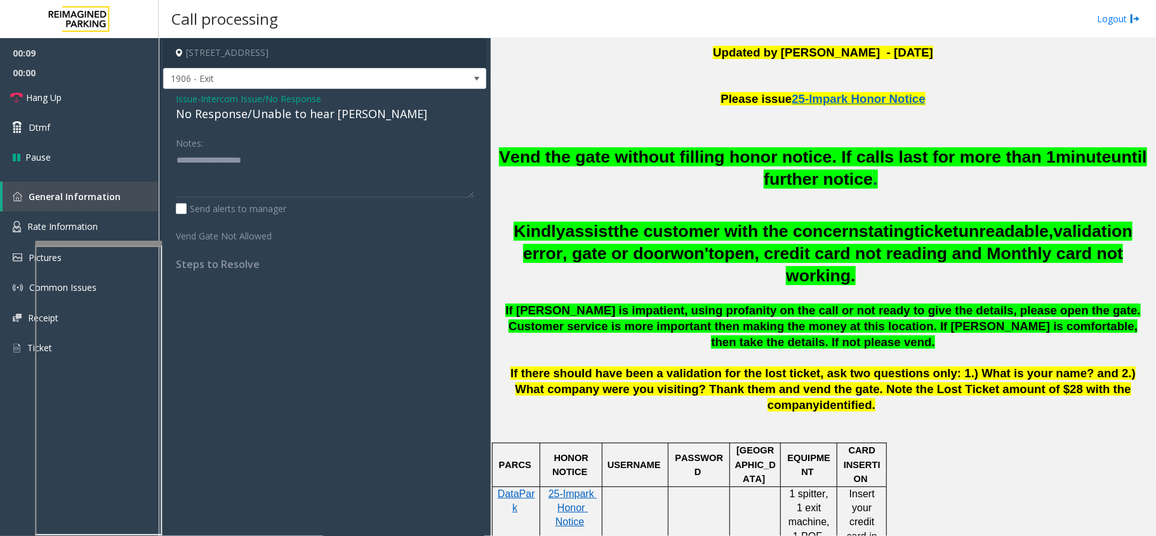
click at [283, 104] on span "Intercom Issue/No Response" at bounding box center [261, 98] width 121 height 13
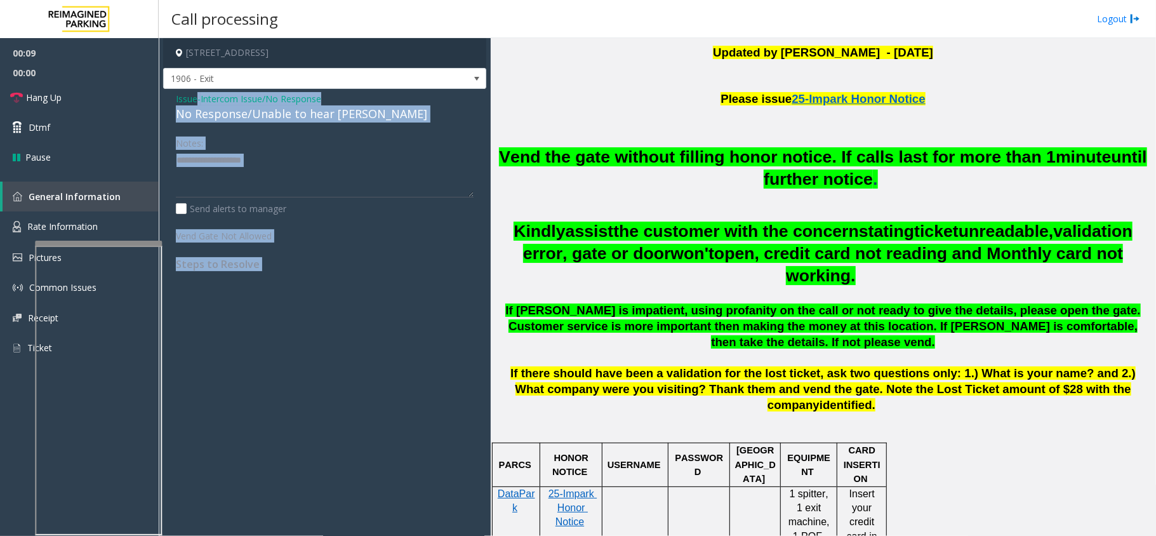
click at [283, 104] on div "Issue - Intercom Issue/No Response No Response/Unable to hear parker" at bounding box center [325, 107] width 298 height 30
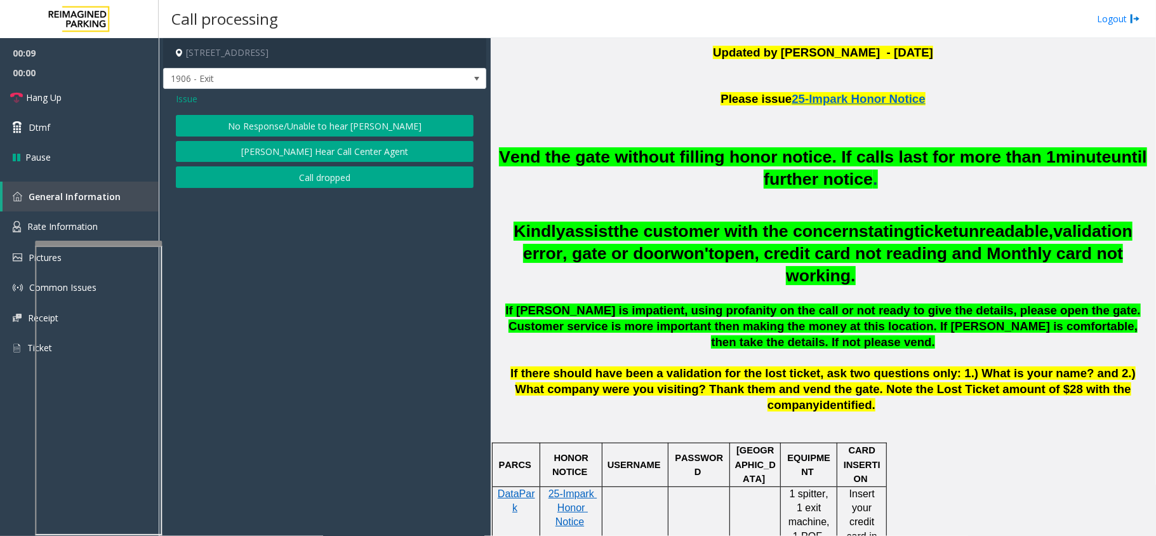
click at [303, 125] on button "No Response/Unable to hear [PERSON_NAME]" at bounding box center [325, 126] width 298 height 22
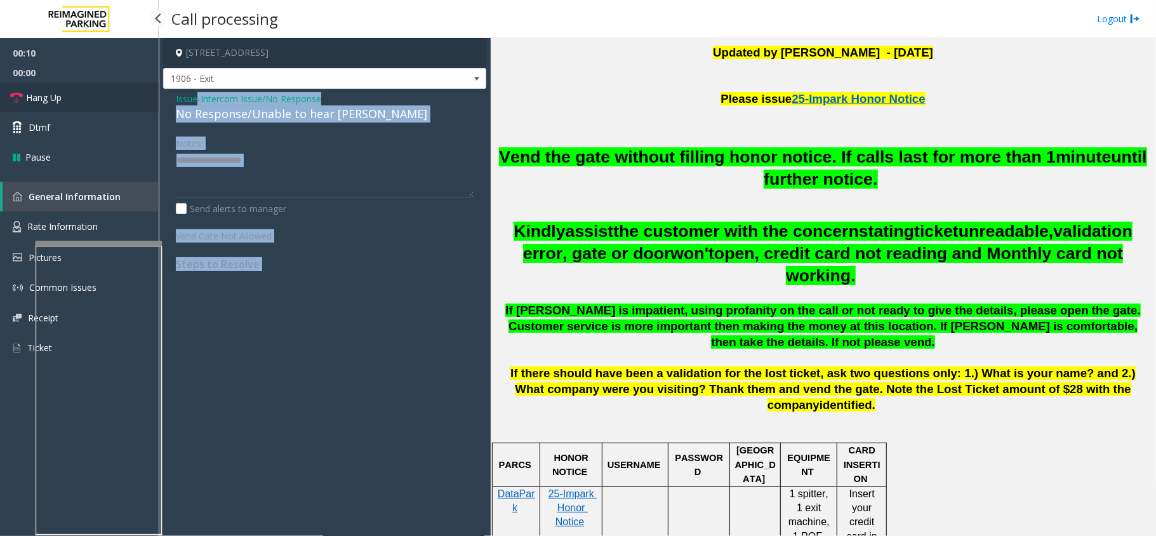
click at [107, 92] on link "Hang Up" at bounding box center [79, 98] width 159 height 30
click at [267, 135] on div "Notes:" at bounding box center [325, 164] width 298 height 65
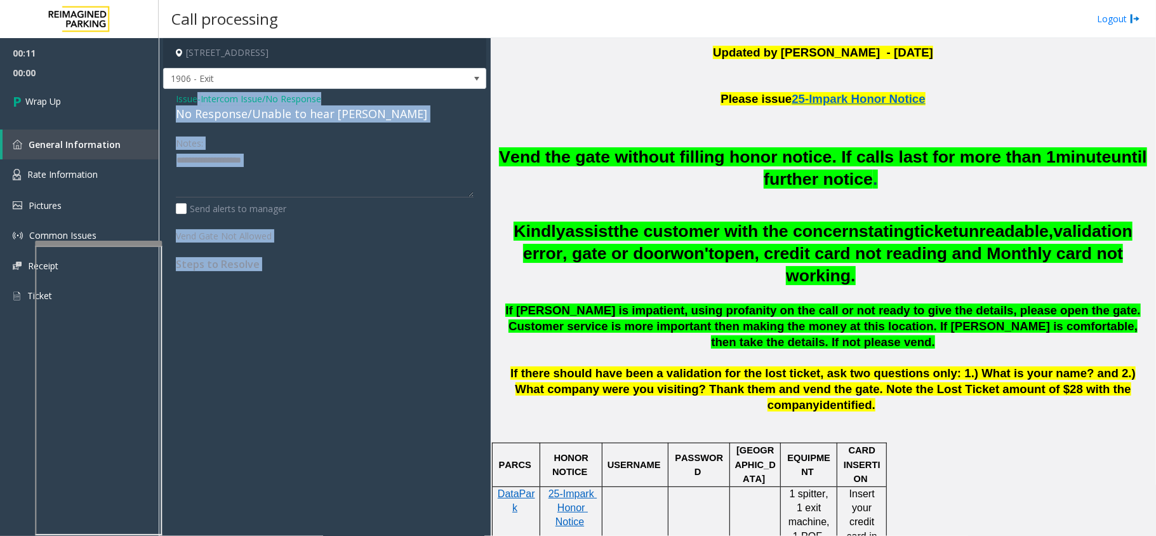
click at [231, 100] on span "Intercom Issue/No Response" at bounding box center [261, 98] width 121 height 13
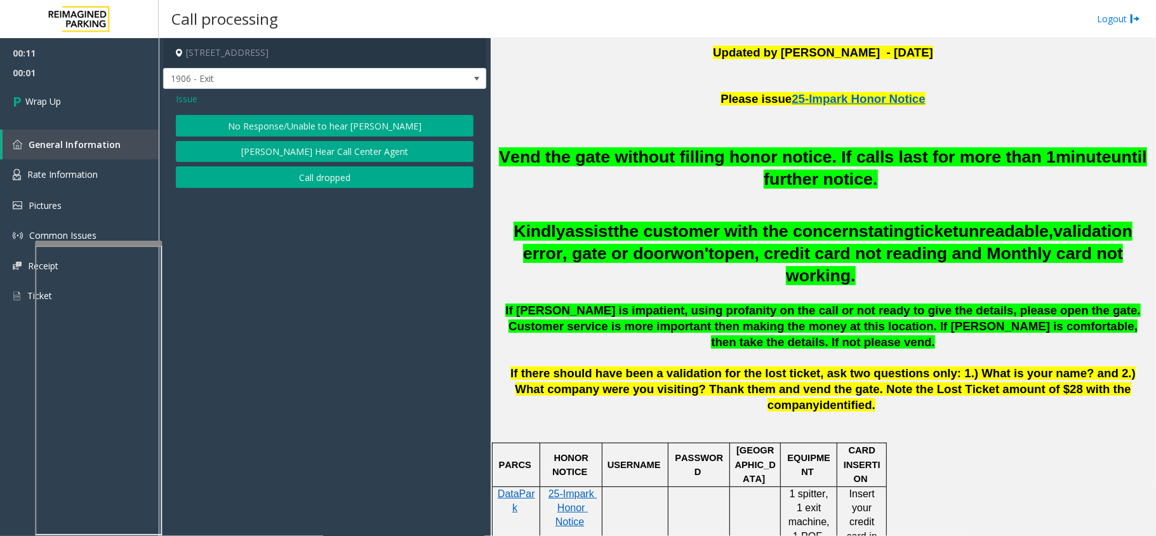
click at [196, 104] on span "Issue" at bounding box center [187, 98] width 22 height 13
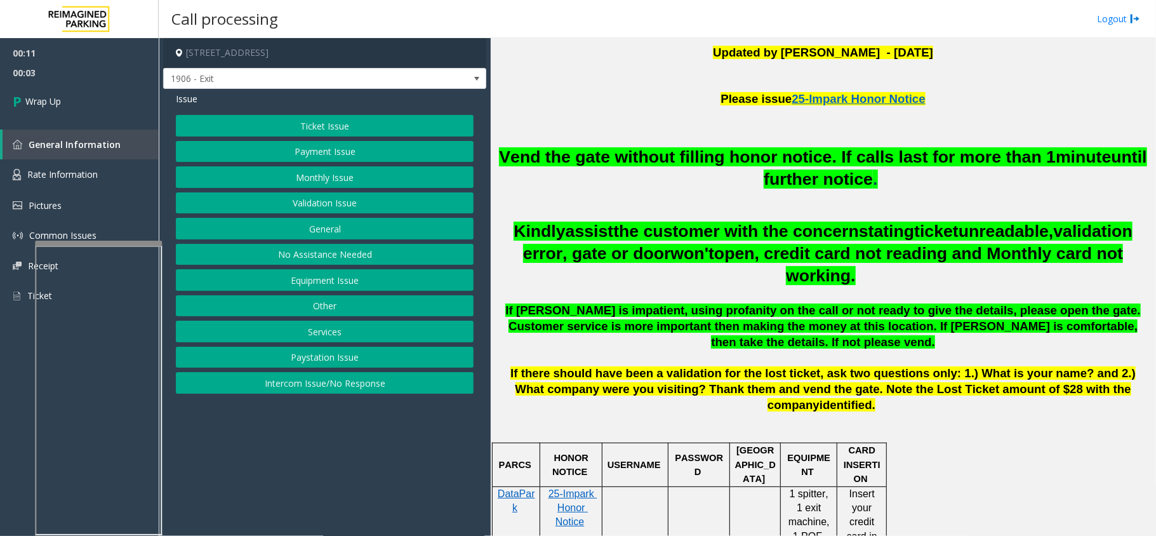
click at [320, 261] on button "No Assistance Needed" at bounding box center [325, 255] width 298 height 22
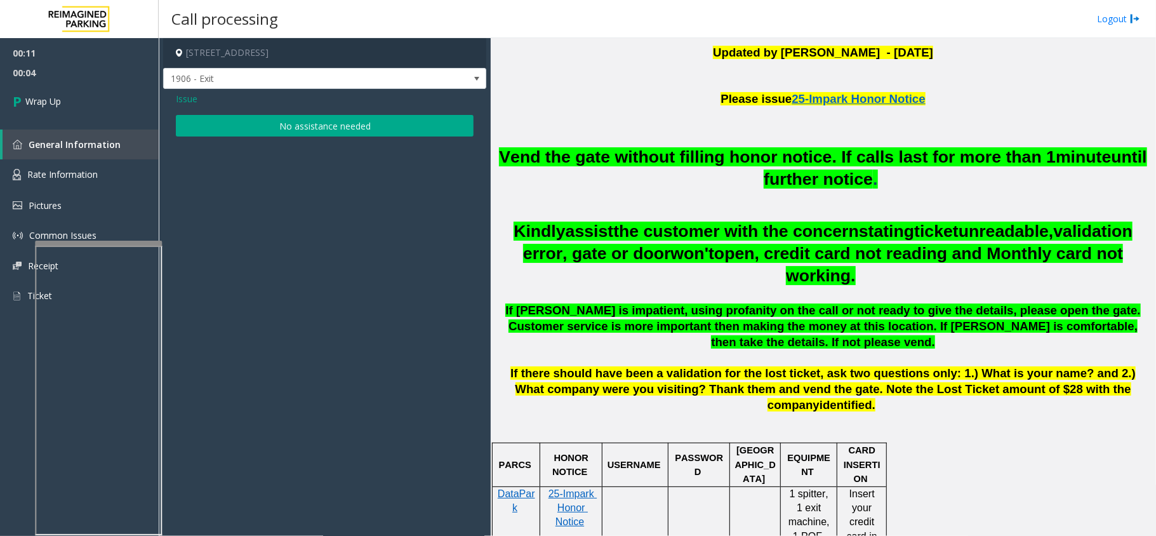
click at [291, 138] on div "Issue No assistance needed" at bounding box center [324, 116] width 323 height 54
click at [293, 130] on button "No assistance needed" at bounding box center [325, 126] width 298 height 22
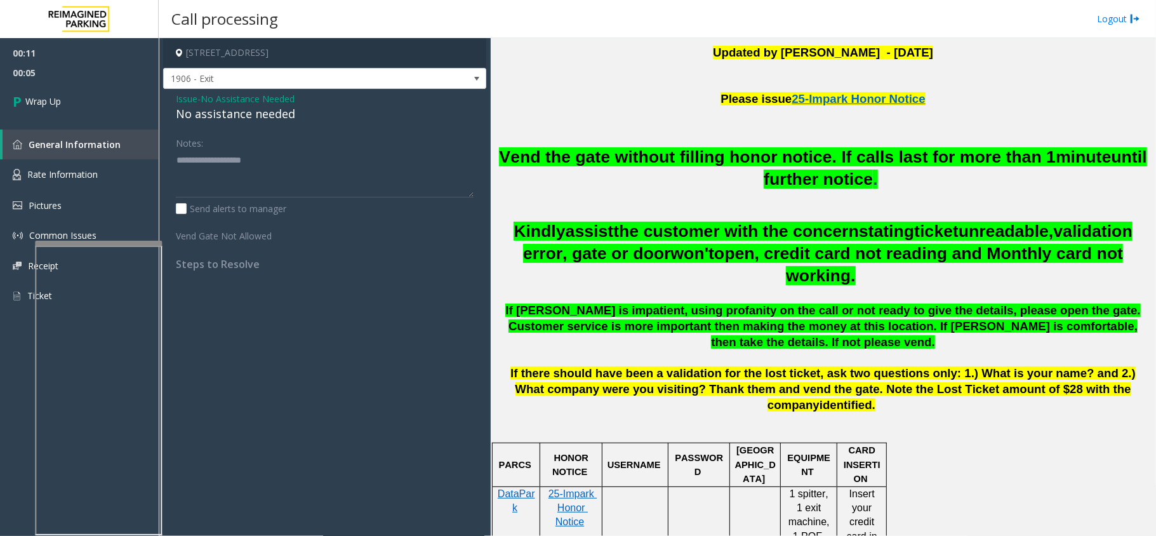
click at [211, 118] on div "No assistance needed" at bounding box center [325, 113] width 298 height 17
type textarea "**********"
click at [95, 108] on link "Wrap Up" at bounding box center [79, 101] width 159 height 37
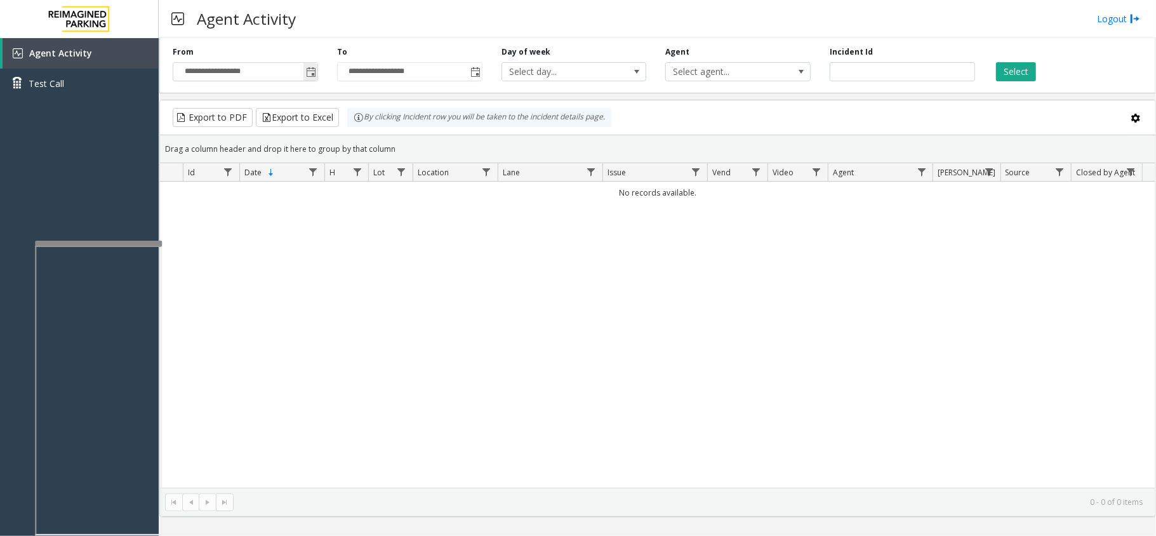
click at [315, 64] on span "Toggle popup" at bounding box center [310, 72] width 14 height 20
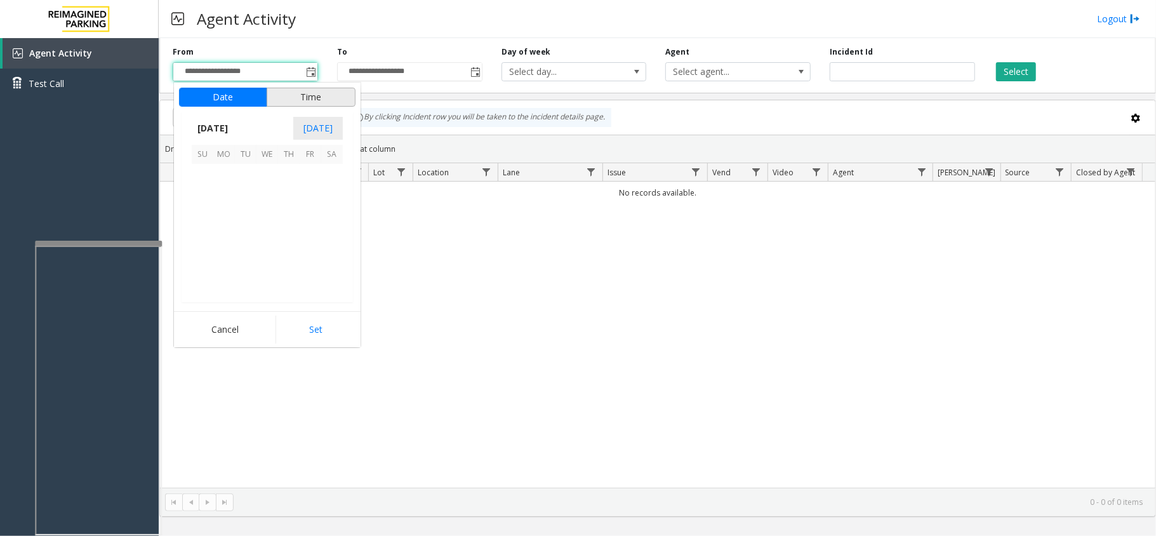
scroll to position [227777, 0]
click at [225, 263] on span "29" at bounding box center [224, 261] width 22 height 22
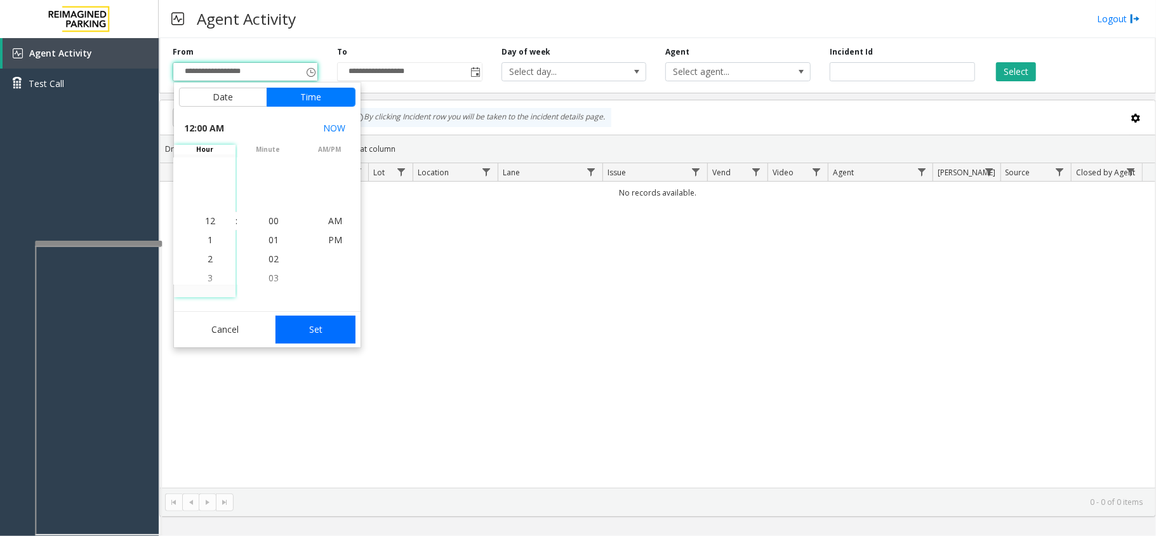
drag, startPoint x: 305, startPoint y: 336, endPoint x: 321, endPoint y: 331, distance: 16.9
click at [306, 336] on button "Set" at bounding box center [315, 329] width 80 height 28
type input "**********"
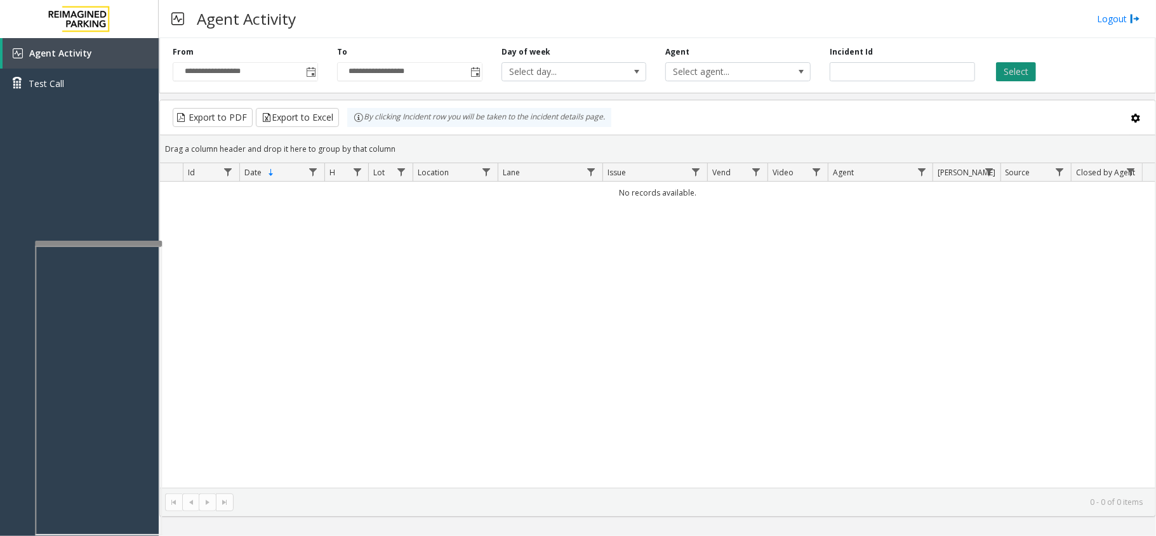
click at [1003, 79] on button "Select" at bounding box center [1016, 71] width 40 height 19
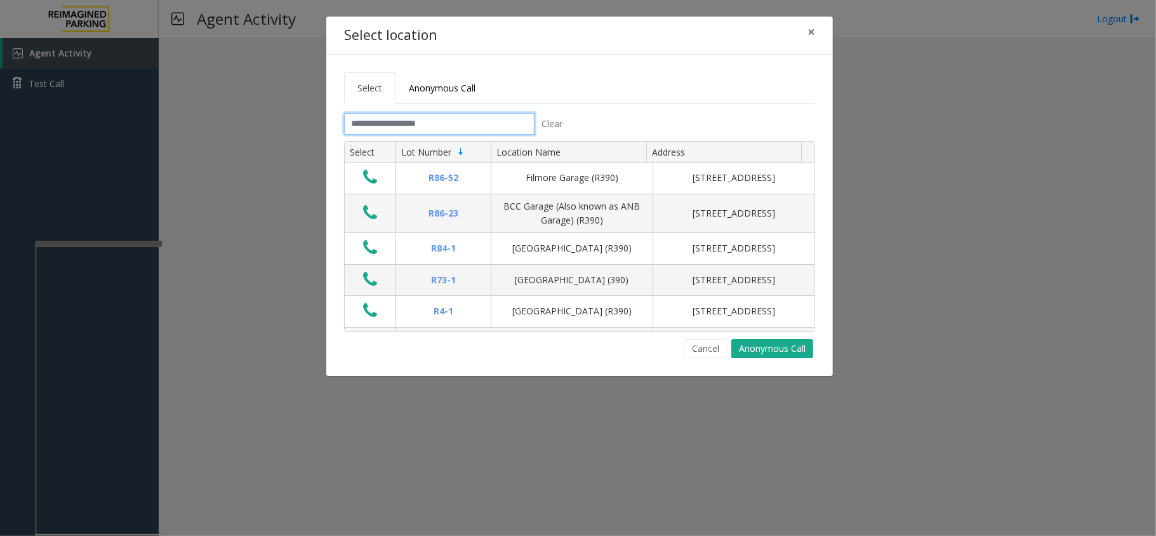
click at [428, 117] on input "text" at bounding box center [439, 124] width 190 height 22
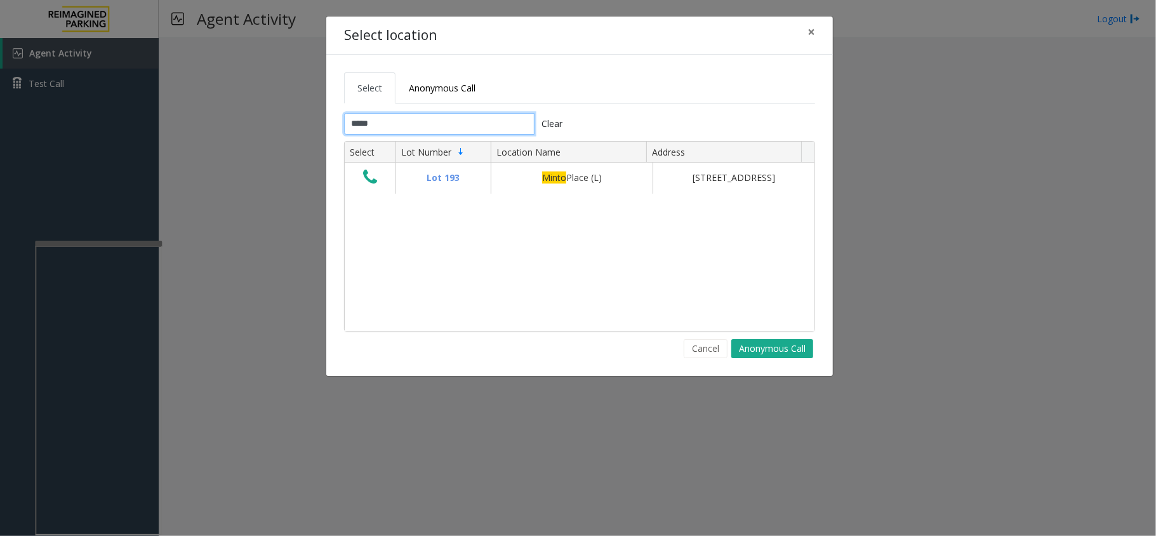
type input "*****"
click at [371, 163] on th "Select" at bounding box center [370, 153] width 51 height 22
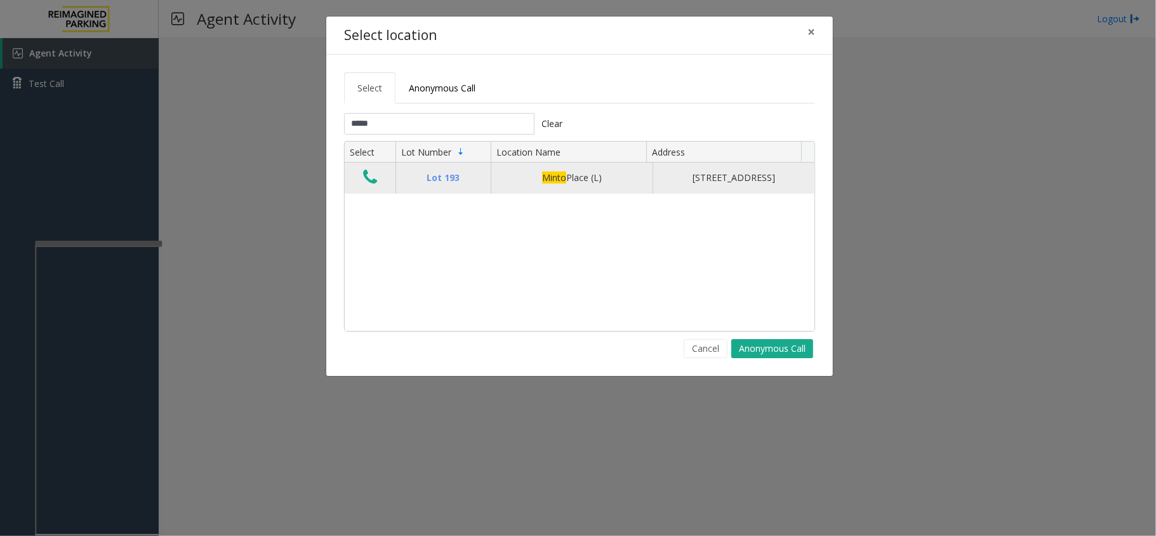
click at [367, 174] on icon "Data table" at bounding box center [370, 177] width 14 height 18
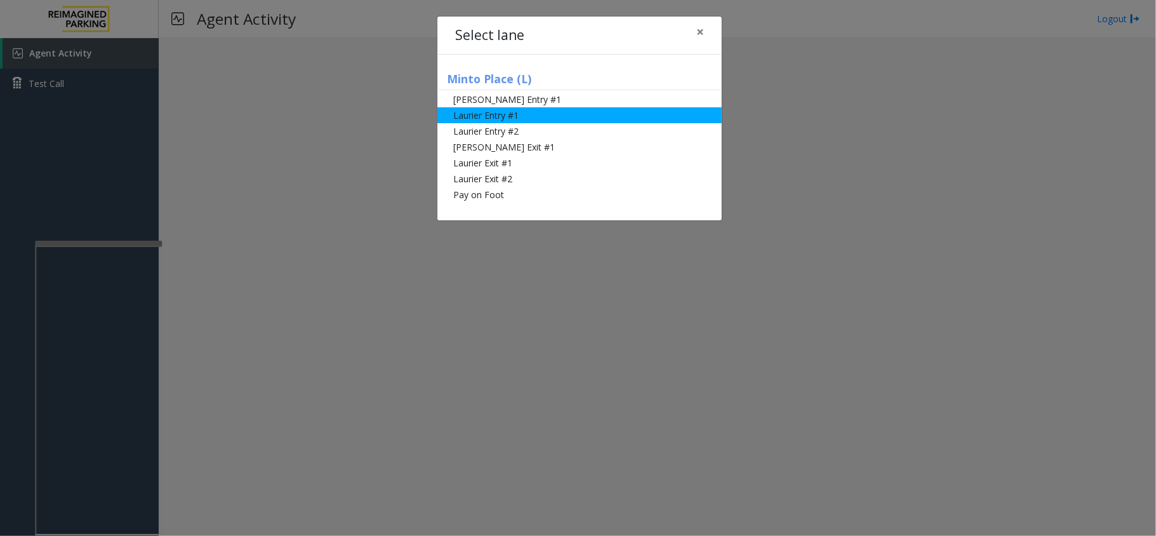
click at [491, 120] on li "Laurier Entry #1" at bounding box center [579, 115] width 284 height 16
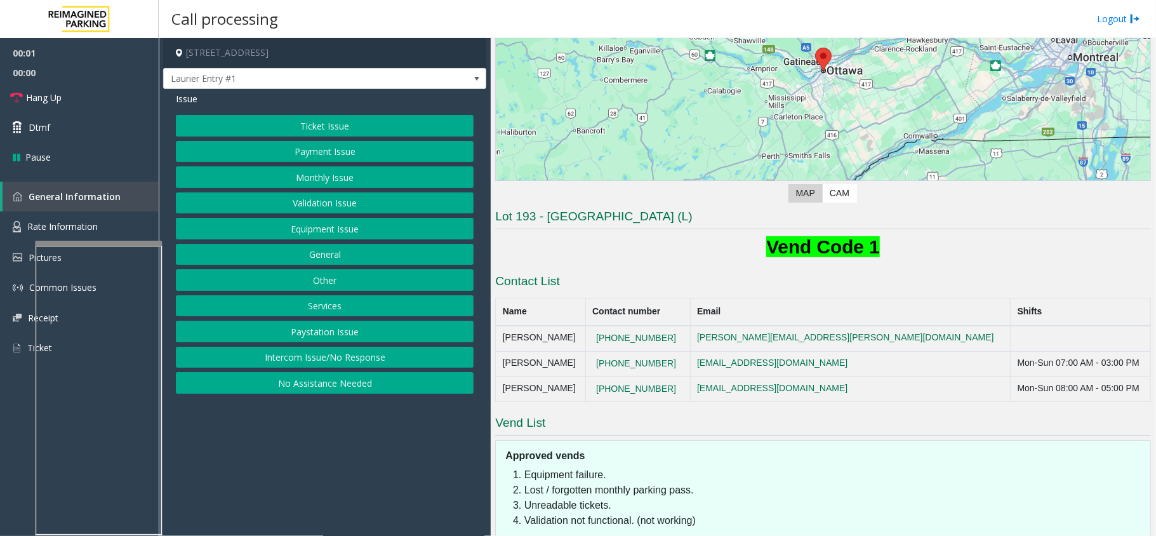
scroll to position [249, 0]
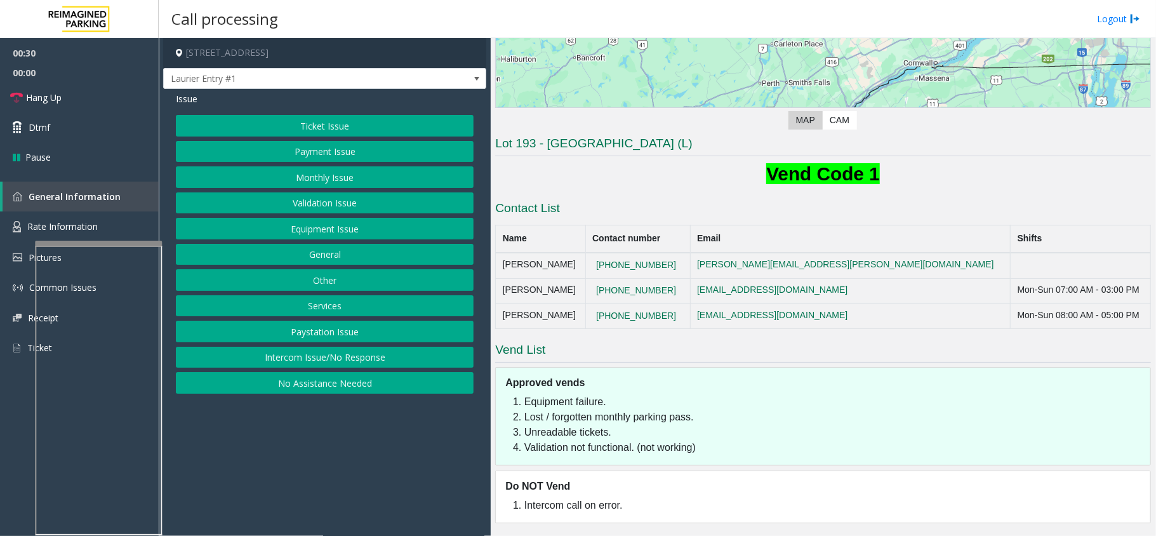
click at [544, 348] on h3 "Vend List" at bounding box center [823, 351] width 656 height 21
click at [397, 71] on span "Laurier Entry #1" at bounding box center [293, 79] width 258 height 20
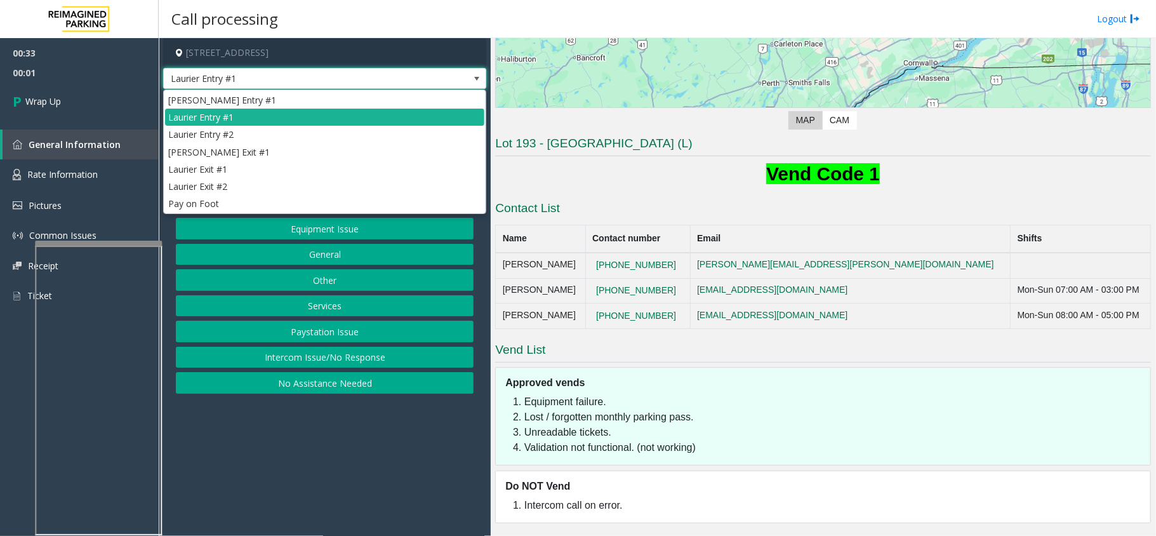
click at [467, 75] on span "Laurier Entry #1" at bounding box center [324, 79] width 323 height 22
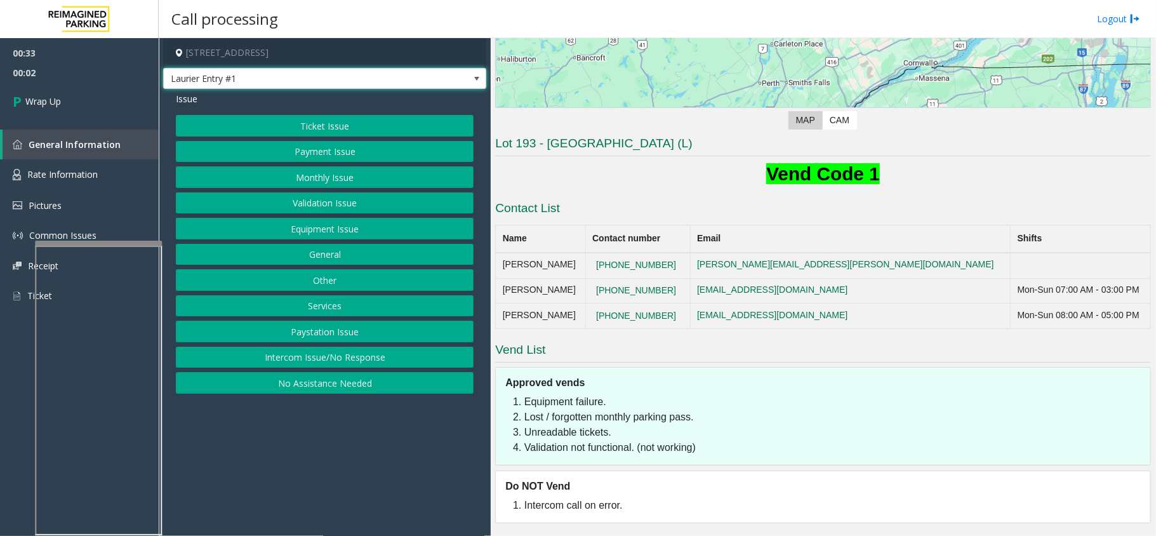
click at [338, 223] on button "Equipment Issue" at bounding box center [325, 229] width 298 height 22
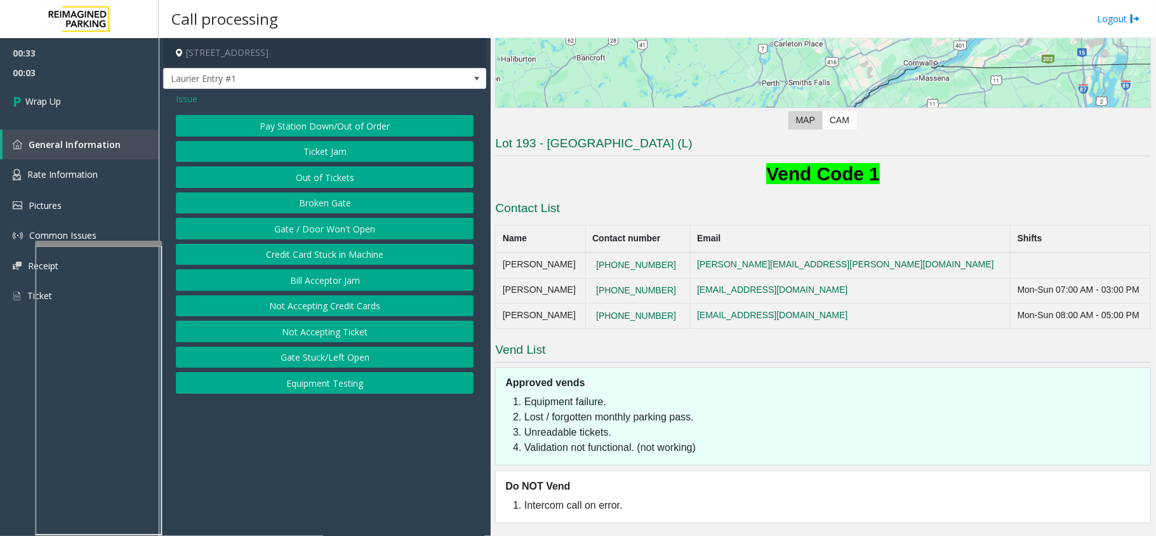
click at [311, 222] on button "Gate / Door Won't Open" at bounding box center [325, 229] width 298 height 22
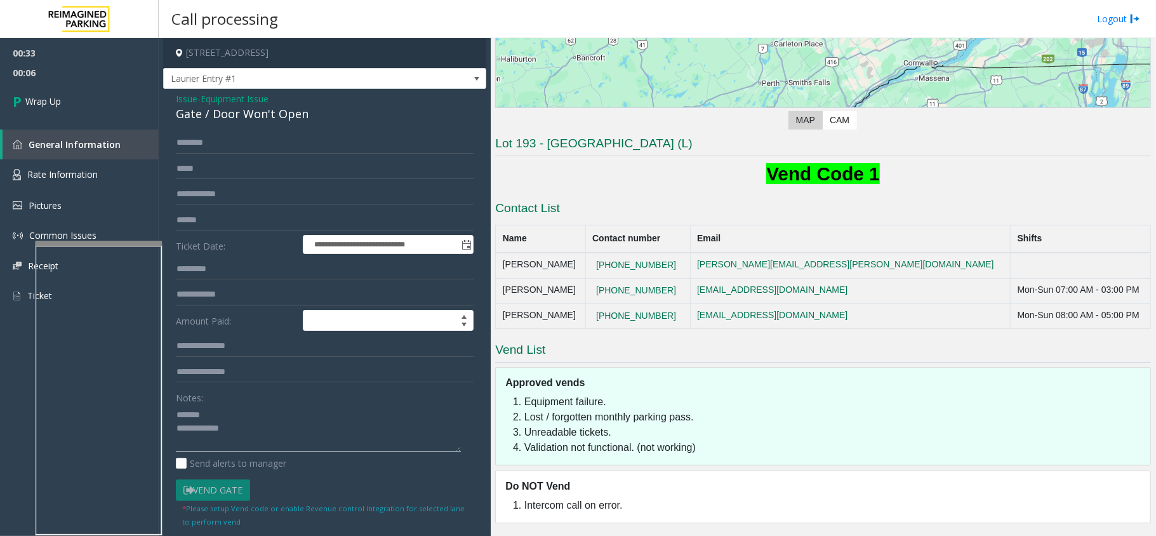
type textarea "**********"
click at [254, 119] on div "Gate / Door Won't Open" at bounding box center [325, 113] width 298 height 17
click at [255, 100] on span "Equipment Issue" at bounding box center [235, 98] width 68 height 13
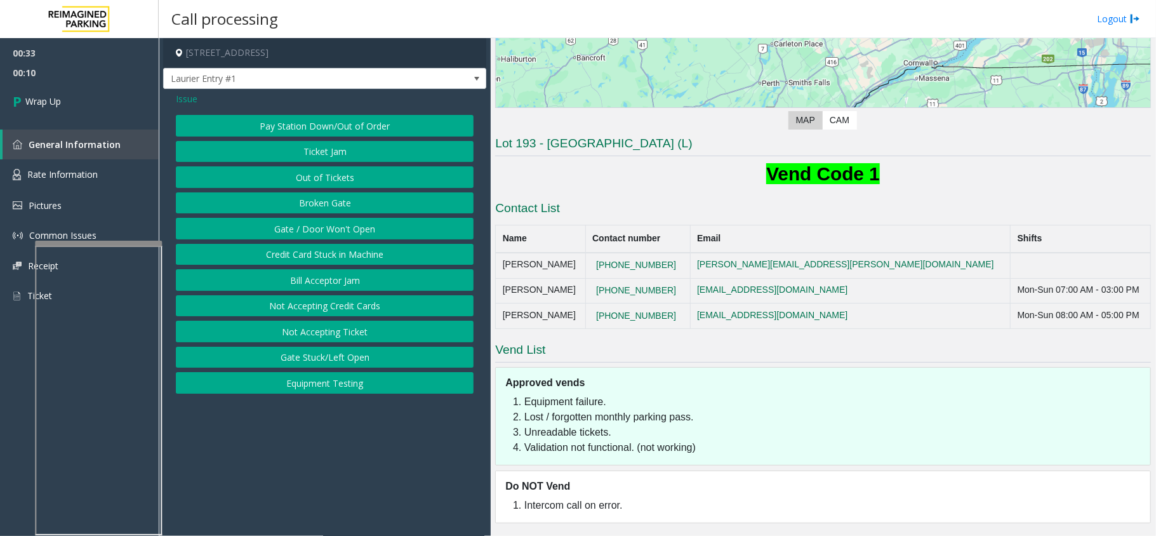
click at [183, 95] on span "Issue" at bounding box center [187, 98] width 22 height 13
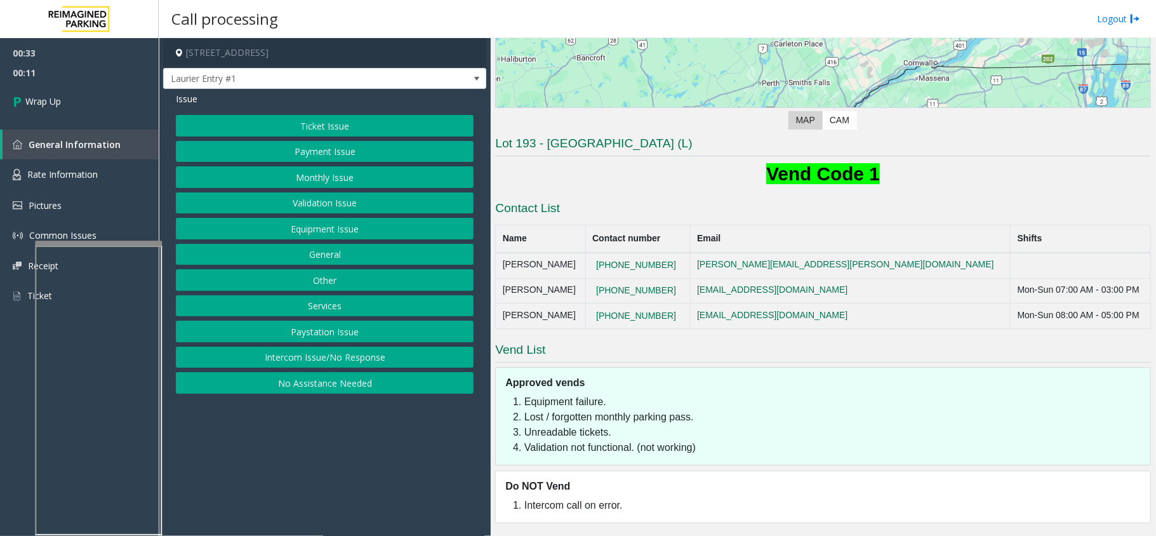
click at [329, 176] on button "Monthly Issue" at bounding box center [325, 177] width 298 height 22
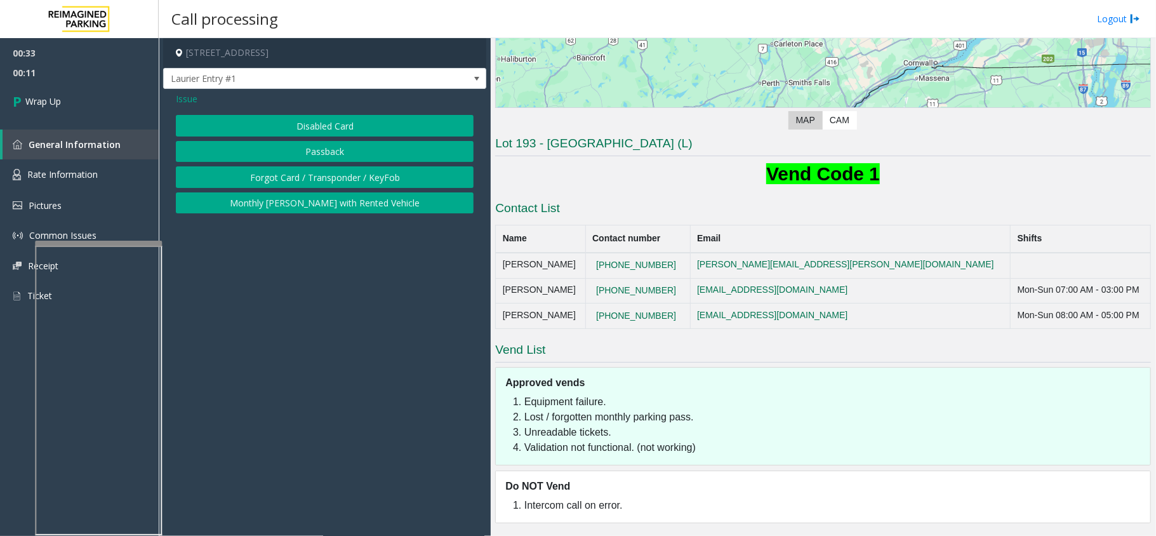
click at [325, 118] on button "Disabled Card" at bounding box center [325, 126] width 298 height 22
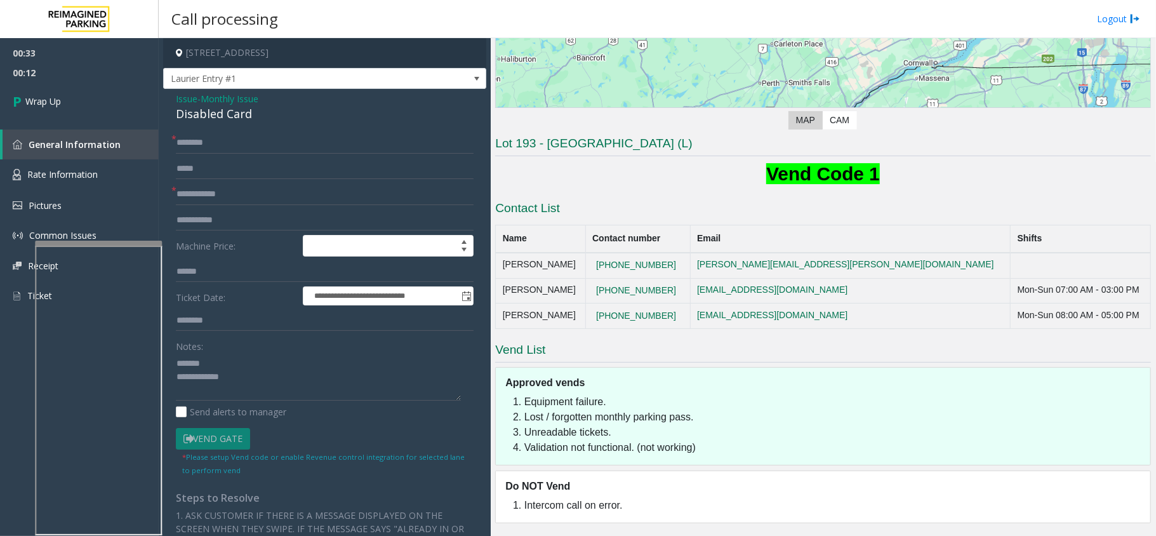
click at [208, 121] on div "Disabled Card" at bounding box center [325, 113] width 298 height 17
type textarea "**********"
click at [221, 180] on form "**********" at bounding box center [325, 303] width 298 height 343
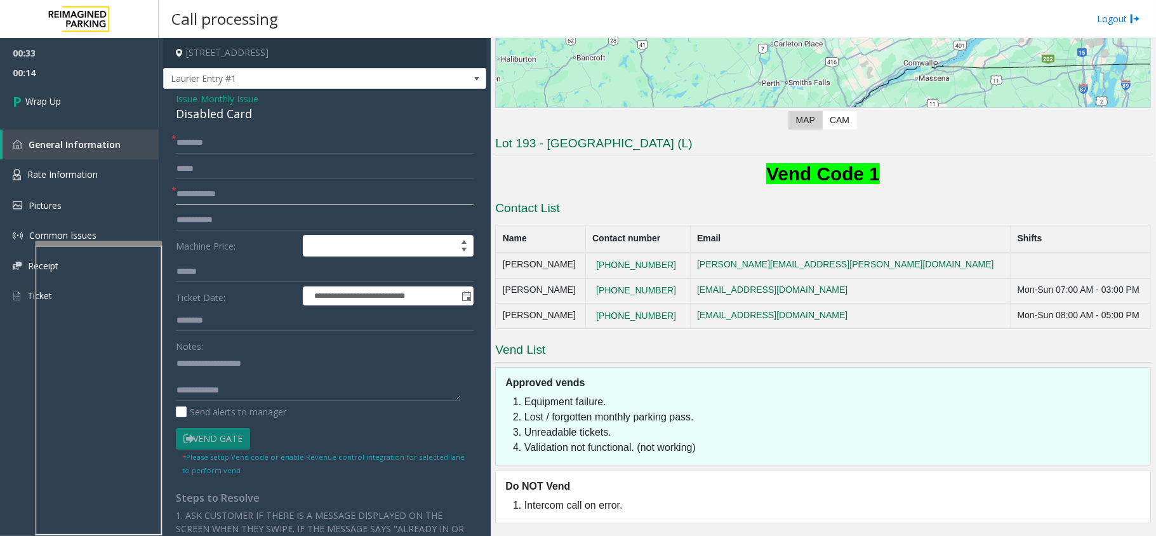
click at [229, 204] on input "text" at bounding box center [325, 194] width 298 height 22
type input "**"
click at [240, 148] on input "text" at bounding box center [325, 143] width 298 height 22
type input "**"
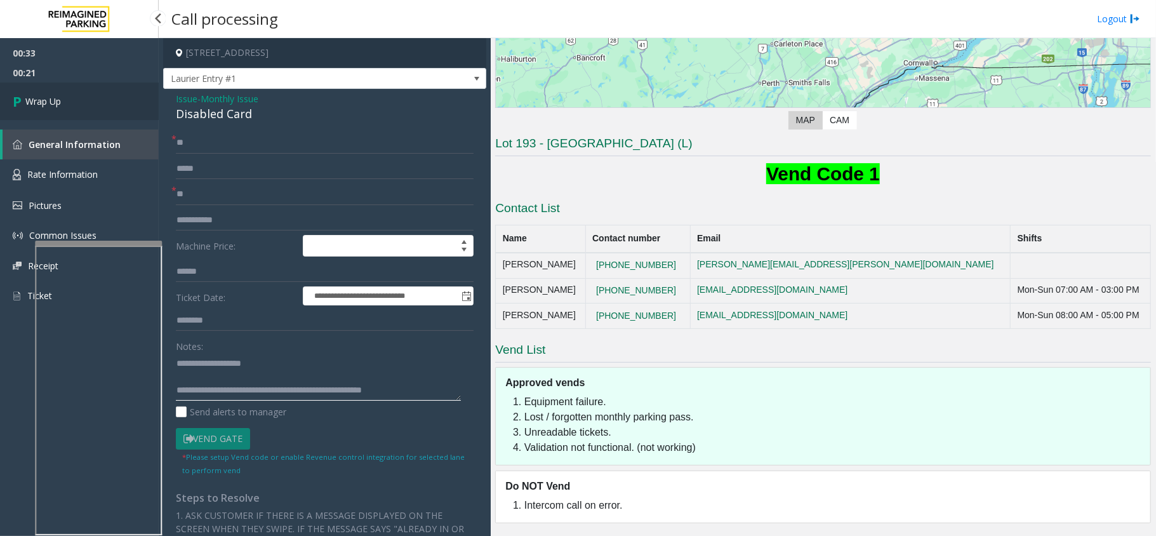
type textarea "**********"
click at [81, 119] on link "Wrap Up" at bounding box center [79, 101] width 159 height 37
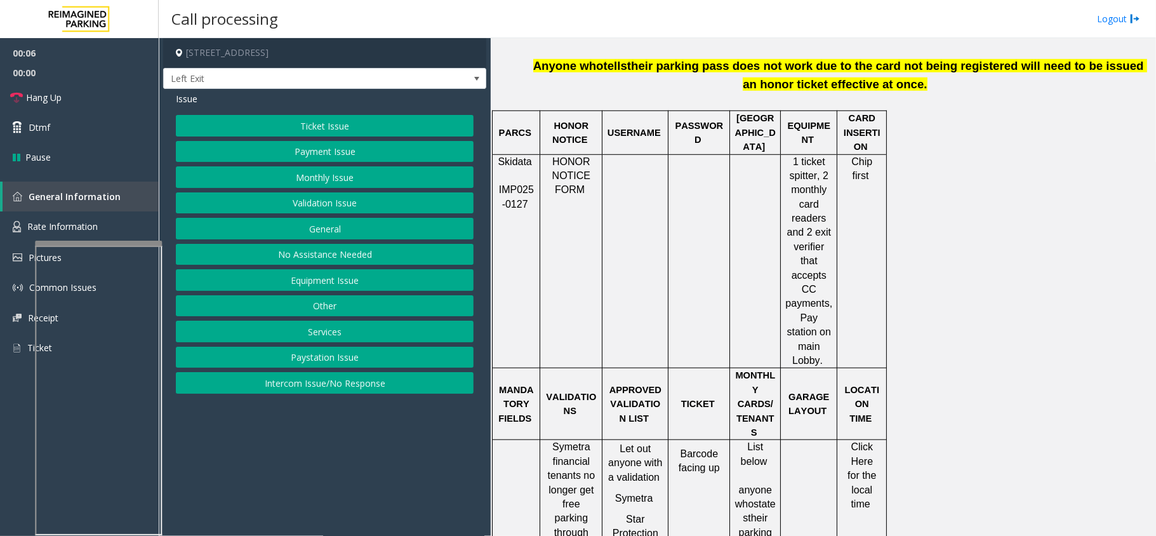
scroll to position [677, 0]
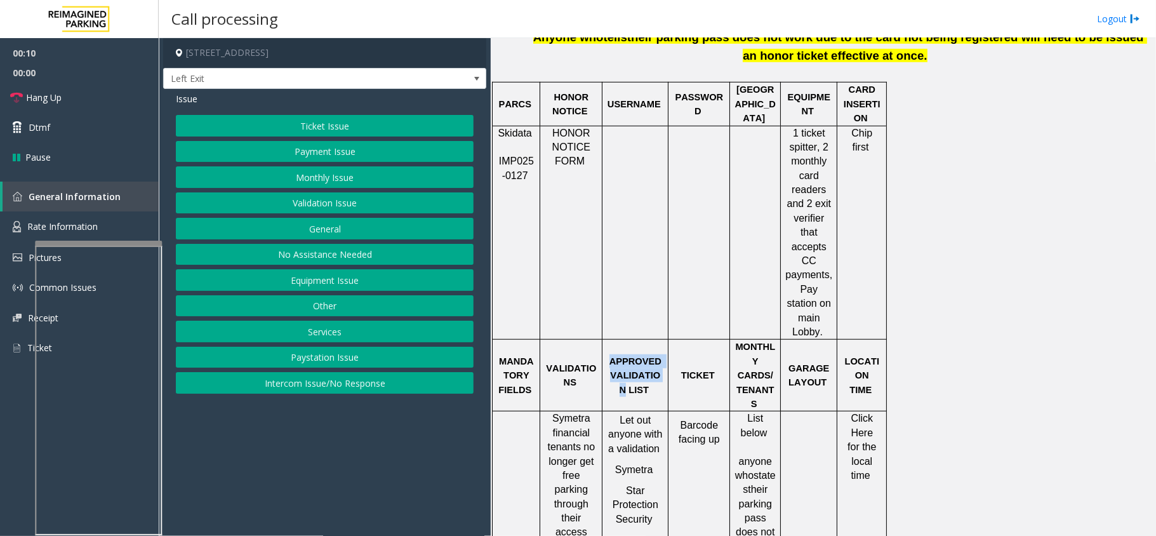
drag, startPoint x: 659, startPoint y: 316, endPoint x: 610, endPoint y: 310, distance: 49.3
click at [610, 354] on p "APPROVED VALIDATION LIST" at bounding box center [635, 375] width 56 height 43
click at [674, 368] on p "TICKET" at bounding box center [699, 375] width 52 height 14
drag, startPoint x: 651, startPoint y: 333, endPoint x: 609, endPoint y: 317, distance: 44.8
click at [609, 354] on p "APPROVED VALIDATION LIST" at bounding box center [635, 375] width 56 height 43
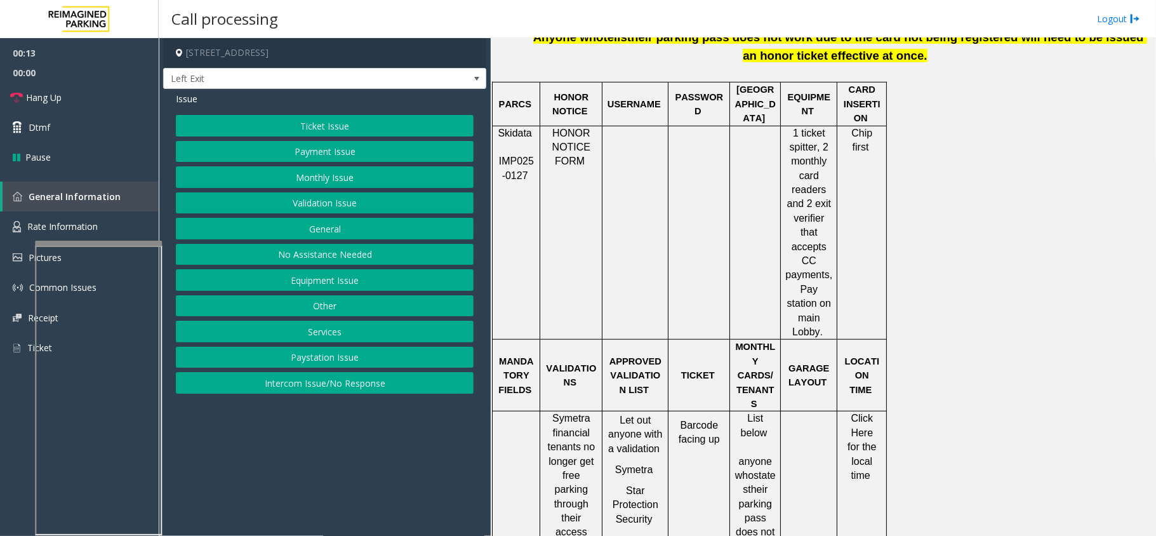
click at [611, 354] on p "APPROVED VALIDATION LIST" at bounding box center [635, 375] width 56 height 43
drag, startPoint x: 657, startPoint y: 336, endPoint x: 605, endPoint y: 306, distance: 60.9
click at [605, 354] on div "APPROVED VALIDATION LIST" at bounding box center [634, 375] width 65 height 43
click at [301, 282] on button "Equipment Issue" at bounding box center [325, 280] width 298 height 22
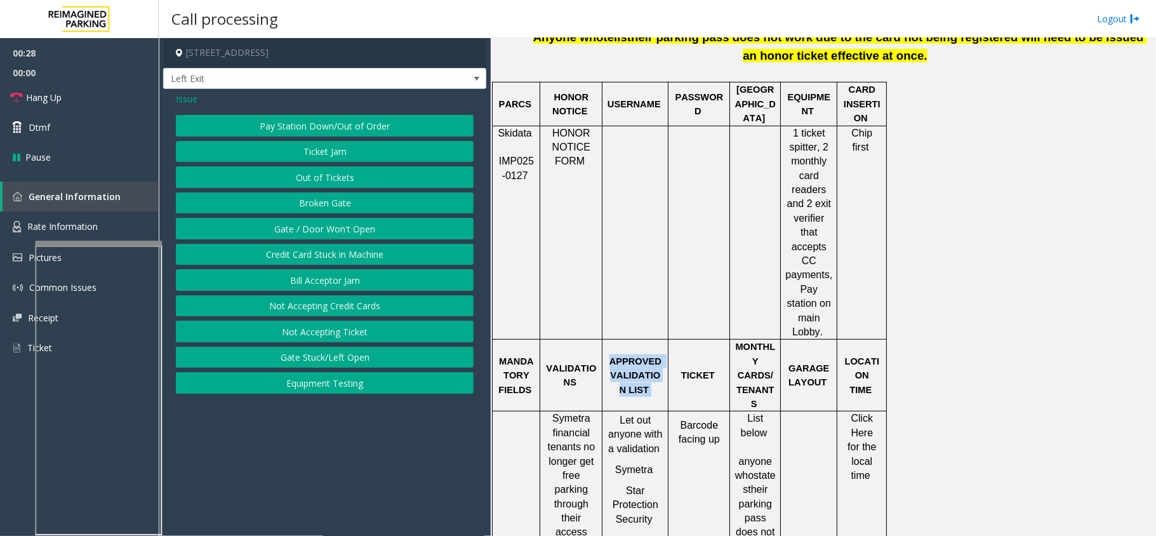
click at [305, 232] on button "Gate / Door Won't Open" at bounding box center [325, 229] width 298 height 22
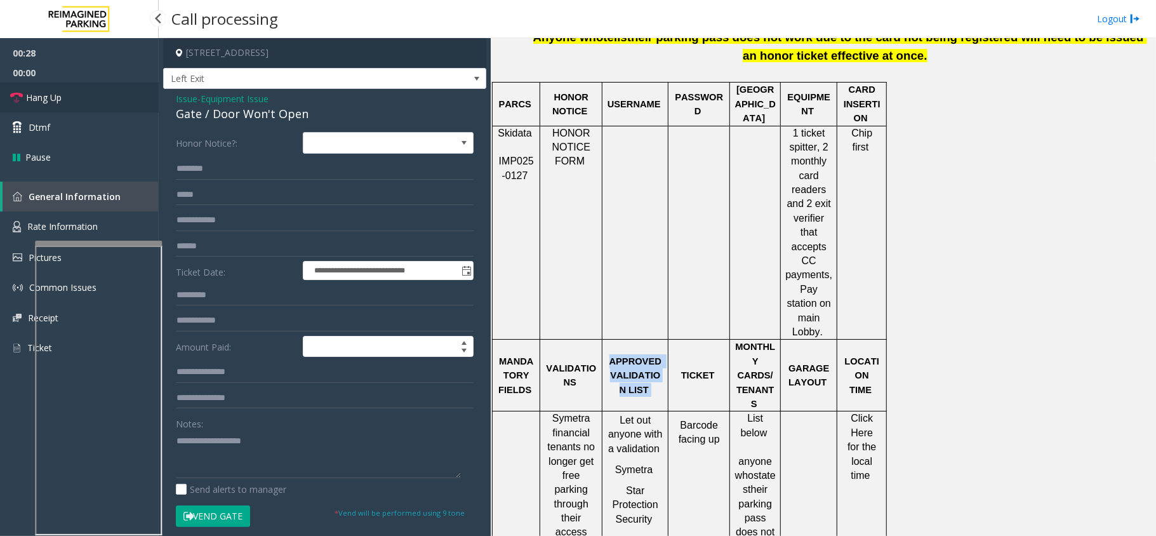
drag, startPoint x: 65, startPoint y: 93, endPoint x: 74, endPoint y: 97, distance: 9.9
click at [65, 93] on link "Hang Up" at bounding box center [79, 98] width 159 height 30
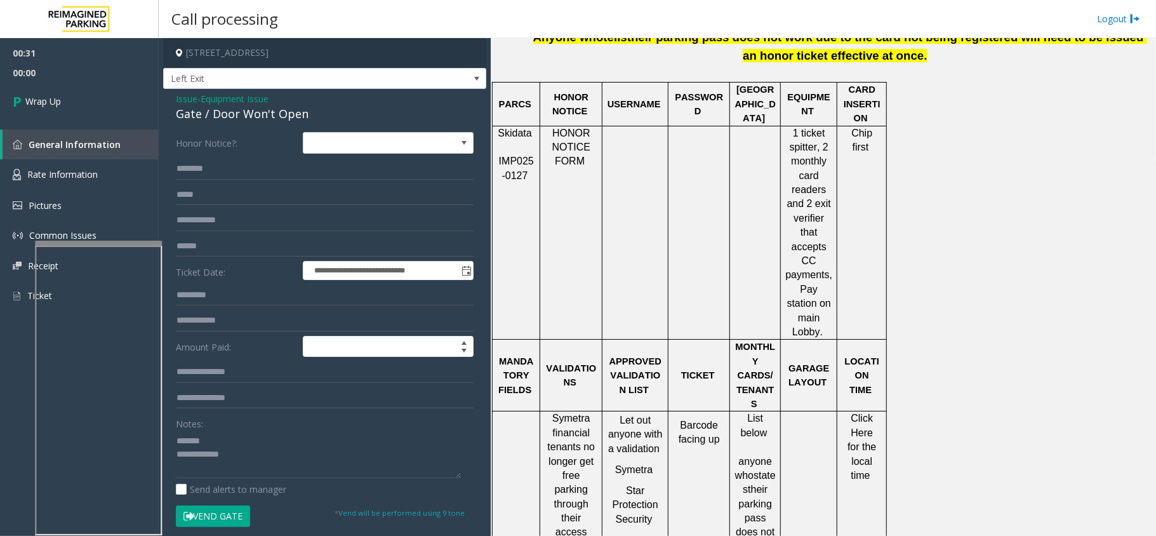
click at [260, 114] on div "Gate / Door Won't Open" at bounding box center [325, 113] width 298 height 17
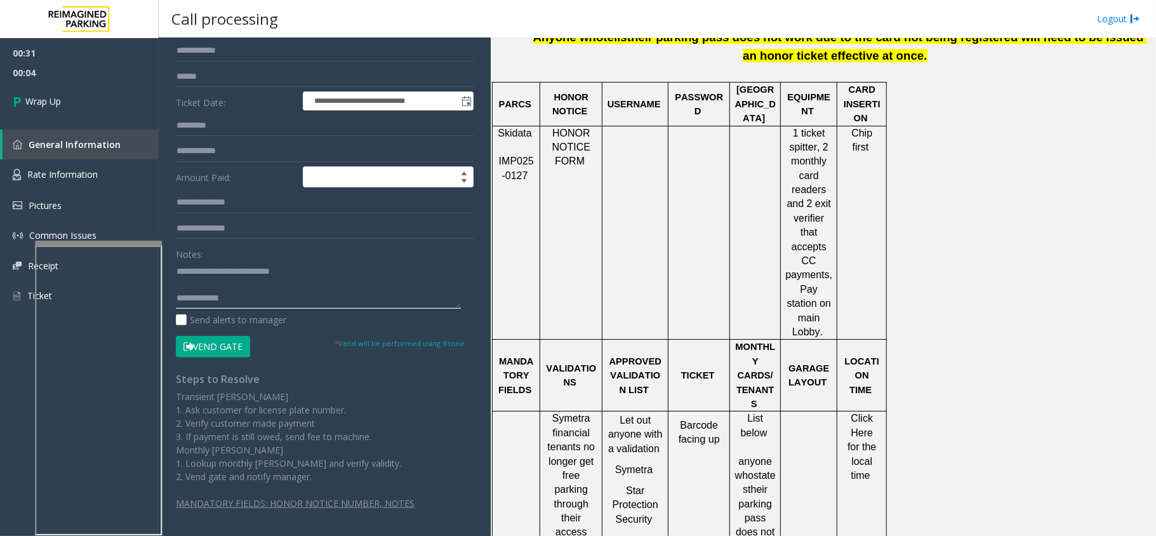
click at [338, 303] on textarea at bounding box center [318, 285] width 285 height 48
type textarea "**********"
click at [74, 91] on link "Wrap Up" at bounding box center [79, 101] width 159 height 37
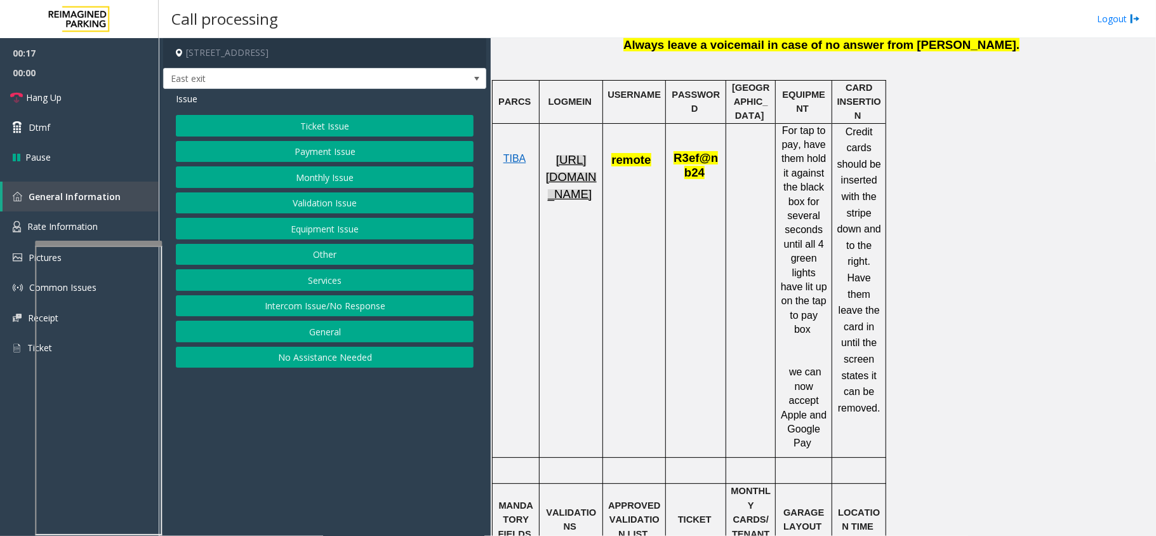
scroll to position [677, 0]
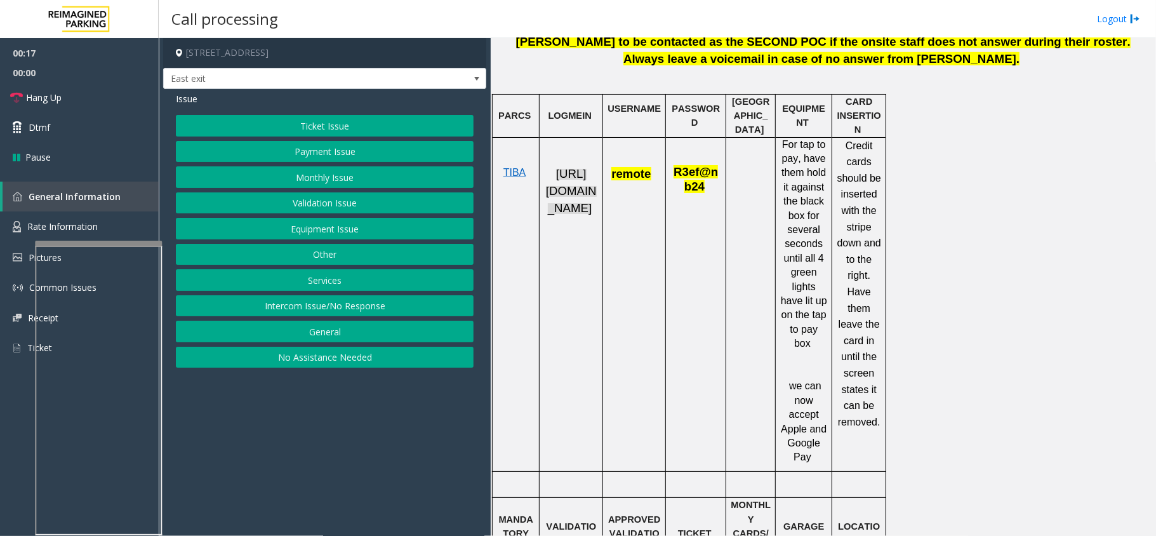
click at [567, 176] on span "https://fillmore-web.sp.tibaparking.net/" at bounding box center [571, 190] width 51 height 47
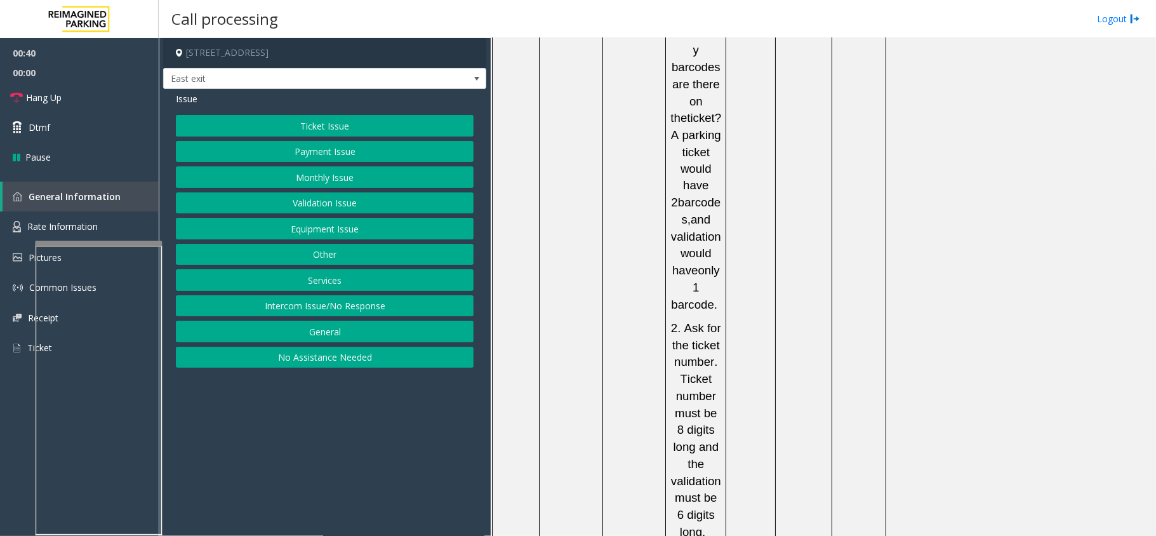
scroll to position [1692, 0]
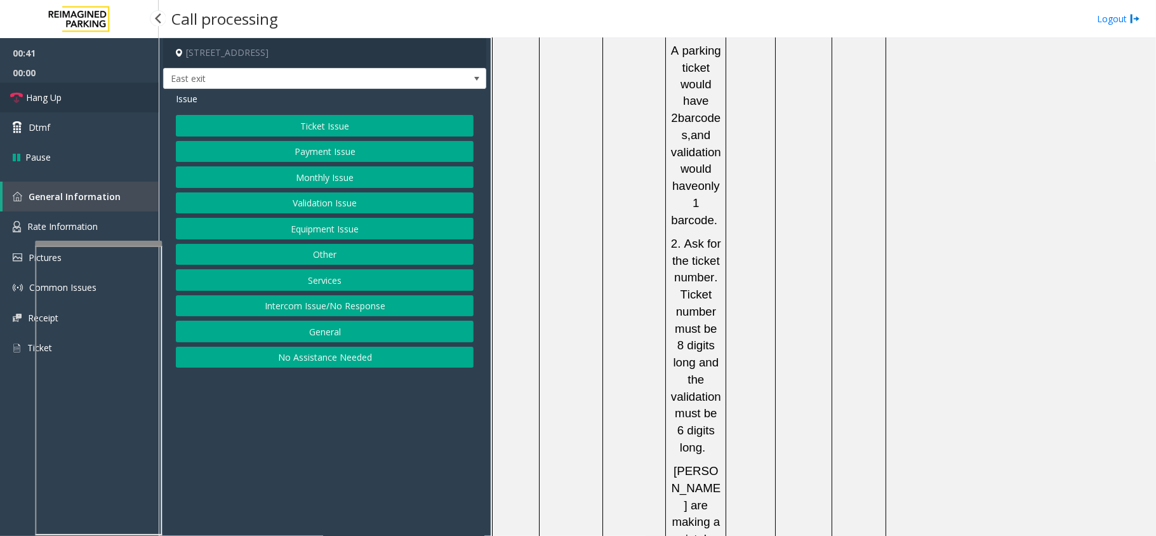
click at [77, 104] on link "Hang Up" at bounding box center [79, 98] width 159 height 30
click at [313, 201] on button "Validation Issue" at bounding box center [325, 203] width 298 height 22
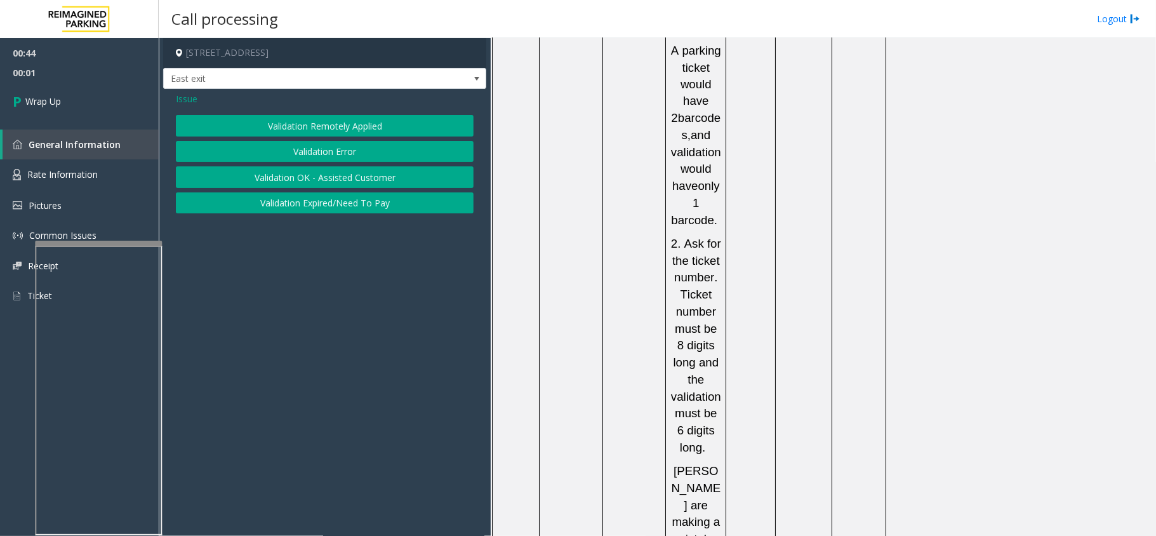
click at [331, 154] on button "Validation Error" at bounding box center [325, 152] width 298 height 22
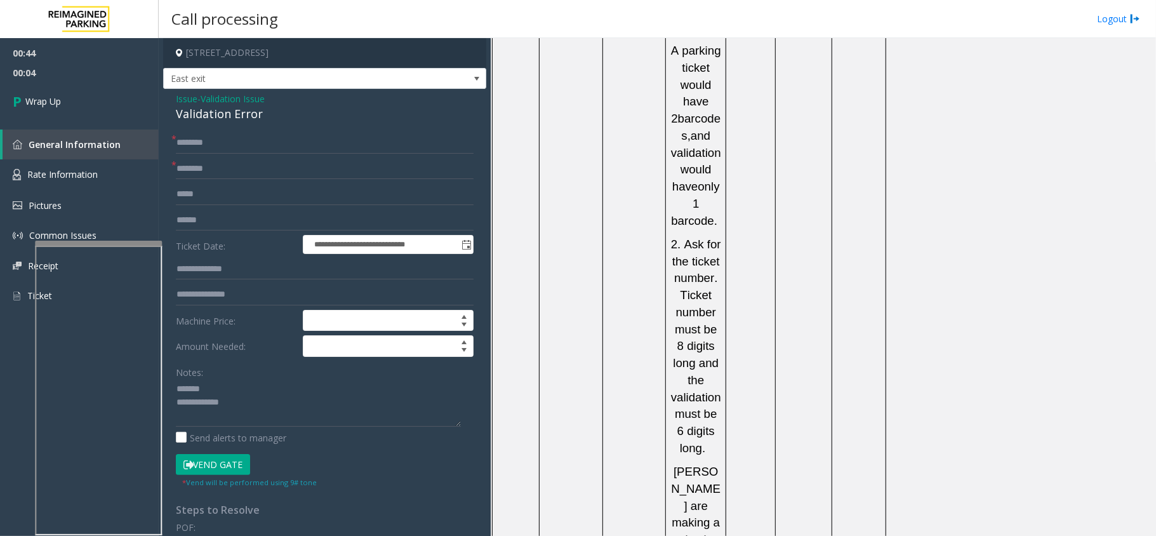
click at [220, 110] on div "Validation Error" at bounding box center [325, 113] width 298 height 17
type textarea "**********"
click at [230, 129] on div "**********" at bounding box center [324, 451] width 323 height 724
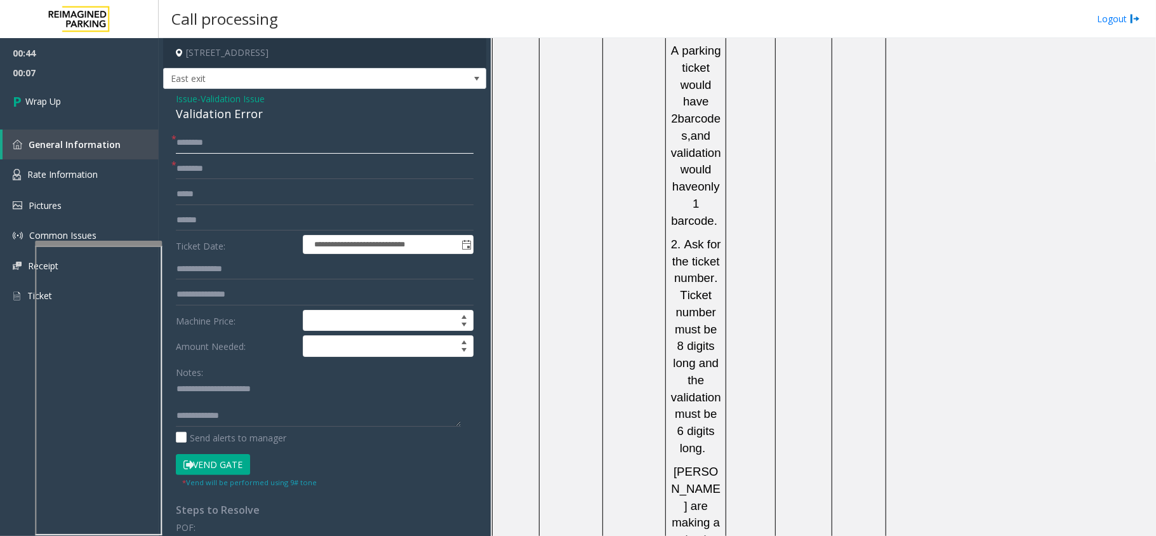
click at [232, 146] on input "text" at bounding box center [325, 143] width 298 height 22
type input "**"
click at [235, 176] on input "text" at bounding box center [325, 169] width 298 height 22
type input "**"
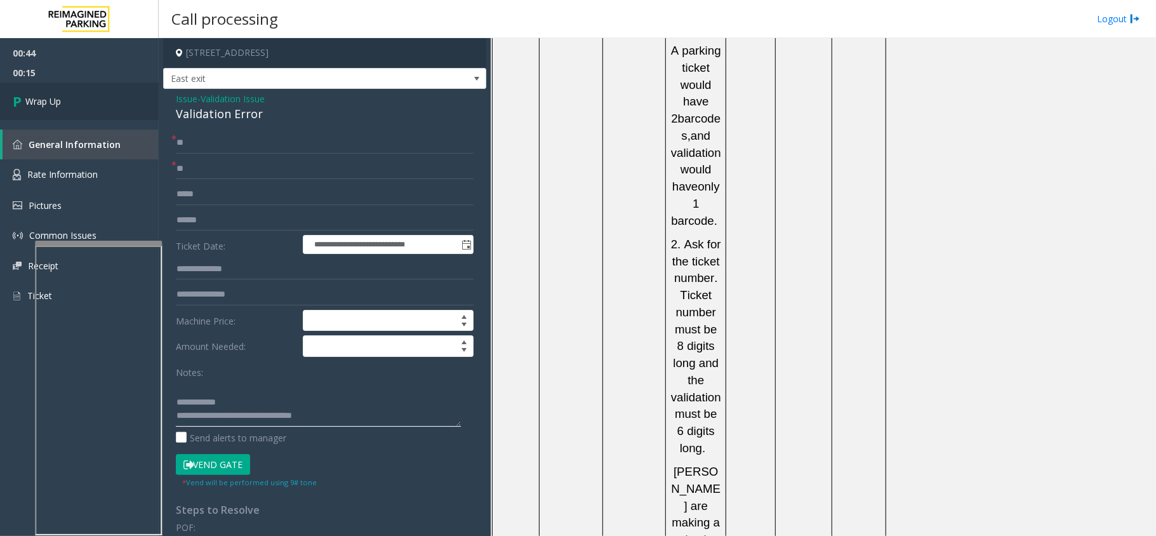
type textarea "**********"
click at [122, 117] on link "Wrap Up" at bounding box center [79, 101] width 159 height 37
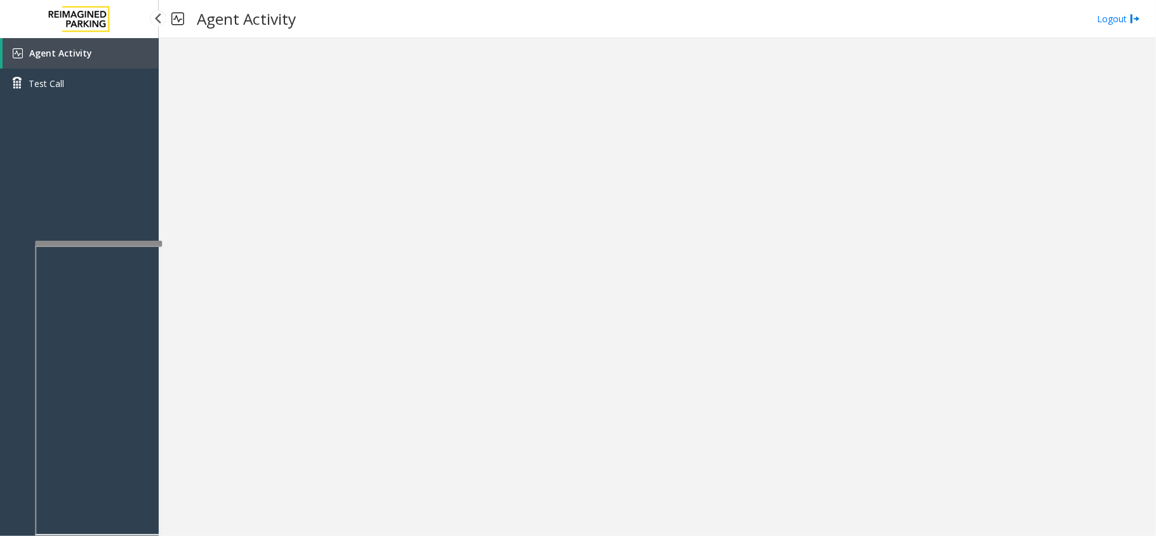
click at [105, 55] on link "Agent Activity" at bounding box center [81, 53] width 156 height 30
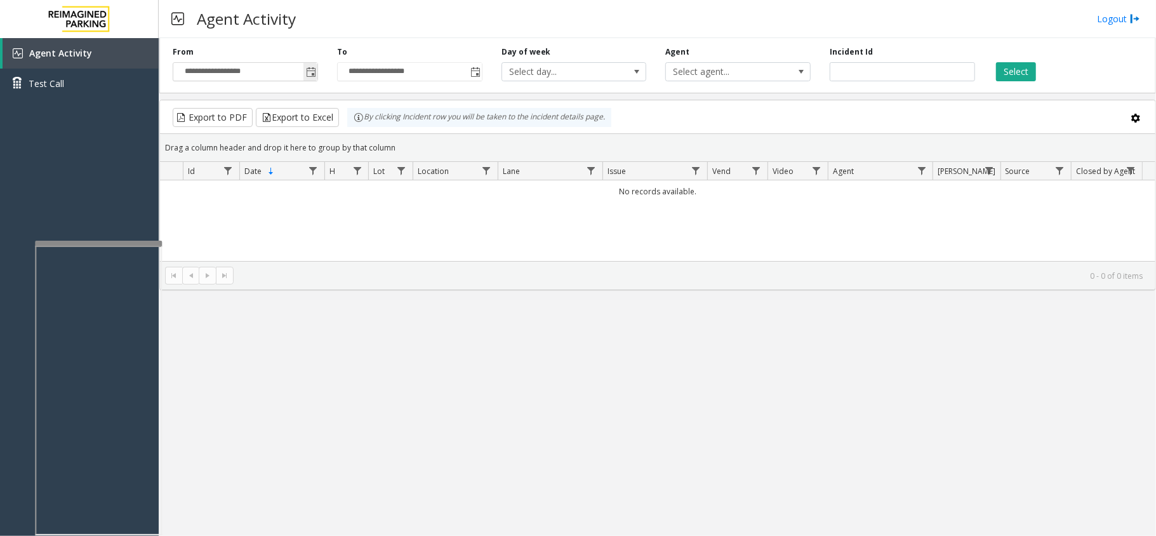
click at [307, 67] on span "Toggle popup" at bounding box center [310, 72] width 14 height 20
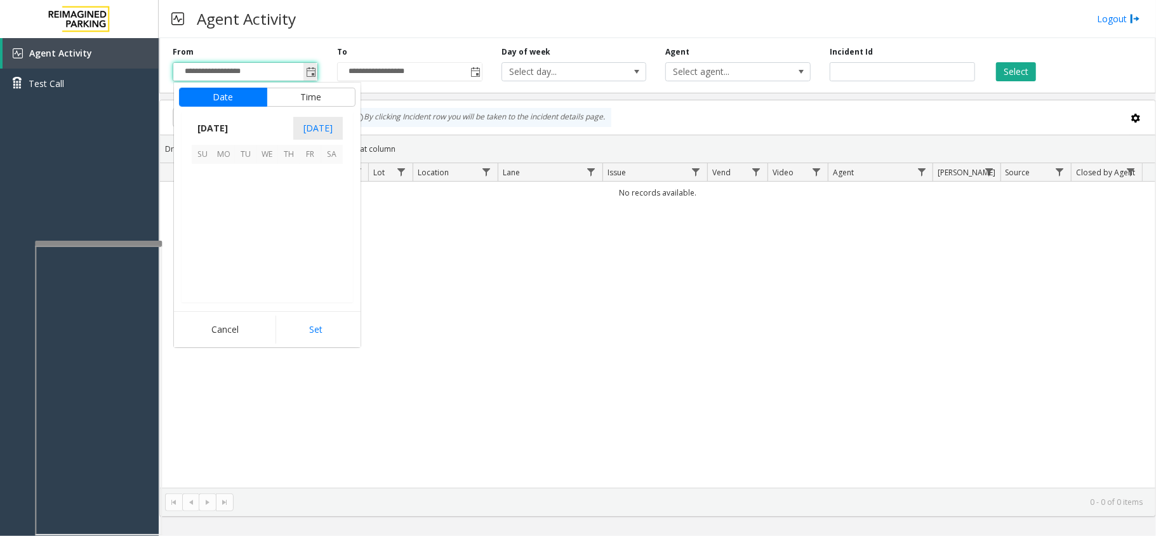
scroll to position [227777, 0]
click at [224, 267] on span "29" at bounding box center [224, 261] width 22 height 22
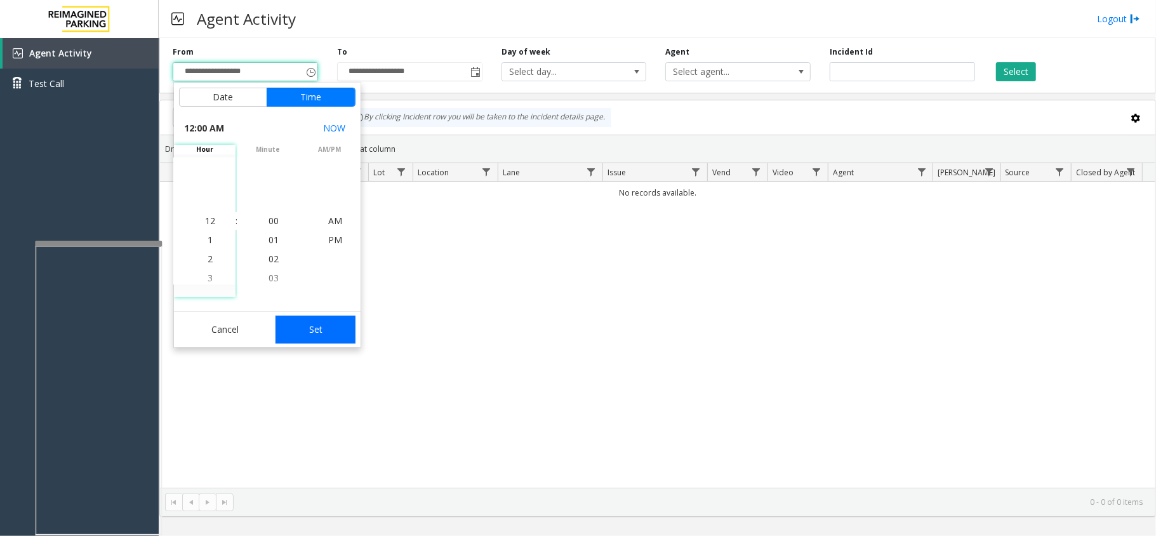
click at [313, 331] on button "Set" at bounding box center [315, 329] width 80 height 28
type input "**********"
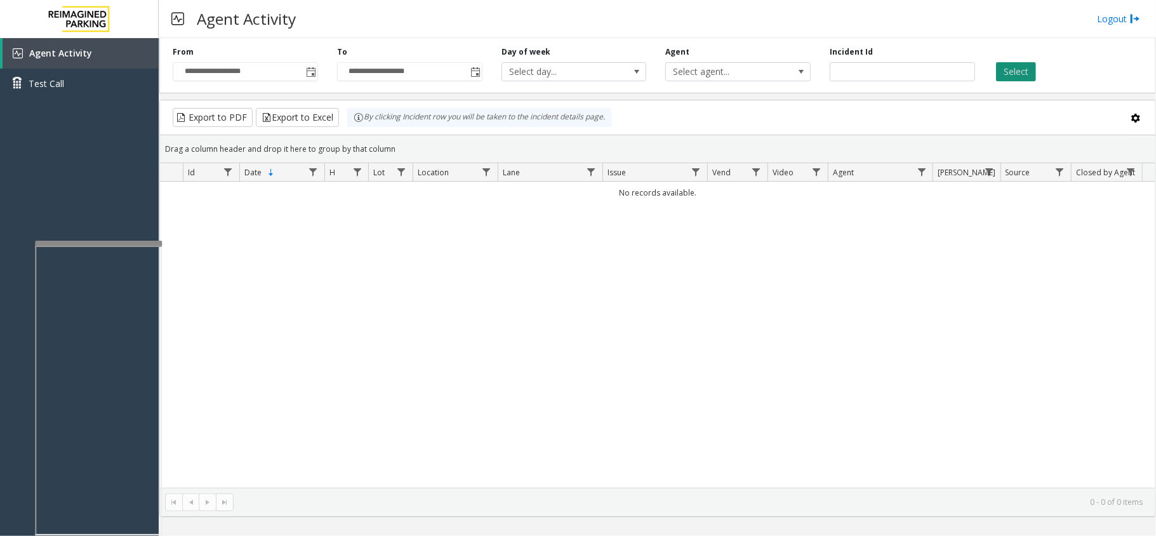
click at [1033, 67] on button "Select" at bounding box center [1016, 71] width 40 height 19
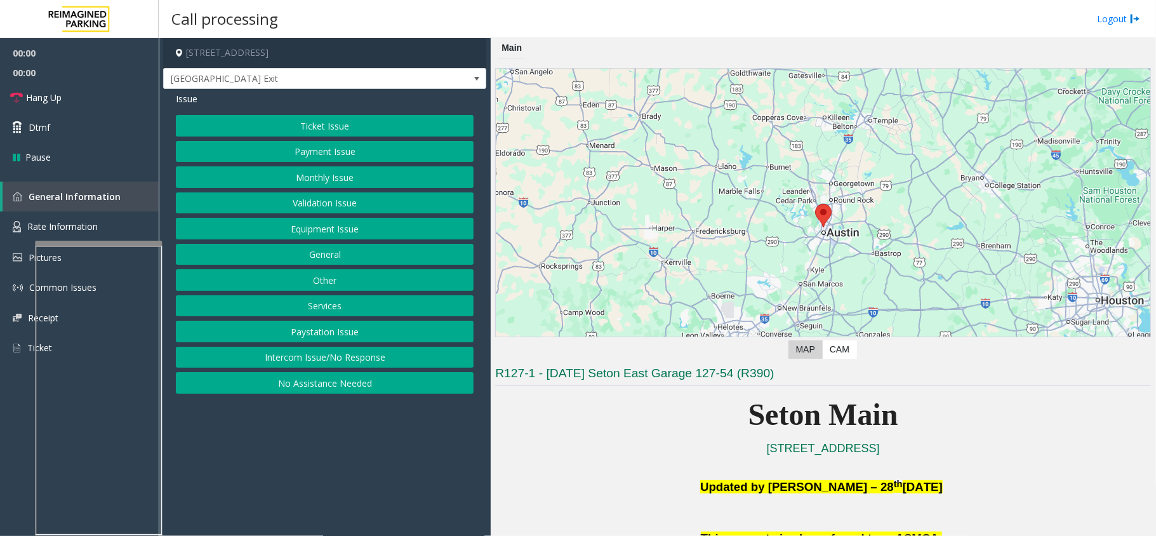
click at [414, 228] on button "Equipment Issue" at bounding box center [325, 229] width 298 height 22
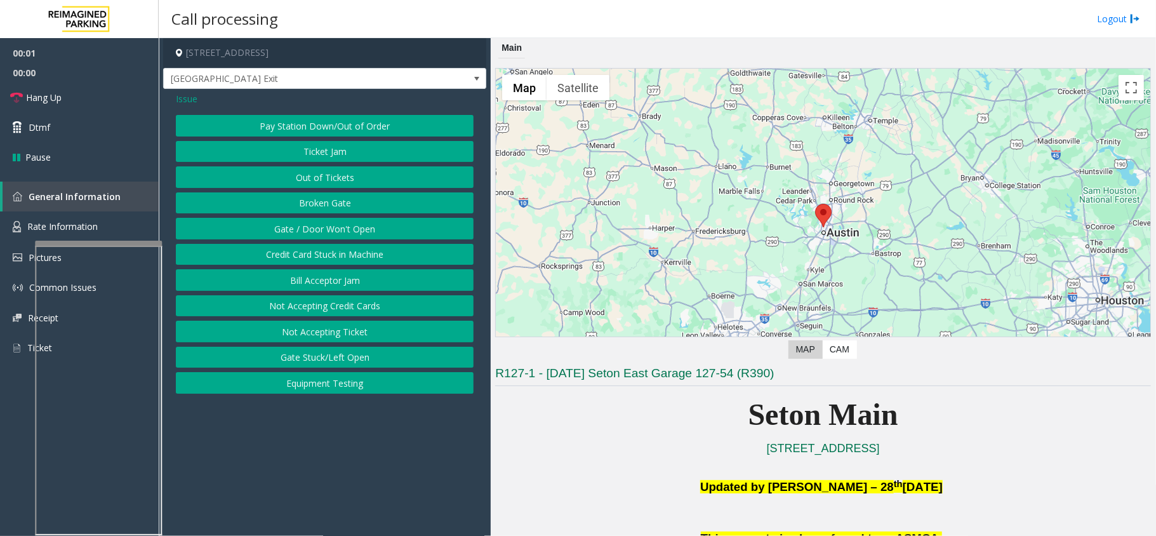
click at [414, 228] on button "Gate / Door Won't Open" at bounding box center [325, 229] width 298 height 22
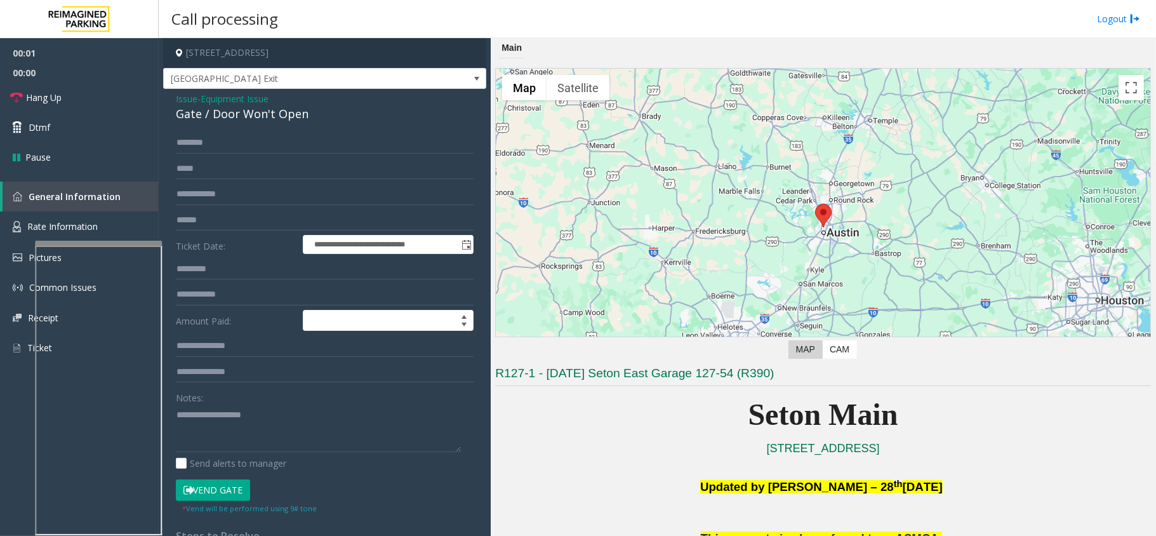
click at [215, 491] on button "Vend Gate" at bounding box center [213, 490] width 74 height 22
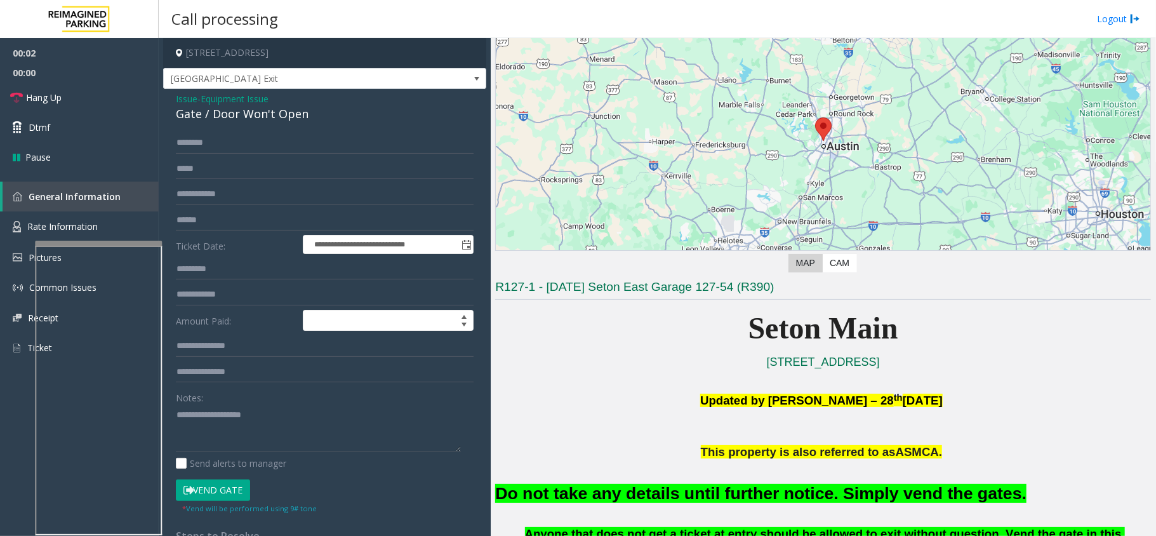
scroll to position [254, 0]
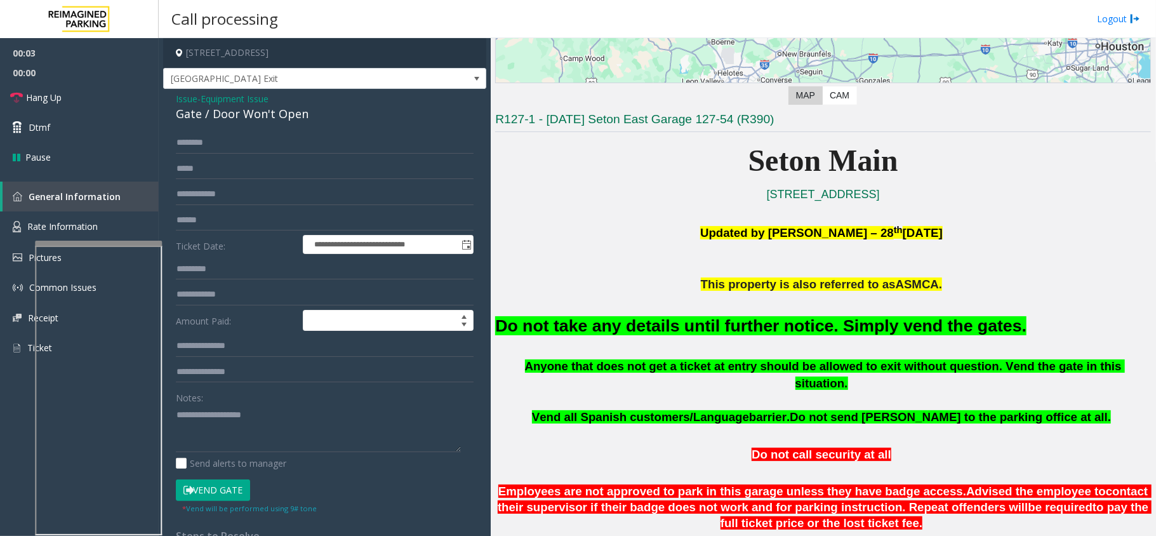
click at [734, 320] on font "Do not take any details until further notice. Simply vend the gates." at bounding box center [760, 325] width 531 height 19
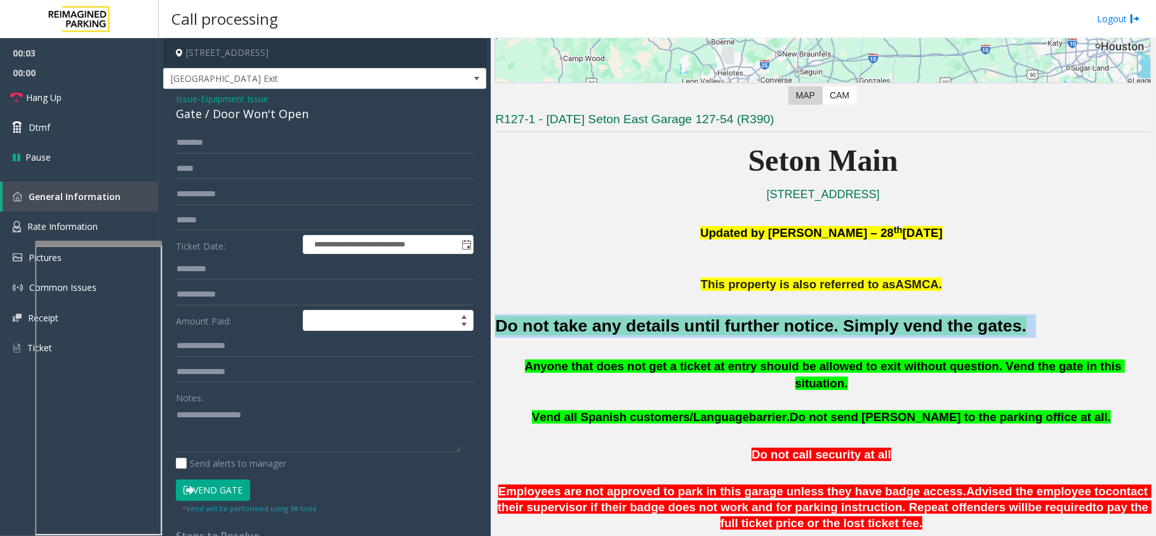
click at [734, 320] on font "Do not take any details until further notice. Simply vend the gates." at bounding box center [760, 325] width 531 height 19
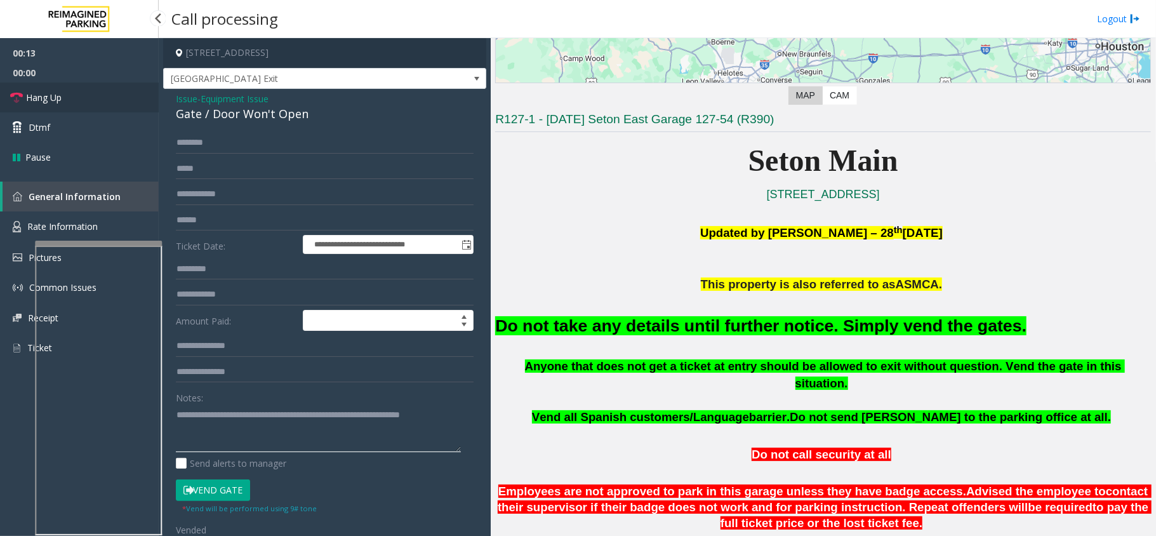
type textarea "**********"
click at [74, 104] on link "Hang Up" at bounding box center [79, 98] width 159 height 30
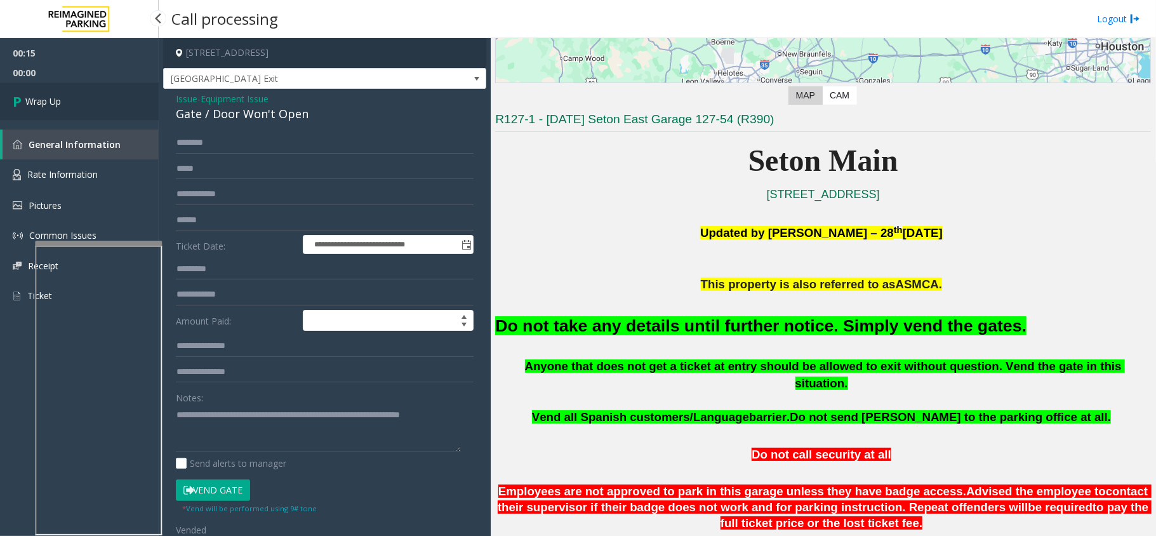
click at [74, 104] on link "Wrap Up" at bounding box center [79, 101] width 159 height 37
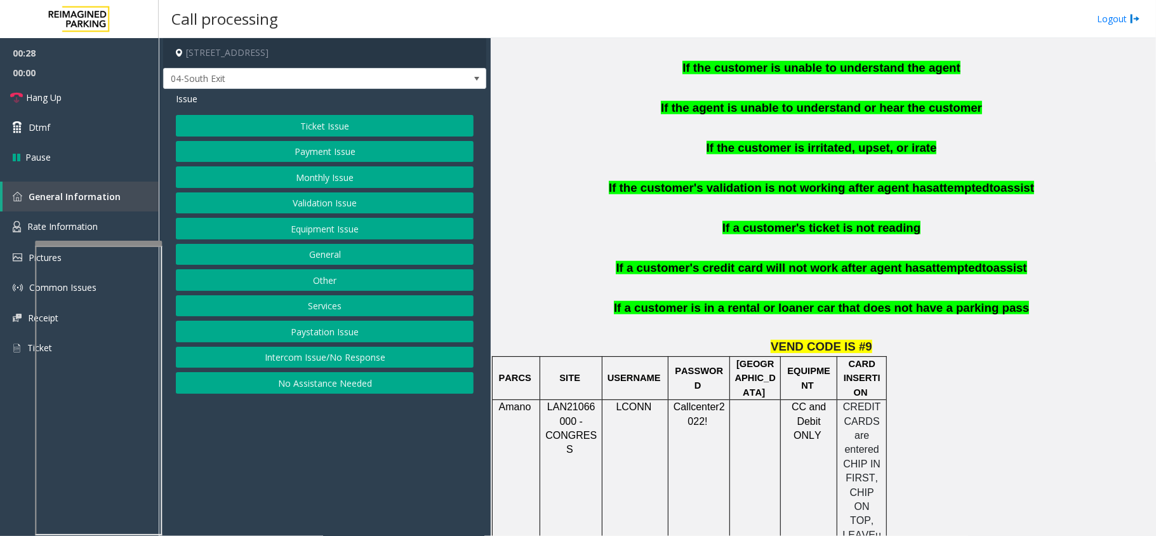
scroll to position [846, 0]
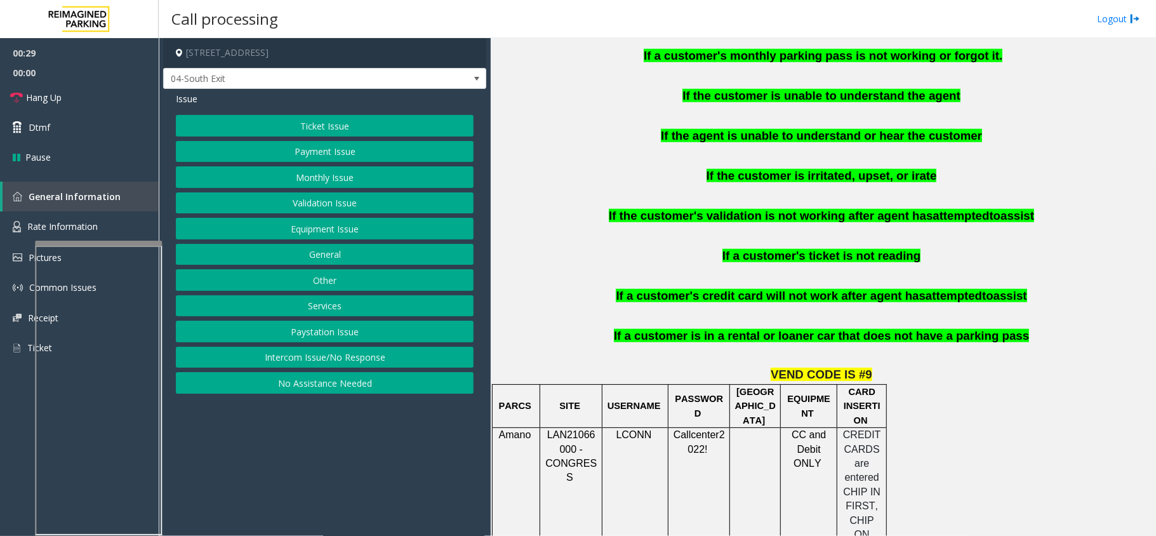
click at [410, 130] on button "Ticket Issue" at bounding box center [325, 126] width 298 height 22
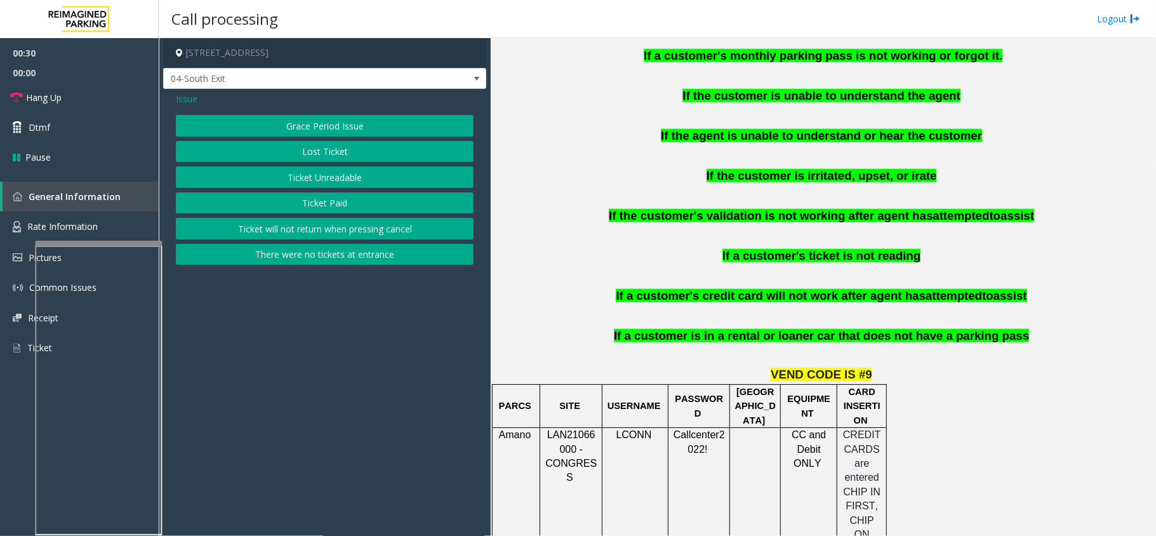
click at [366, 178] on button "Ticket Unreadable" at bounding box center [325, 177] width 298 height 22
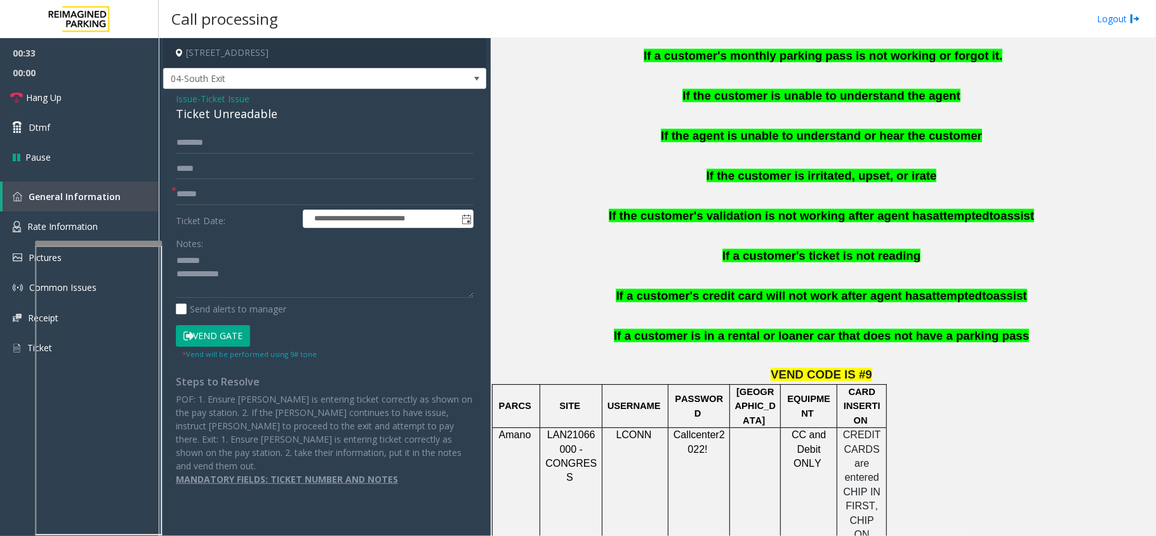
click at [216, 117] on div "Ticket Unreadable" at bounding box center [325, 113] width 298 height 17
click at [301, 282] on textarea at bounding box center [325, 274] width 298 height 48
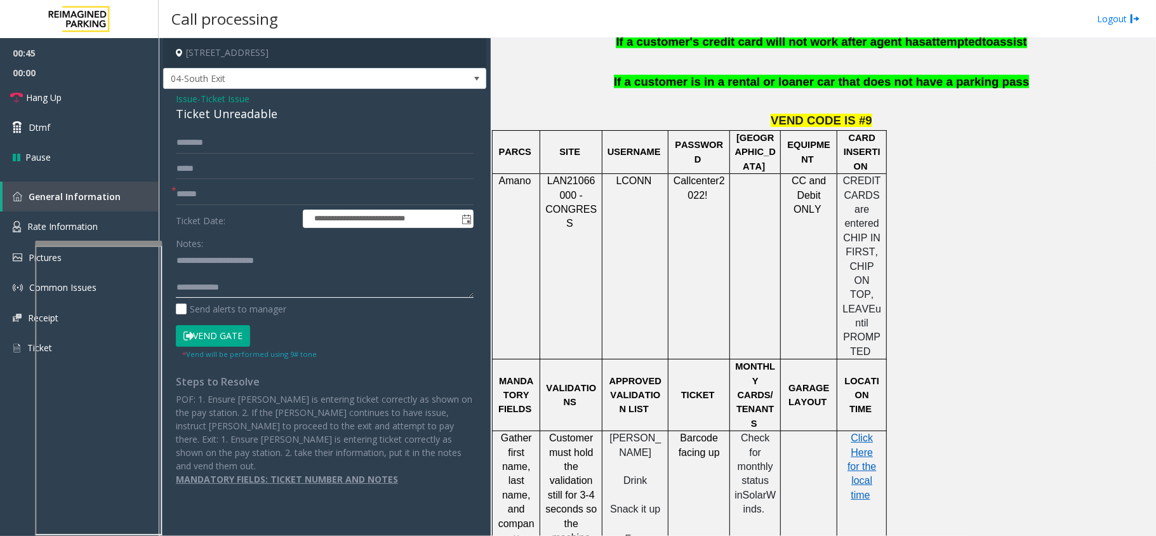
scroll to position [1184, 0]
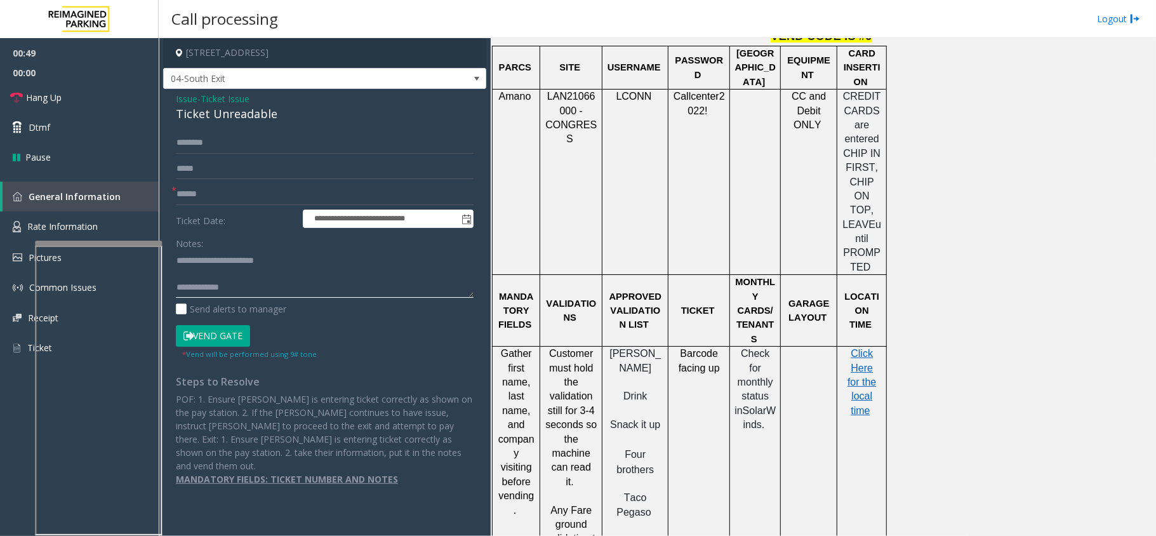
type textarea "**********"
drag, startPoint x: 680, startPoint y: 298, endPoint x: 730, endPoint y: 320, distance: 54.0
drag, startPoint x: 717, startPoint y: 314, endPoint x: 682, endPoint y: 296, distance: 39.2
click at [682, 348] on span "Barcode facing up" at bounding box center [698, 360] width 41 height 25
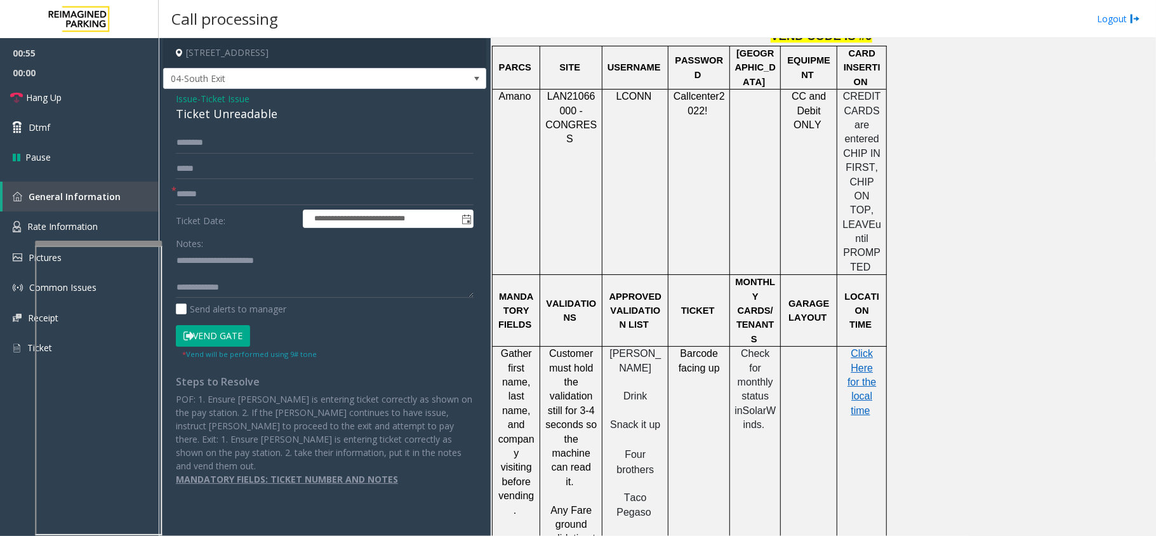
click at [680, 348] on span "Barcode facing up" at bounding box center [698, 360] width 41 height 25
click at [678, 347] on p "Barcode facing up" at bounding box center [699, 361] width 52 height 29
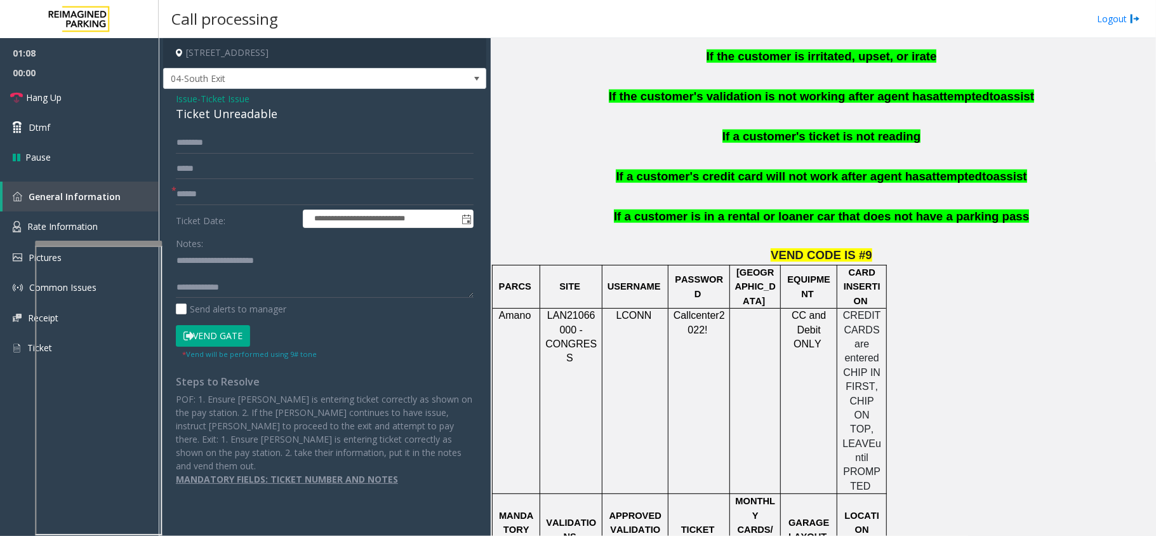
scroll to position [930, 0]
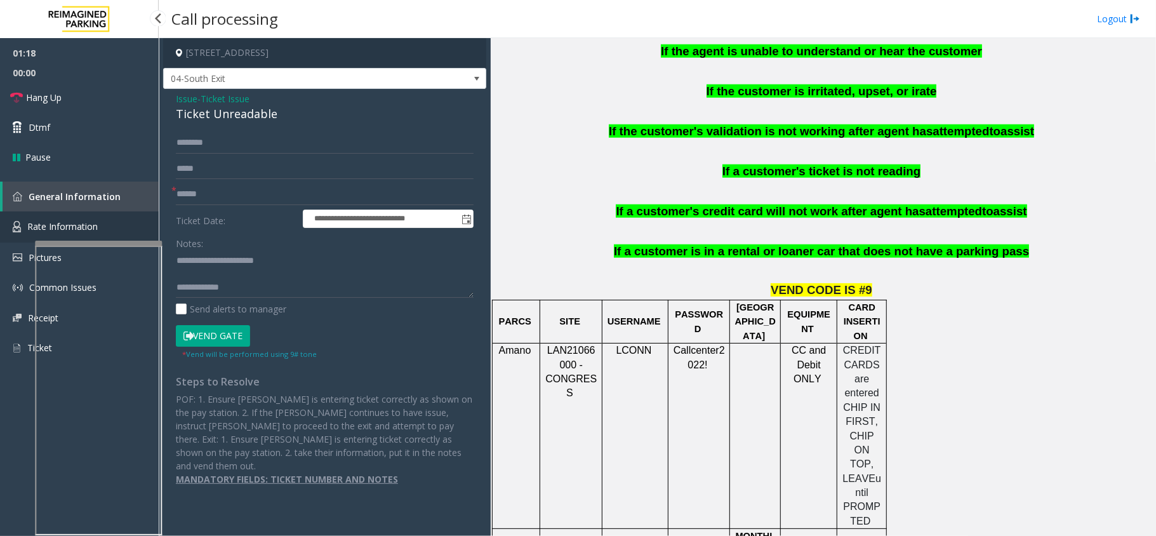
click at [133, 222] on link "Rate Information" at bounding box center [79, 226] width 159 height 31
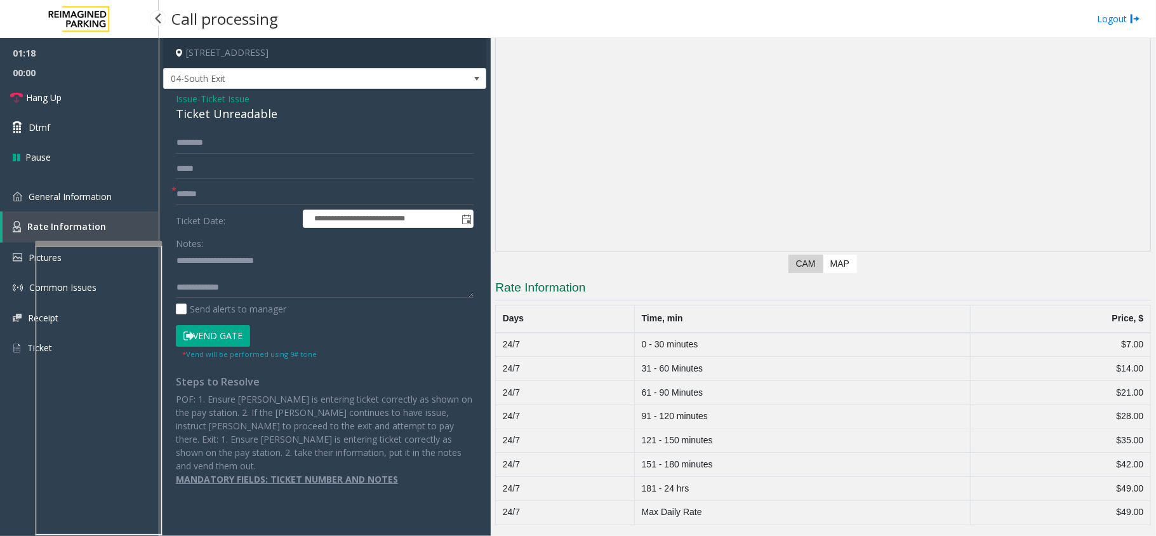
scroll to position [88, 0]
click at [132, 202] on link "General Information" at bounding box center [79, 197] width 159 height 30
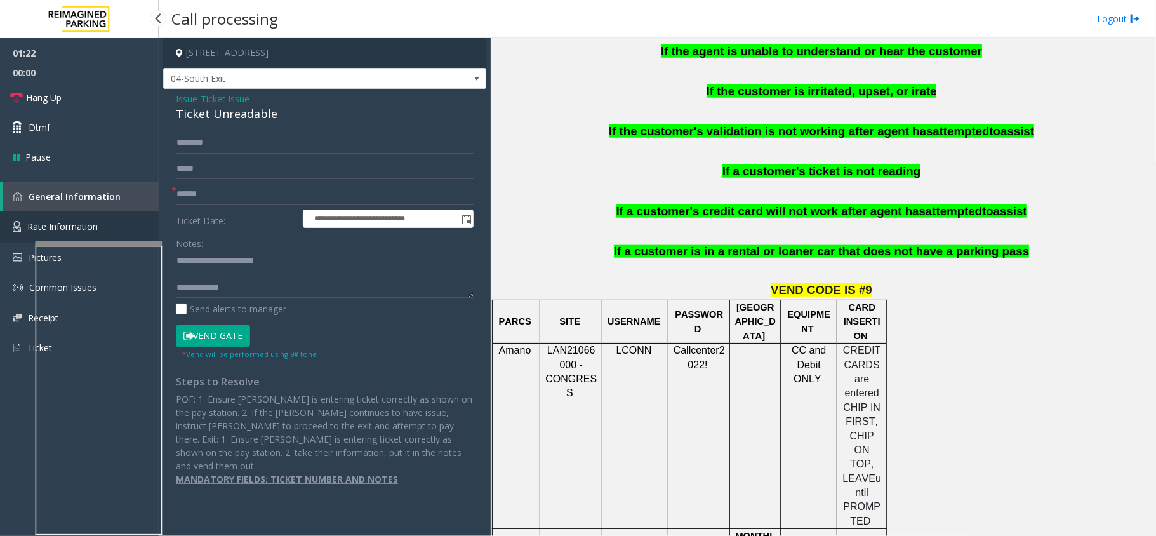
click at [126, 216] on link "Rate Information" at bounding box center [79, 226] width 159 height 31
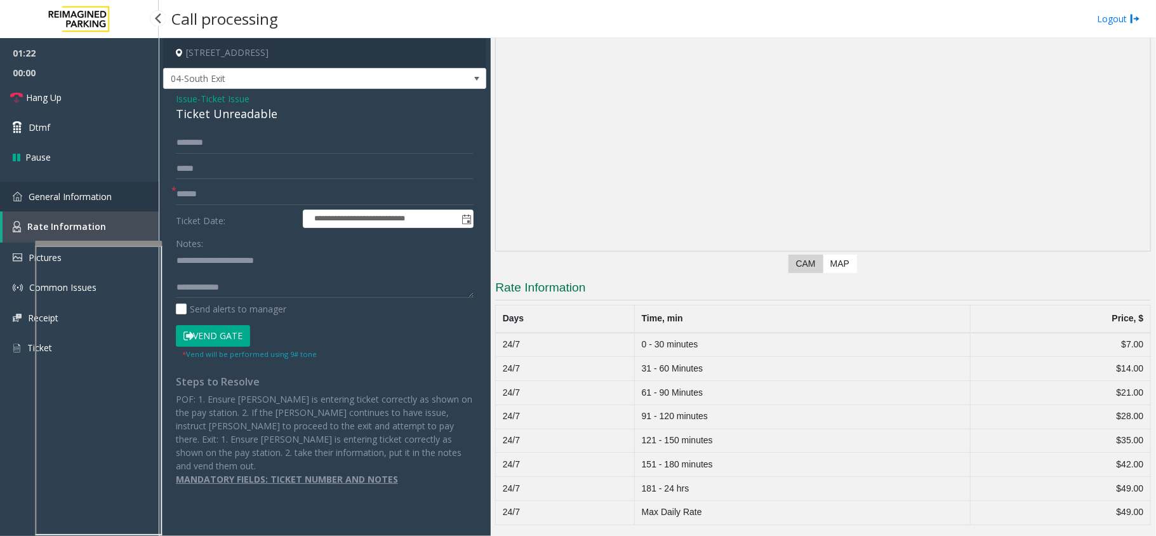
click at [130, 202] on link "General Information" at bounding box center [79, 197] width 159 height 30
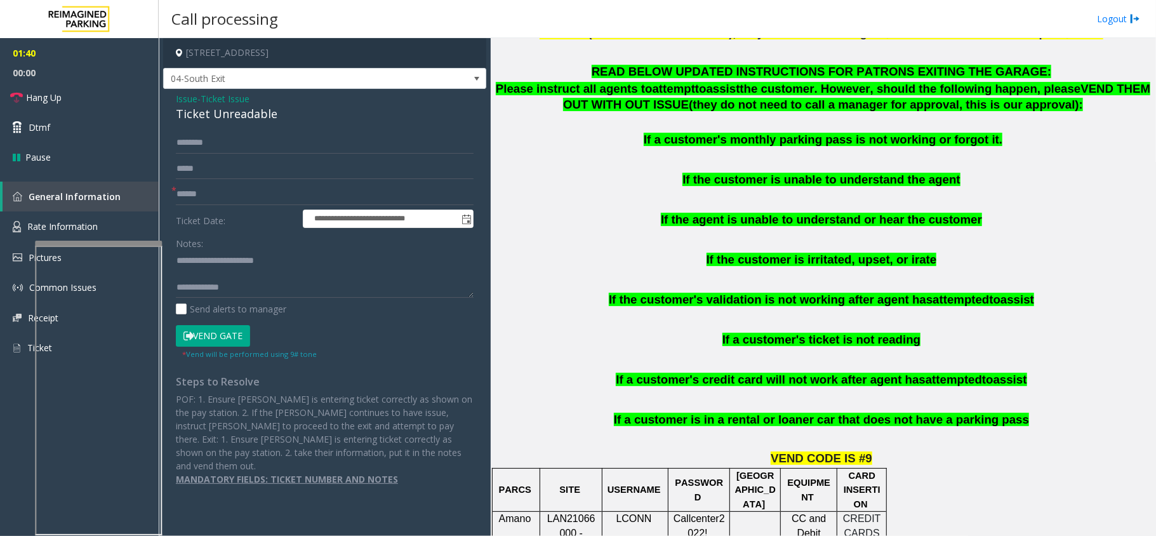
scroll to position [762, 0]
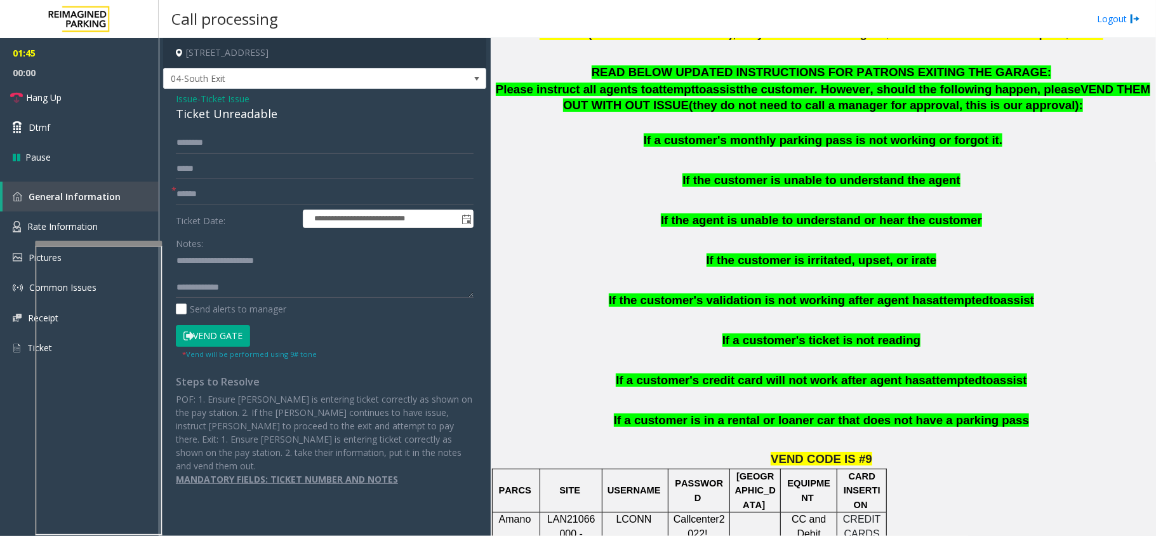
click at [224, 97] on span "Ticket Issue" at bounding box center [225, 98] width 49 height 13
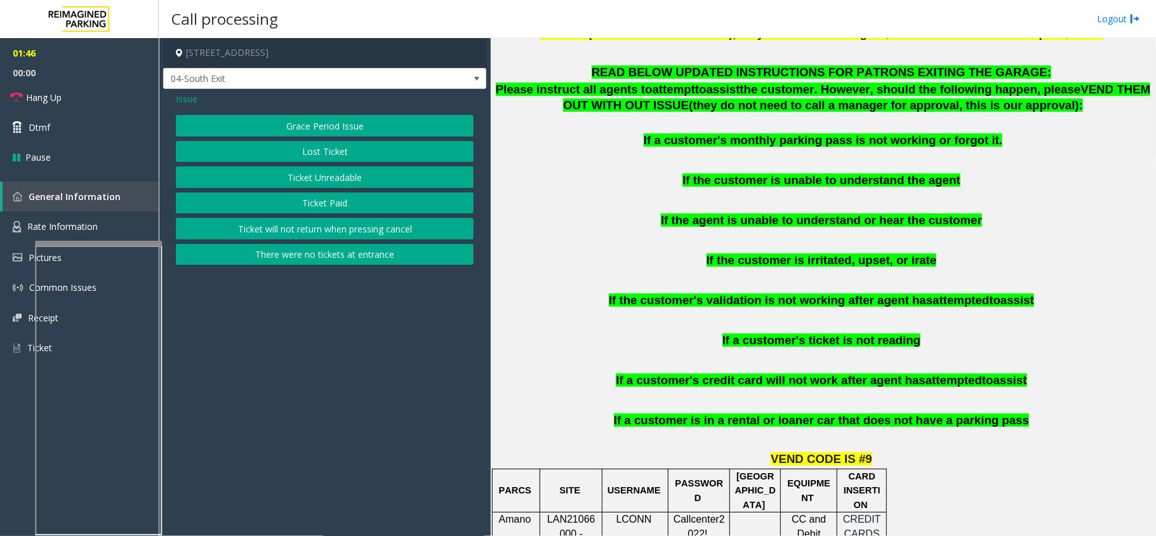
click at [192, 102] on span "Issue" at bounding box center [187, 98] width 22 height 13
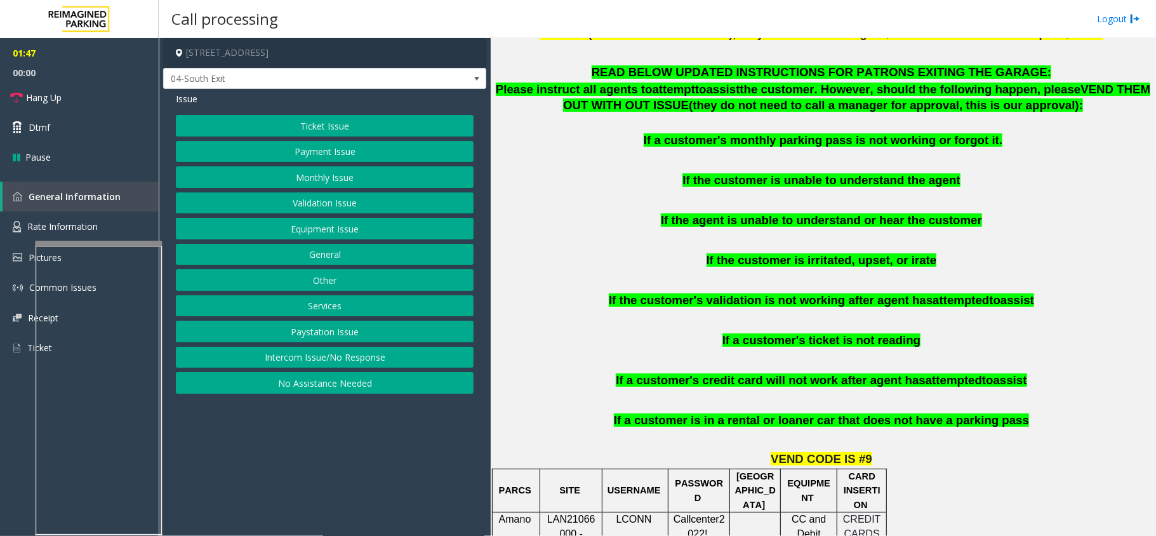
click at [294, 199] on button "Validation Issue" at bounding box center [325, 203] width 298 height 22
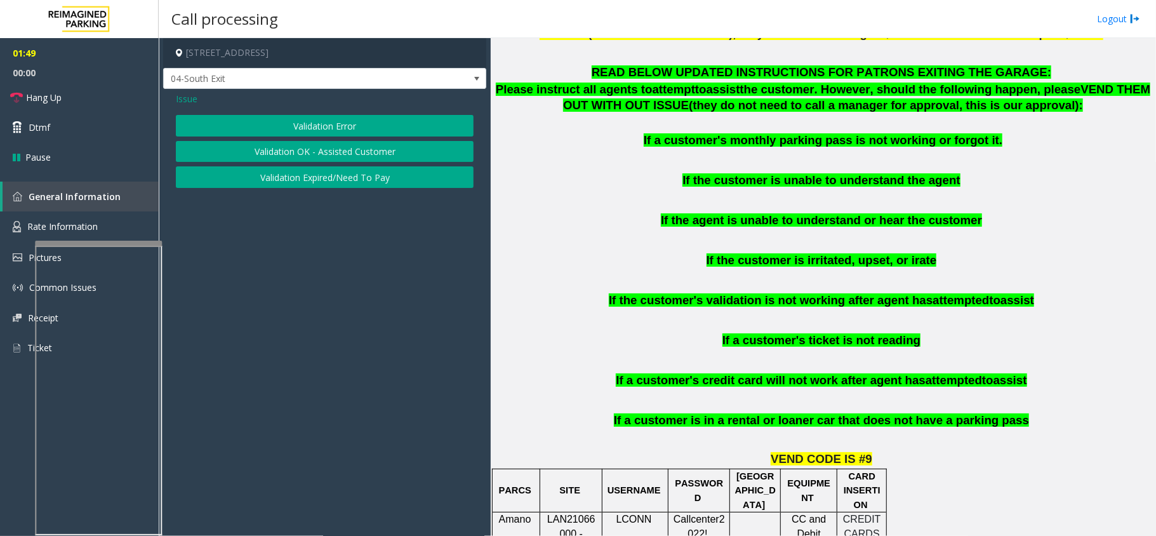
click at [334, 128] on button "Validation Error" at bounding box center [325, 126] width 298 height 22
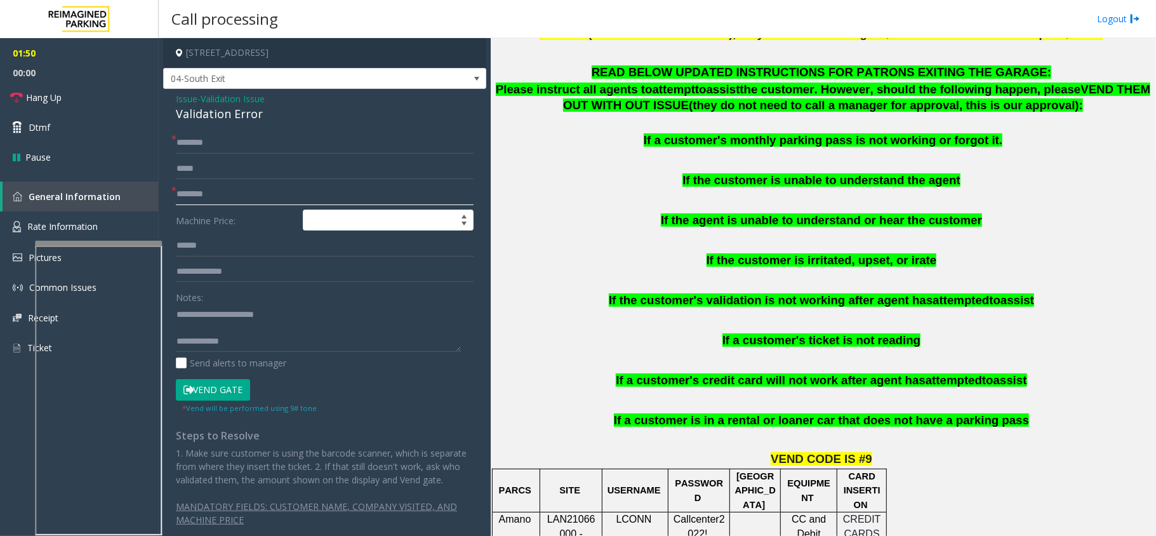
click at [225, 191] on input "text" at bounding box center [325, 194] width 298 height 22
drag, startPoint x: 202, startPoint y: 313, endPoint x: 388, endPoint y: 312, distance: 186.6
click at [388, 312] on textarea at bounding box center [318, 328] width 285 height 48
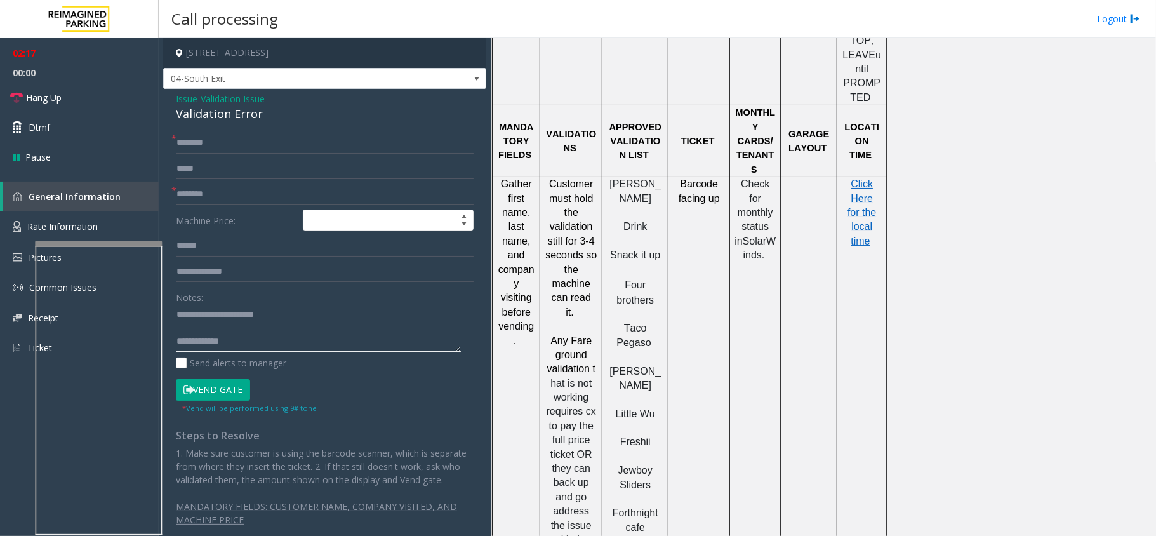
scroll to position [1184, 0]
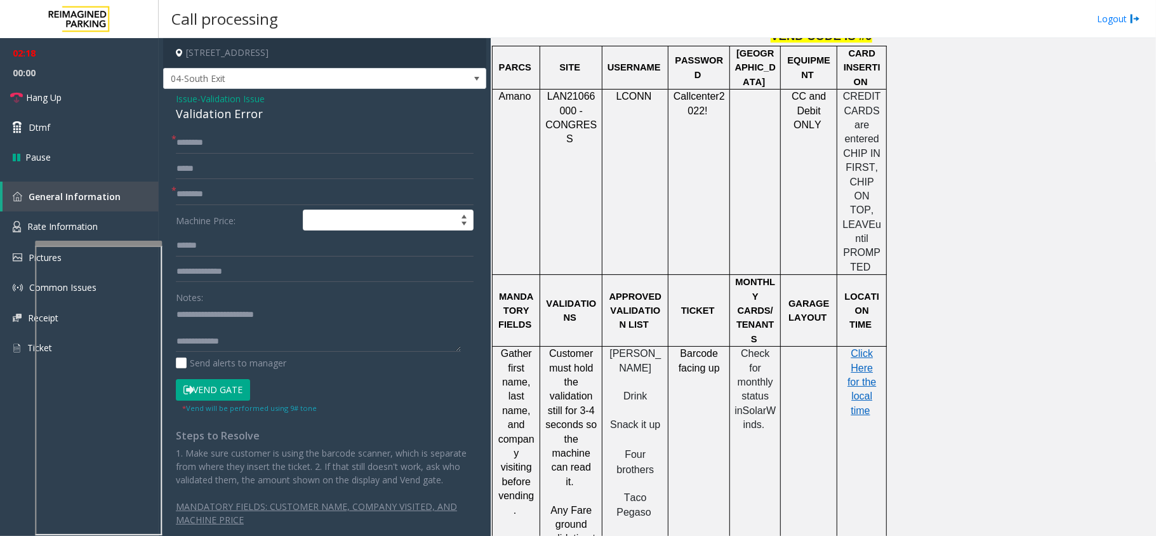
click at [577, 348] on span "Customer must hold the validation still for 3-4 seconds so the machine can read…" at bounding box center [570, 417] width 51 height 139
click at [306, 217] on input at bounding box center [388, 220] width 170 height 20
click at [308, 204] on input "text" at bounding box center [325, 194] width 298 height 22
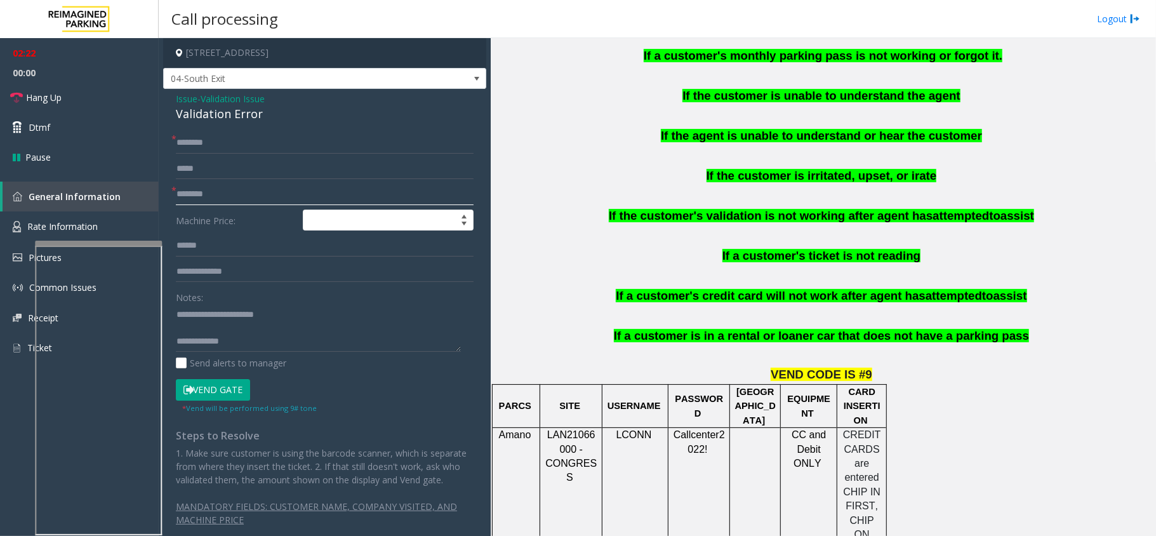
scroll to position [762, 0]
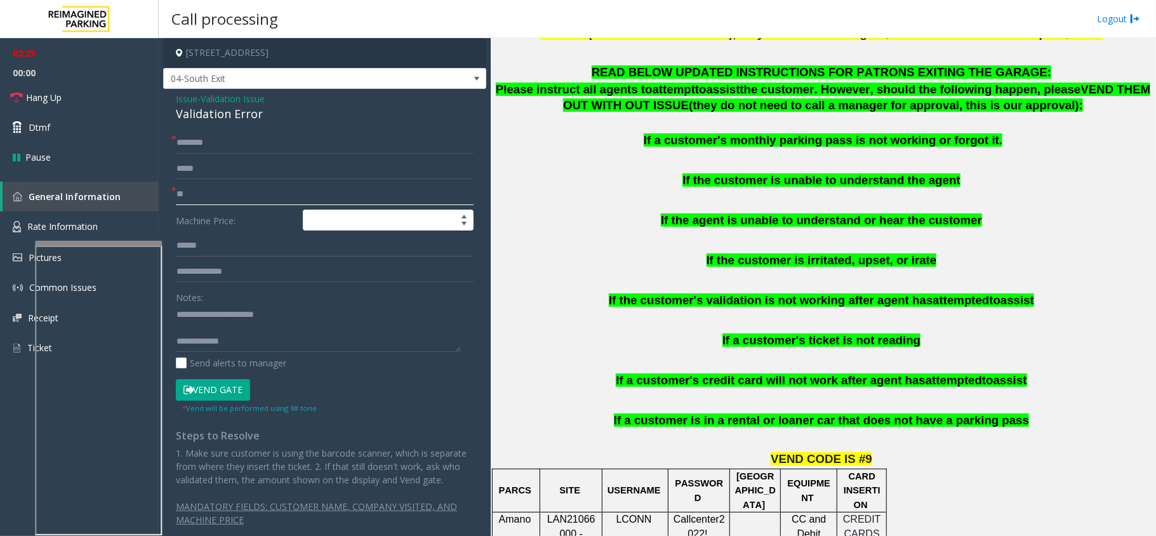
type input "**"
click at [274, 149] on input "text" at bounding box center [325, 143] width 298 height 22
type input "*****"
click at [275, 195] on input "**" at bounding box center [325, 194] width 298 height 22
type input "*"
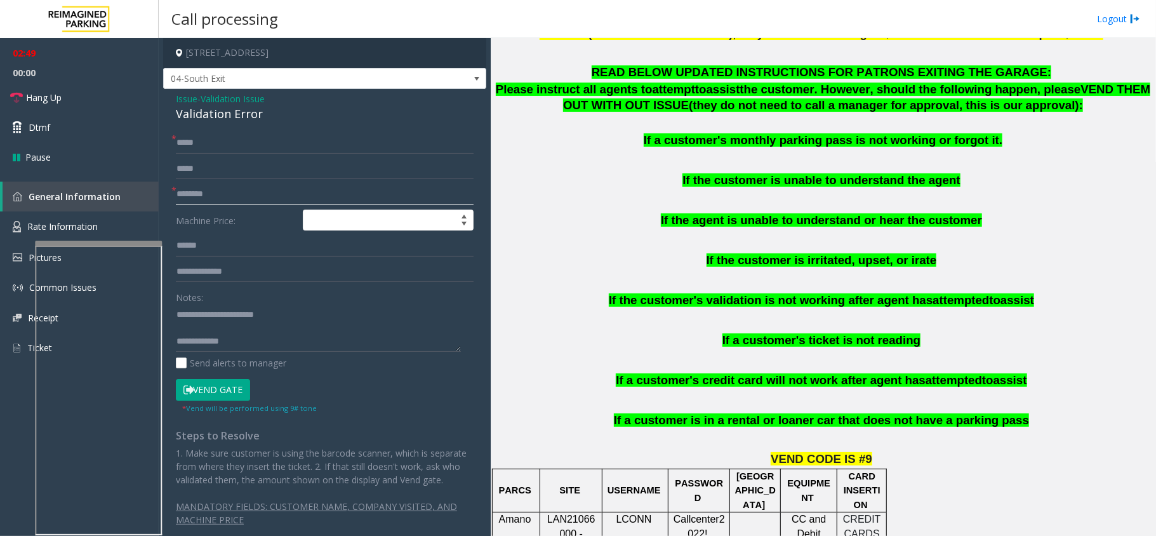
type input "*"
type input "**"
click at [249, 252] on input "text" at bounding box center [325, 246] width 298 height 22
click at [404, 340] on textarea at bounding box center [318, 328] width 285 height 48
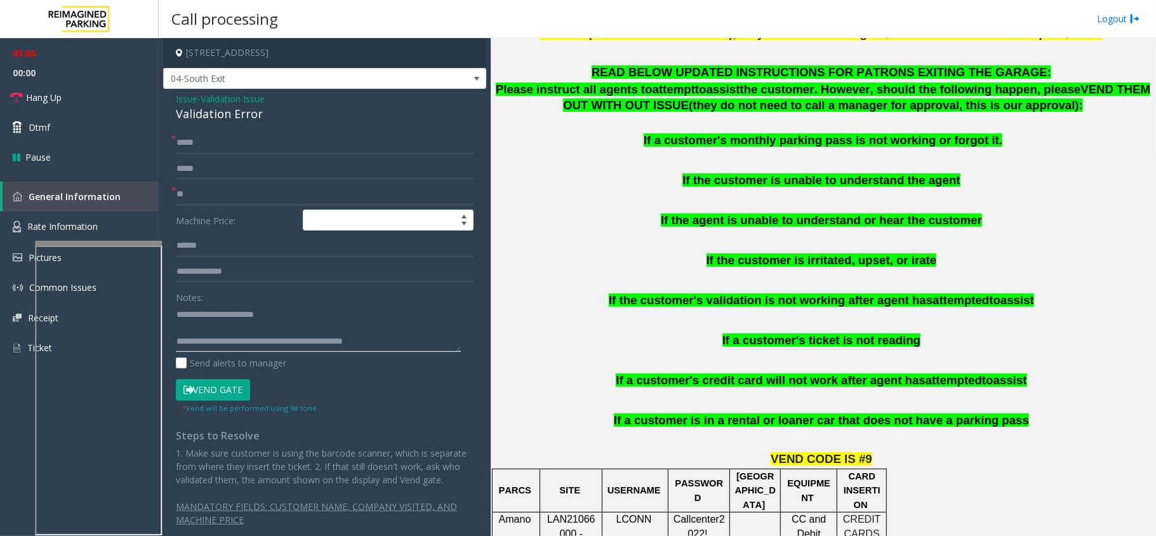
type textarea "**********"
click at [280, 253] on input "text" at bounding box center [325, 246] width 298 height 22
type input "******"
click at [206, 391] on button "Vend Gate" at bounding box center [213, 390] width 74 height 22
click at [426, 331] on textarea at bounding box center [318, 328] width 285 height 48
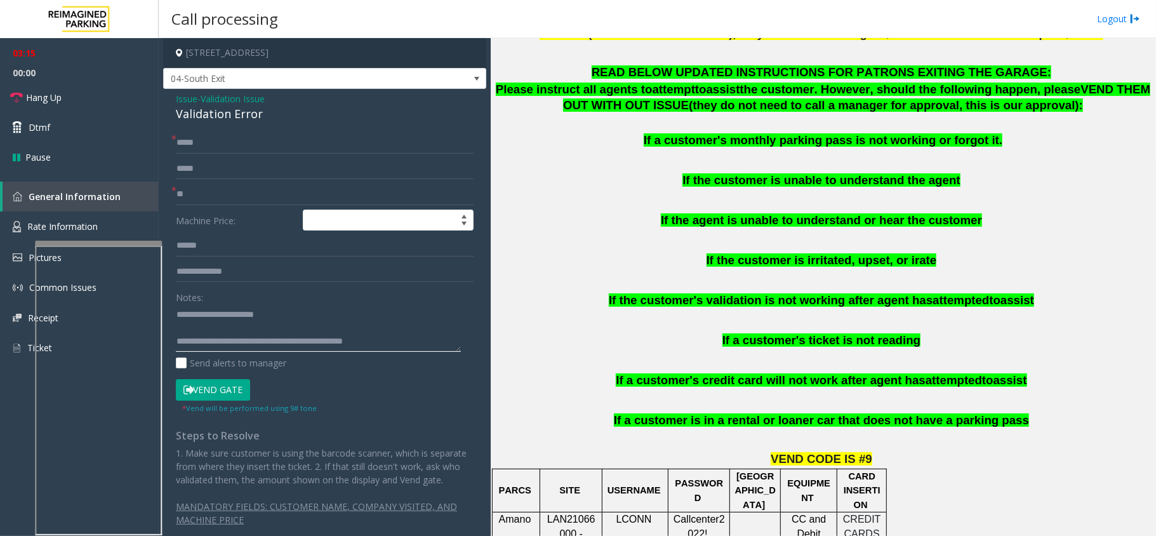
click at [409, 343] on textarea at bounding box center [318, 328] width 285 height 48
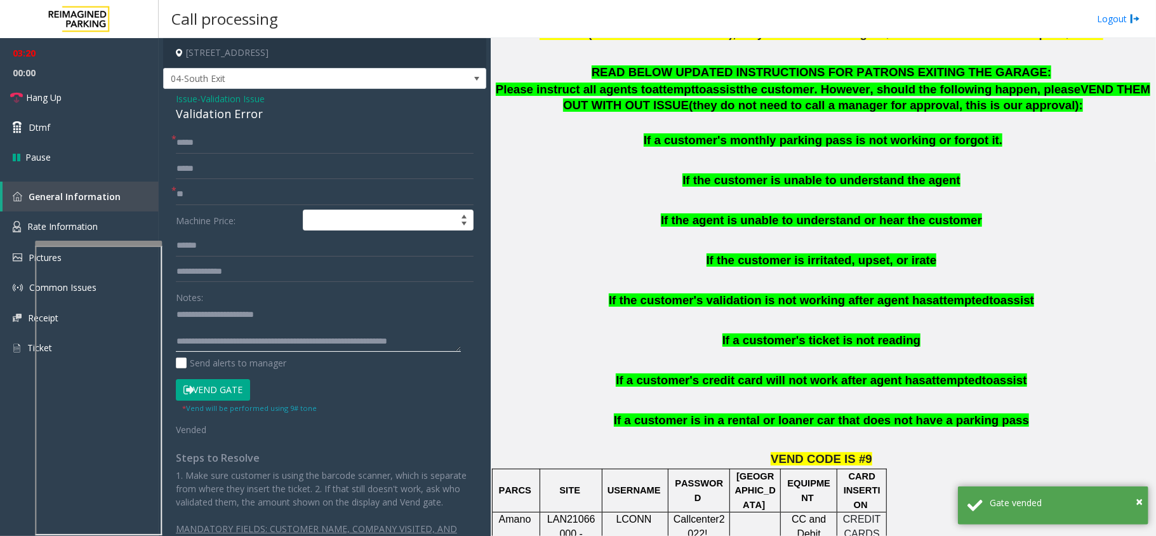
scroll to position [8, 0]
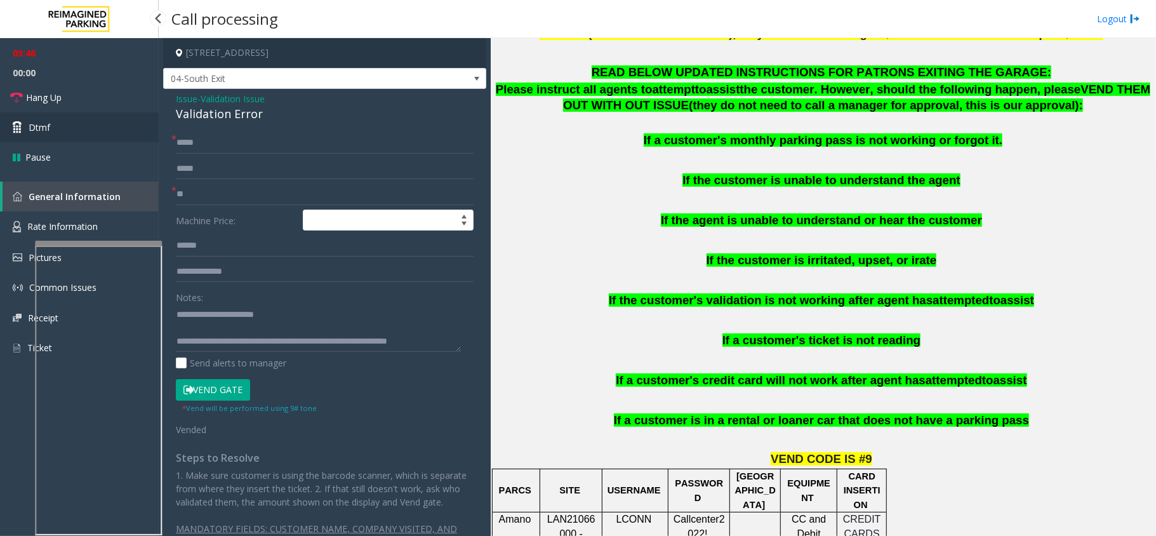
click at [67, 116] on link "Dtmf" at bounding box center [79, 127] width 159 height 30
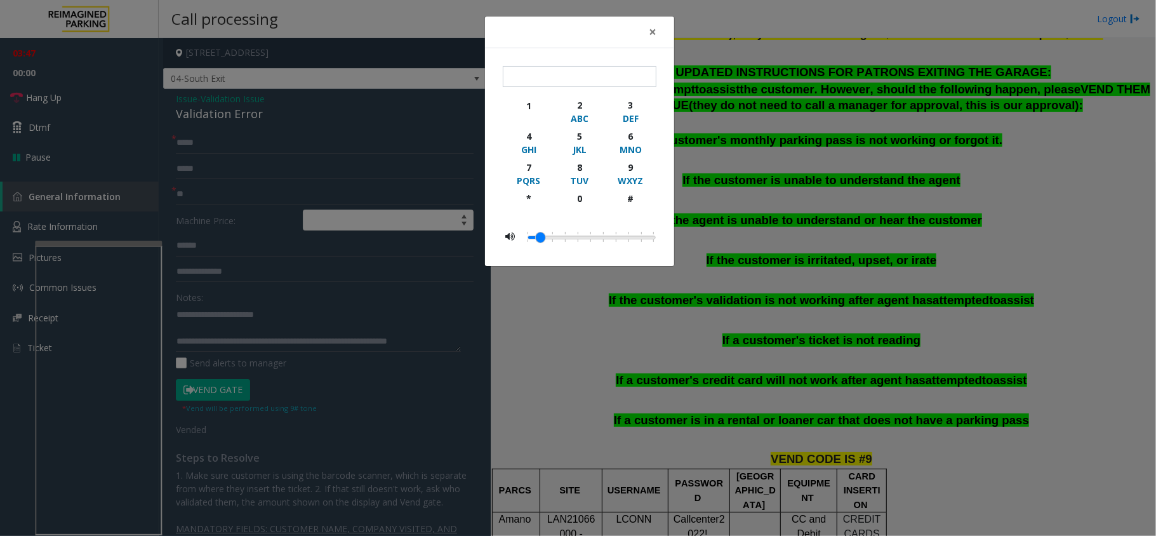
click at [77, 103] on div "× 1 2 ABC 3 DEF 4 GHI 5 JKL 6 MNO 7 PQRS 8 TUV 9 WXYZ * 0 #" at bounding box center [578, 268] width 1156 height 536
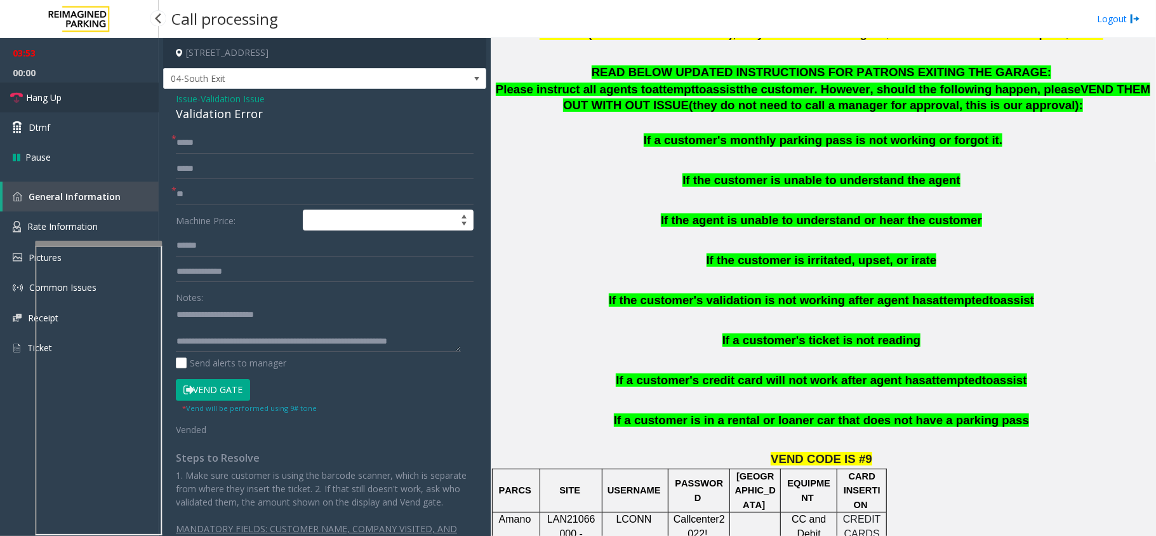
click at [39, 92] on span "Hang Up" at bounding box center [44, 97] width 36 height 13
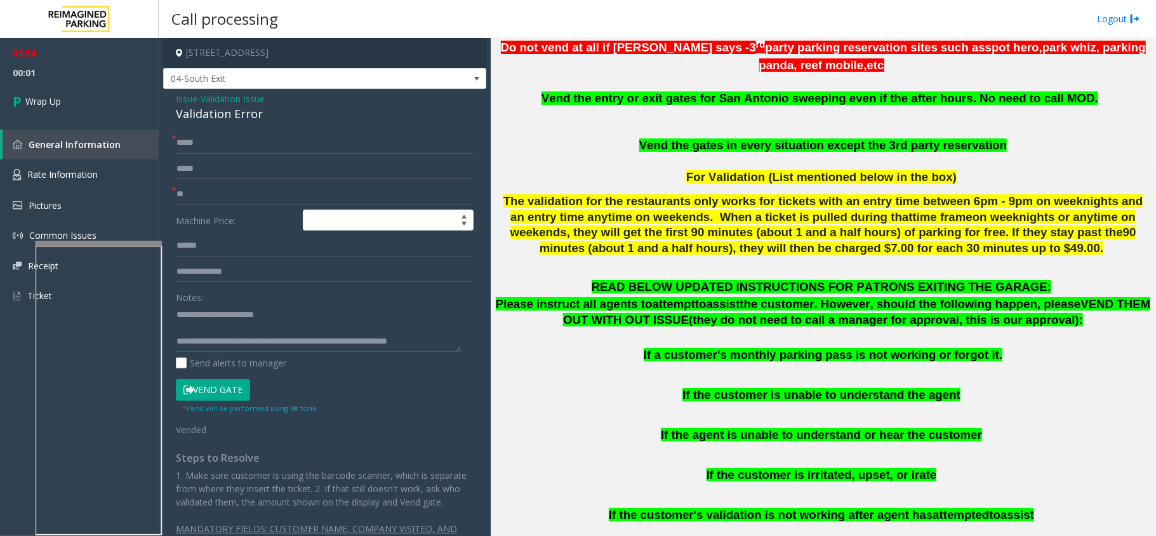
scroll to position [508, 0]
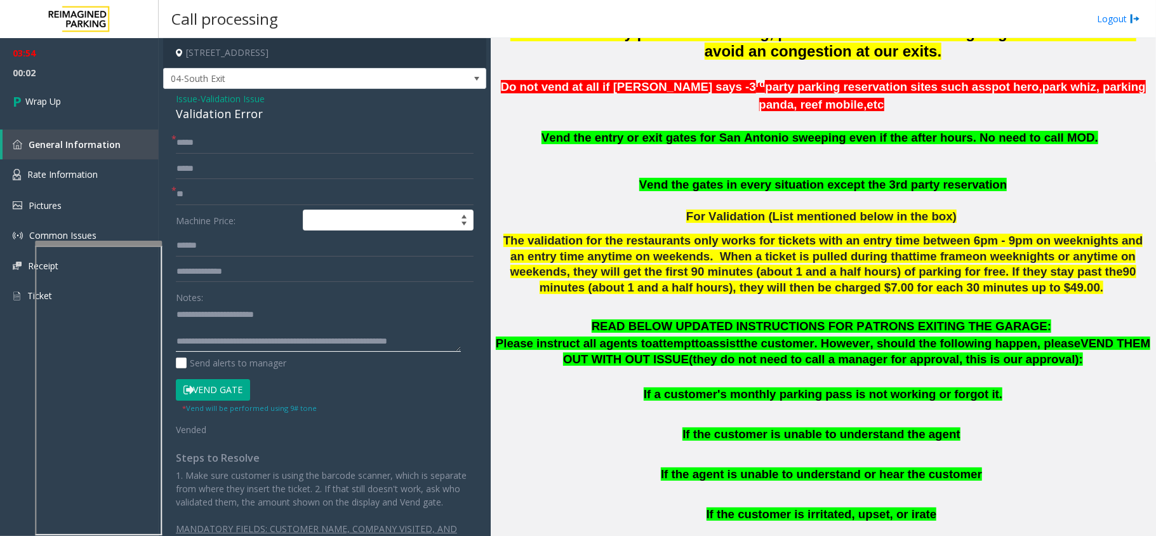
click at [371, 346] on textarea at bounding box center [318, 328] width 285 height 48
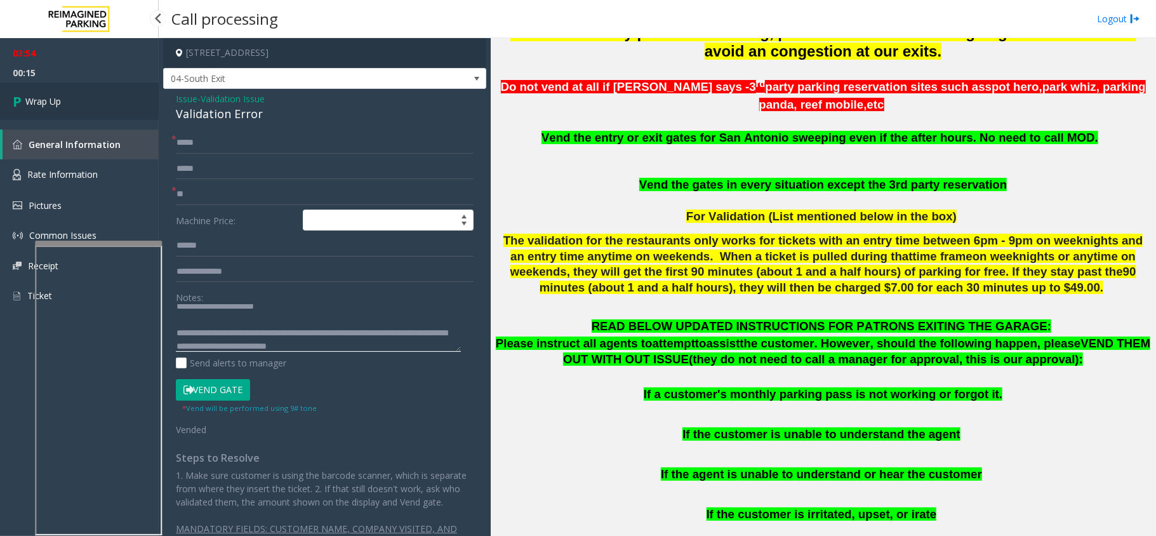
type textarea "**********"
click at [65, 97] on link "Wrap Up" at bounding box center [79, 101] width 159 height 37
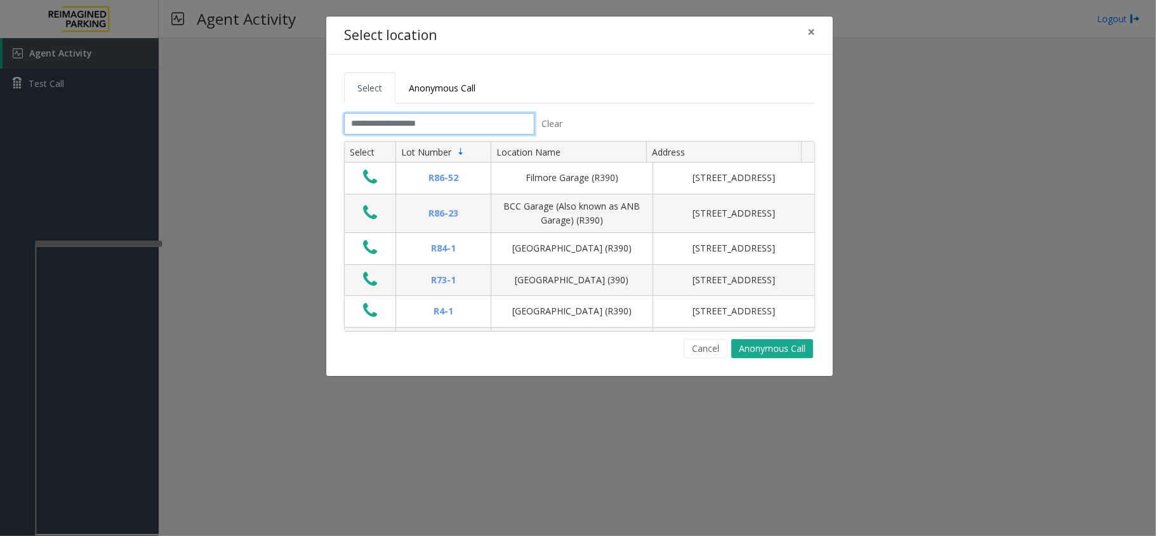
click at [489, 117] on input "text" at bounding box center [439, 124] width 190 height 22
click at [374, 121] on input "text" at bounding box center [439, 124] width 190 height 22
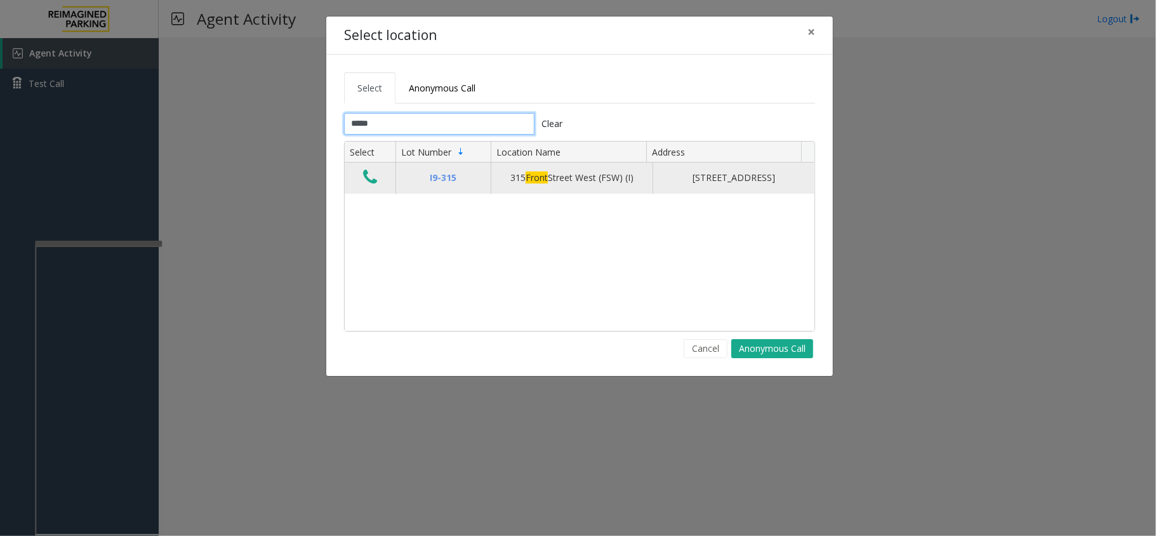
type input "*****"
click at [356, 192] on td "Data table" at bounding box center [370, 177] width 51 height 30
click at [364, 184] on icon "Data table" at bounding box center [370, 177] width 14 height 18
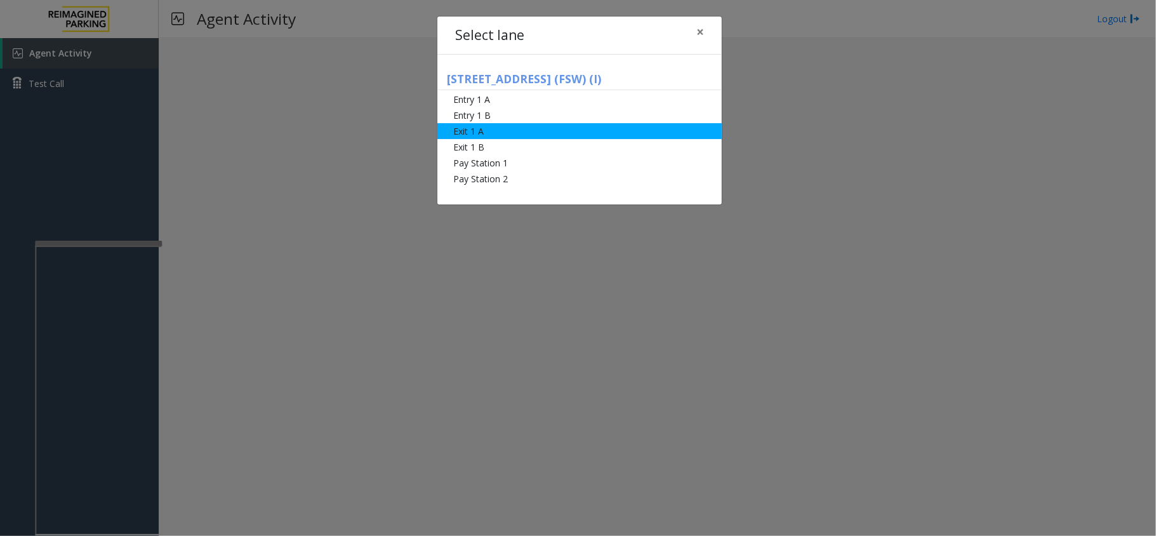
click at [493, 127] on li "Exit 1 A" at bounding box center [579, 131] width 284 height 16
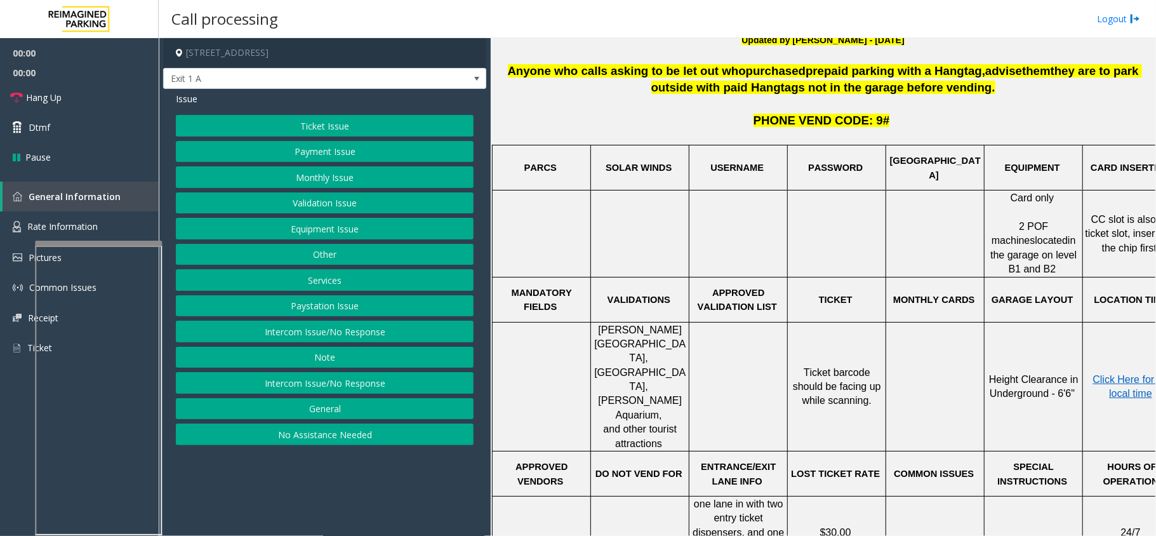
scroll to position [423, 0]
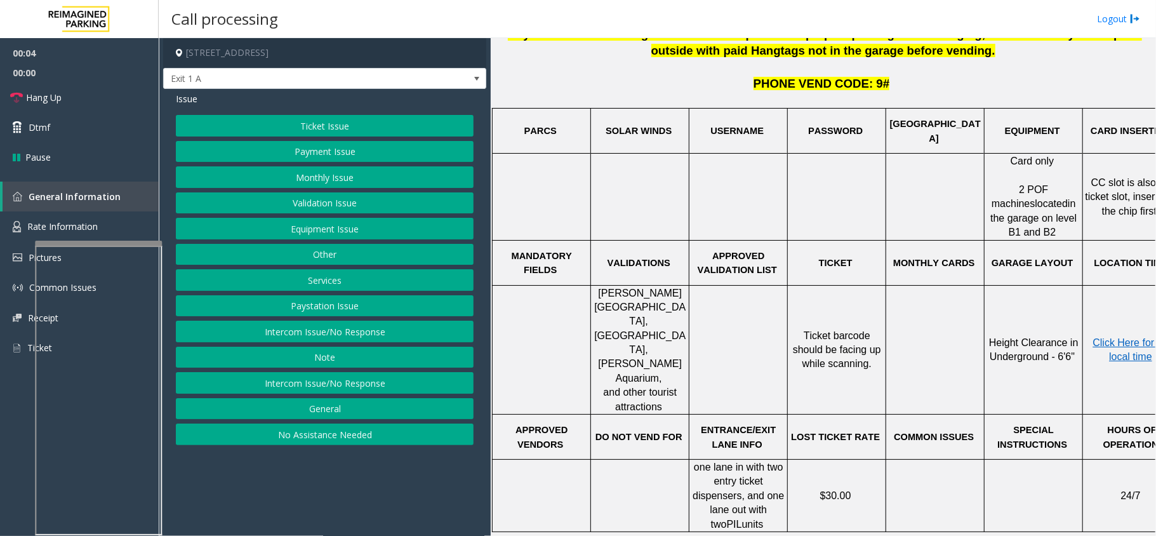
click at [374, 130] on button "Ticket Issue" at bounding box center [325, 126] width 298 height 22
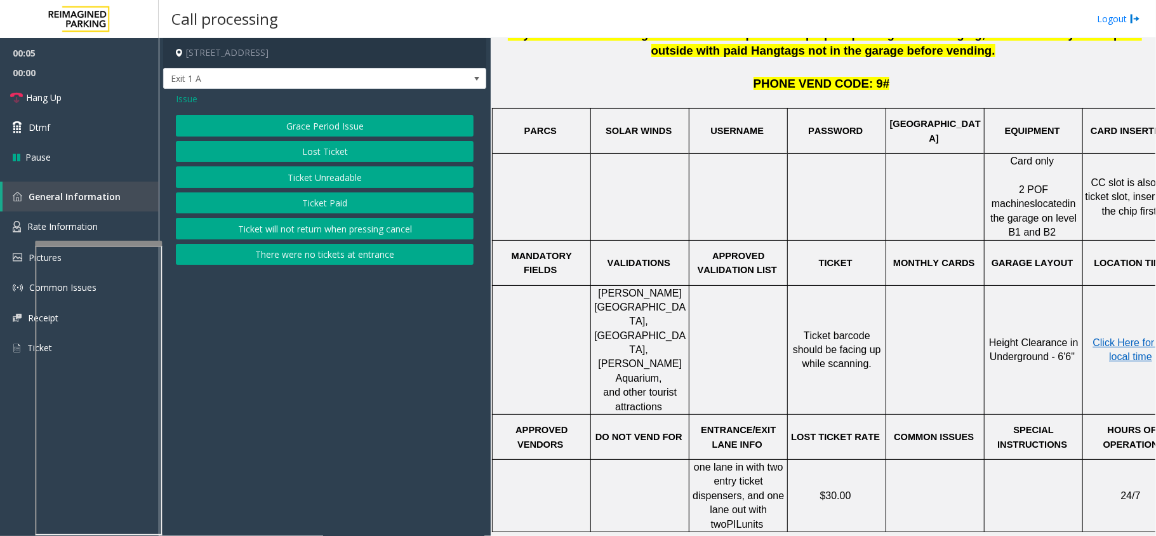
click at [376, 187] on button "Ticket Unreadable" at bounding box center [325, 177] width 298 height 22
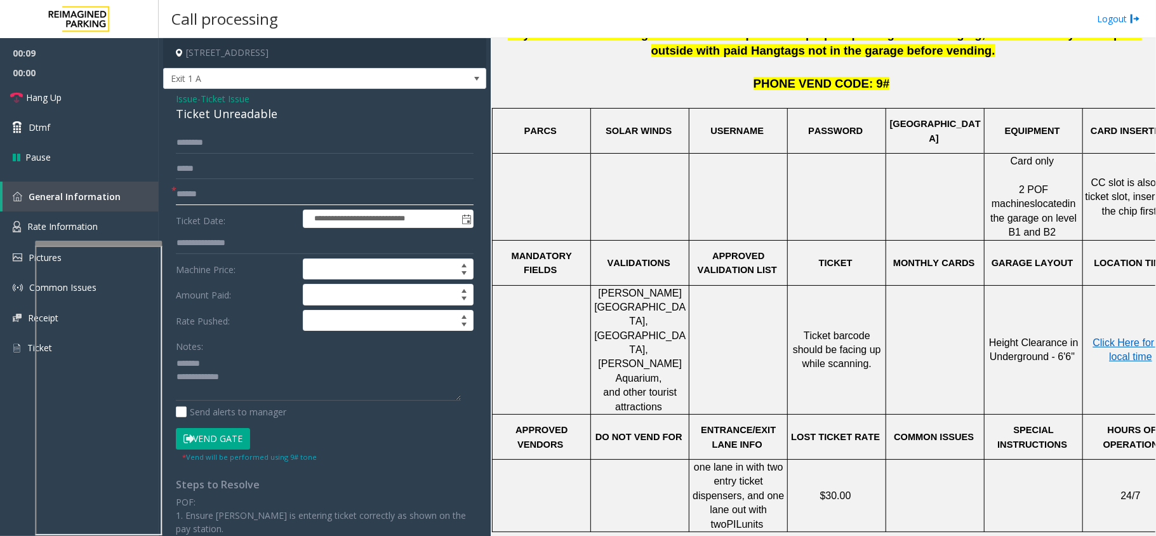
click at [213, 186] on input "text" at bounding box center [325, 194] width 298 height 22
click at [237, 114] on div "Ticket Unreadable" at bounding box center [325, 113] width 298 height 17
type textarea "**********"
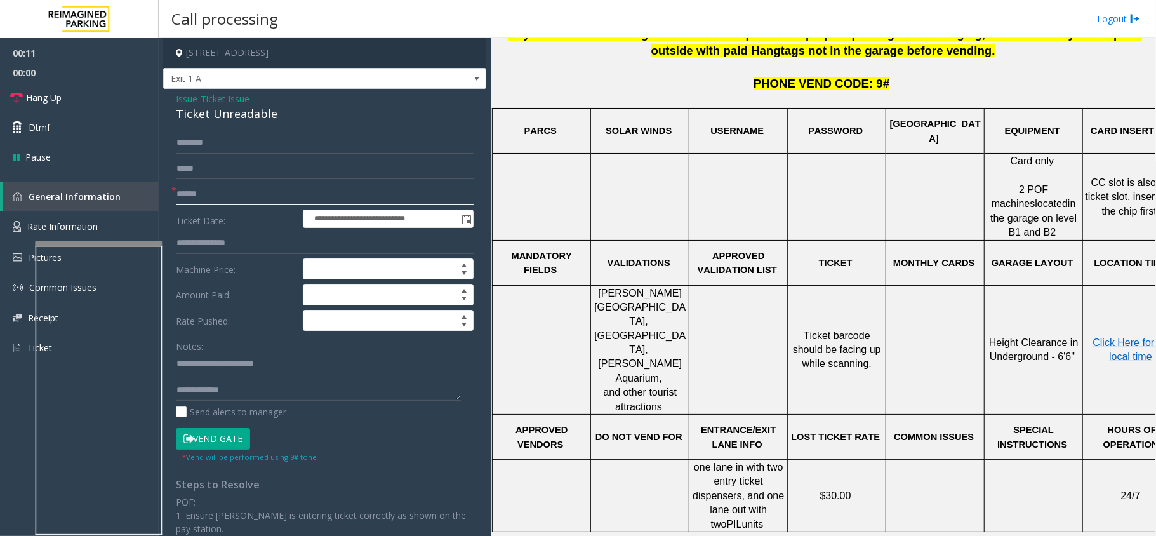
click at [212, 193] on input "text" at bounding box center [325, 194] width 298 height 22
type input "*******"
type textarea "**********"
click at [231, 447] on button "Vend Gate" at bounding box center [213, 439] width 74 height 22
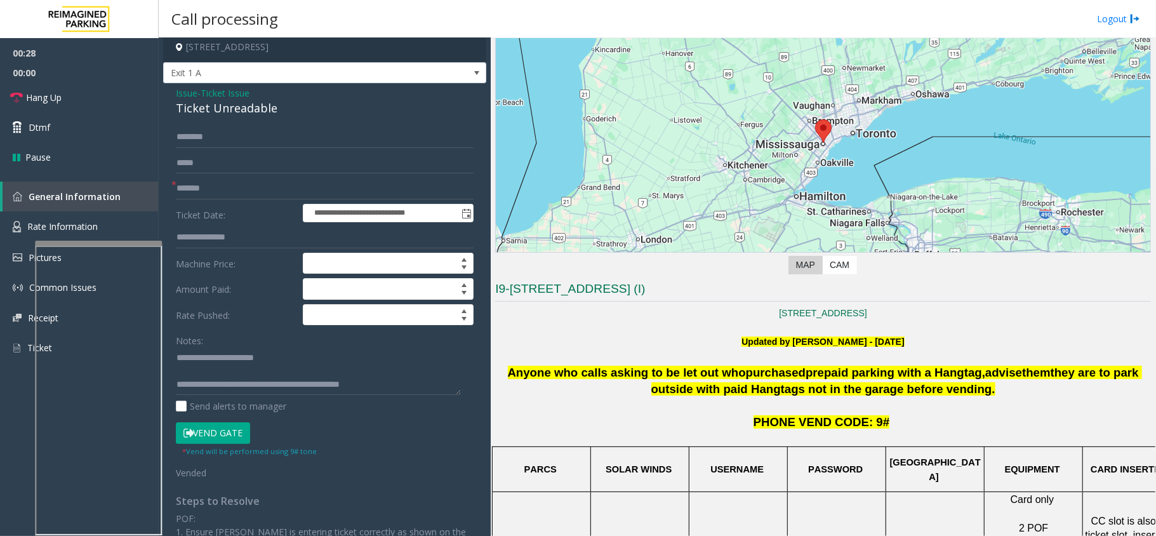
scroll to position [0, 0]
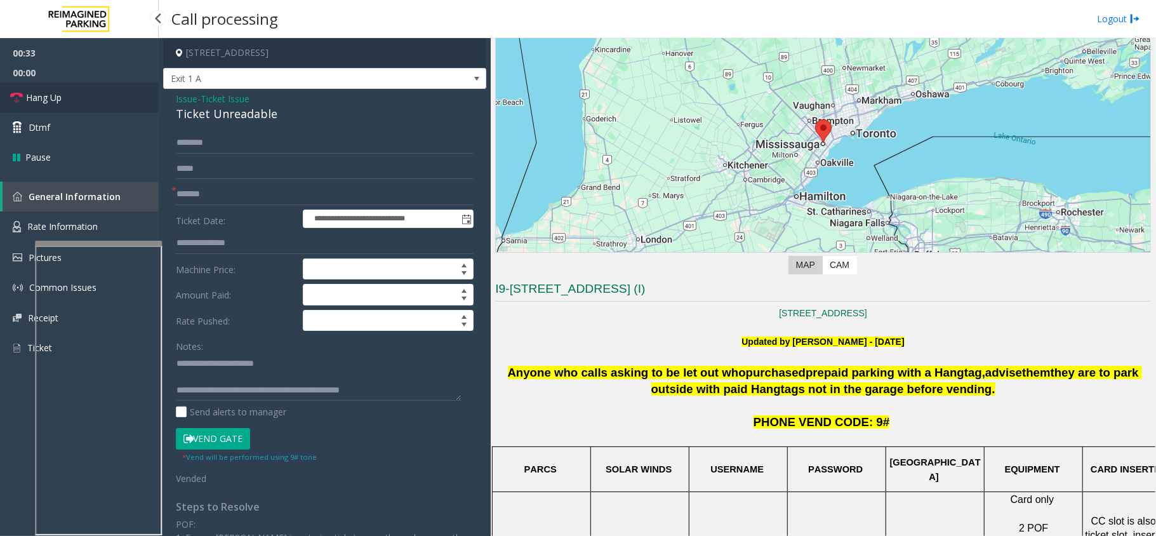
click at [56, 92] on span "Hang Up" at bounding box center [44, 97] width 36 height 13
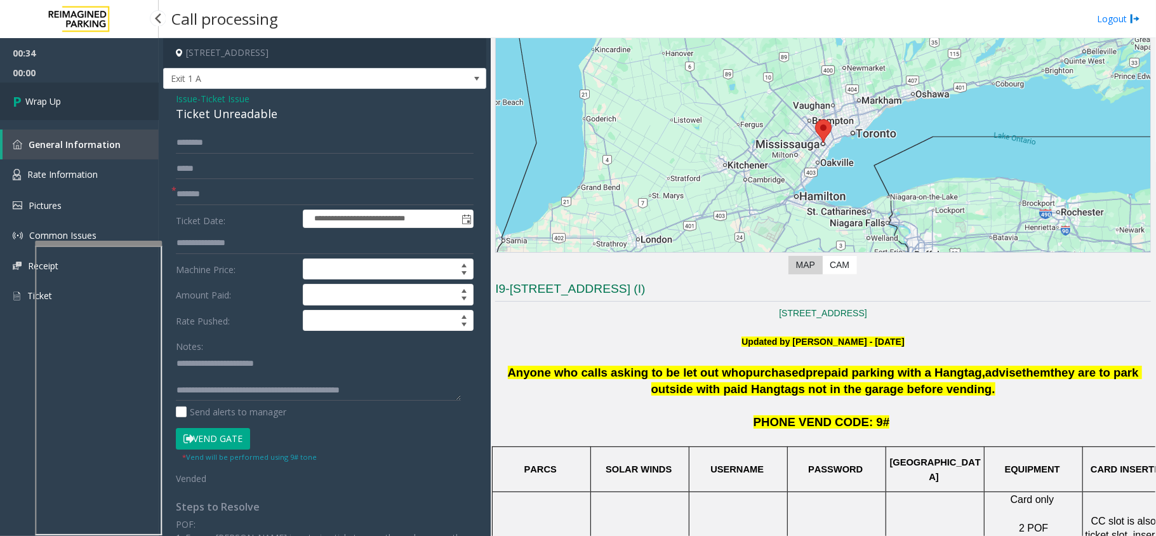
click at [56, 92] on link "Wrap Up" at bounding box center [79, 101] width 159 height 37
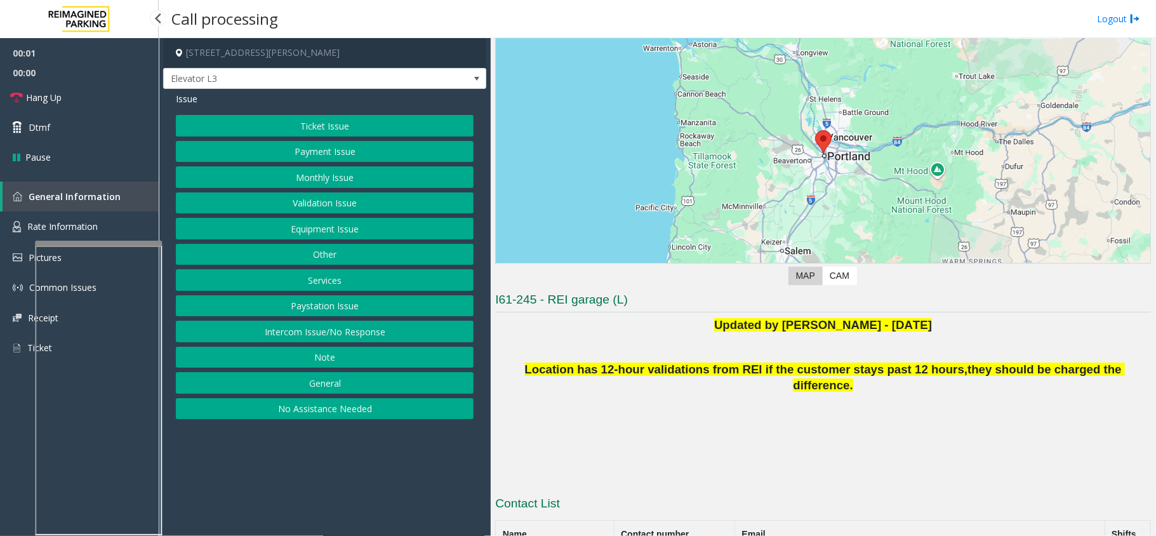
scroll to position [135, 0]
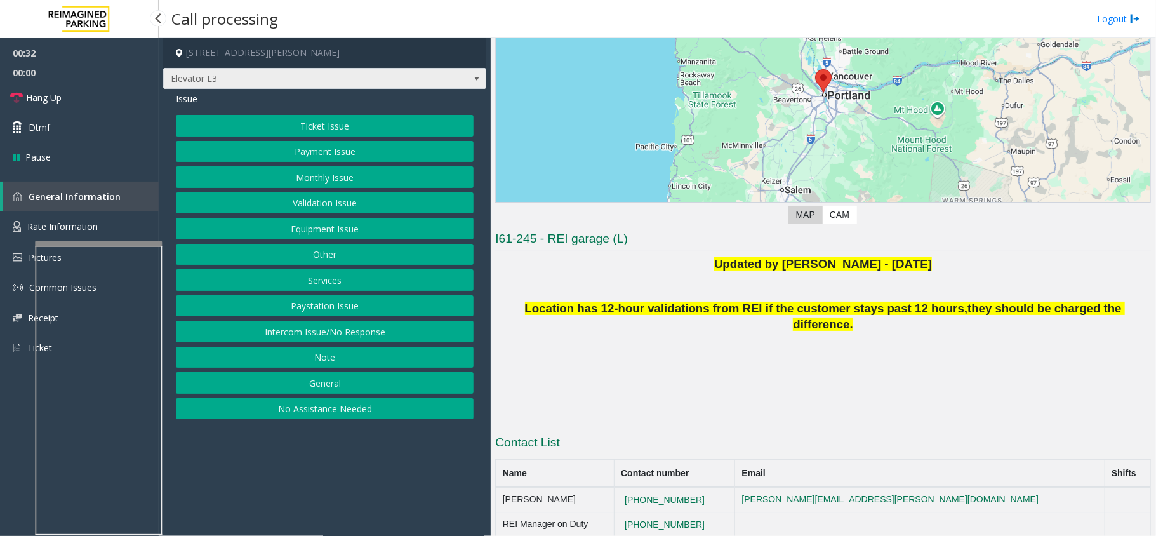
click at [429, 84] on span "Elevator L3" at bounding box center [324, 79] width 323 height 22
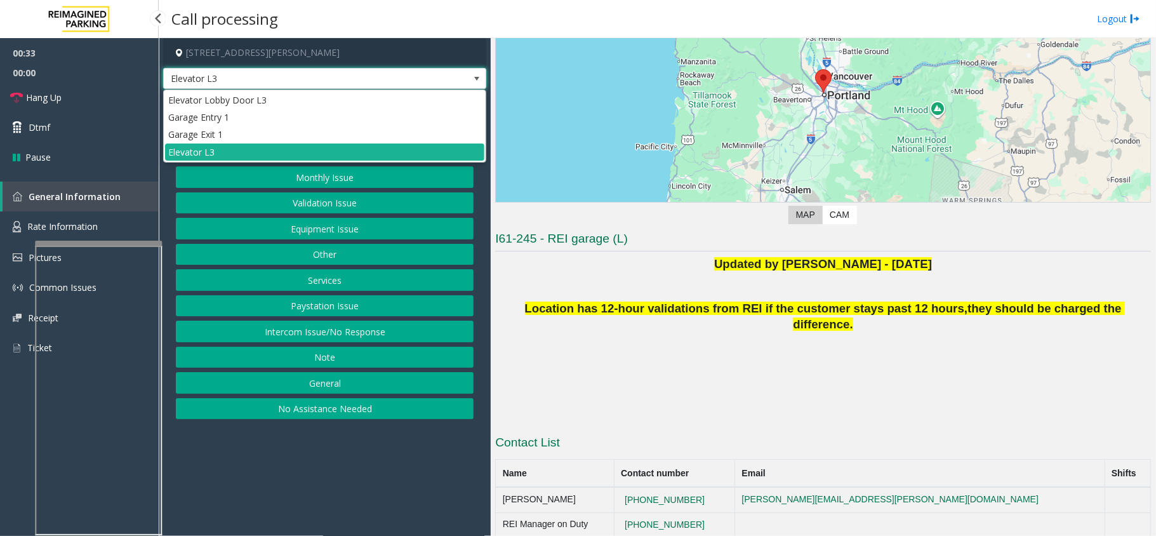
click at [429, 84] on span "Elevator L3" at bounding box center [324, 79] width 323 height 22
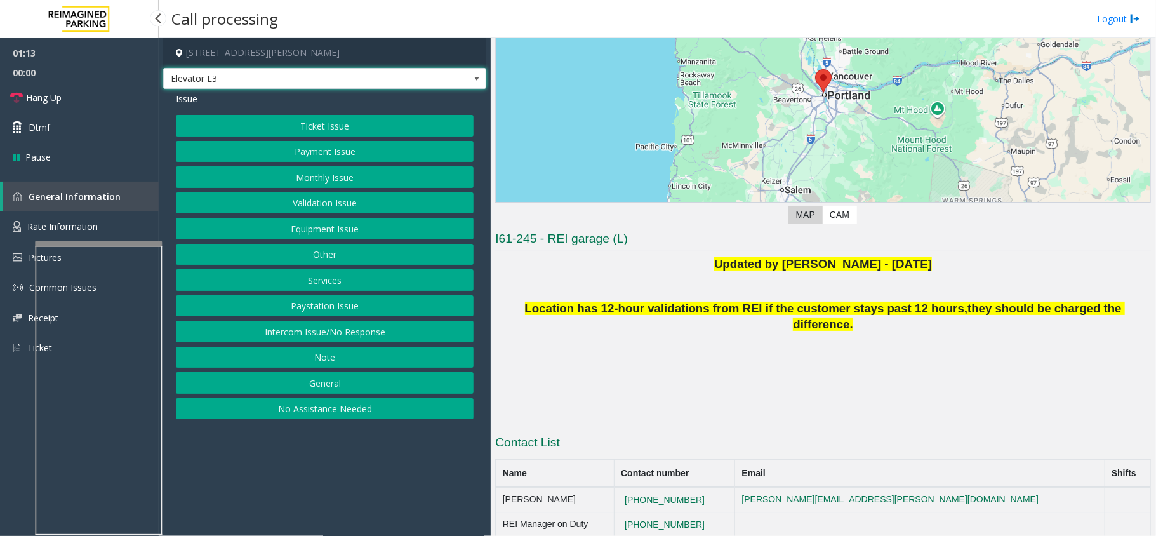
click at [260, 90] on div "Issue Ticket Issue Payment Issue Monthly Issue Validation Issue Equipment Issue…" at bounding box center [324, 257] width 323 height 336
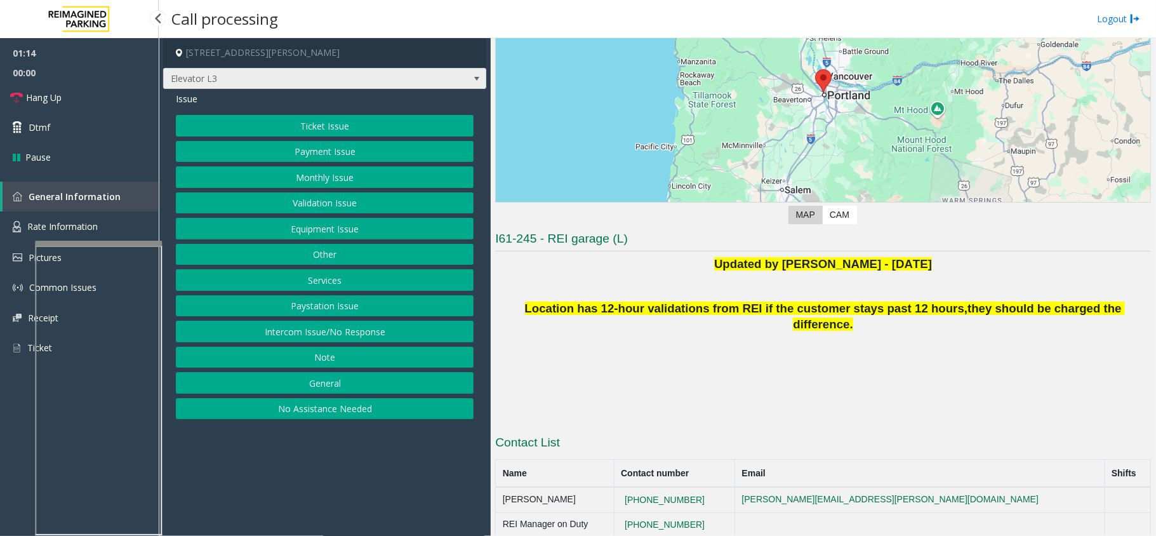
click at [277, 80] on span "Elevator L3" at bounding box center [293, 79] width 258 height 20
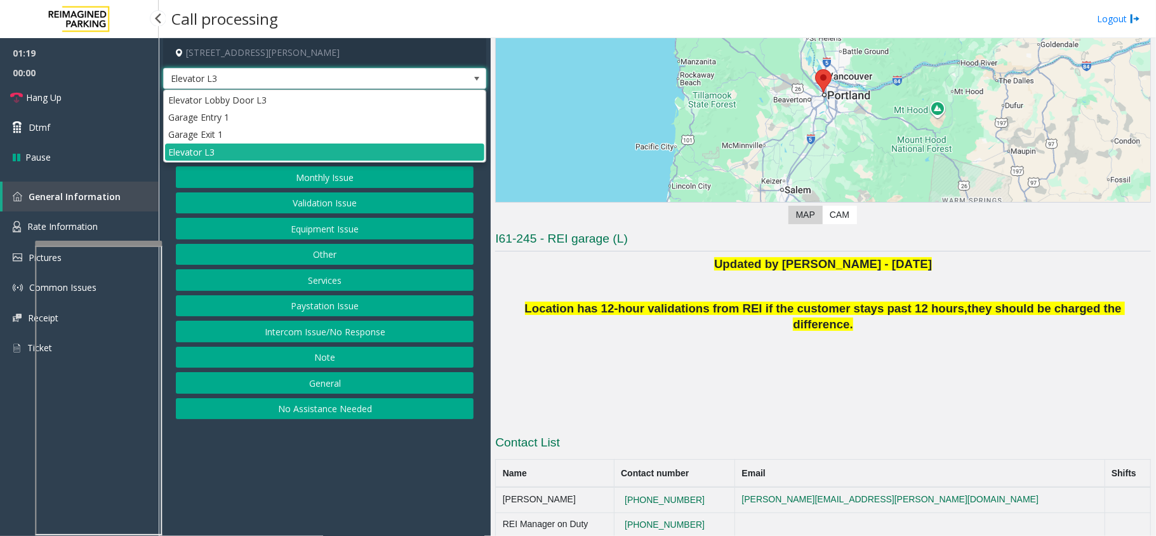
click at [305, 77] on span "Elevator L3" at bounding box center [293, 79] width 258 height 20
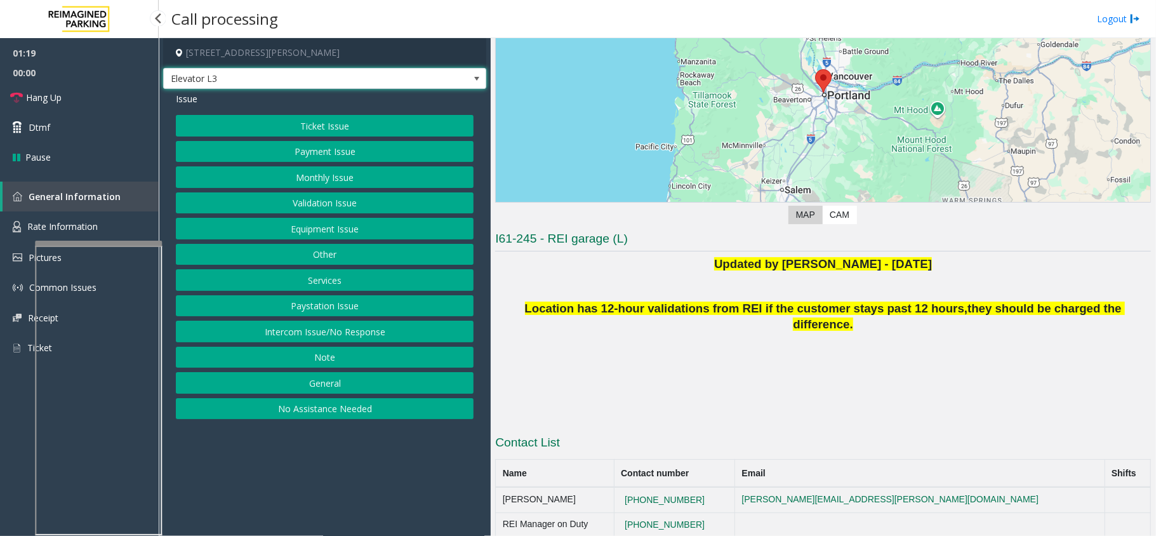
click at [305, 77] on span "Elevator L3" at bounding box center [293, 79] width 258 height 20
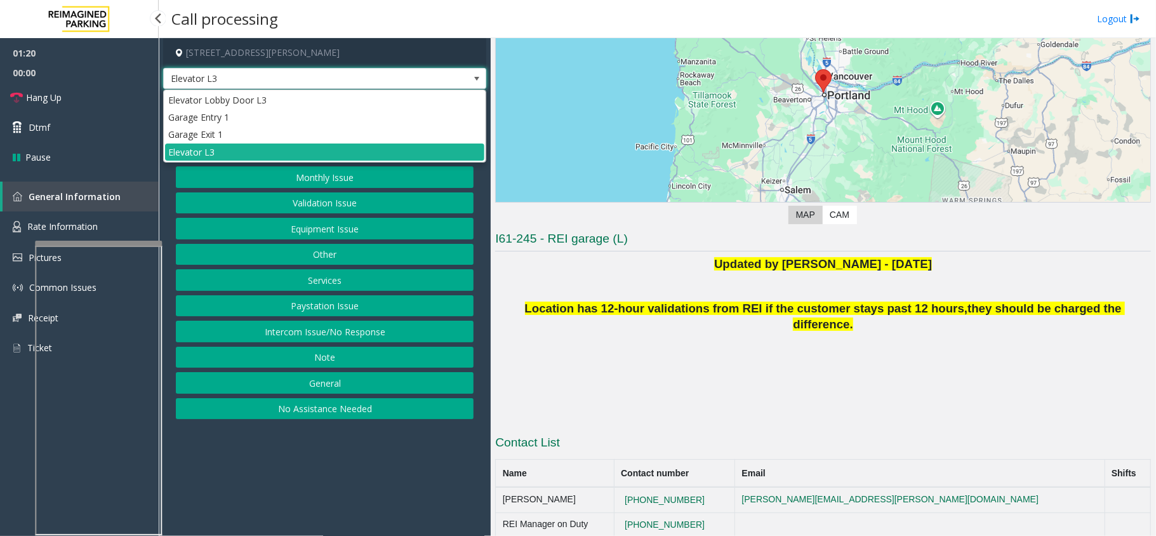
click at [305, 77] on span "Elevator L3" at bounding box center [293, 79] width 258 height 20
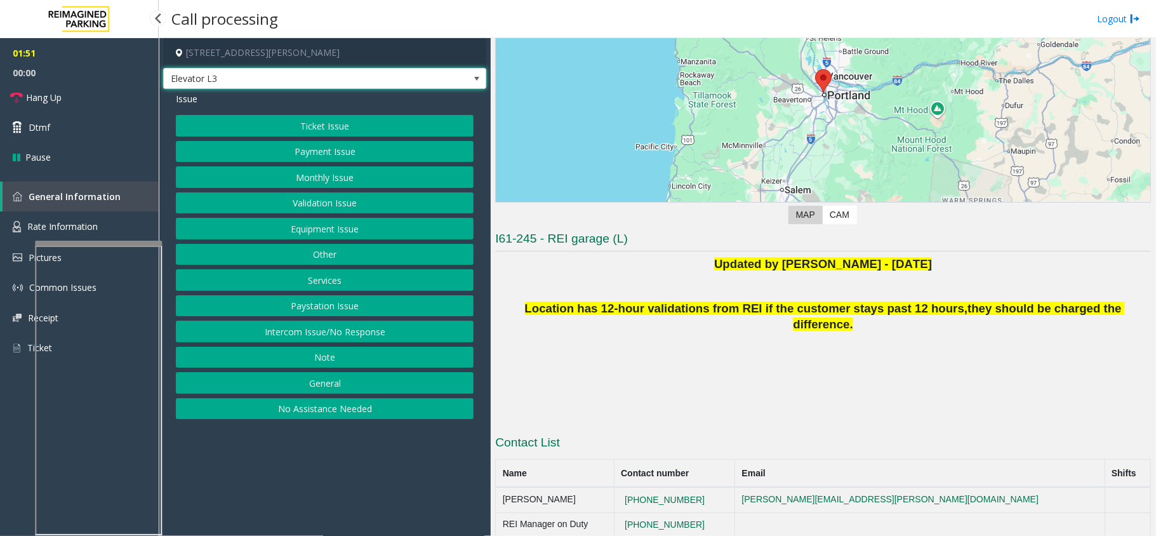
click at [479, 82] on span at bounding box center [477, 79] width 10 height 10
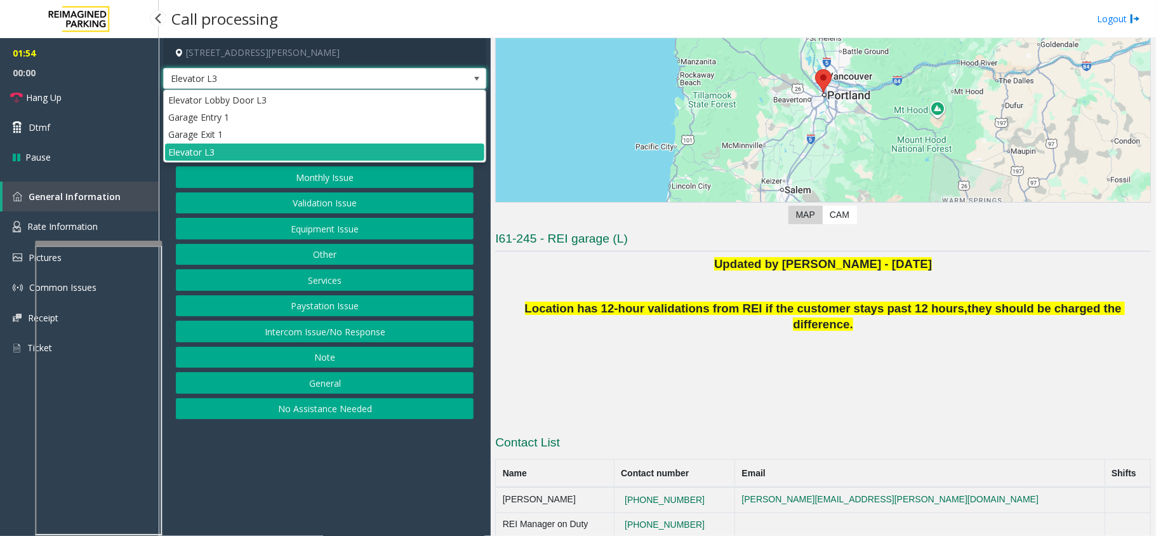
click at [479, 82] on span at bounding box center [477, 79] width 10 height 10
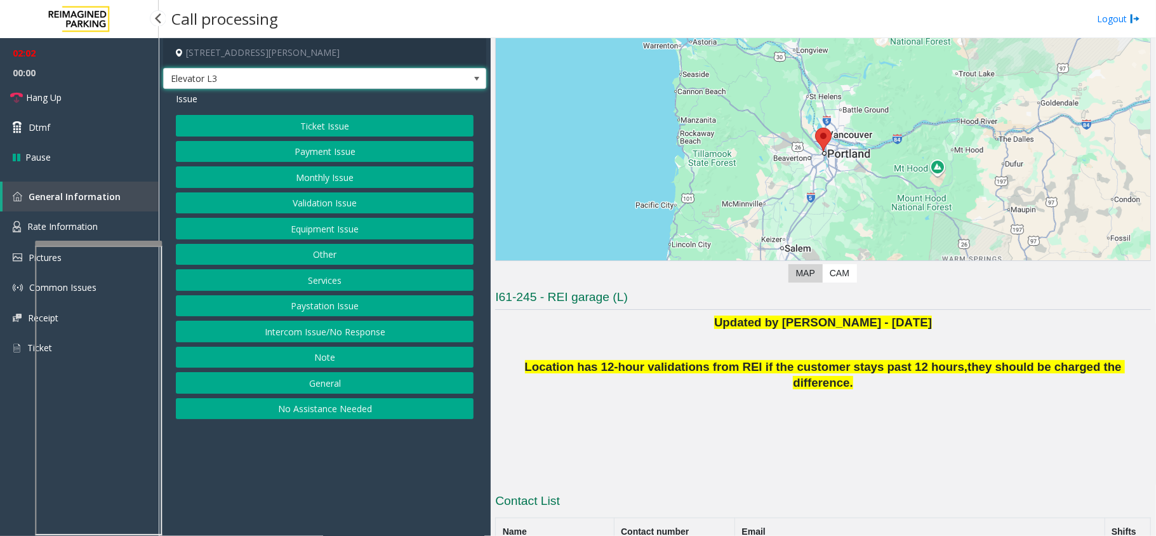
scroll to position [0, 0]
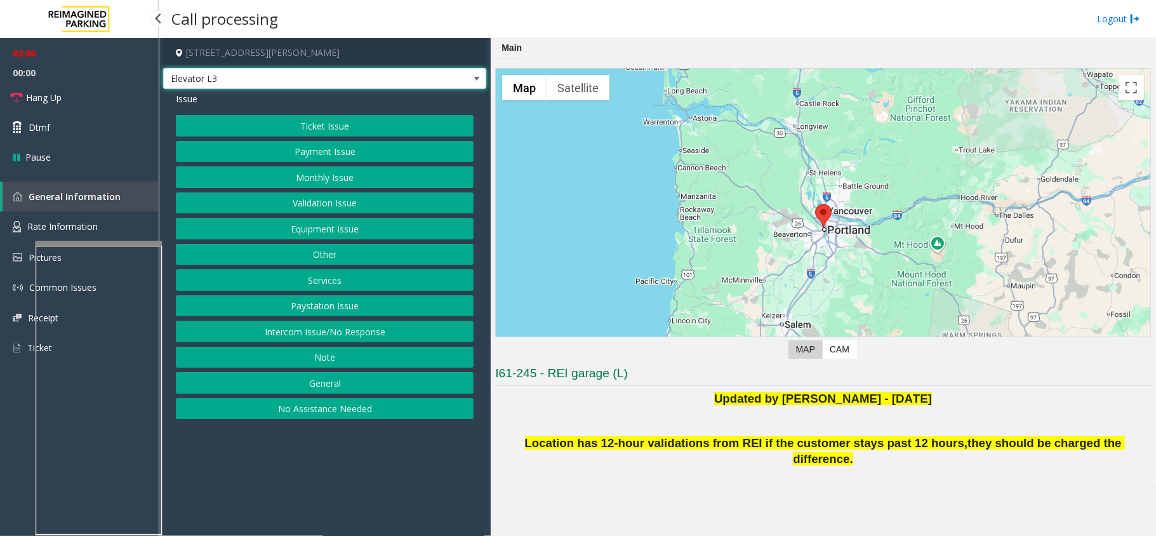
click at [321, 226] on button "Equipment Issue" at bounding box center [325, 229] width 298 height 22
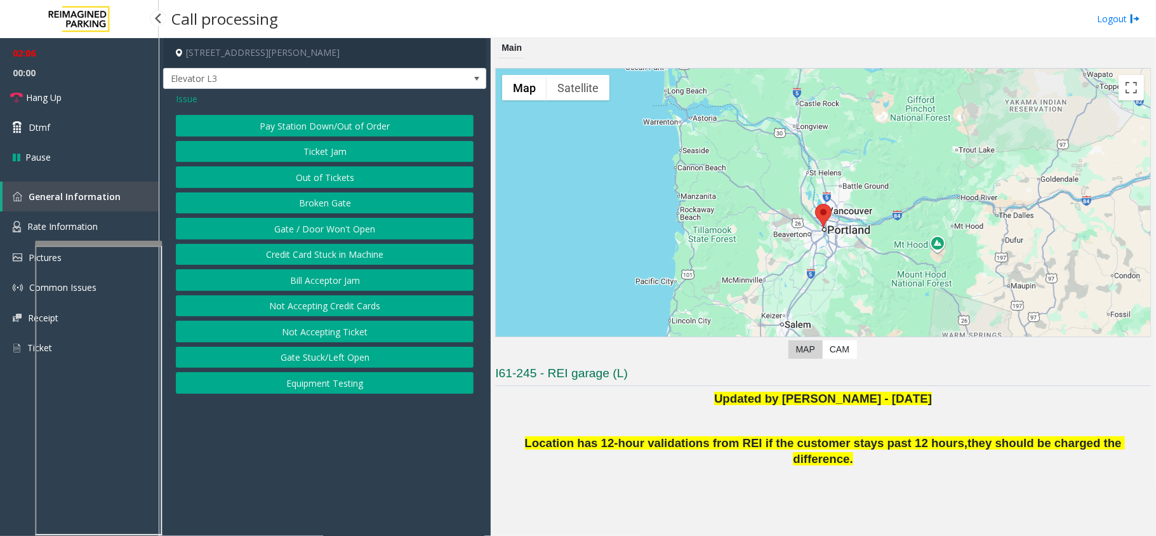
click at [321, 226] on button "Gate / Door Won't Open" at bounding box center [325, 229] width 298 height 22
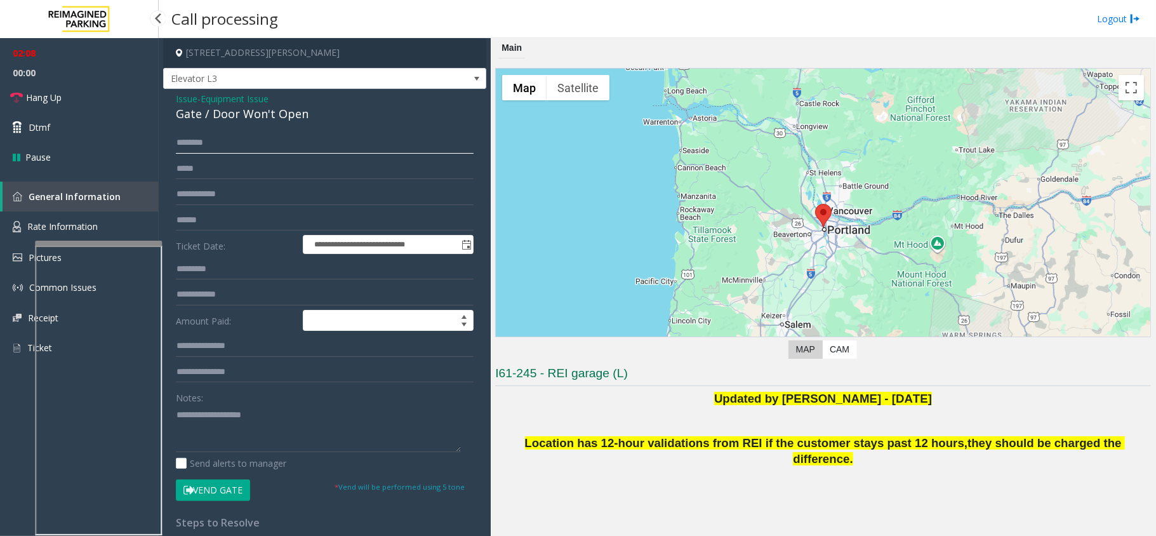
click at [239, 143] on input "text" at bounding box center [325, 143] width 298 height 22
type textarea "**********"
click at [227, 143] on input "text" at bounding box center [325, 143] width 298 height 22
type input "****"
click at [221, 482] on button "Vend Gate" at bounding box center [213, 490] width 74 height 22
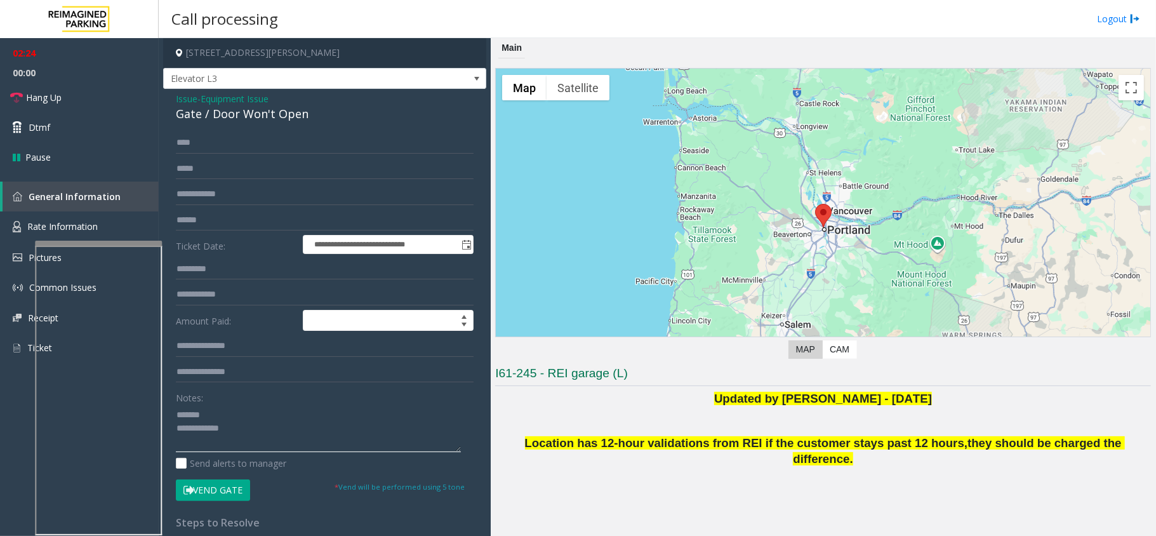
click at [272, 416] on textarea at bounding box center [318, 428] width 285 height 48
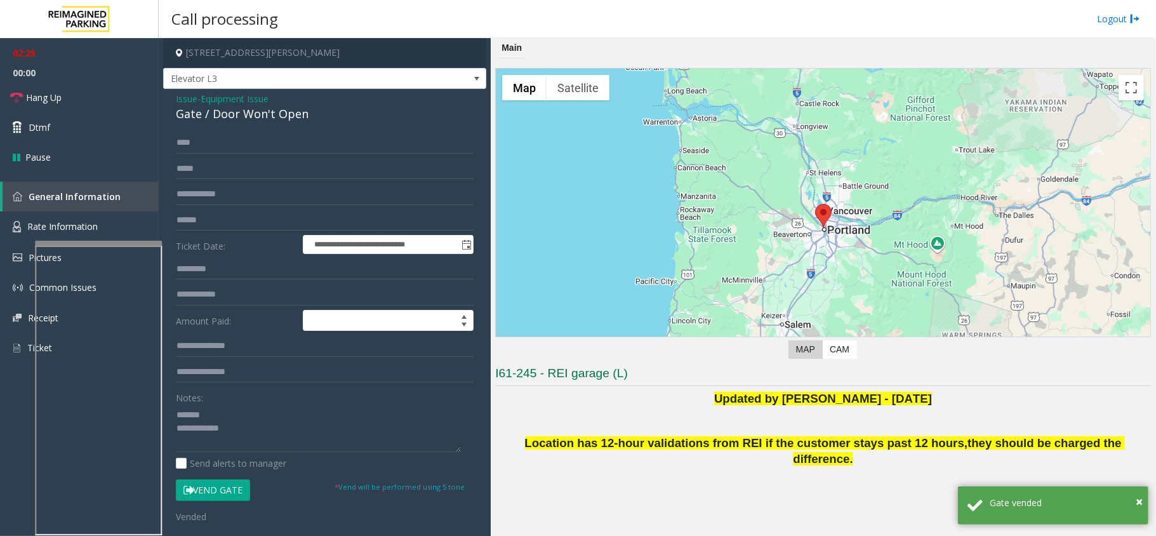
click at [248, 110] on div "Gate / Door Won't Open" at bounding box center [325, 113] width 298 height 17
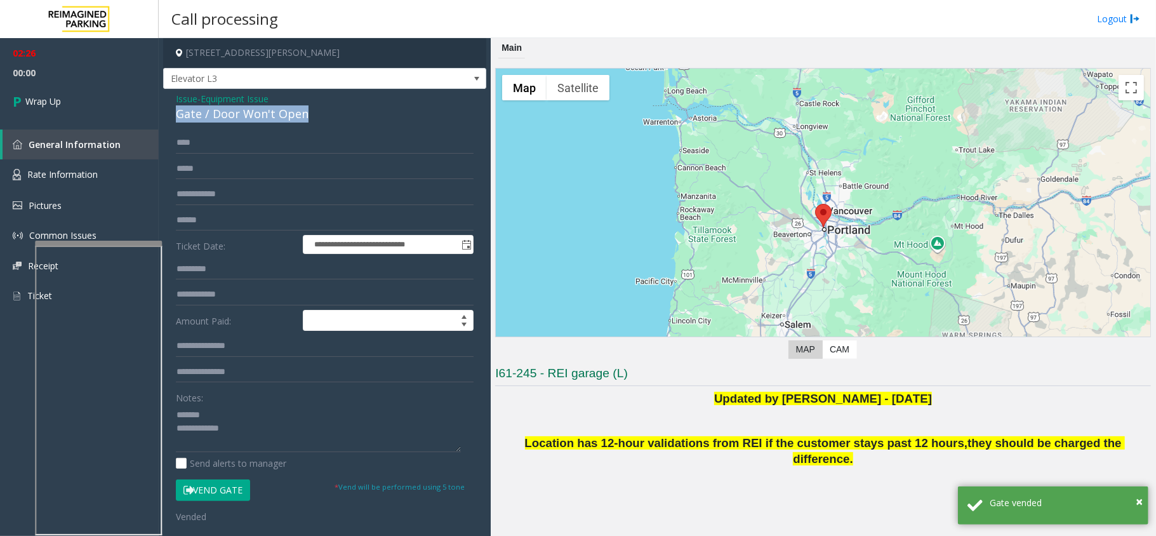
click at [248, 110] on div "Gate / Door Won't Open" at bounding box center [325, 113] width 298 height 17
click at [325, 449] on textarea at bounding box center [318, 428] width 285 height 48
click at [328, 443] on textarea at bounding box center [318, 428] width 285 height 48
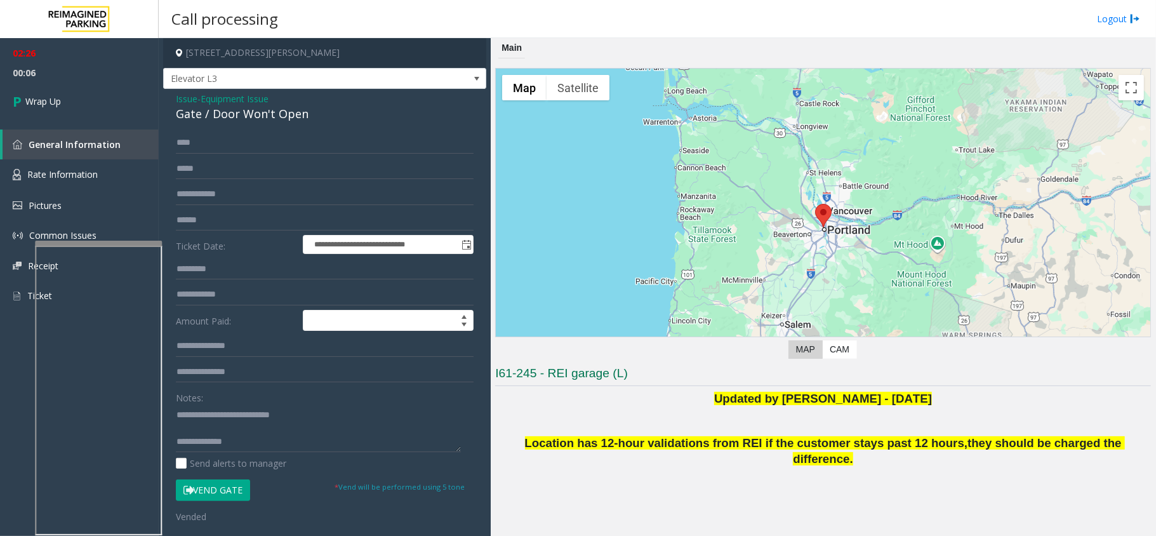
scroll to position [13, 0]
click at [386, 449] on textarea at bounding box center [318, 428] width 285 height 48
click at [386, 439] on textarea at bounding box center [318, 428] width 285 height 48
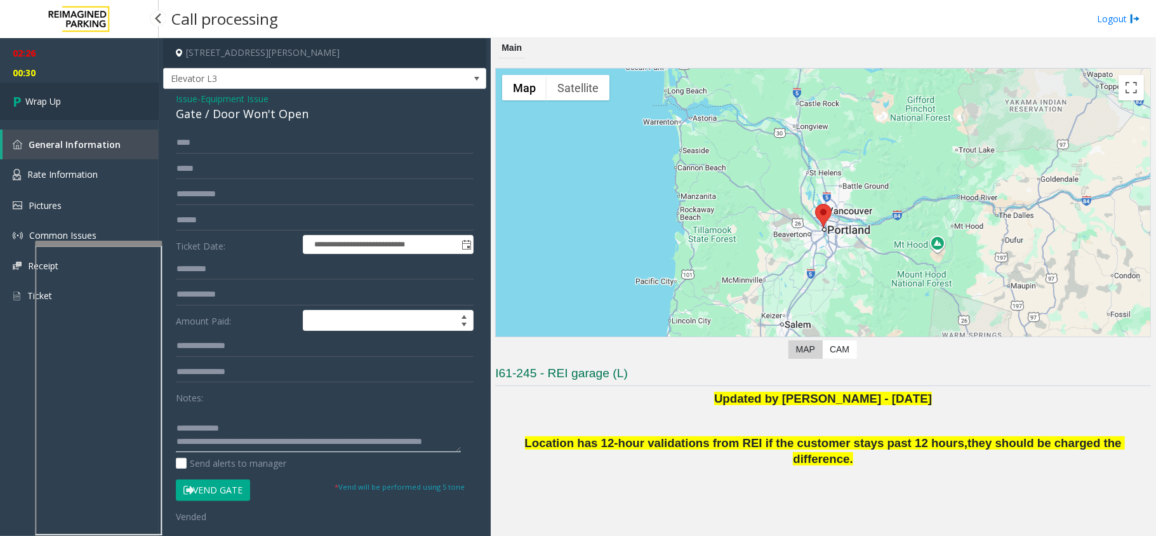
type textarea "**********"
click at [83, 96] on link "Wrap Up" at bounding box center [79, 101] width 159 height 37
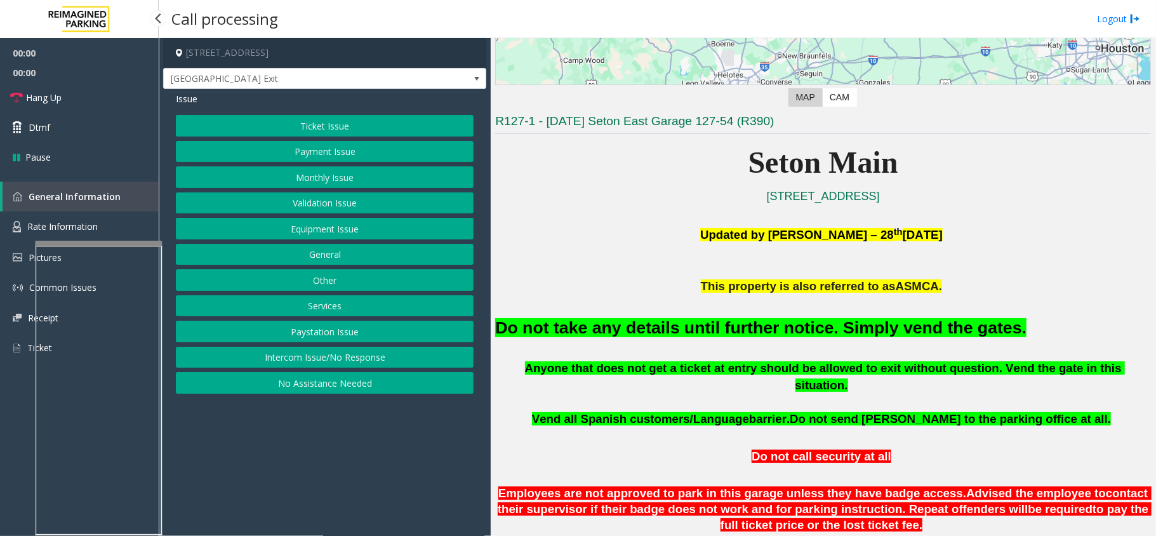
scroll to position [254, 0]
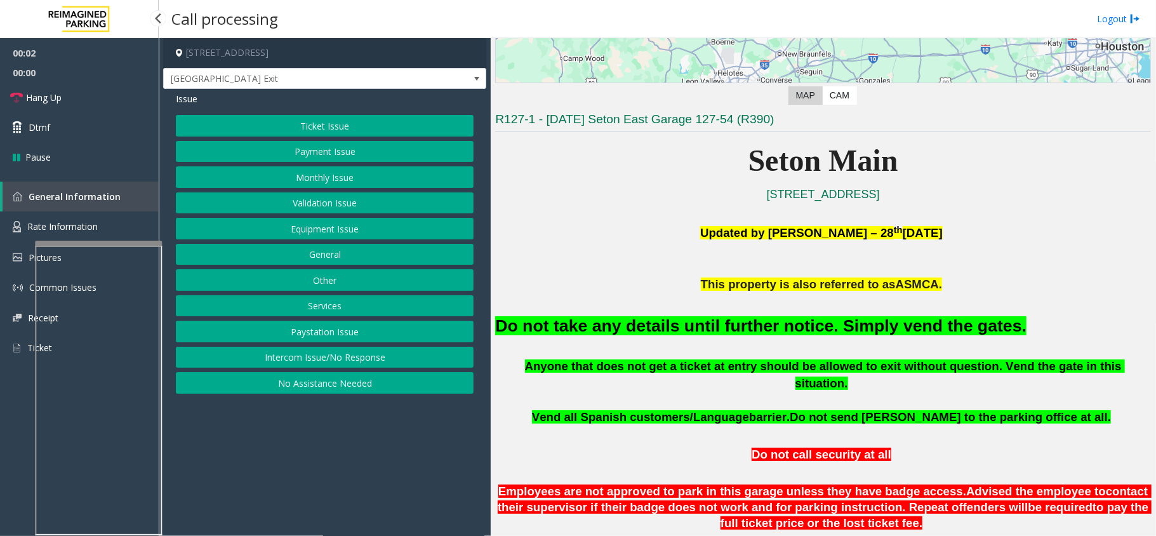
click at [359, 237] on button "Equipment Issue" at bounding box center [325, 229] width 298 height 22
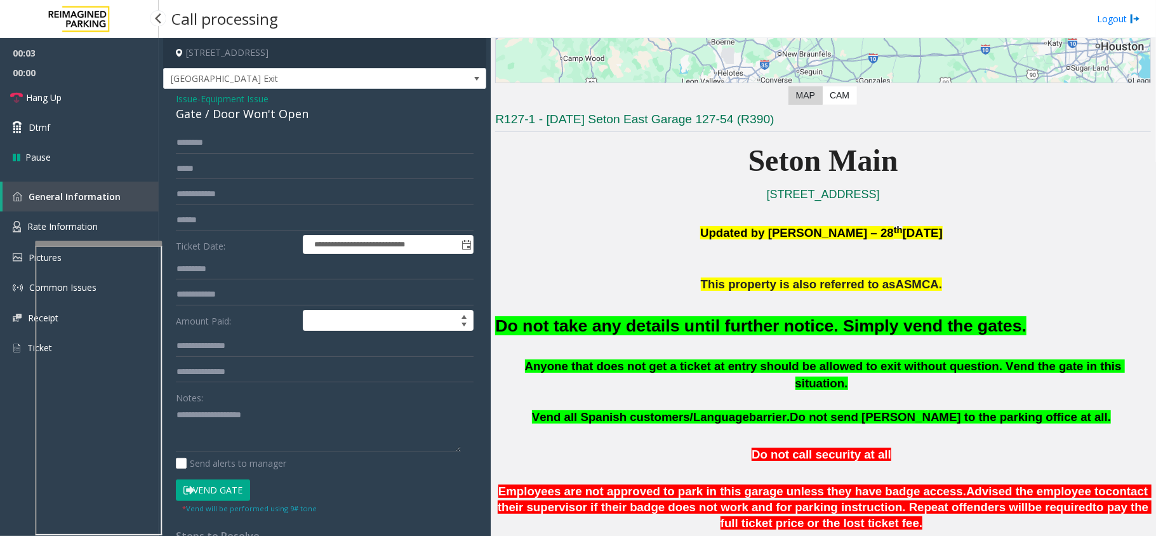
click at [222, 487] on button "Vend Gate" at bounding box center [213, 490] width 74 height 22
click at [567, 338] on h2 "Do not take any details until further notice. Simply vend the gates." at bounding box center [823, 325] width 656 height 23
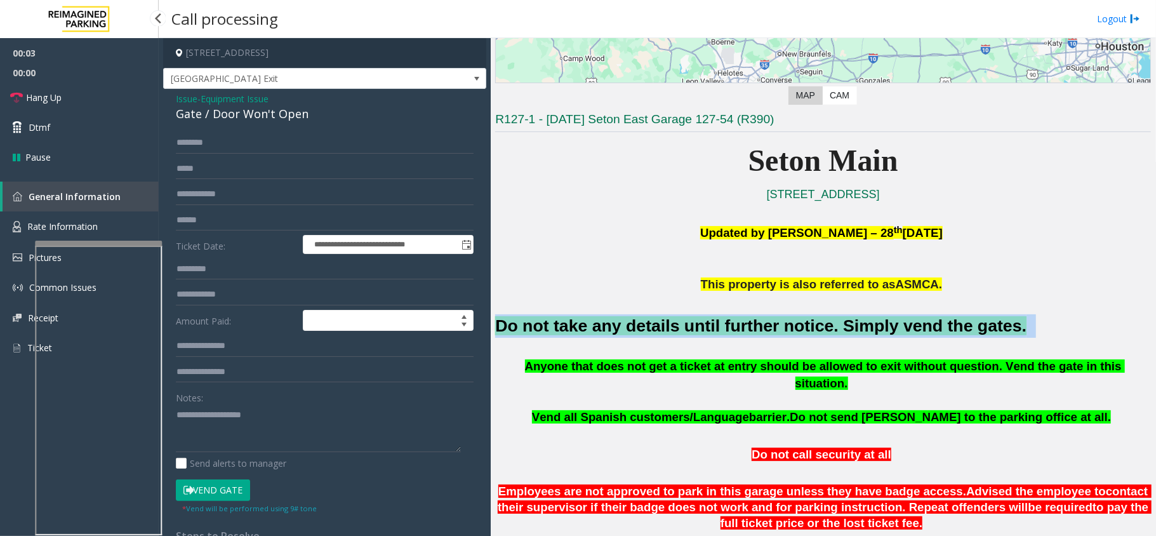
click at [567, 338] on h2 "Do not take any details until further notice. Simply vend the gates." at bounding box center [823, 325] width 656 height 23
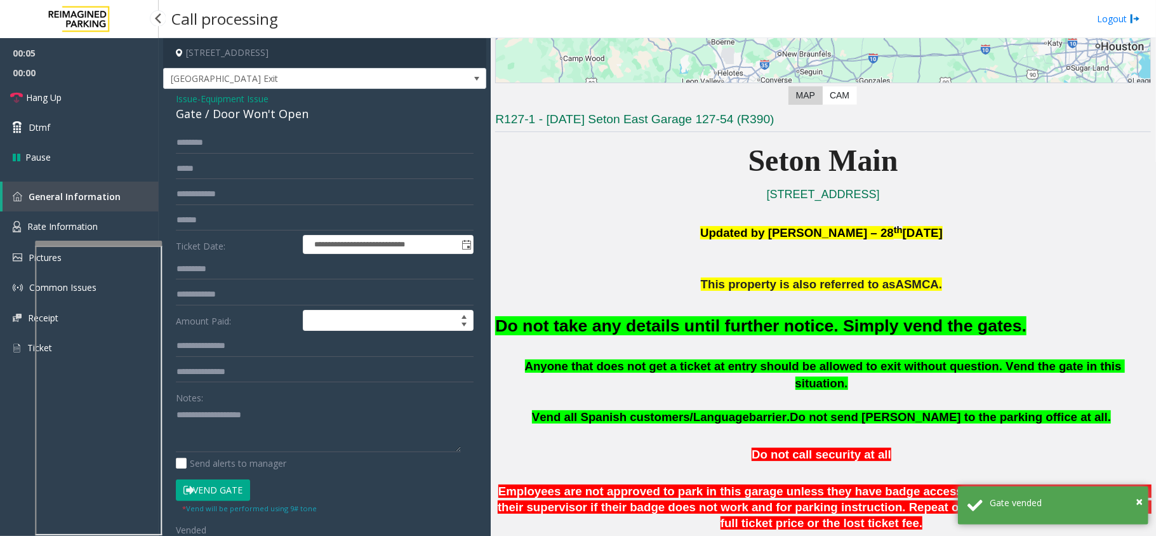
click at [263, 91] on div "**********" at bounding box center [324, 395] width 323 height 612
click at [244, 98] on span "Equipment Issue" at bounding box center [235, 98] width 68 height 13
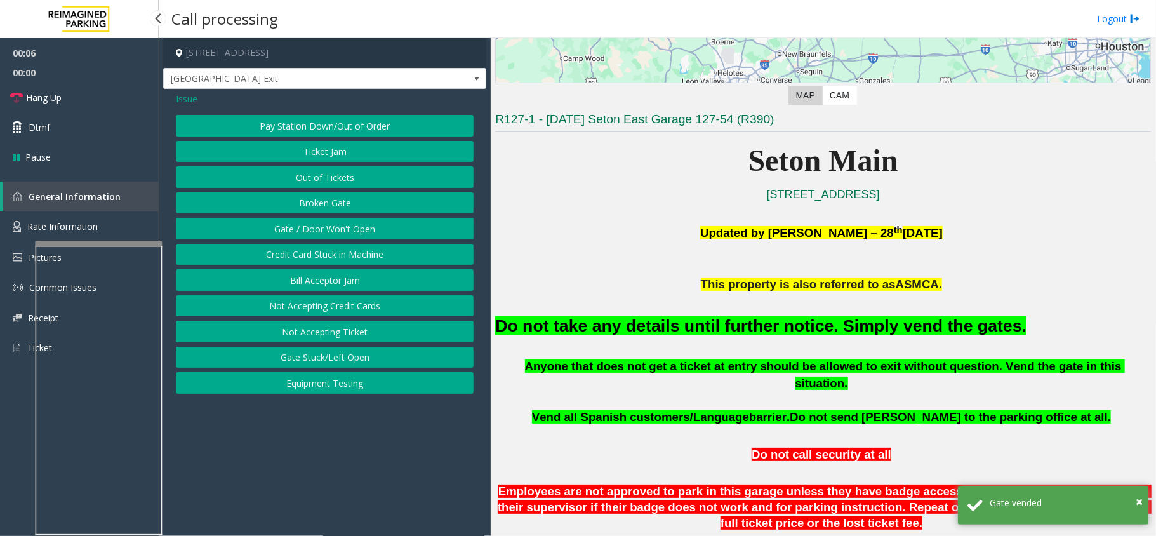
click at [189, 94] on span "Issue" at bounding box center [187, 98] width 22 height 13
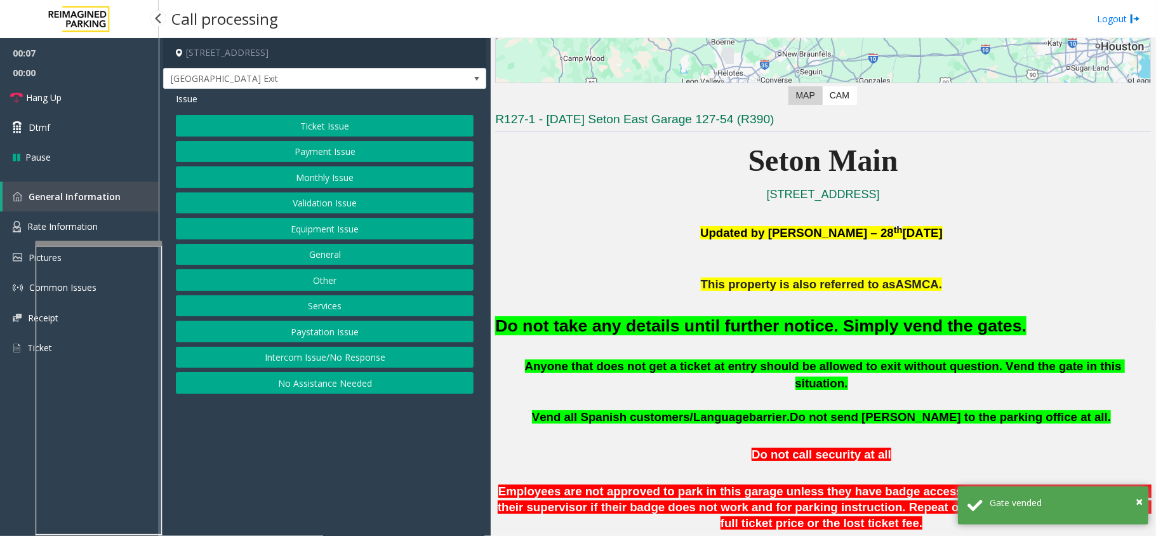
click at [320, 202] on button "Validation Issue" at bounding box center [325, 203] width 298 height 22
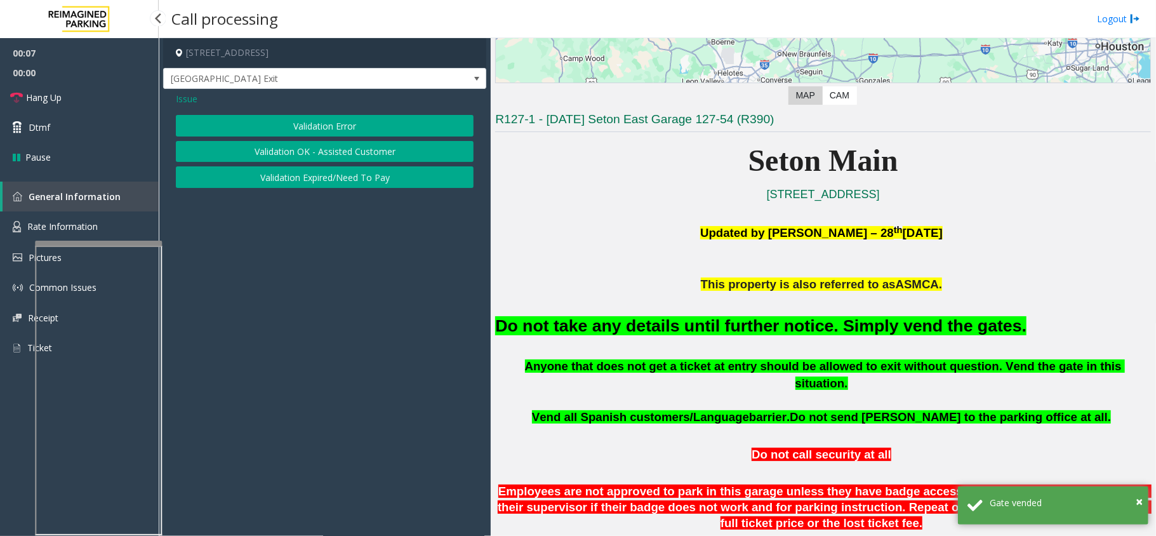
click at [338, 129] on button "Validation Error" at bounding box center [325, 126] width 298 height 22
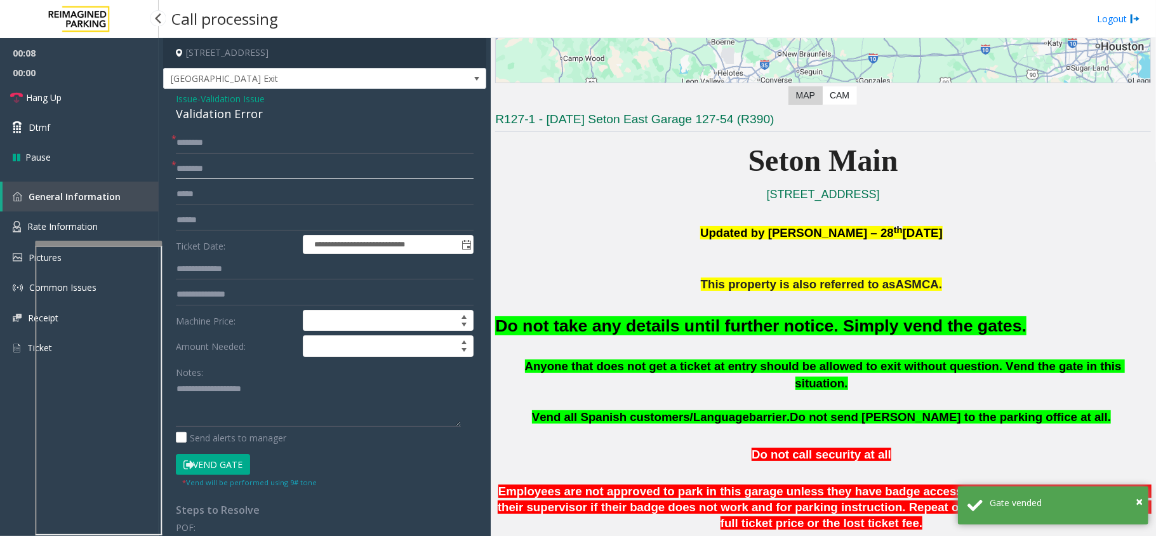
click at [217, 173] on input "text" at bounding box center [325, 169] width 298 height 22
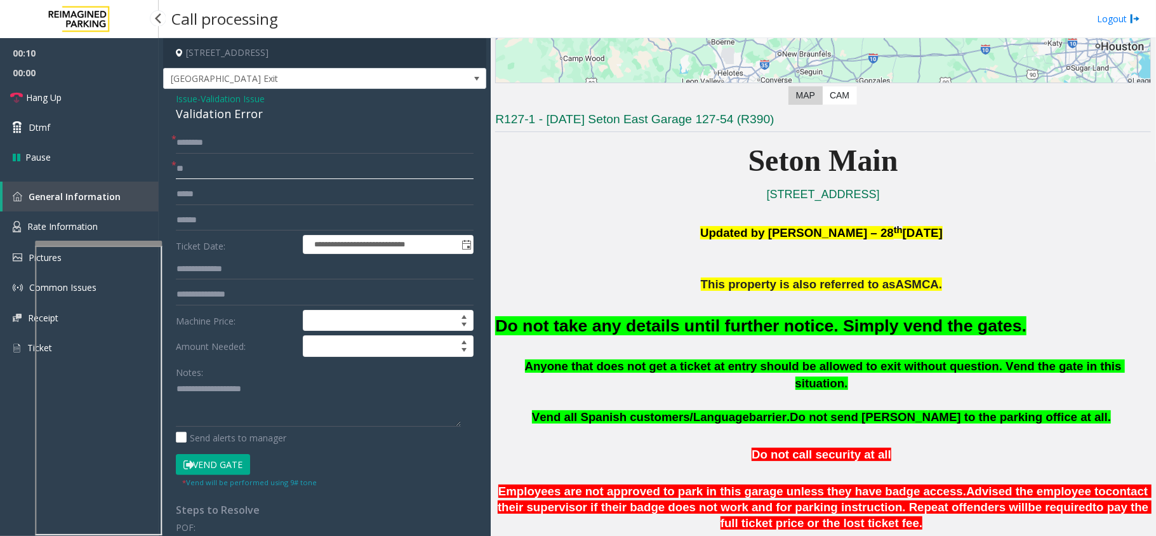
type input "**"
click at [231, 137] on input "text" at bounding box center [325, 143] width 298 height 22
type input "**"
click at [807, 335] on font "Do not take any details until further notice. Simply vend the gates." at bounding box center [760, 325] width 531 height 19
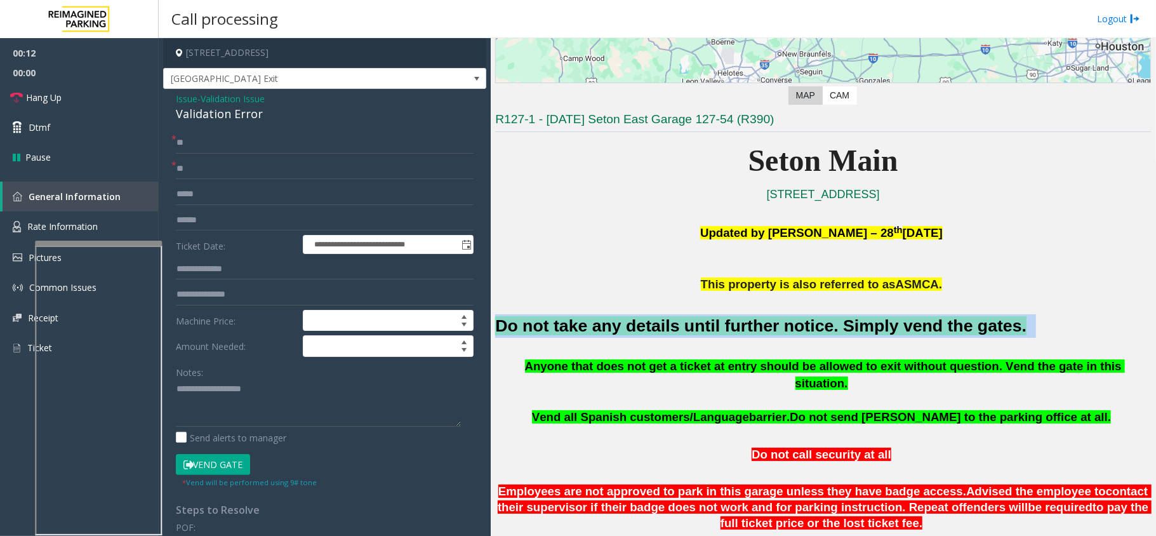
click at [807, 335] on font "Do not take any details until further notice. Simply vend the gates." at bounding box center [760, 325] width 531 height 19
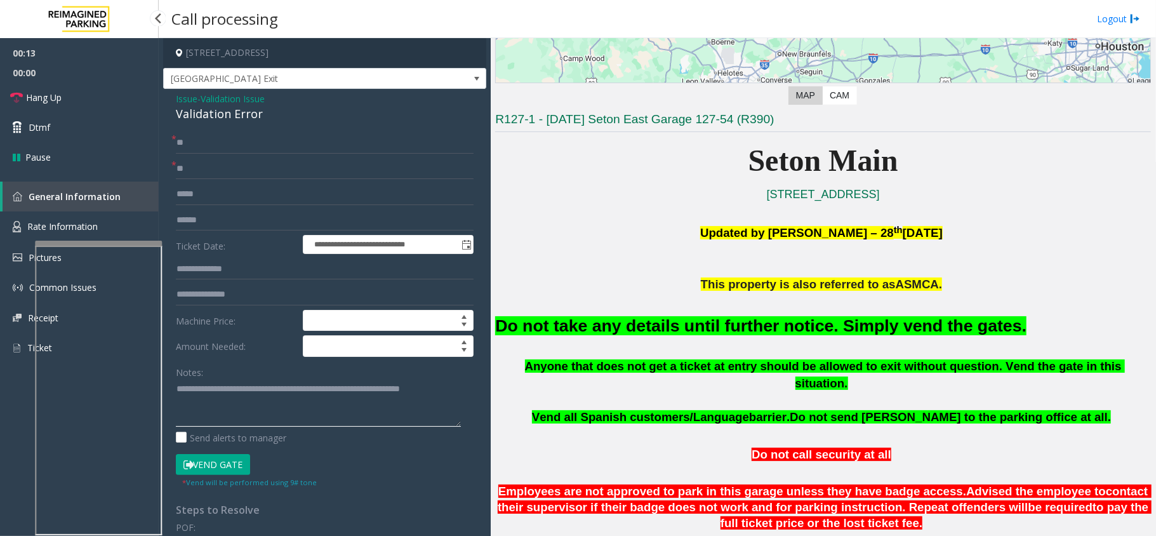
type textarea "**********"
click at [105, 79] on span "00:00" at bounding box center [79, 73] width 159 height 20
click at [102, 84] on link "Hang Up" at bounding box center [79, 98] width 159 height 30
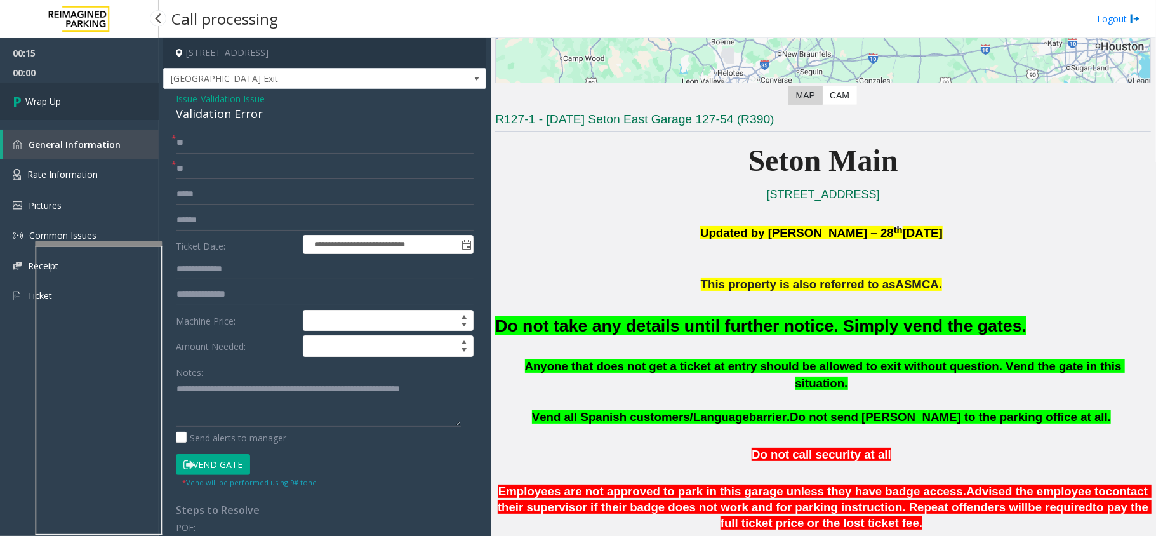
click at [85, 99] on link "Wrap Up" at bounding box center [79, 101] width 159 height 37
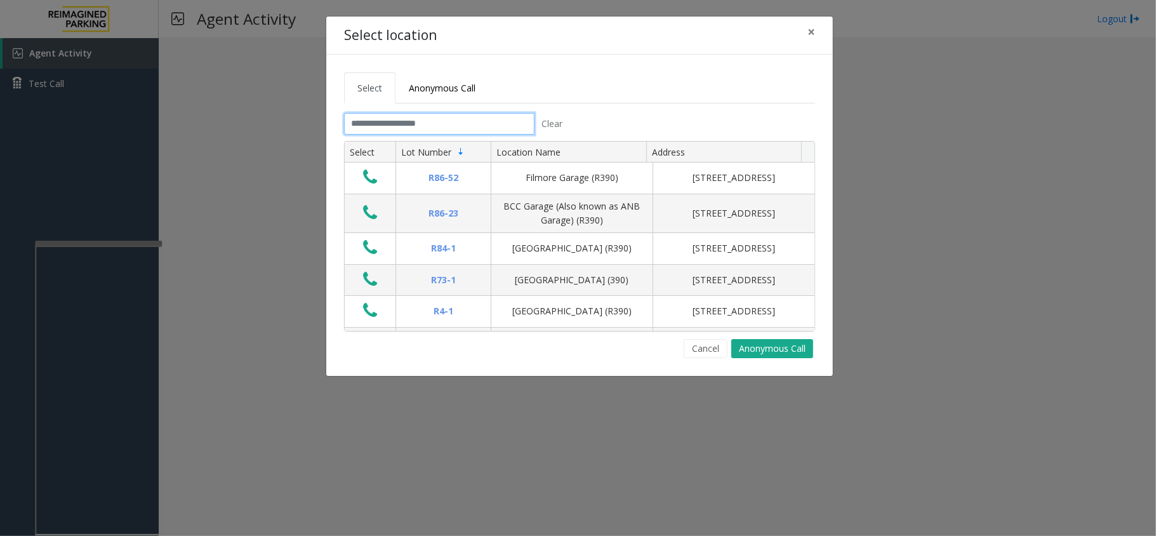
click at [411, 123] on input "text" at bounding box center [439, 124] width 190 height 22
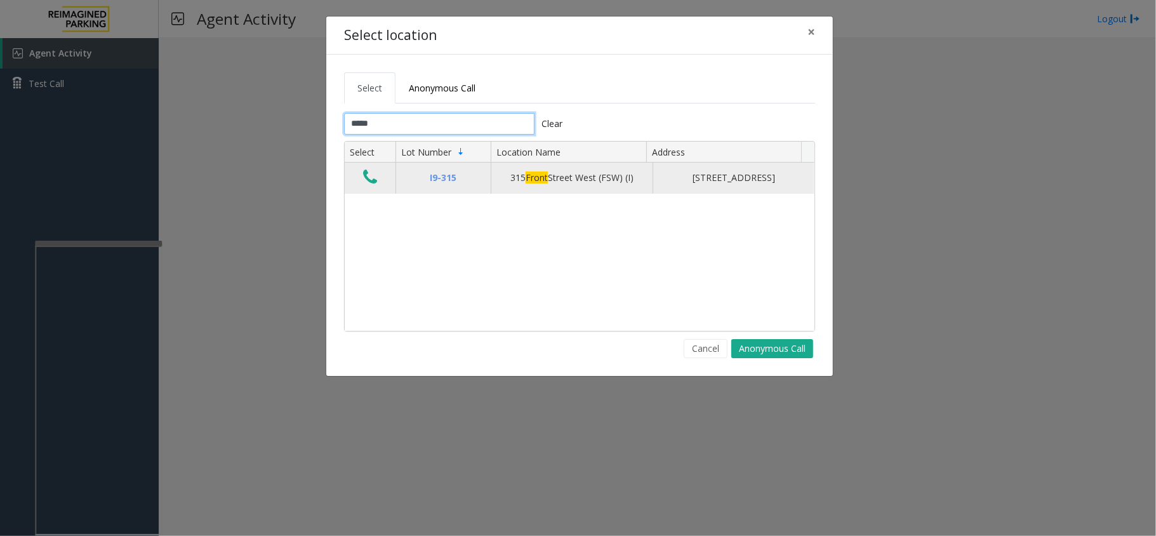
type input "*****"
click at [376, 180] on icon "Data table" at bounding box center [370, 177] width 14 height 18
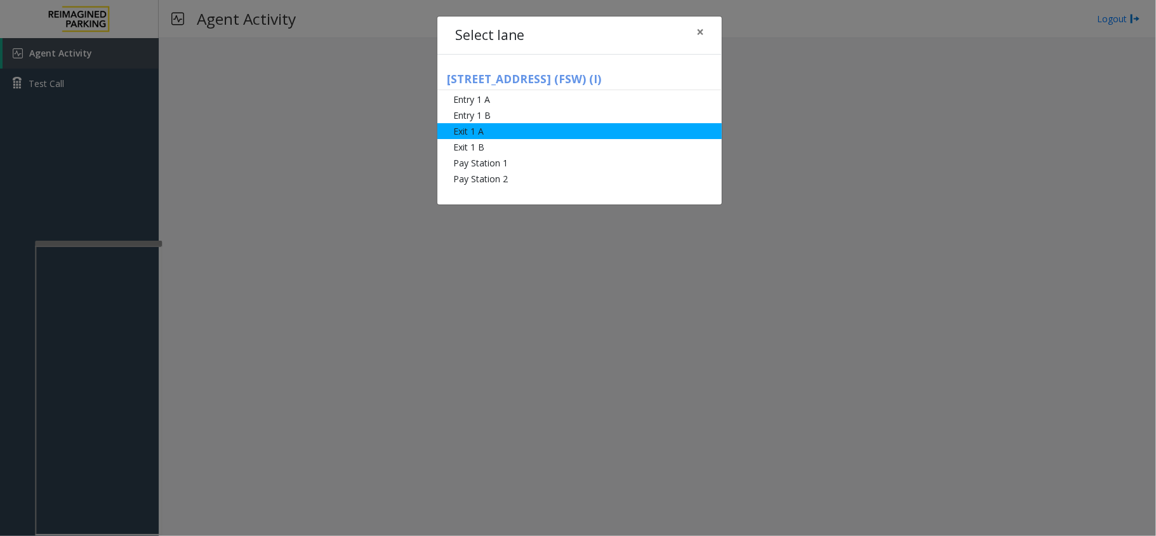
click at [544, 133] on li "Exit 1 A" at bounding box center [579, 131] width 284 height 16
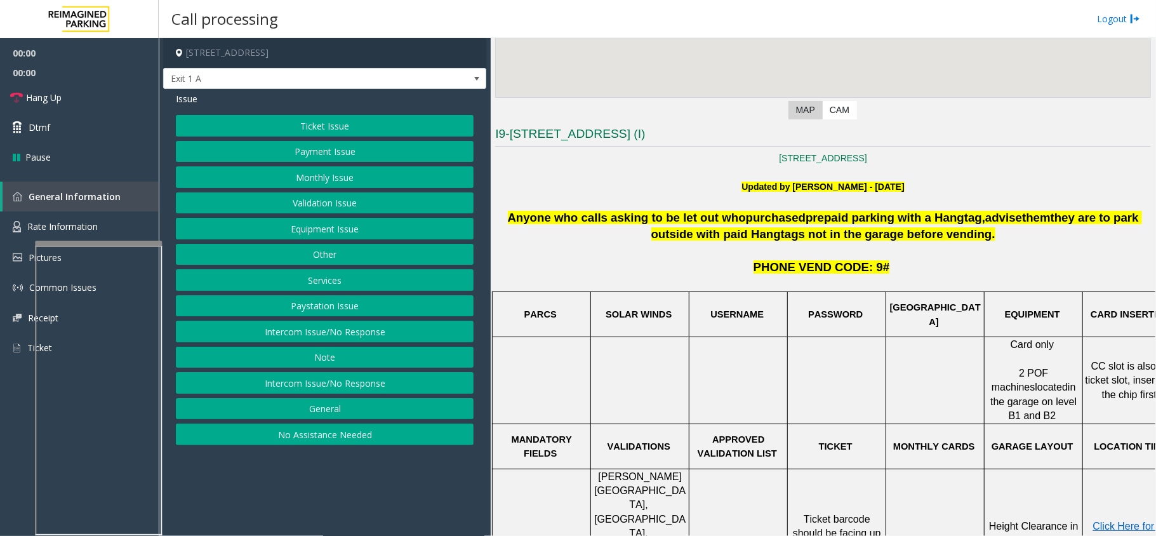
scroll to position [254, 0]
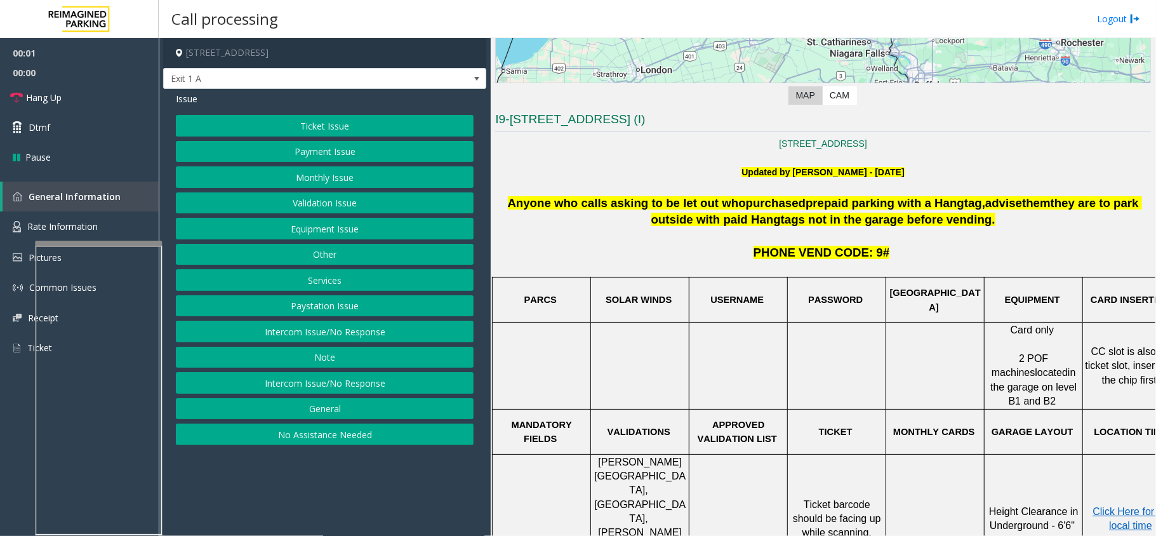
click at [368, 136] on button "Ticket Issue" at bounding box center [325, 126] width 298 height 22
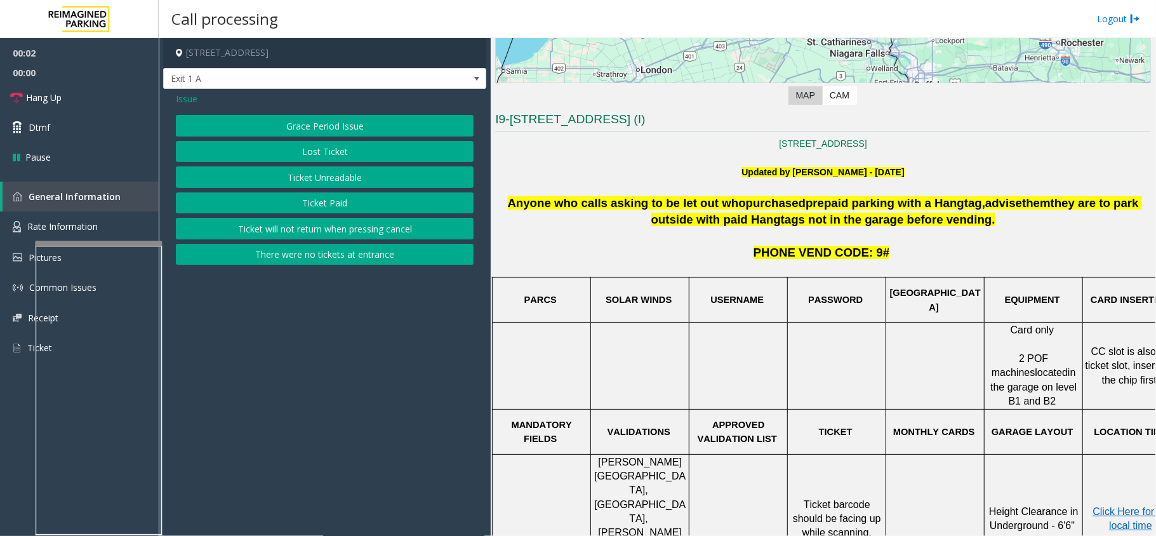
click at [366, 251] on button "There were no tickets at entrance" at bounding box center [325, 255] width 298 height 22
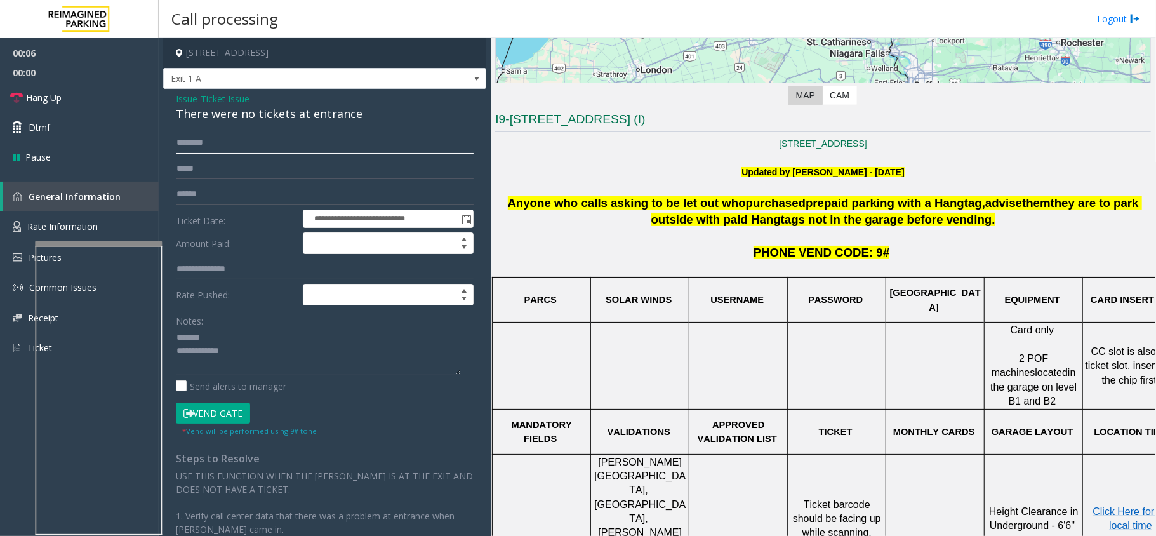
click at [277, 147] on input "text" at bounding box center [325, 143] width 298 height 22
click at [323, 116] on div "There were no tickets at entrance" at bounding box center [325, 113] width 298 height 17
type textarea "**********"
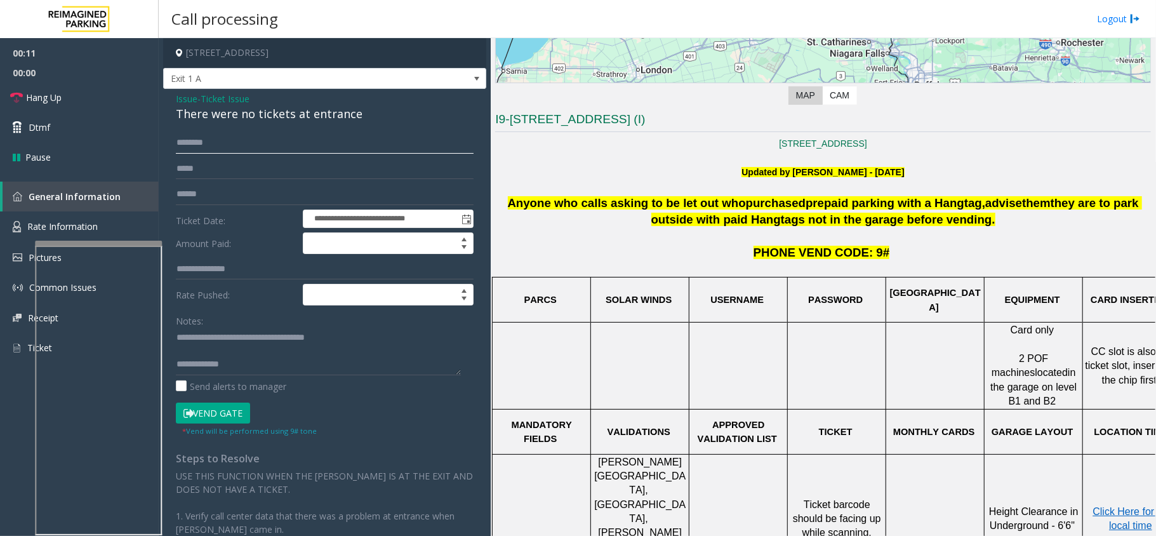
click at [253, 137] on input "text" at bounding box center [325, 143] width 298 height 22
type input "****"
type textarea "**********"
click at [206, 142] on input "****" at bounding box center [325, 143] width 298 height 22
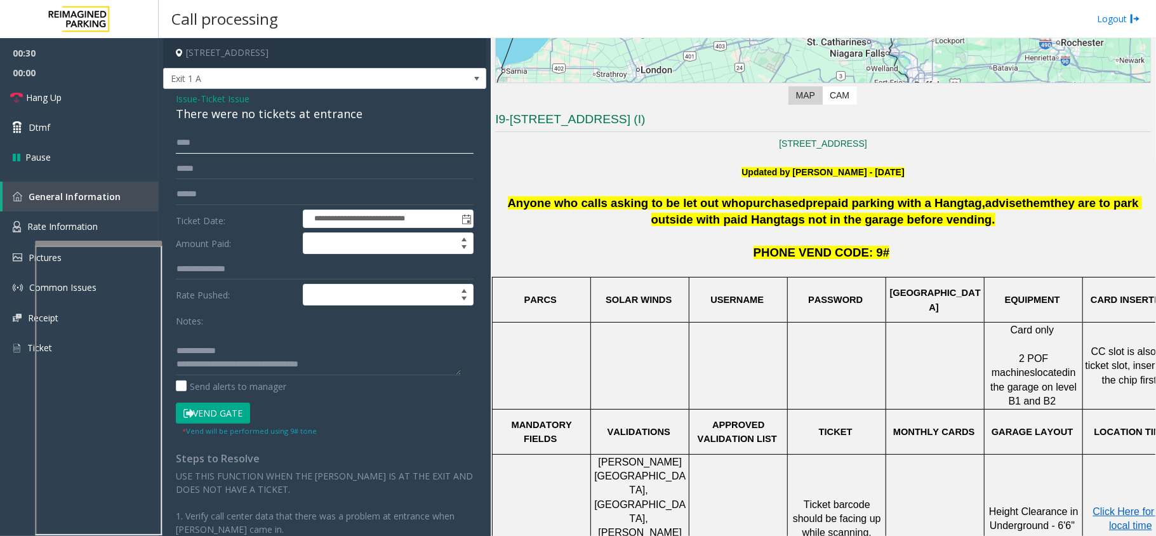
type input "****"
click at [249, 404] on button "Vend Gate" at bounding box center [213, 413] width 74 height 22
click at [127, 97] on link "Hang Up" at bounding box center [79, 98] width 159 height 30
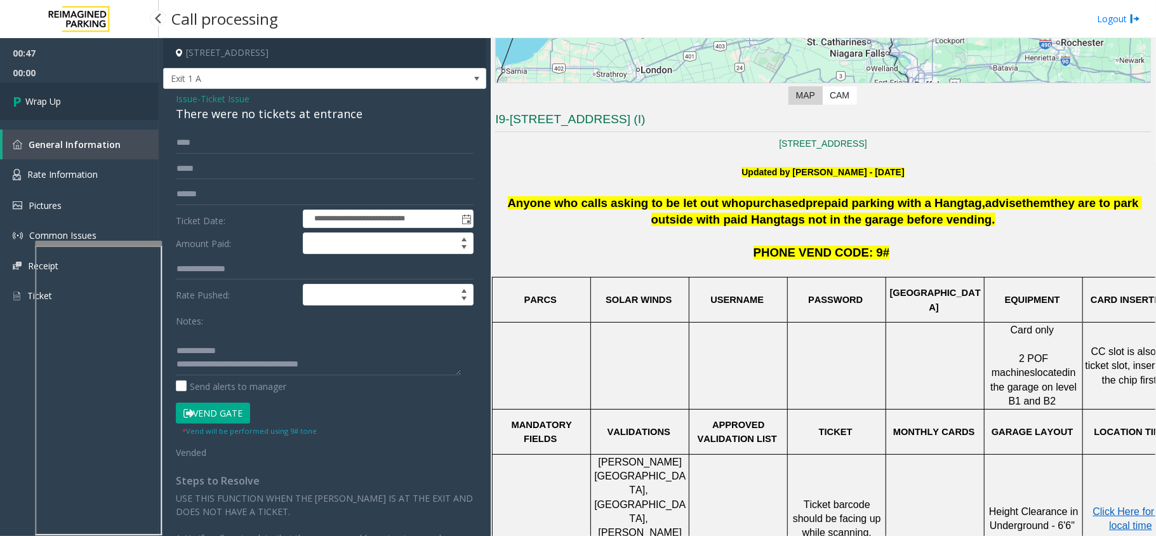
click at [109, 99] on link "Wrap Up" at bounding box center [79, 101] width 159 height 37
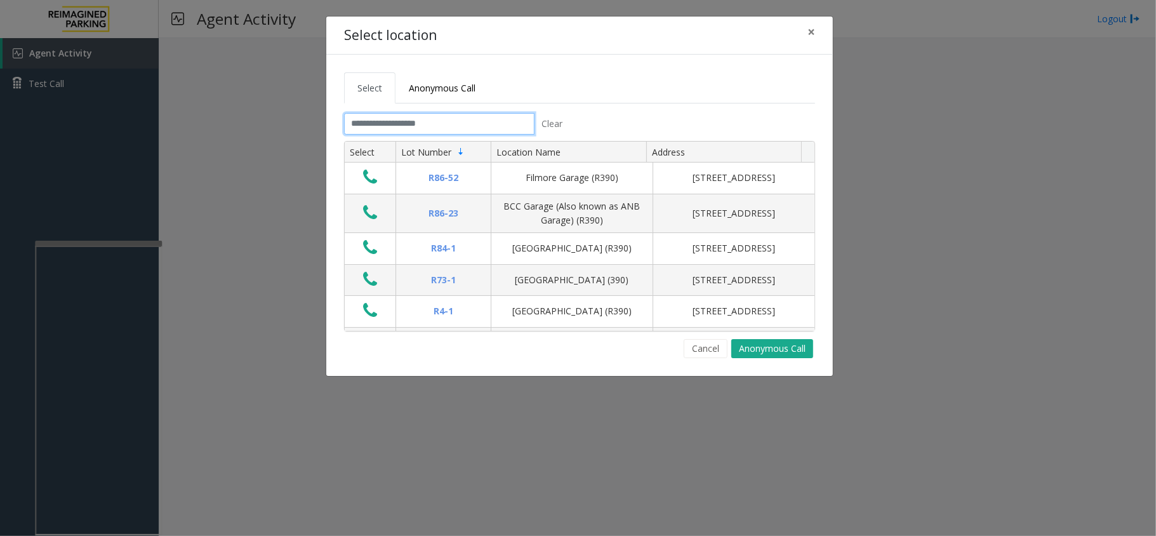
click at [378, 130] on input "text" at bounding box center [439, 124] width 190 height 22
click at [810, 33] on span "×" at bounding box center [811, 32] width 8 height 18
click at [801, 33] on button "×" at bounding box center [810, 32] width 25 height 31
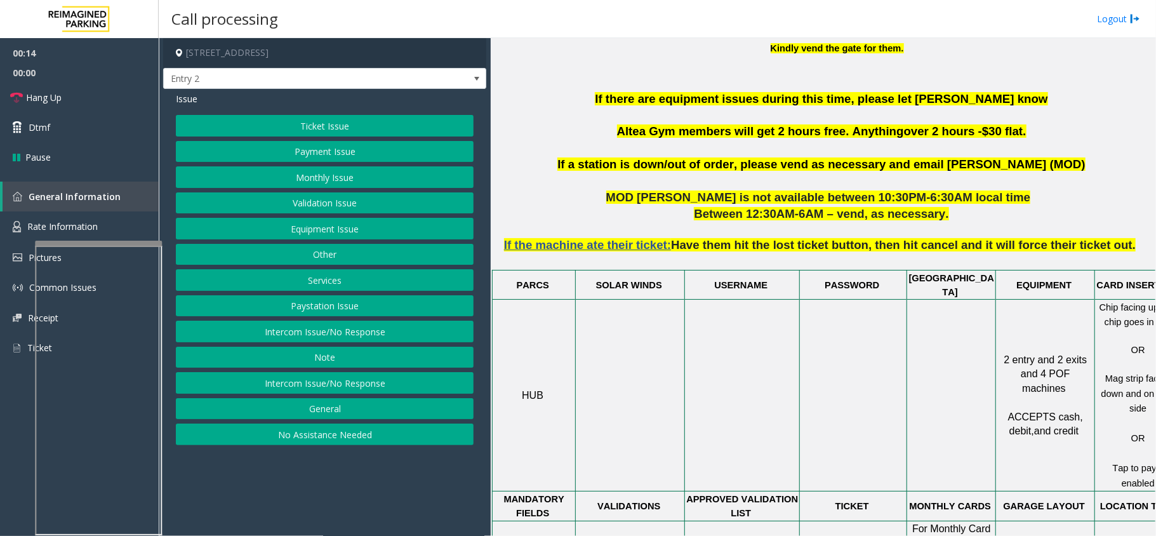
scroll to position [846, 0]
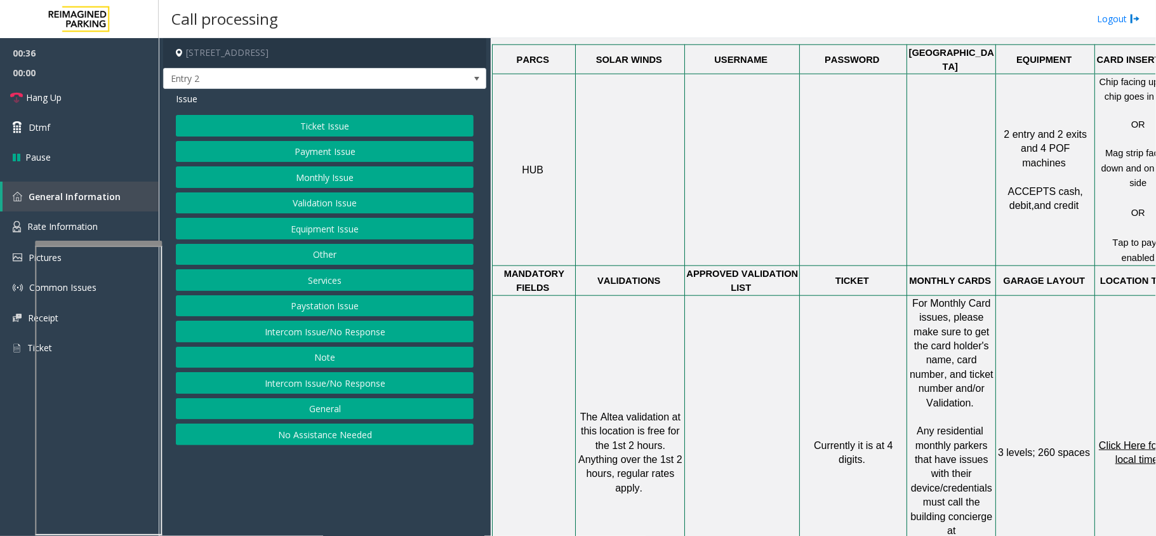
click at [355, 171] on button "Monthly Issue" at bounding box center [325, 177] width 298 height 22
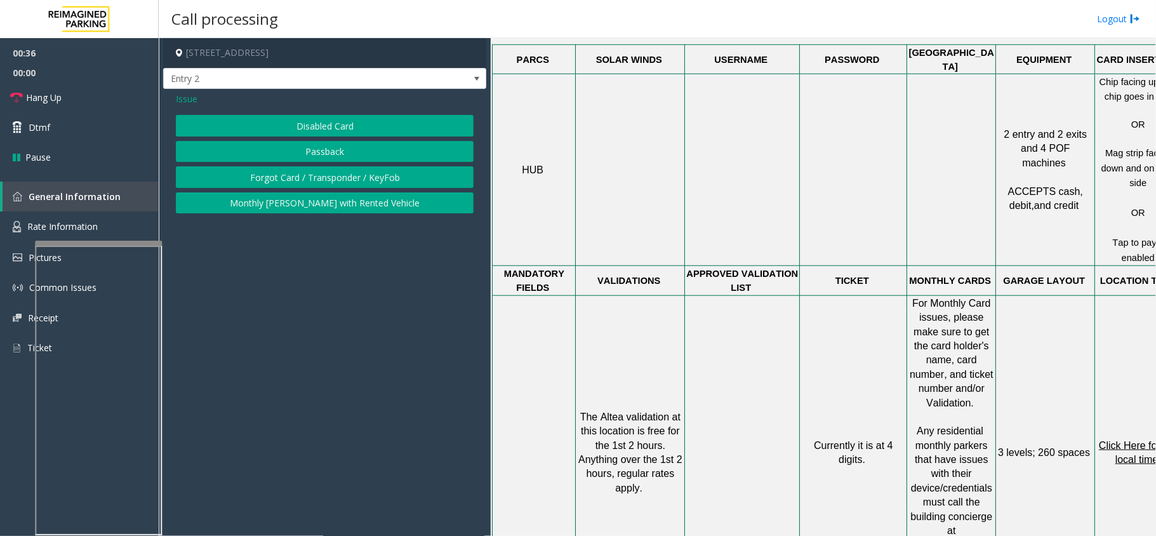
click at [341, 120] on button "Disabled Card" at bounding box center [325, 126] width 298 height 22
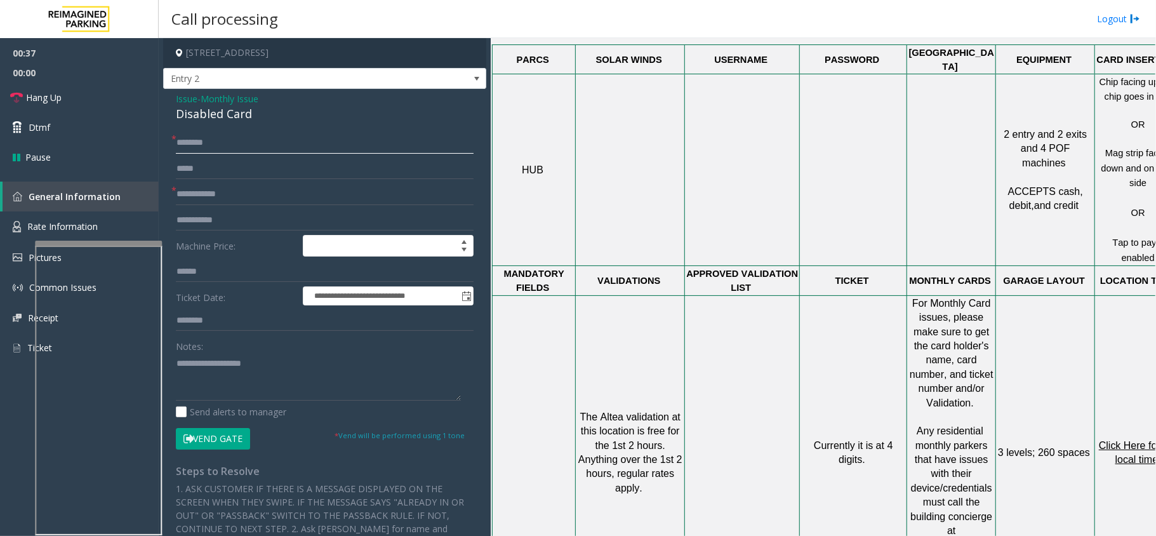
click at [212, 149] on input "text" at bounding box center [325, 143] width 298 height 22
click at [88, 100] on link "Hang Up" at bounding box center [79, 98] width 159 height 30
click at [232, 143] on input "text" at bounding box center [325, 143] width 298 height 22
type input "**"
click at [229, 198] on input "text" at bounding box center [325, 194] width 298 height 22
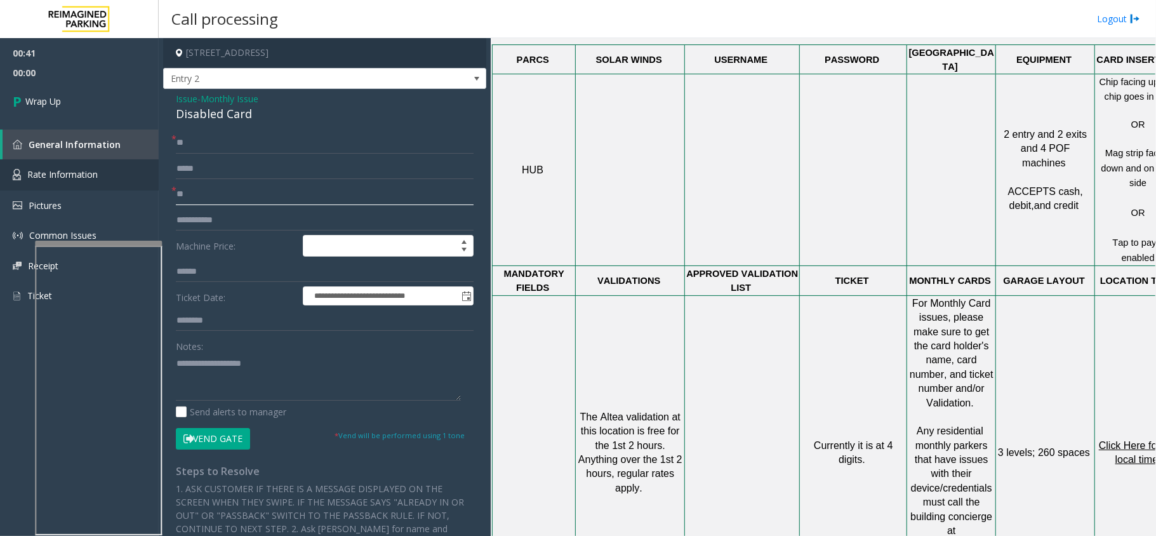
type input "**"
click at [212, 112] on div "Disabled Card" at bounding box center [325, 113] width 298 height 17
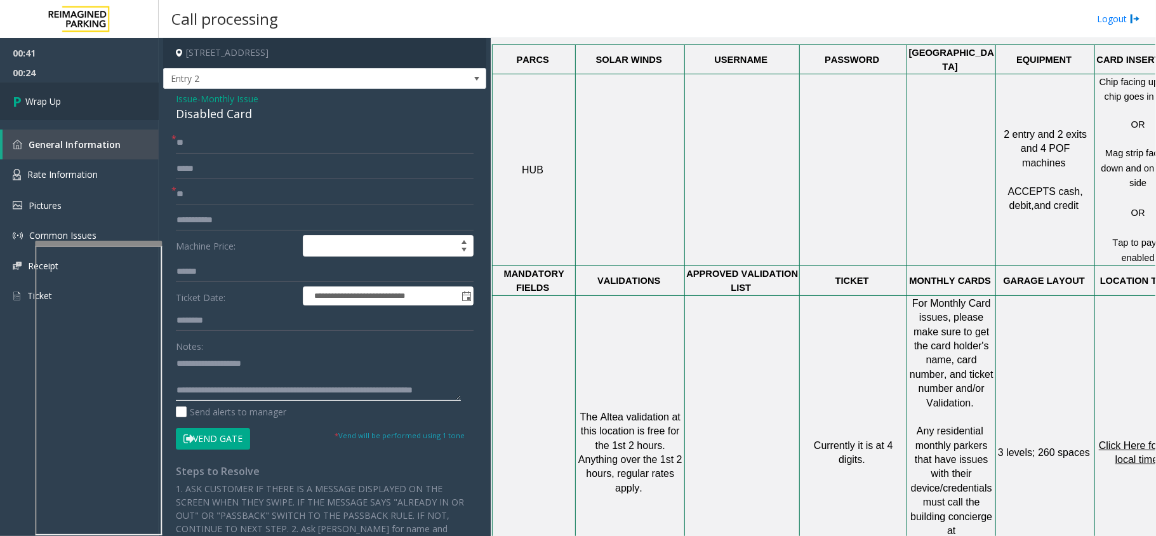
type textarea "**********"
click at [146, 110] on link "Wrap Up" at bounding box center [79, 101] width 159 height 37
